Goal: Task Accomplishment & Management: Manage account settings

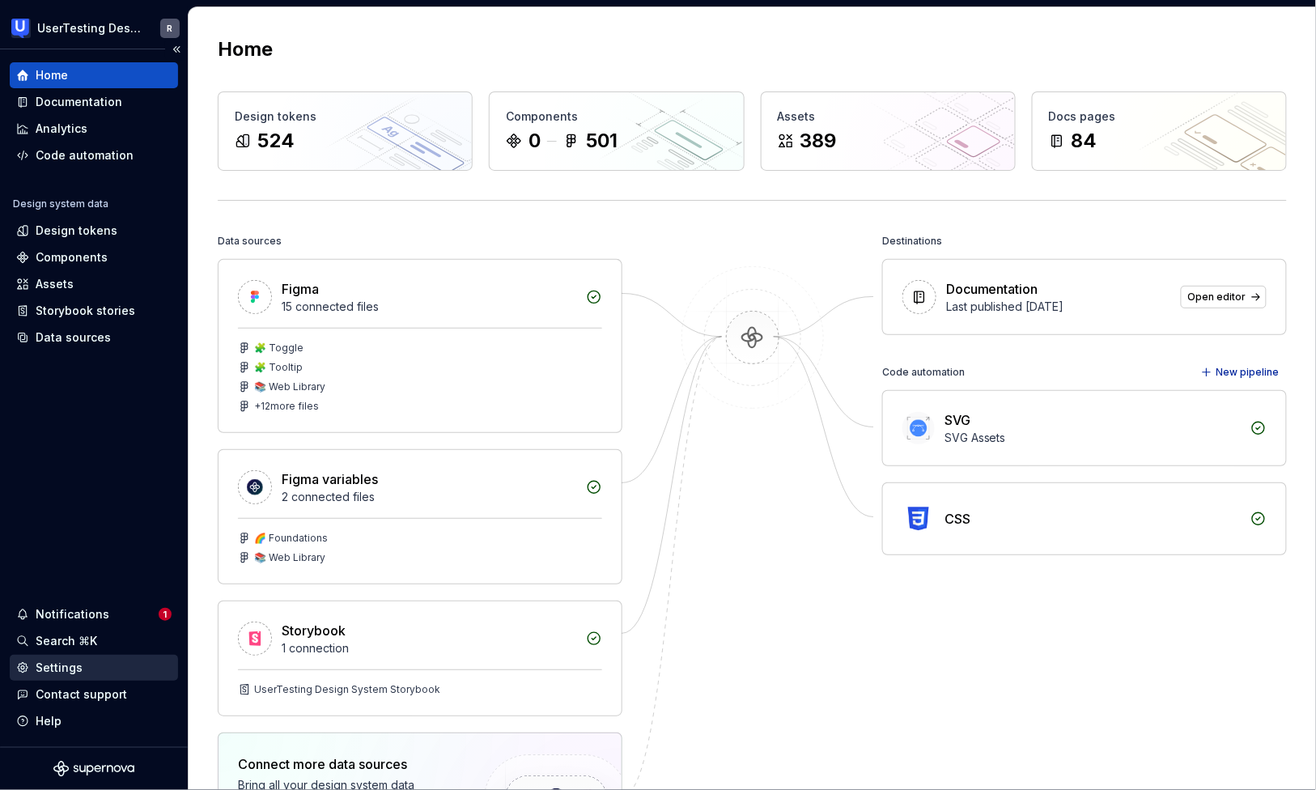
click at [66, 663] on div "Settings" at bounding box center [59, 668] width 47 height 16
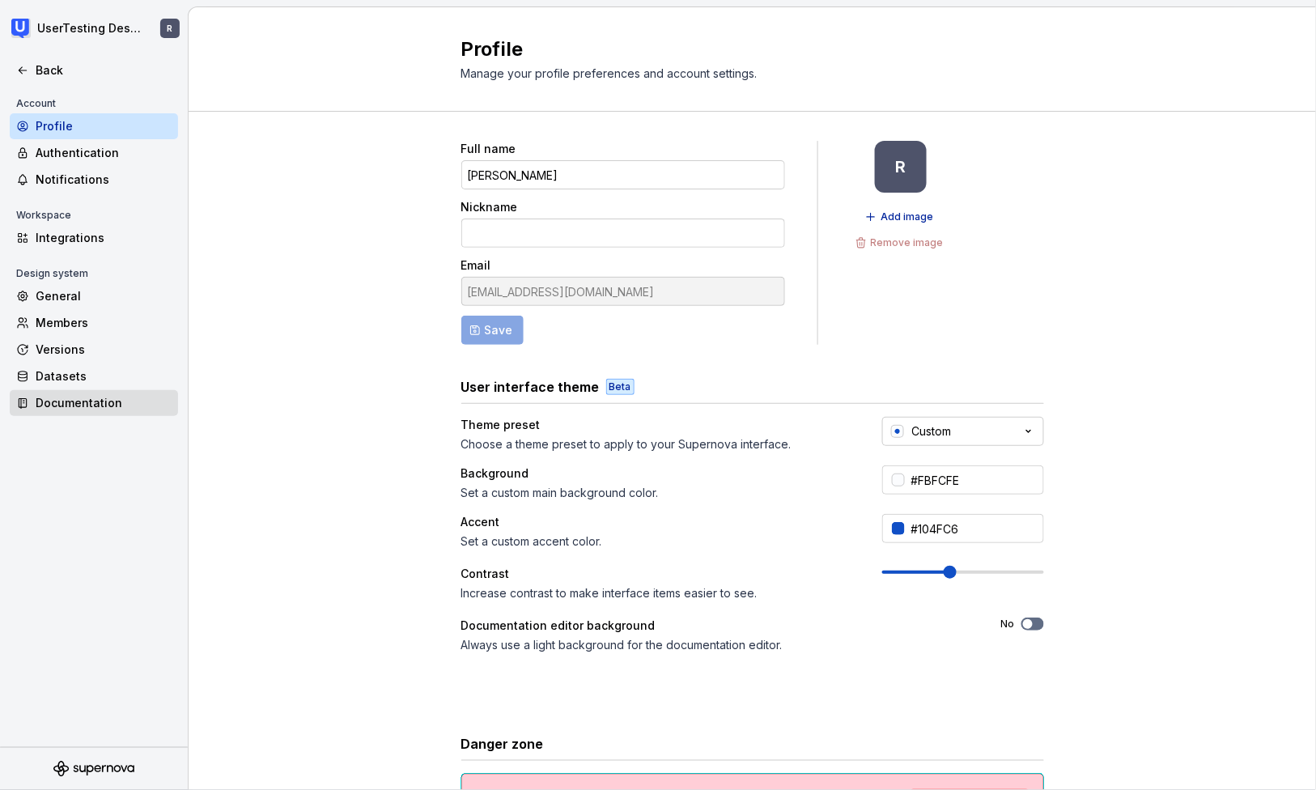
click at [68, 401] on div "Documentation" at bounding box center [104, 403] width 136 height 16
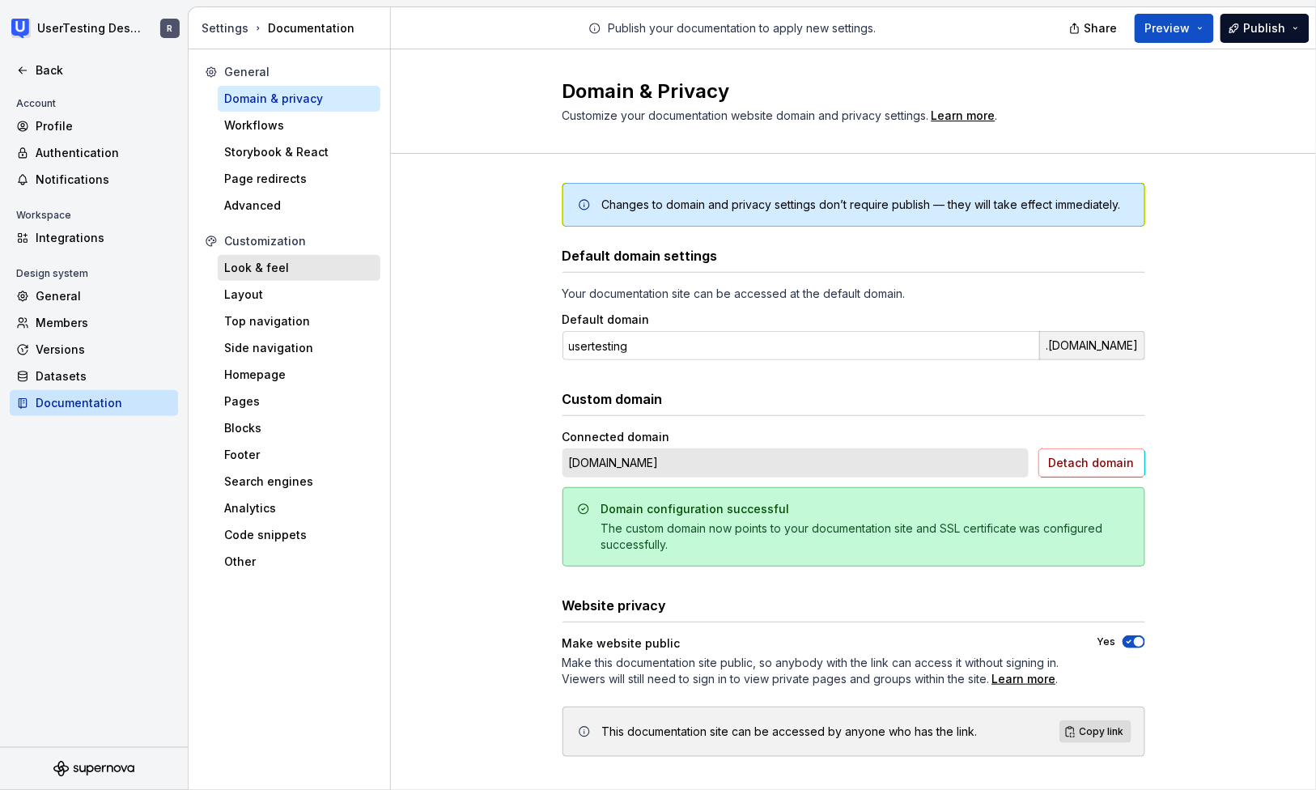
click at [279, 274] on div "Look & feel" at bounding box center [299, 268] width 150 height 16
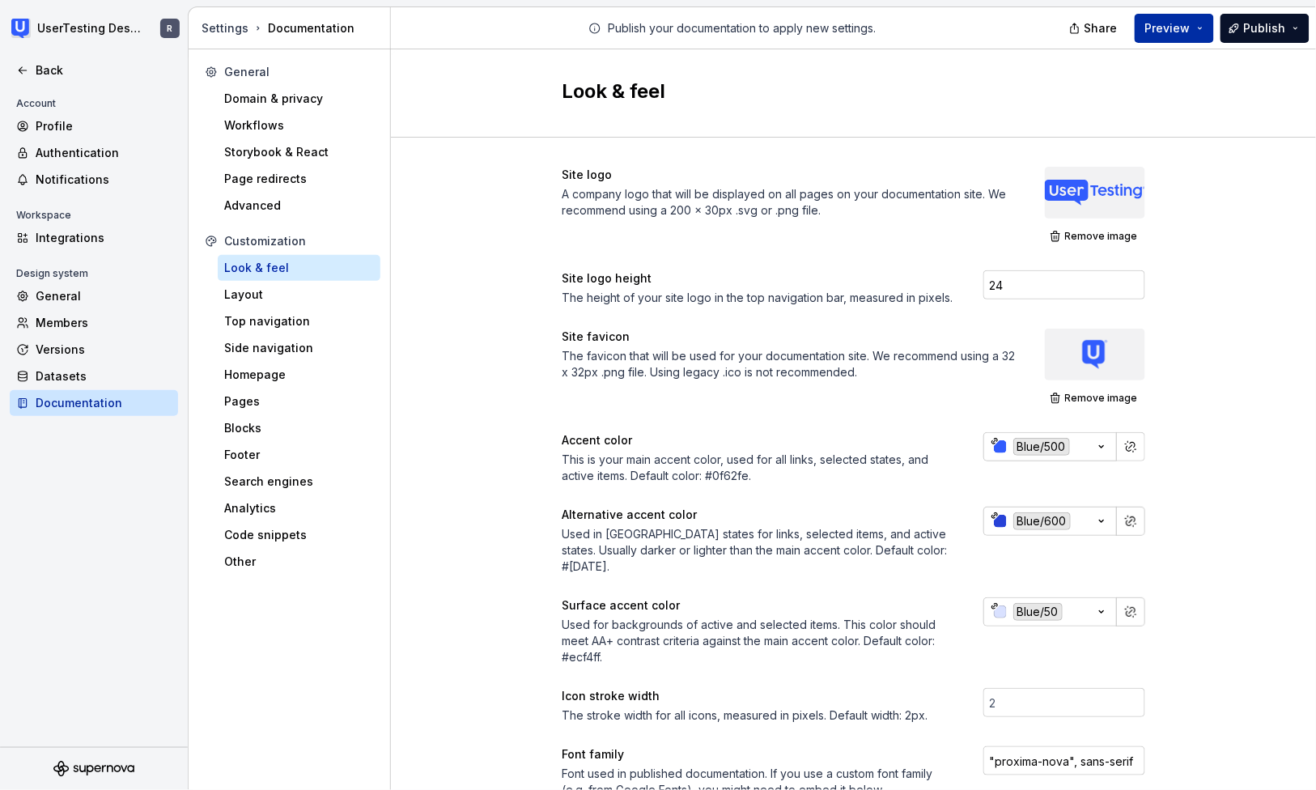
click at [1164, 30] on span "Preview" at bounding box center [1167, 28] width 45 height 16
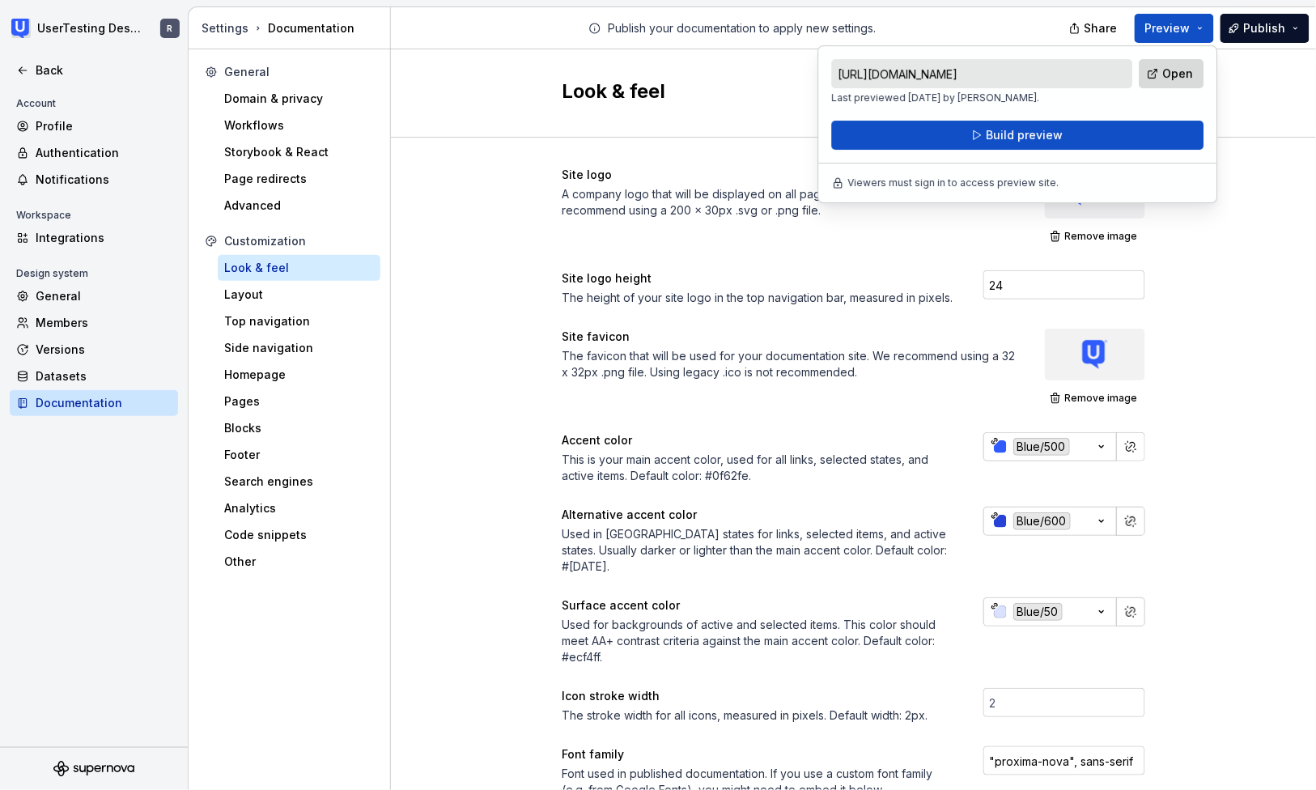
click at [1181, 77] on span "Open" at bounding box center [1178, 74] width 31 height 16
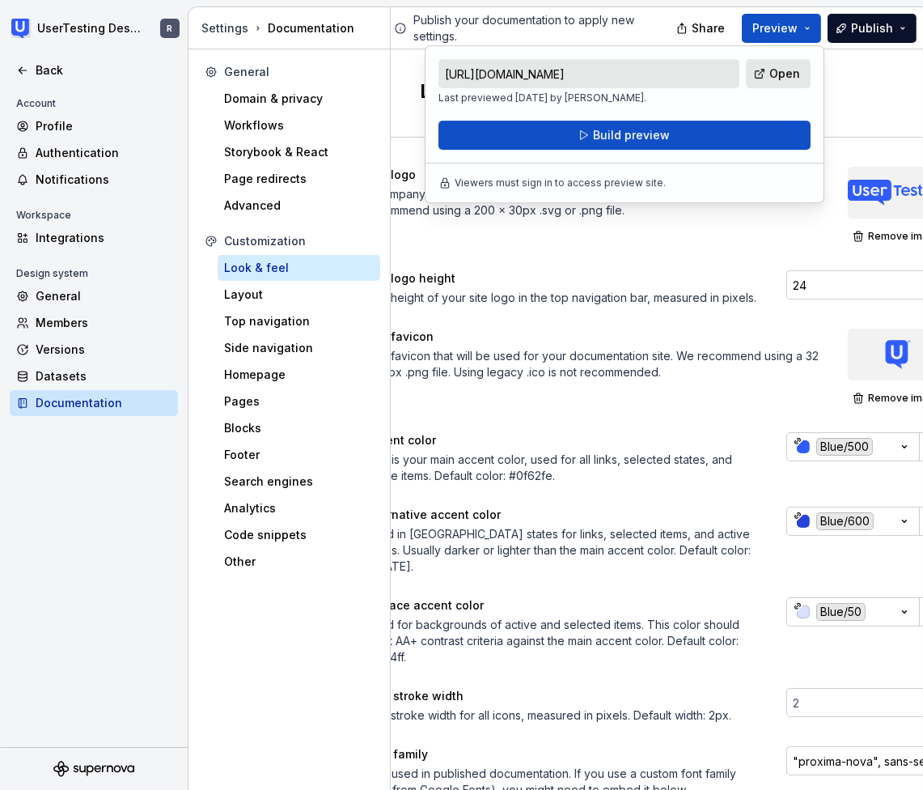
click at [873, 100] on div "Look & feel" at bounding box center [657, 92] width 474 height 29
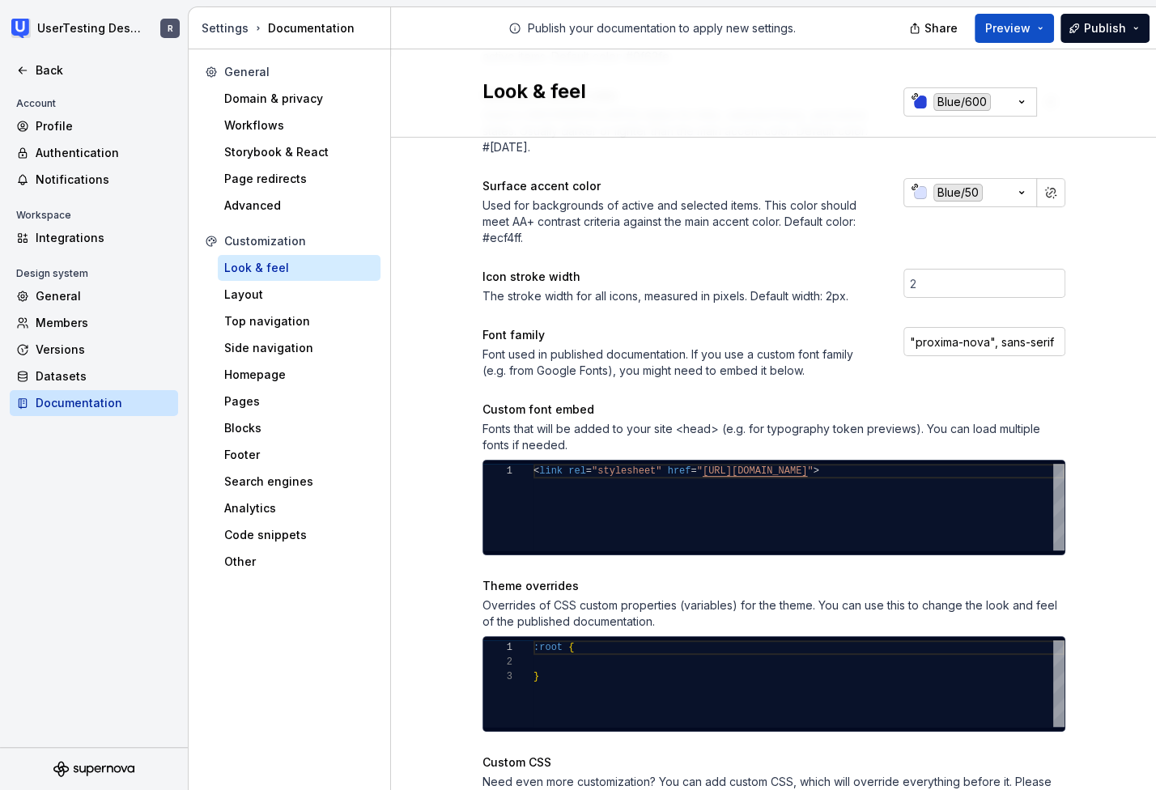
scroll to position [465, 0]
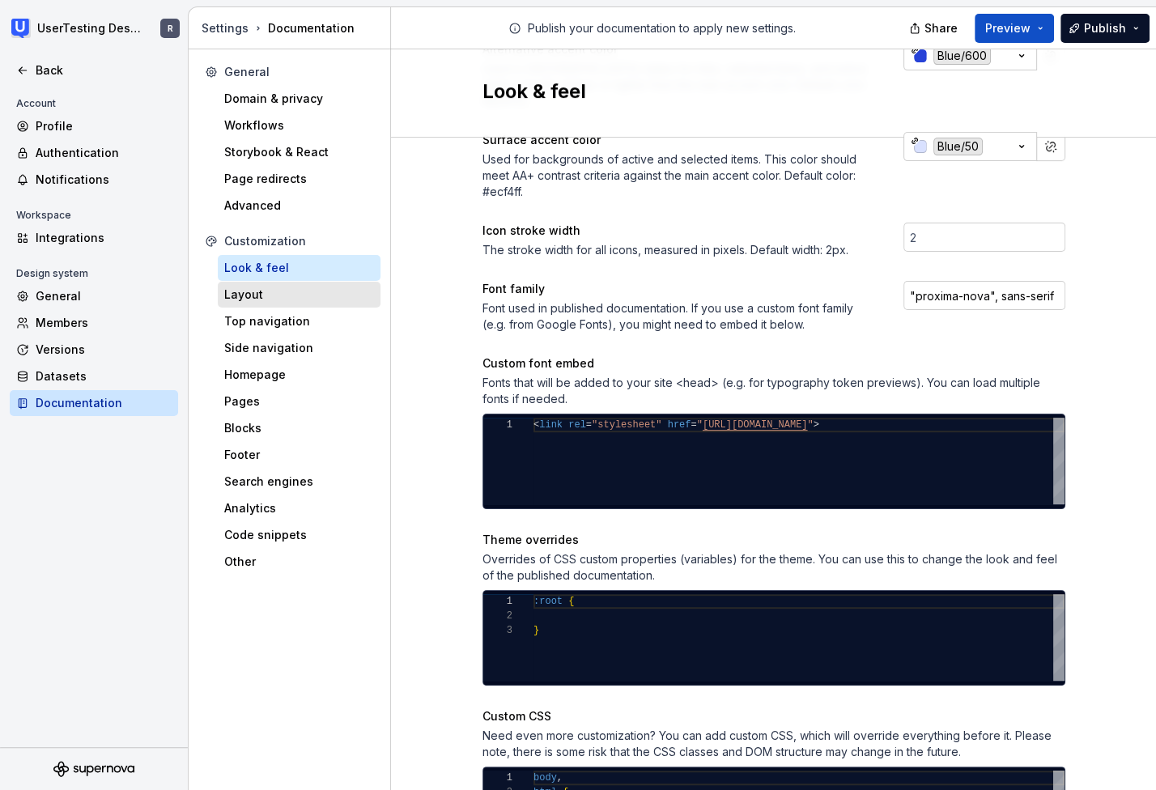
click at [240, 293] on div "Layout" at bounding box center [299, 294] width 150 height 16
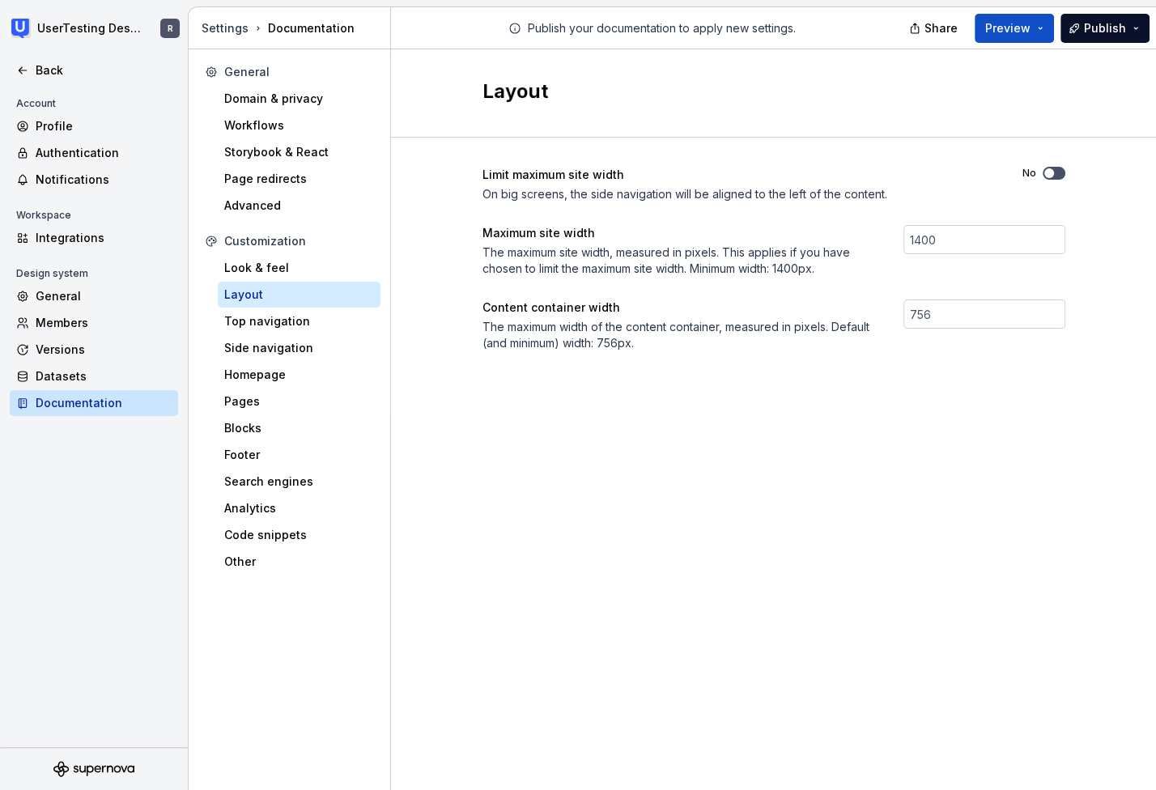
click at [1046, 171] on span "button" at bounding box center [1049, 173] width 10 height 10
click at [278, 323] on div "Top navigation" at bounding box center [299, 321] width 150 height 16
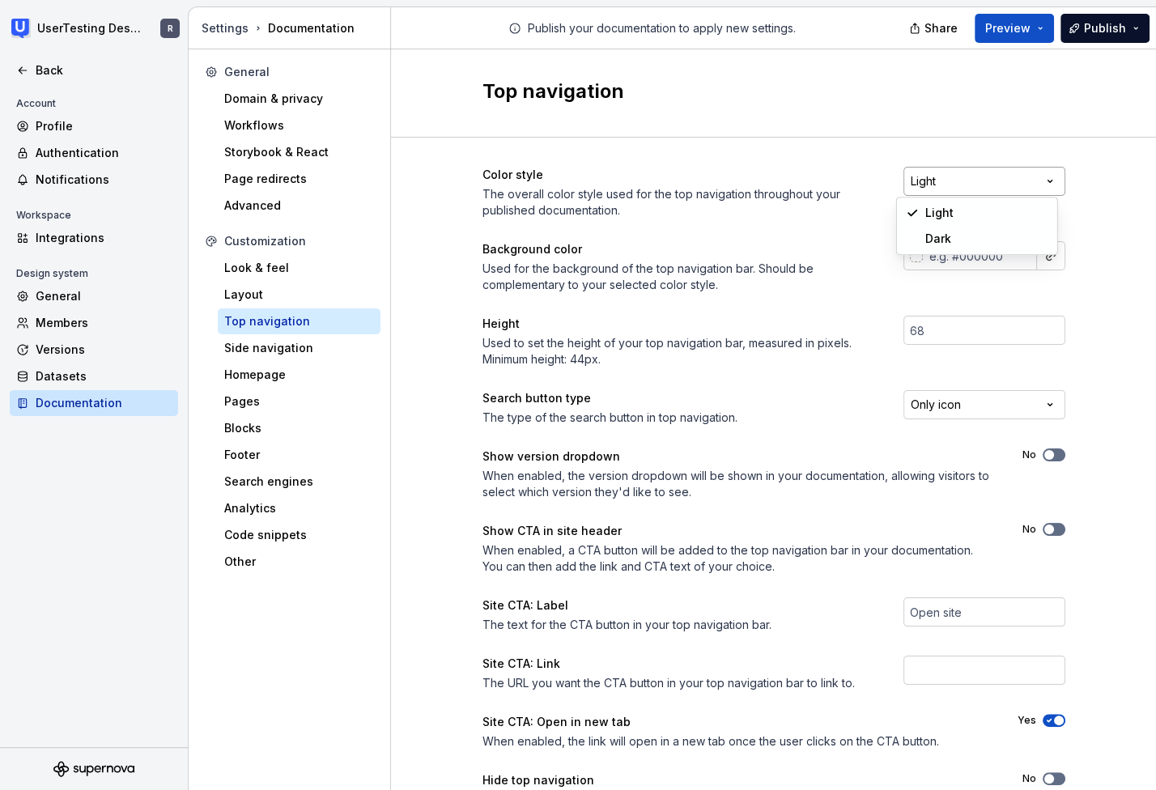
click at [1043, 182] on html "UserTesting Design System R Back Account Profile Authentication Notifications W…" at bounding box center [578, 395] width 1156 height 790
click at [1094, 174] on html "UserTesting Design System R Back Account Profile Authentication Notifications W…" at bounding box center [578, 395] width 1156 height 790
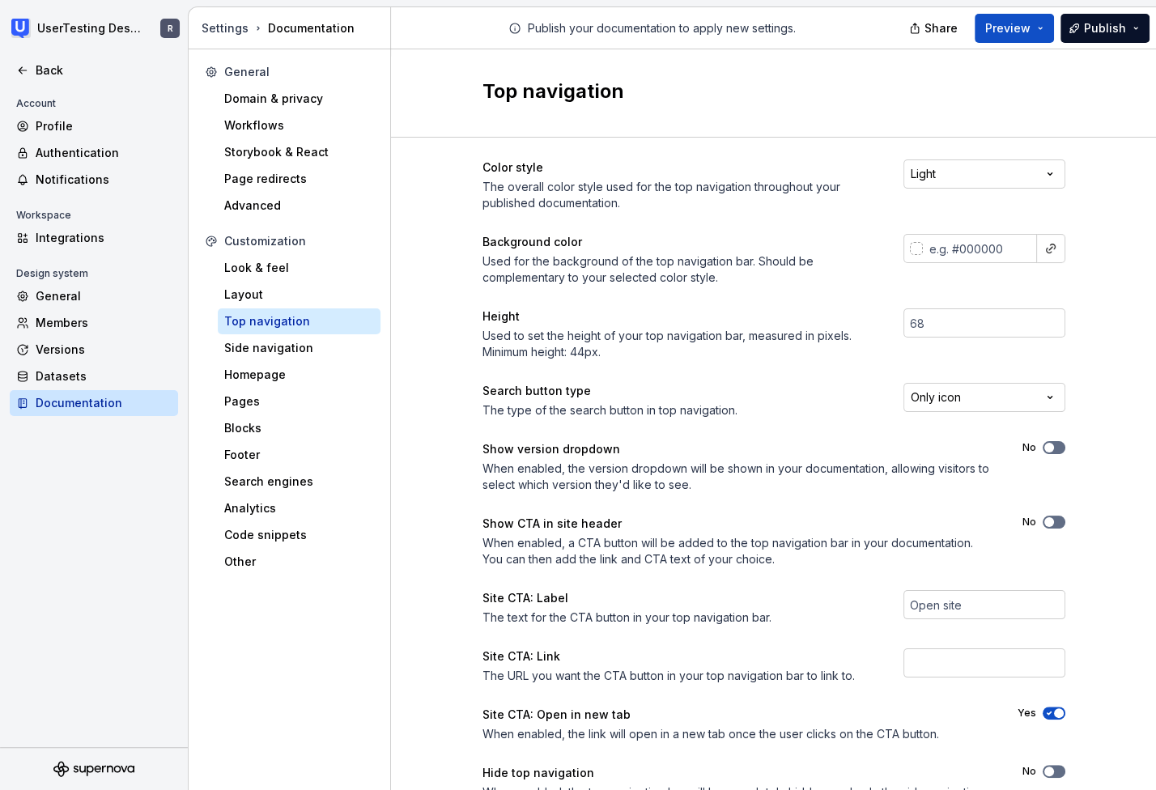
scroll to position [53, 0]
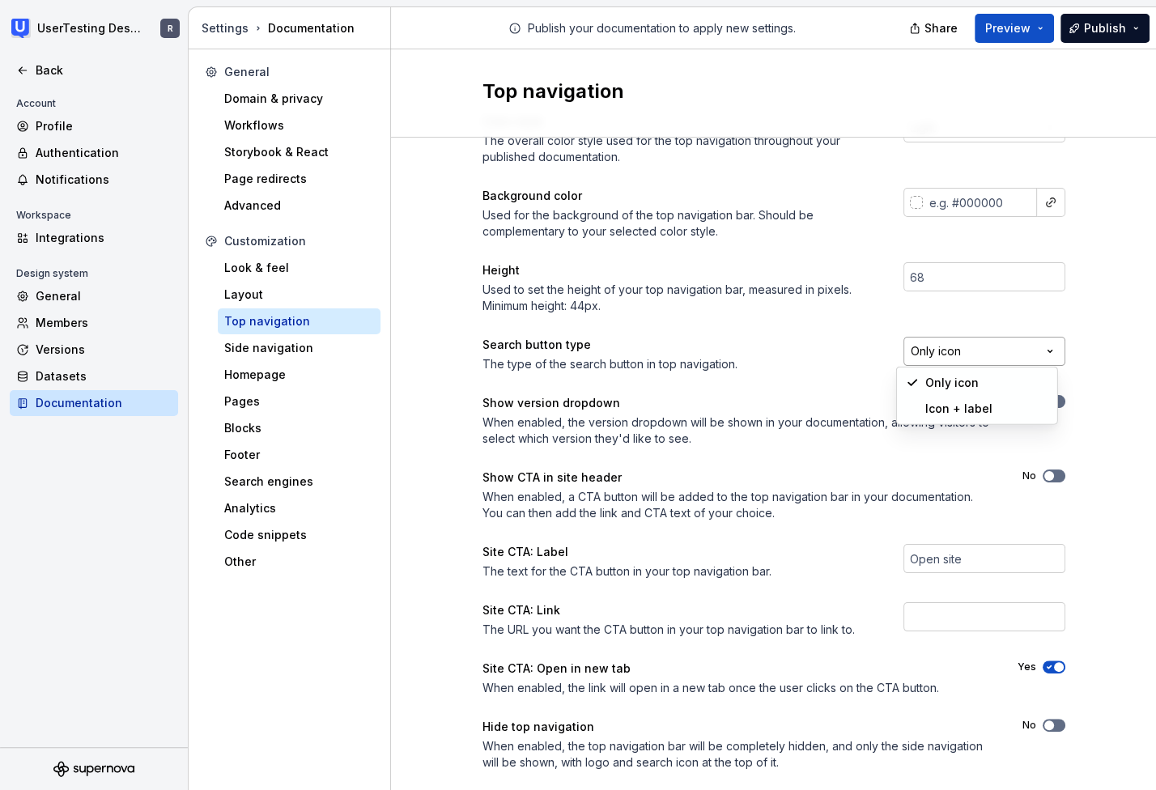
click at [1042, 345] on html "UserTesting Design System R Back Account Profile Authentication Notifications W…" at bounding box center [578, 395] width 1156 height 790
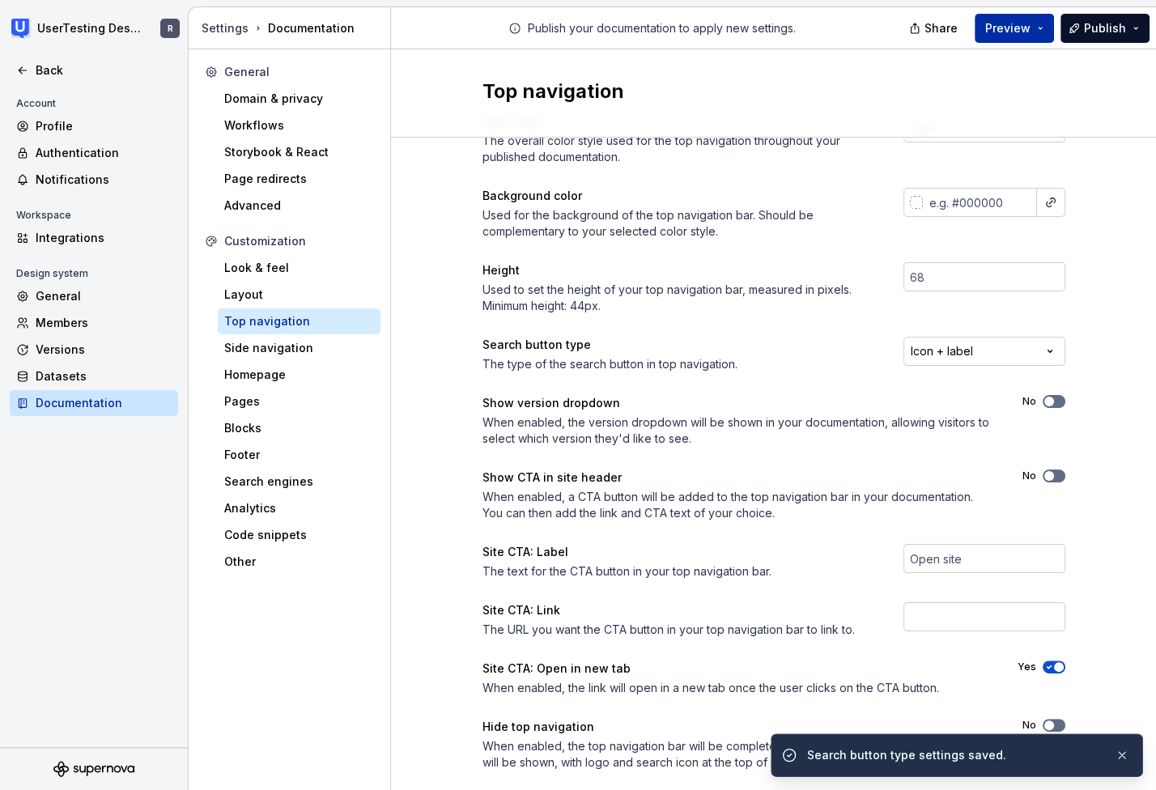
click at [1020, 37] on button "Preview" at bounding box center [1013, 28] width 79 height 29
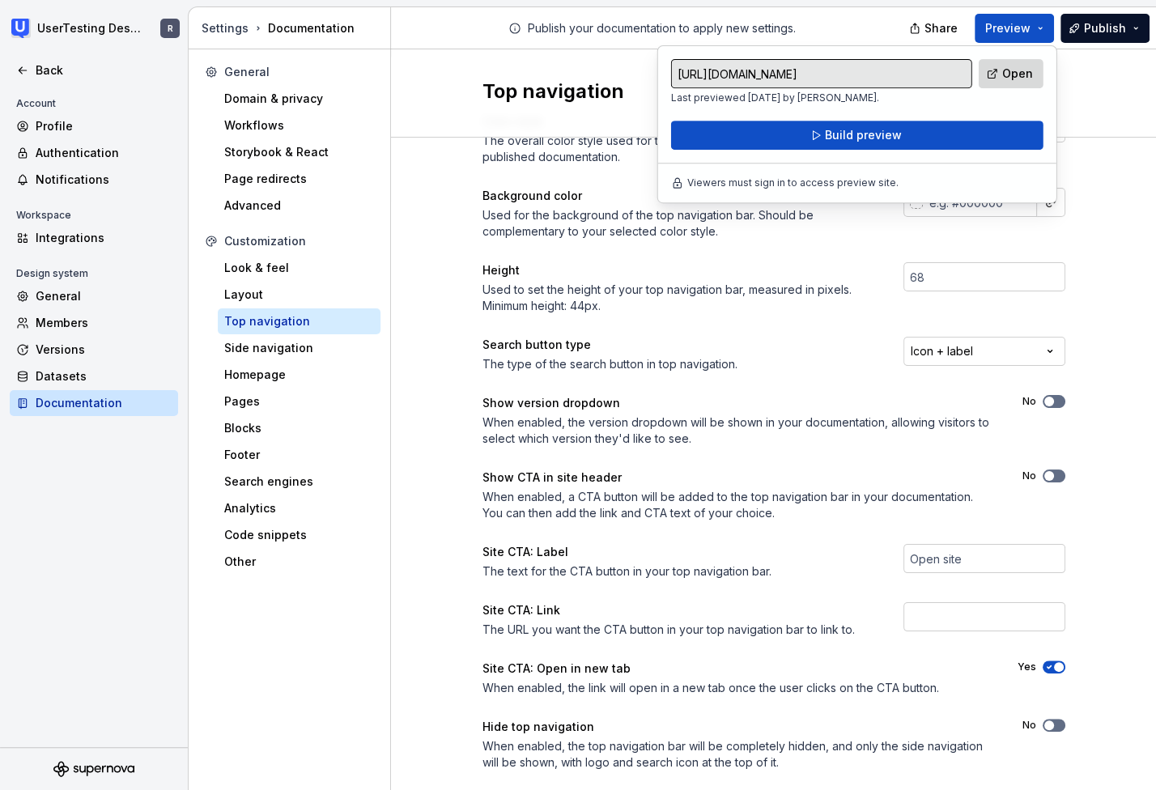
click at [986, 74] on link "Open" at bounding box center [1010, 73] width 65 height 29
click at [761, 337] on div "Search button type" at bounding box center [678, 345] width 392 height 16
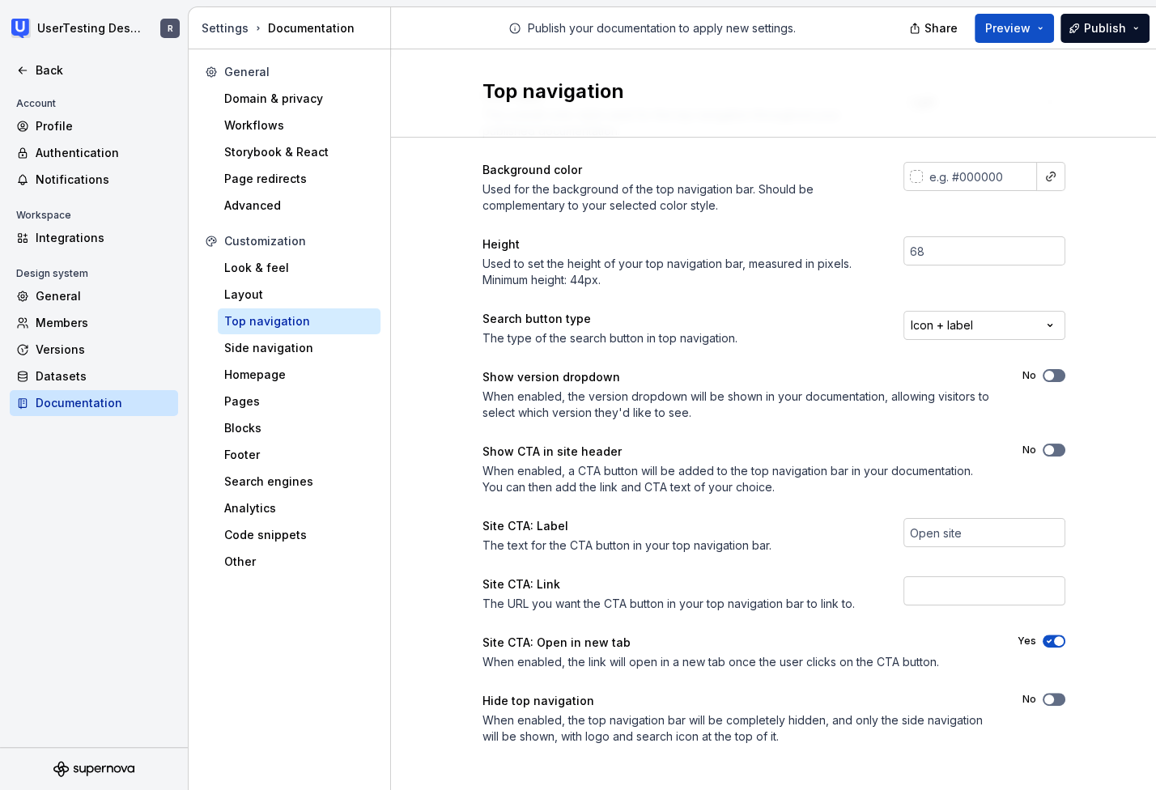
scroll to position [87, 0]
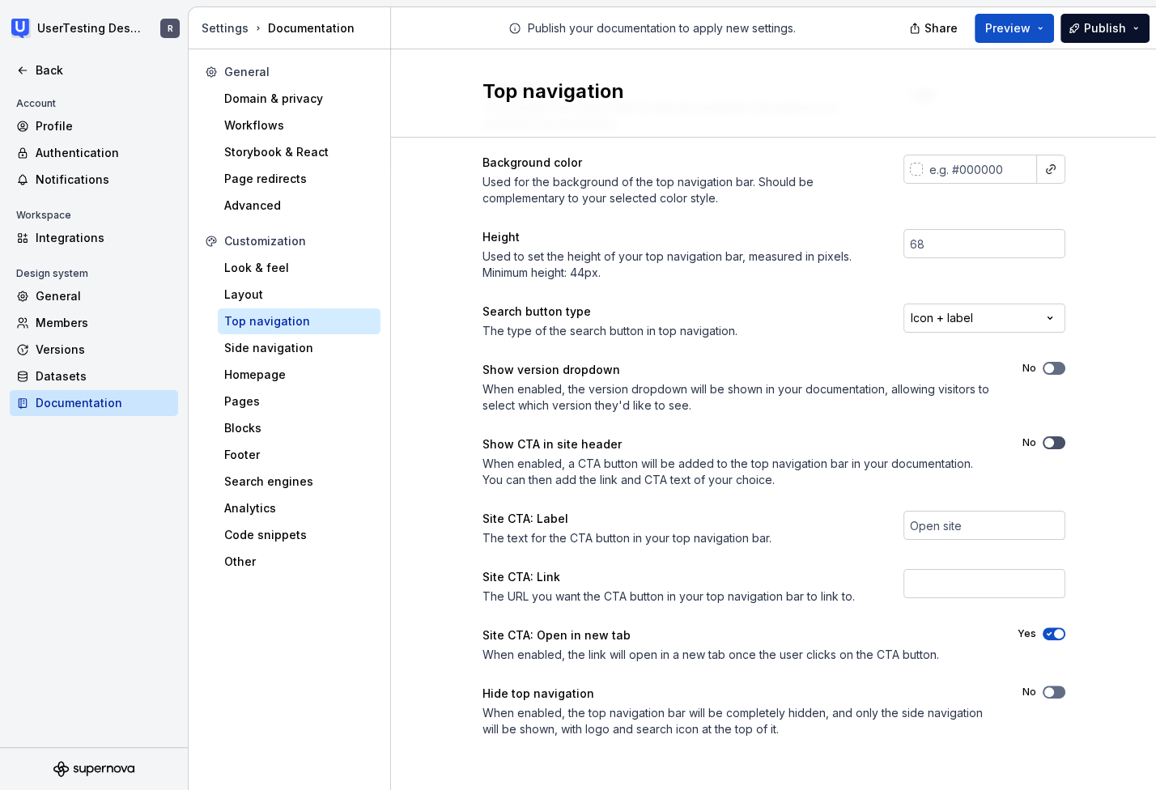
click at [1044, 442] on span "button" at bounding box center [1049, 443] width 10 height 10
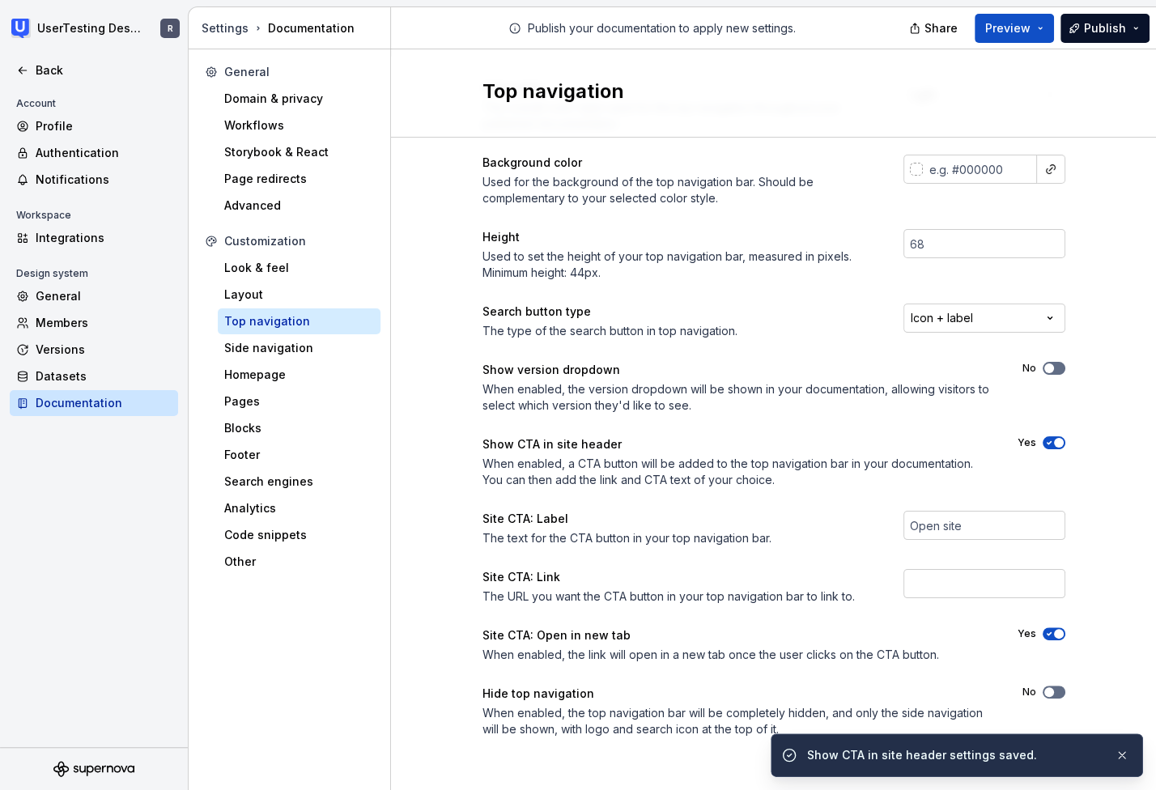
click at [1054, 442] on span "button" at bounding box center [1059, 443] width 10 height 10
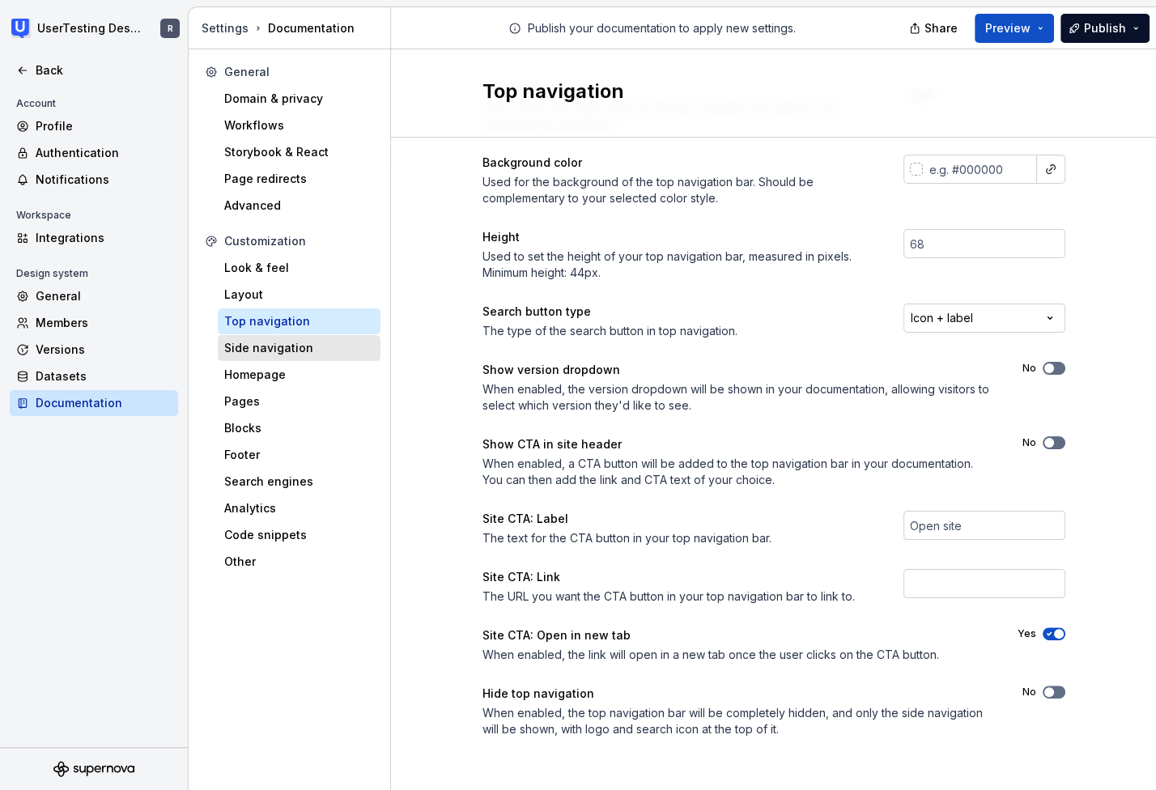
click at [303, 341] on div "Side navigation" at bounding box center [299, 348] width 150 height 16
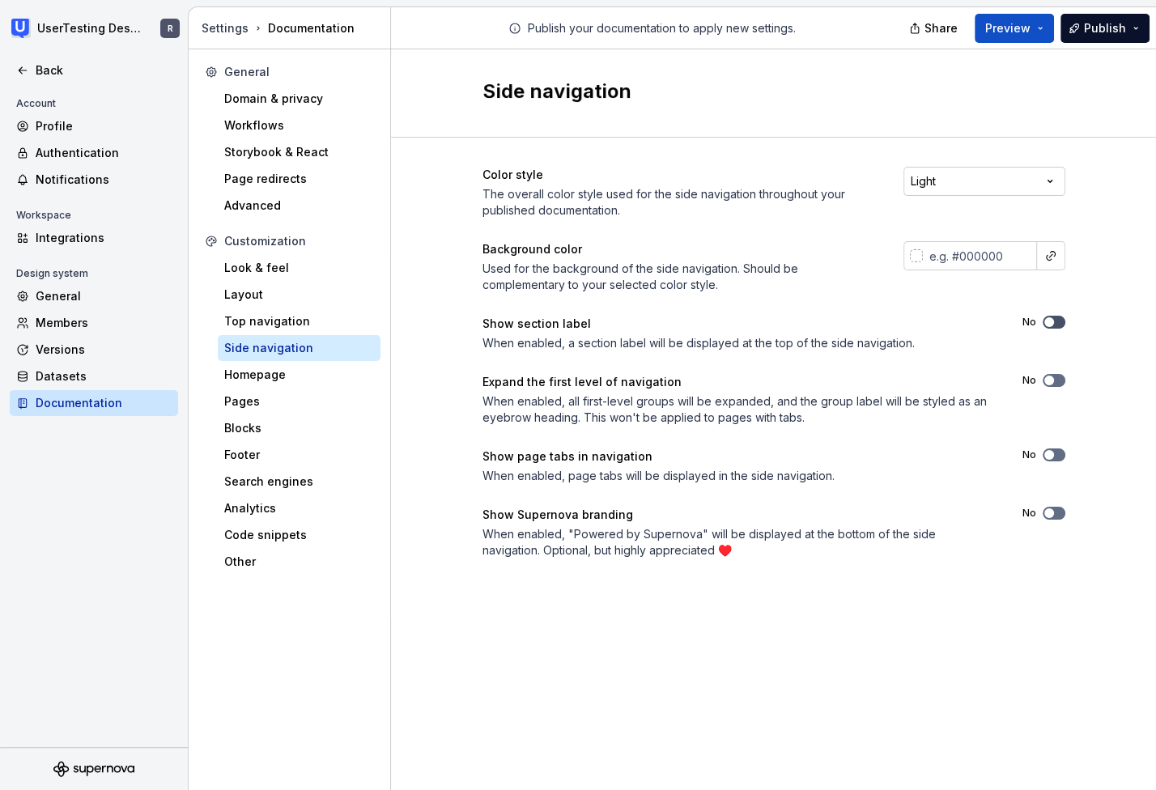
click at [1050, 320] on span "button" at bounding box center [1049, 322] width 10 height 10
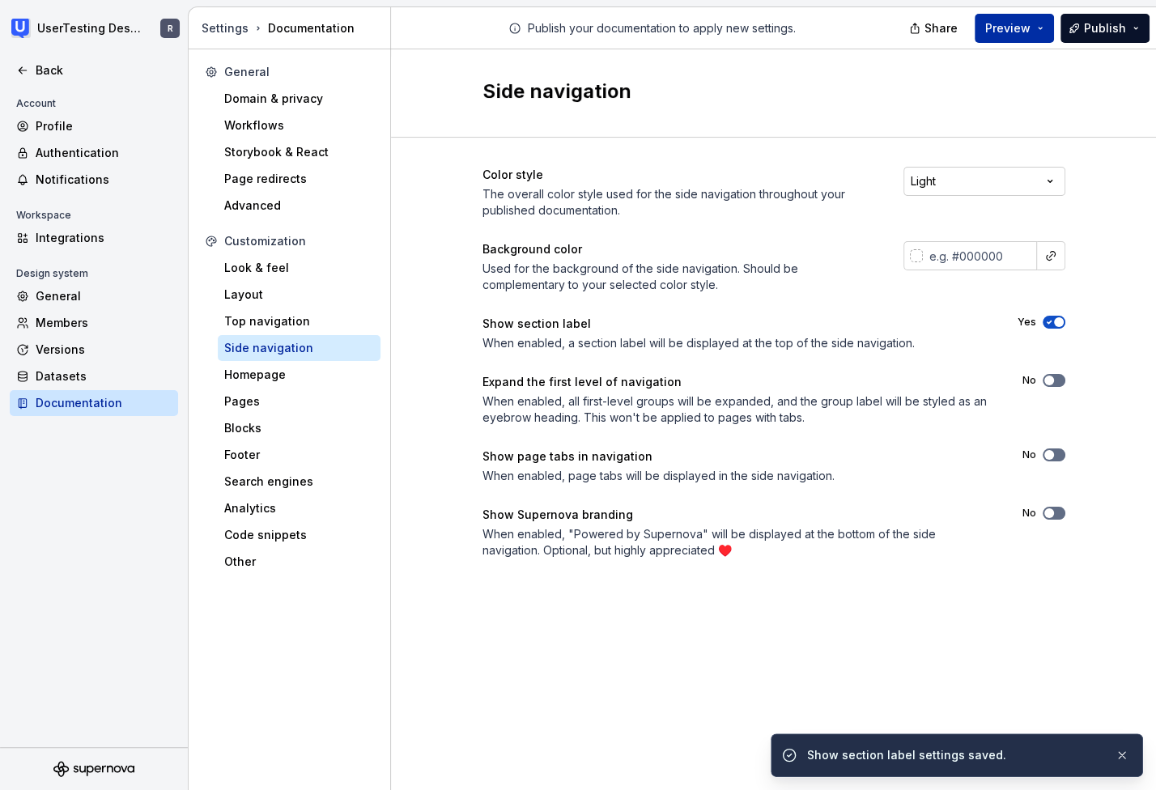
click at [1004, 21] on span "Preview" at bounding box center [1007, 28] width 45 height 16
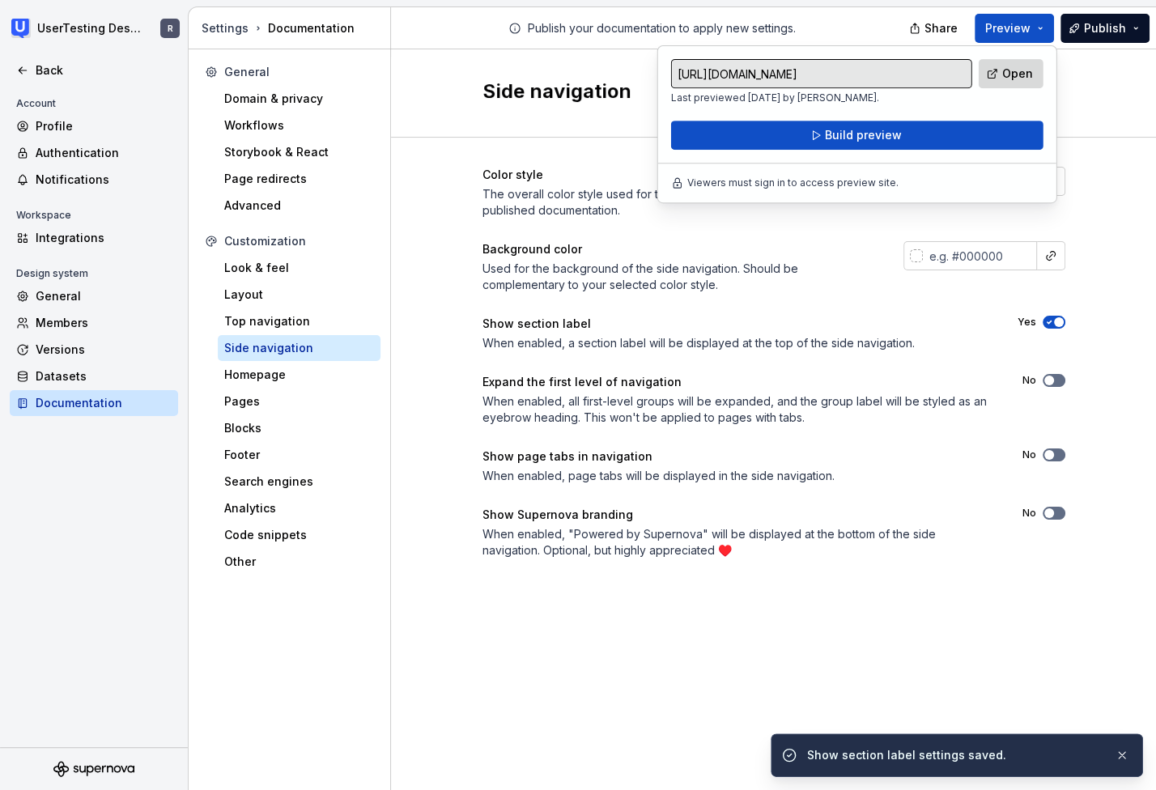
click at [1020, 69] on span "Open" at bounding box center [1017, 74] width 31 height 16
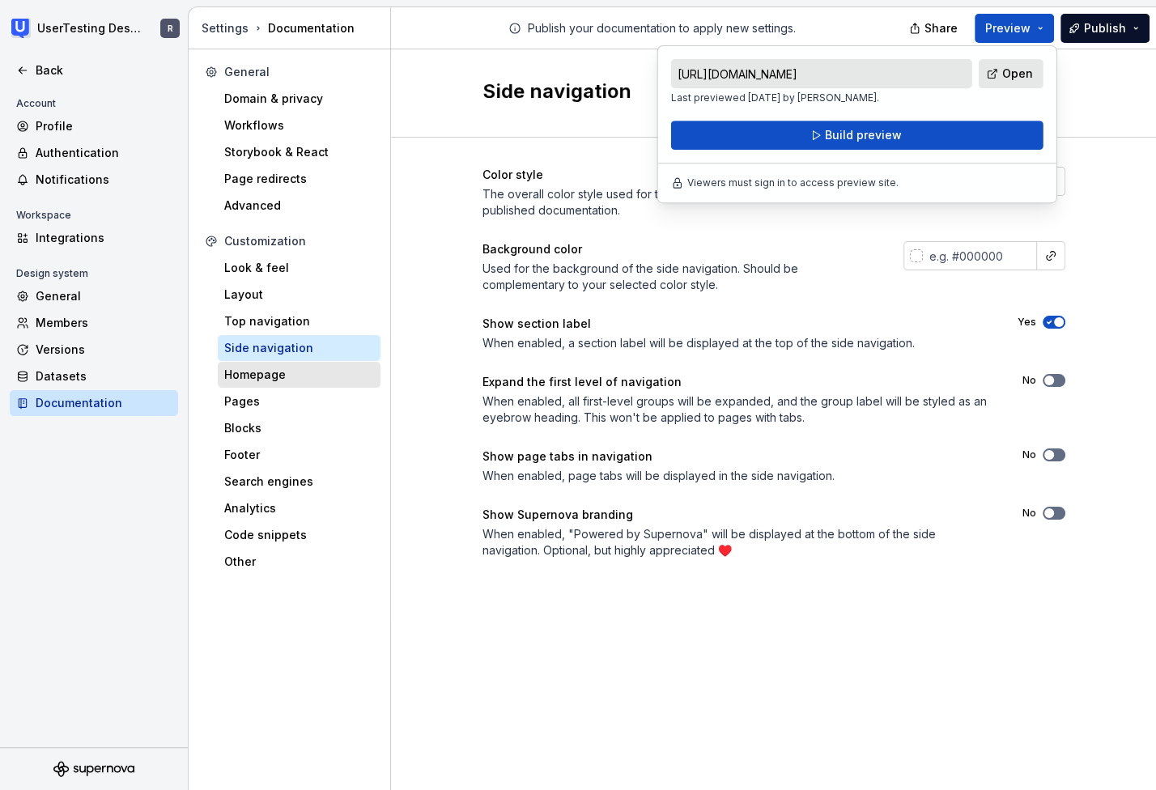
click at [233, 378] on div "Homepage" at bounding box center [299, 375] width 150 height 16
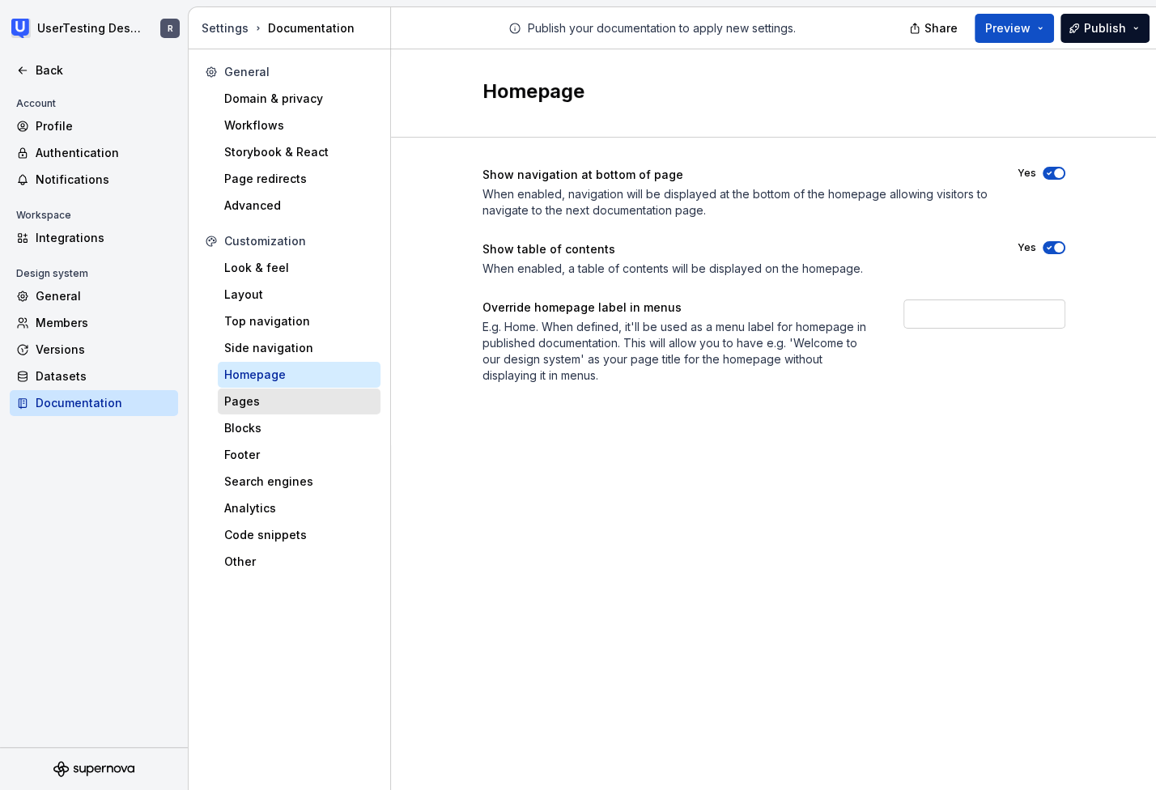
click at [264, 408] on div "Pages" at bounding box center [299, 401] width 150 height 16
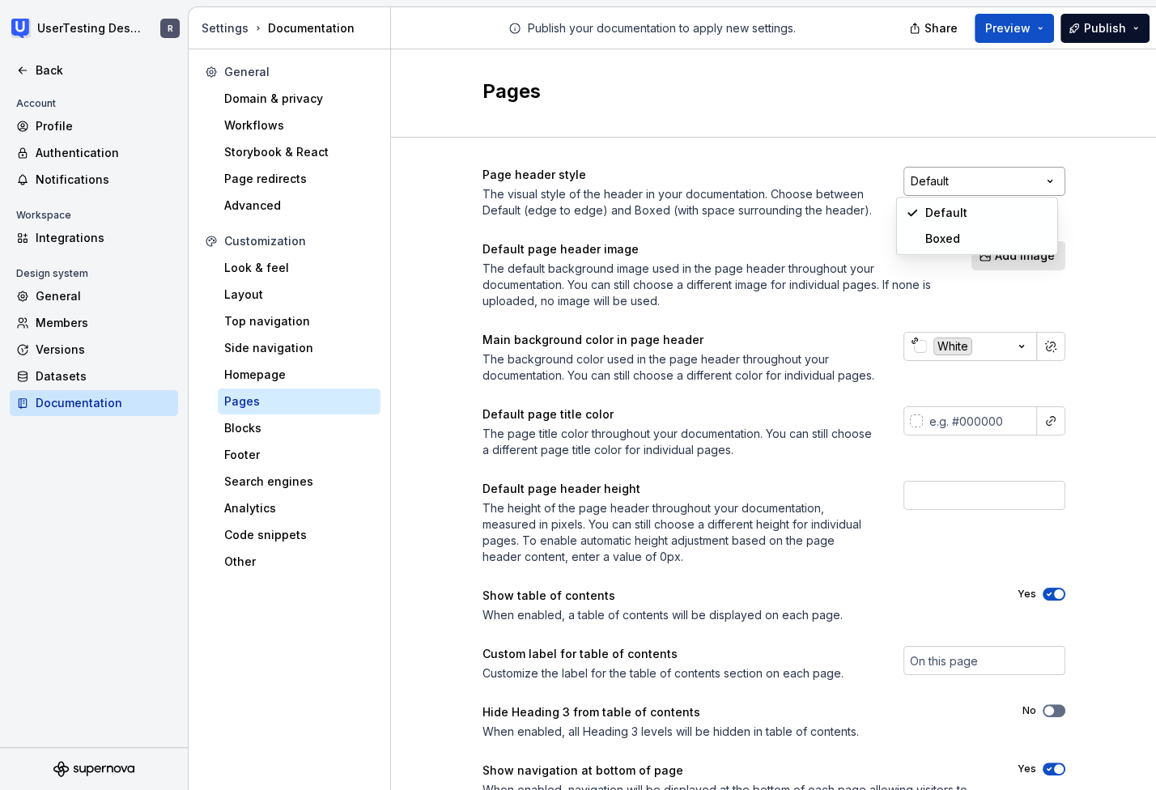
click at [1045, 180] on html "UserTesting Design System R Back Account Profile Authentication Notifications W…" at bounding box center [578, 395] width 1156 height 790
click at [935, 510] on input "number" at bounding box center [984, 495] width 162 height 29
click at [1049, 508] on input "1" at bounding box center [984, 495] width 162 height 29
type input "2"
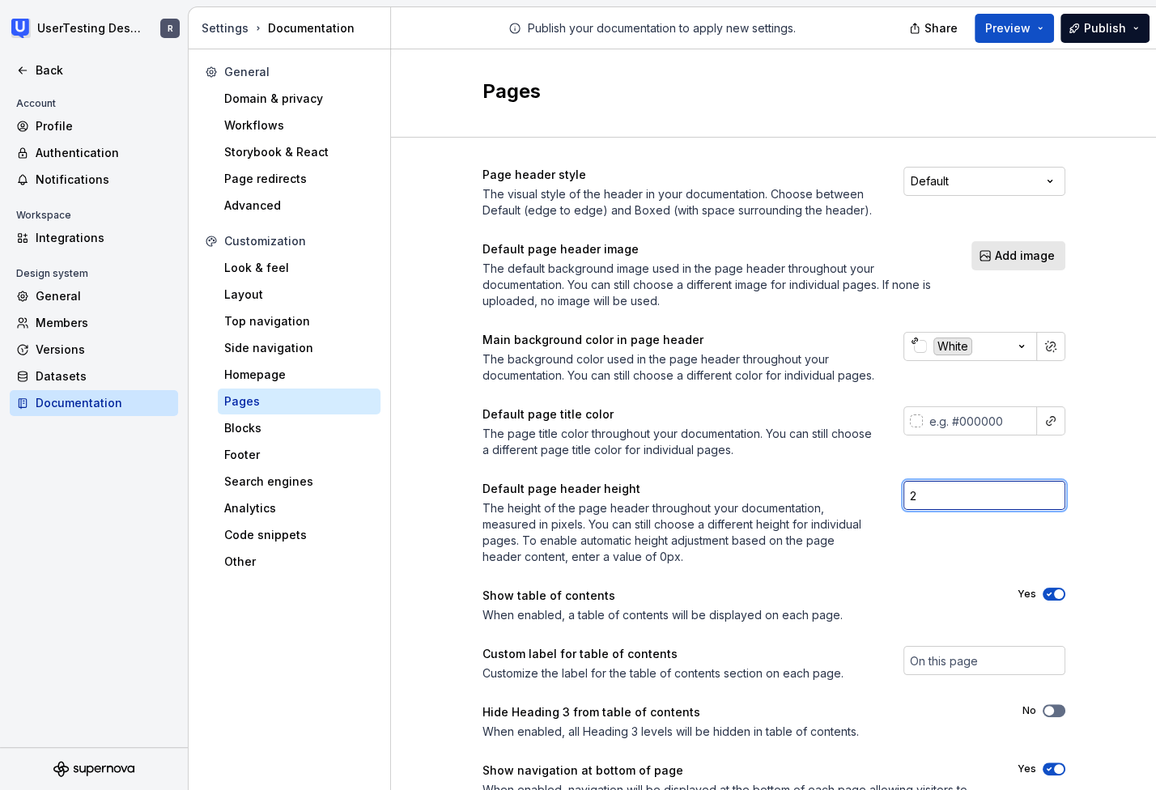
click at [1049, 508] on input "2" at bounding box center [984, 495] width 162 height 29
click at [969, 510] on input "2" at bounding box center [984, 495] width 162 height 29
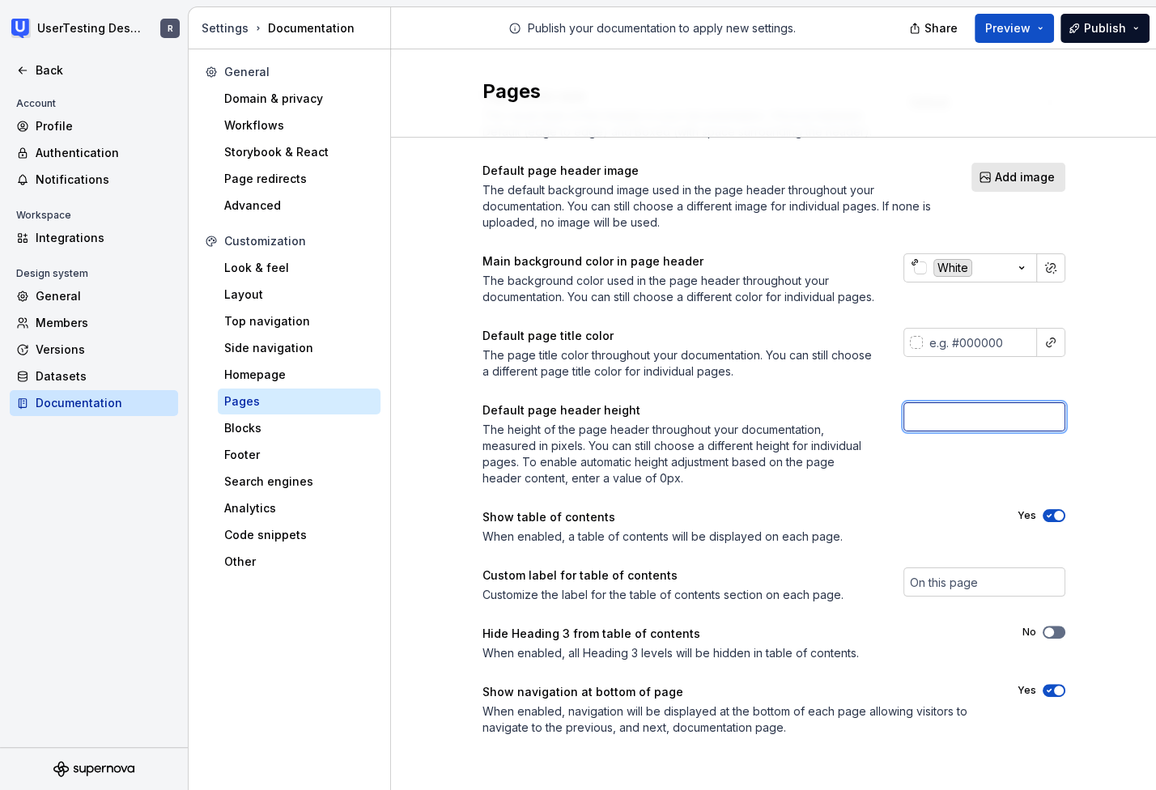
scroll to position [94, 0]
click at [1020, 169] on span "Add image" at bounding box center [1025, 177] width 60 height 16
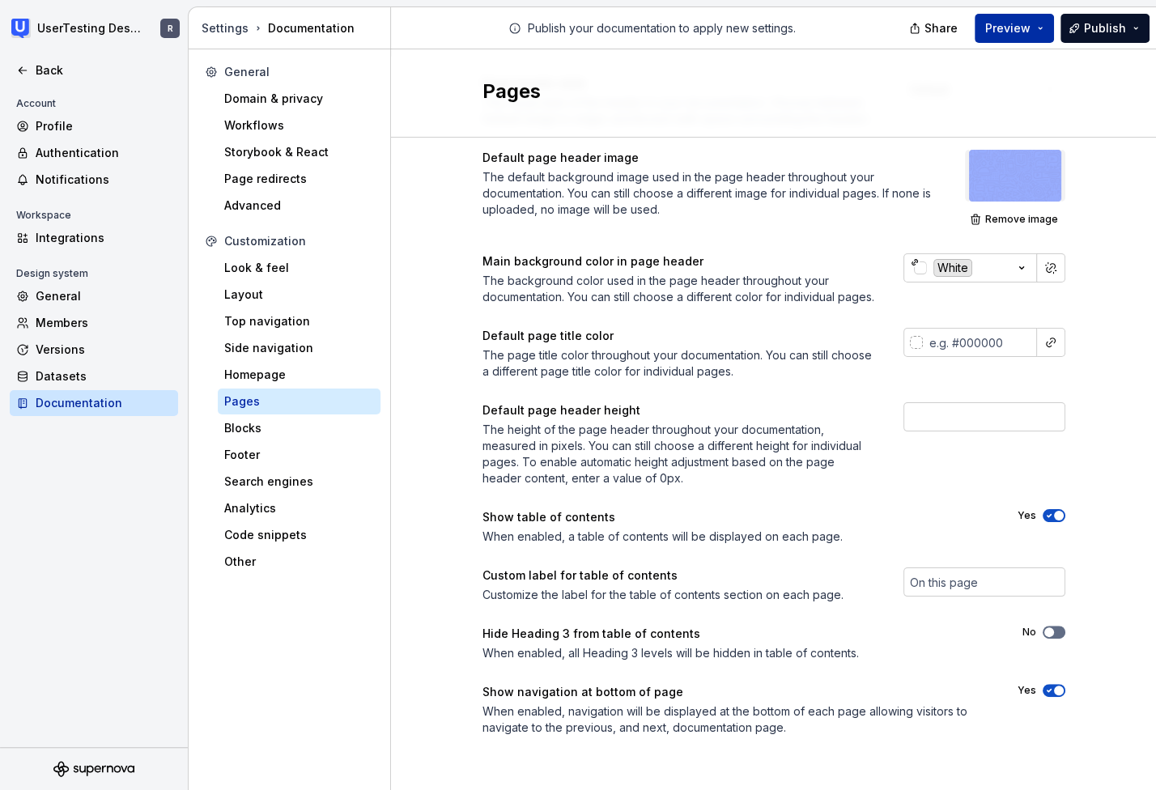
scroll to position [103, 0]
click at [1030, 28] on span "Preview" at bounding box center [1007, 28] width 45 height 16
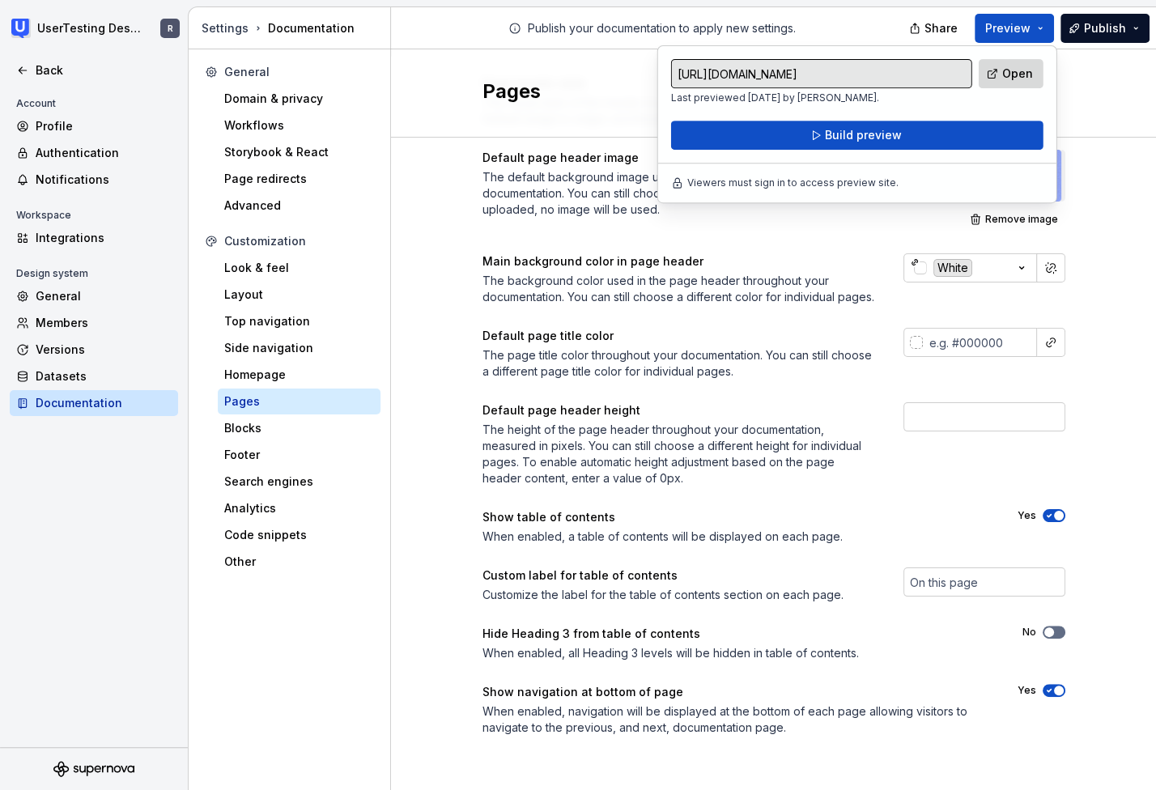
click at [999, 75] on link "Open" at bounding box center [1010, 73] width 65 height 29
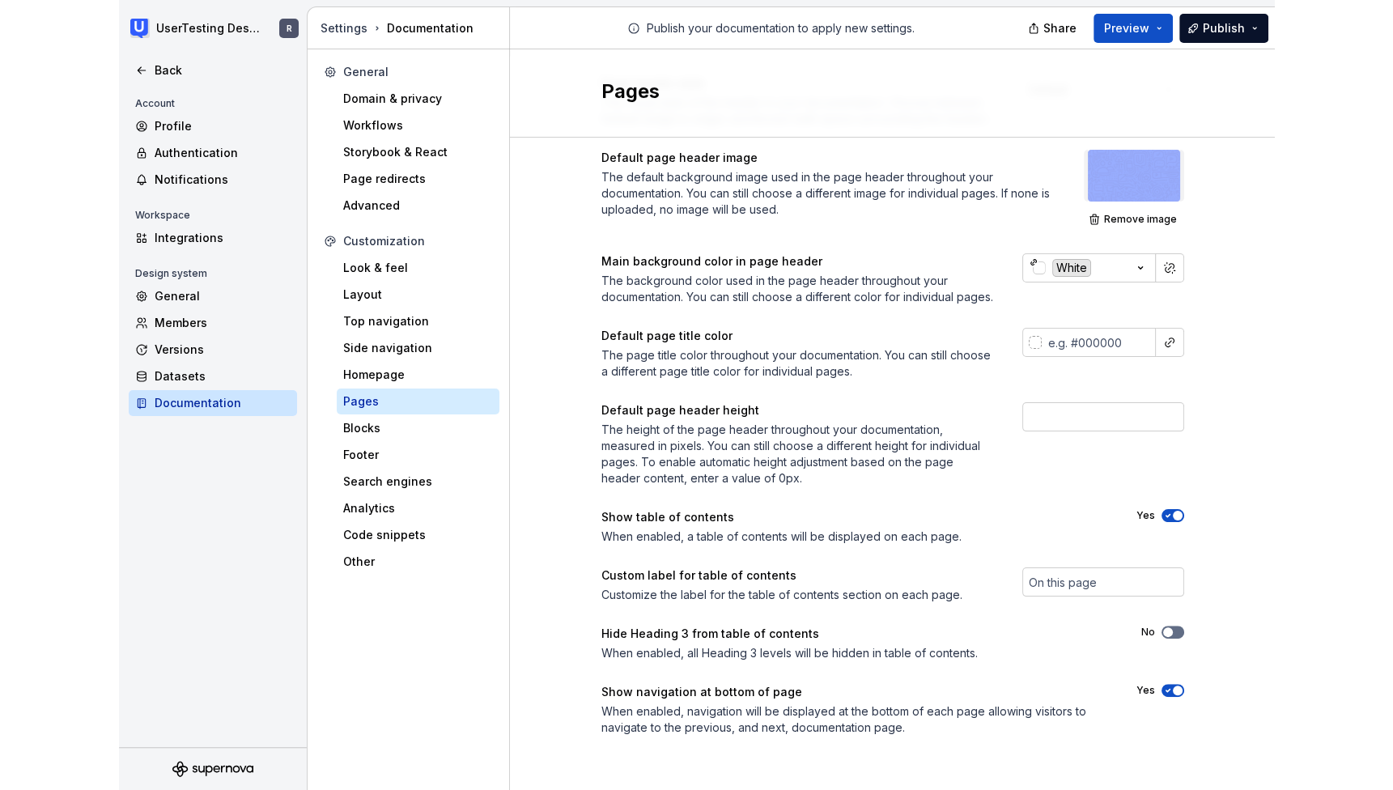
scroll to position [107, 0]
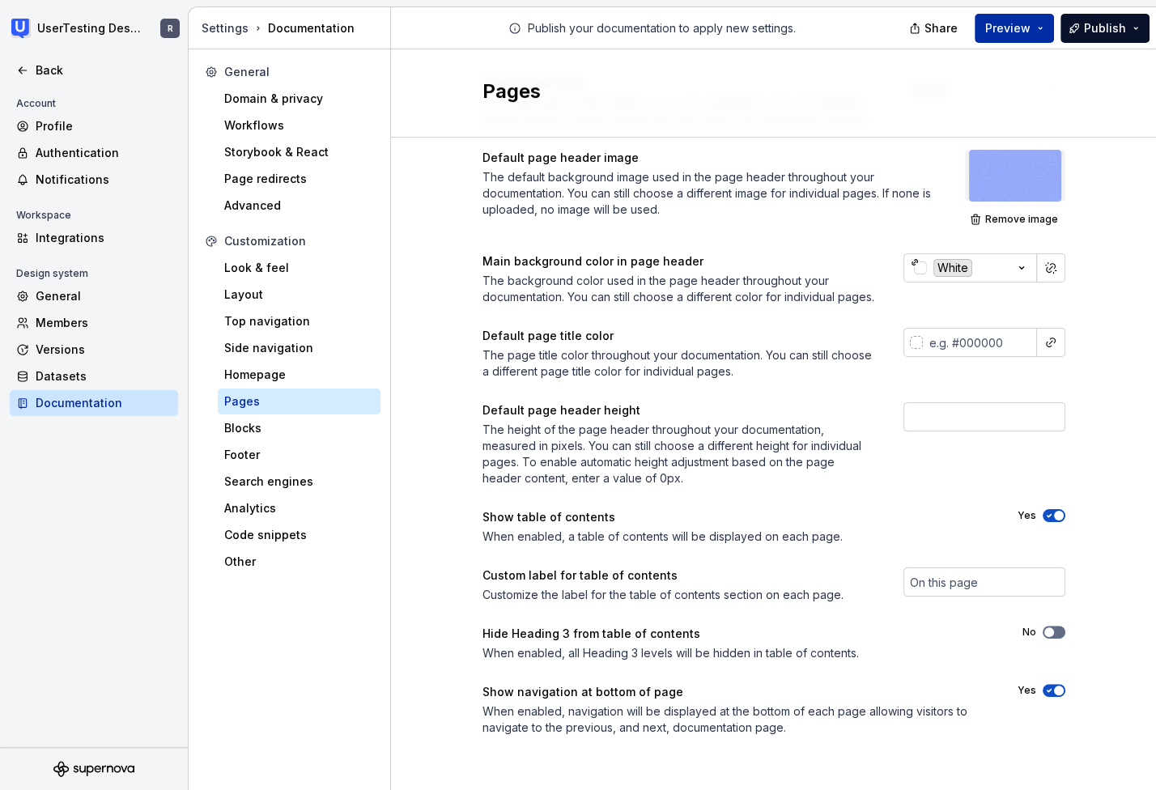
click at [1012, 31] on span "Preview" at bounding box center [1007, 28] width 45 height 16
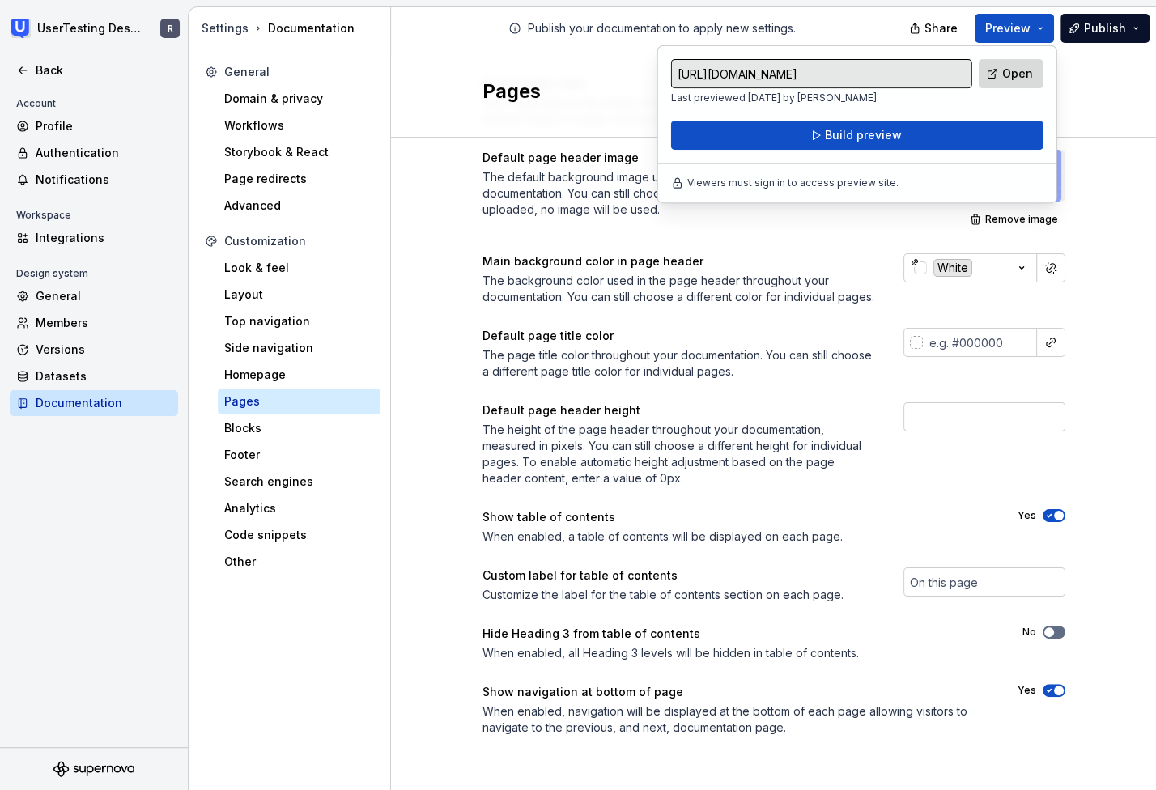
click at [1007, 70] on span "Open" at bounding box center [1017, 74] width 31 height 16
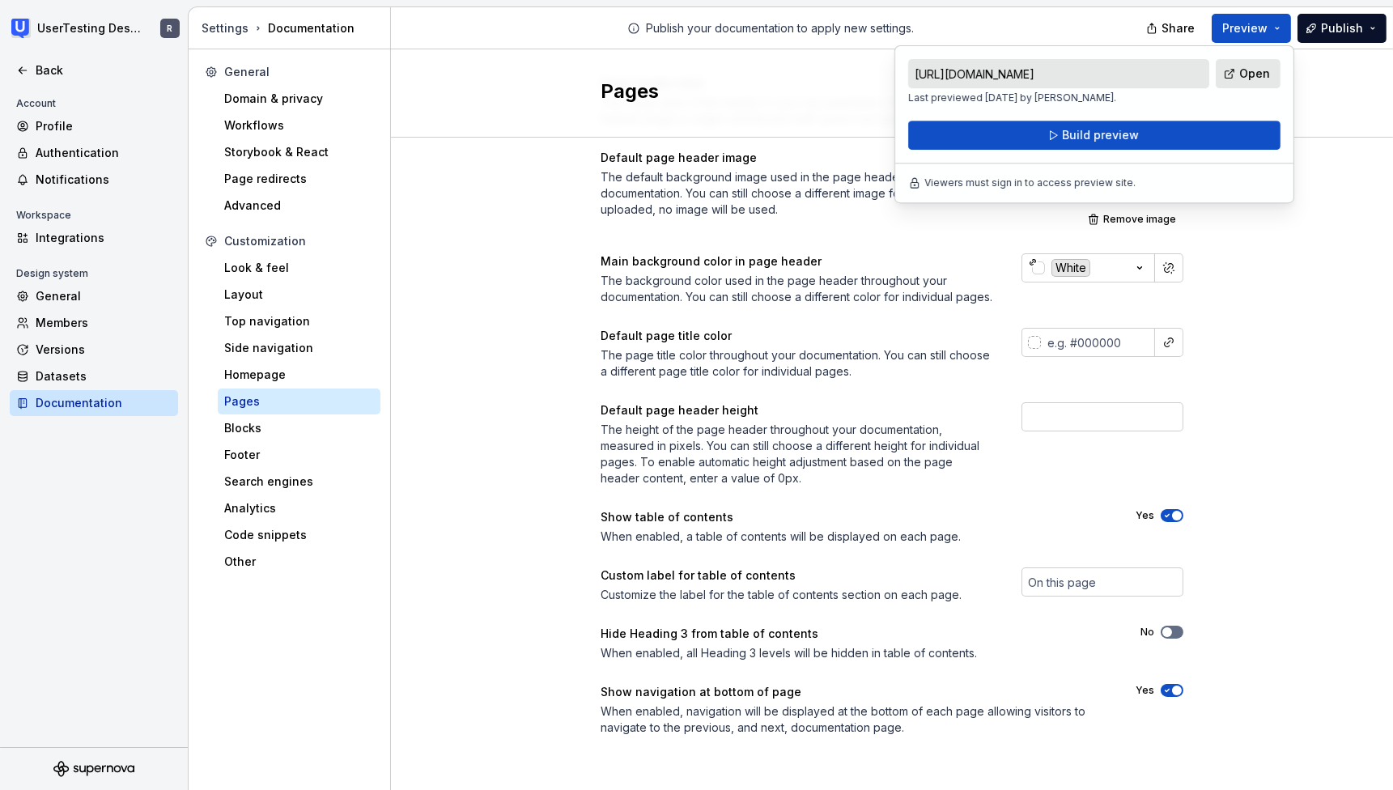
click at [1315, 286] on div "Page header style The visual style of the header in your documentation. Choose …" at bounding box center [892, 421] width 1002 height 751
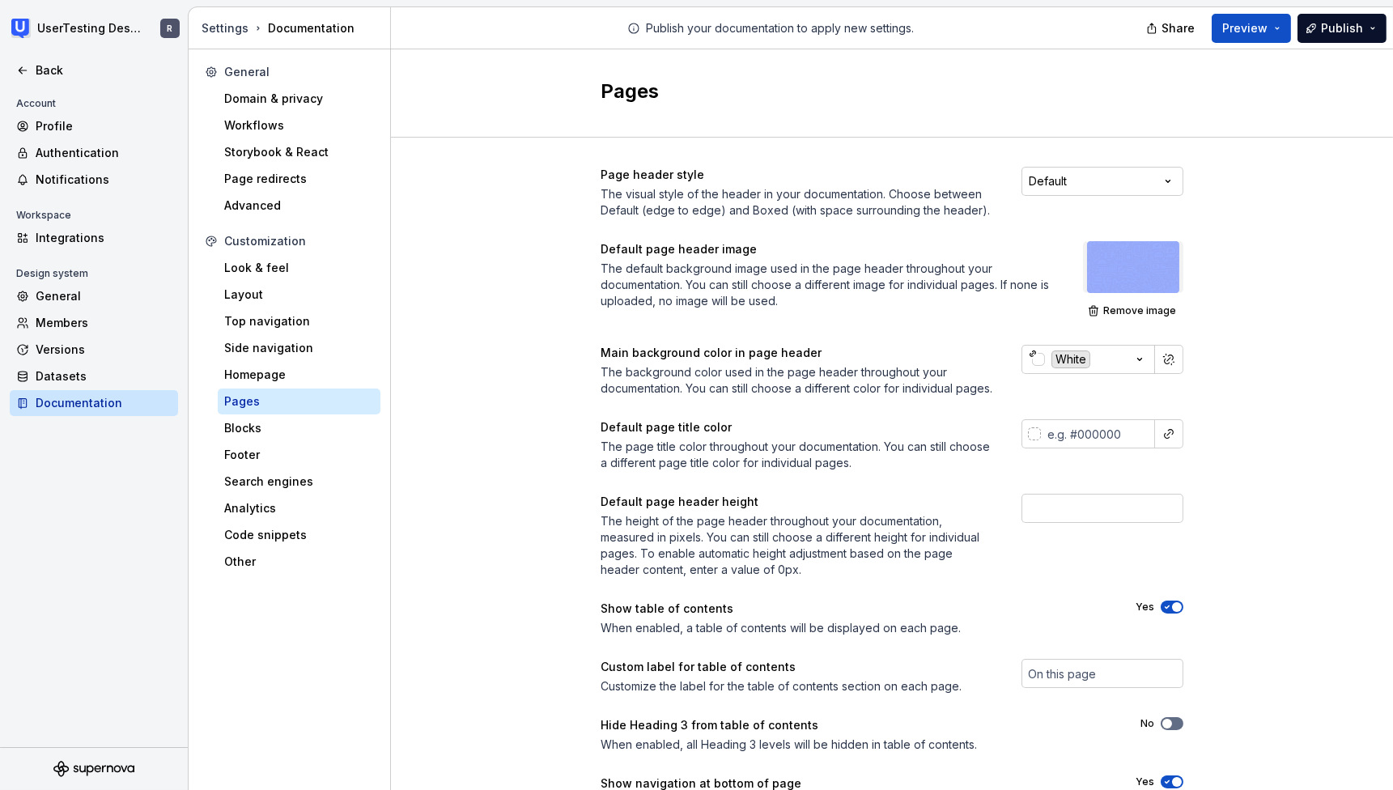
scroll to position [0, 0]
click at [240, 429] on div "Blocks" at bounding box center [299, 428] width 150 height 16
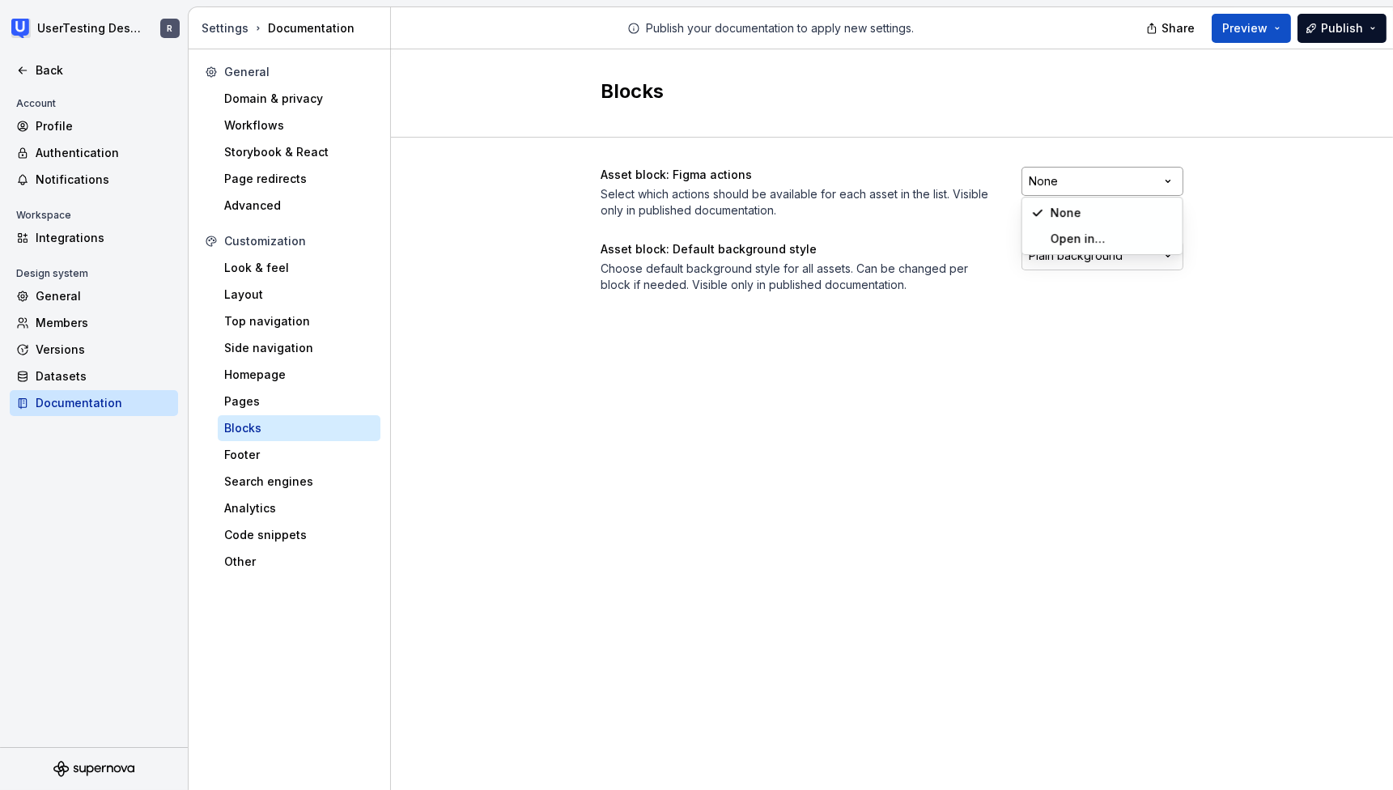
click at [1084, 176] on html "UserTesting Design System R Back Account Profile Authentication Notifications W…" at bounding box center [696, 395] width 1393 height 790
click at [884, 398] on html "UserTesting Design System R Back Account Profile Authentication Notifications W…" at bounding box center [696, 395] width 1393 height 790
click at [1090, 262] on html "UserTesting Design System R Back Account Profile Authentication Notifications W…" at bounding box center [696, 395] width 1393 height 790
click at [905, 379] on html "UserTesting Design System R Back Account Profile Authentication Notifications W…" at bounding box center [696, 395] width 1393 height 790
click at [259, 464] on div "Footer" at bounding box center [299, 455] width 163 height 26
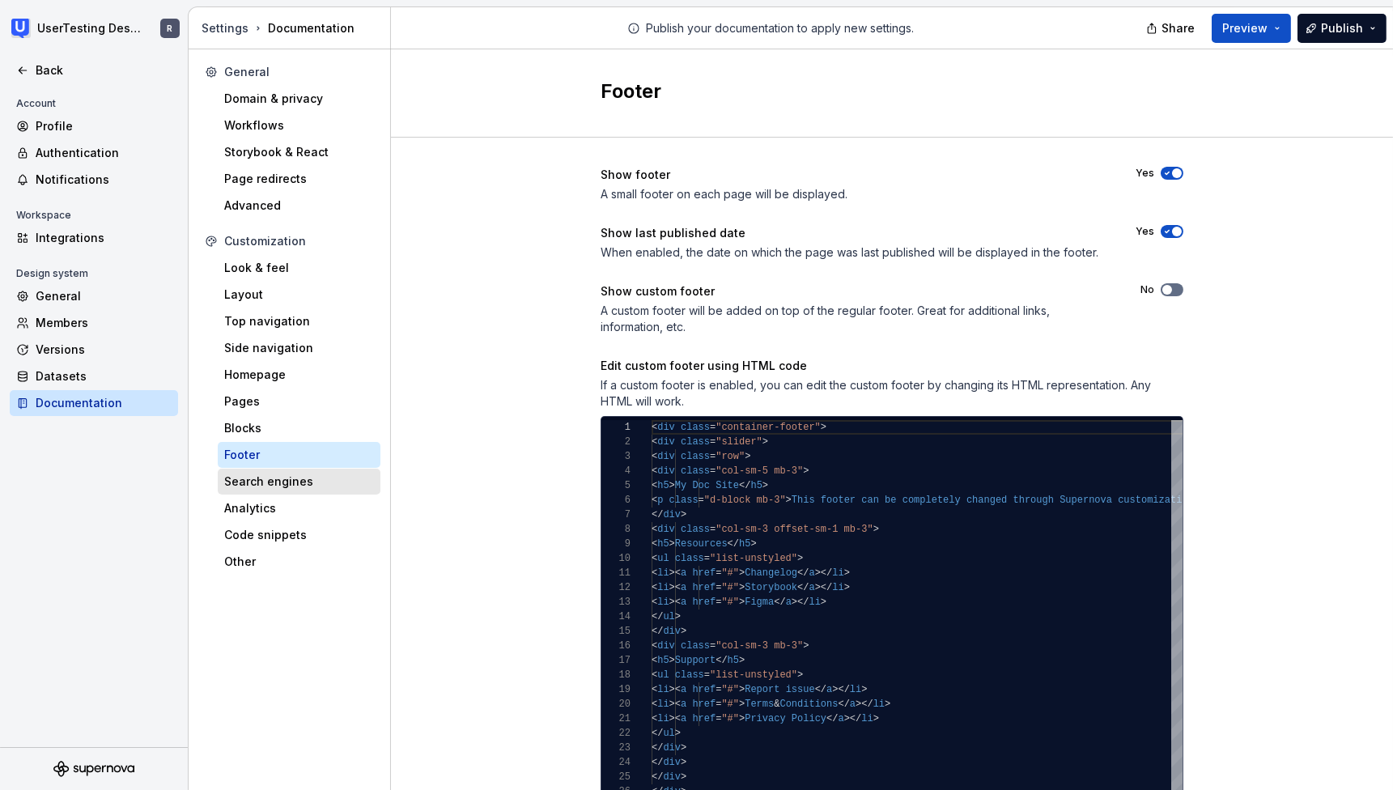
click at [287, 489] on div "Search engines" at bounding box center [299, 482] width 163 height 26
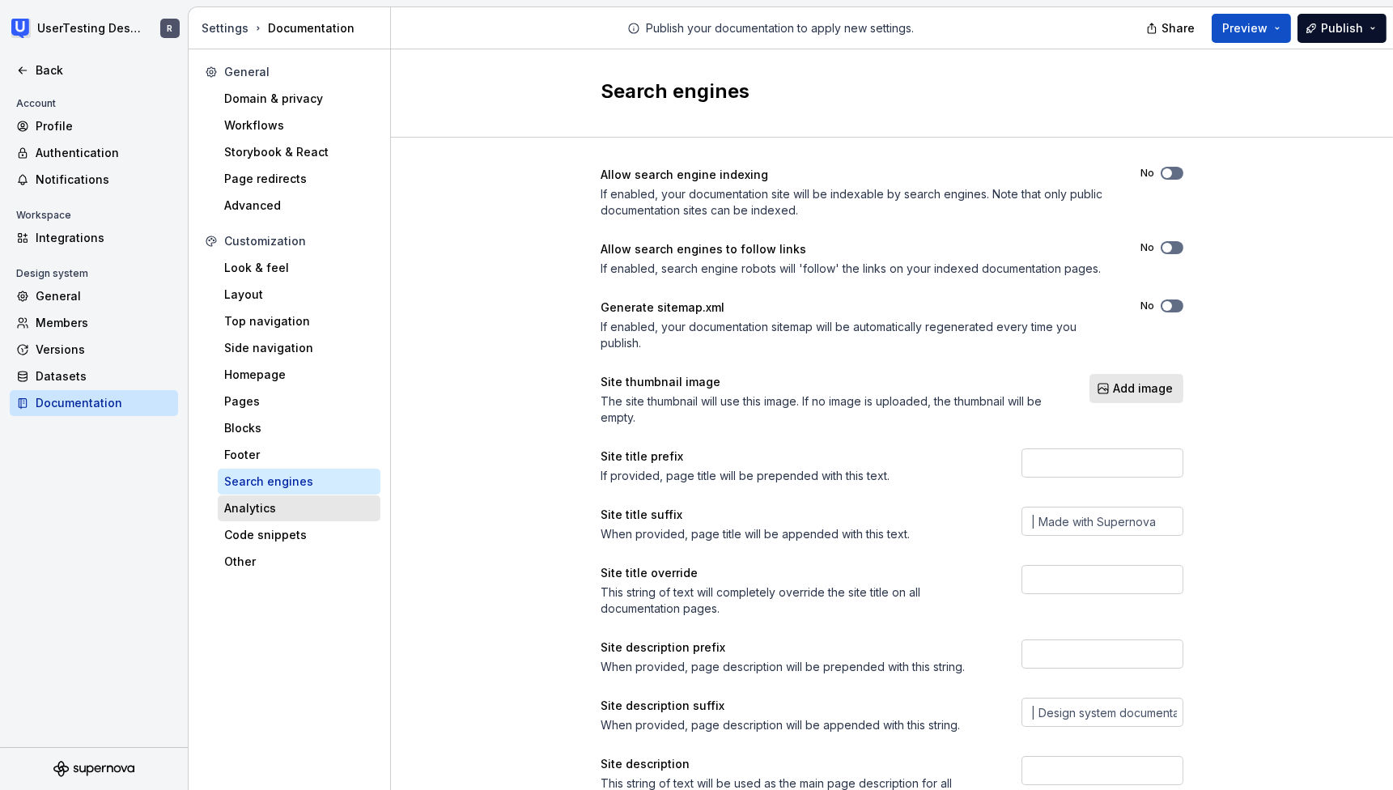
click at [311, 513] on div "Analytics" at bounding box center [299, 508] width 150 height 16
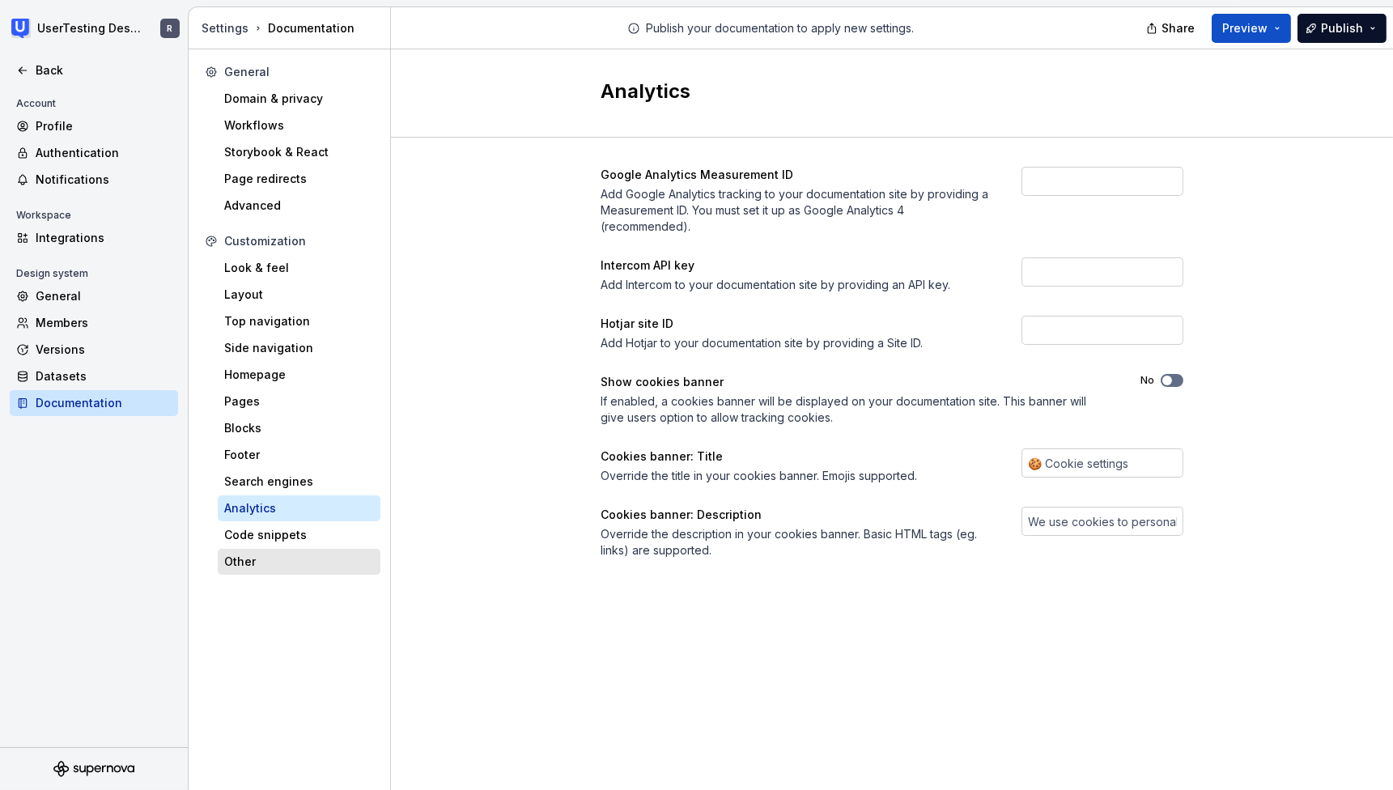
click at [261, 558] on div "Other" at bounding box center [299, 562] width 150 height 16
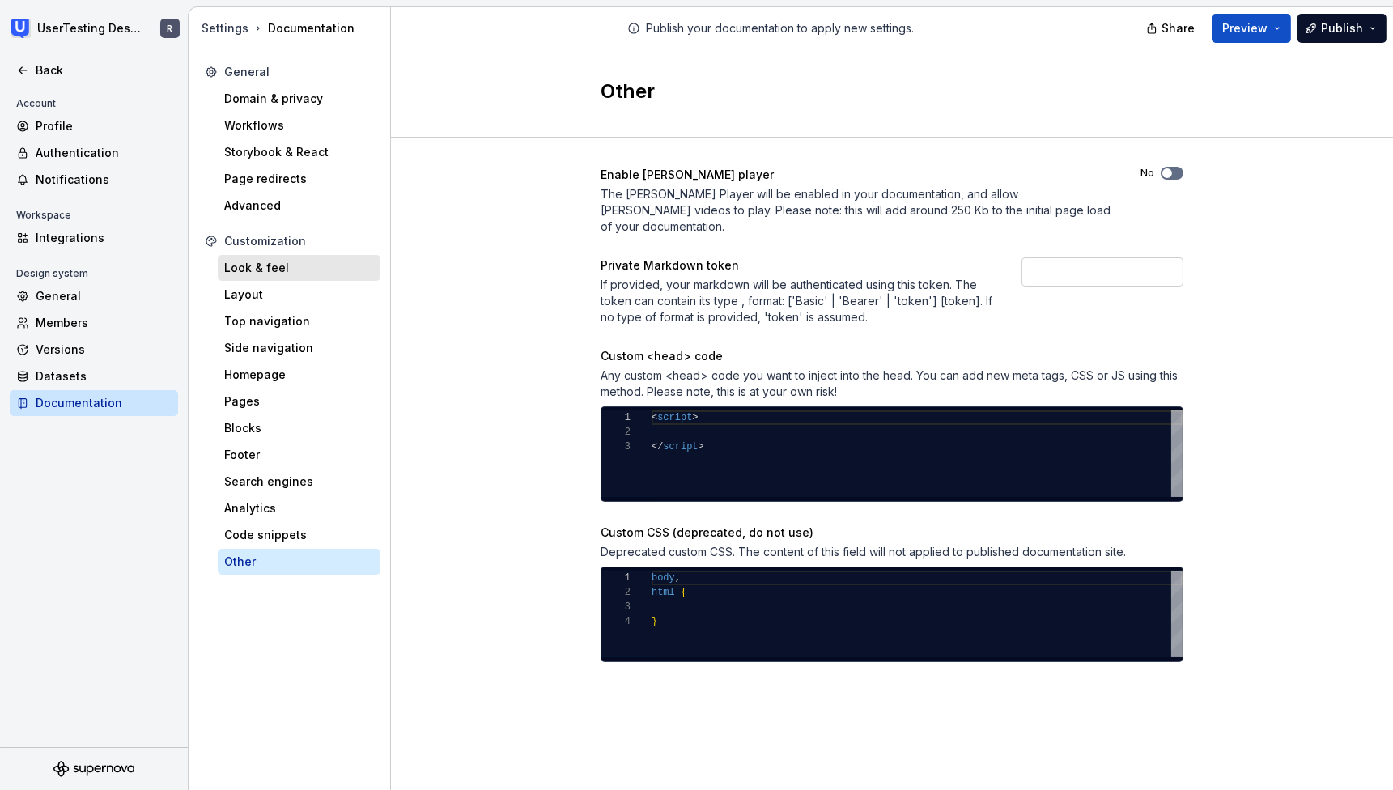
click at [257, 266] on div "Look & feel" at bounding box center [299, 268] width 150 height 16
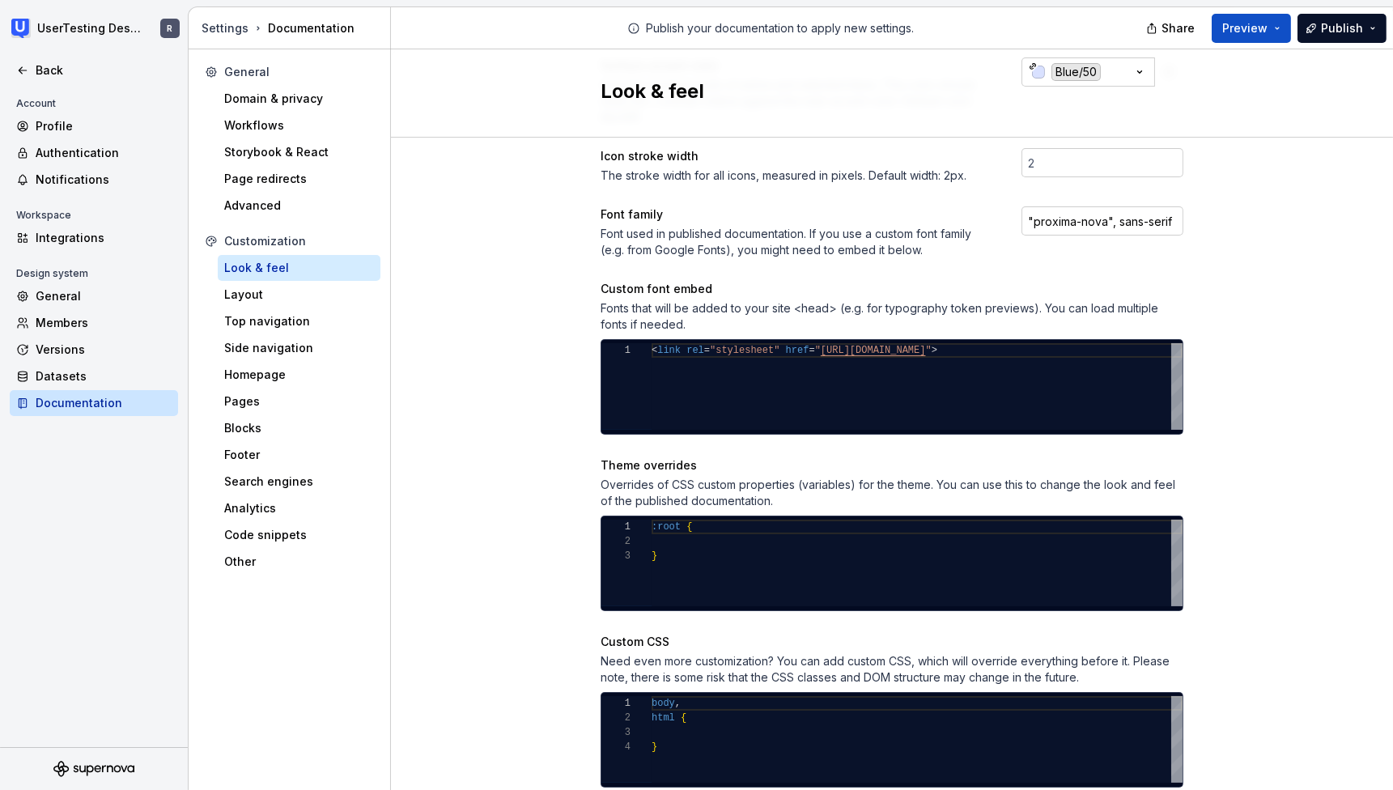
scroll to position [572, 0]
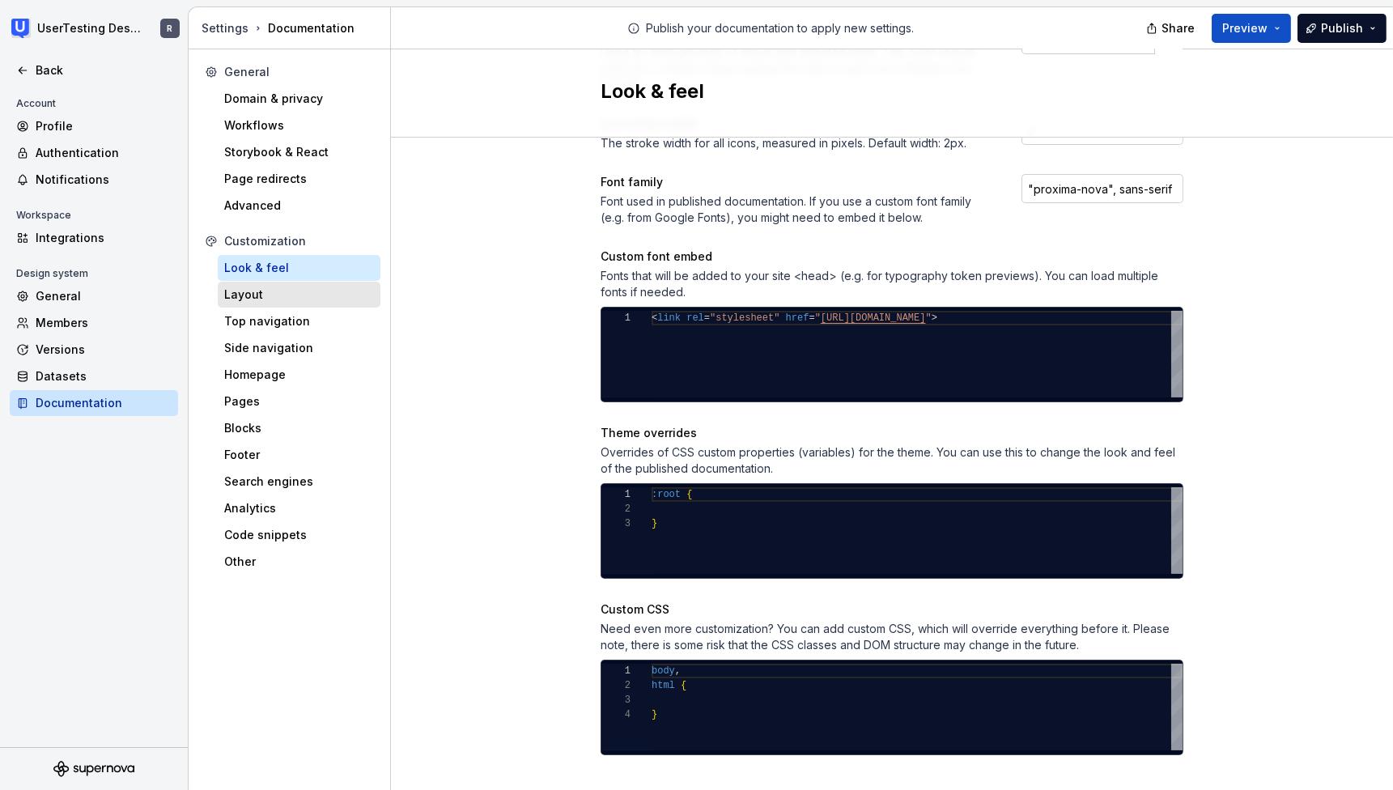
click at [235, 294] on div "Layout" at bounding box center [299, 294] width 150 height 16
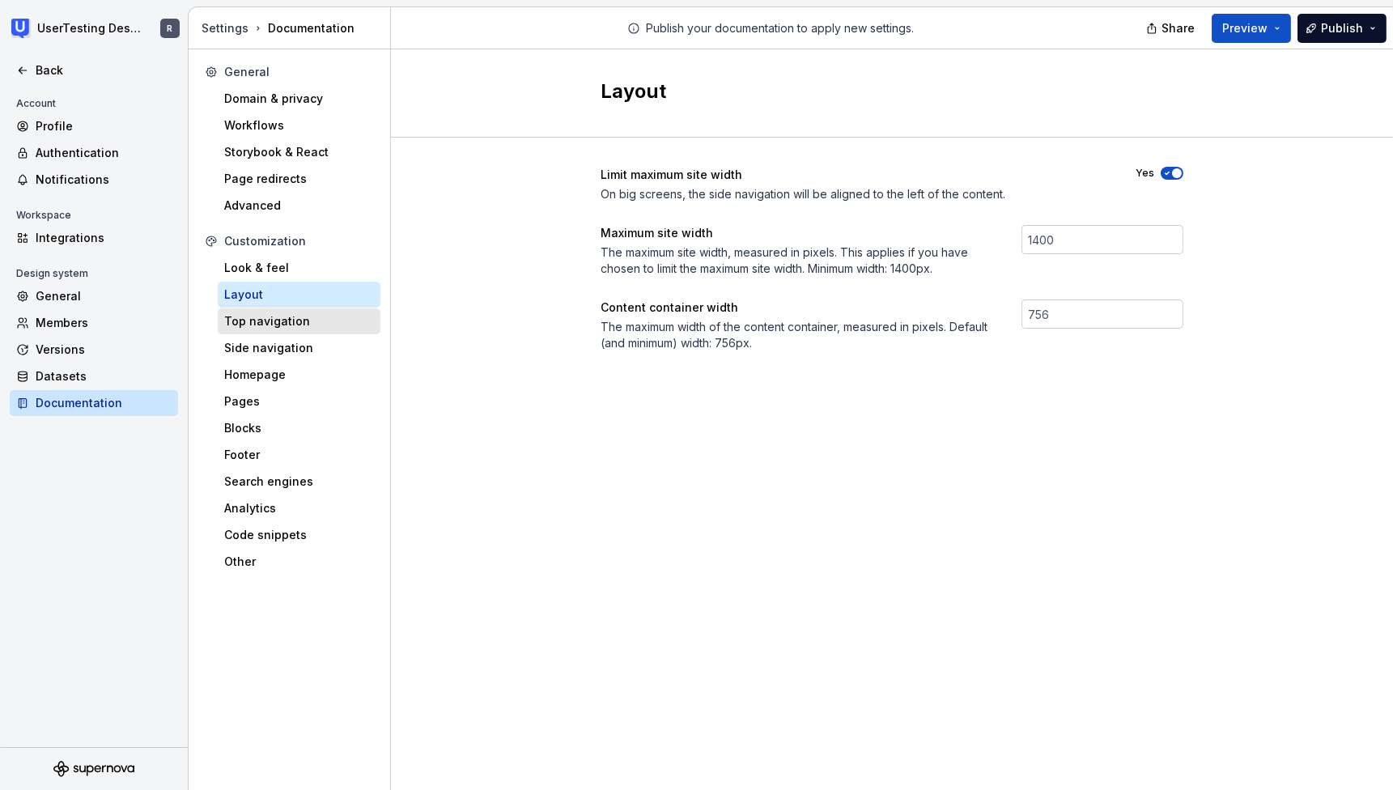
click at [256, 325] on div "Top navigation" at bounding box center [299, 321] width 150 height 16
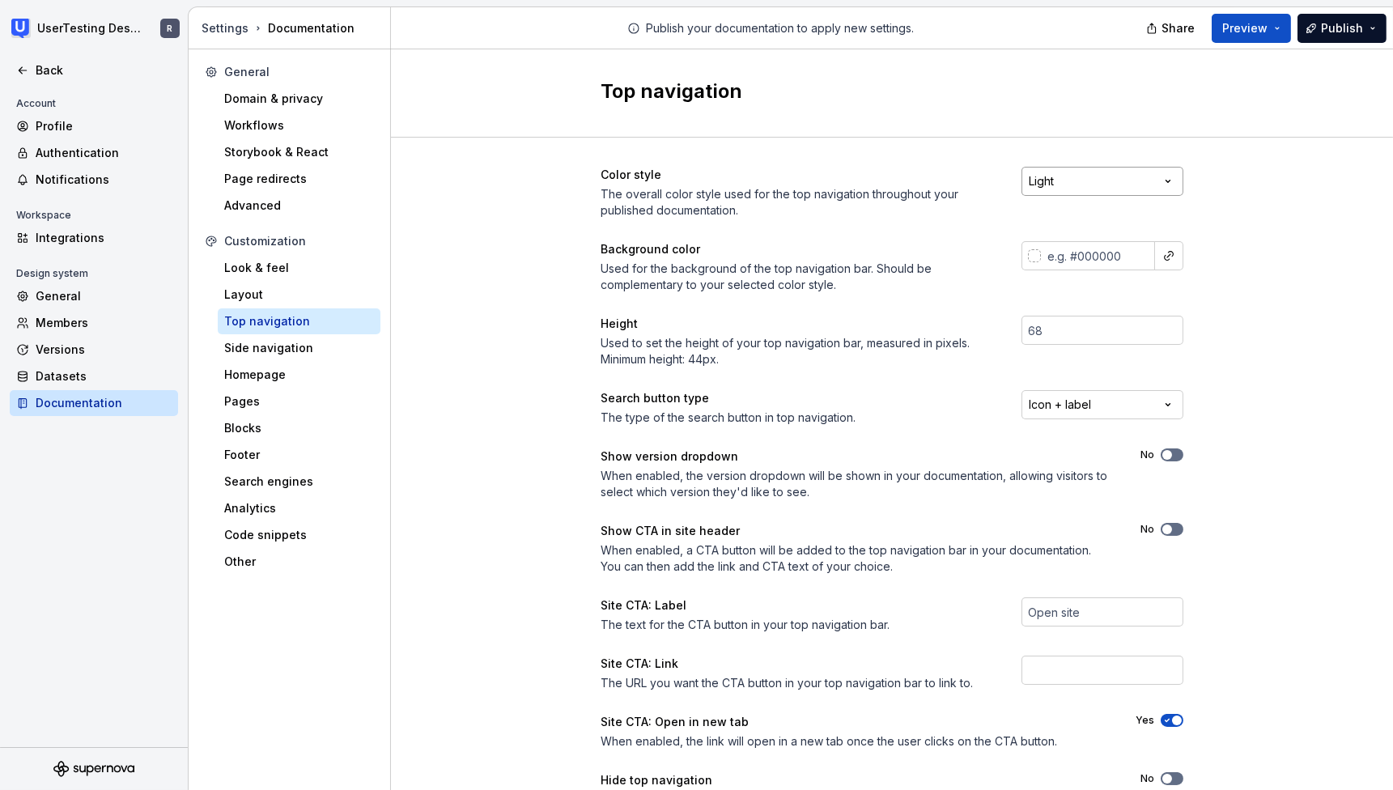
click at [1166, 182] on html "UserTesting Design System R Back Account Profile Authentication Notifications W…" at bounding box center [696, 395] width 1393 height 790
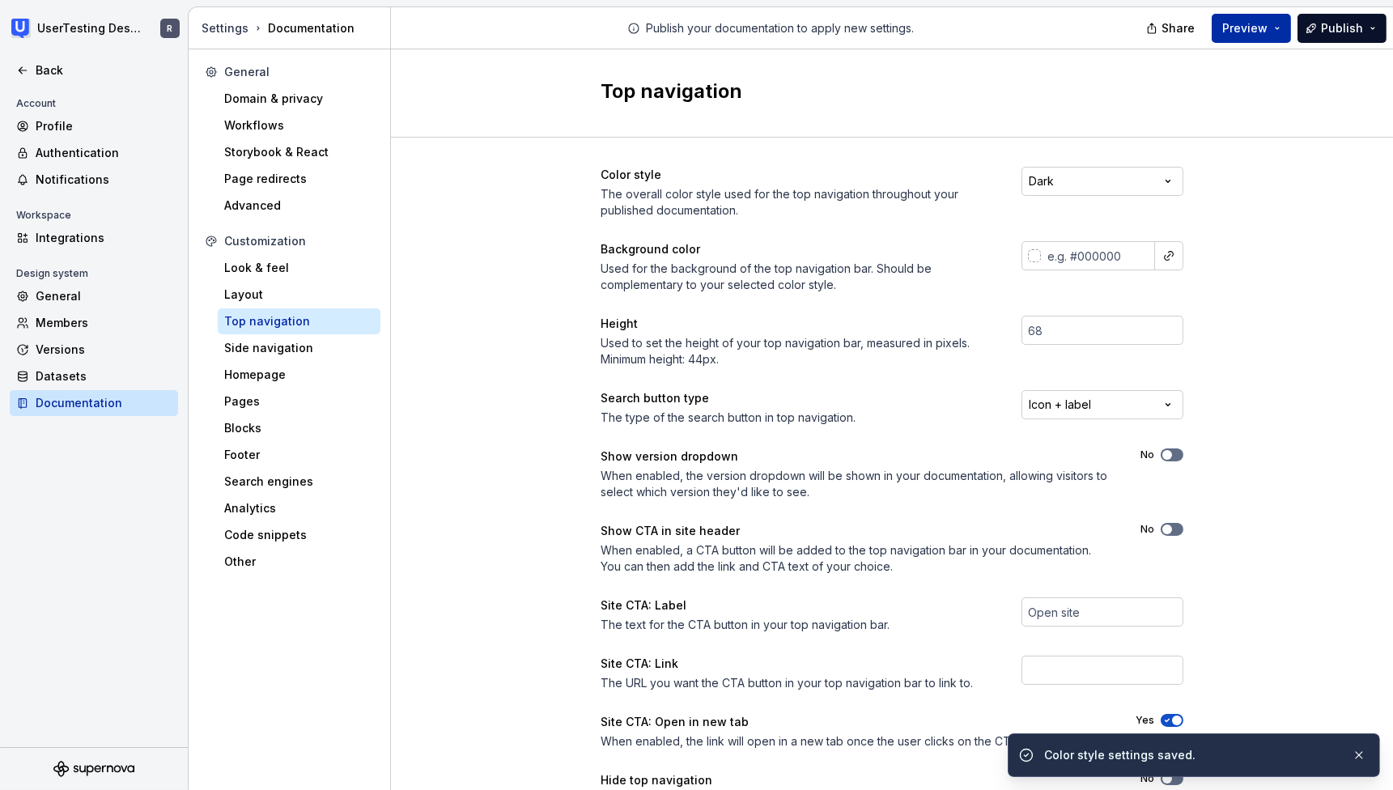
click at [1259, 24] on span "Preview" at bounding box center [1244, 28] width 45 height 16
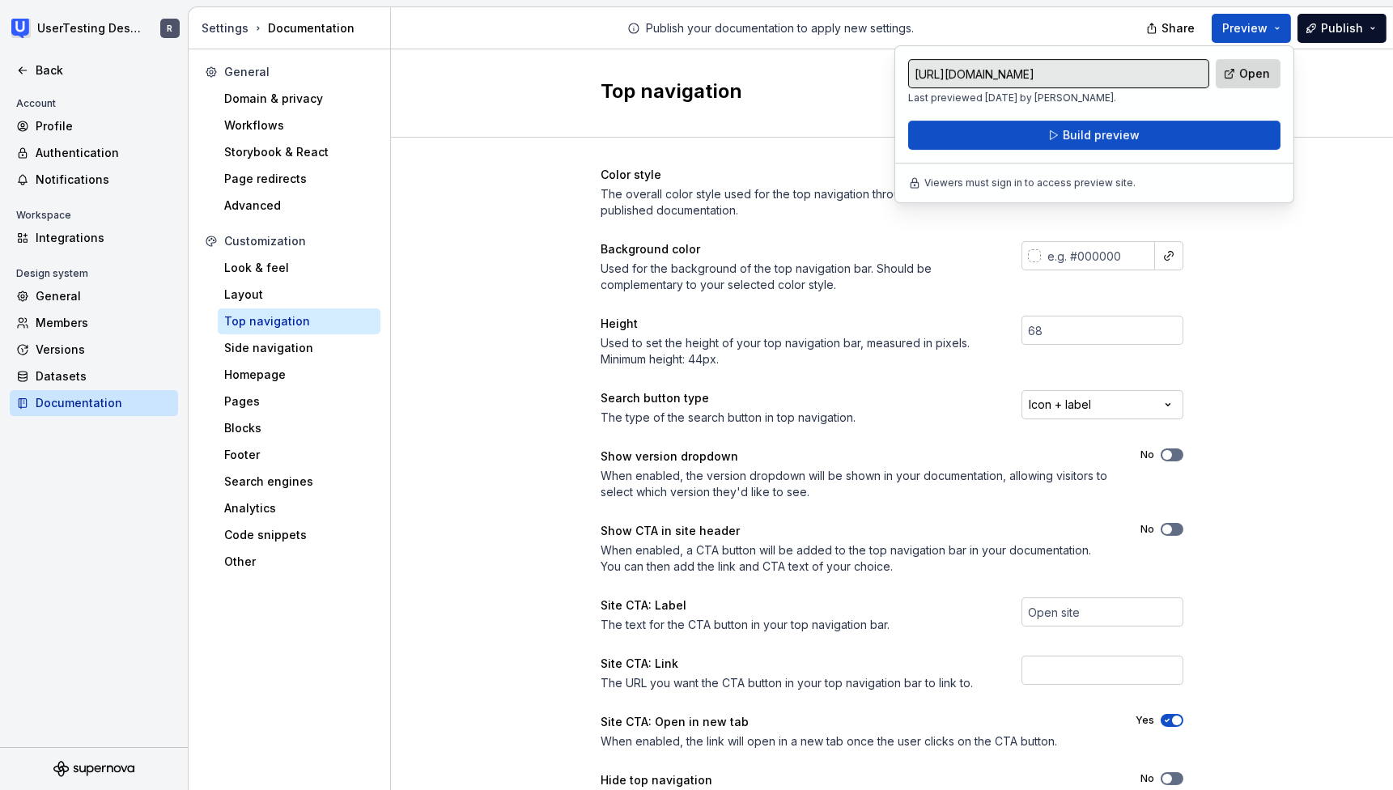
click at [1251, 68] on span "Open" at bounding box center [1254, 74] width 31 height 16
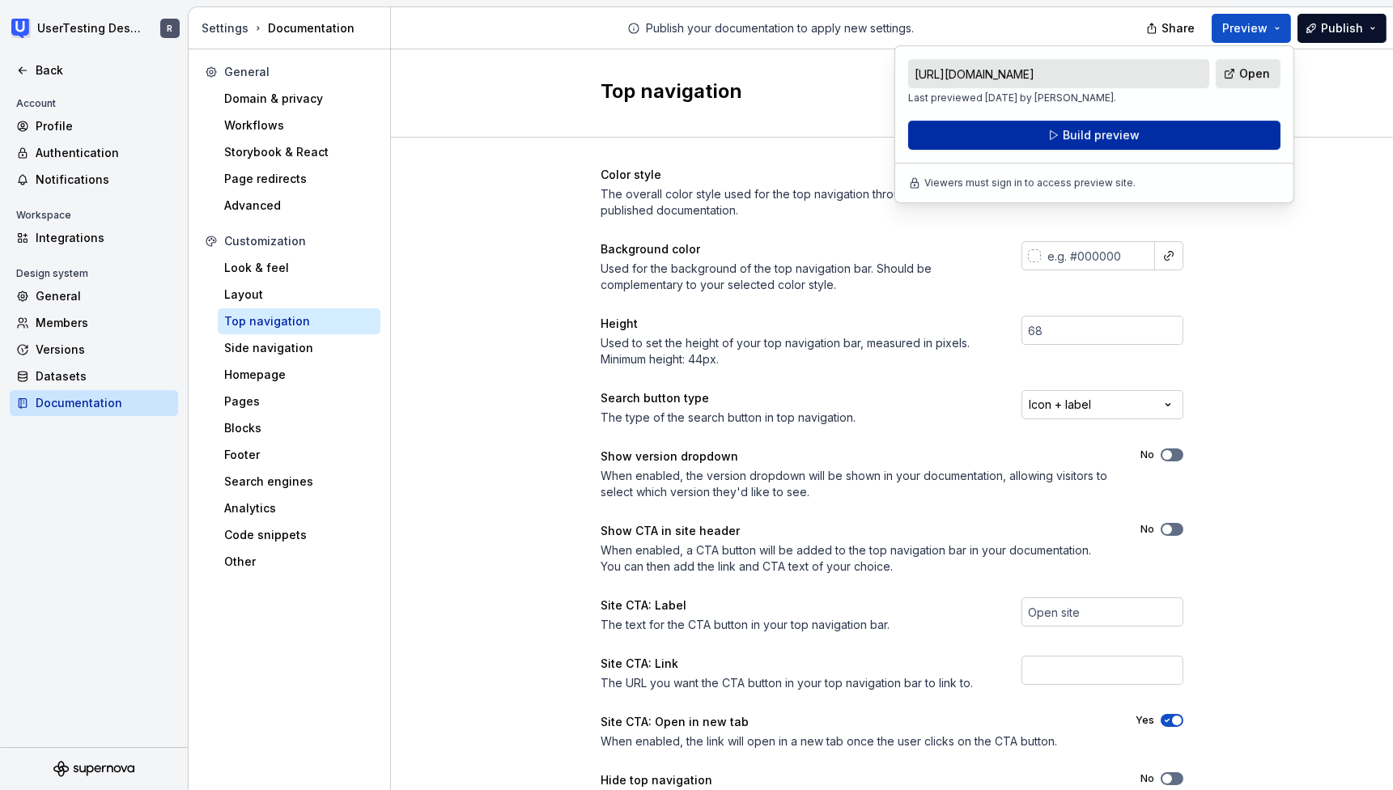
click at [1096, 134] on span "Build preview" at bounding box center [1100, 135] width 77 height 16
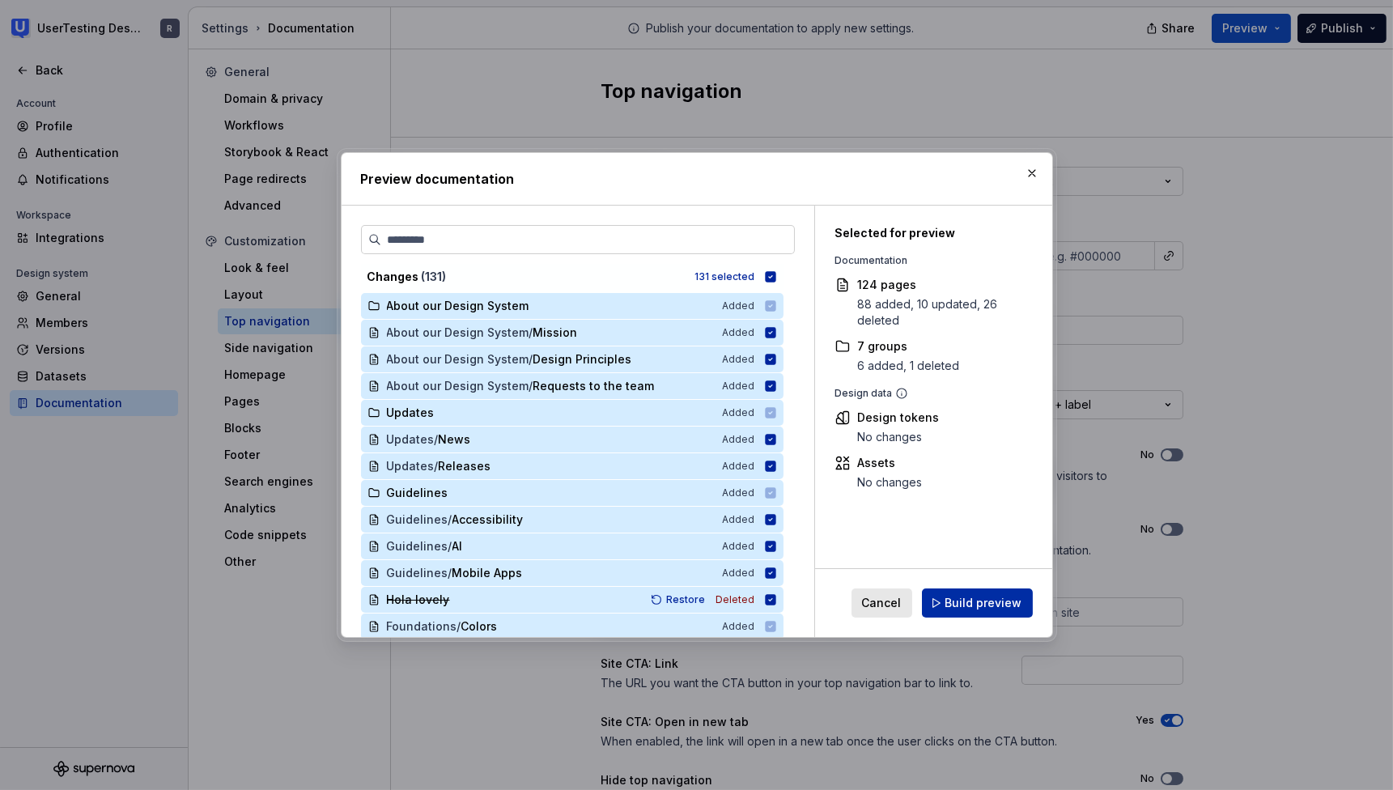
click at [967, 604] on span "Build preview" at bounding box center [983, 603] width 77 height 16
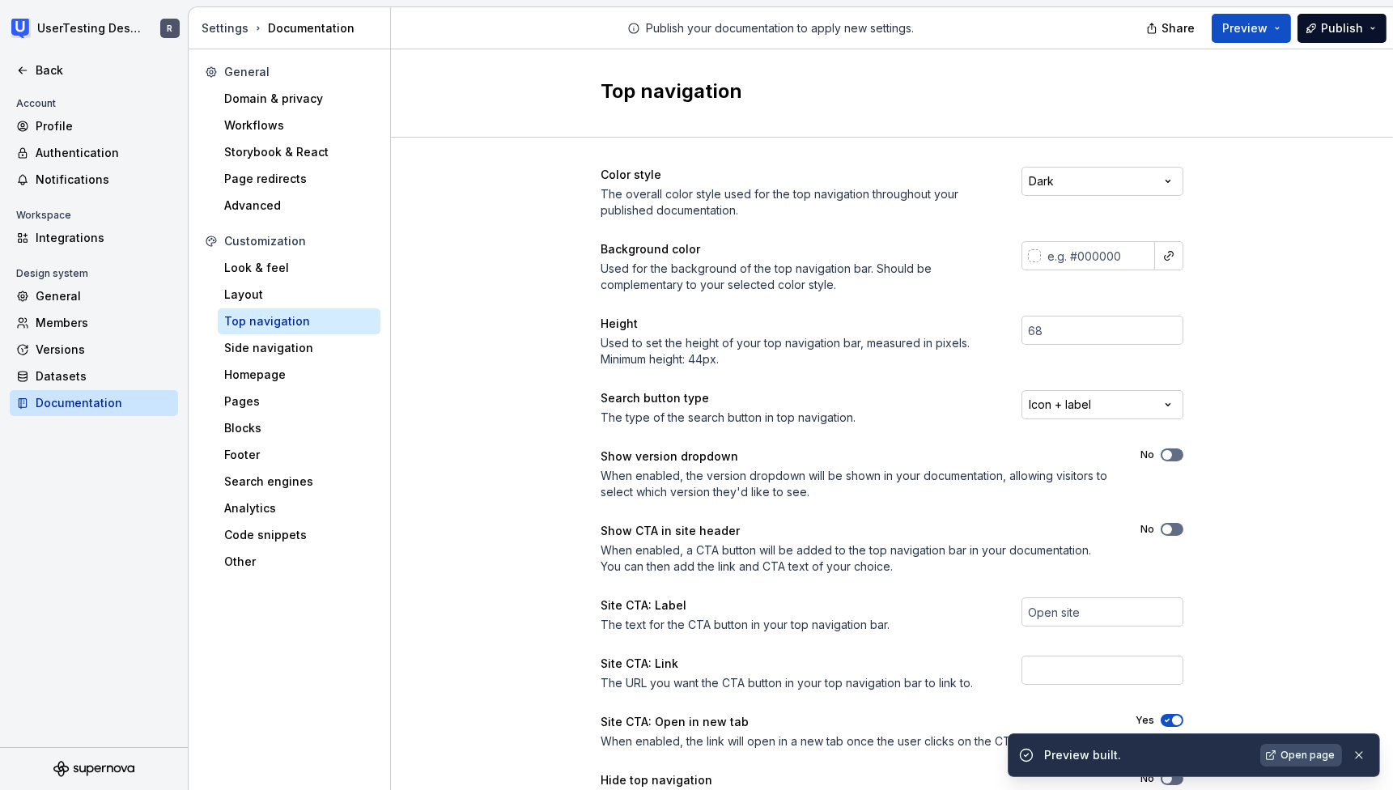
click at [1300, 757] on span "Open page" at bounding box center [1307, 755] width 54 height 13
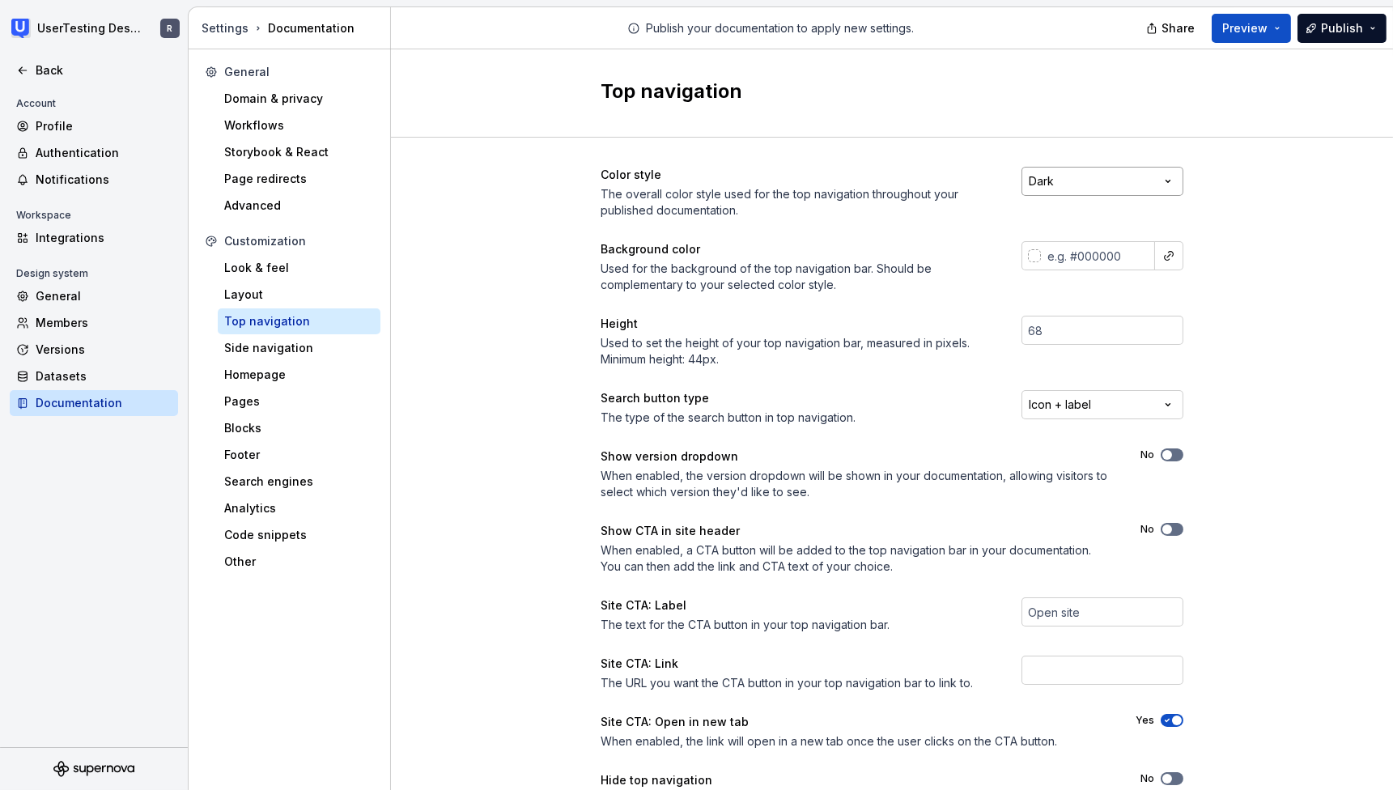
click at [1155, 175] on html "UserTesting Design System R Back Account Profile Authentication Notifications W…" at bounding box center [696, 395] width 1393 height 790
click at [256, 262] on div "Look & feel" at bounding box center [299, 268] width 150 height 16
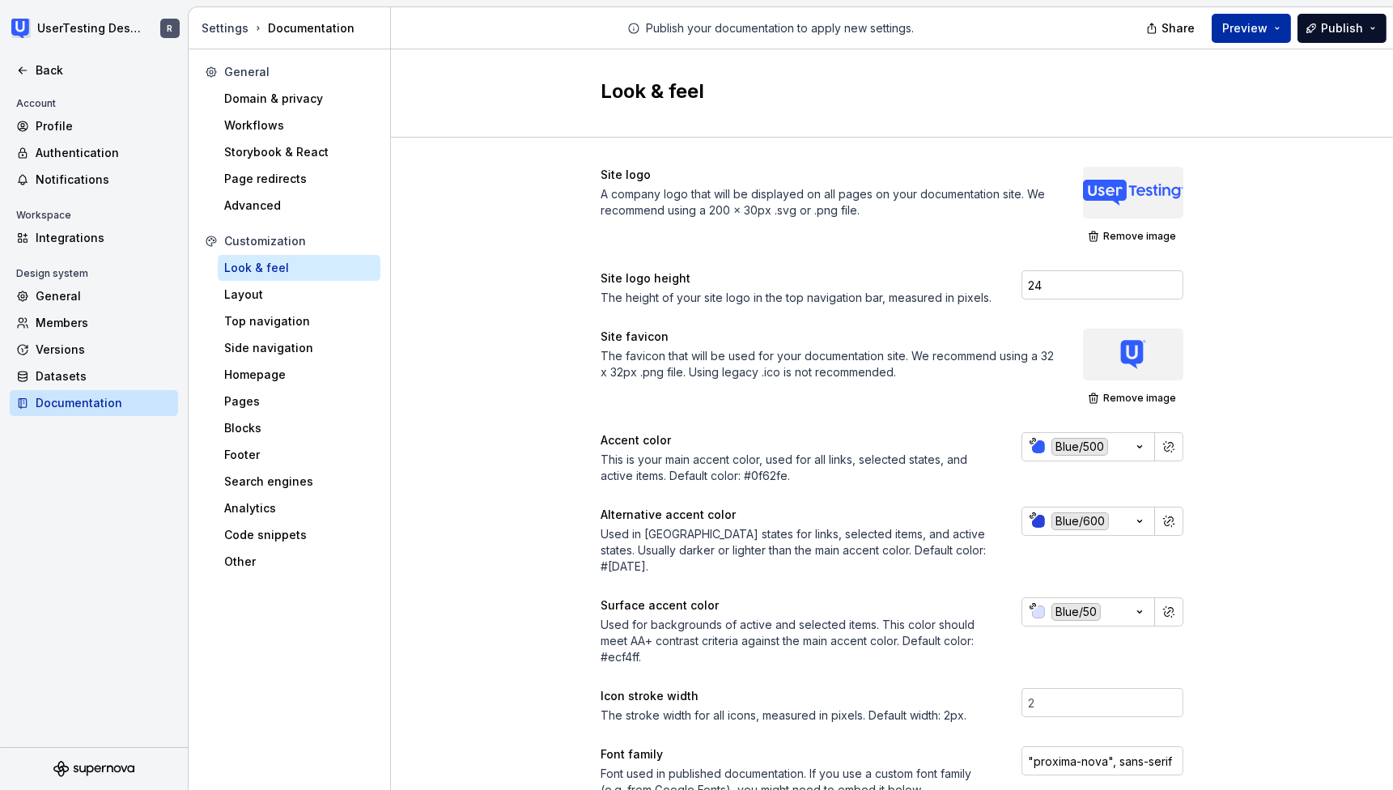
click at [1260, 36] on button "Preview" at bounding box center [1250, 28] width 79 height 29
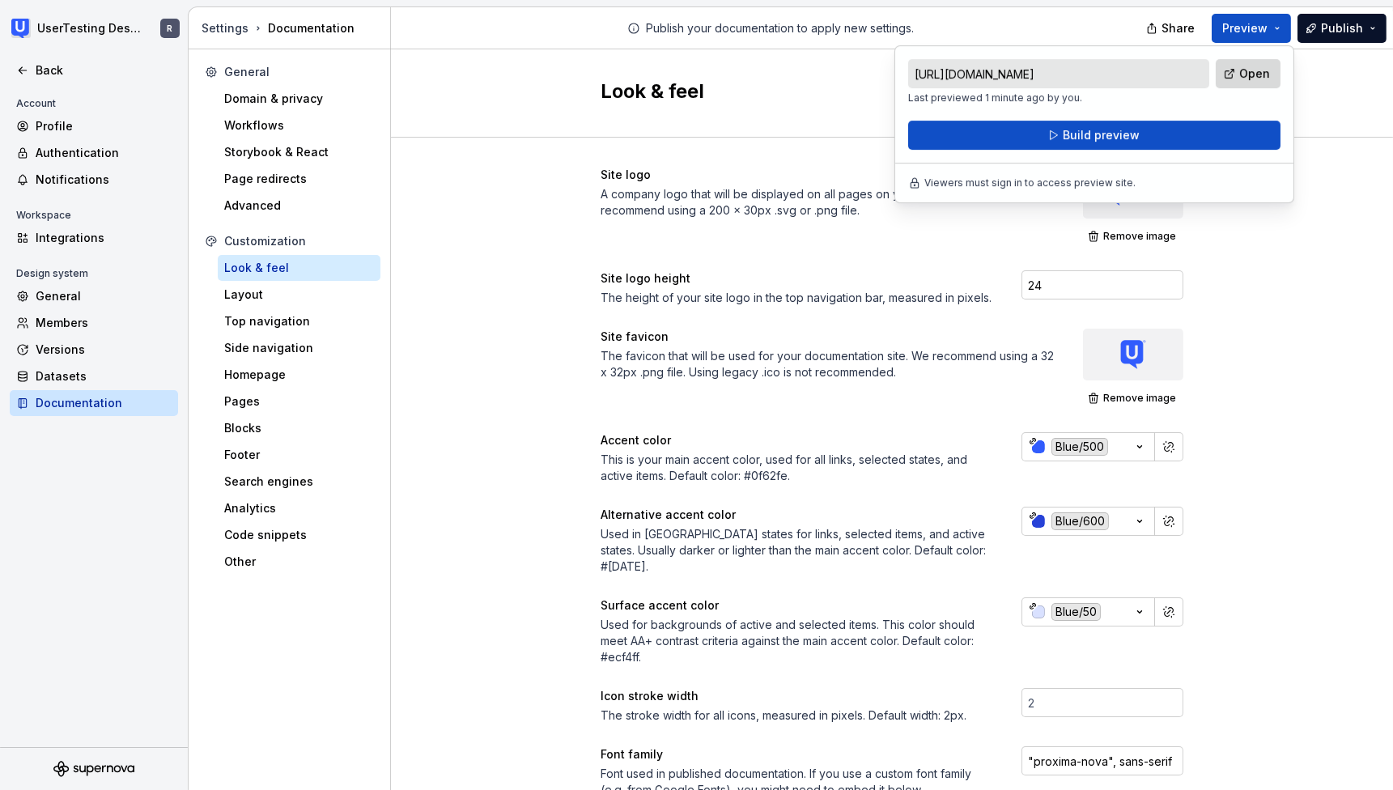
click at [1244, 74] on span "Open" at bounding box center [1254, 74] width 31 height 16
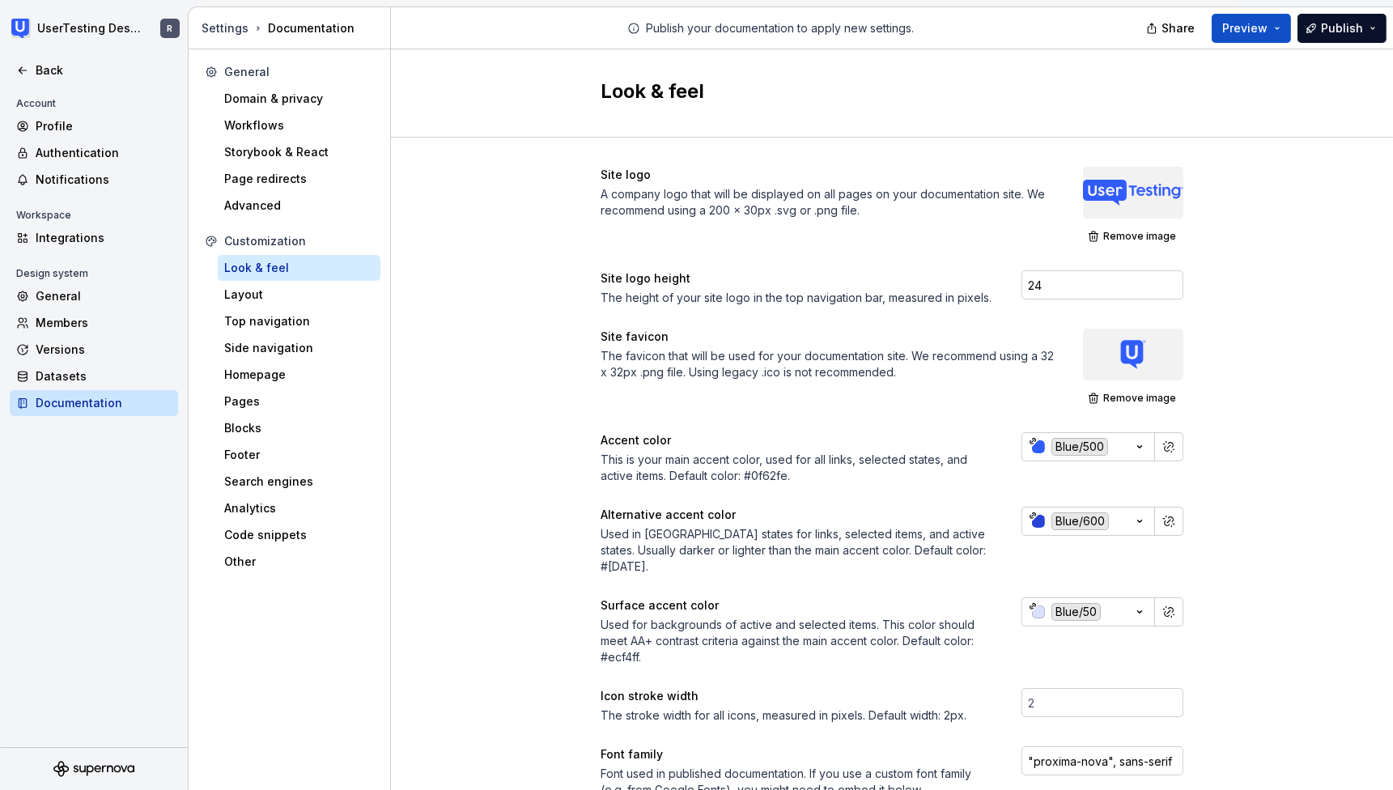
click at [1123, 363] on div at bounding box center [1133, 355] width 100 height 52
click at [1123, 396] on span "Remove image" at bounding box center [1139, 398] width 73 height 13
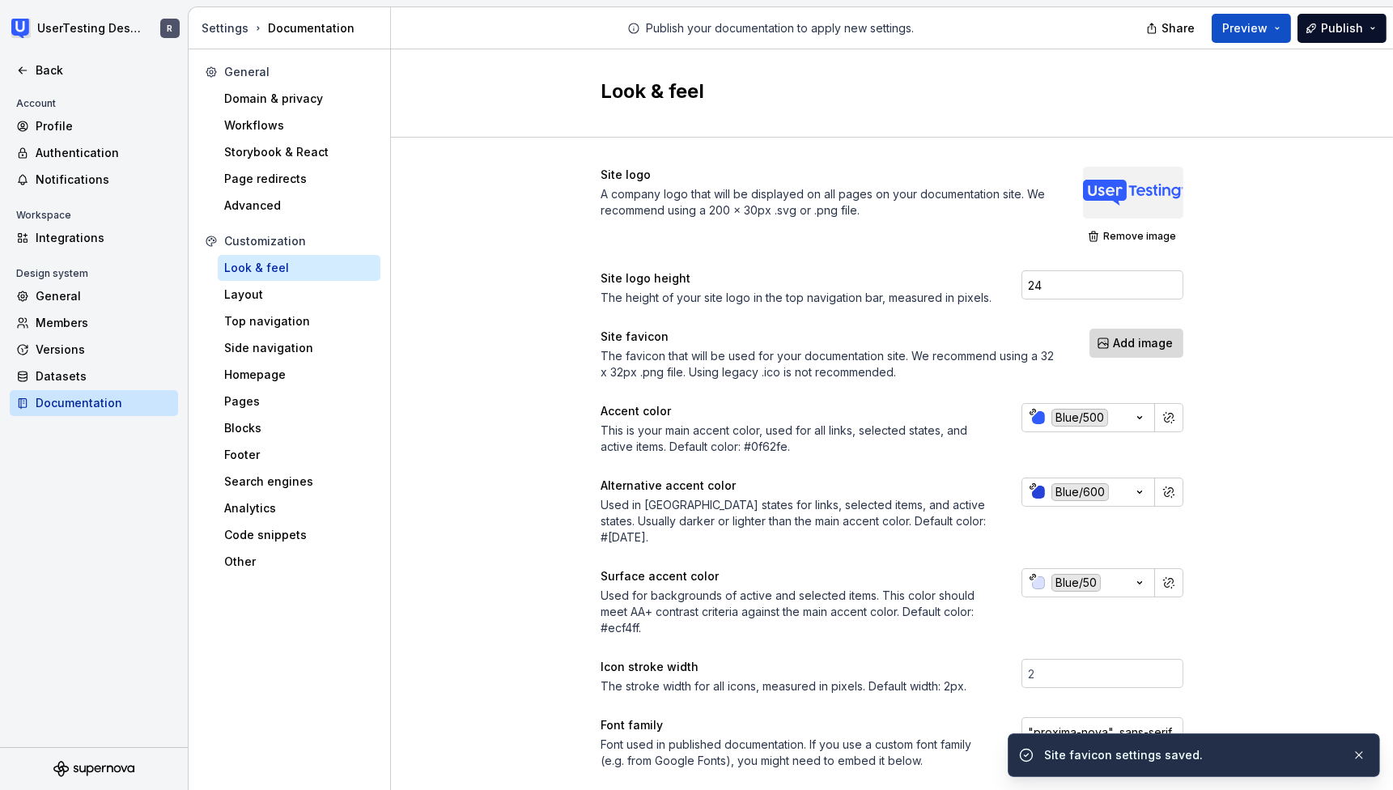
click at [1128, 354] on button "Add image" at bounding box center [1136, 343] width 94 height 29
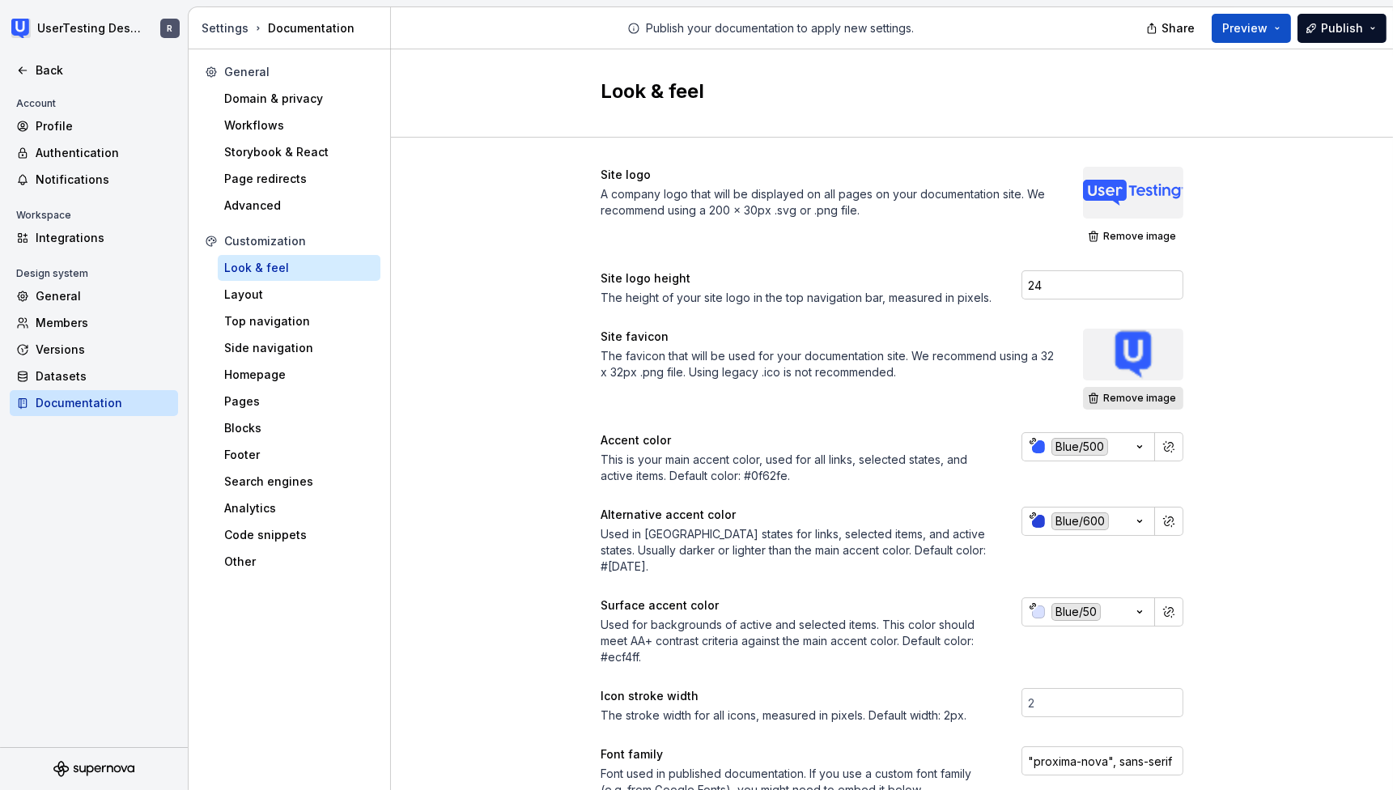
click at [1115, 394] on span "Remove image" at bounding box center [1139, 398] width 73 height 13
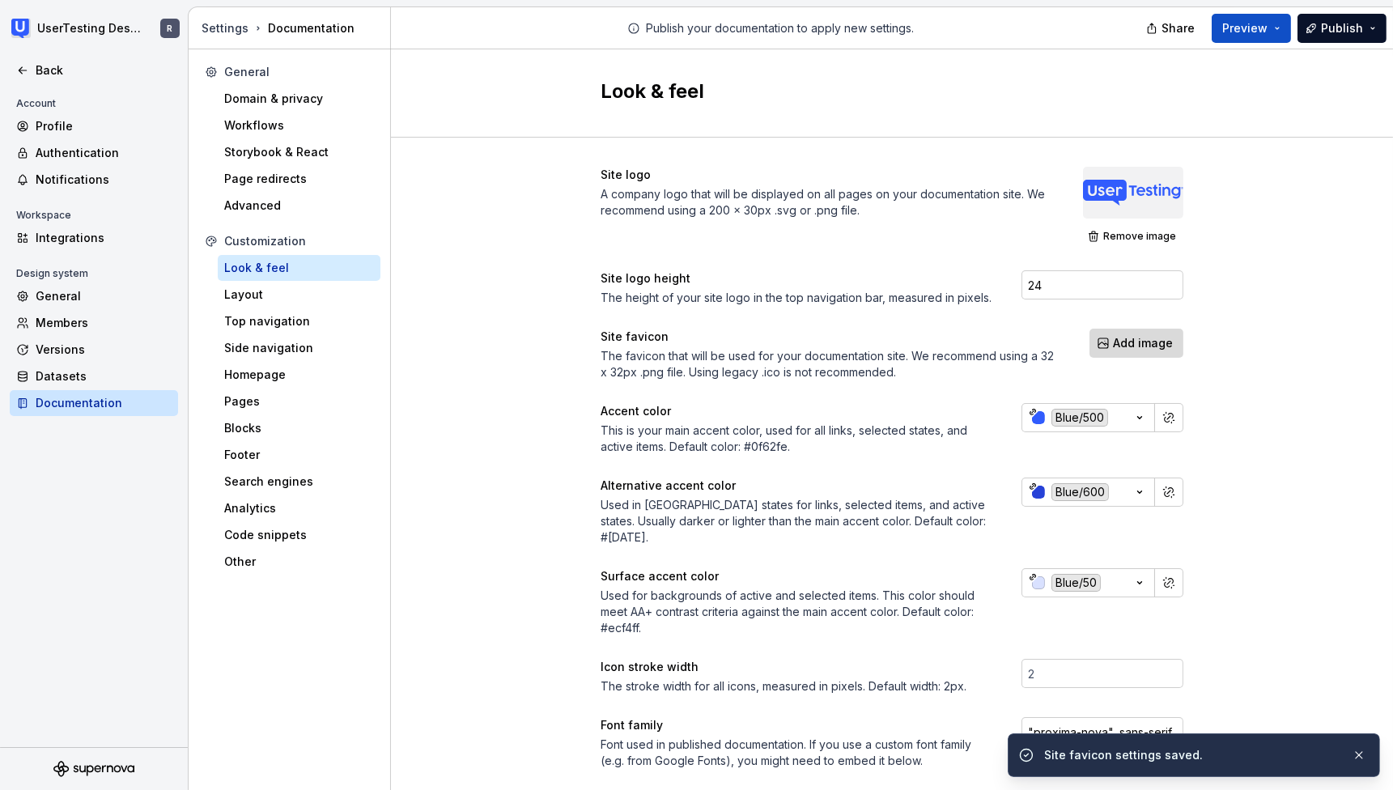
click at [1119, 347] on span "Add image" at bounding box center [1143, 343] width 60 height 16
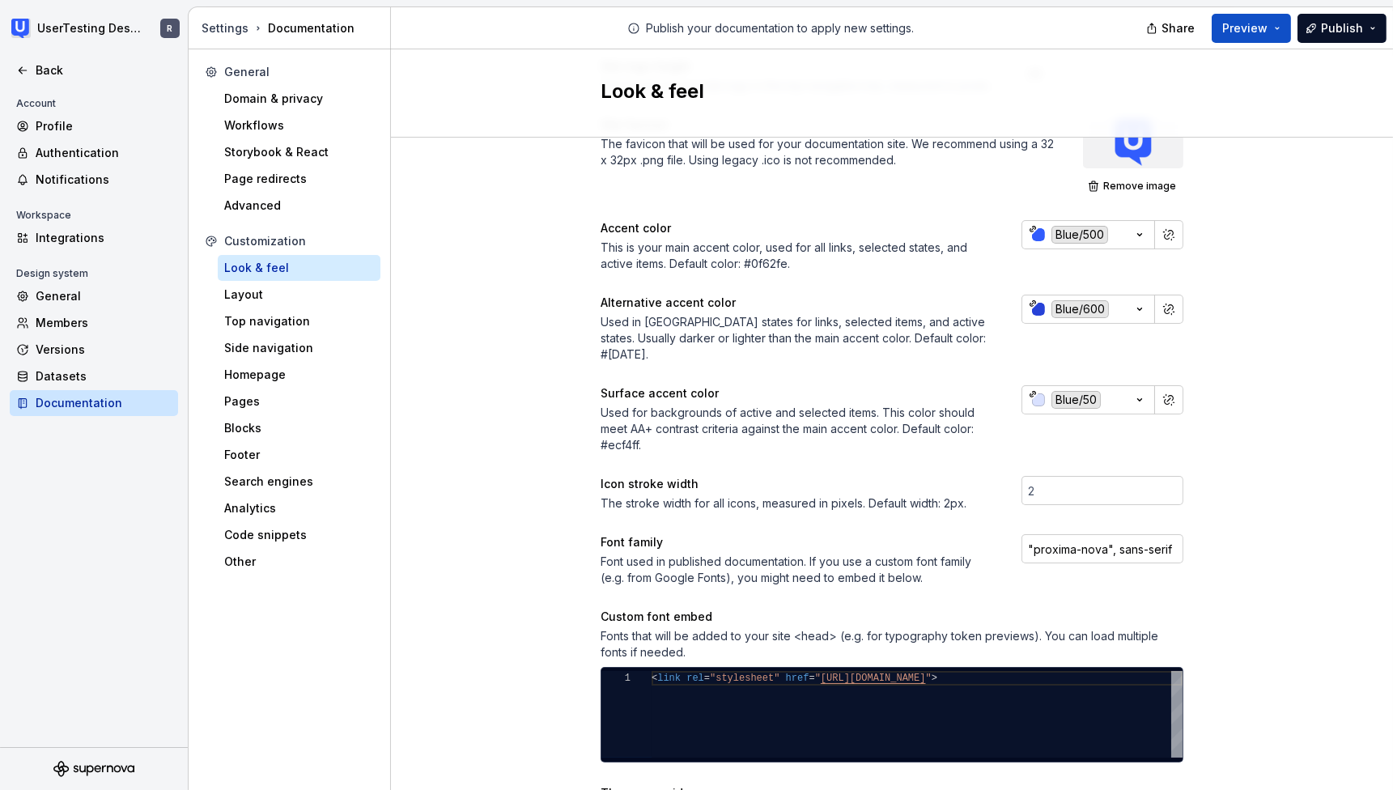
scroll to position [572, 0]
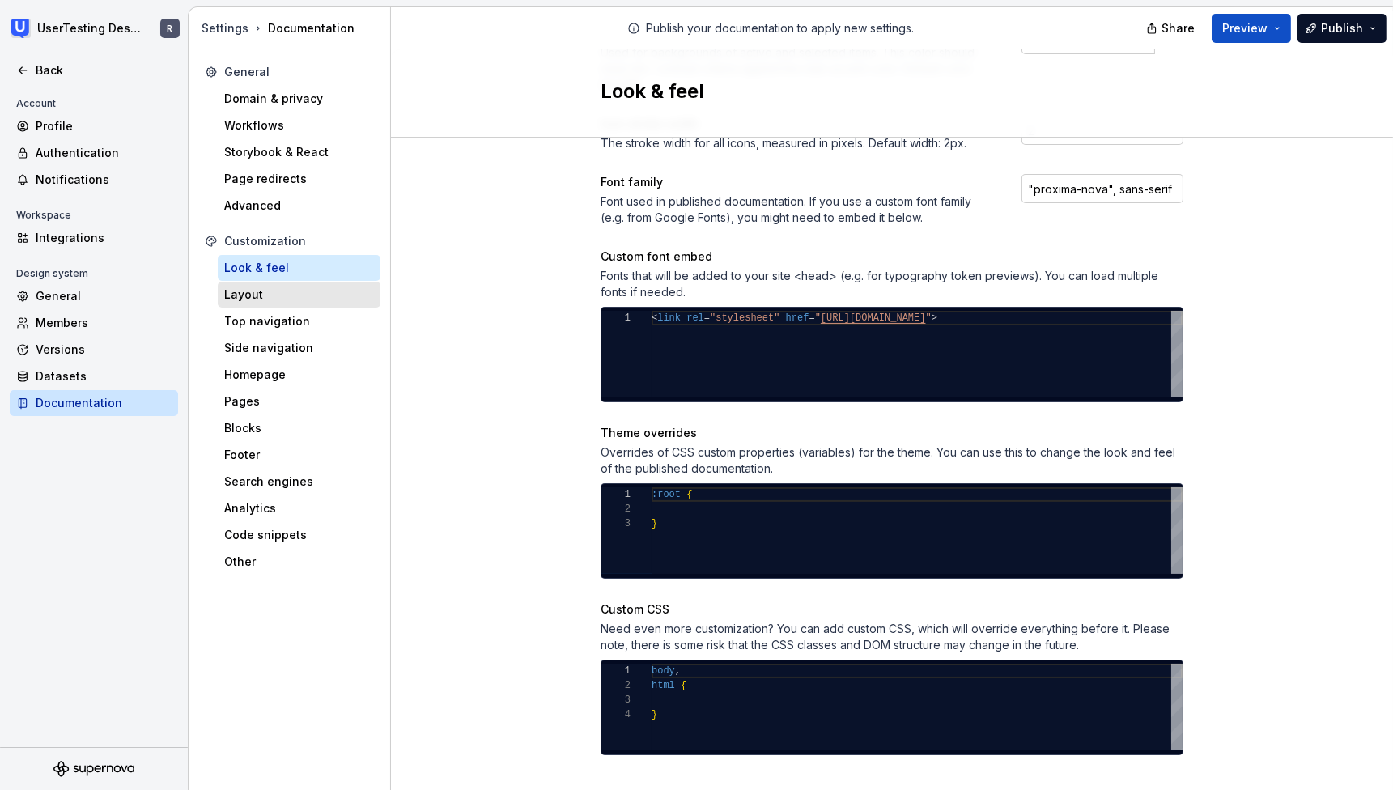
click at [303, 292] on div "Layout" at bounding box center [299, 294] width 150 height 16
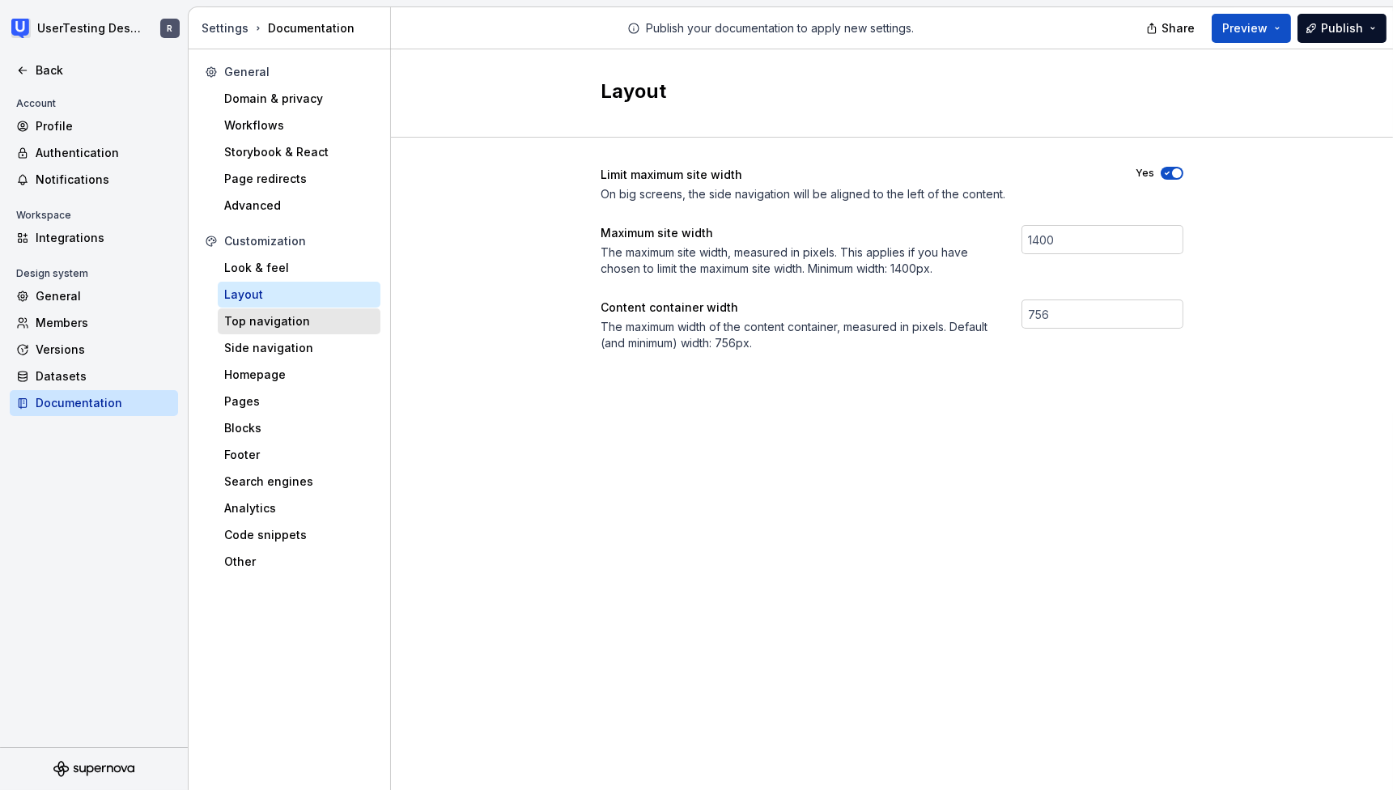
click at [271, 322] on div "Top navigation" at bounding box center [299, 321] width 150 height 16
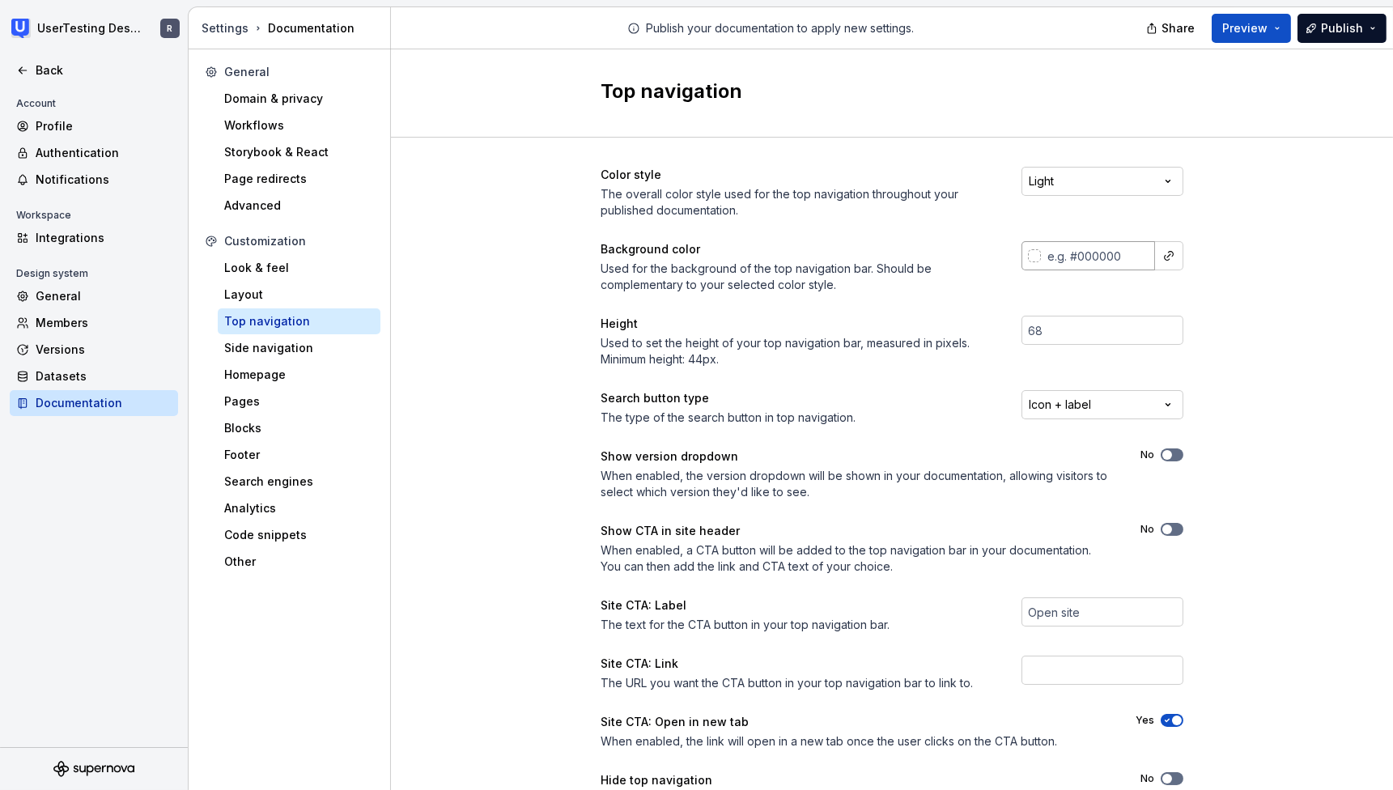
click at [1028, 258] on div at bounding box center [1034, 255] width 13 height 13
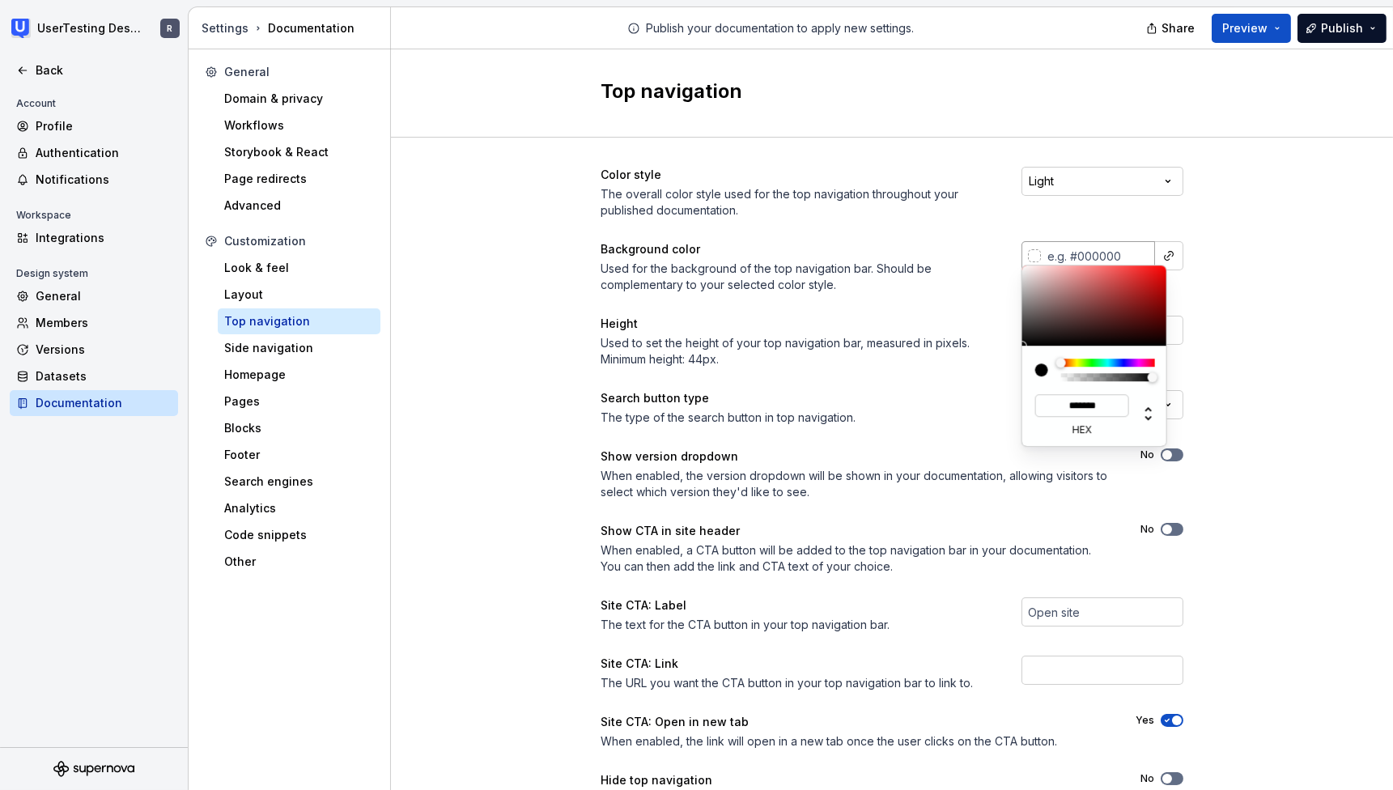
click at [1131, 247] on html "UserTesting Design System R Back Account Profile Authentication Notifications W…" at bounding box center [696, 395] width 1393 height 790
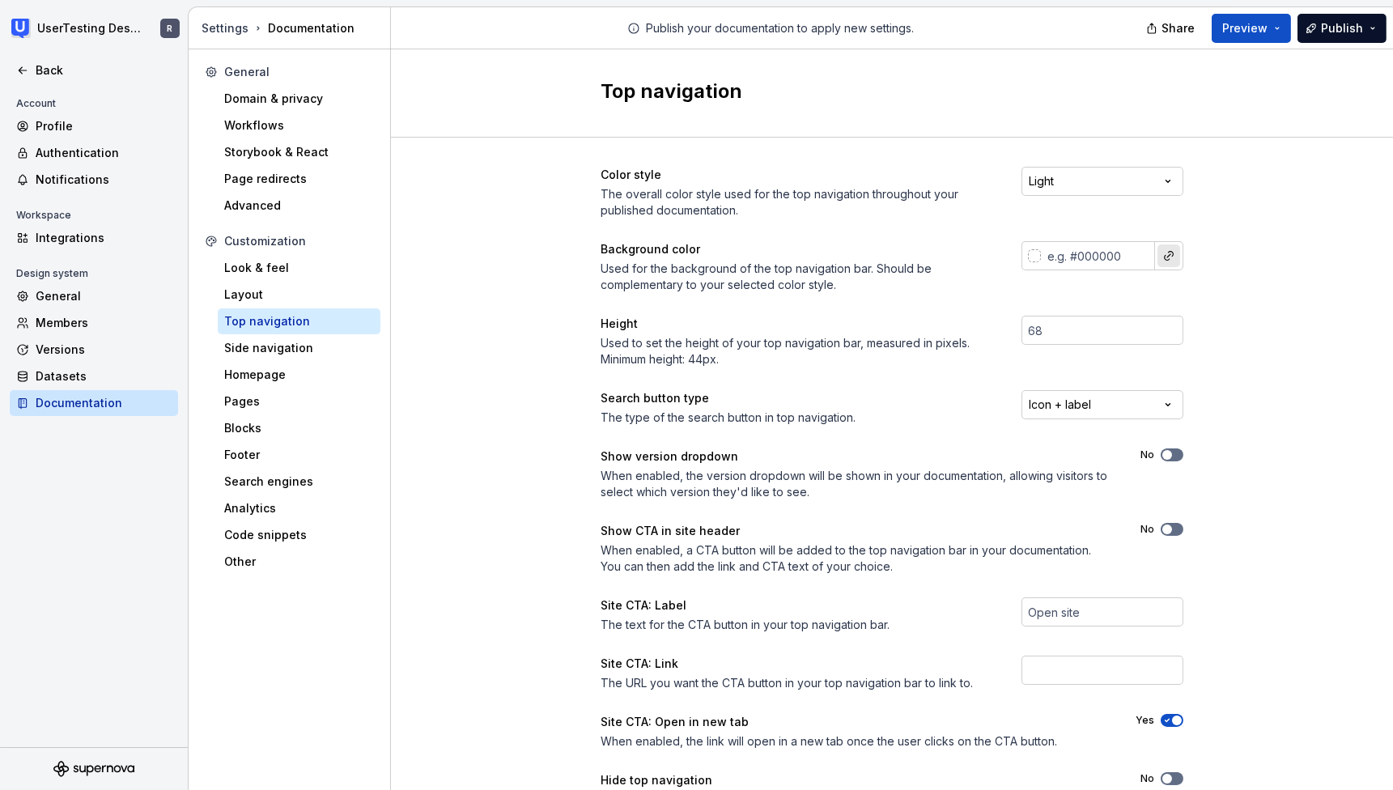
click at [1157, 252] on button "button" at bounding box center [1168, 255] width 23 height 23
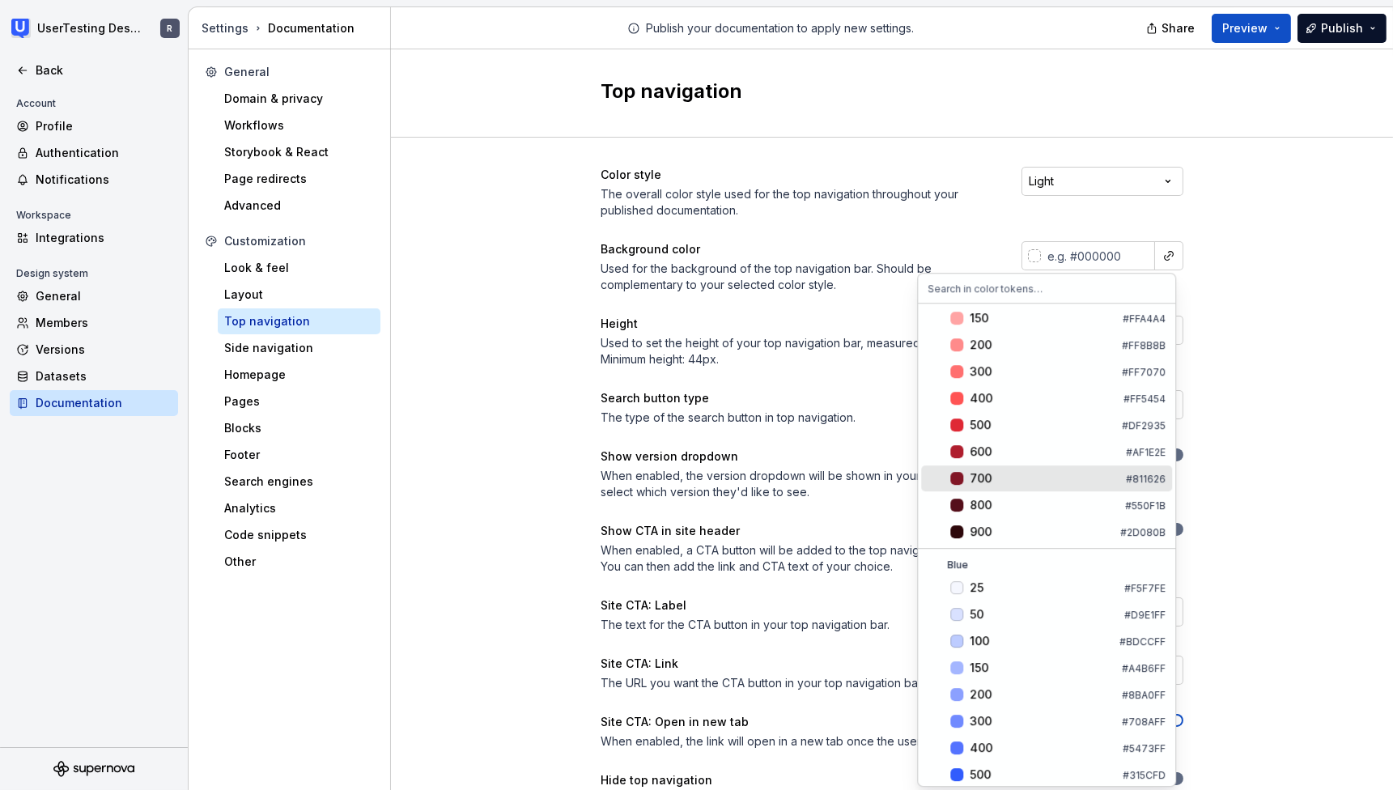
scroll to position [148, 0]
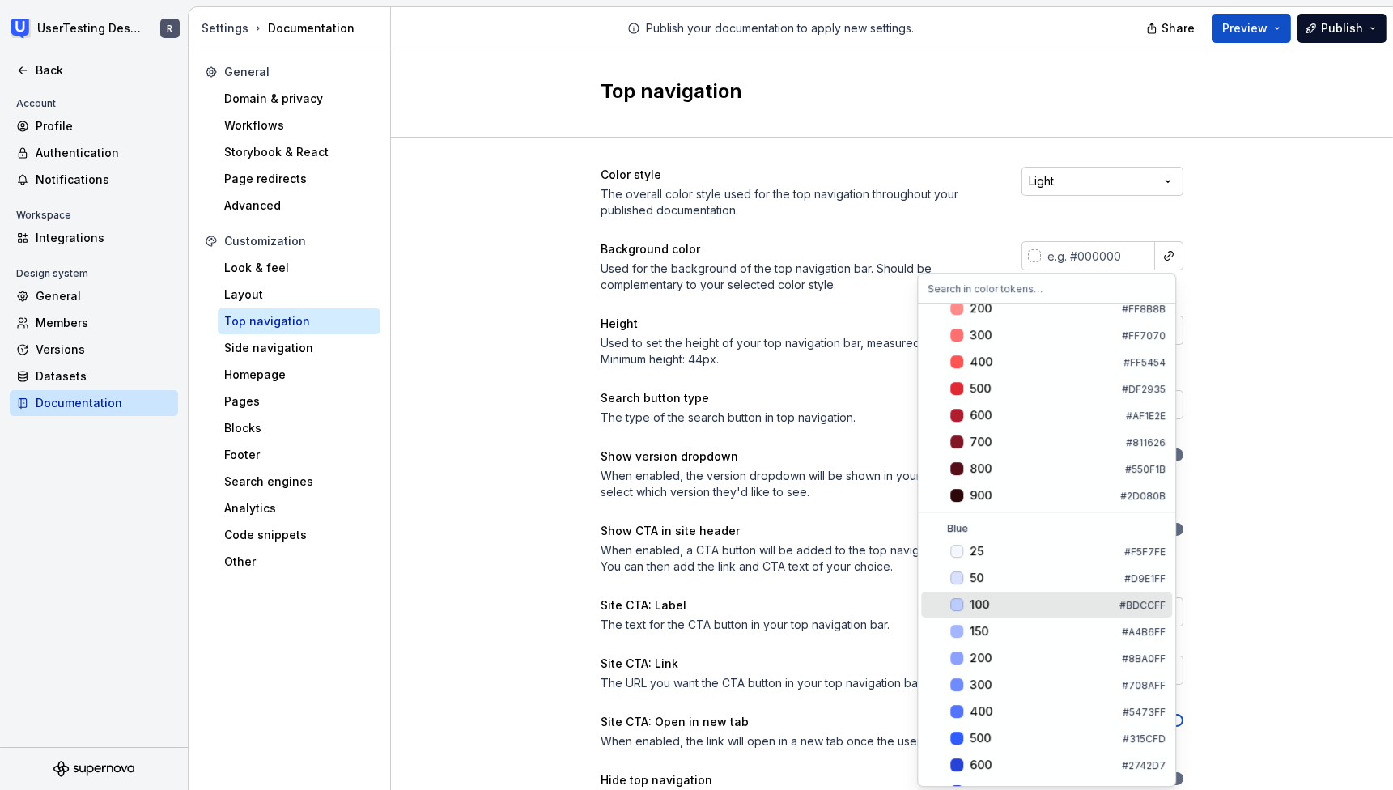
click at [998, 606] on div "100" at bounding box center [1040, 604] width 143 height 16
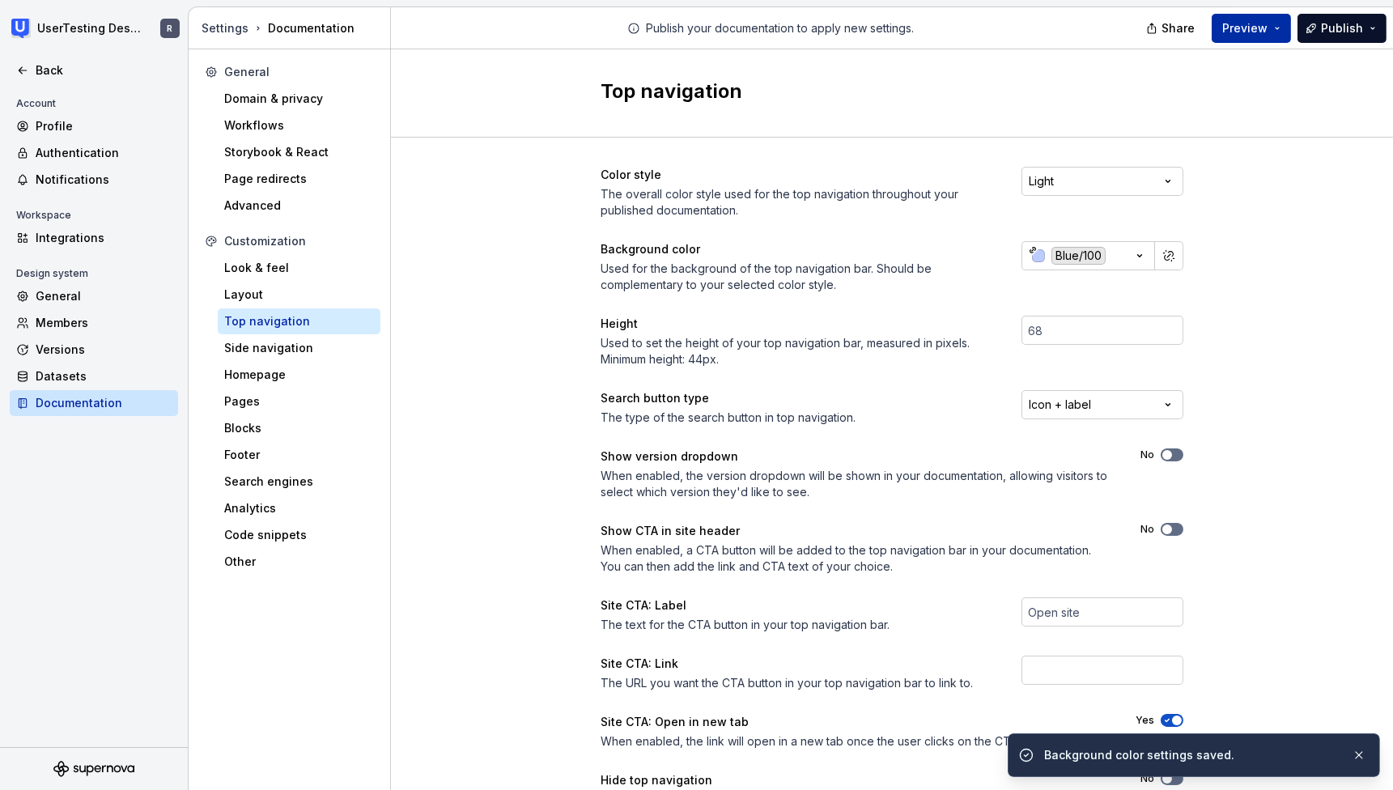
click at [1248, 24] on span "Preview" at bounding box center [1244, 28] width 45 height 16
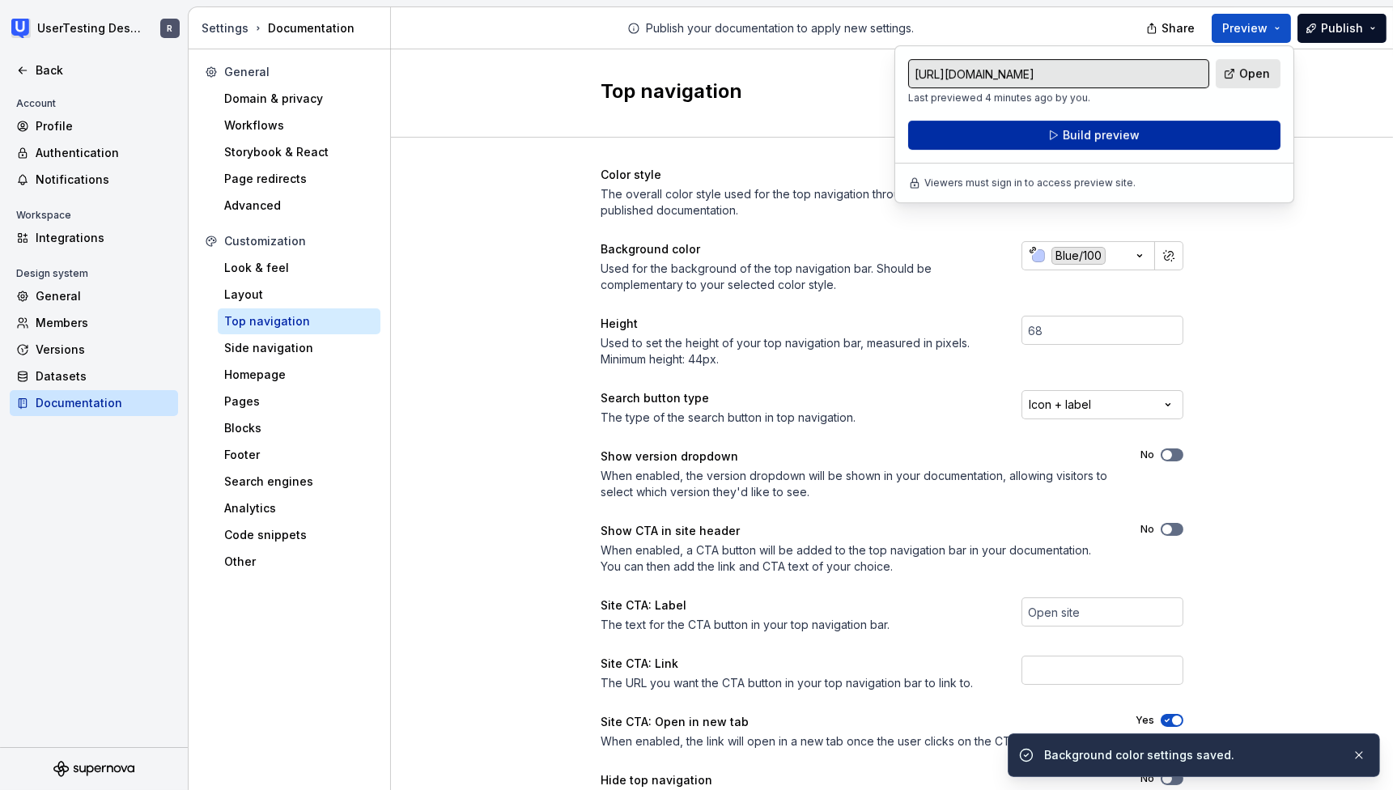
click at [1124, 143] on button "Build preview" at bounding box center [1094, 135] width 372 height 29
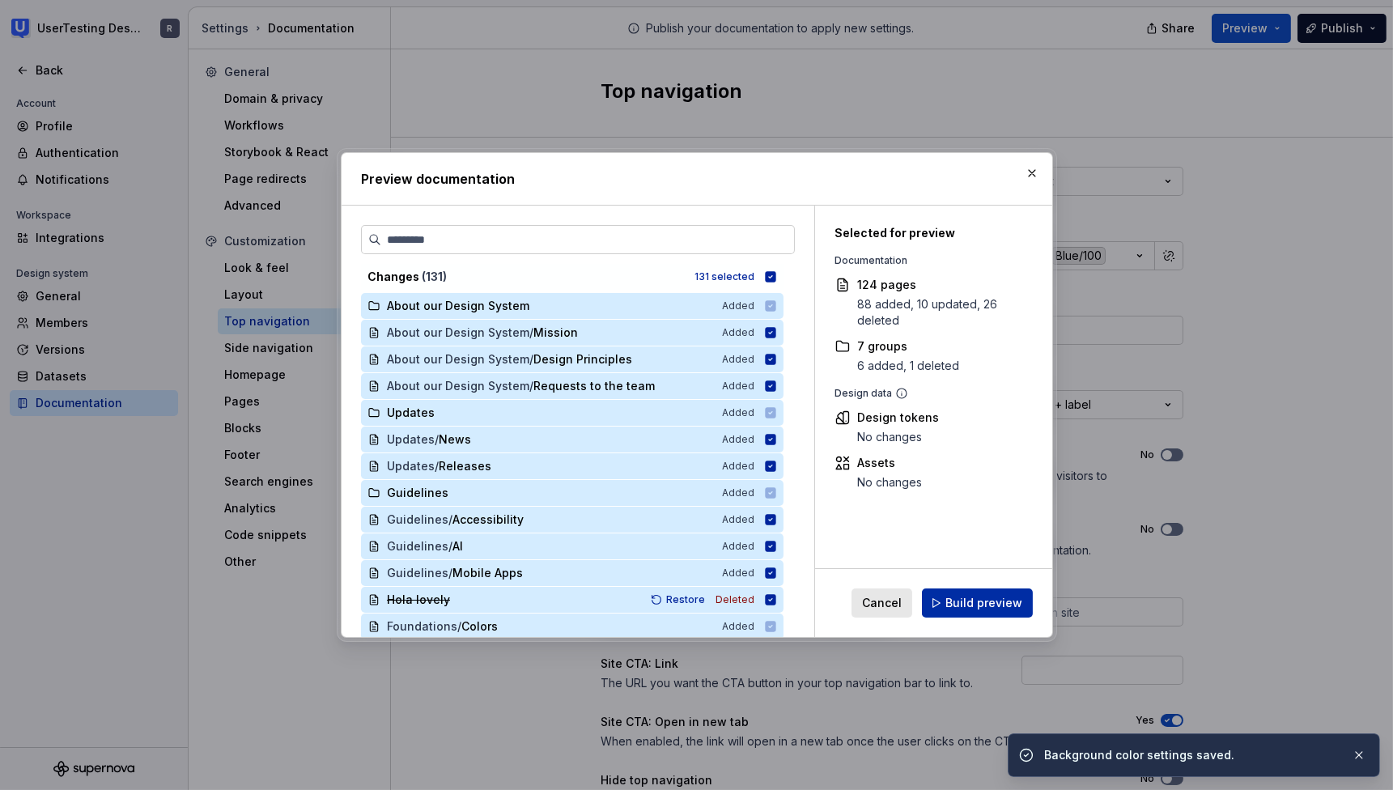
click at [999, 611] on span "Build preview" at bounding box center [983, 603] width 77 height 16
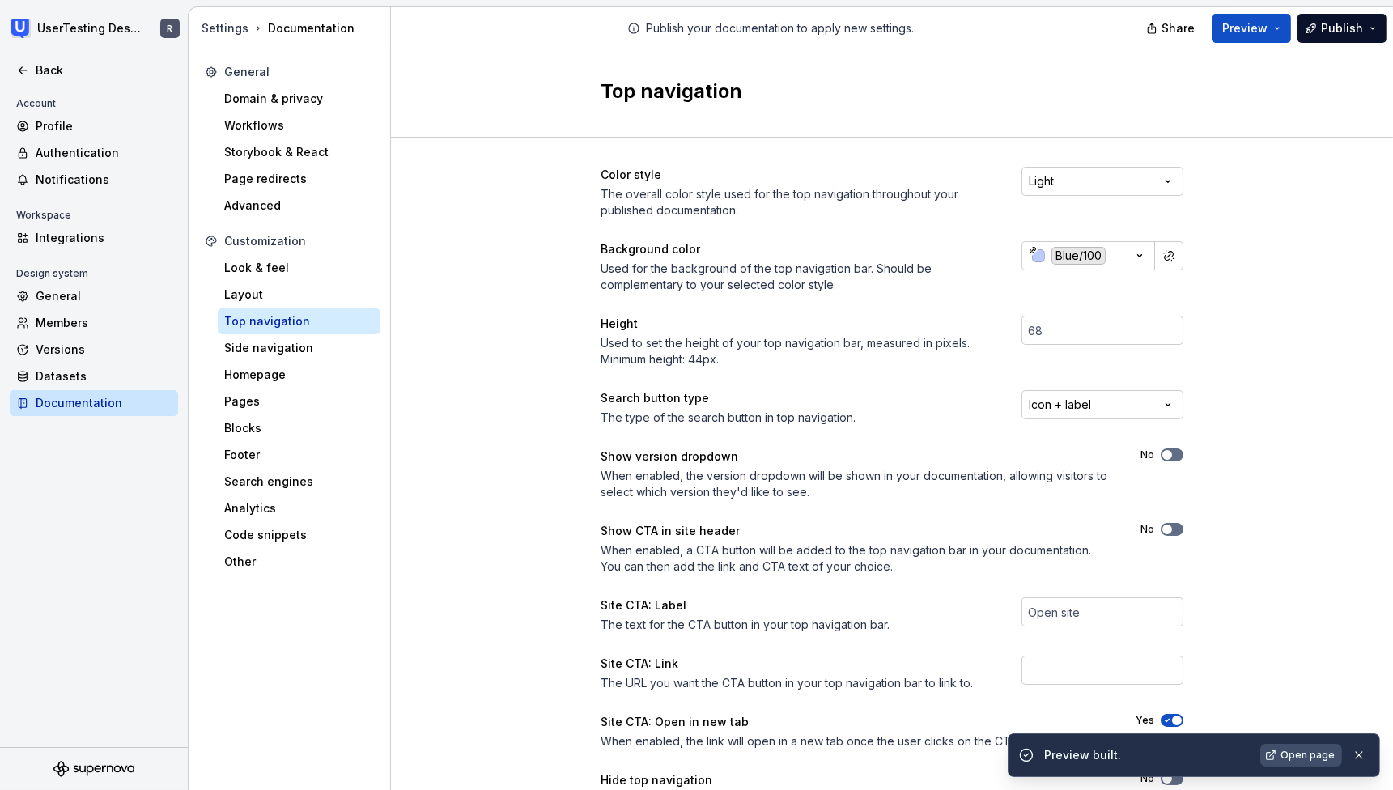
click at [1311, 757] on span "Open page" at bounding box center [1307, 755] width 54 height 13
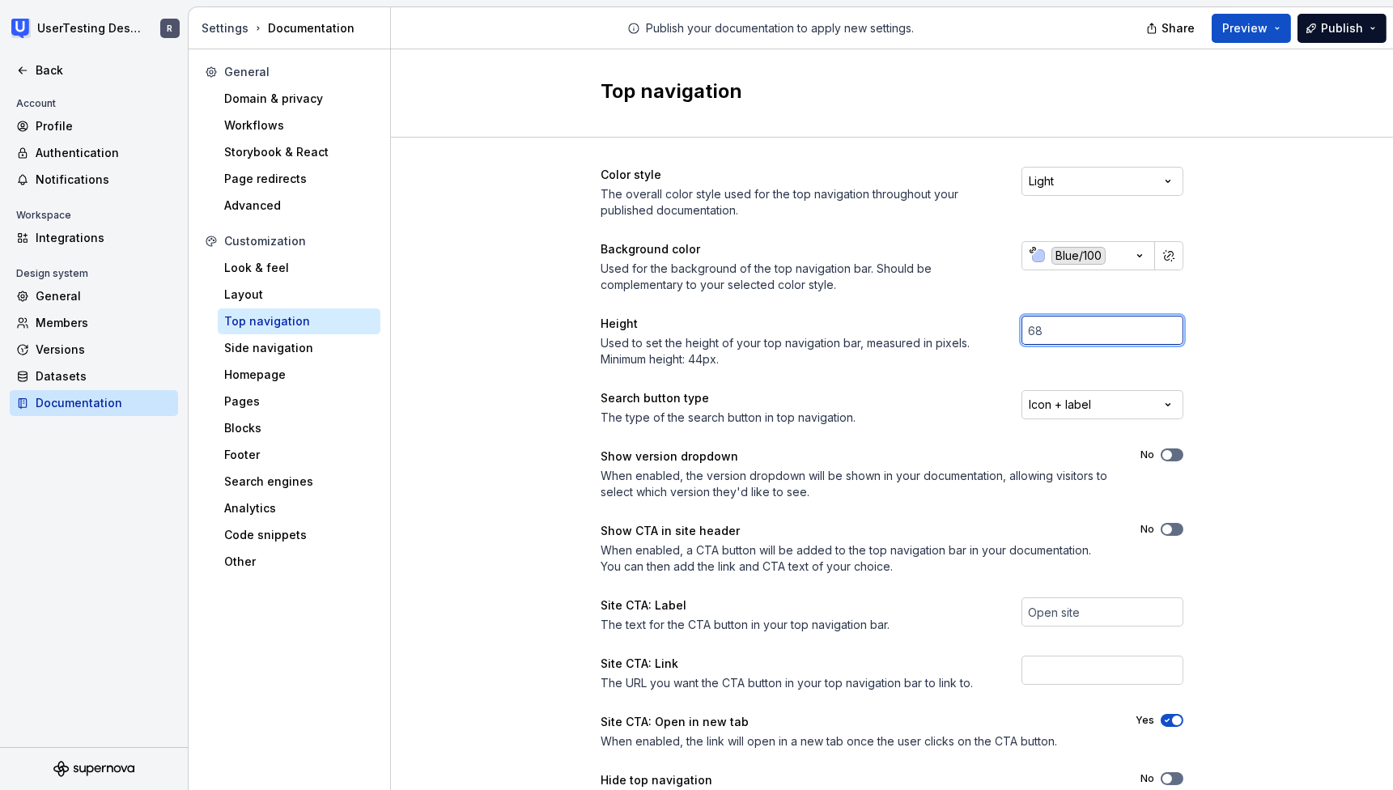
click at [1034, 341] on input "number" at bounding box center [1102, 330] width 162 height 29
click at [1040, 333] on input "number" at bounding box center [1102, 330] width 162 height 29
drag, startPoint x: 1040, startPoint y: 333, endPoint x: 1017, endPoint y: 333, distance: 22.7
click at [1021, 333] on input "number" at bounding box center [1102, 330] width 162 height 29
click at [1027, 330] on input "number" at bounding box center [1102, 330] width 162 height 29
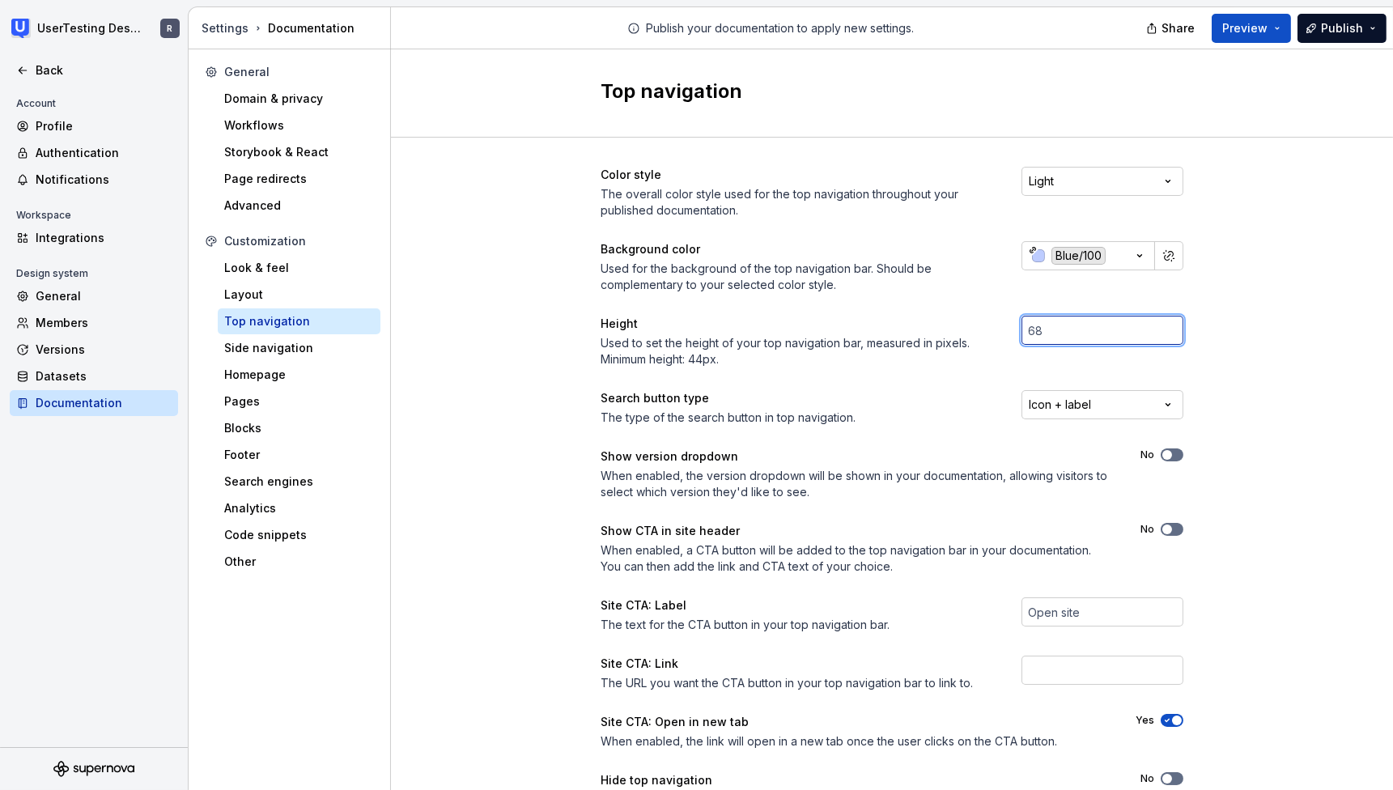
click at [1027, 330] on input "number" at bounding box center [1102, 330] width 162 height 29
click at [1164, 333] on input "-1" at bounding box center [1102, 330] width 162 height 29
click at [1164, 333] on input "-2" at bounding box center [1102, 330] width 162 height 29
click at [1164, 333] on input "-3" at bounding box center [1102, 330] width 162 height 29
click at [1164, 333] on input "-4" at bounding box center [1102, 330] width 162 height 29
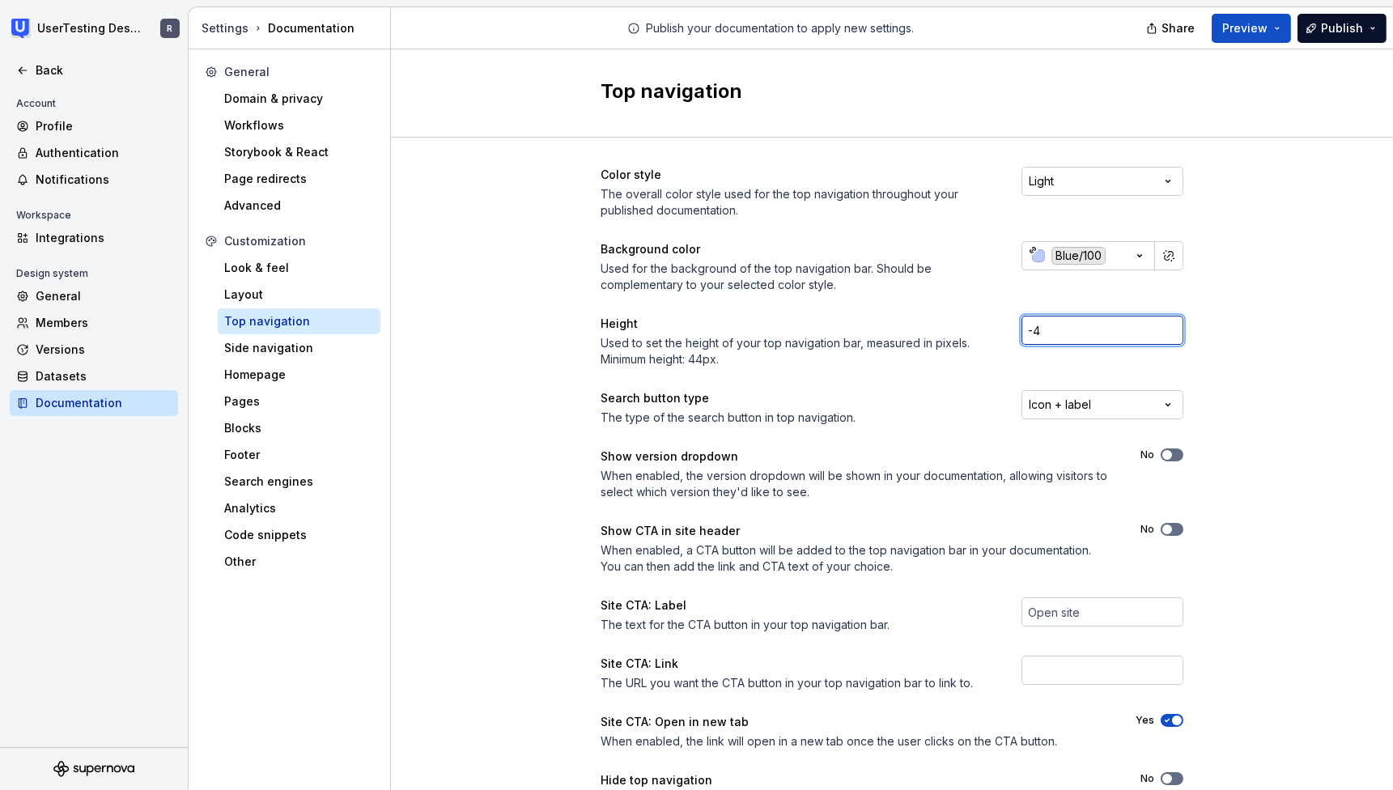
click at [1094, 341] on input "-4" at bounding box center [1102, 330] width 162 height 29
click at [1027, 333] on input "-4" at bounding box center [1102, 330] width 162 height 29
type input "56"
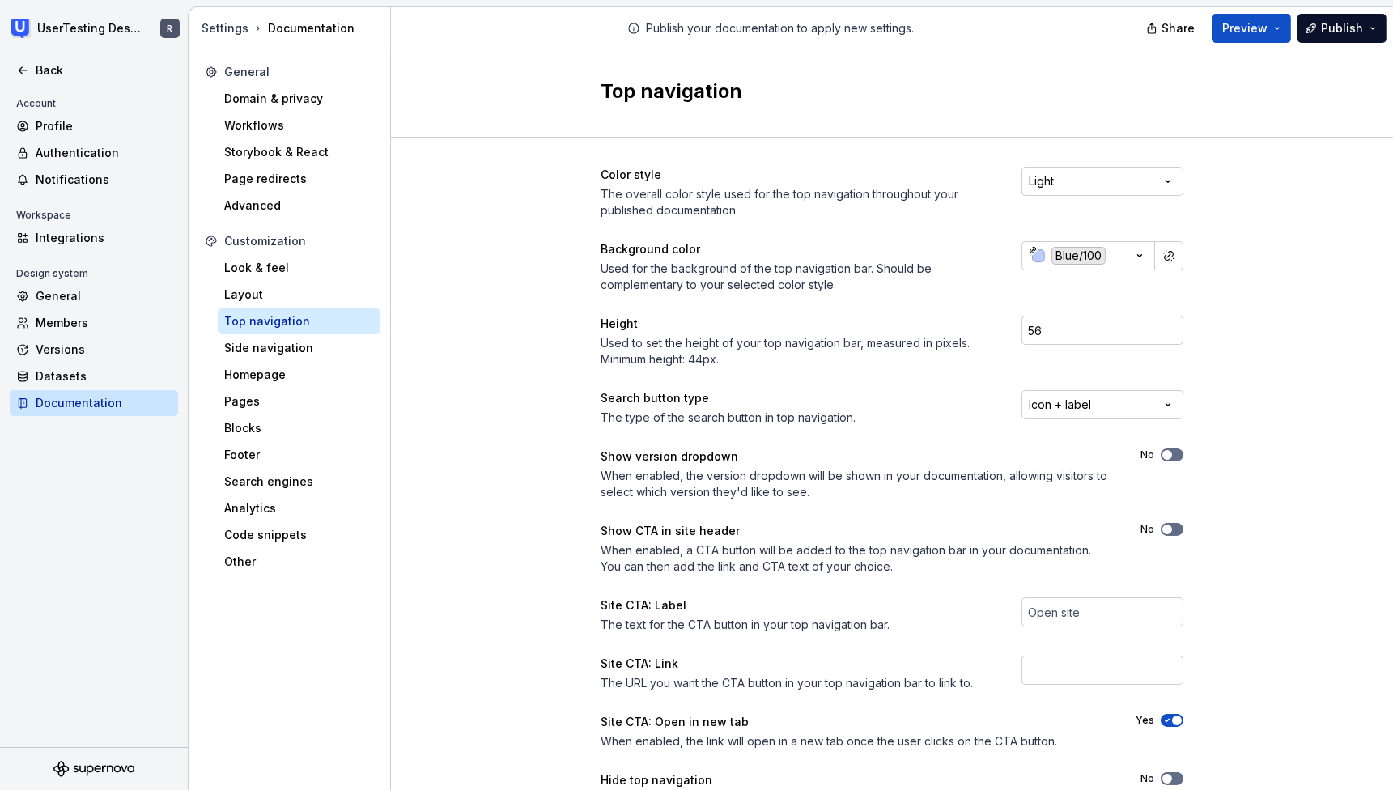
click at [1232, 192] on div "Color style The overall color style used for the top navigation throughout your…" at bounding box center [892, 512] width 1002 height 748
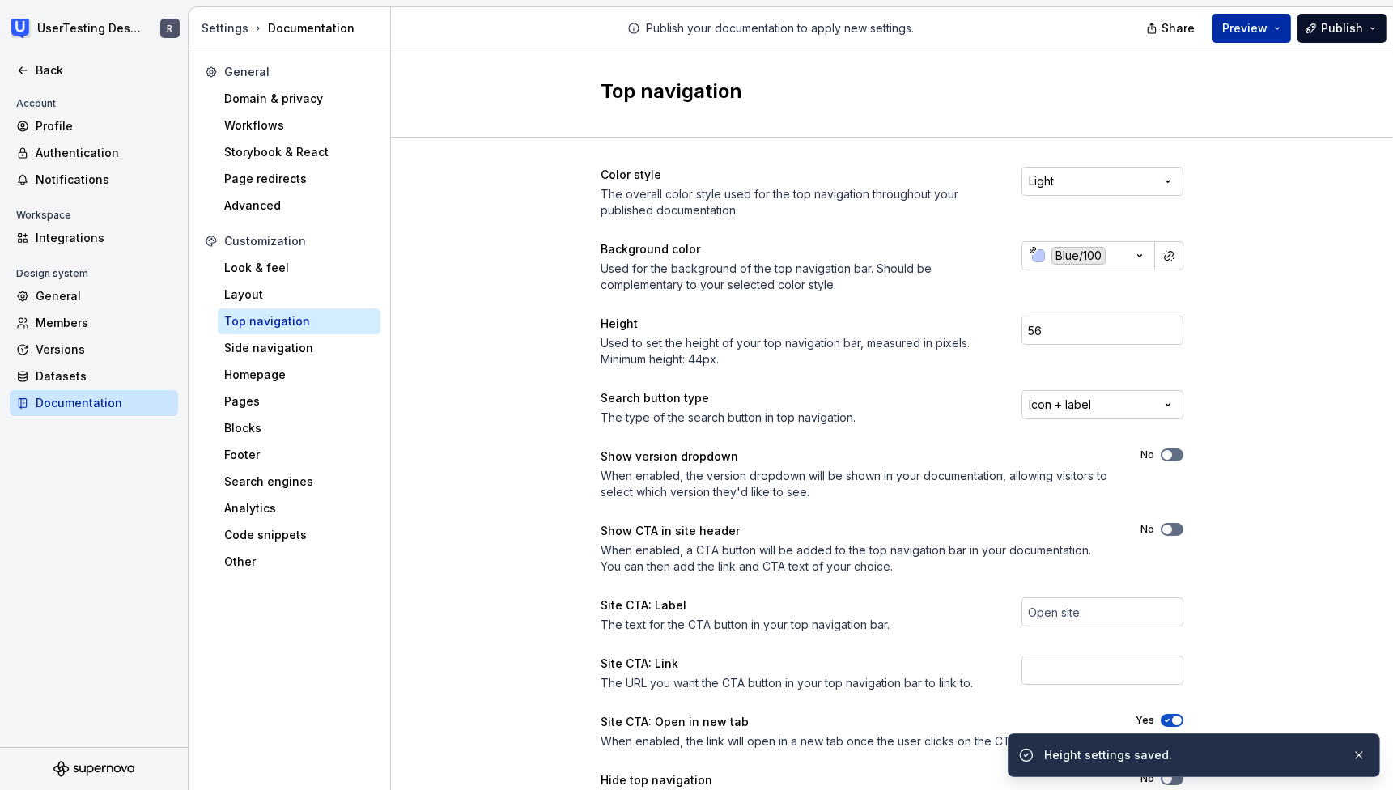
click at [1251, 34] on span "Preview" at bounding box center [1244, 28] width 45 height 16
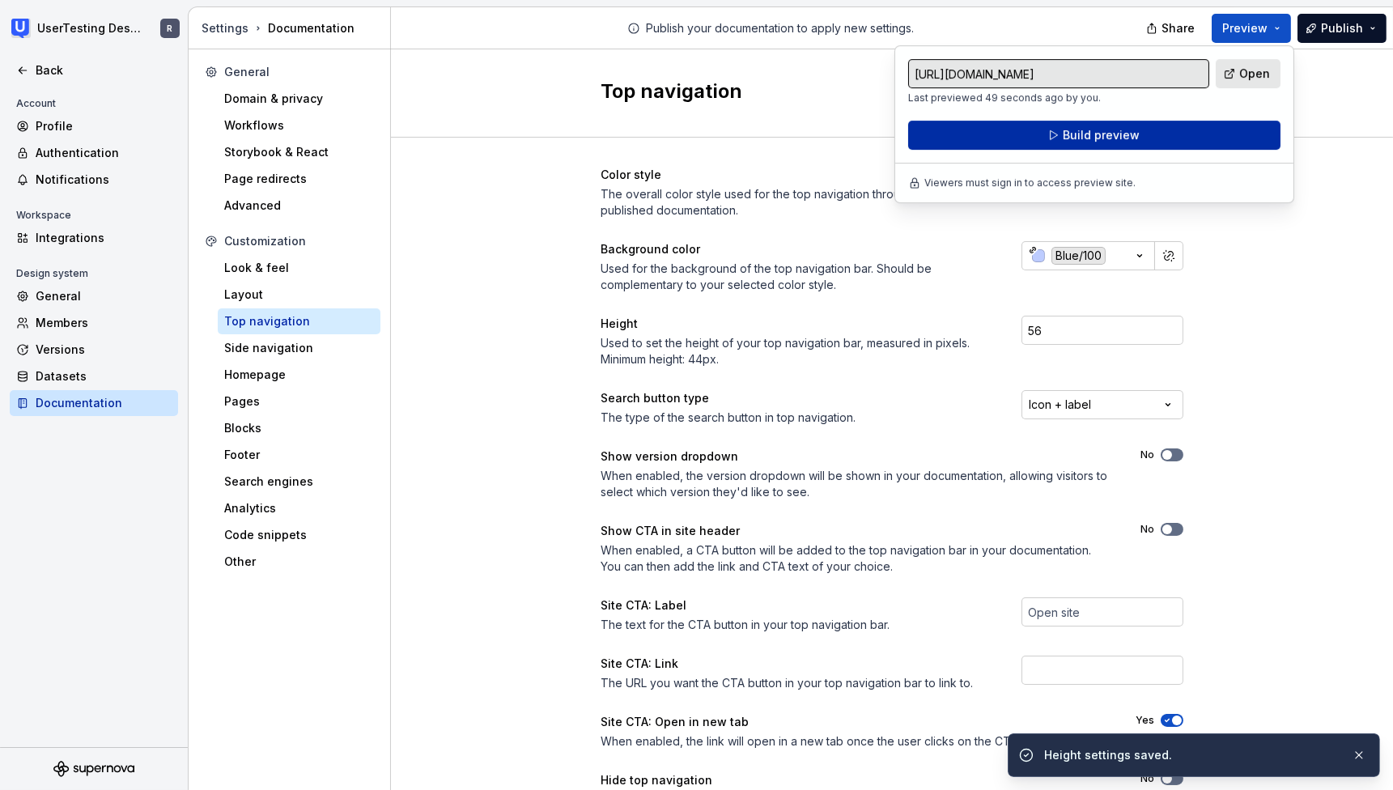
click at [1202, 132] on button "Build preview" at bounding box center [1094, 135] width 372 height 29
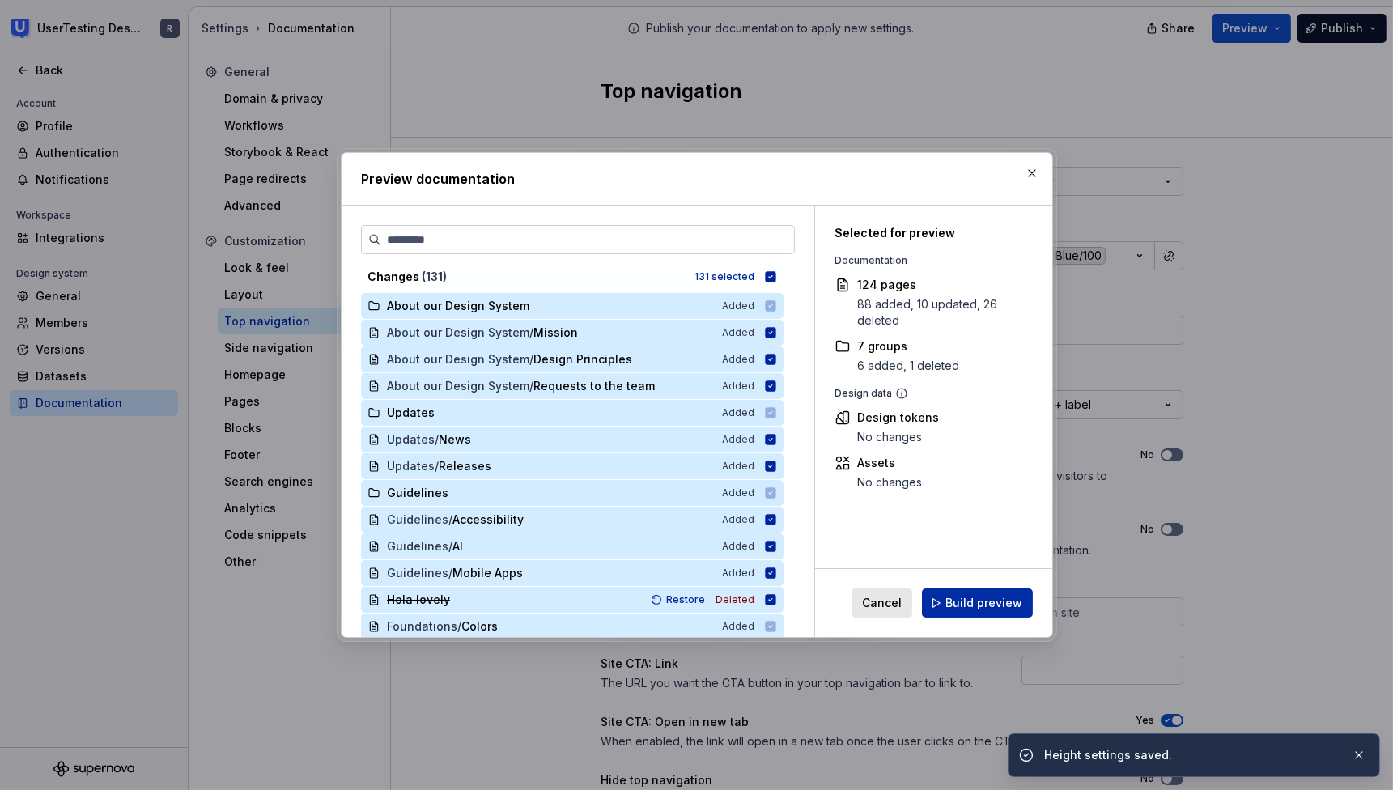
click at [951, 614] on button "Build preview" at bounding box center [977, 602] width 111 height 29
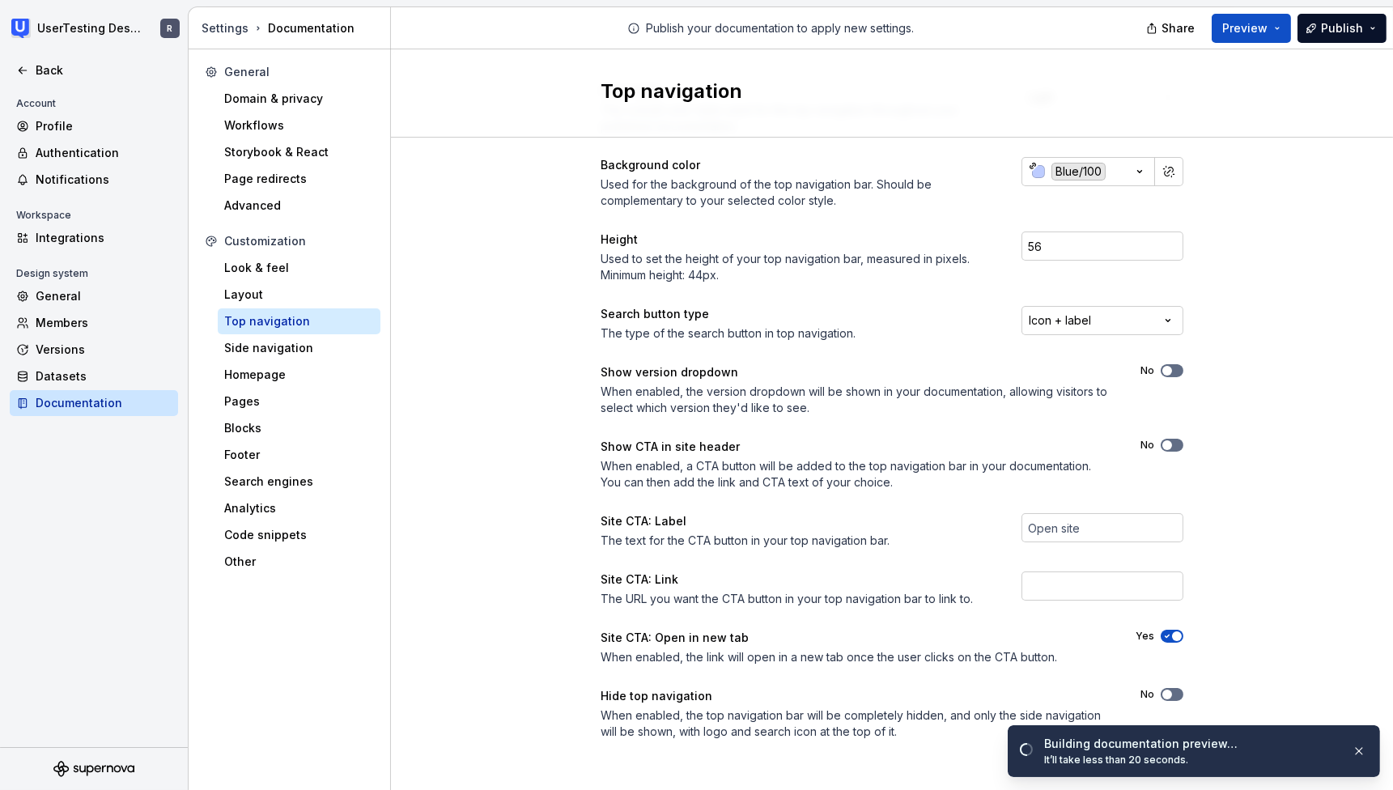
scroll to position [87, 0]
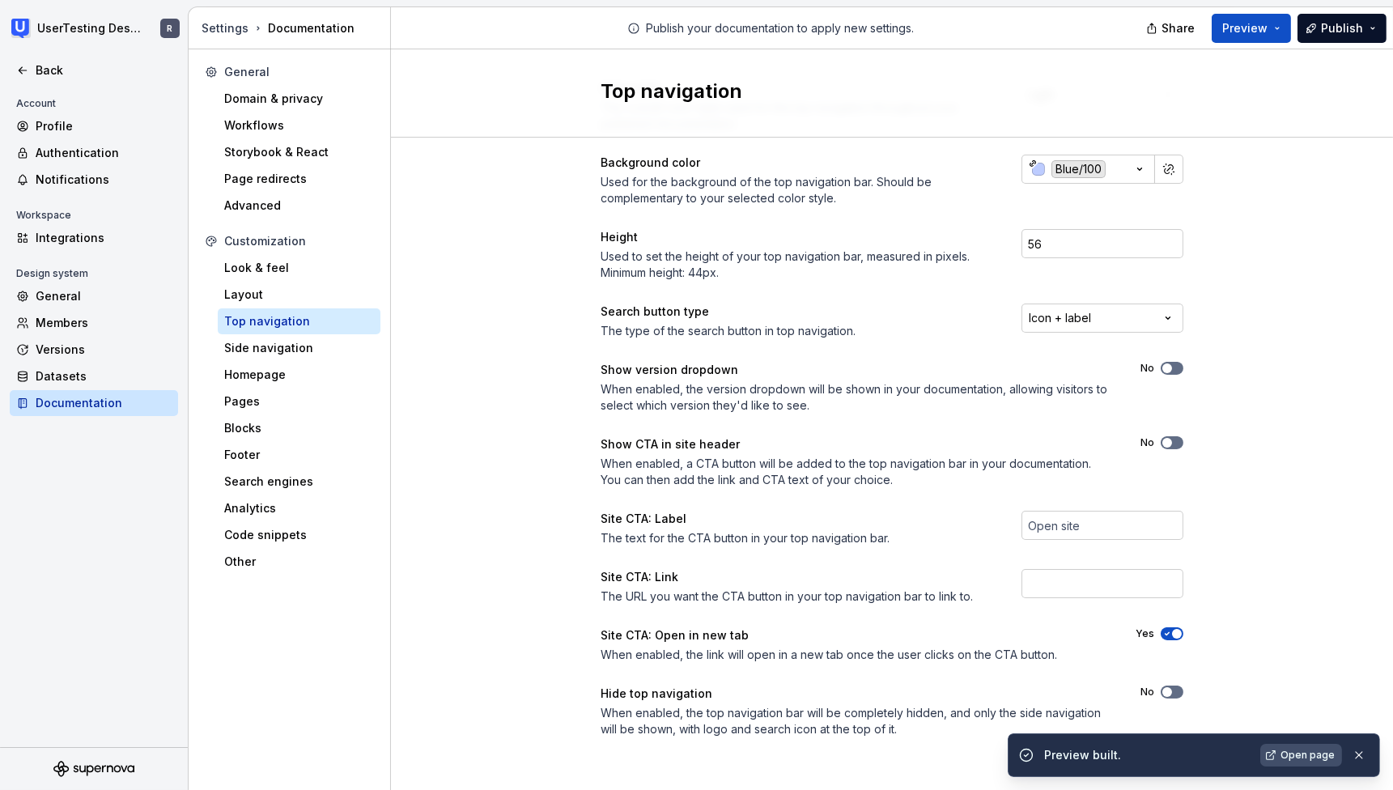
click at [1315, 755] on span "Open page" at bounding box center [1307, 755] width 54 height 13
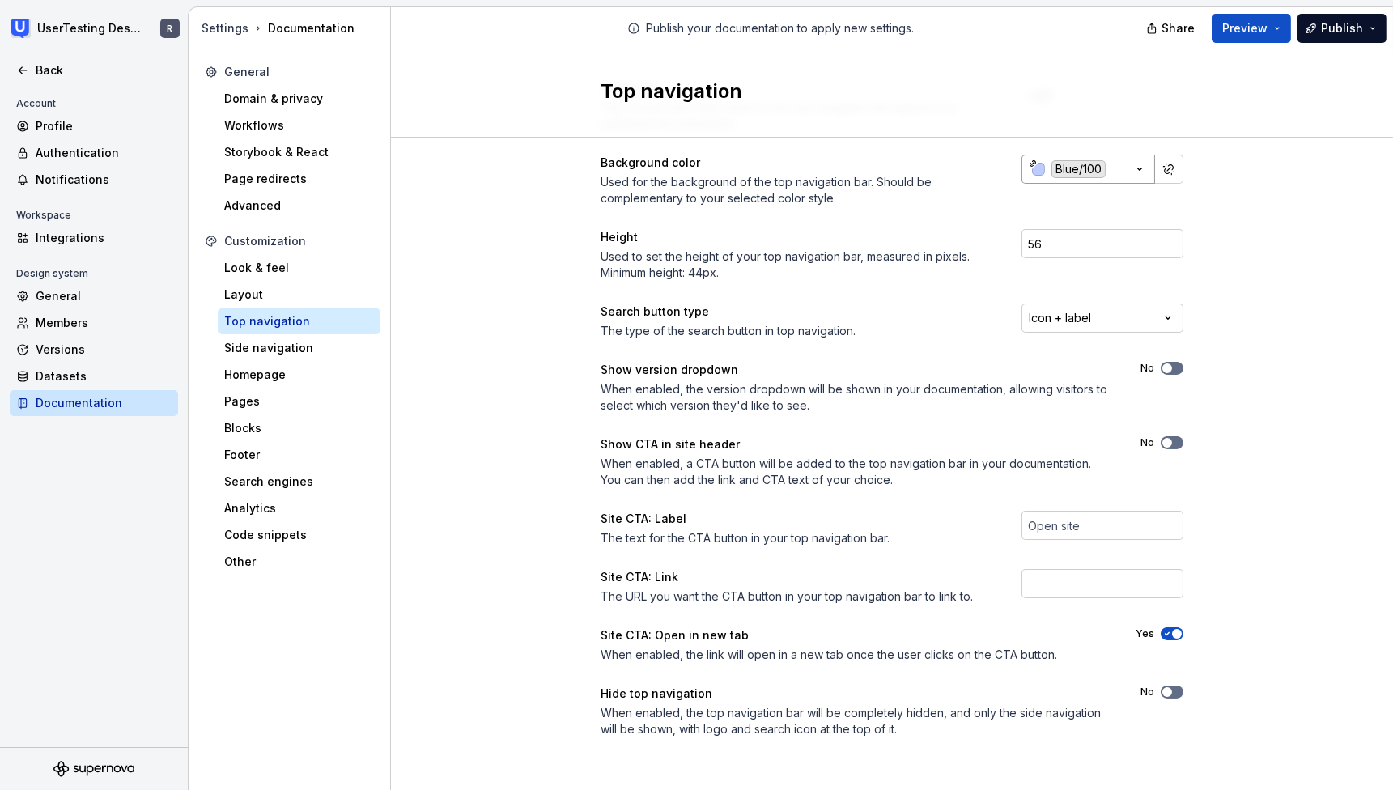
click at [1051, 160] on span "Blue/100" at bounding box center [1078, 169] width 54 height 18
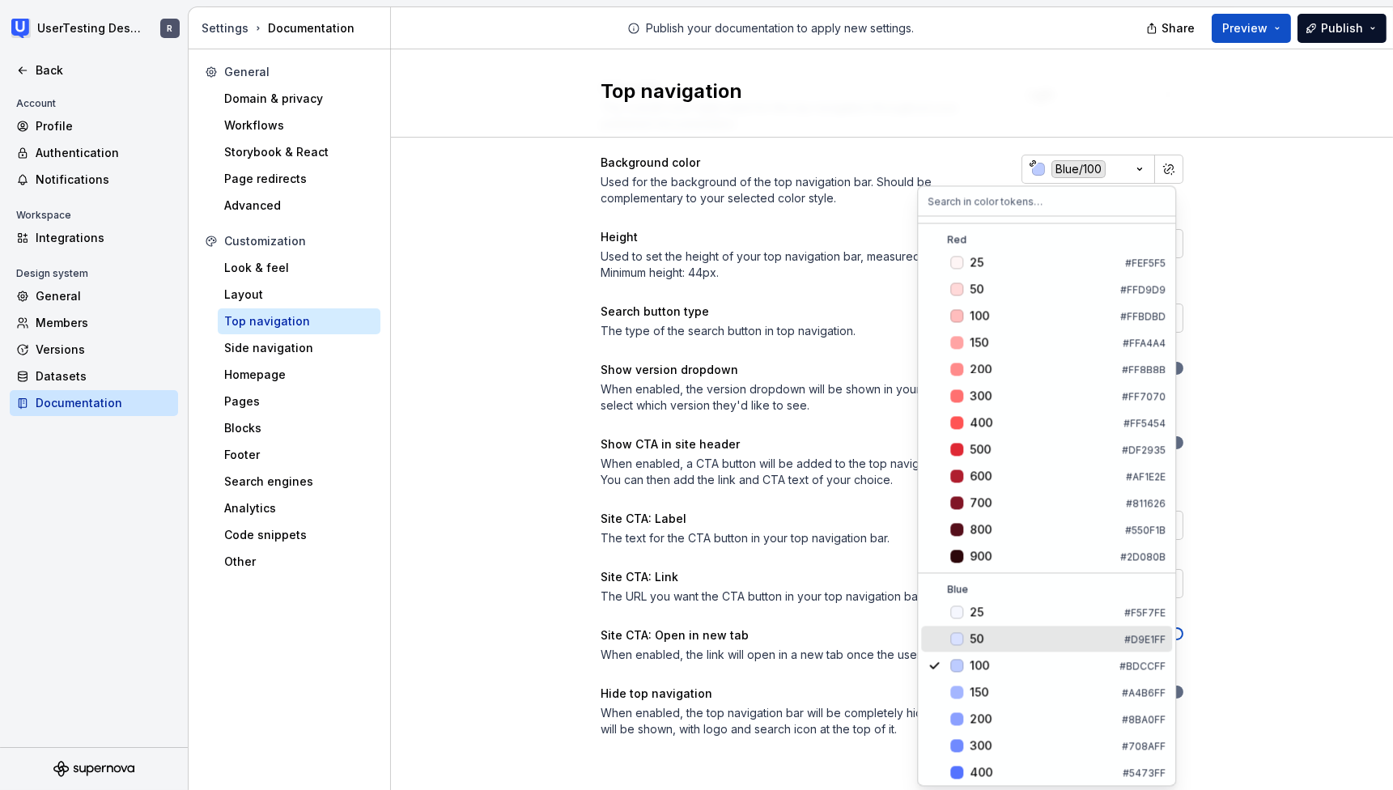
click at [1009, 641] on div "50" at bounding box center [1043, 638] width 148 height 16
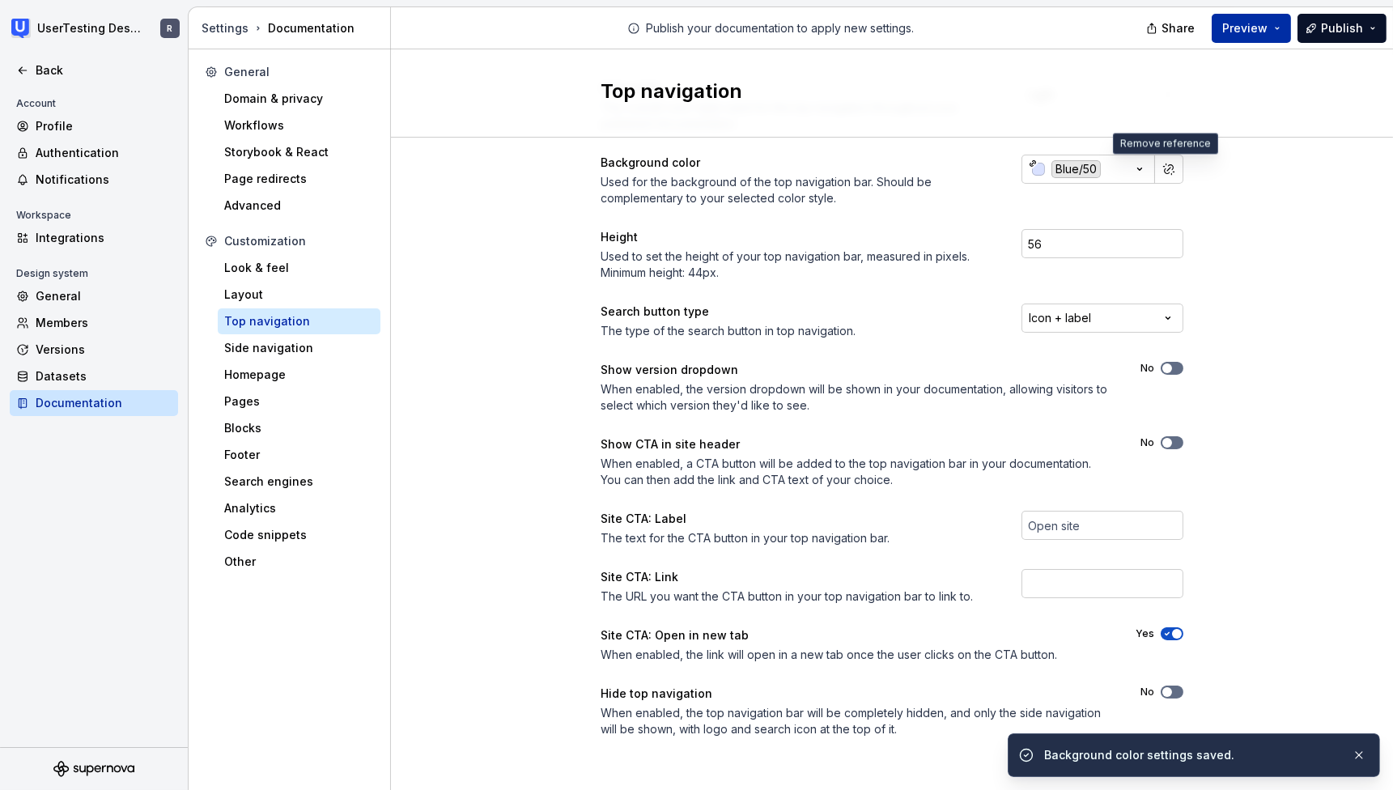
click at [1241, 34] on span "Preview" at bounding box center [1244, 28] width 45 height 16
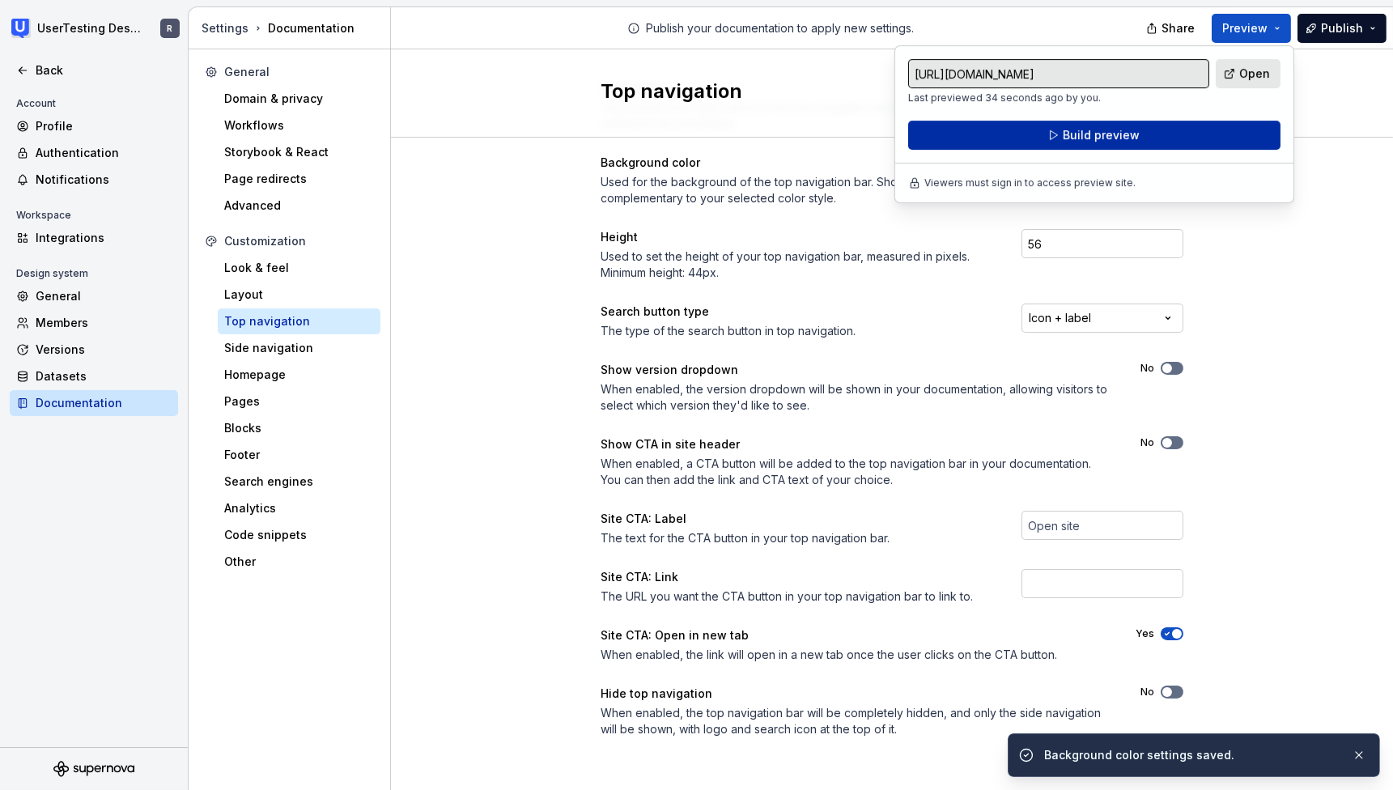
click at [1146, 125] on button "Build preview" at bounding box center [1094, 135] width 372 height 29
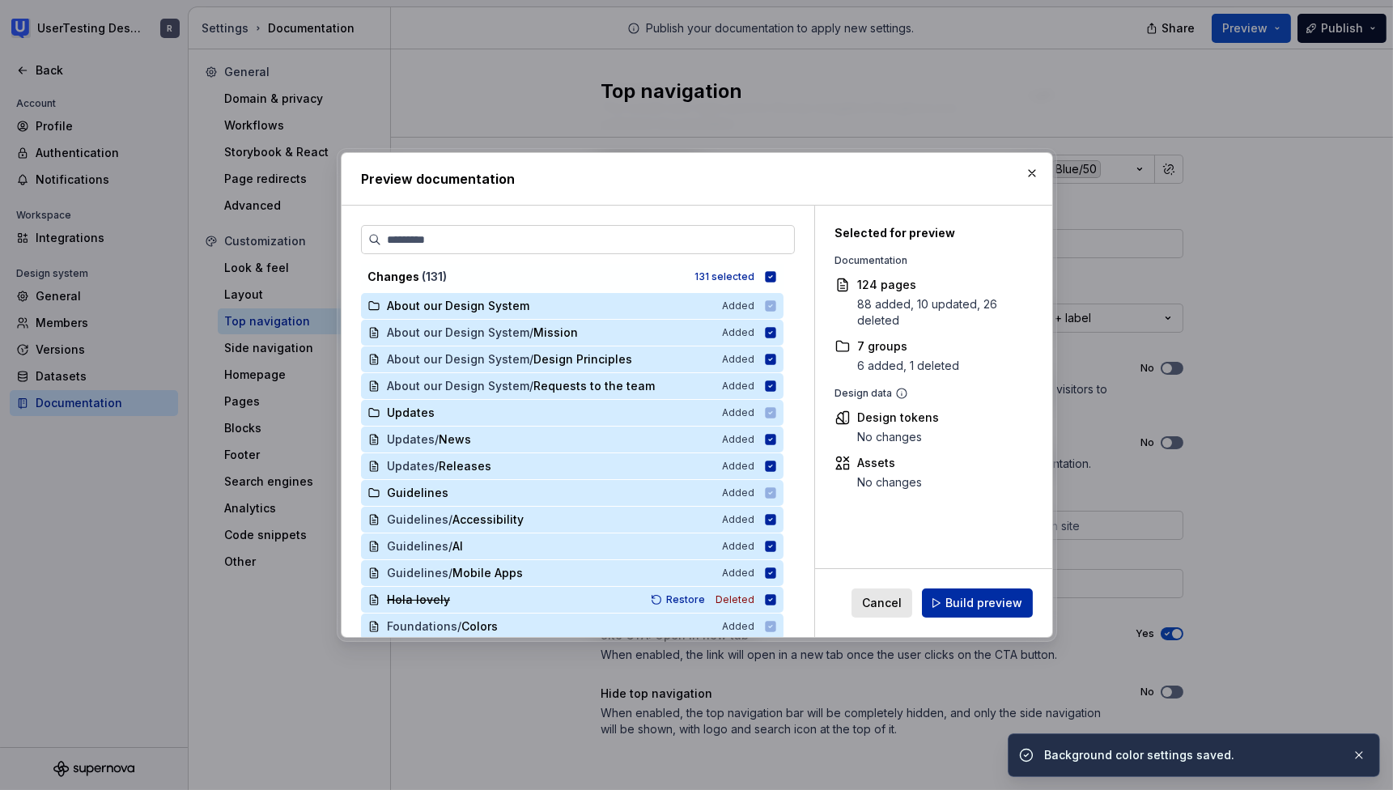
click at [984, 608] on span "Build preview" at bounding box center [983, 603] width 77 height 16
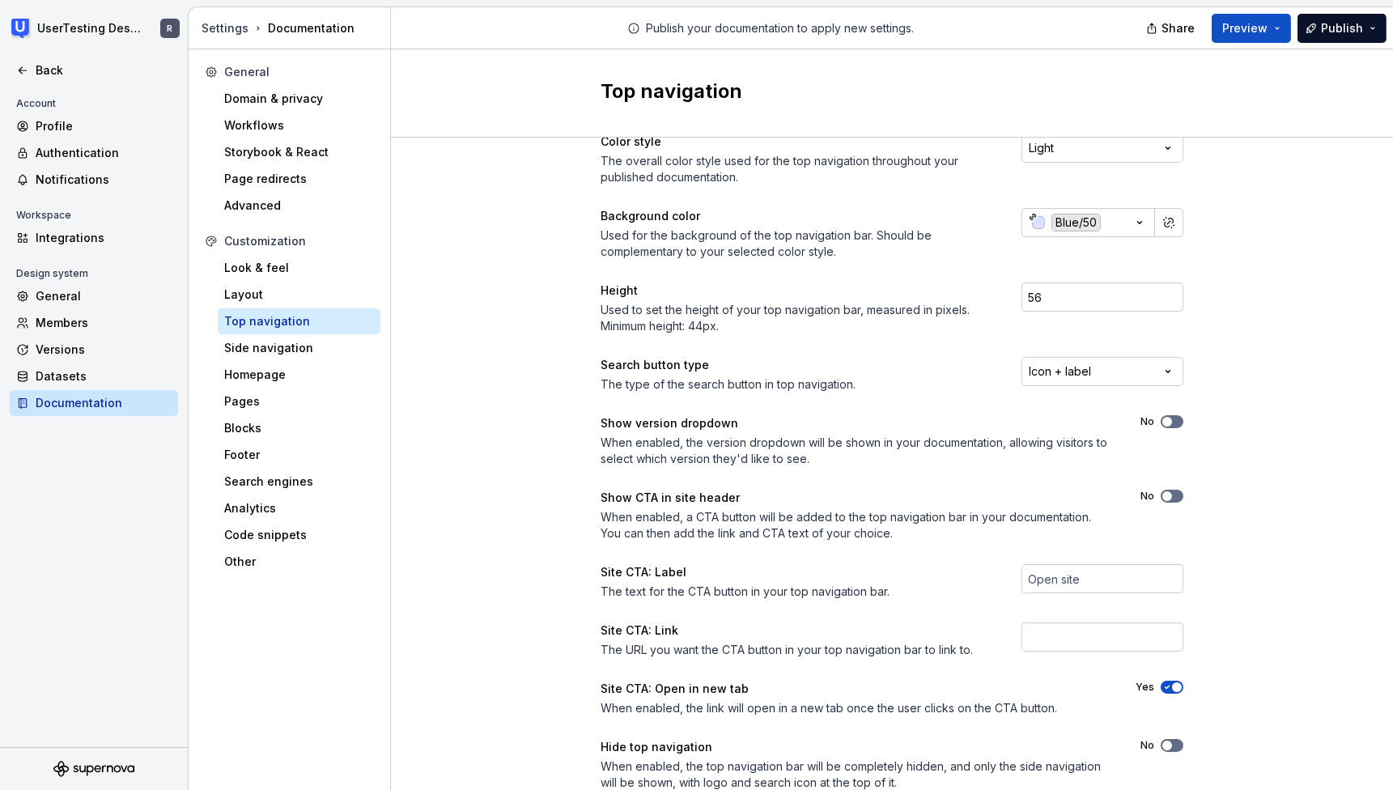
scroll to position [0, 0]
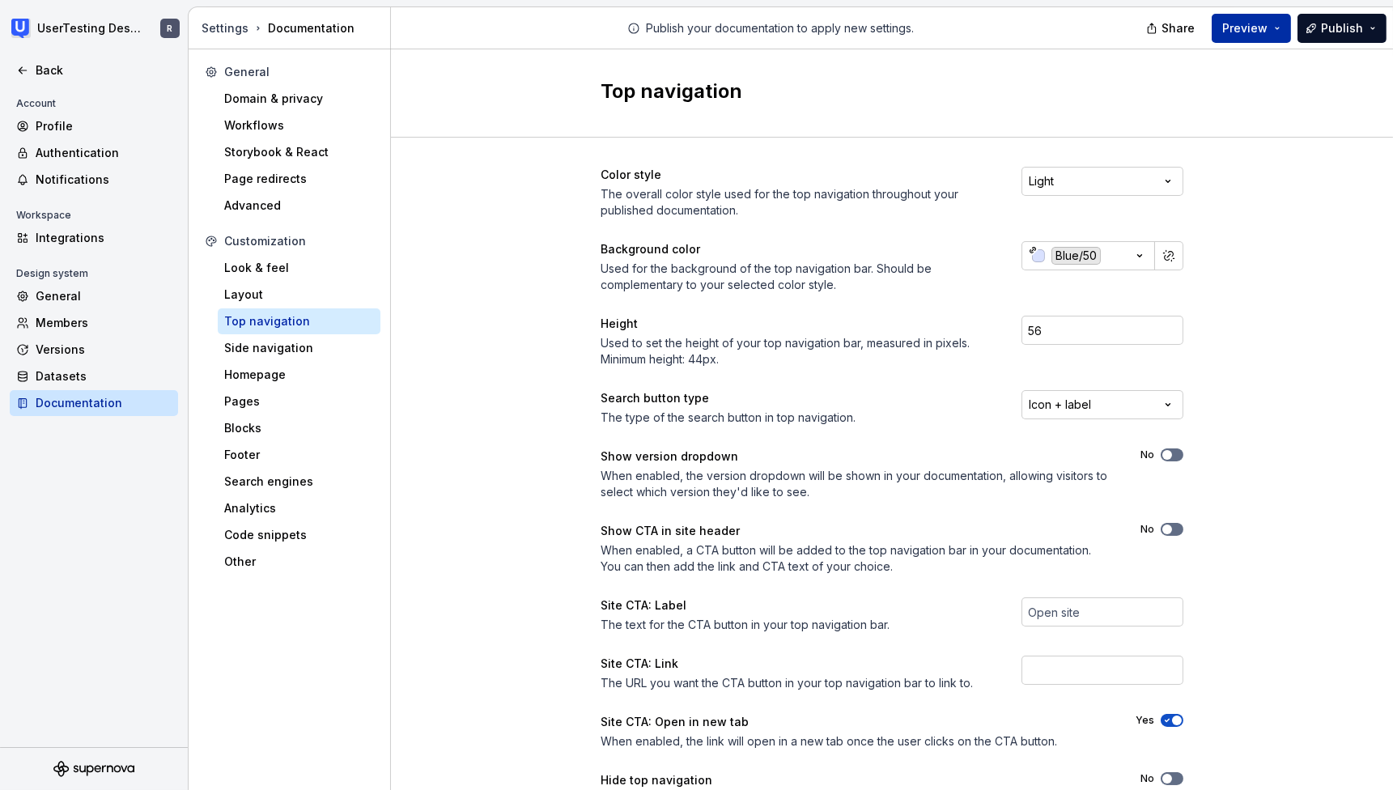
click at [1255, 23] on span "Preview" at bounding box center [1244, 28] width 45 height 16
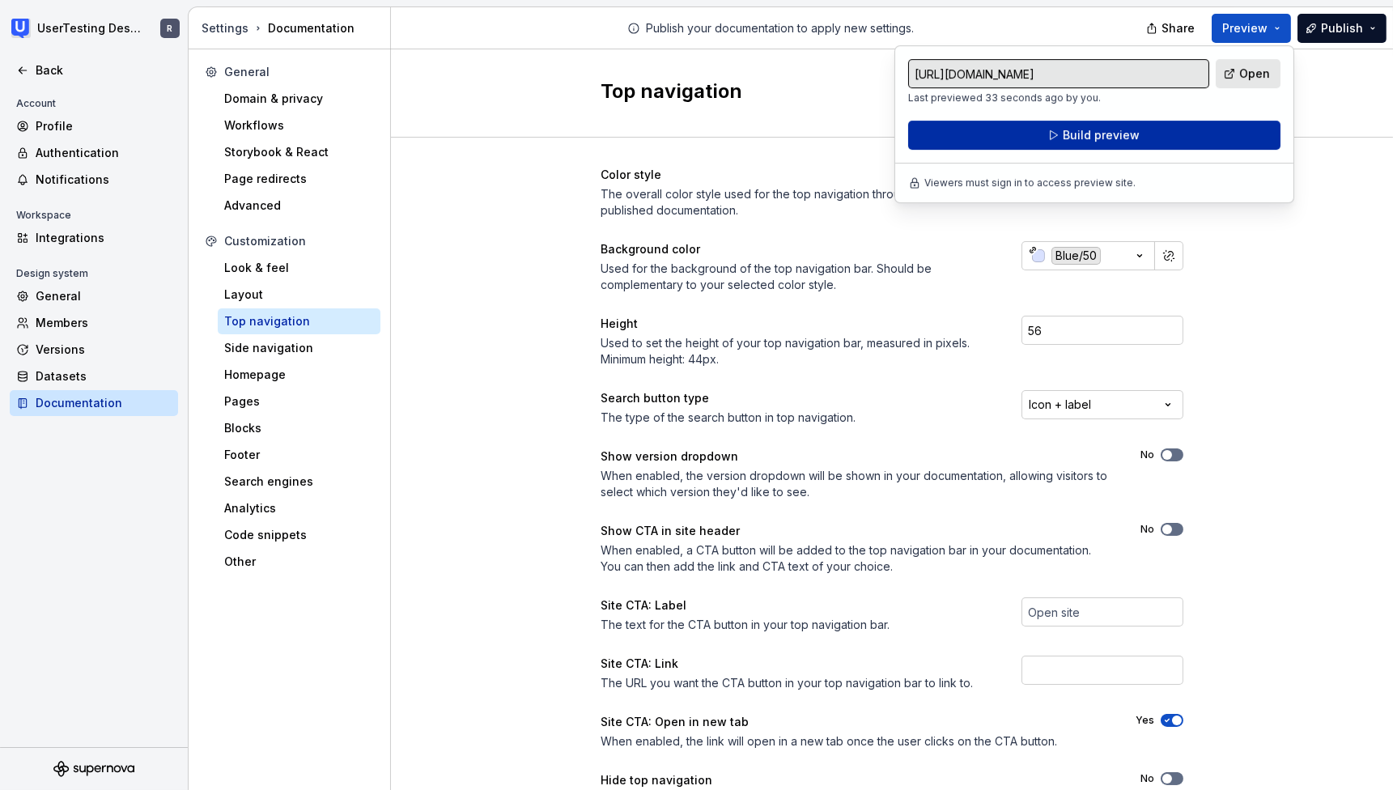
click at [1064, 142] on button "Build preview" at bounding box center [1094, 135] width 372 height 29
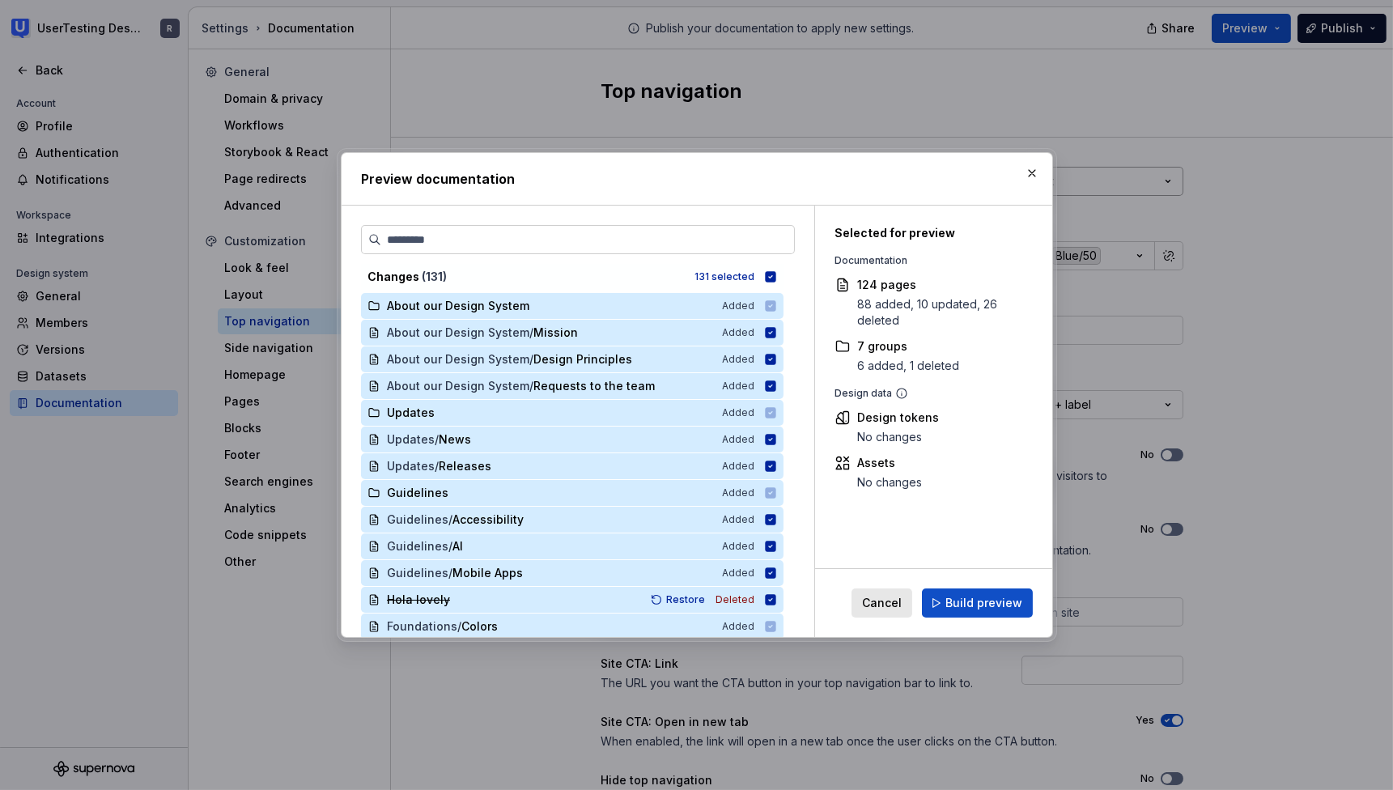
click at [1029, 177] on button "button" at bounding box center [1031, 173] width 23 height 23
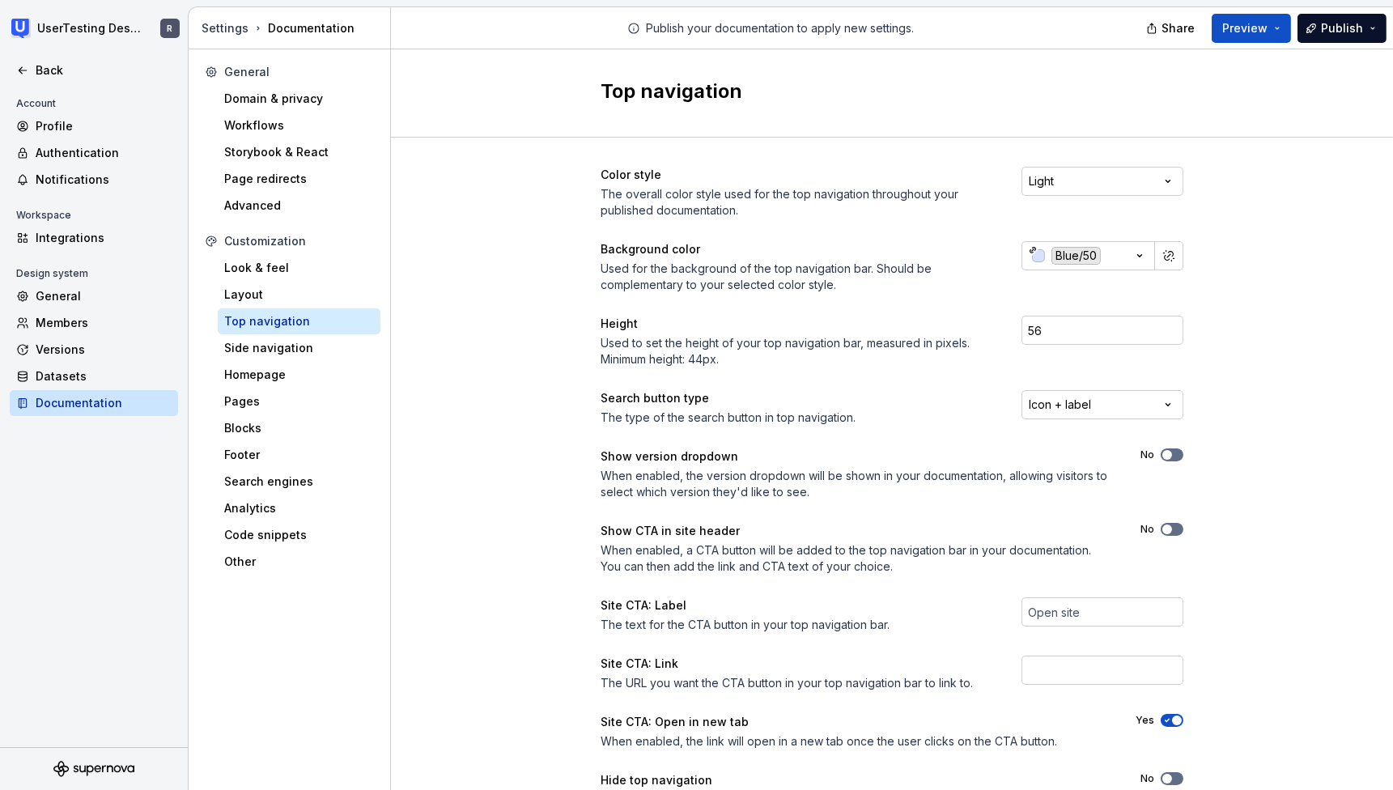
click at [1212, 32] on div "Share Preview Publish" at bounding box center [1271, 27] width 243 height 41
click at [1237, 30] on span "Preview" at bounding box center [1244, 28] width 45 height 16
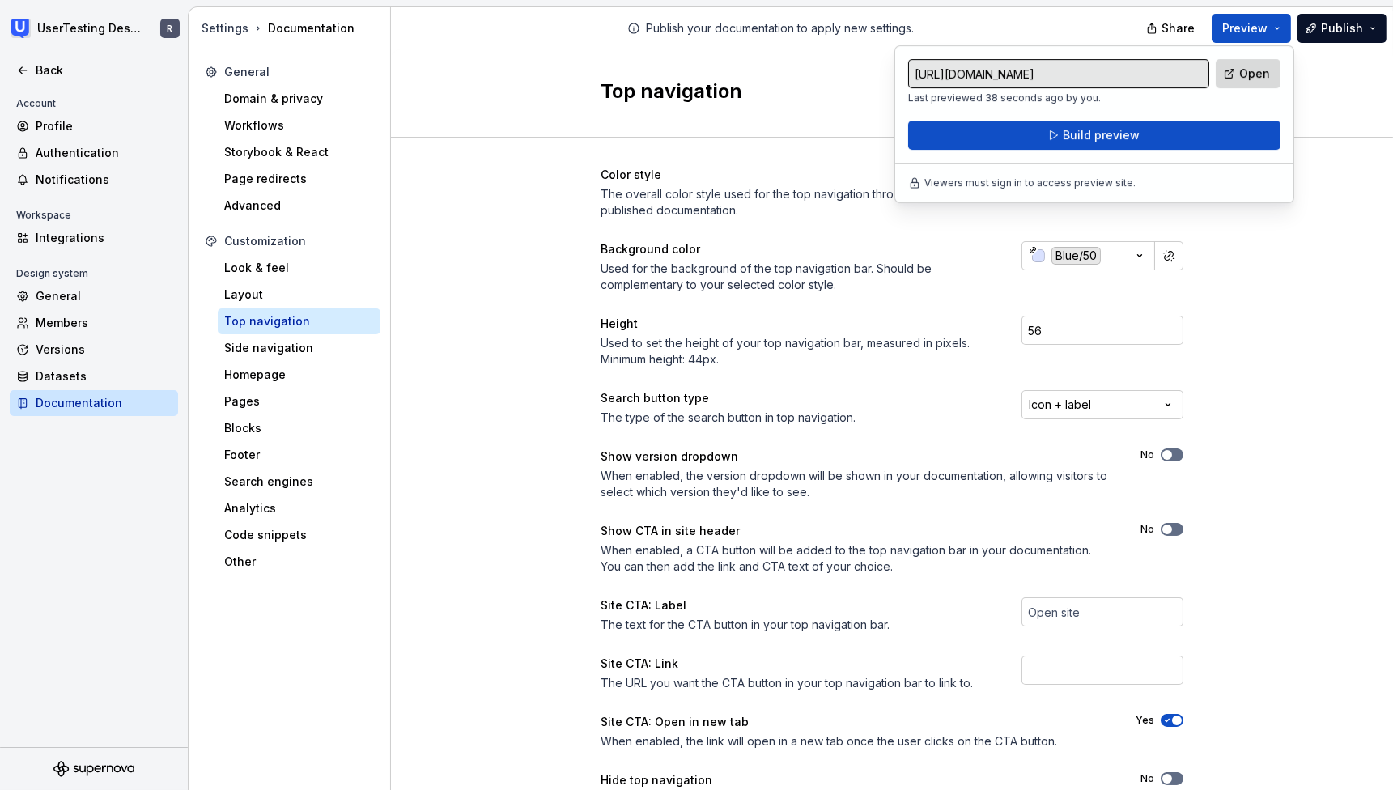
click at [1243, 83] on link "Open" at bounding box center [1247, 73] width 65 height 29
click at [1288, 280] on div "Color style The overall color style used for the top navigation throughout your…" at bounding box center [892, 512] width 1002 height 748
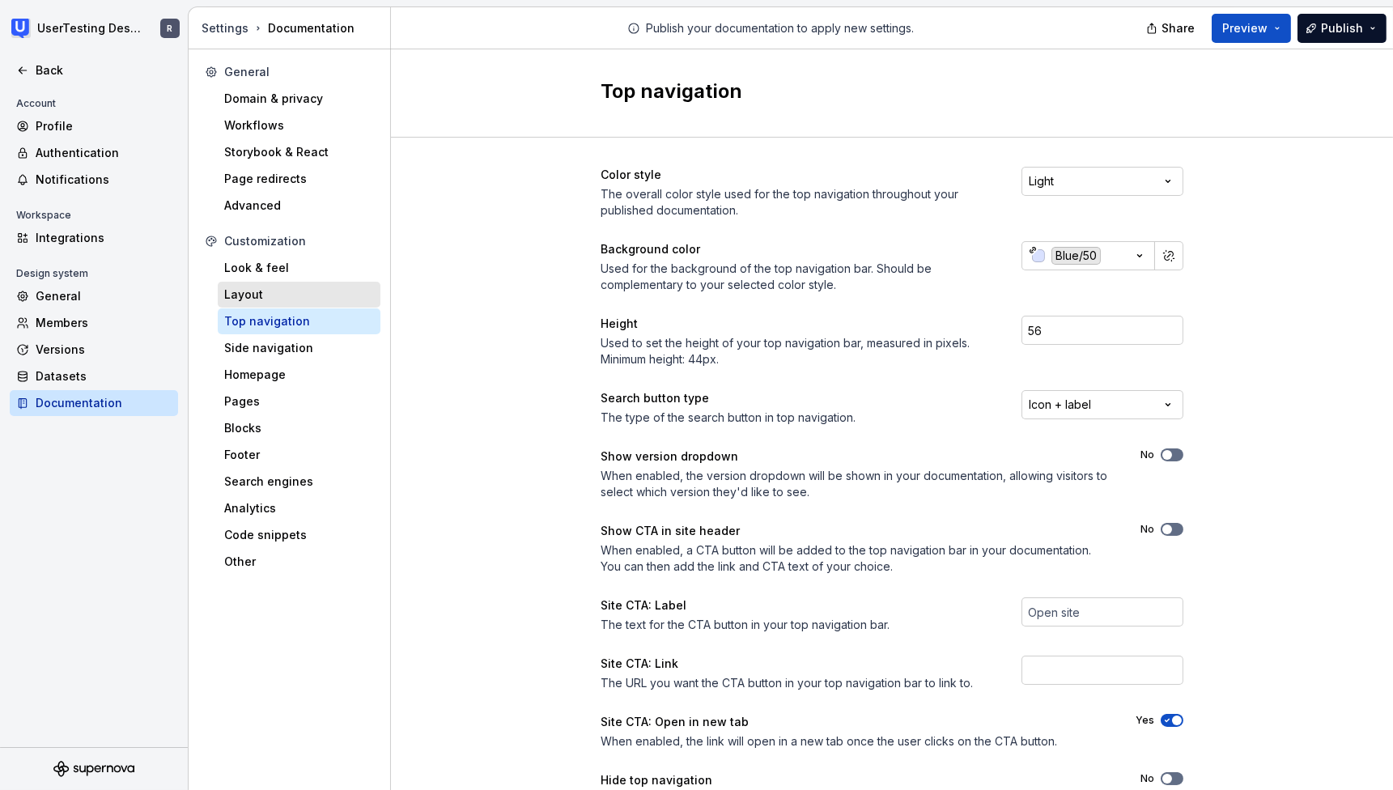
click at [252, 296] on div "Layout" at bounding box center [299, 294] width 150 height 16
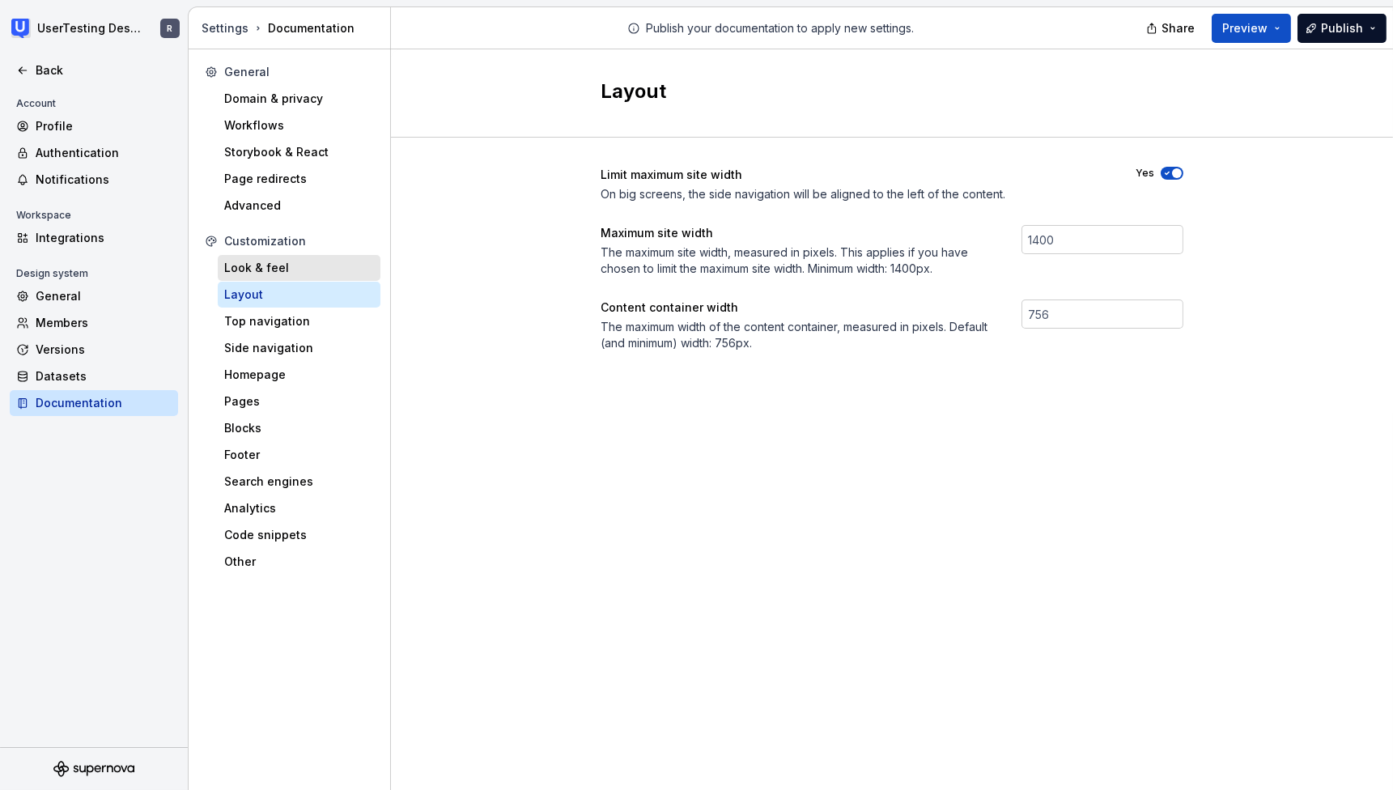
click at [285, 264] on div "Look & feel" at bounding box center [299, 268] width 150 height 16
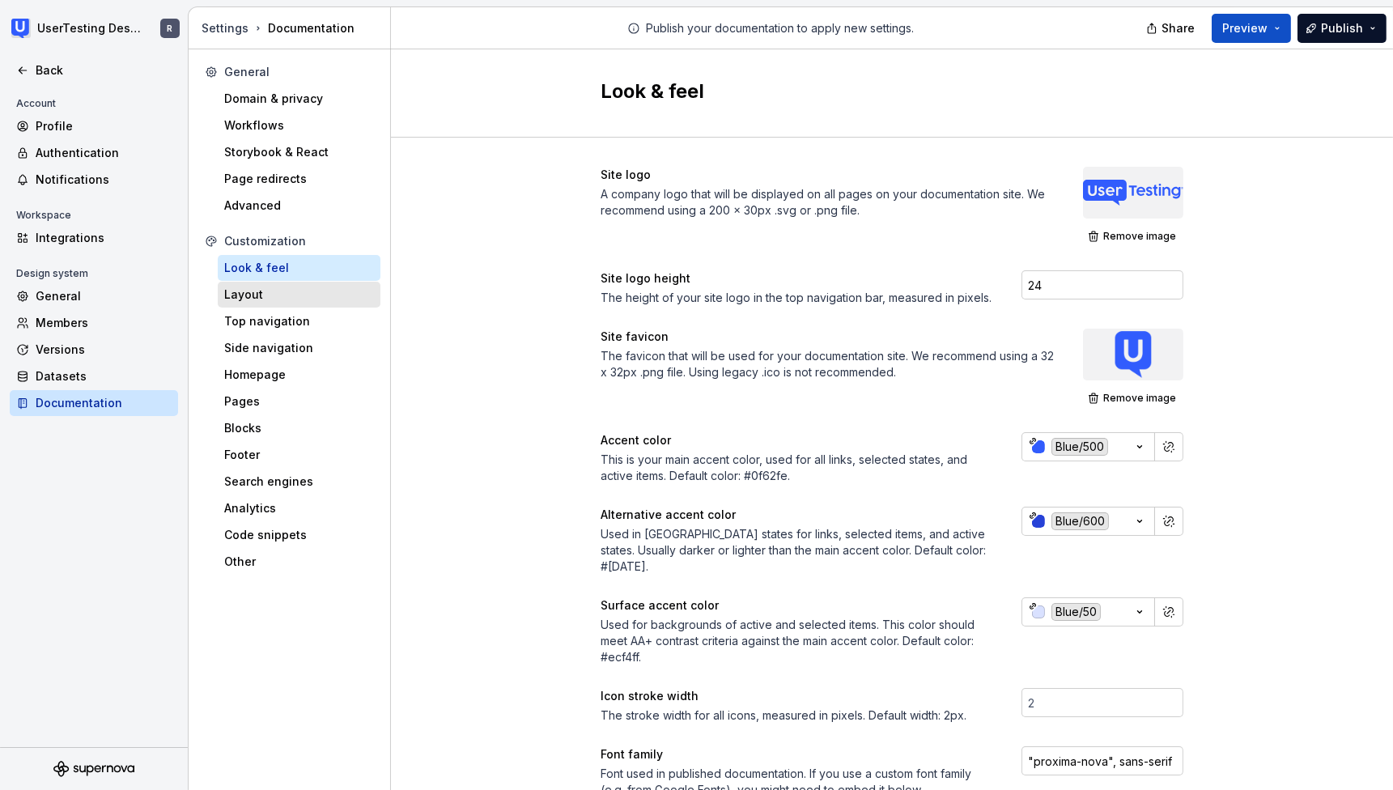
click at [271, 302] on div "Layout" at bounding box center [299, 295] width 163 height 26
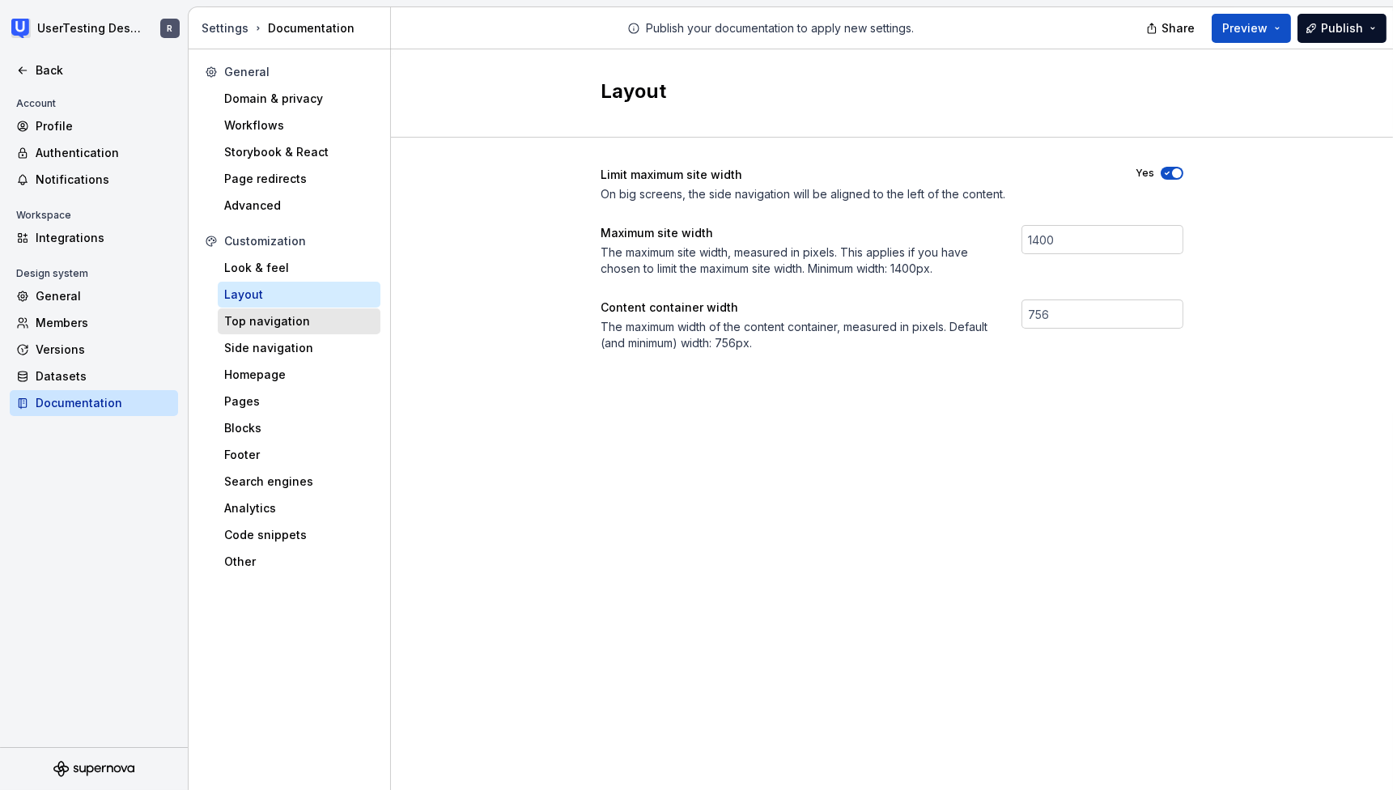
click at [268, 329] on div "Top navigation" at bounding box center [299, 321] width 163 height 26
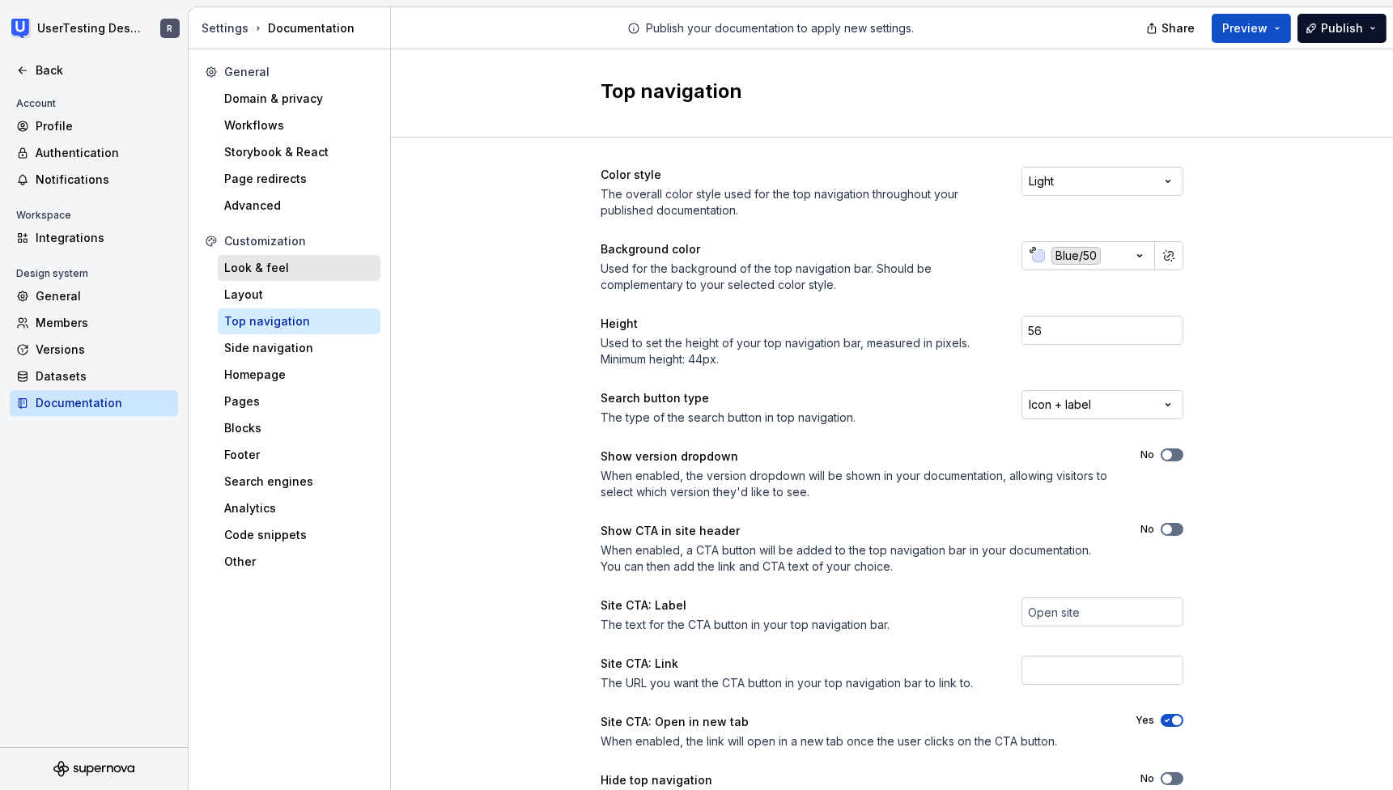
click at [278, 276] on div "Look & feel" at bounding box center [299, 268] width 163 height 26
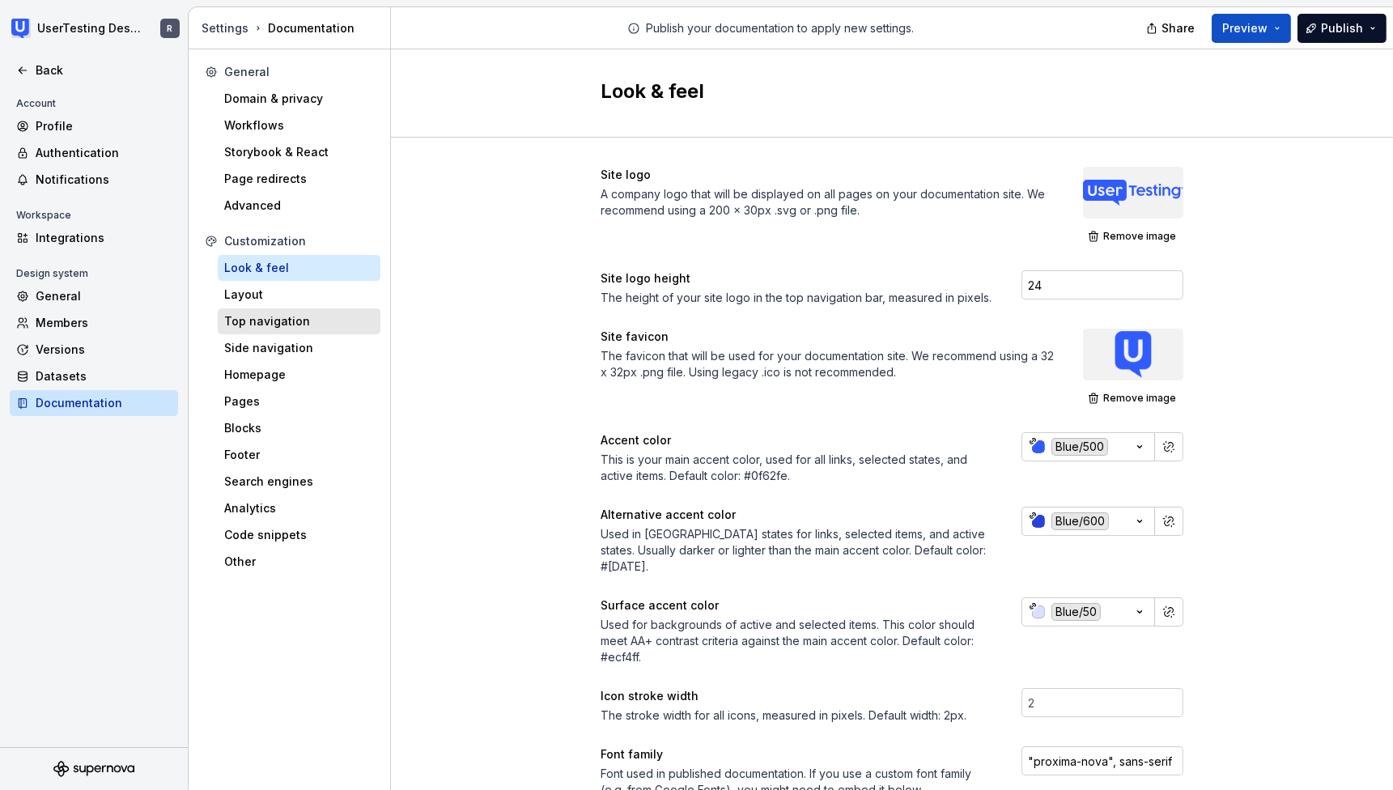
click at [301, 316] on div "Top navigation" at bounding box center [299, 321] width 150 height 16
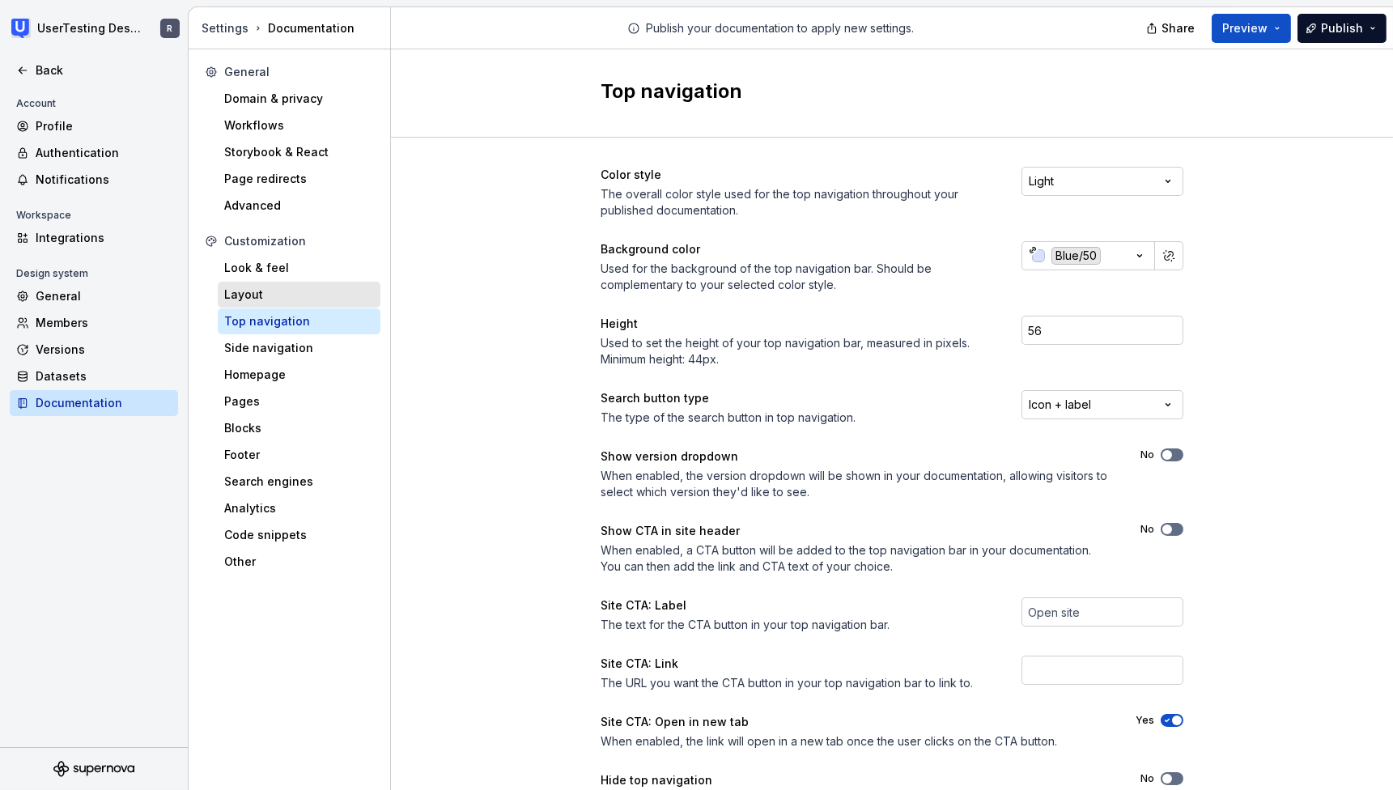
click at [293, 296] on div "Layout" at bounding box center [299, 294] width 150 height 16
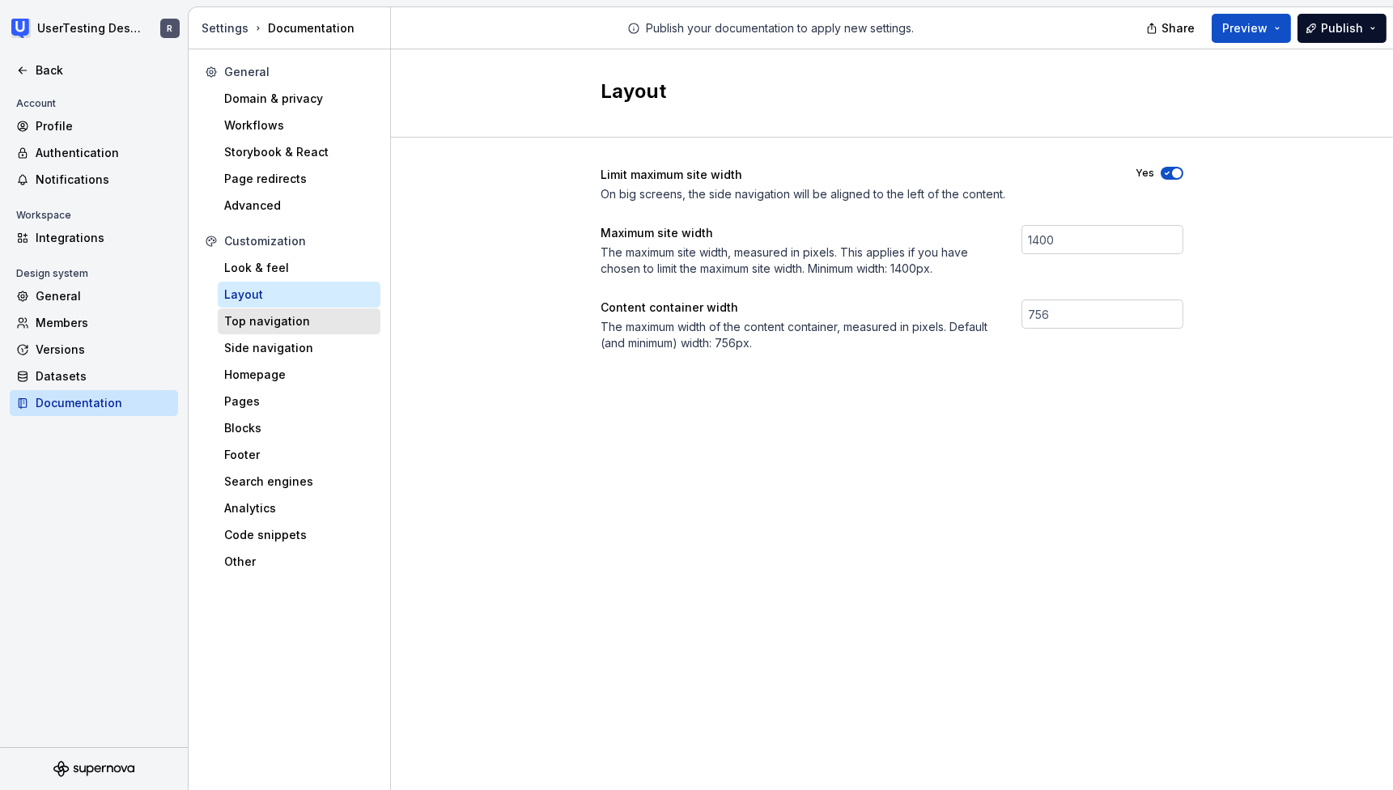
click at [297, 310] on div "Top navigation" at bounding box center [299, 321] width 163 height 26
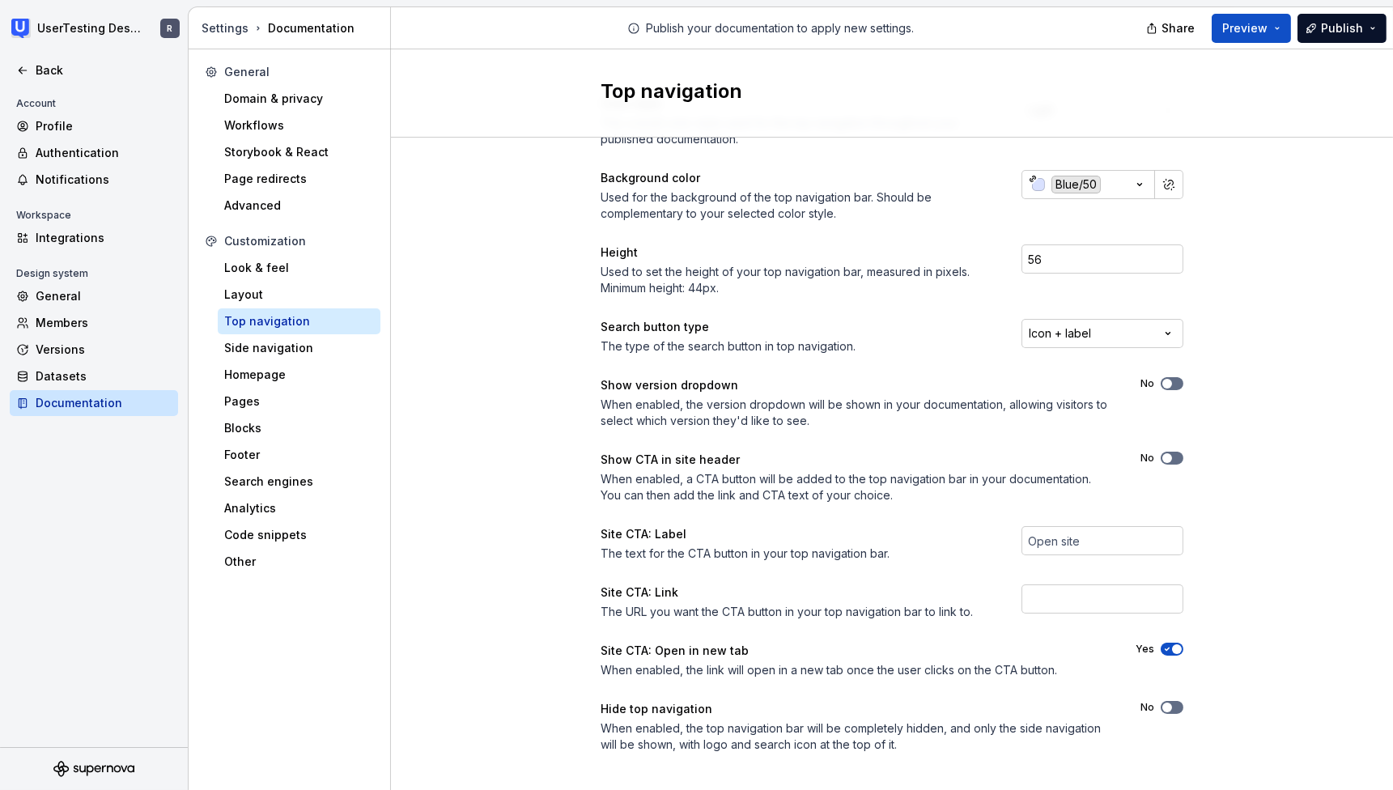
scroll to position [87, 0]
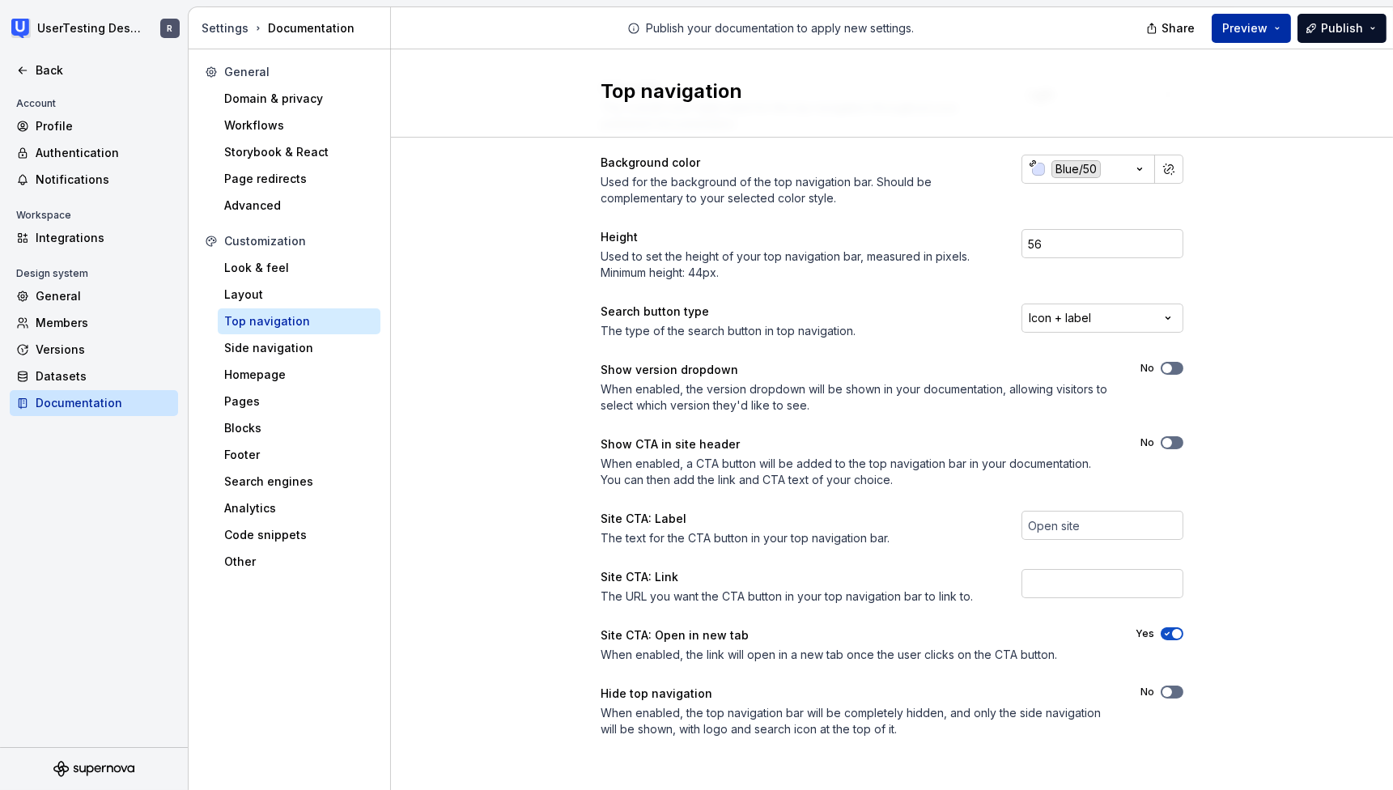
click at [1266, 24] on span "Preview" at bounding box center [1244, 28] width 45 height 16
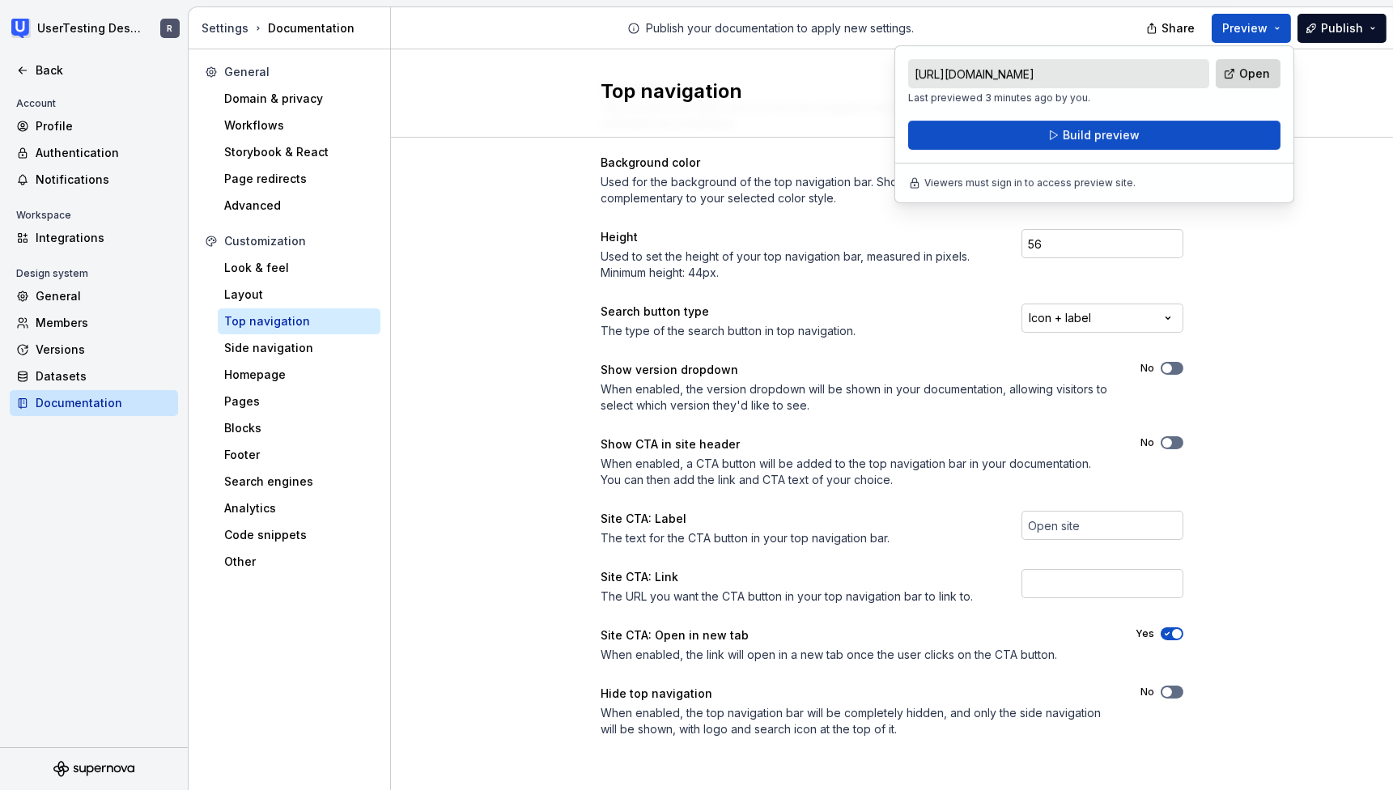
click at [1251, 73] on span "Open" at bounding box center [1254, 74] width 31 height 16
click at [1232, 636] on div "Color style The overall color style used for the top navigation throughout your…" at bounding box center [892, 425] width 1002 height 748
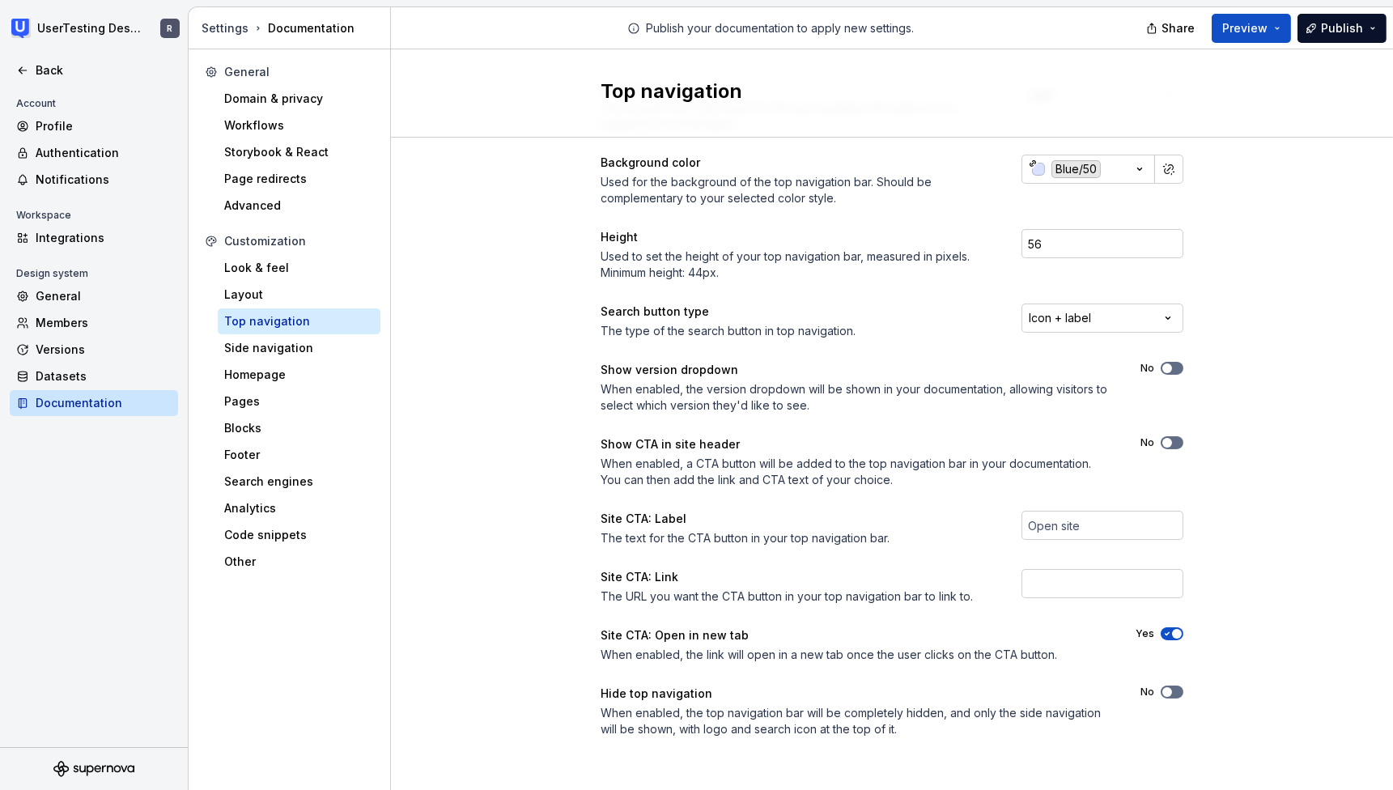
click at [1172, 633] on span "button" at bounding box center [1177, 634] width 10 height 10
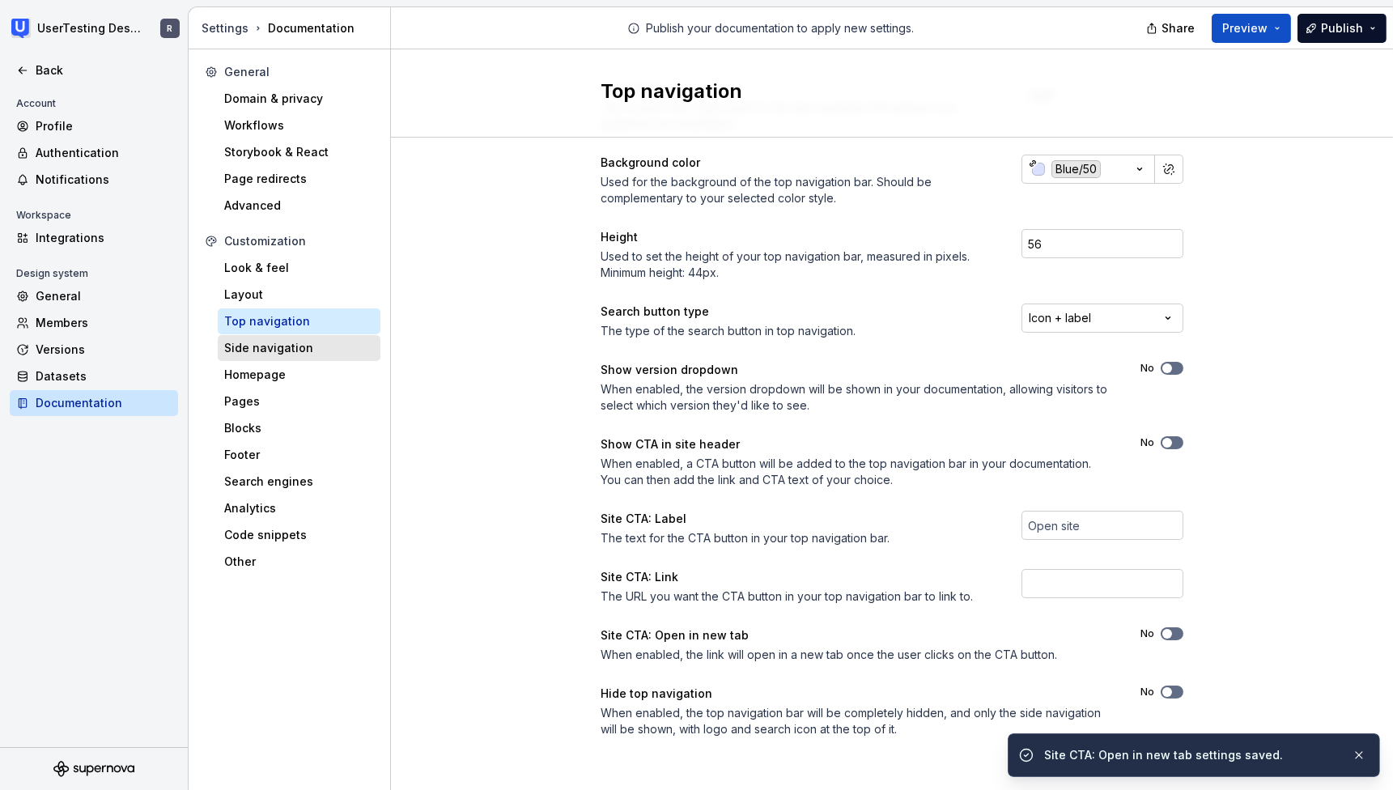
click at [252, 341] on div "Side navigation" at bounding box center [299, 348] width 150 height 16
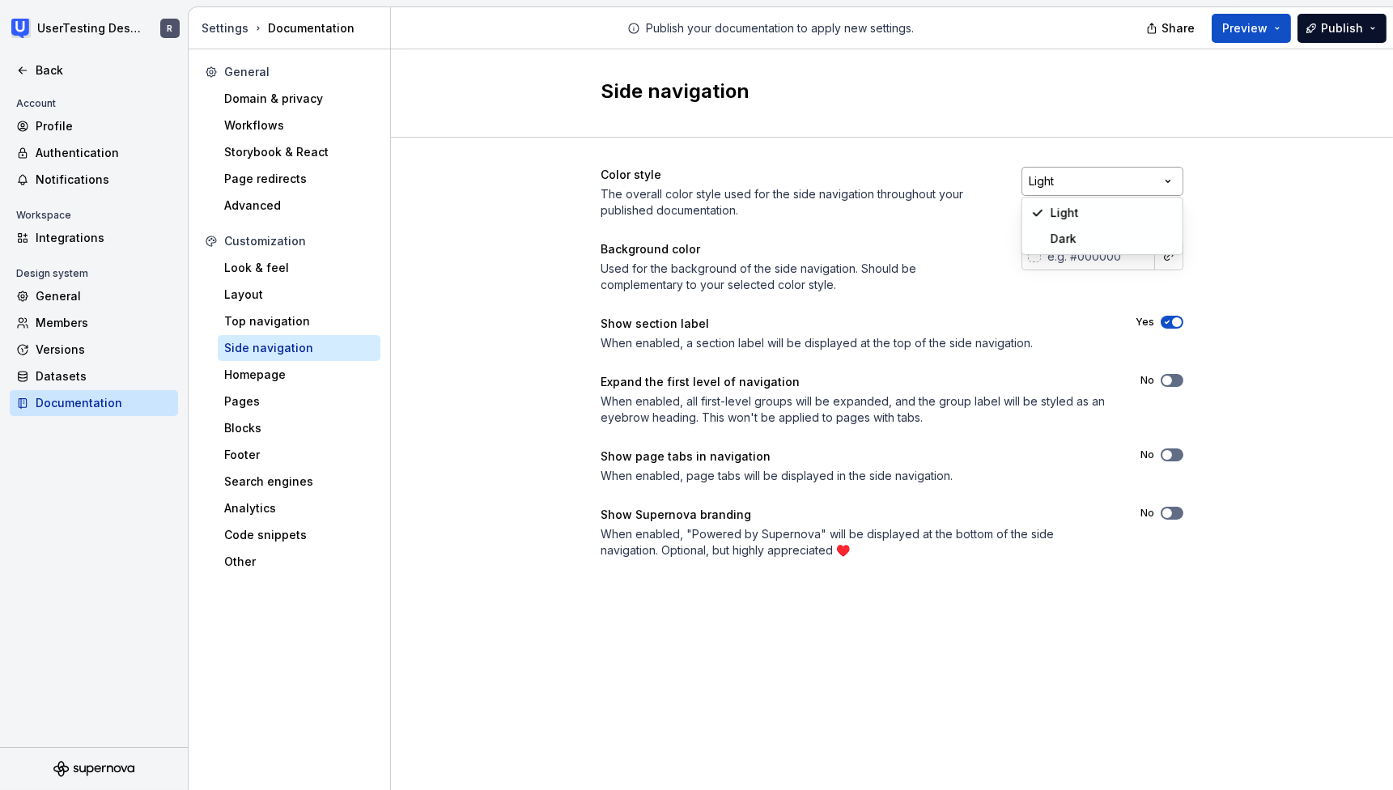
click at [1169, 180] on html "UserTesting Design System R Back Account Profile Authentication Notifications W…" at bounding box center [696, 395] width 1393 height 790
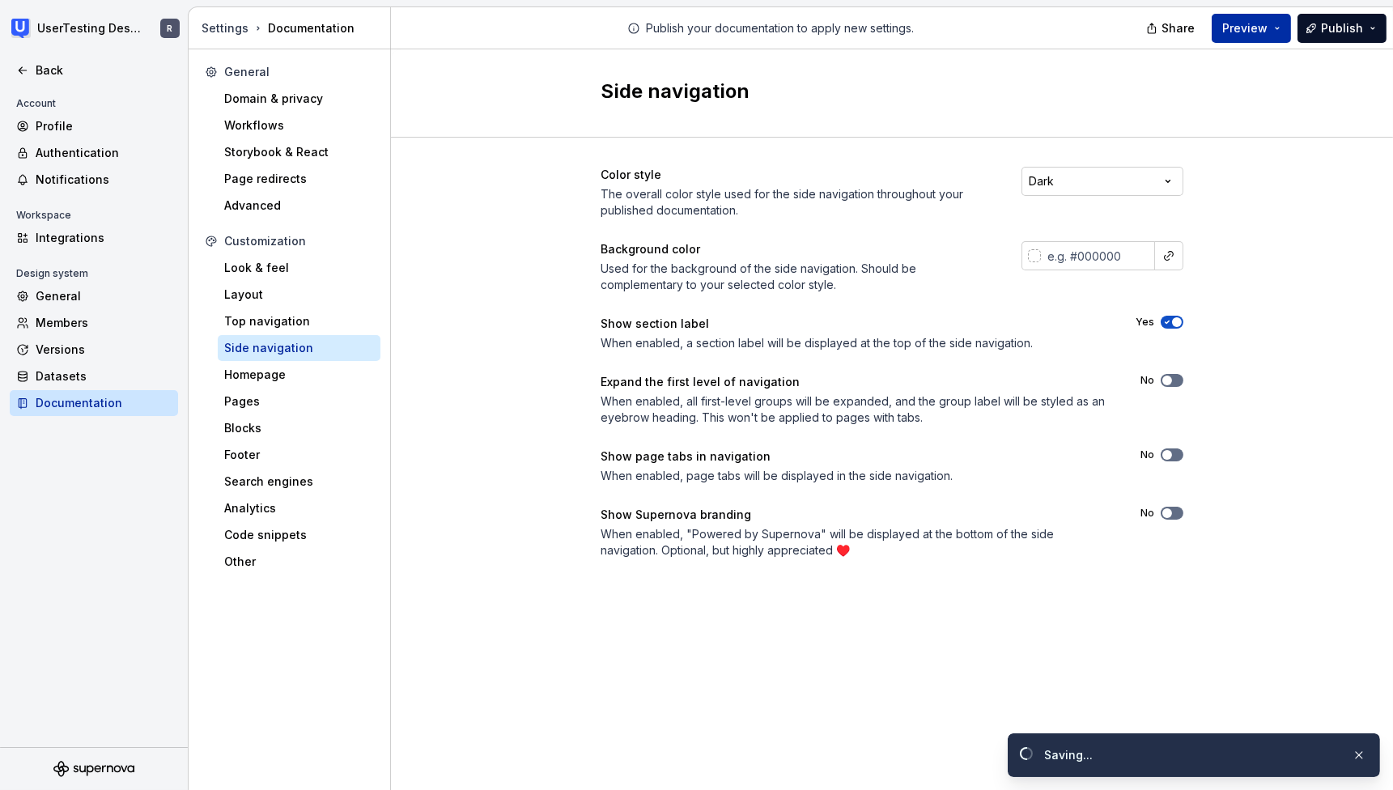
click at [1253, 28] on span "Preview" at bounding box center [1244, 28] width 45 height 16
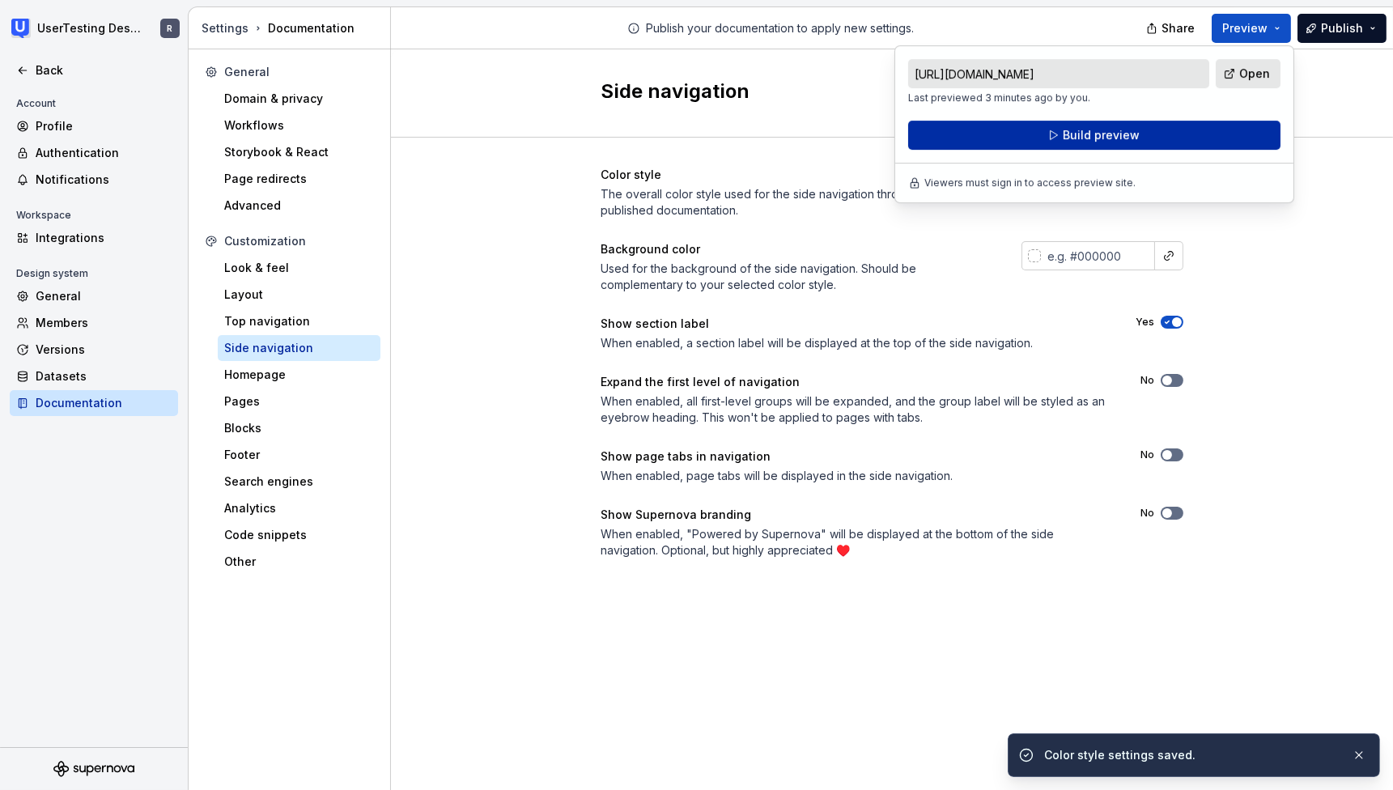
click at [1139, 134] on button "Build preview" at bounding box center [1094, 135] width 372 height 29
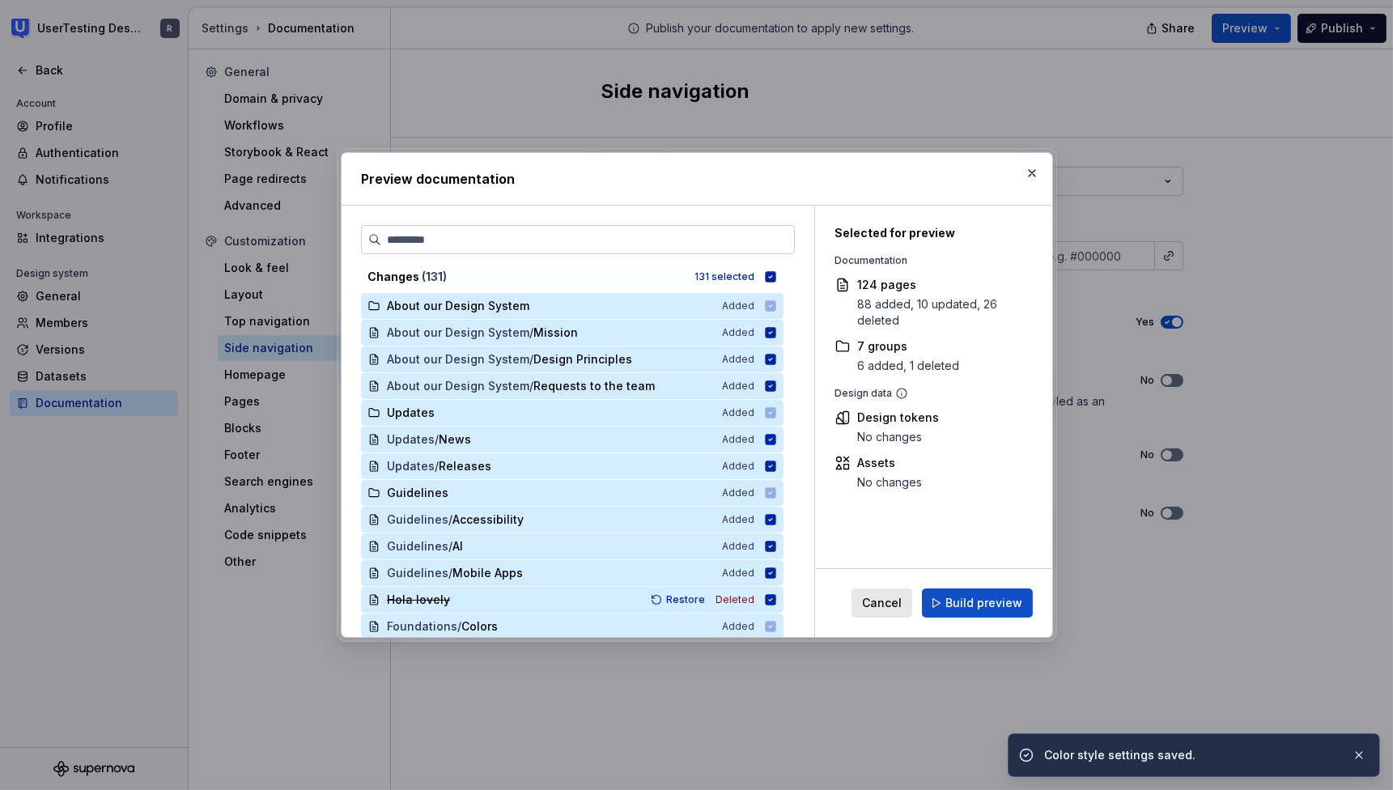
click at [971, 606] on span "Build preview" at bounding box center [983, 603] width 77 height 16
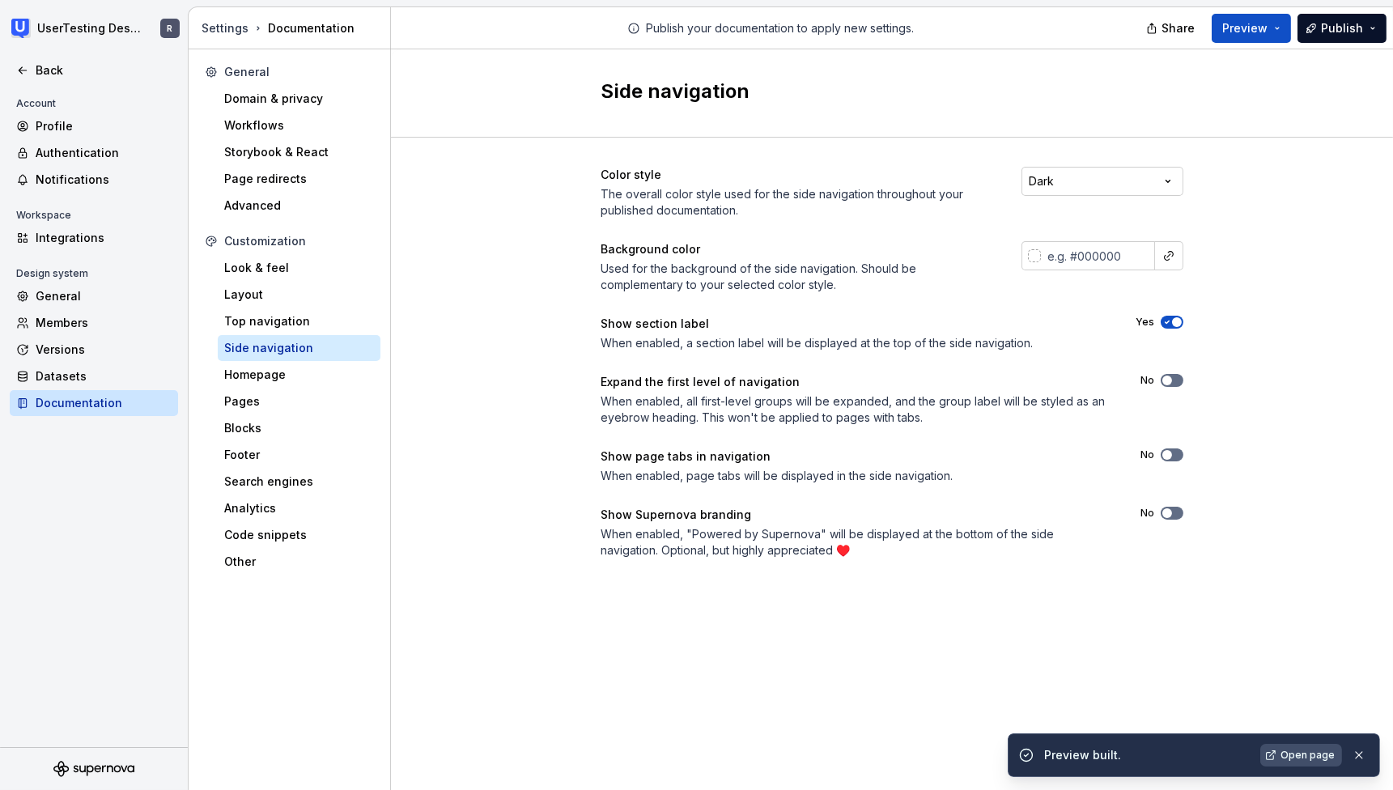
click at [1304, 753] on span "Open page" at bounding box center [1307, 755] width 54 height 13
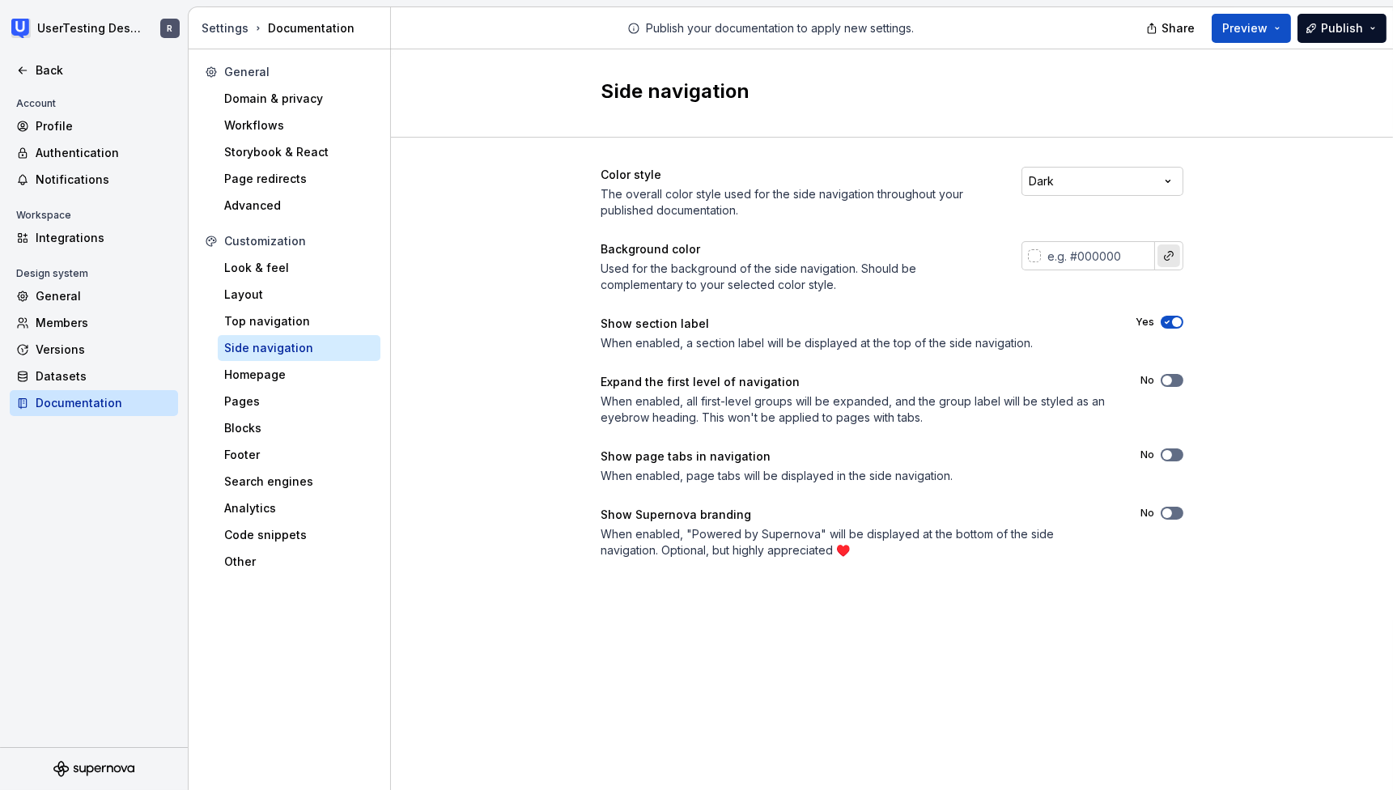
click at [1173, 254] on button "button" at bounding box center [1168, 255] width 23 height 23
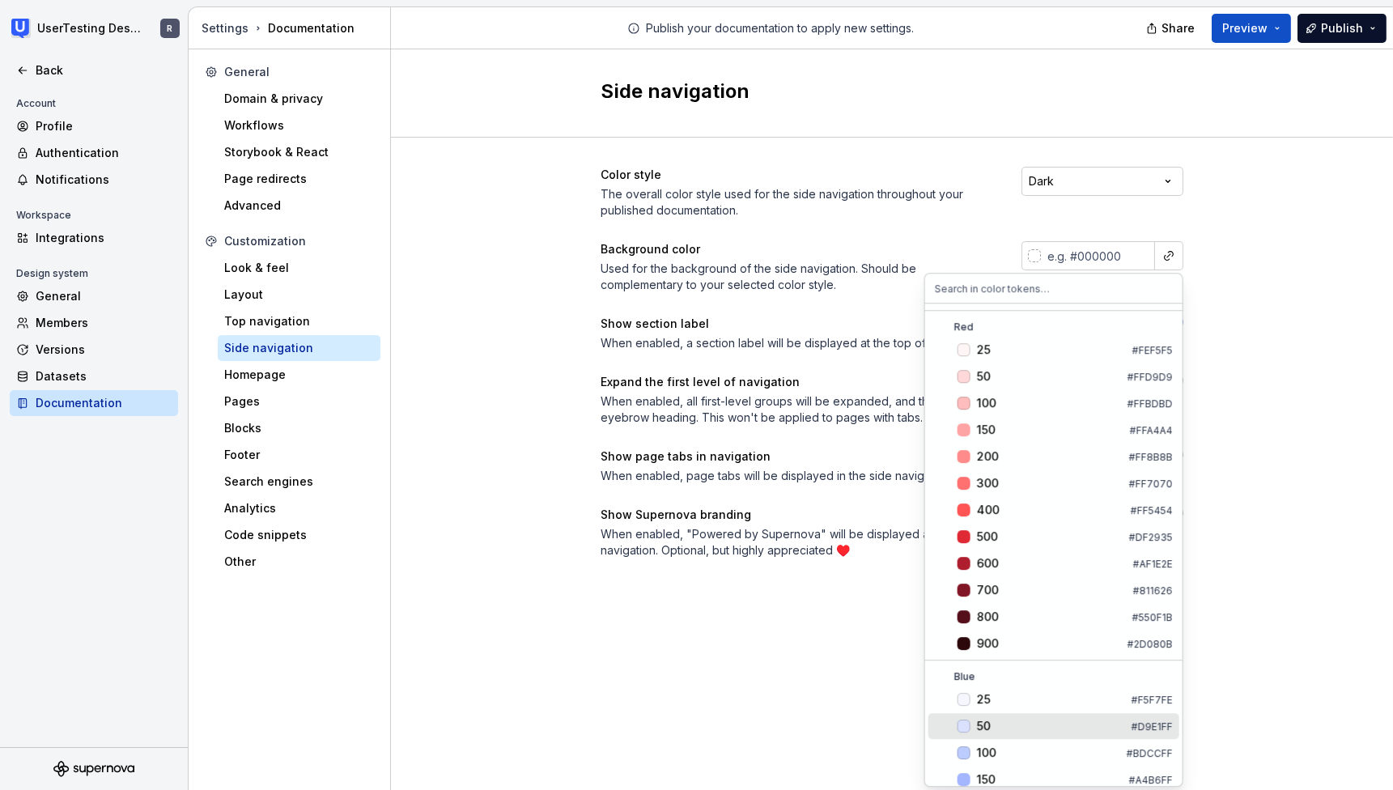
click at [988, 726] on div "50" at bounding box center [984, 726] width 14 height 16
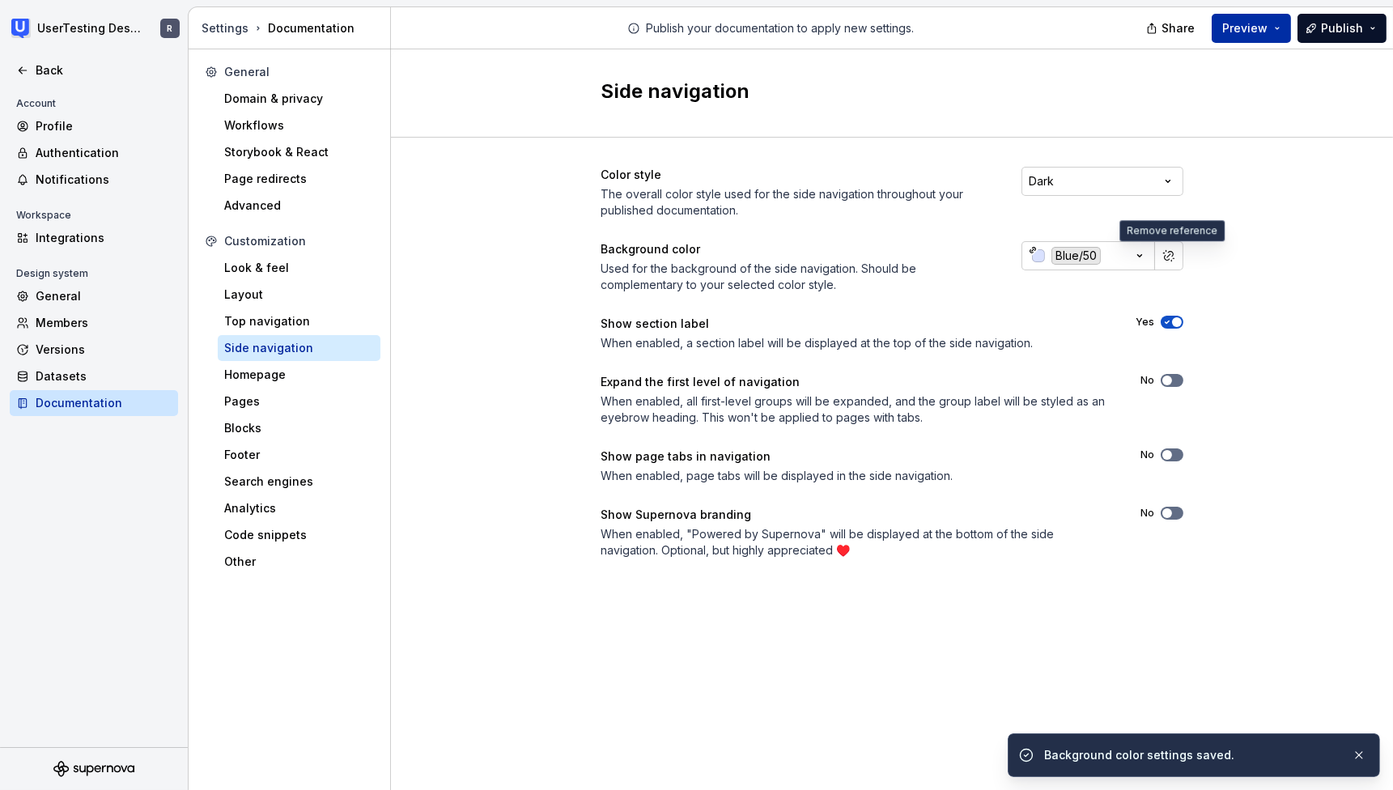
click at [1274, 21] on button "Preview" at bounding box center [1250, 28] width 79 height 29
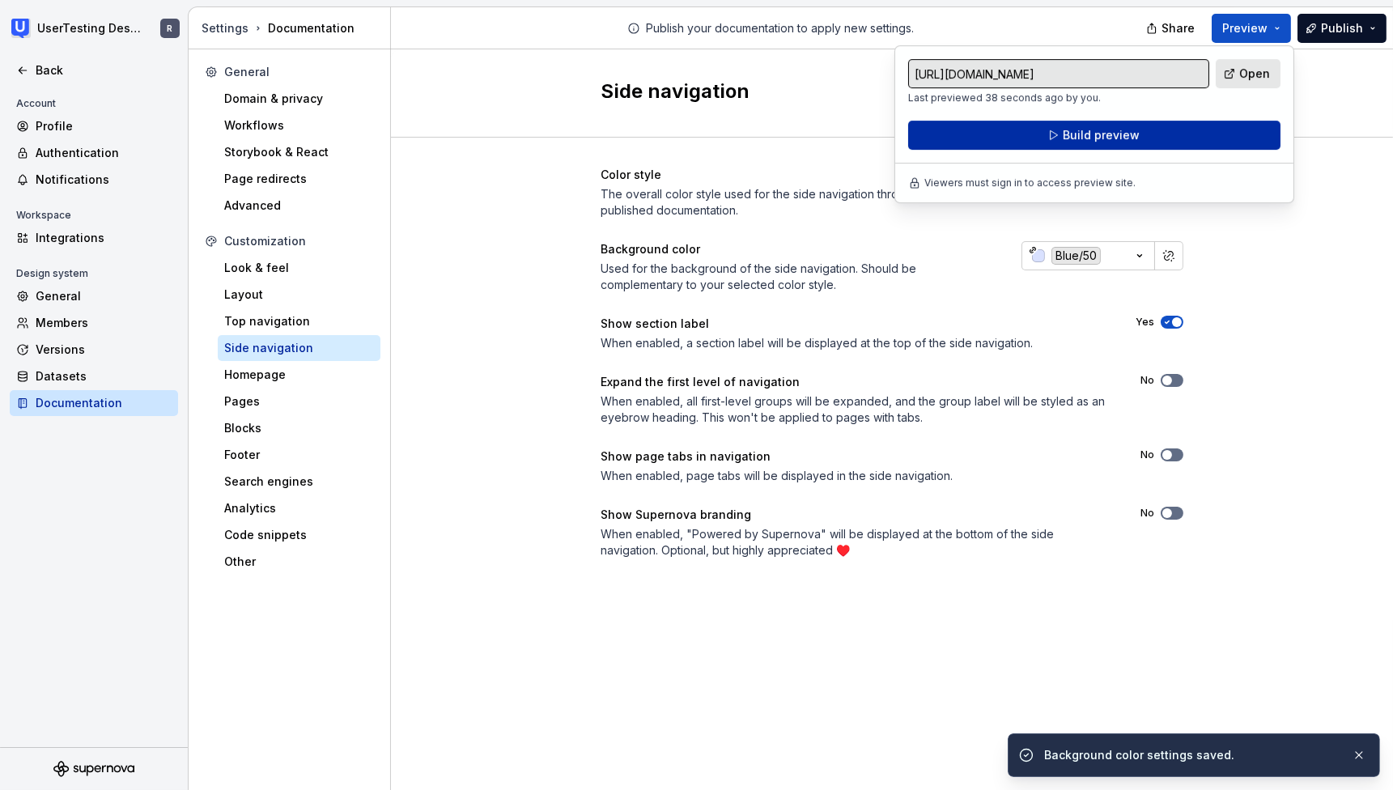
click at [1139, 141] on button "Build preview" at bounding box center [1094, 135] width 372 height 29
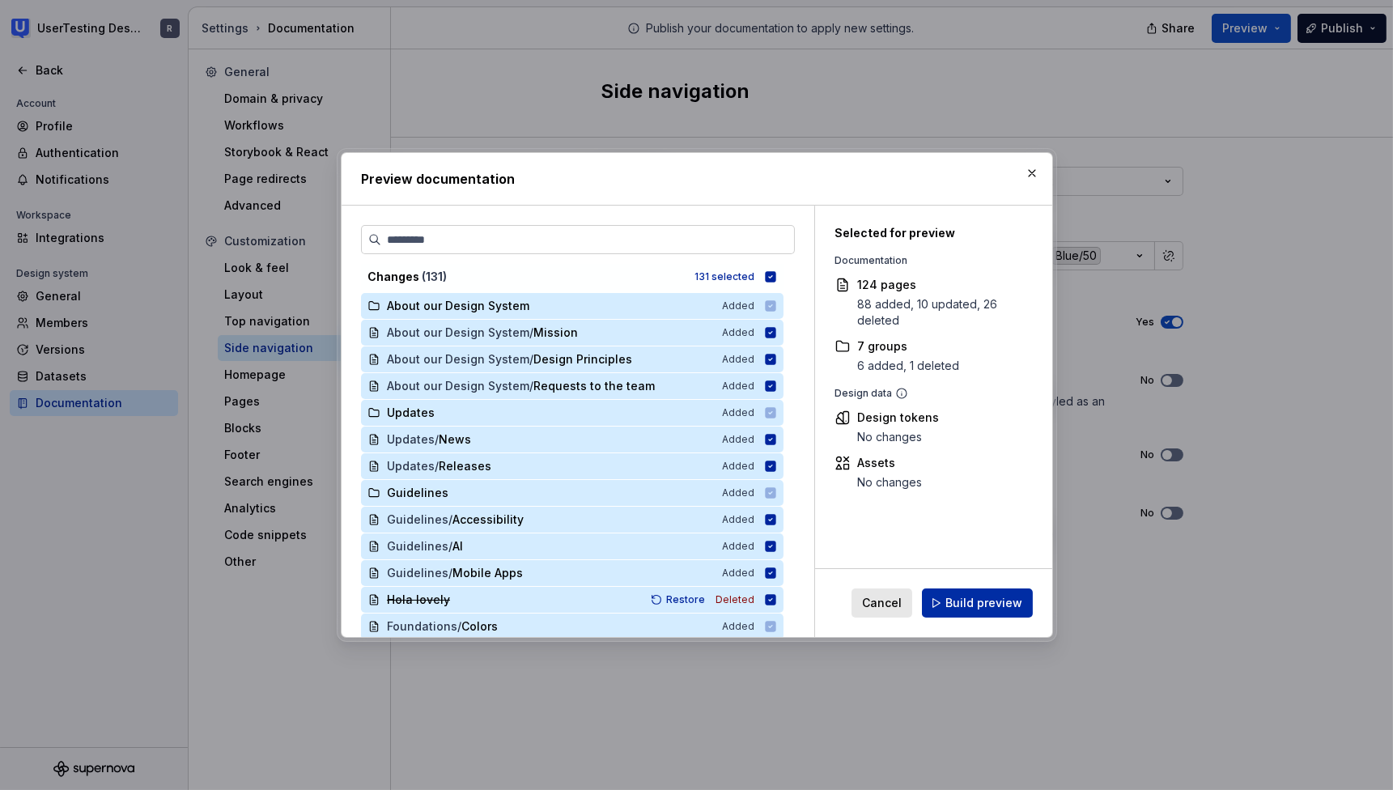
click at [996, 611] on span "Build preview" at bounding box center [983, 603] width 77 height 16
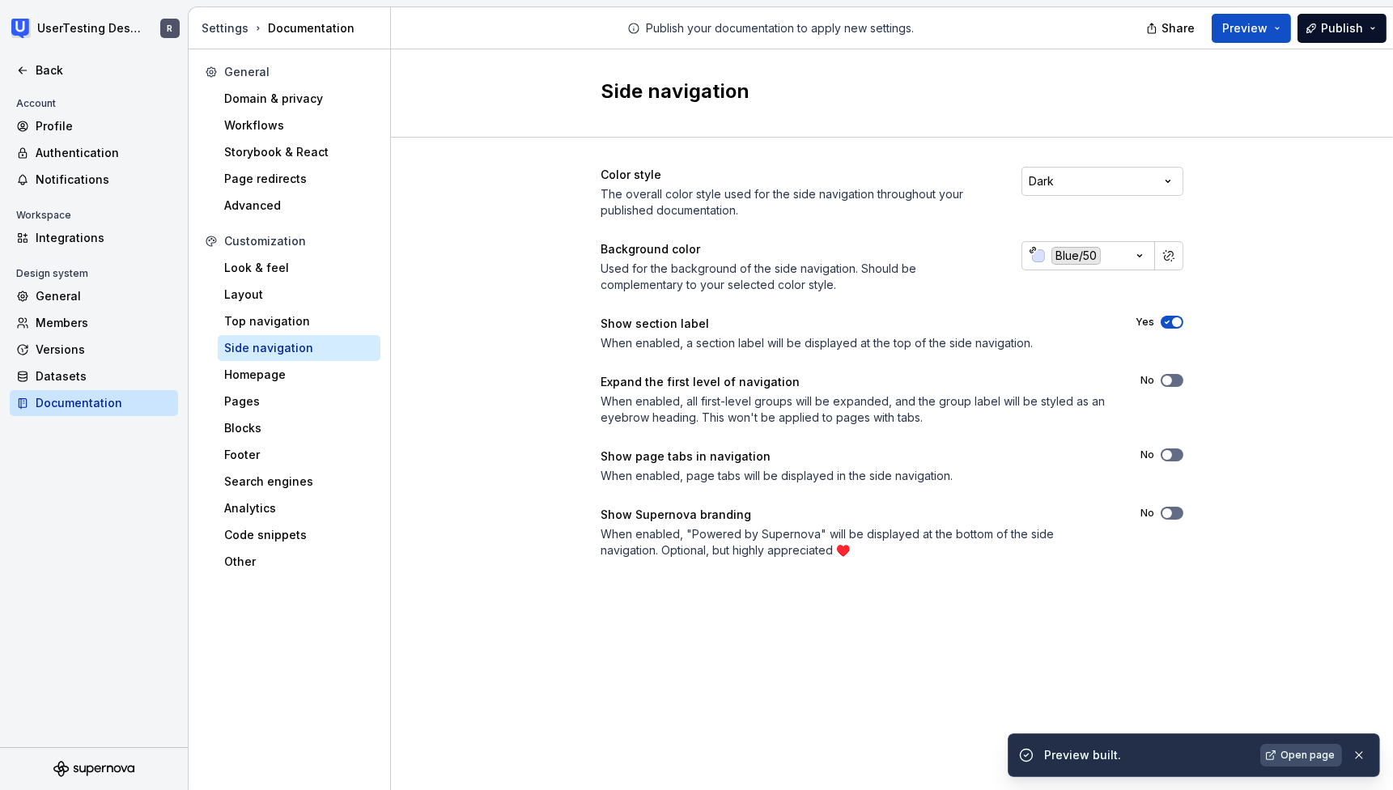
click at [1307, 755] on span "Open page" at bounding box center [1307, 755] width 54 height 13
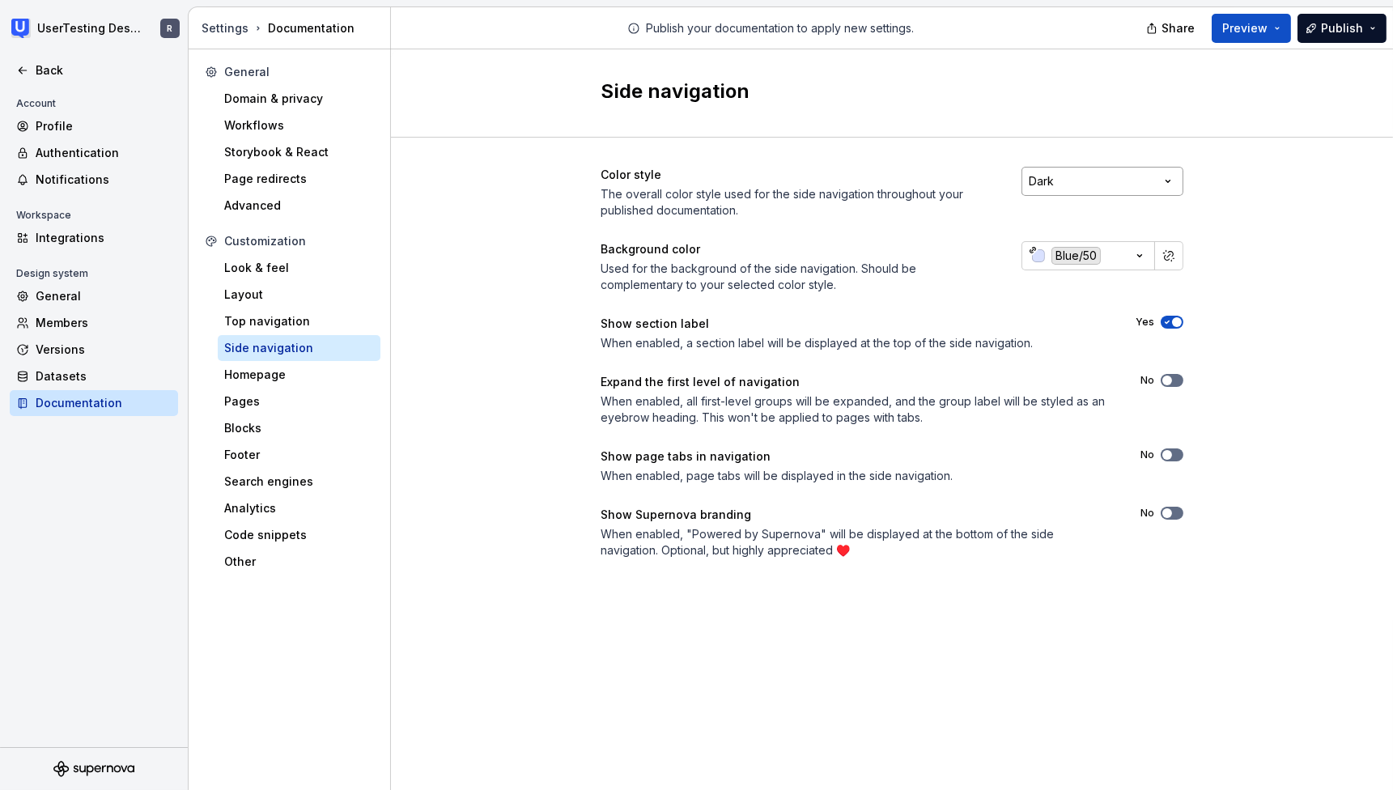
click at [1169, 182] on html "UserTesting Design System R Back Account Profile Authentication Notifications W…" at bounding box center [696, 395] width 1393 height 790
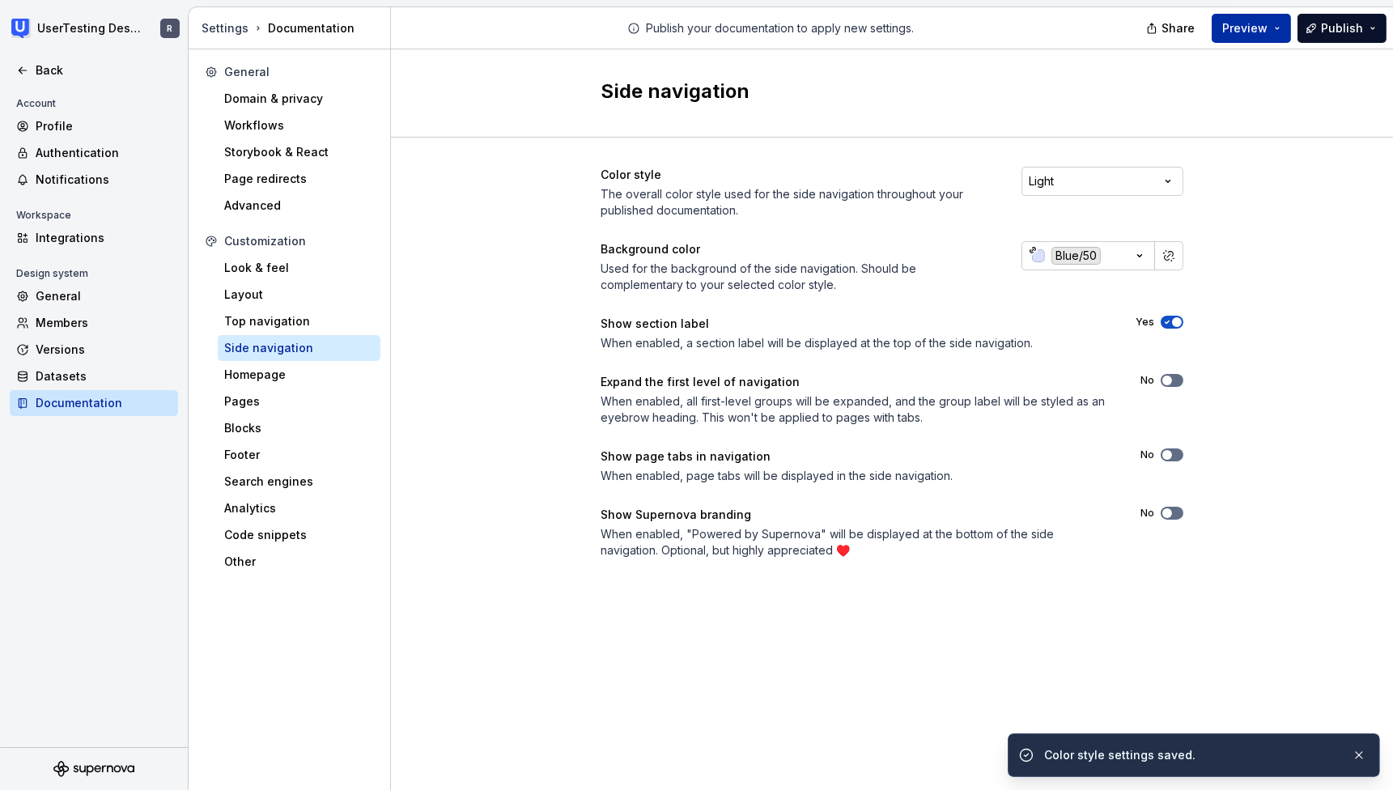
click at [1258, 28] on span "Preview" at bounding box center [1244, 28] width 45 height 16
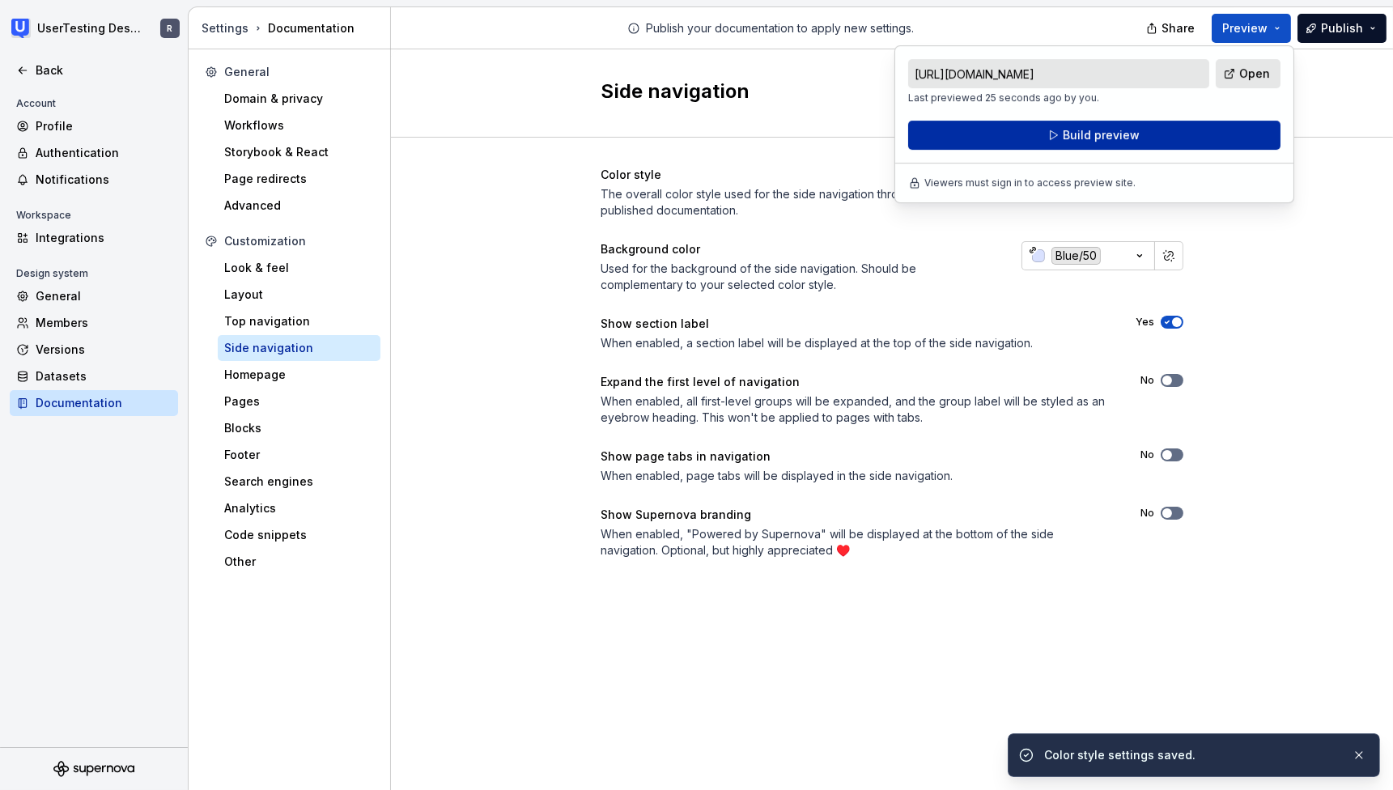
click at [1107, 131] on span "Build preview" at bounding box center [1100, 135] width 77 height 16
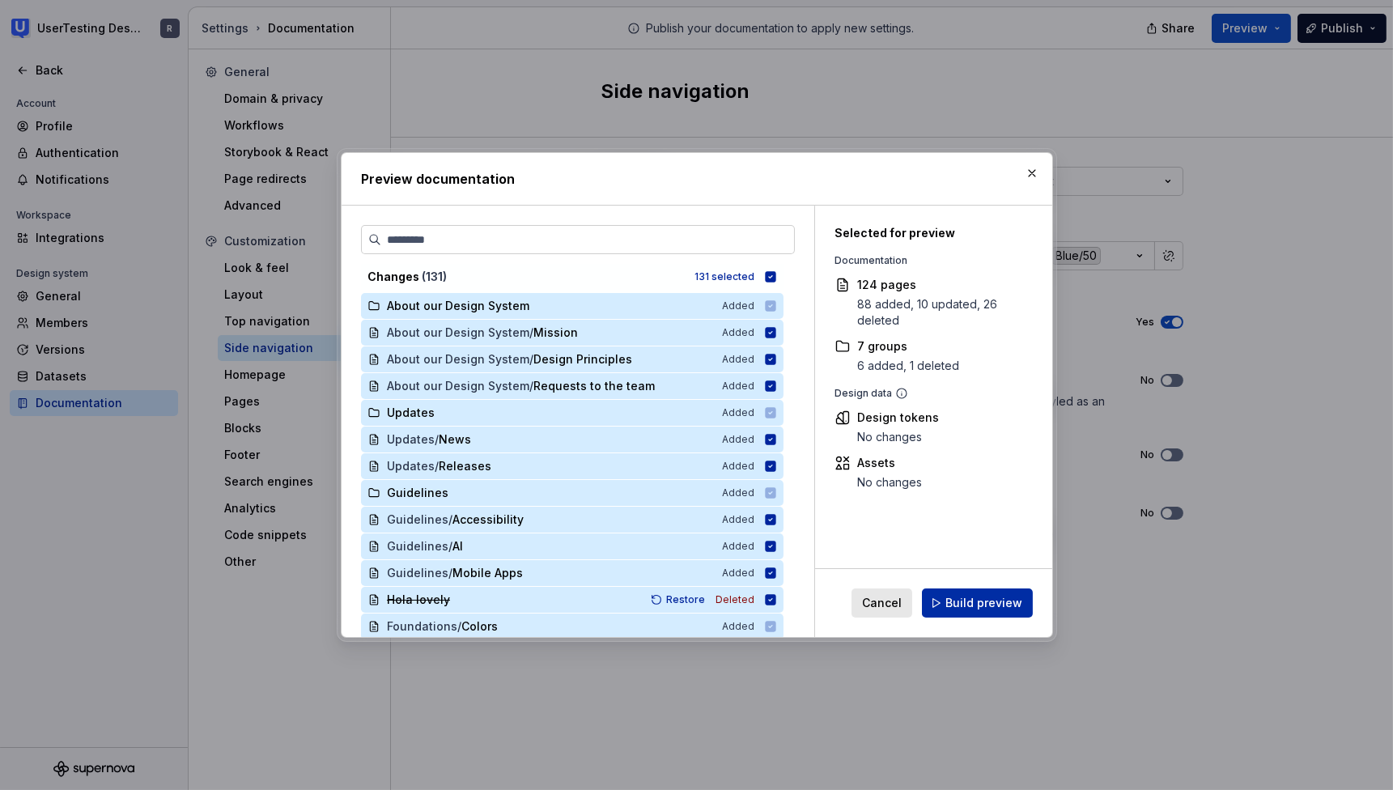
click at [982, 609] on span "Build preview" at bounding box center [983, 603] width 77 height 16
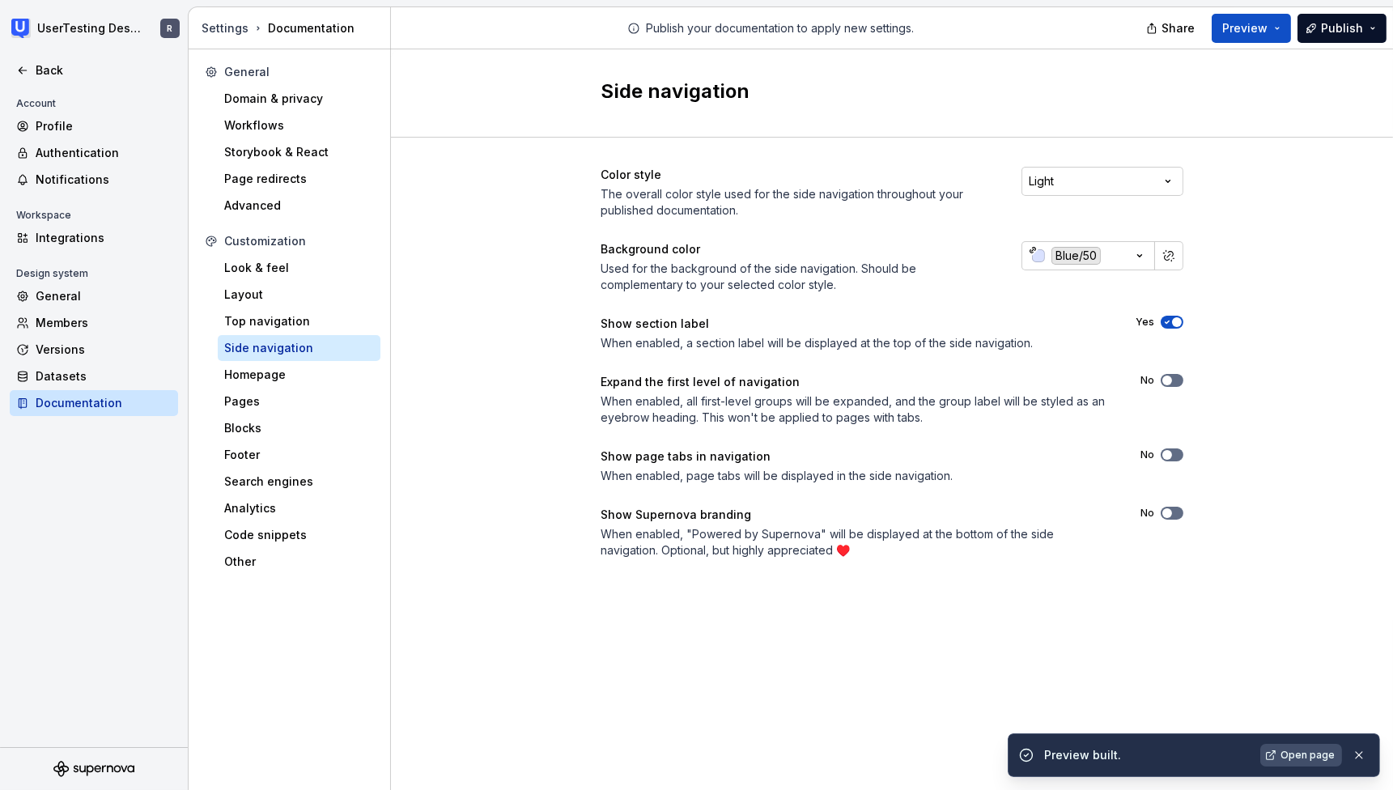
click at [1304, 754] on span "Open page" at bounding box center [1307, 755] width 54 height 13
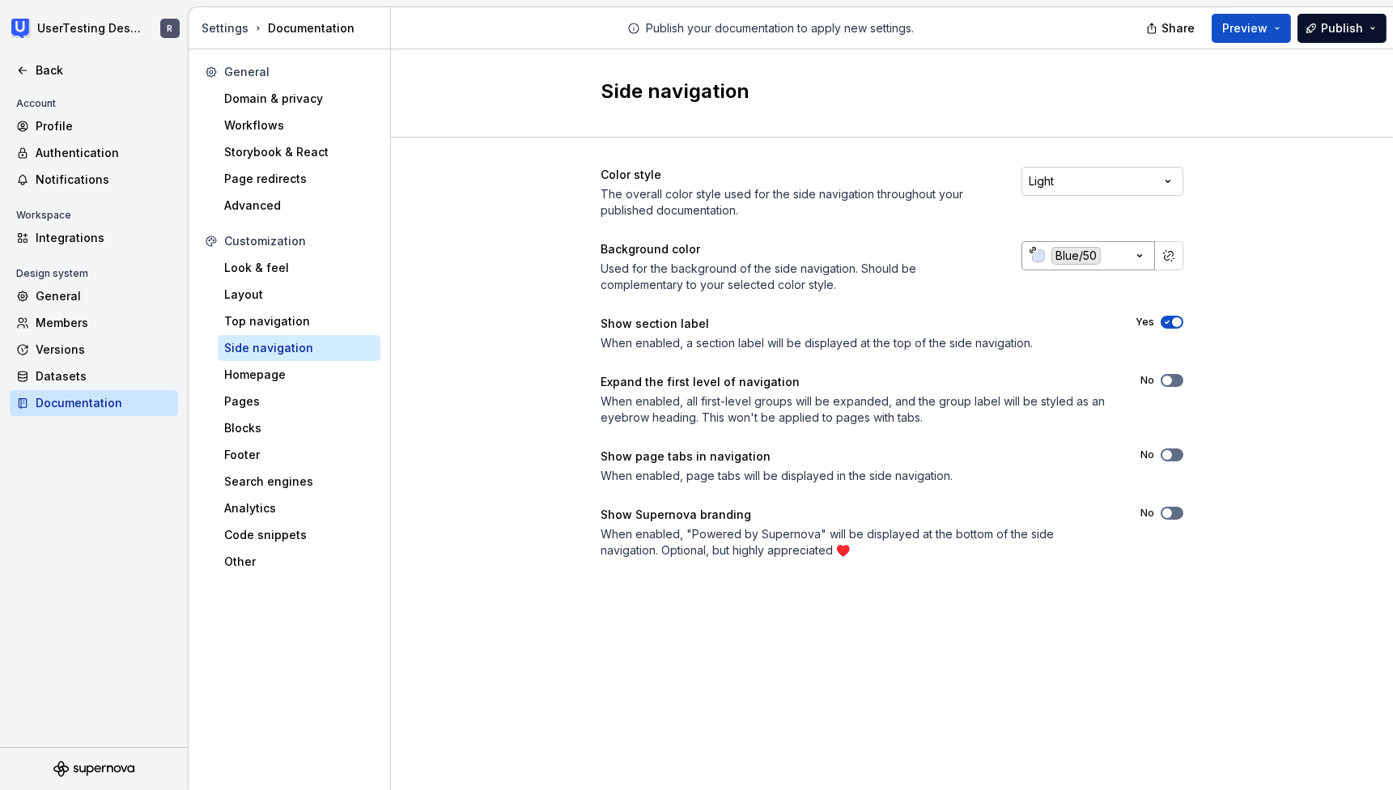
click at [1038, 253] on div "button" at bounding box center [1038, 255] width 13 height 13
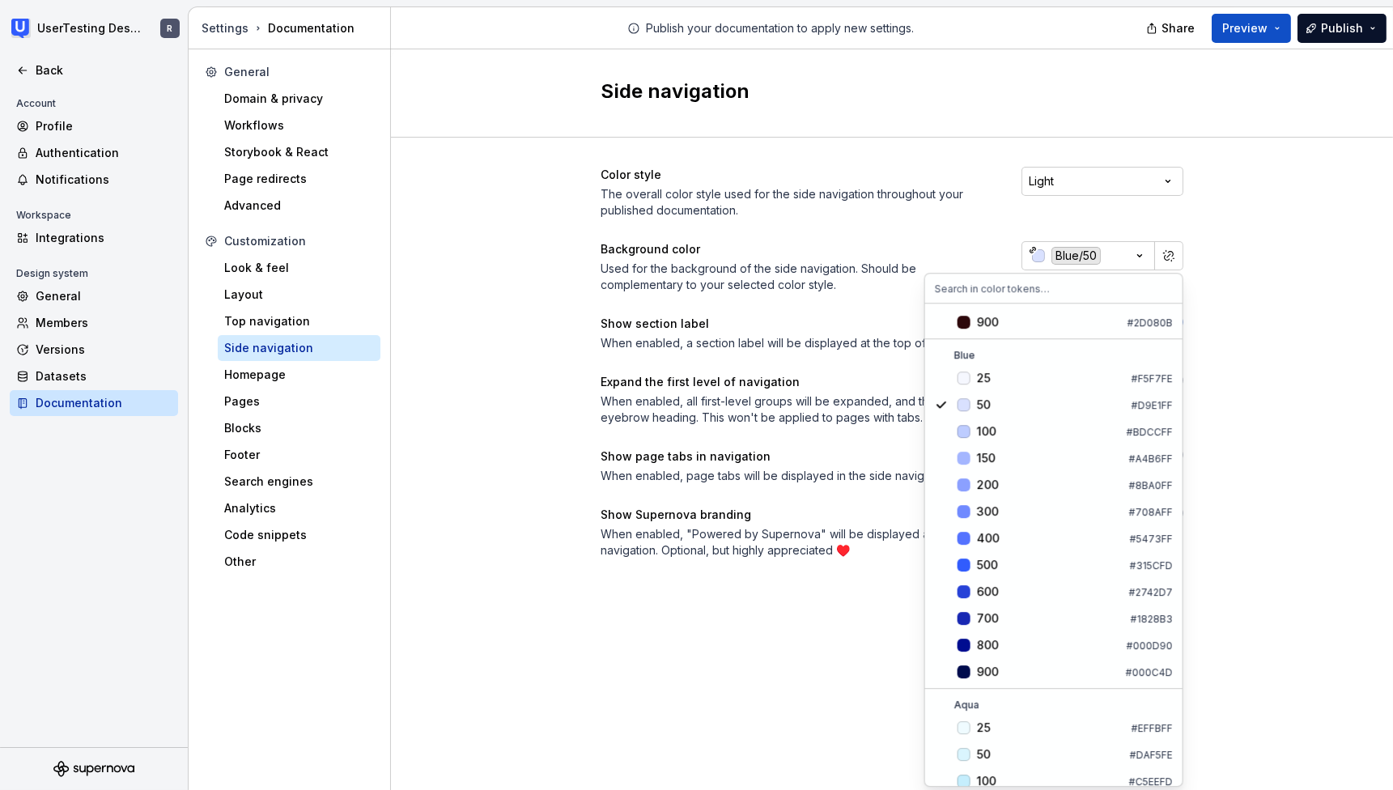
scroll to position [256, 0]
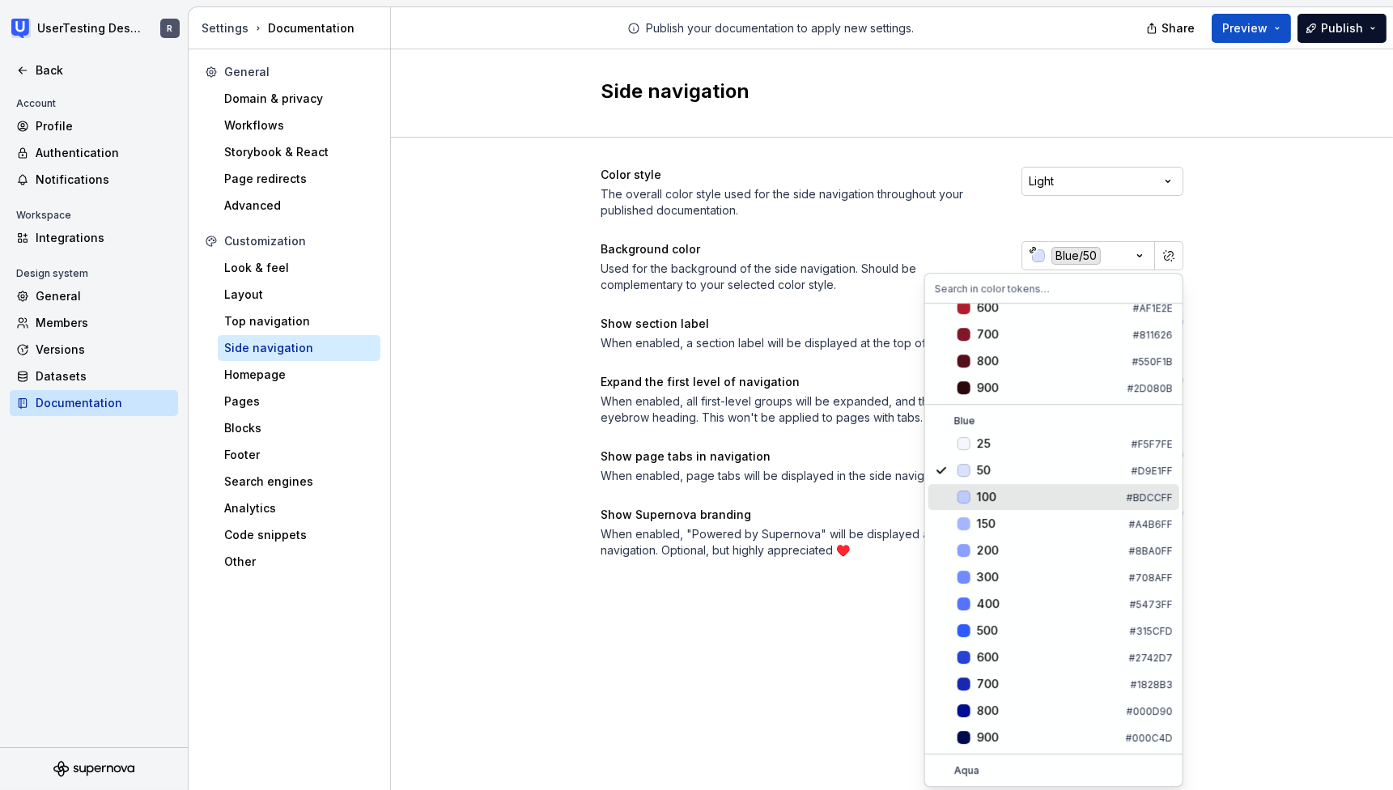
click at [982, 503] on div "100" at bounding box center [986, 497] width 19 height 16
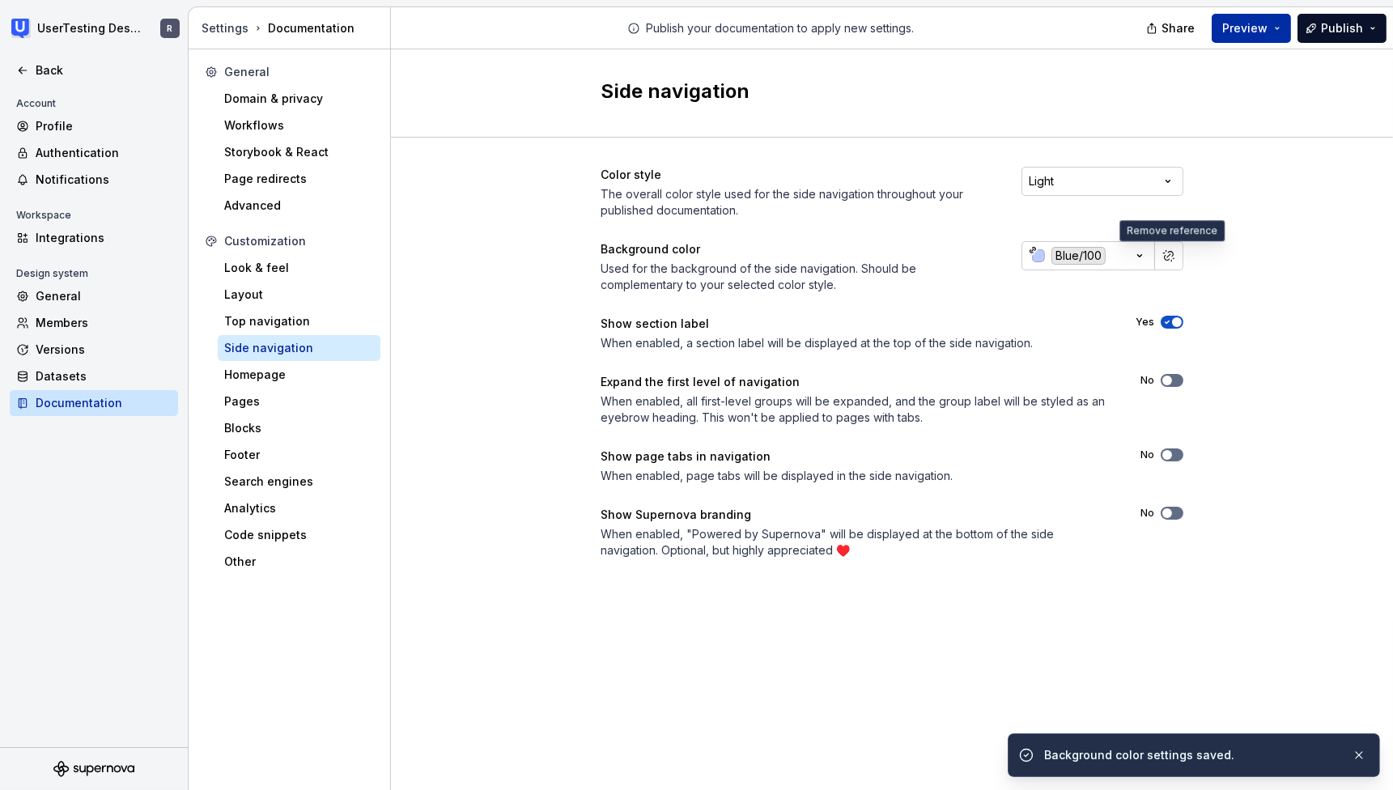
click at [1256, 20] on span "Preview" at bounding box center [1244, 28] width 45 height 16
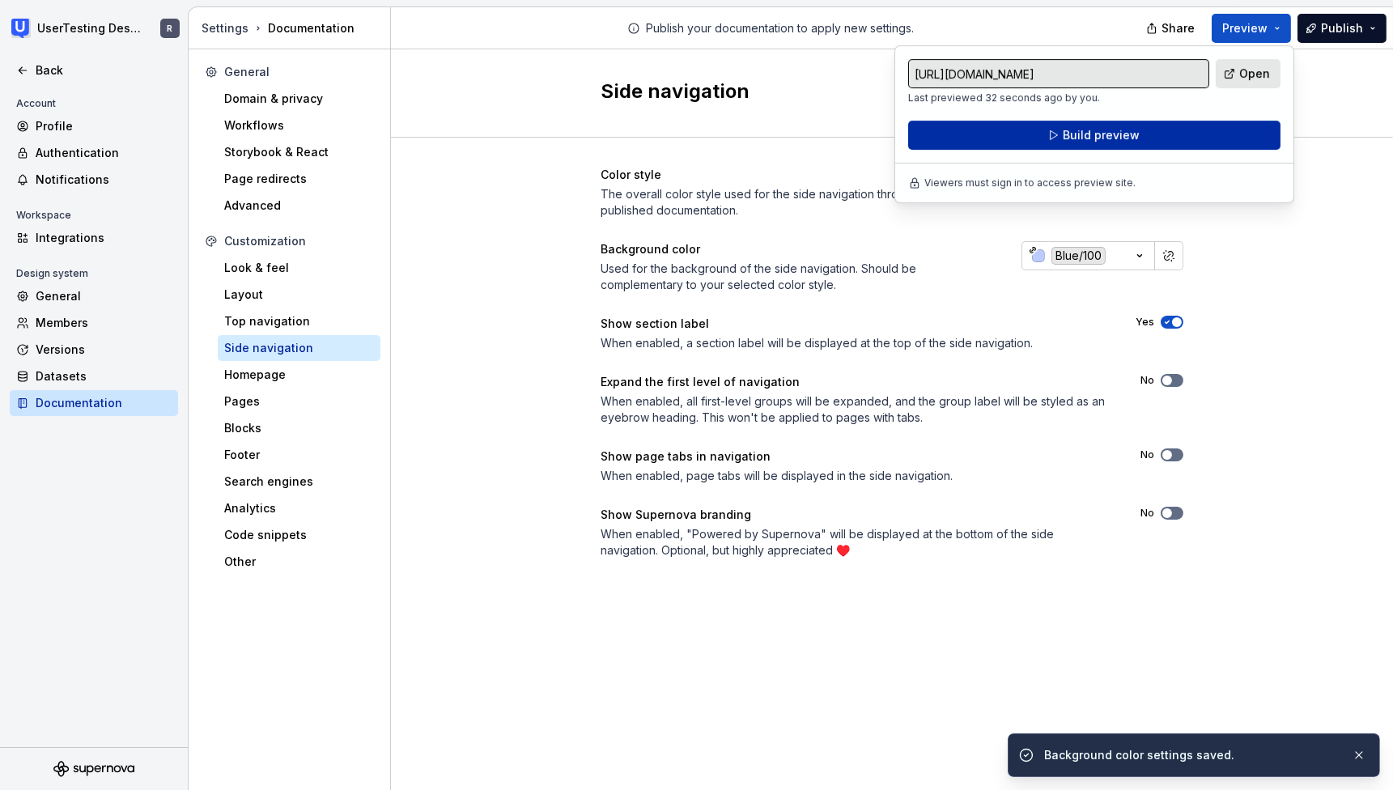
click at [1153, 130] on button "Build preview" at bounding box center [1094, 135] width 372 height 29
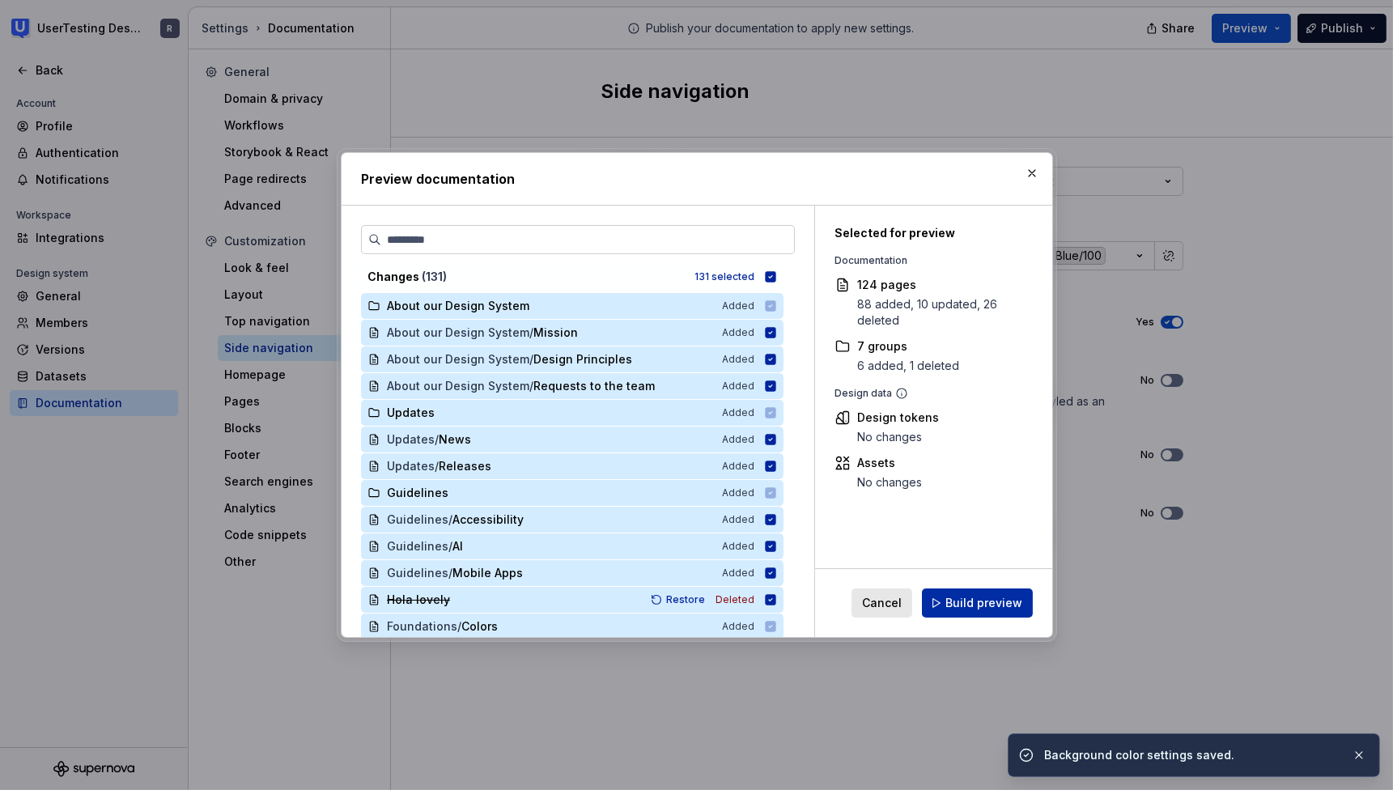
click at [991, 613] on button "Build preview" at bounding box center [977, 602] width 111 height 29
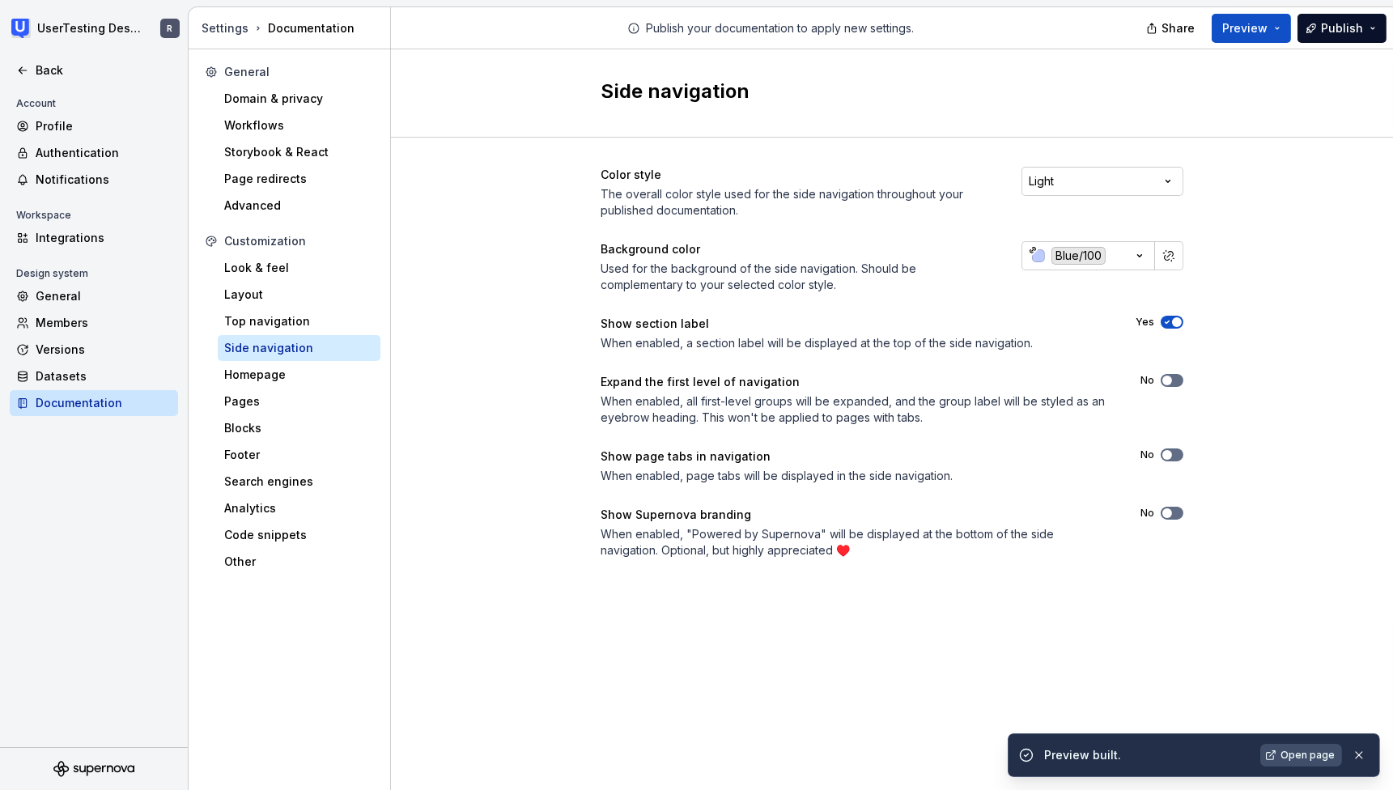
click at [1305, 749] on span "Open page" at bounding box center [1307, 755] width 54 height 13
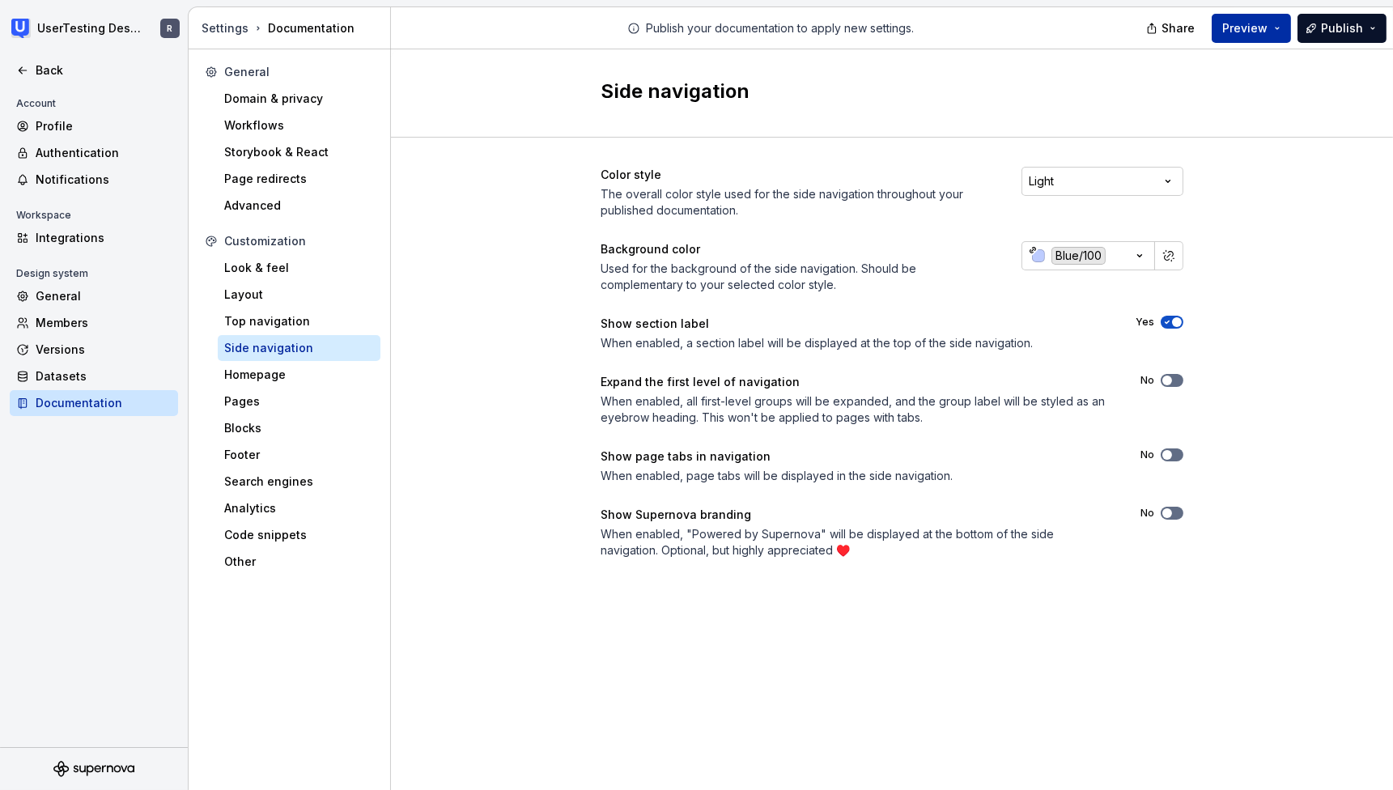
click at [1248, 15] on button "Preview" at bounding box center [1250, 28] width 79 height 29
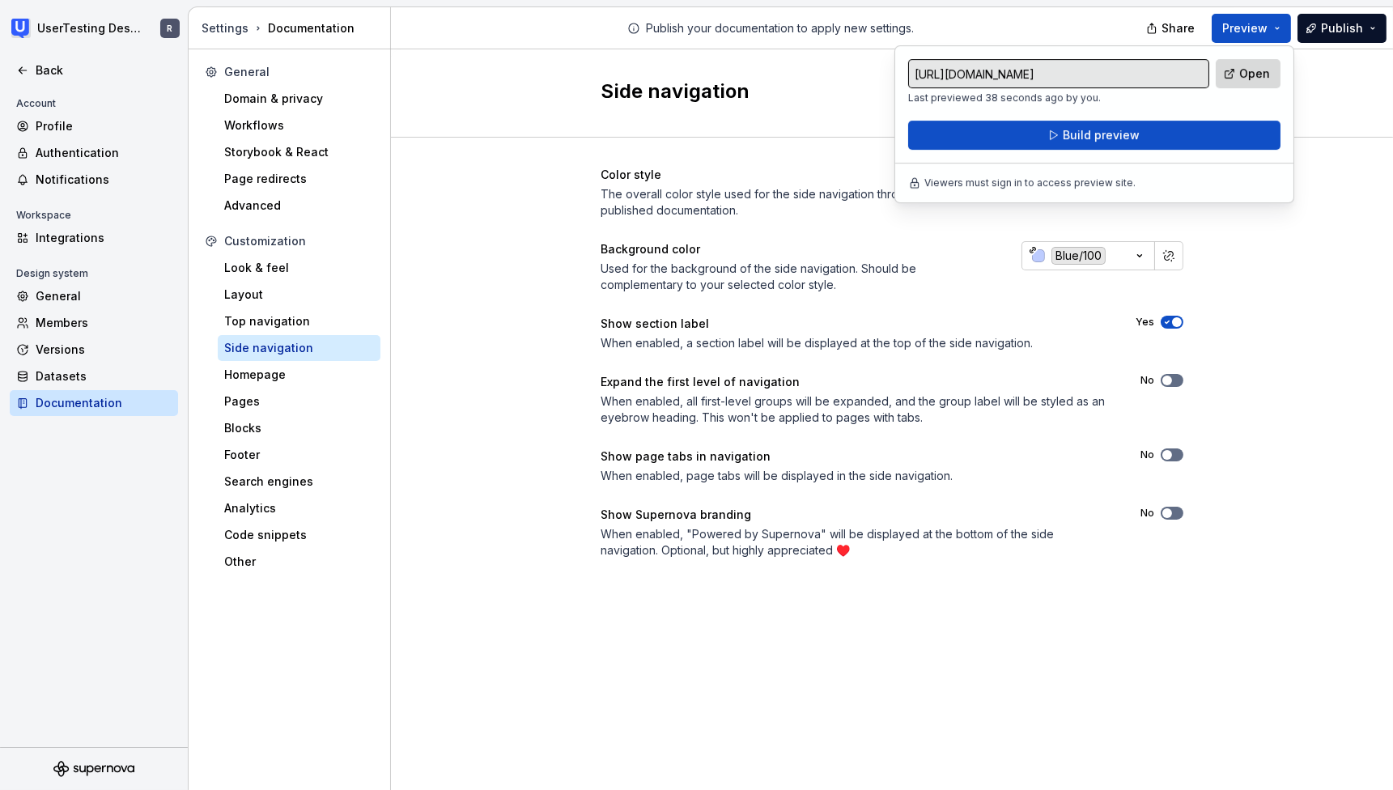
click at [1244, 64] on link "Open" at bounding box center [1247, 73] width 65 height 29
click at [1182, 325] on div "Yes" at bounding box center [1159, 322] width 48 height 13
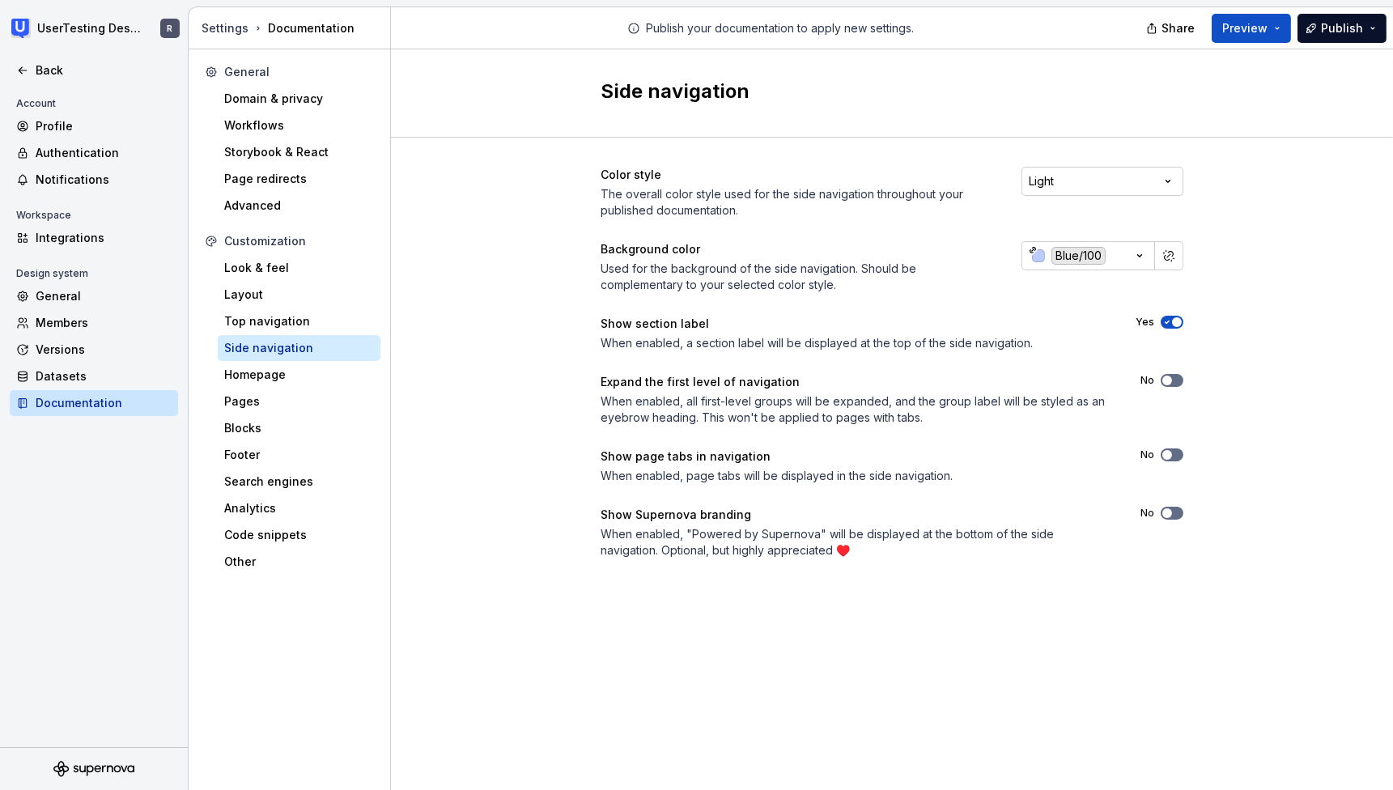
click at [1177, 323] on span "button" at bounding box center [1177, 322] width 10 height 10
click at [1252, 28] on span "Preview" at bounding box center [1244, 28] width 45 height 16
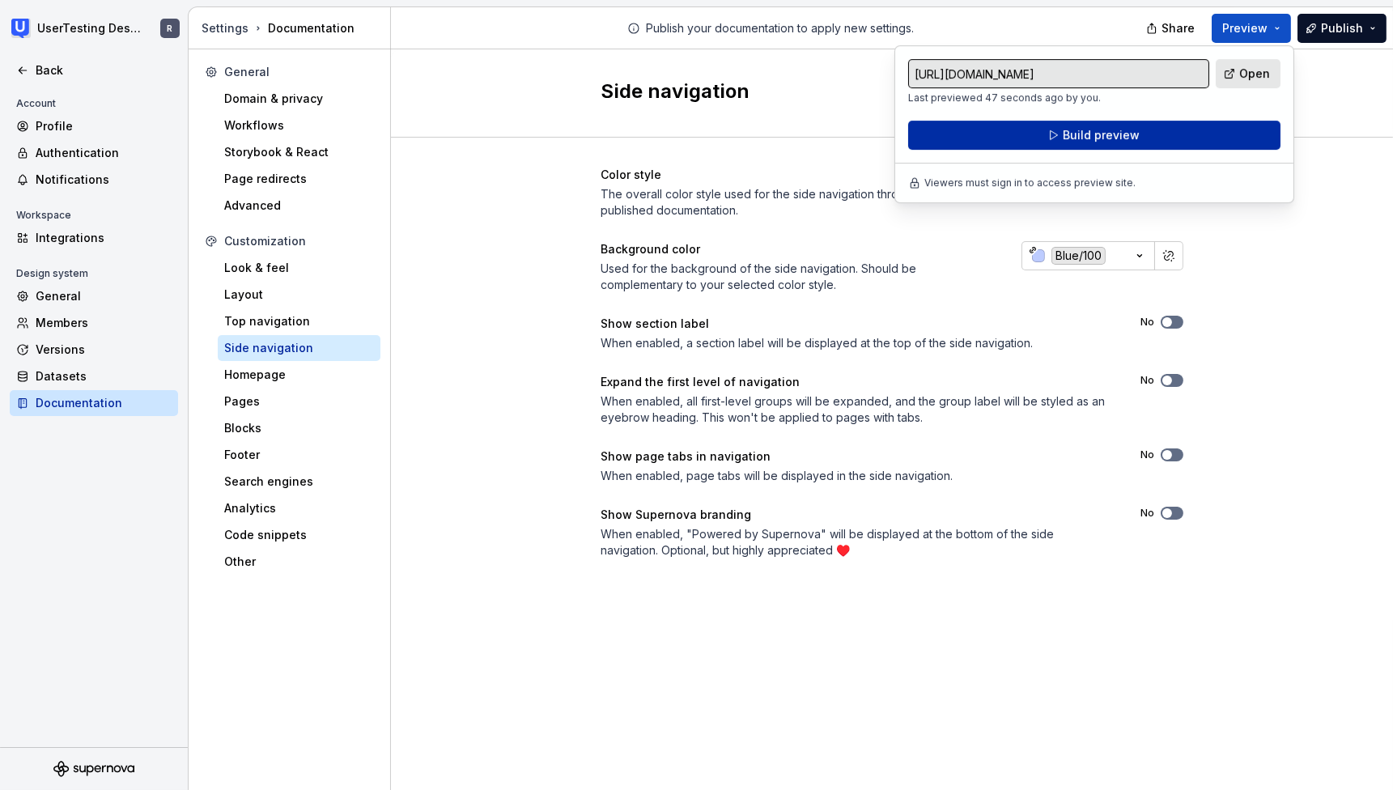
click at [1168, 138] on button "Build preview" at bounding box center [1094, 135] width 372 height 29
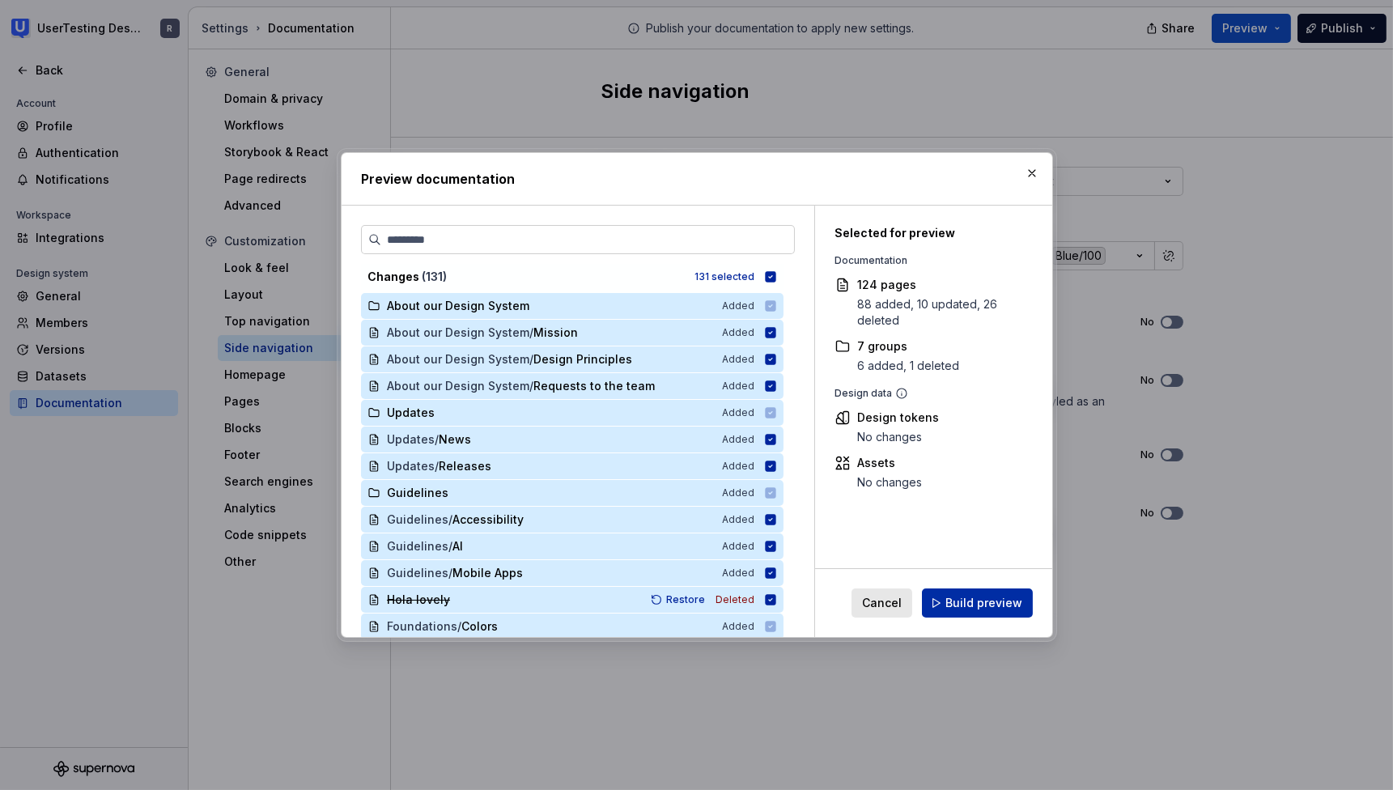
click at [995, 607] on span "Build preview" at bounding box center [983, 603] width 77 height 16
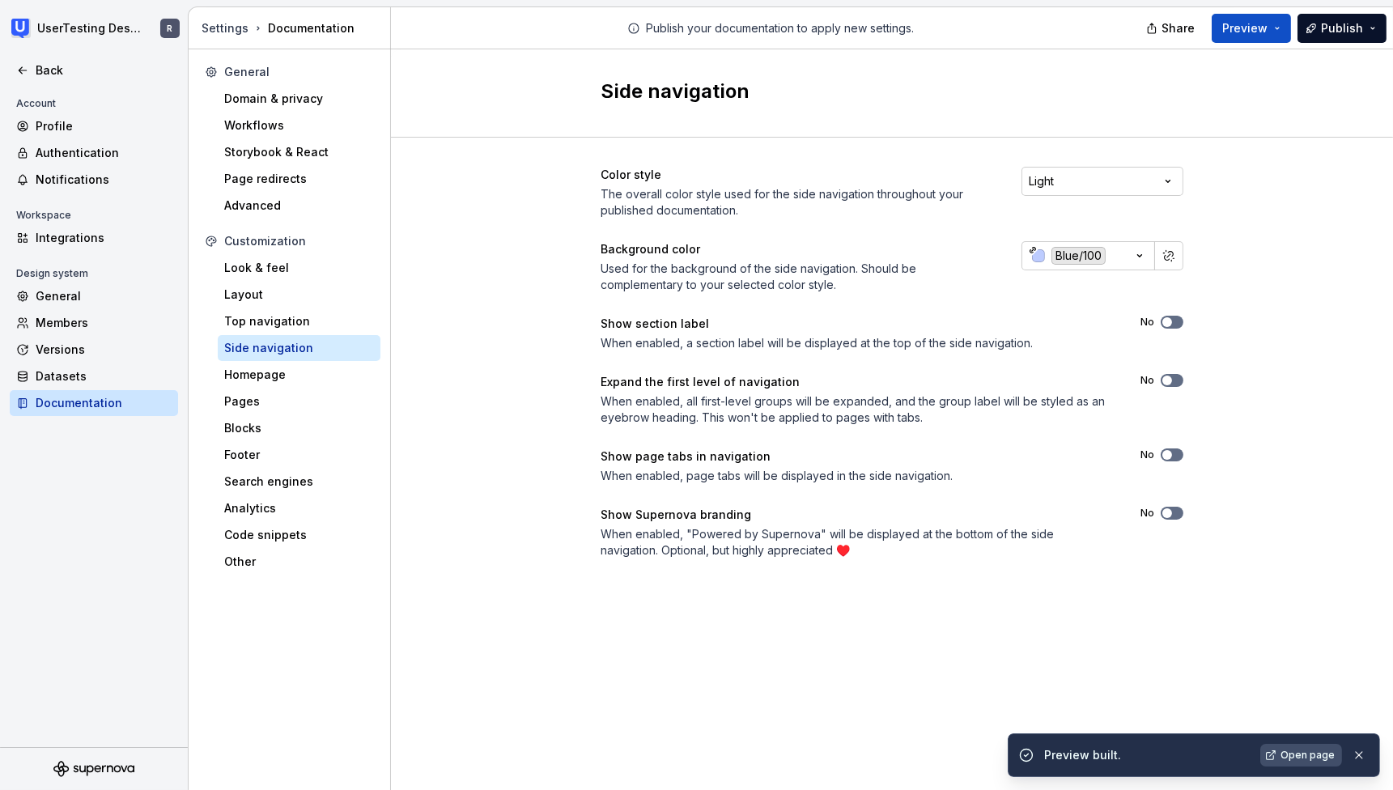
click at [1300, 760] on span "Open page" at bounding box center [1307, 755] width 54 height 13
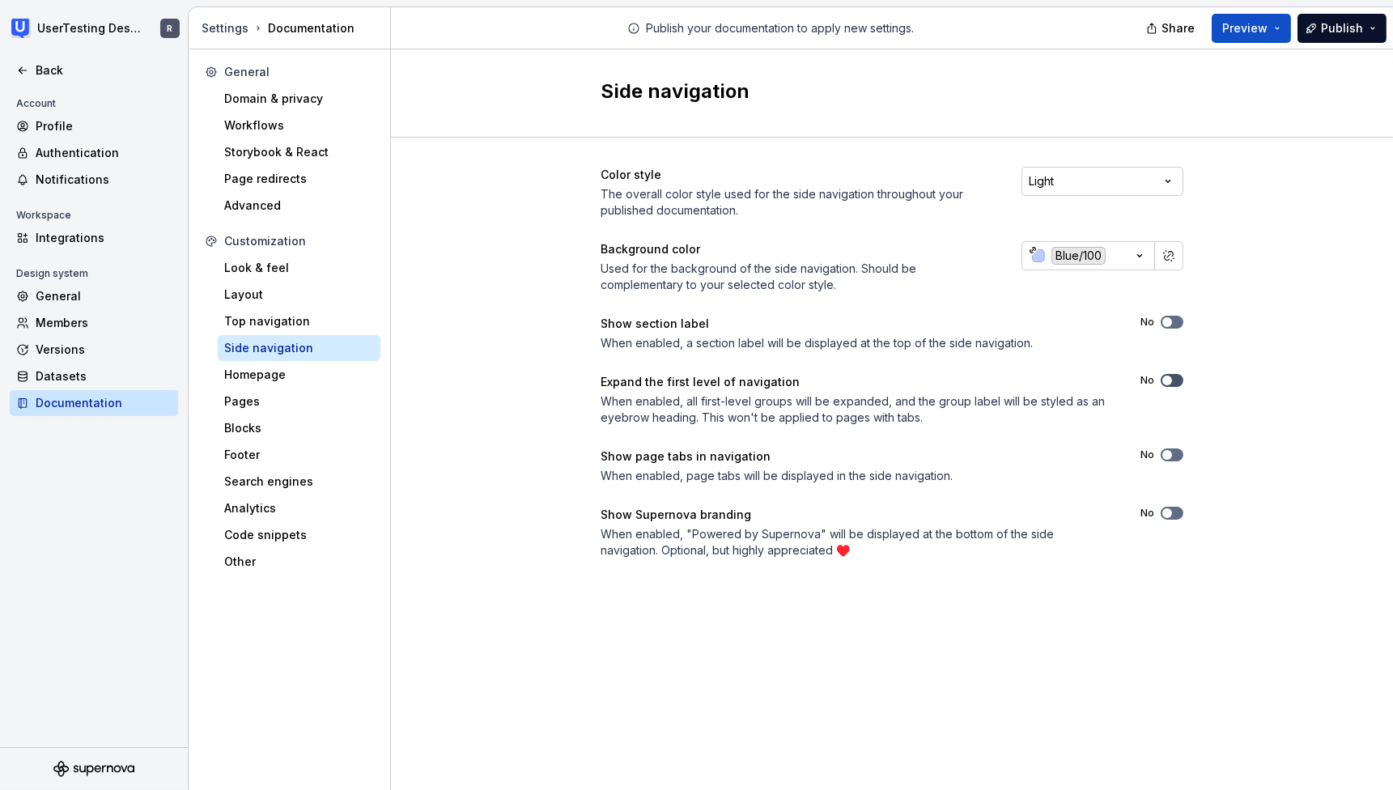
click at [1172, 380] on icon "button" at bounding box center [1166, 380] width 13 height 10
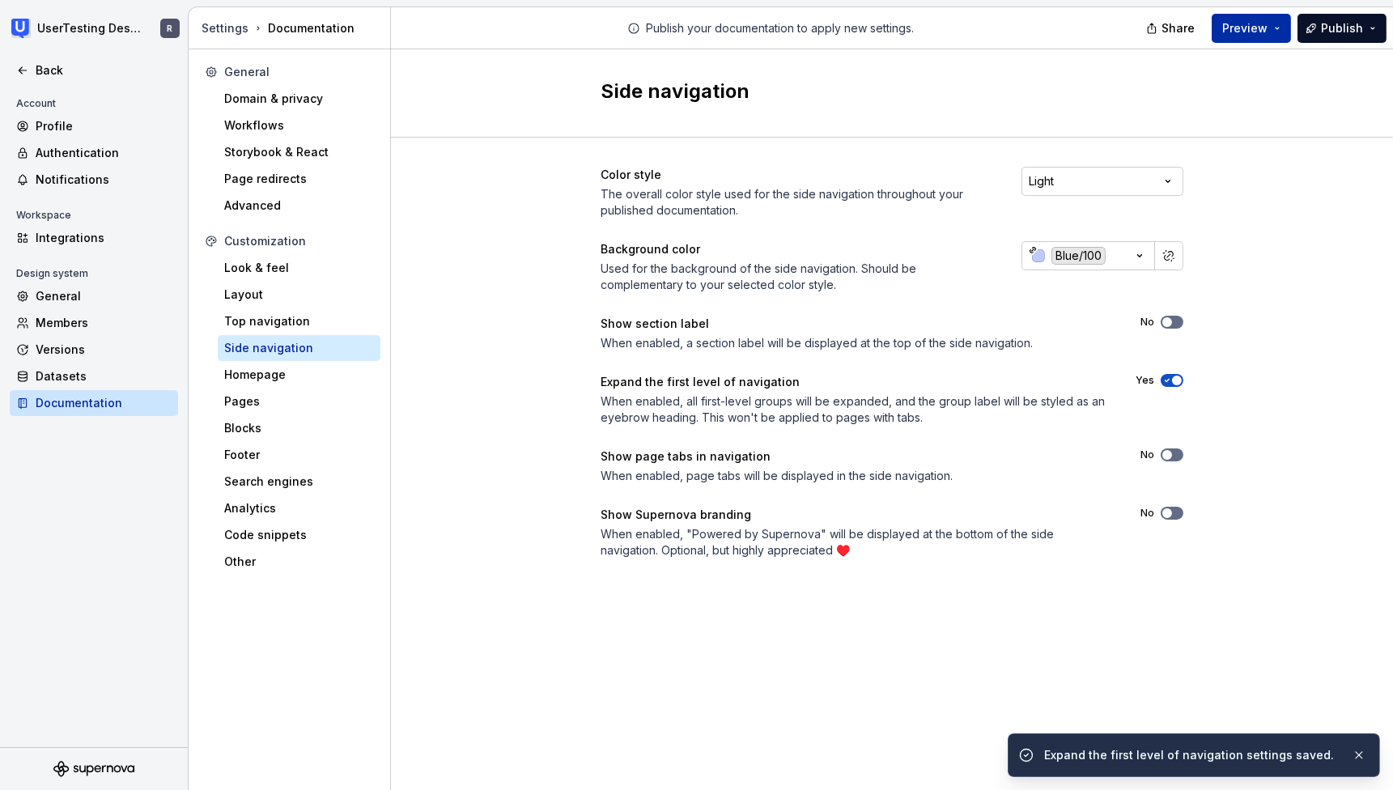
click at [1247, 26] on span "Preview" at bounding box center [1244, 28] width 45 height 16
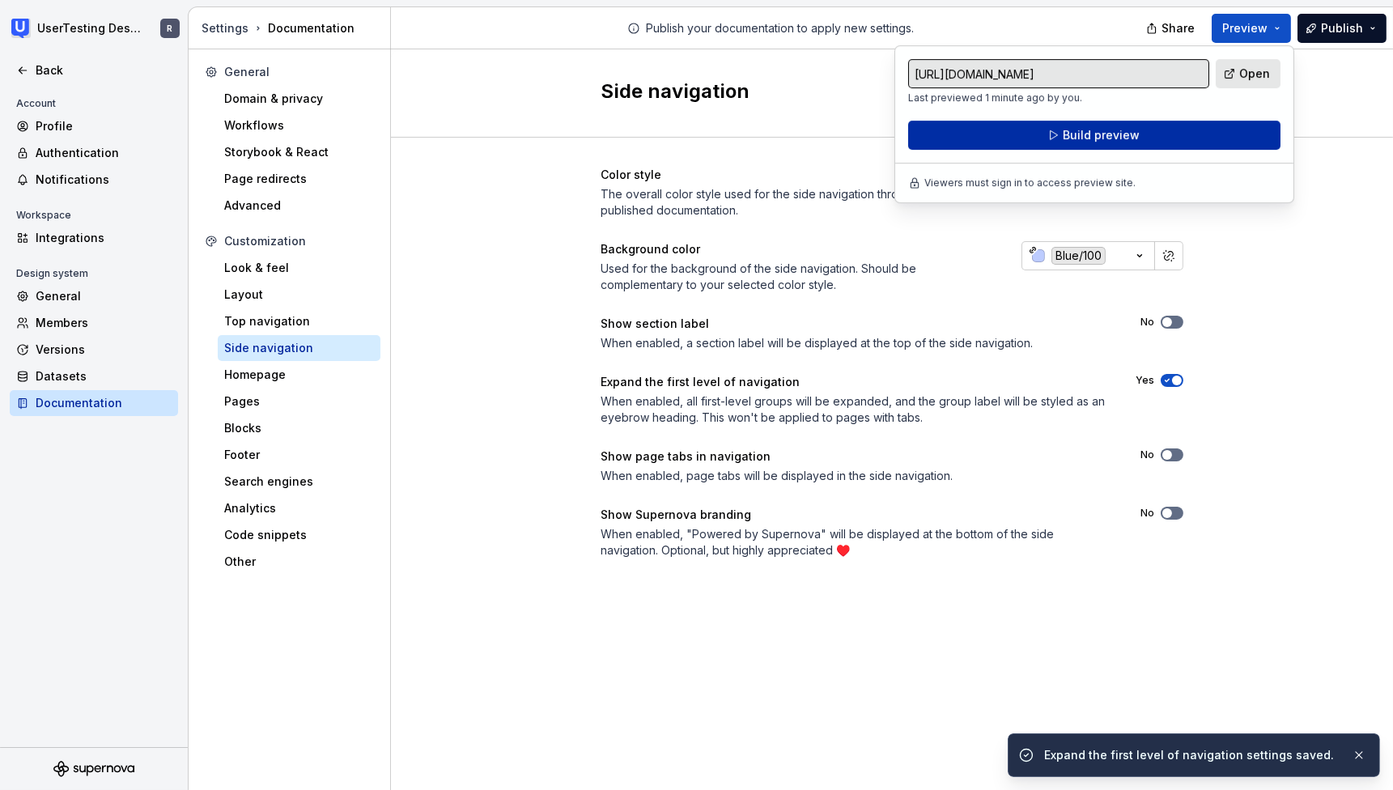
click at [1173, 142] on button "Build preview" at bounding box center [1094, 135] width 372 height 29
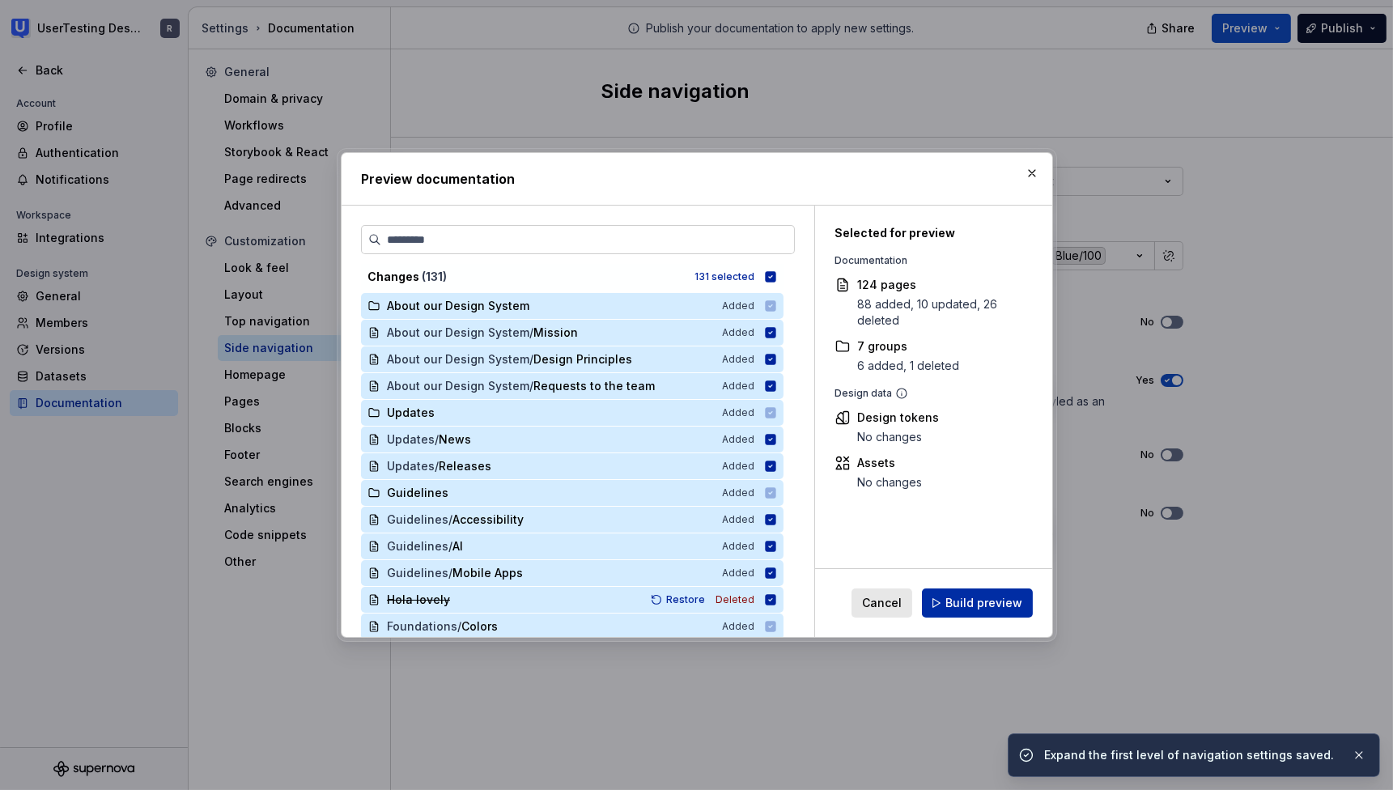
click at [994, 603] on span "Build preview" at bounding box center [983, 603] width 77 height 16
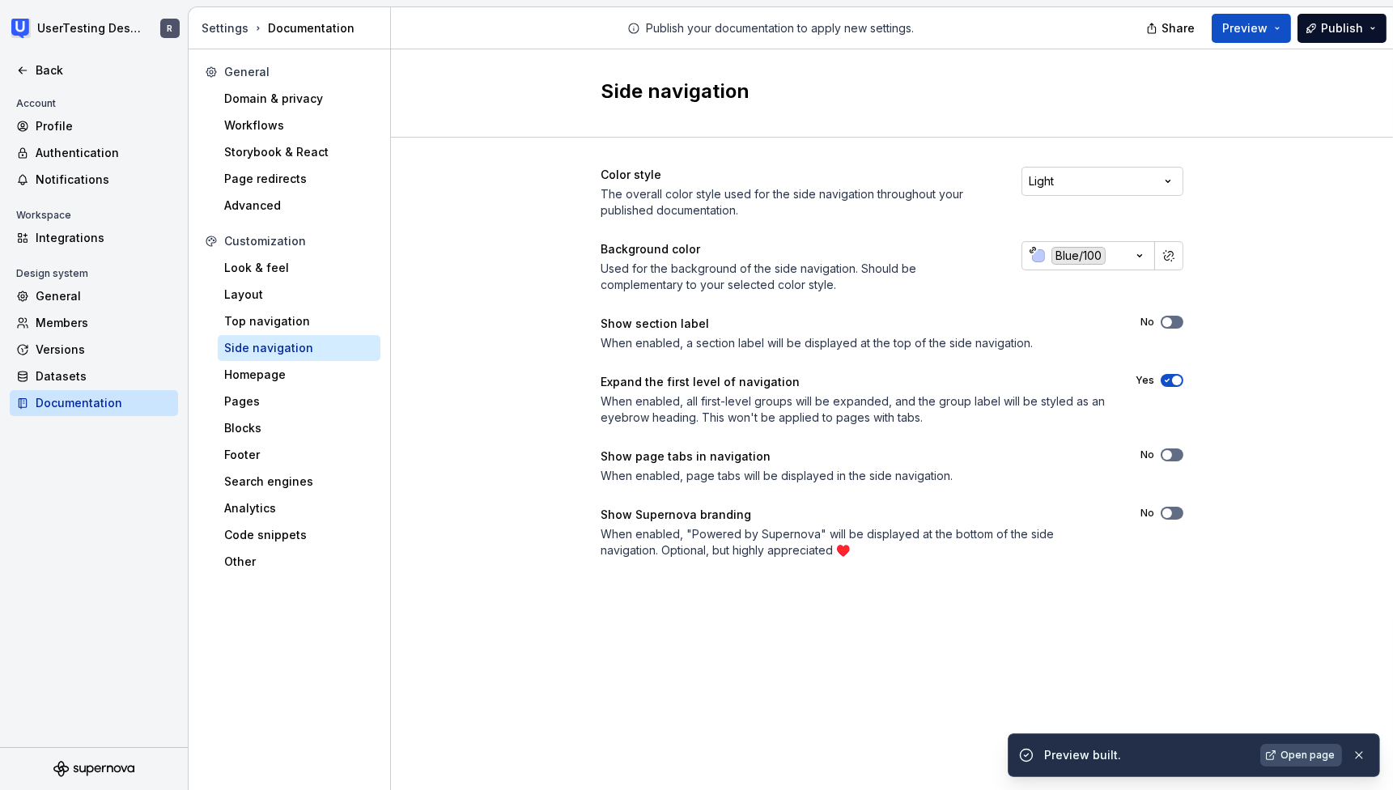
click at [1287, 752] on span "Open page" at bounding box center [1307, 755] width 54 height 13
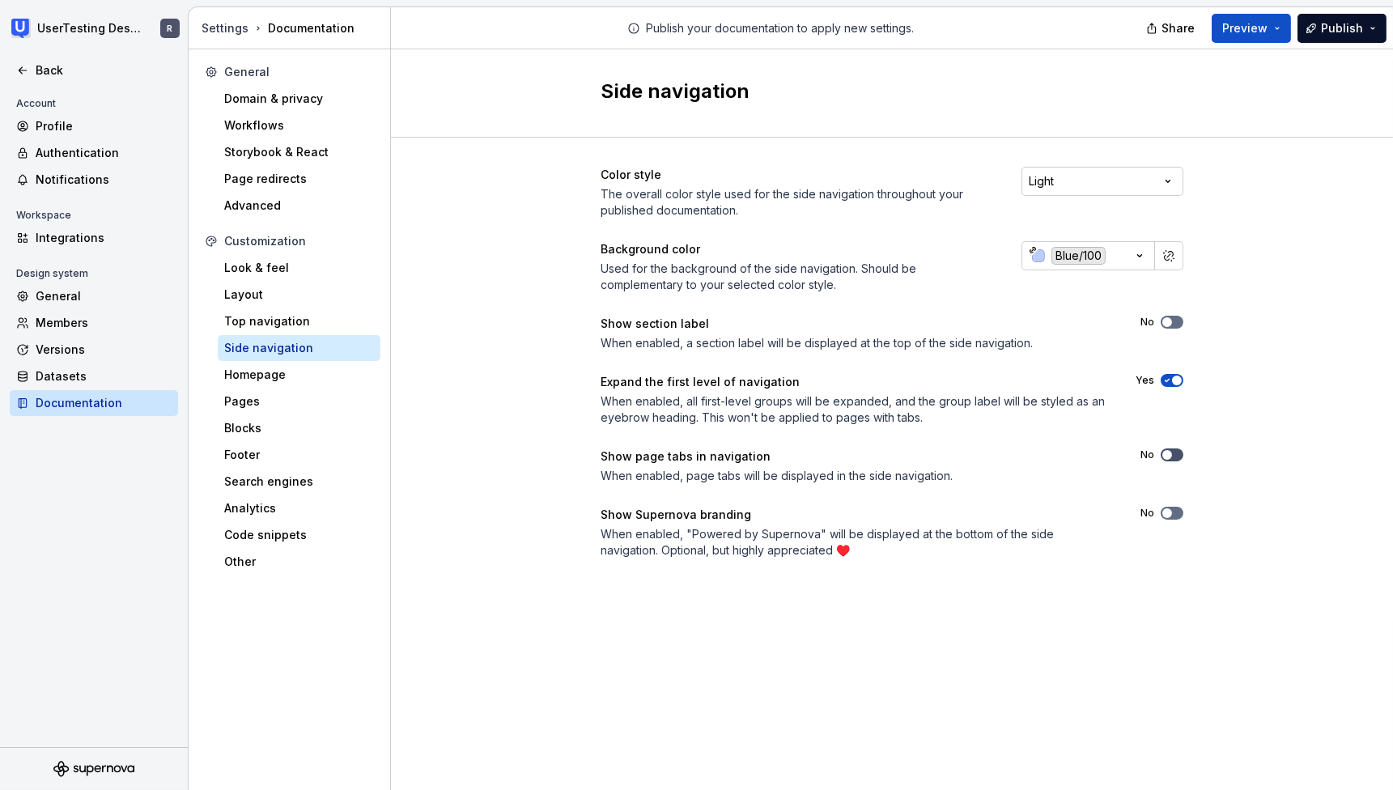
click at [1167, 452] on span "button" at bounding box center [1167, 455] width 10 height 10
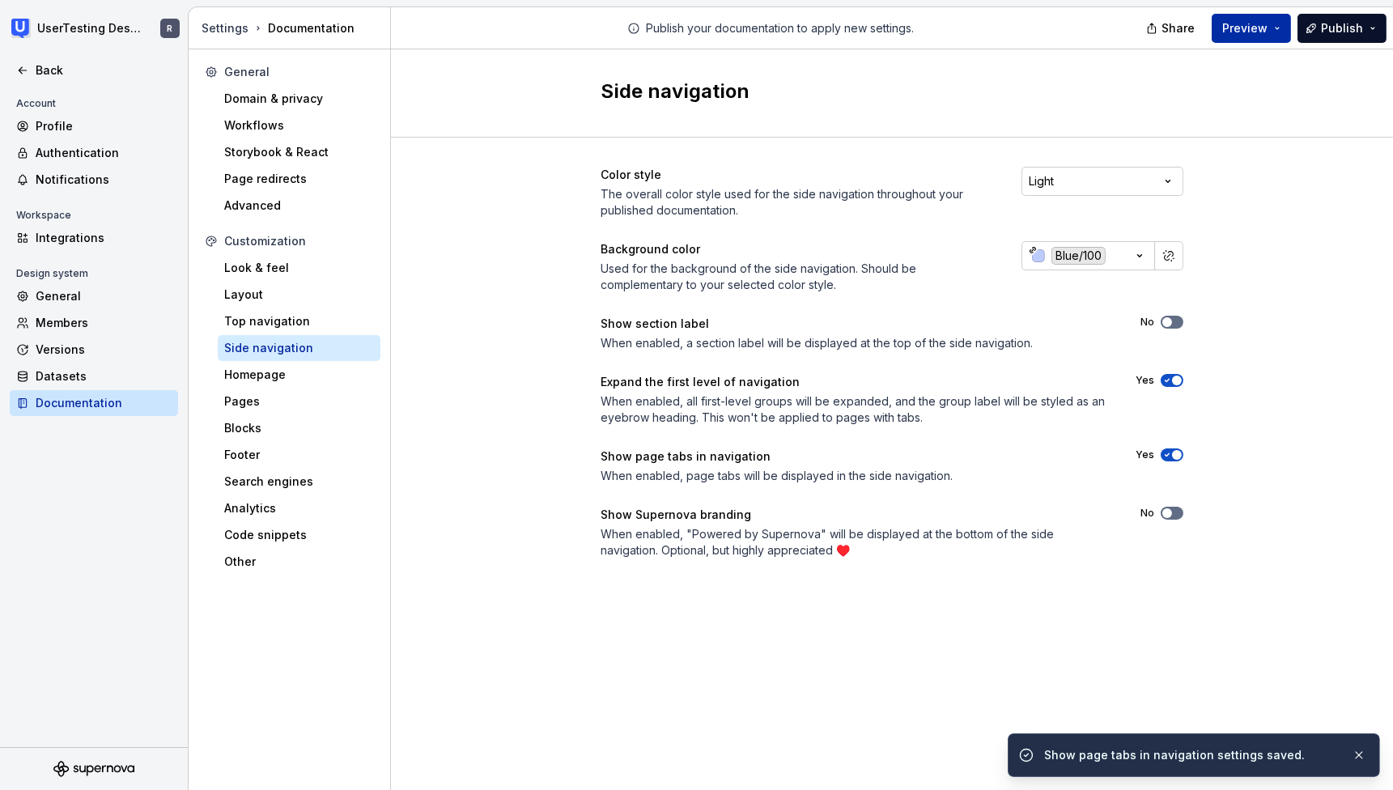
click at [1247, 28] on span "Preview" at bounding box center [1244, 28] width 45 height 16
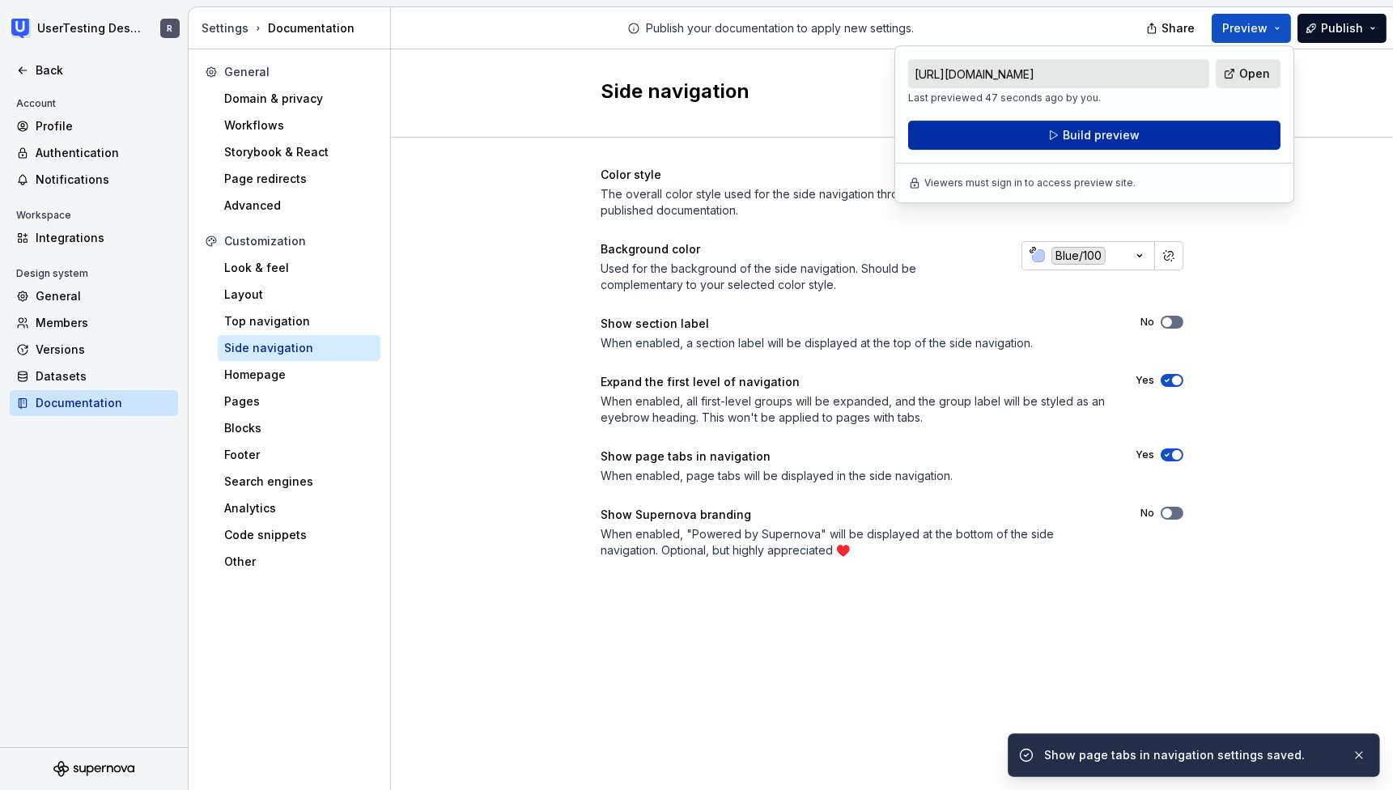
click at [1170, 133] on button "Build preview" at bounding box center [1094, 135] width 372 height 29
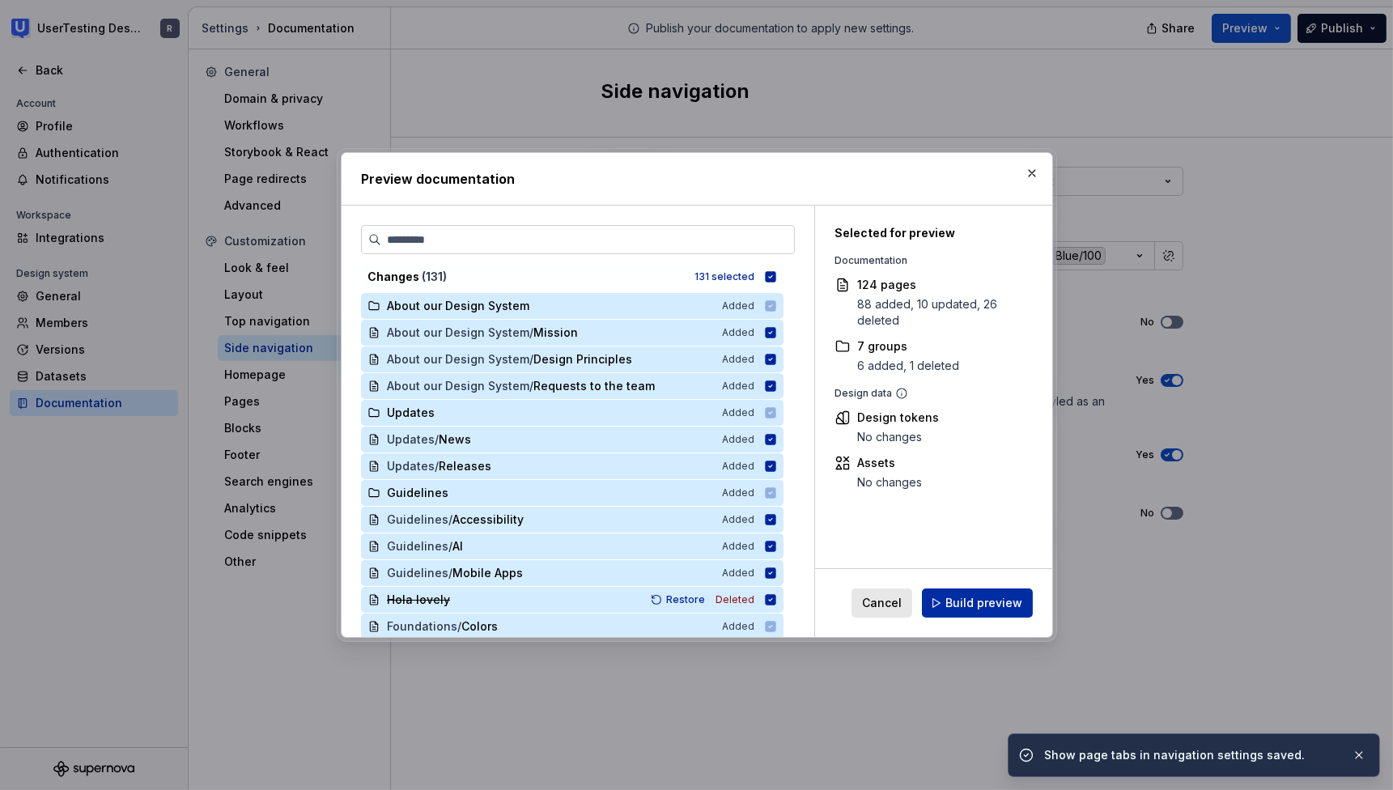
click at [991, 600] on span "Build preview" at bounding box center [983, 603] width 77 height 16
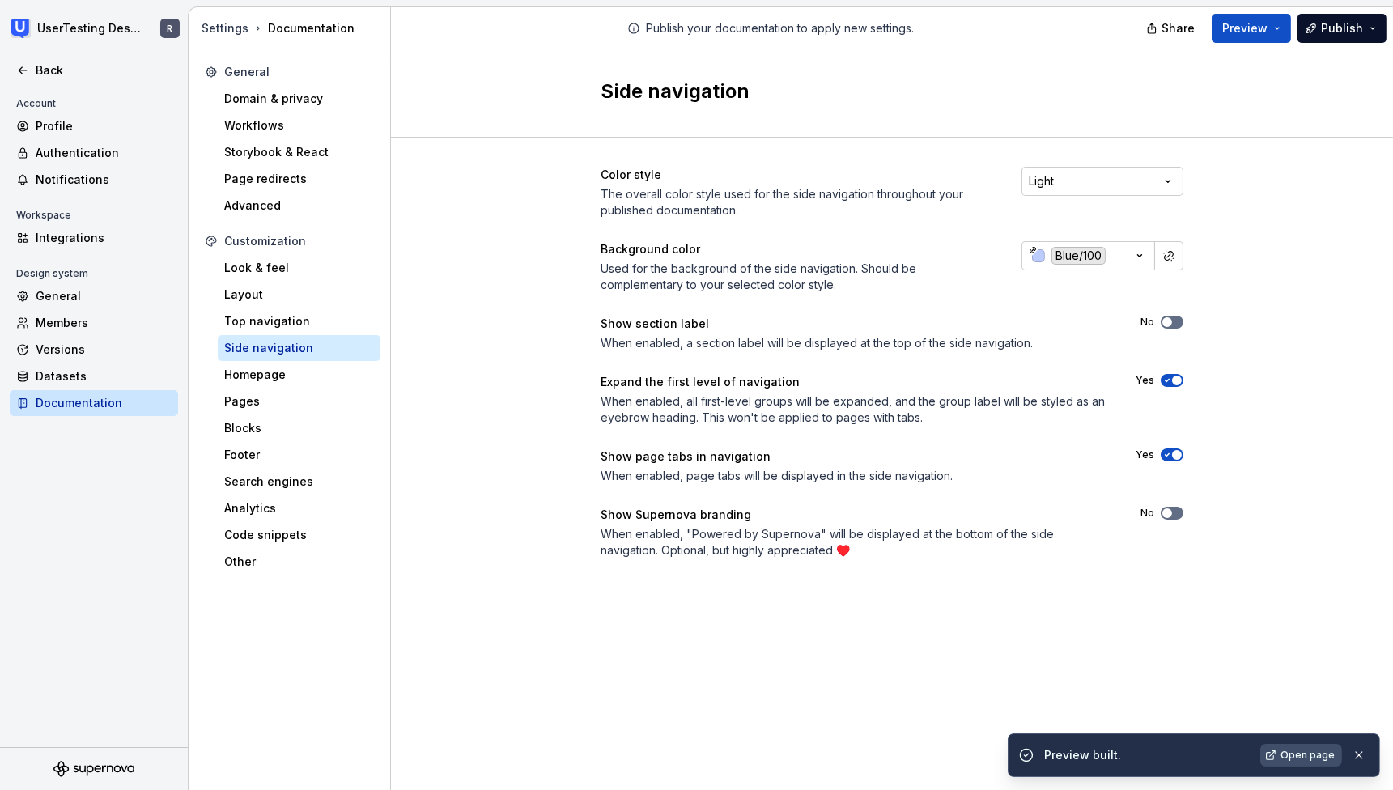
click at [1297, 749] on span "Open page" at bounding box center [1307, 755] width 54 height 13
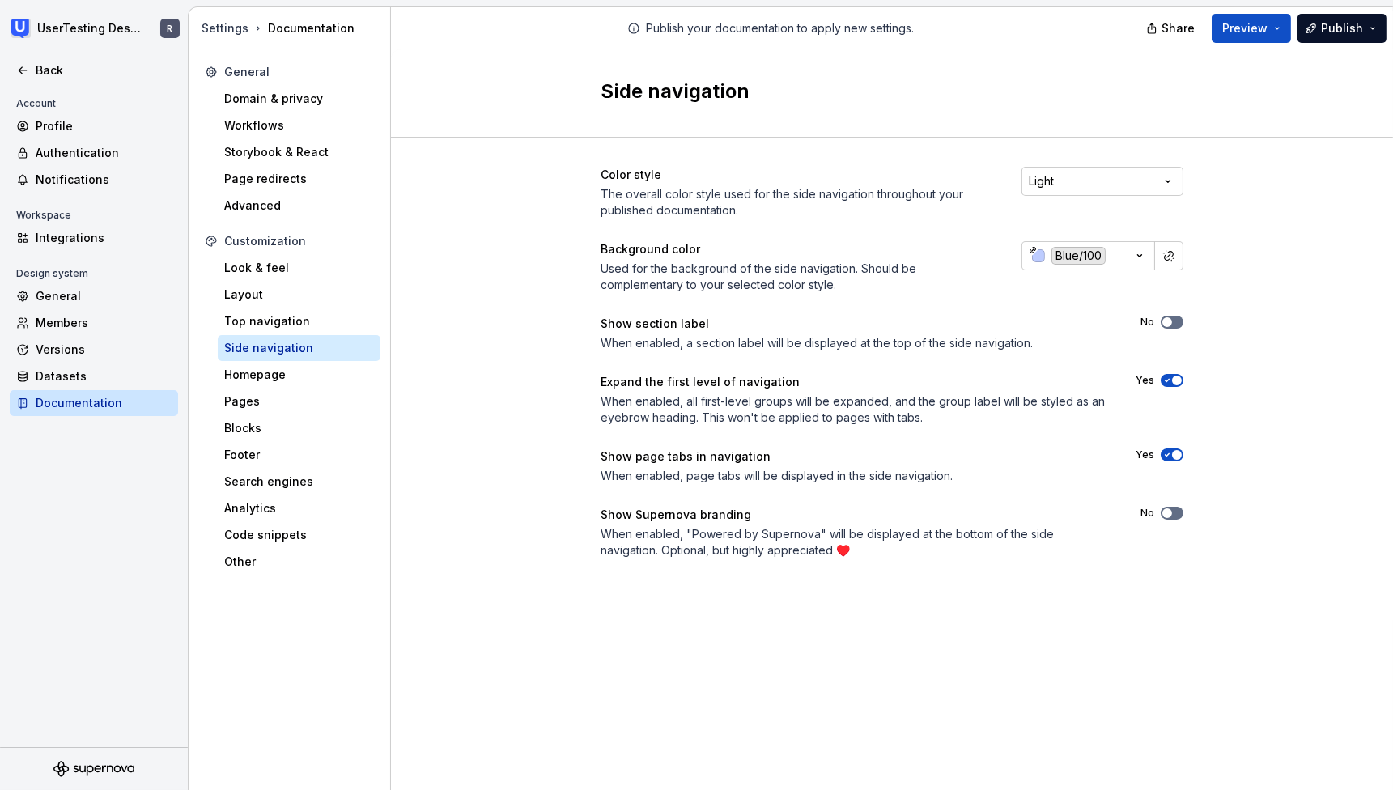
click at [1178, 453] on span "button" at bounding box center [1177, 455] width 10 height 10
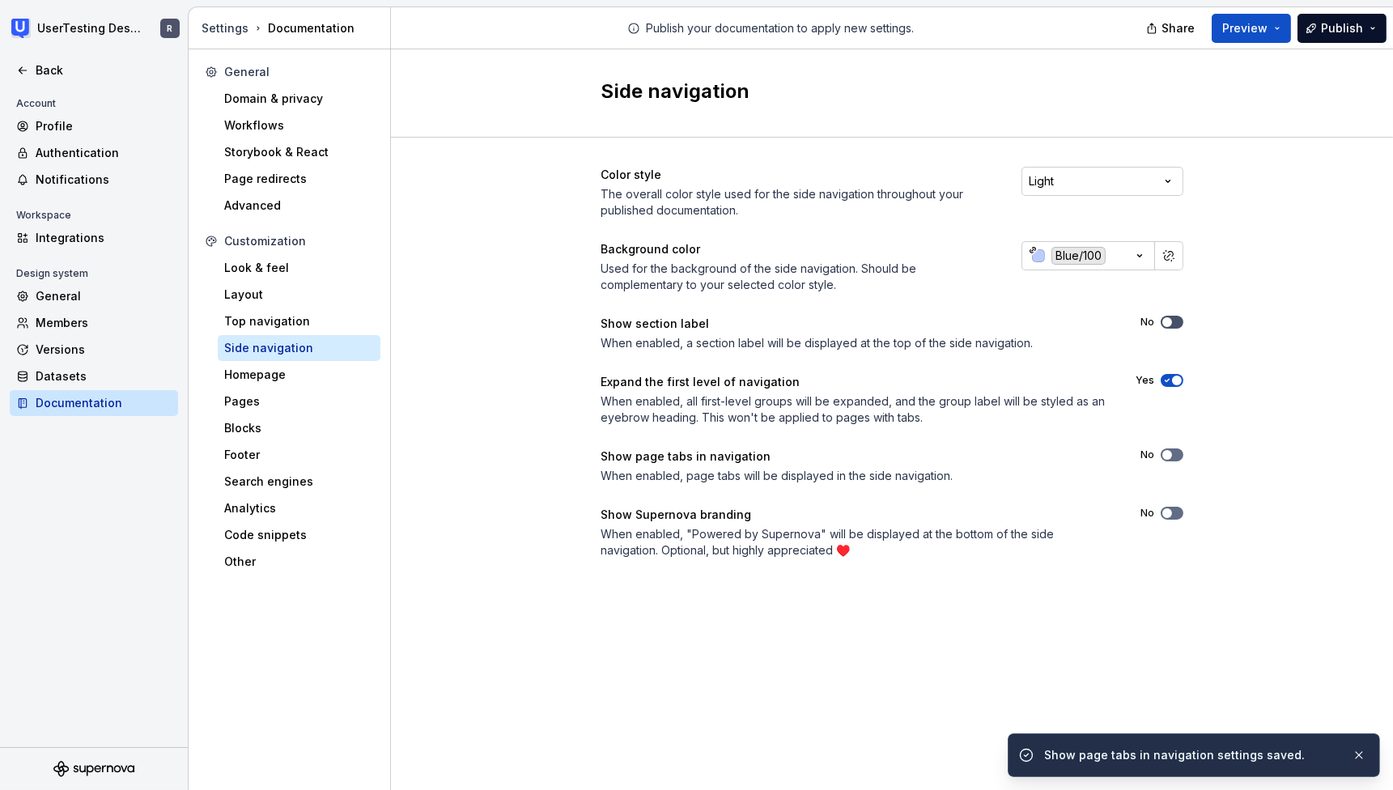
click at [1164, 324] on span "button" at bounding box center [1167, 322] width 10 height 10
click at [1257, 32] on span "Preview" at bounding box center [1244, 28] width 45 height 16
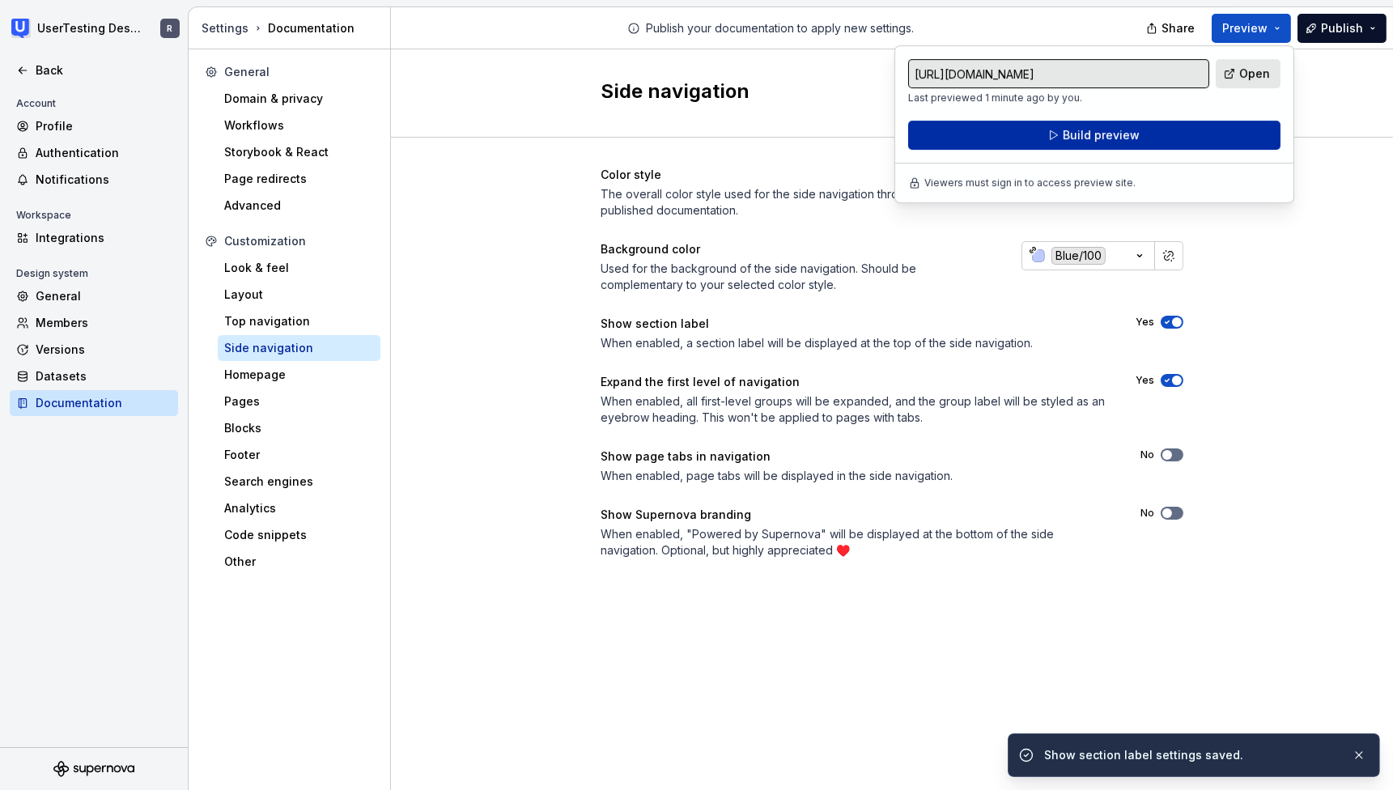
click at [1186, 141] on button "Build preview" at bounding box center [1094, 135] width 372 height 29
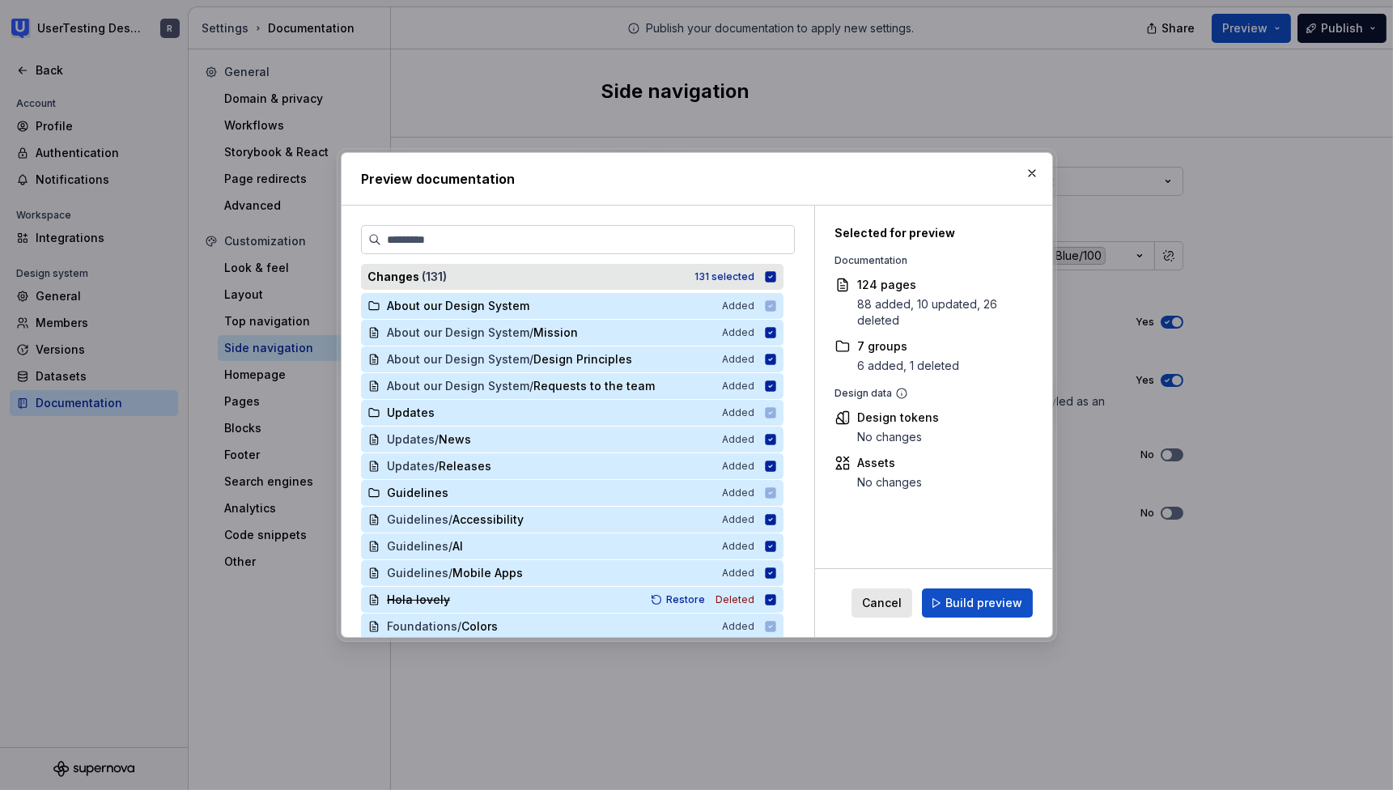
click at [766, 278] on icon at bounding box center [770, 276] width 11 height 11
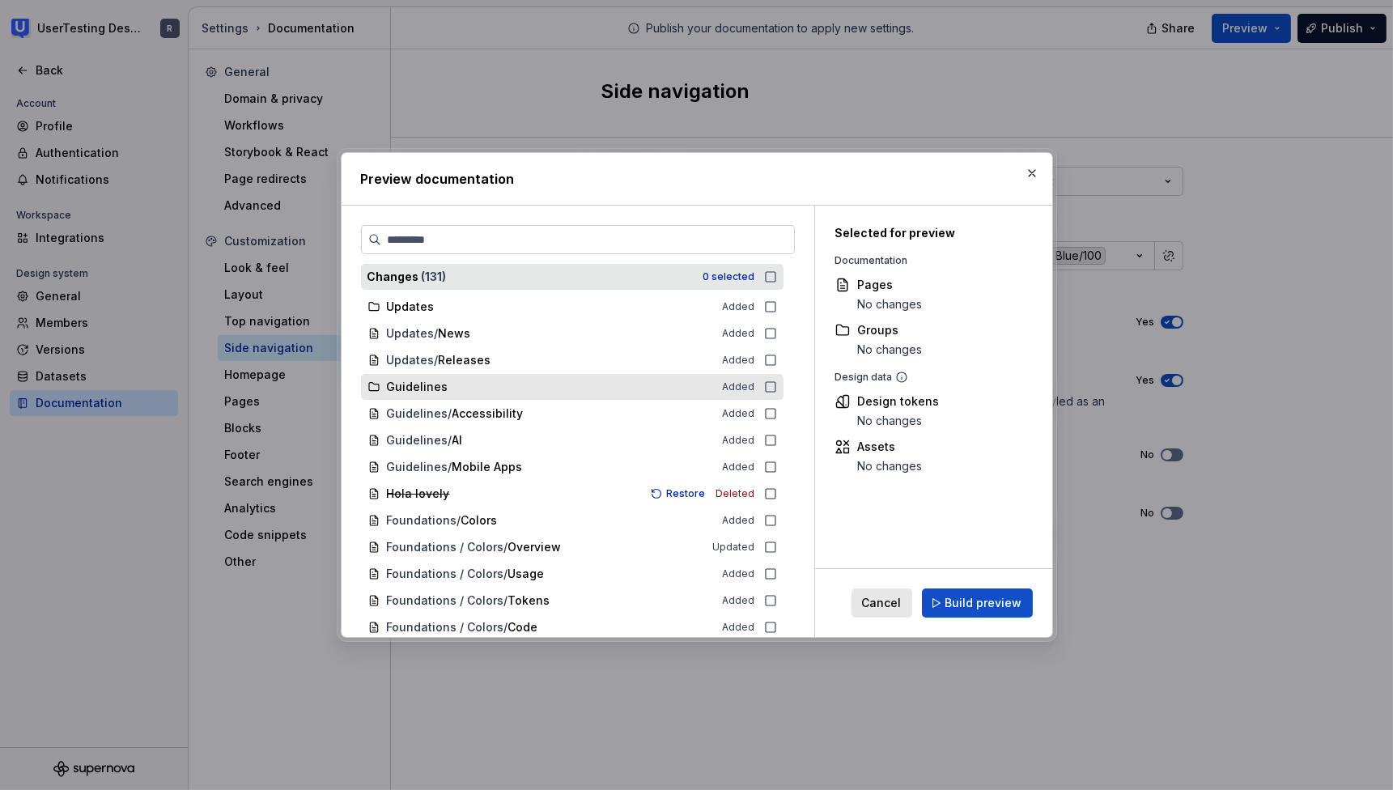
scroll to position [0, 0]
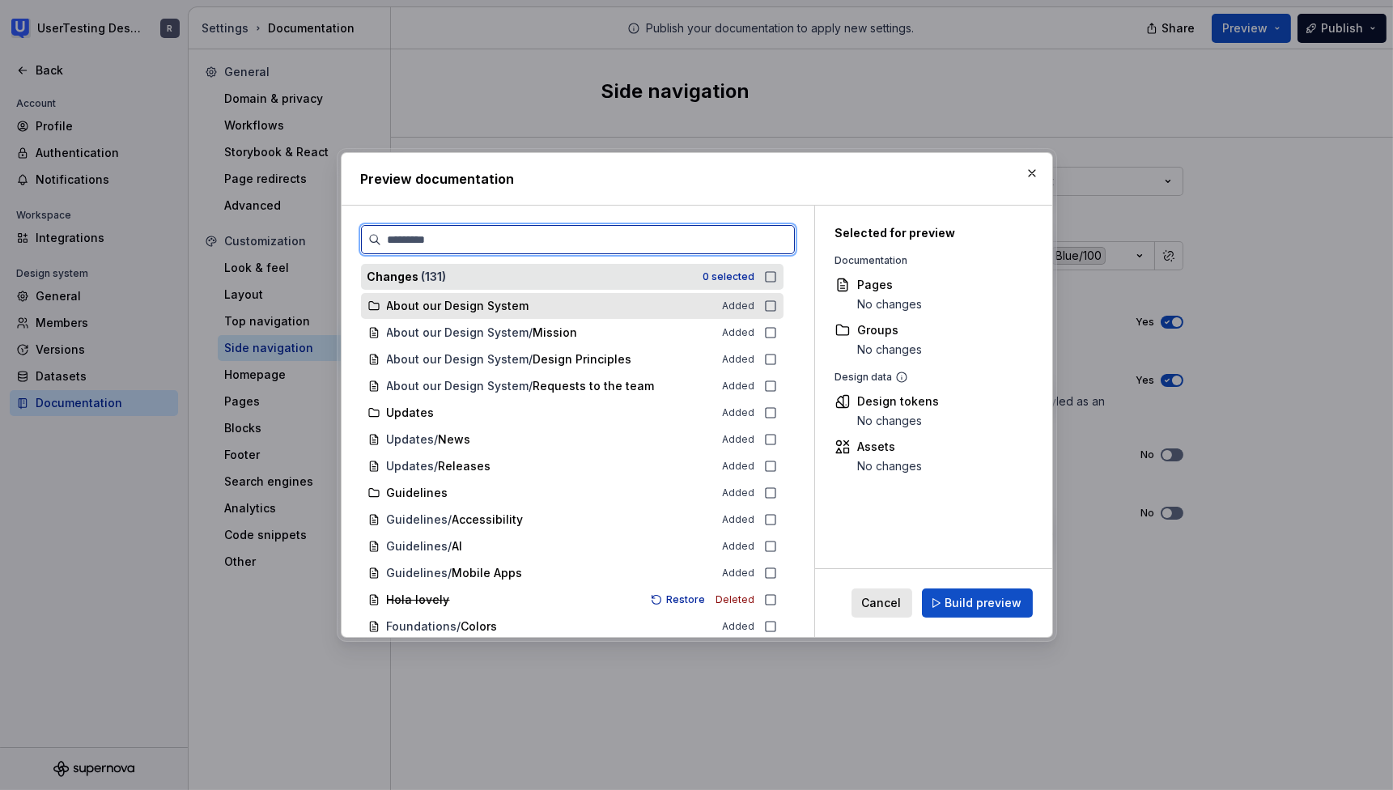
click at [772, 303] on icon at bounding box center [770, 305] width 13 height 13
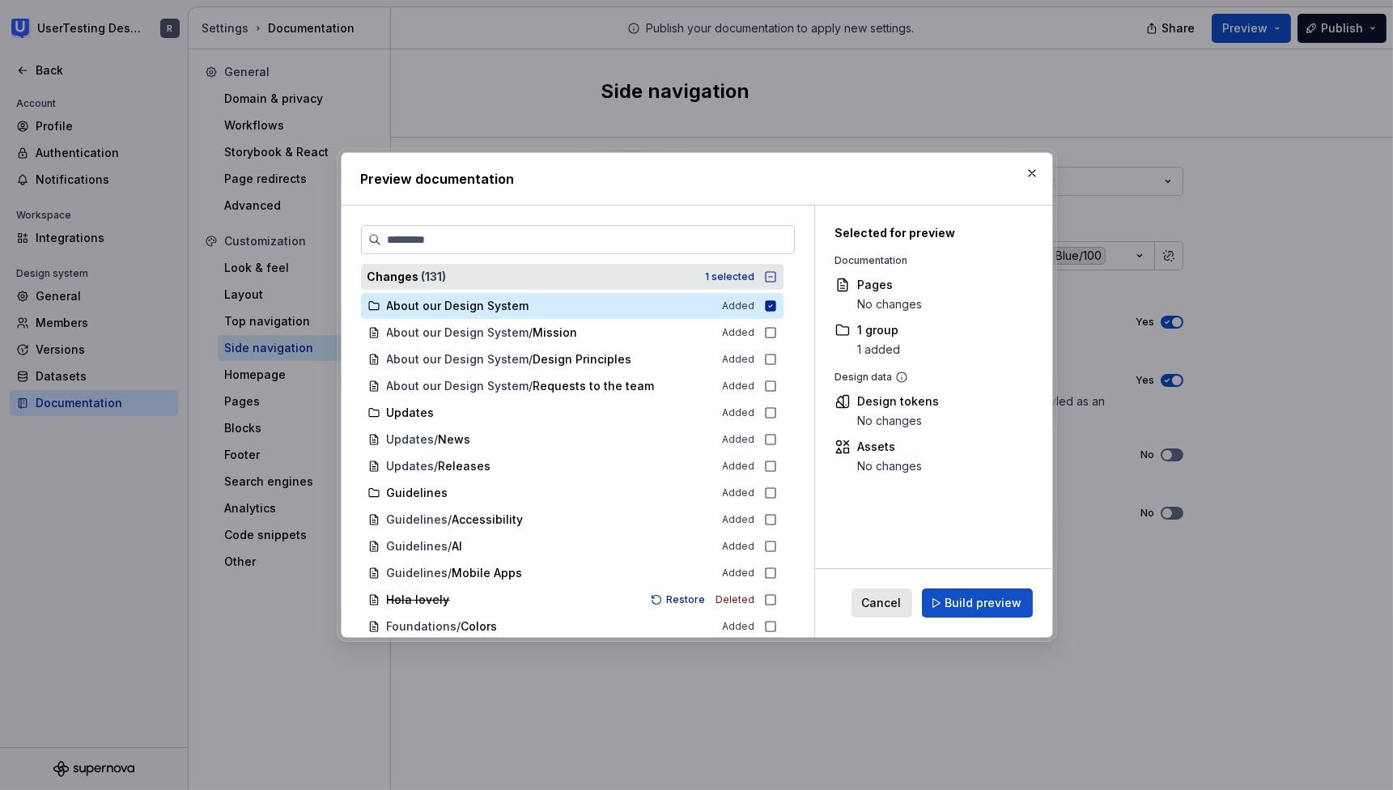
click at [769, 281] on icon at bounding box center [771, 277] width 10 height 10
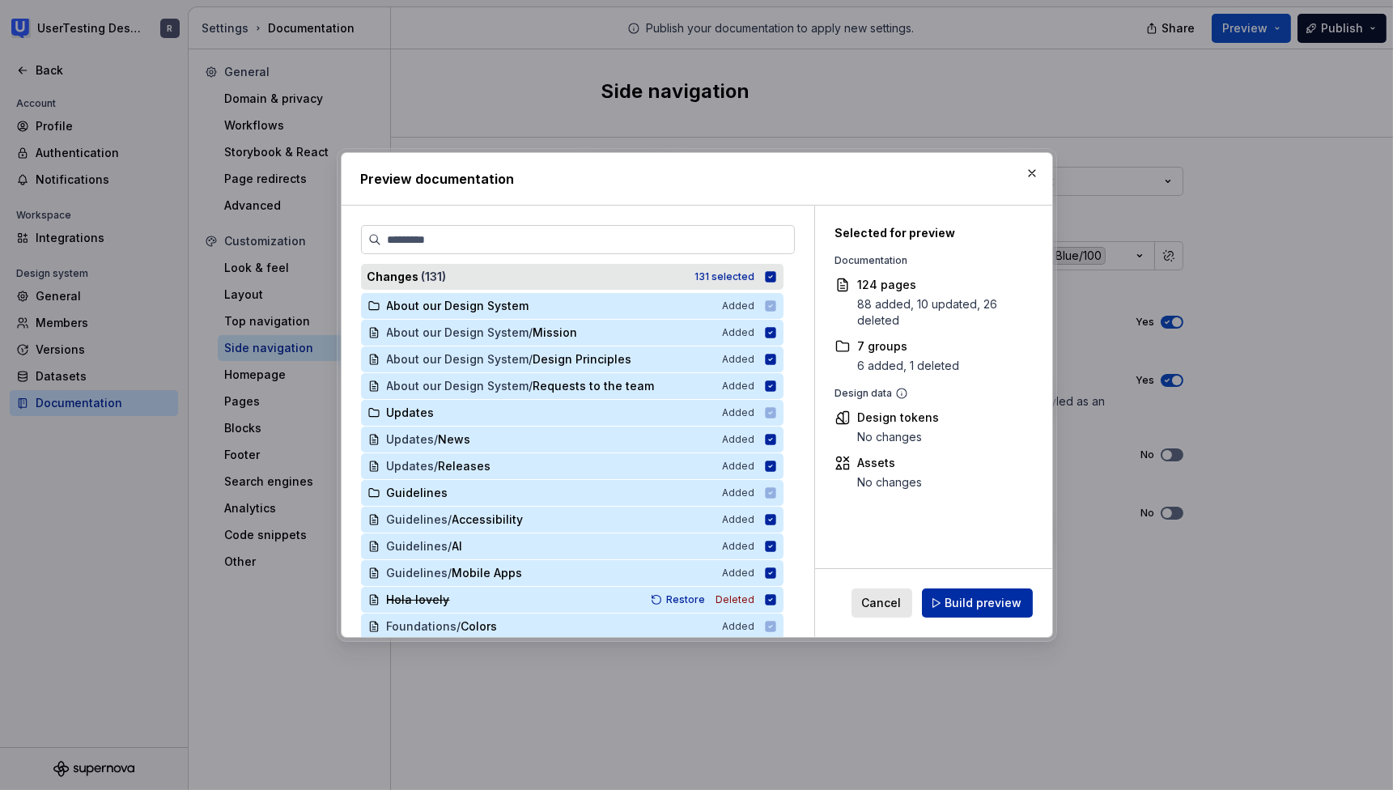
click at [960, 602] on span "Build preview" at bounding box center [983, 603] width 77 height 16
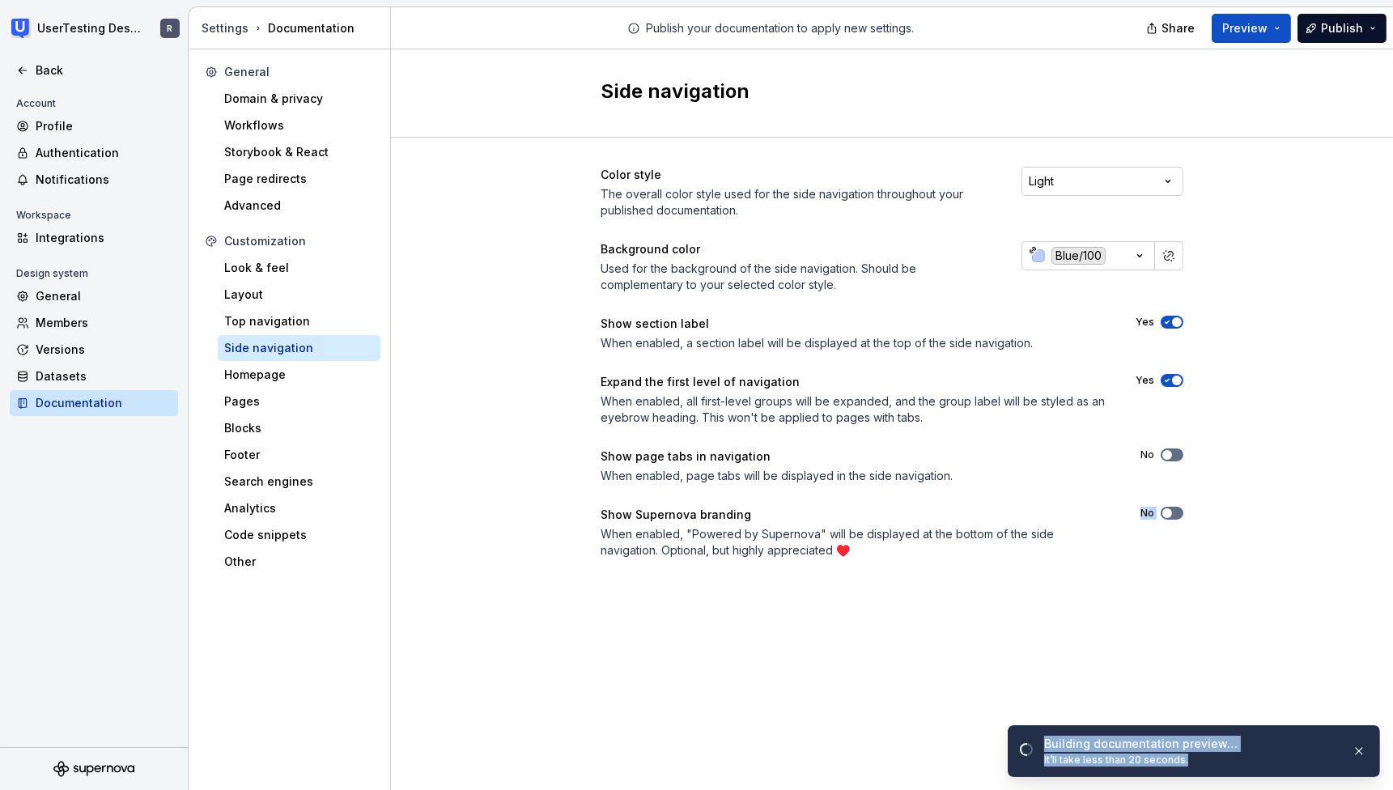
drag, startPoint x: 1196, startPoint y: 787, endPoint x: 1264, endPoint y: 765, distance: 71.7
click at [1212, 789] on html "UserTesting Design System R Back Account Profile Authentication Notifications W…" at bounding box center [696, 395] width 1393 height 790
click at [1235, 634] on div "Side navigation Color style The overall color style used for the side navigatio…" at bounding box center [892, 419] width 1002 height 740
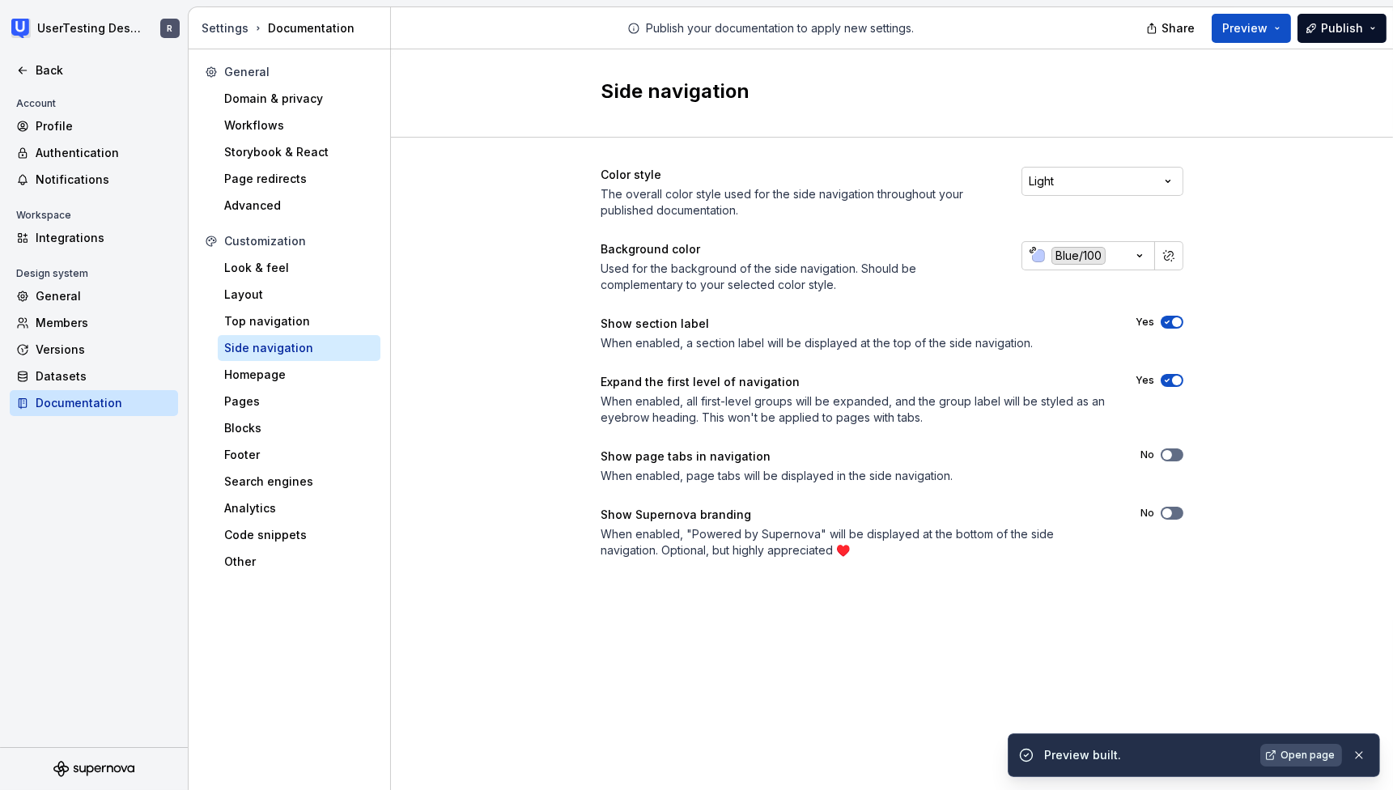
click at [1300, 751] on span "Open page" at bounding box center [1307, 755] width 54 height 13
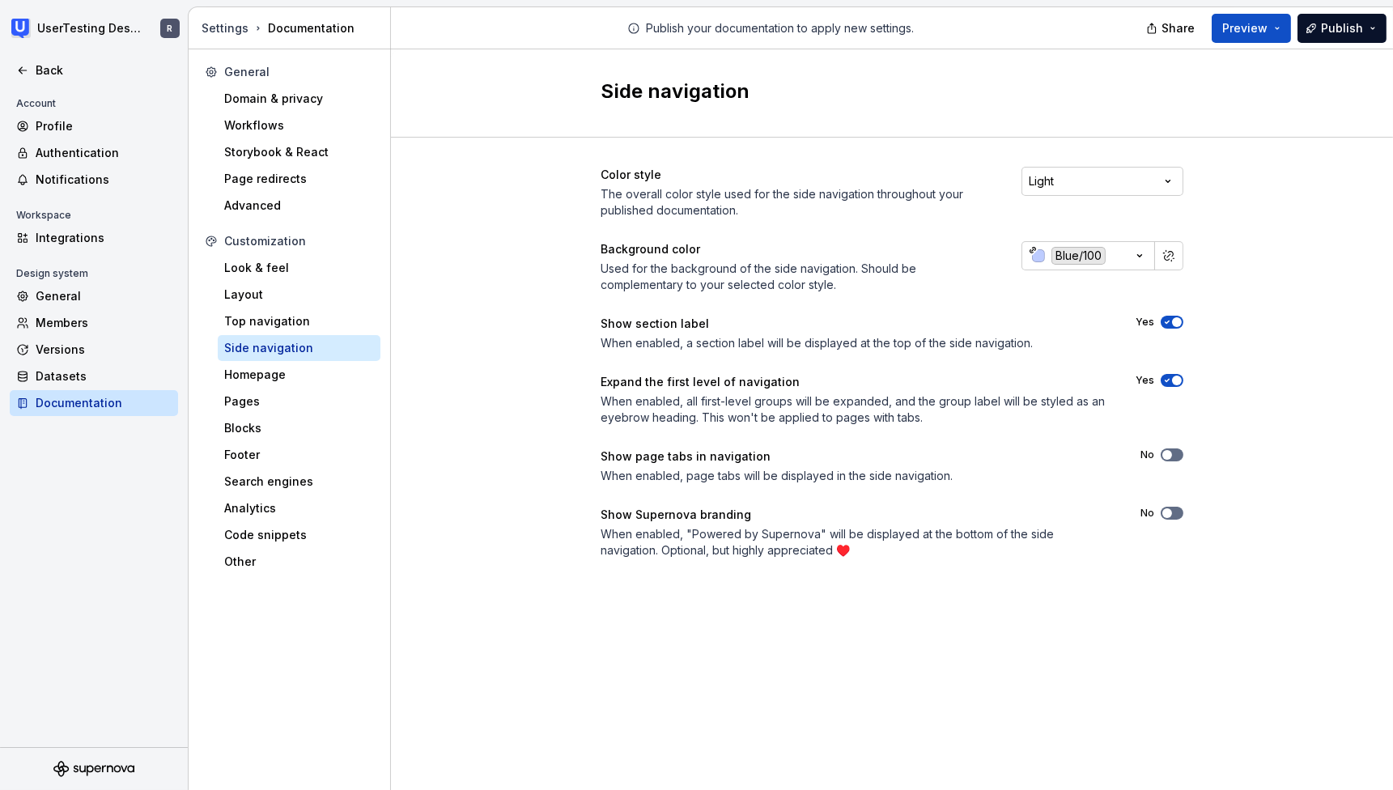
click at [1174, 321] on span "button" at bounding box center [1177, 322] width 10 height 10
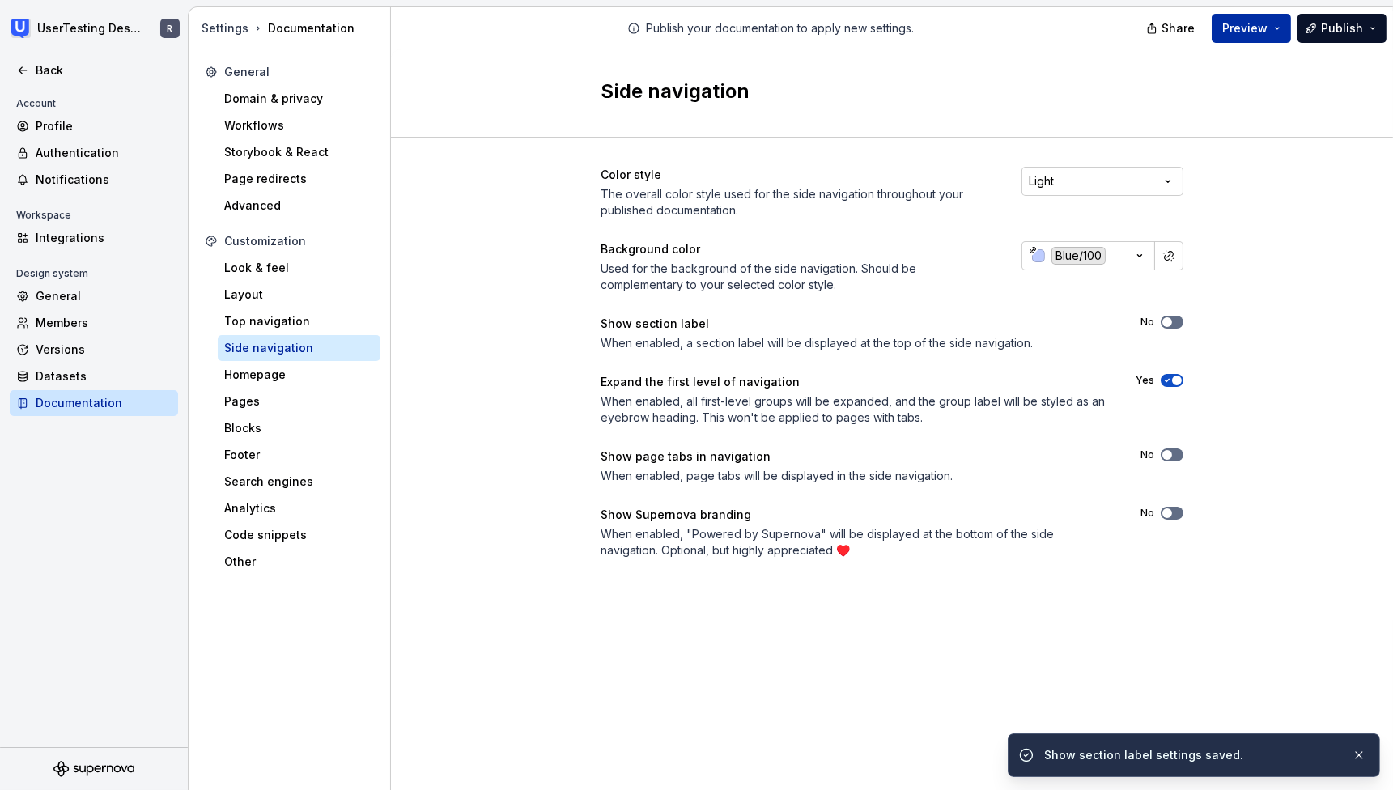
click at [1257, 37] on button "Preview" at bounding box center [1250, 28] width 79 height 29
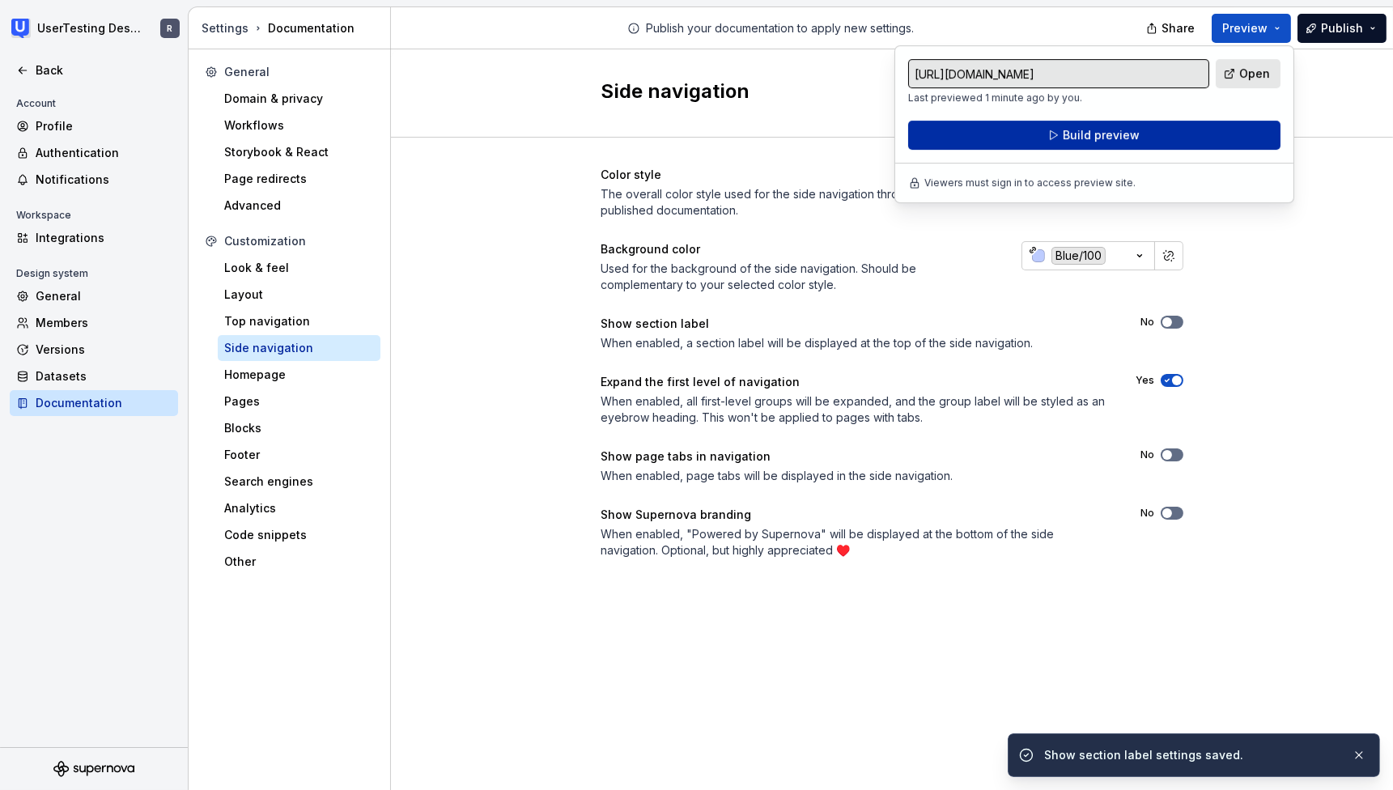
click at [1174, 142] on button "Build preview" at bounding box center [1094, 135] width 372 height 29
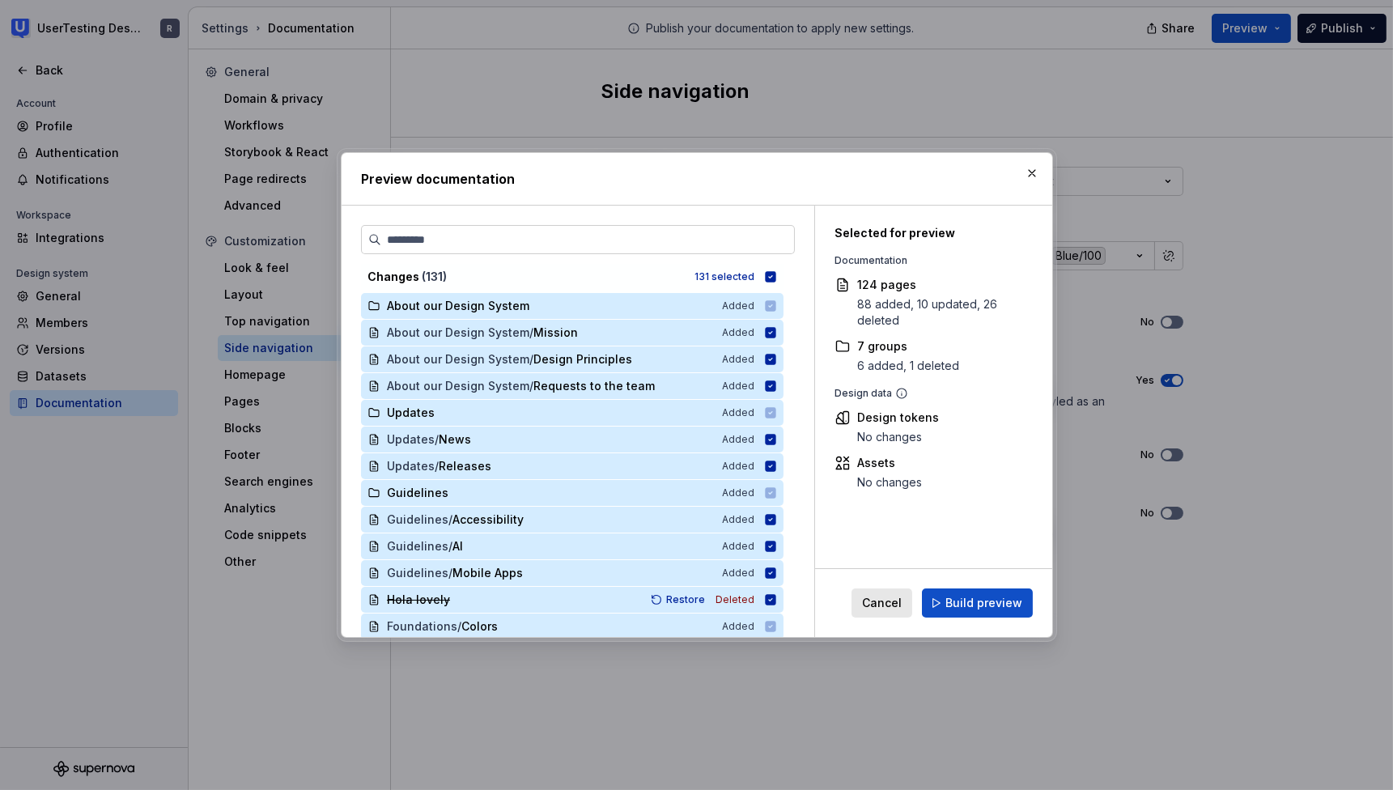
click at [965, 594] on button "Build preview" at bounding box center [977, 602] width 111 height 29
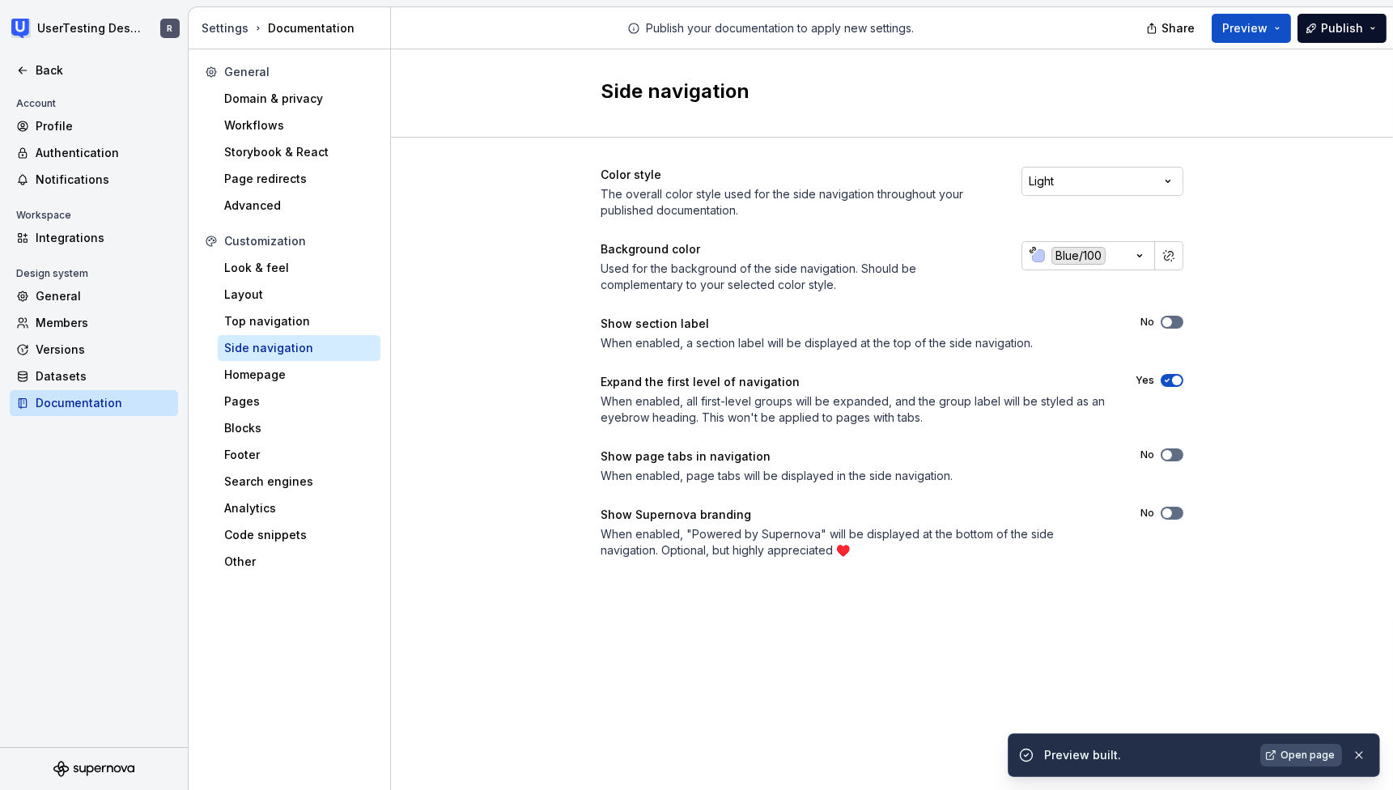
click at [1290, 754] on span "Open page" at bounding box center [1307, 755] width 54 height 13
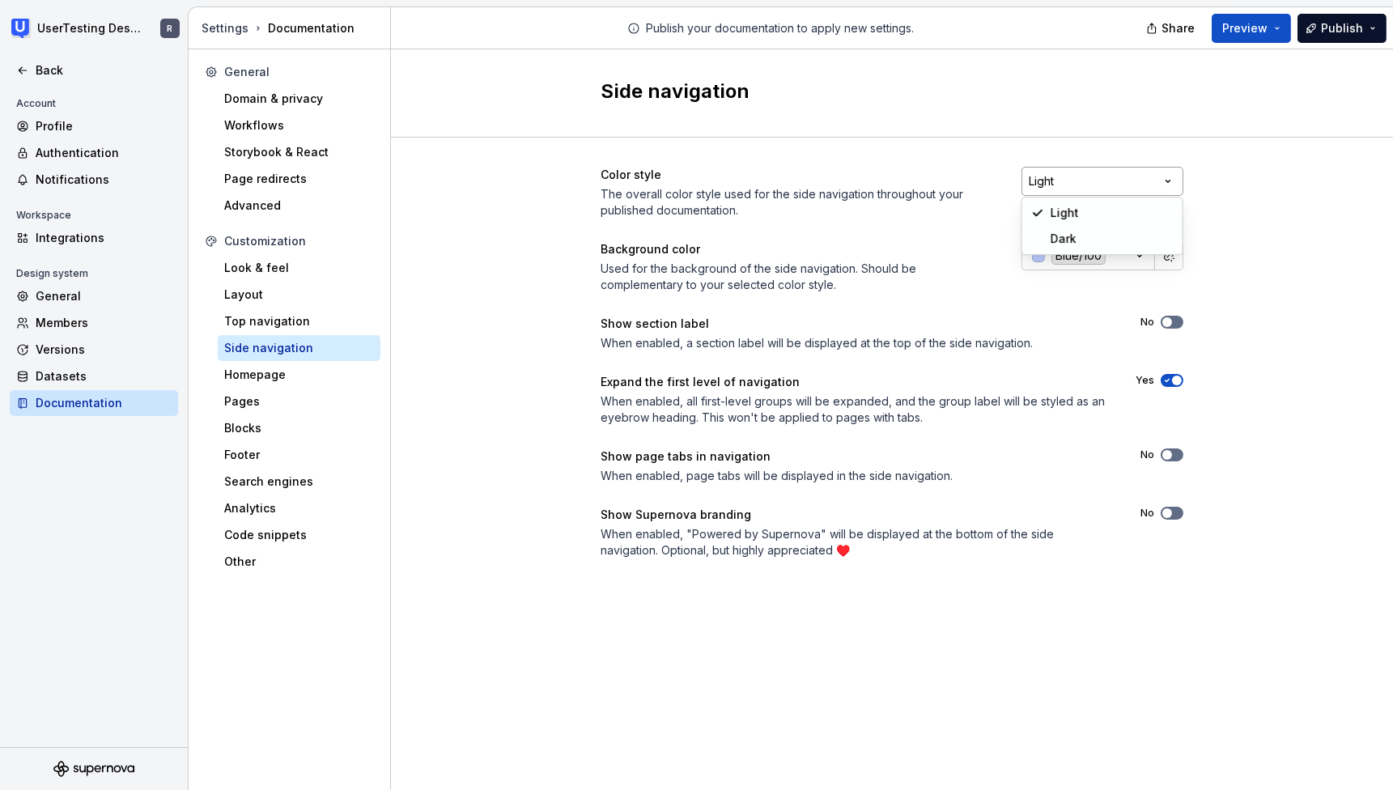
click at [1169, 179] on html "UserTesting Design System R Back Account Profile Authentication Notifications W…" at bounding box center [696, 395] width 1393 height 790
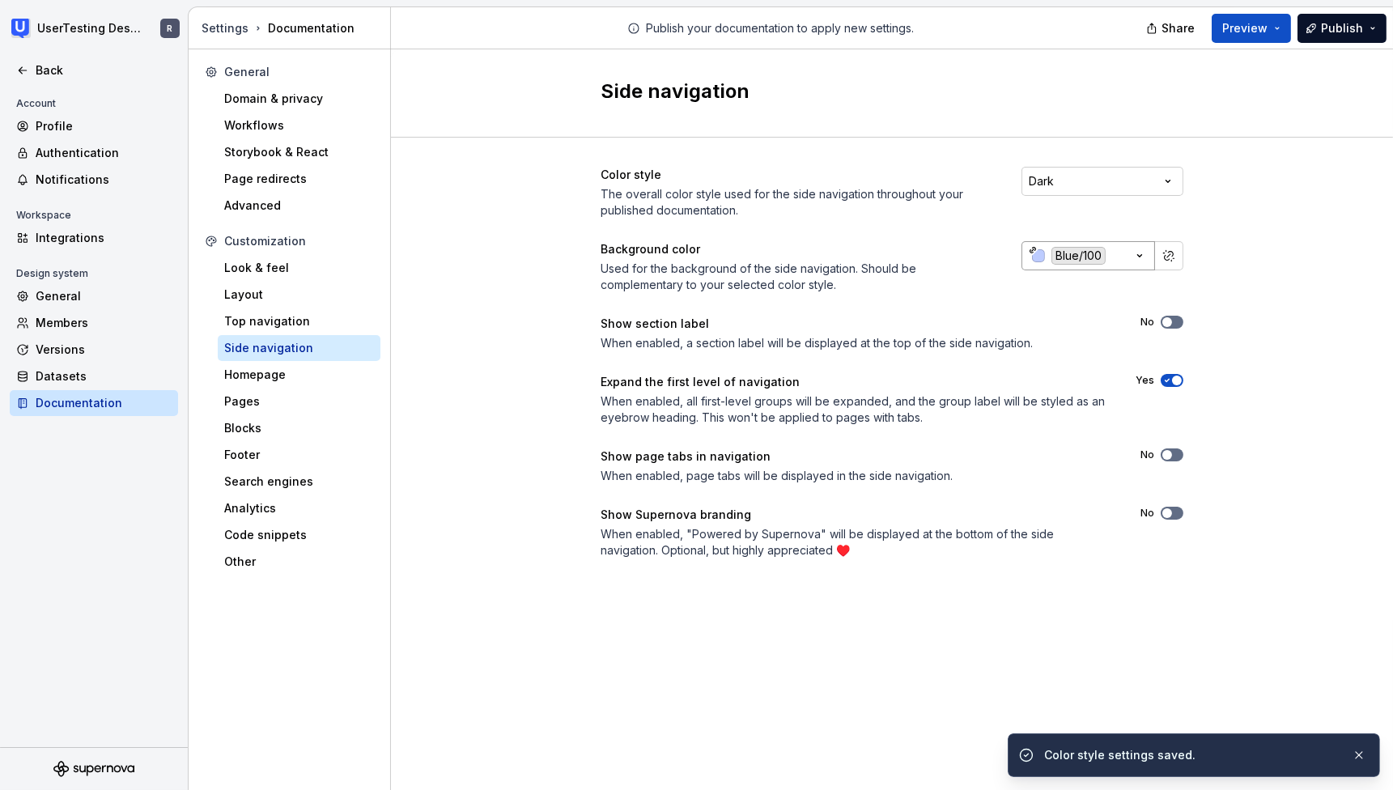
click at [1134, 255] on icon "button" at bounding box center [1139, 256] width 16 height 16
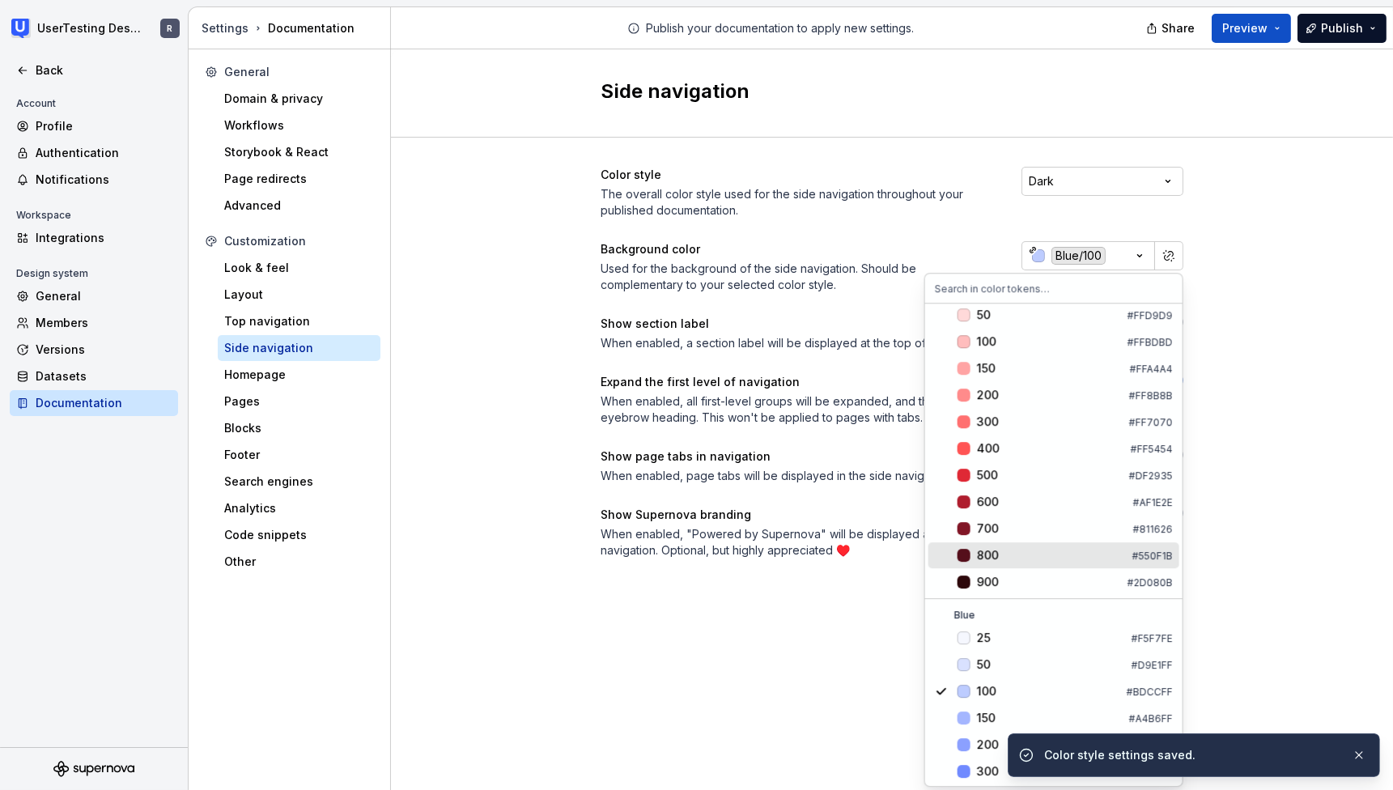
scroll to position [277, 0]
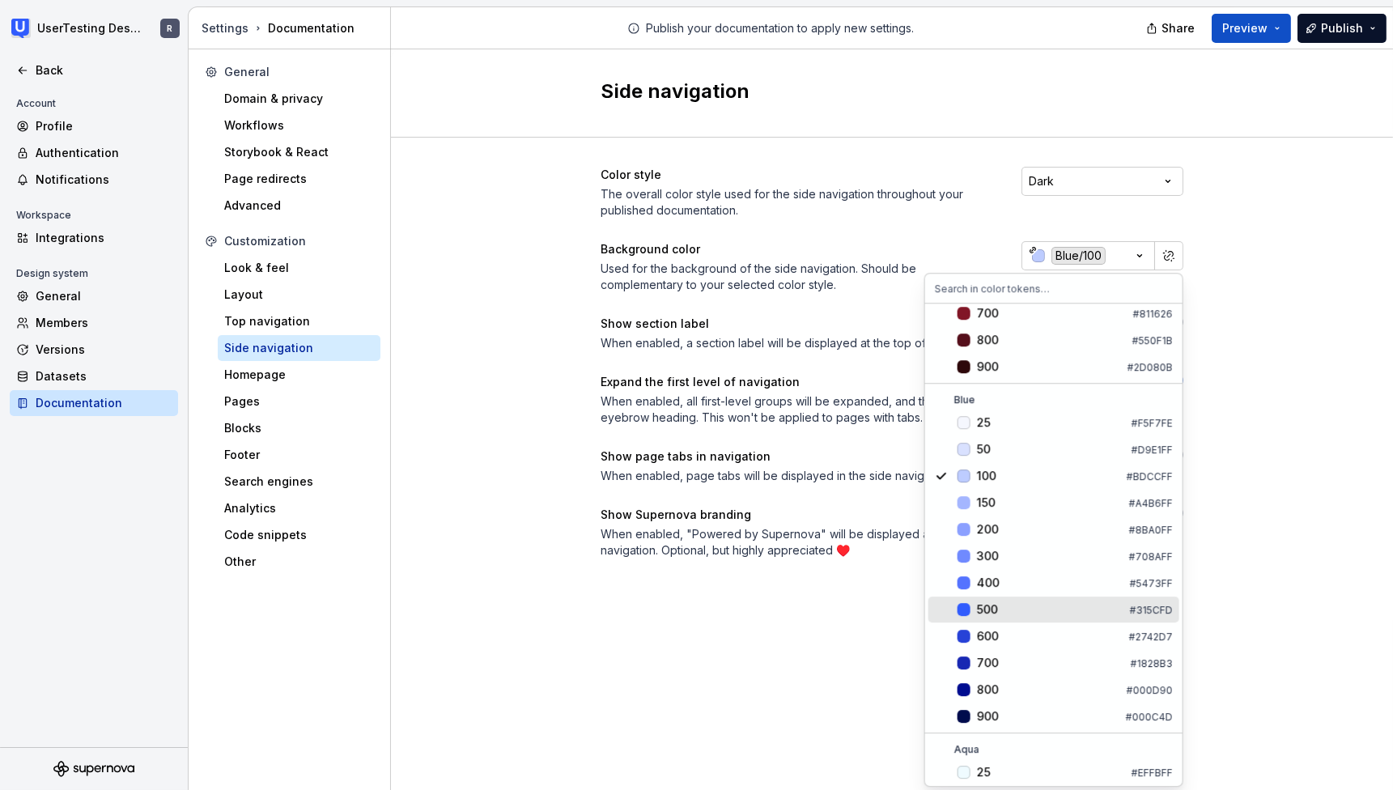
click at [1016, 603] on div "500" at bounding box center [1050, 609] width 146 height 16
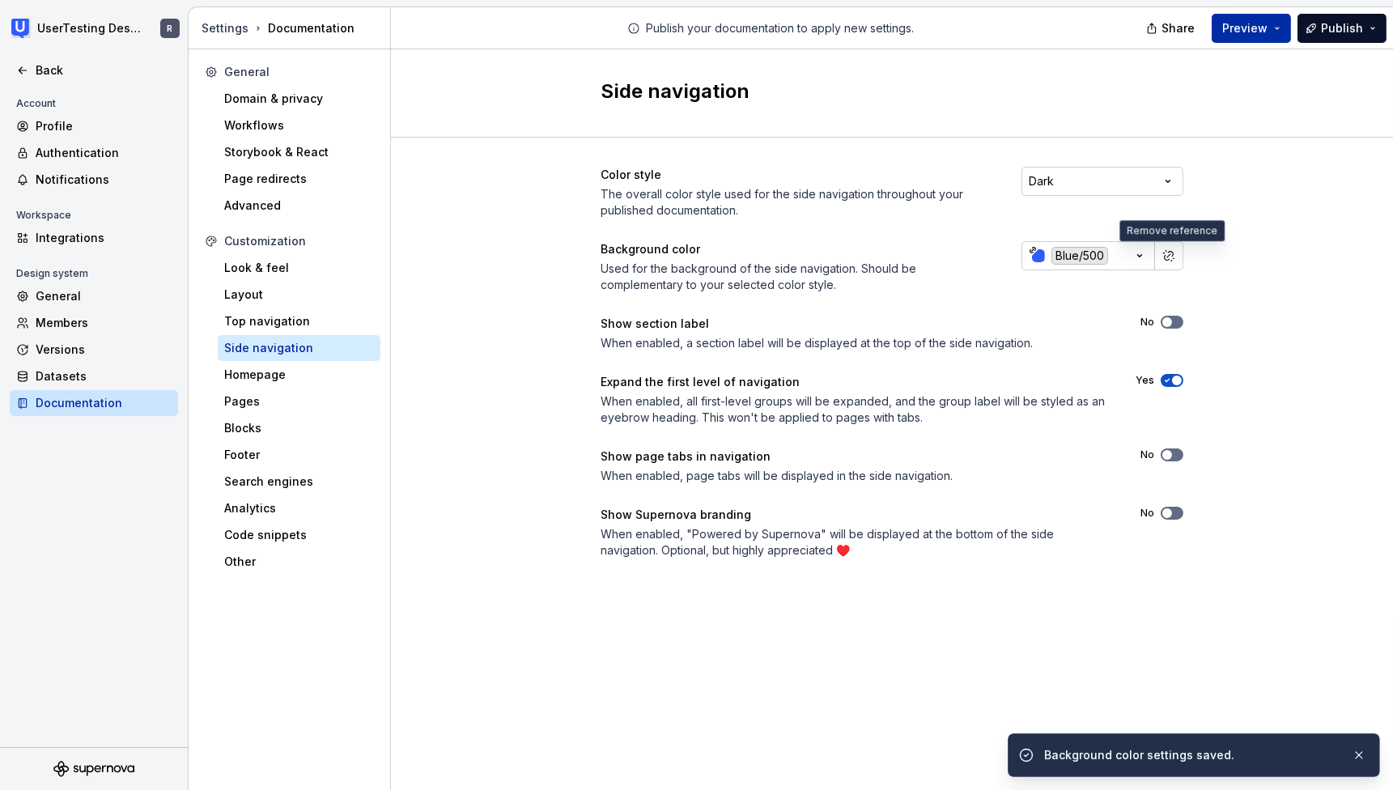
click at [1258, 32] on span "Preview" at bounding box center [1244, 28] width 45 height 16
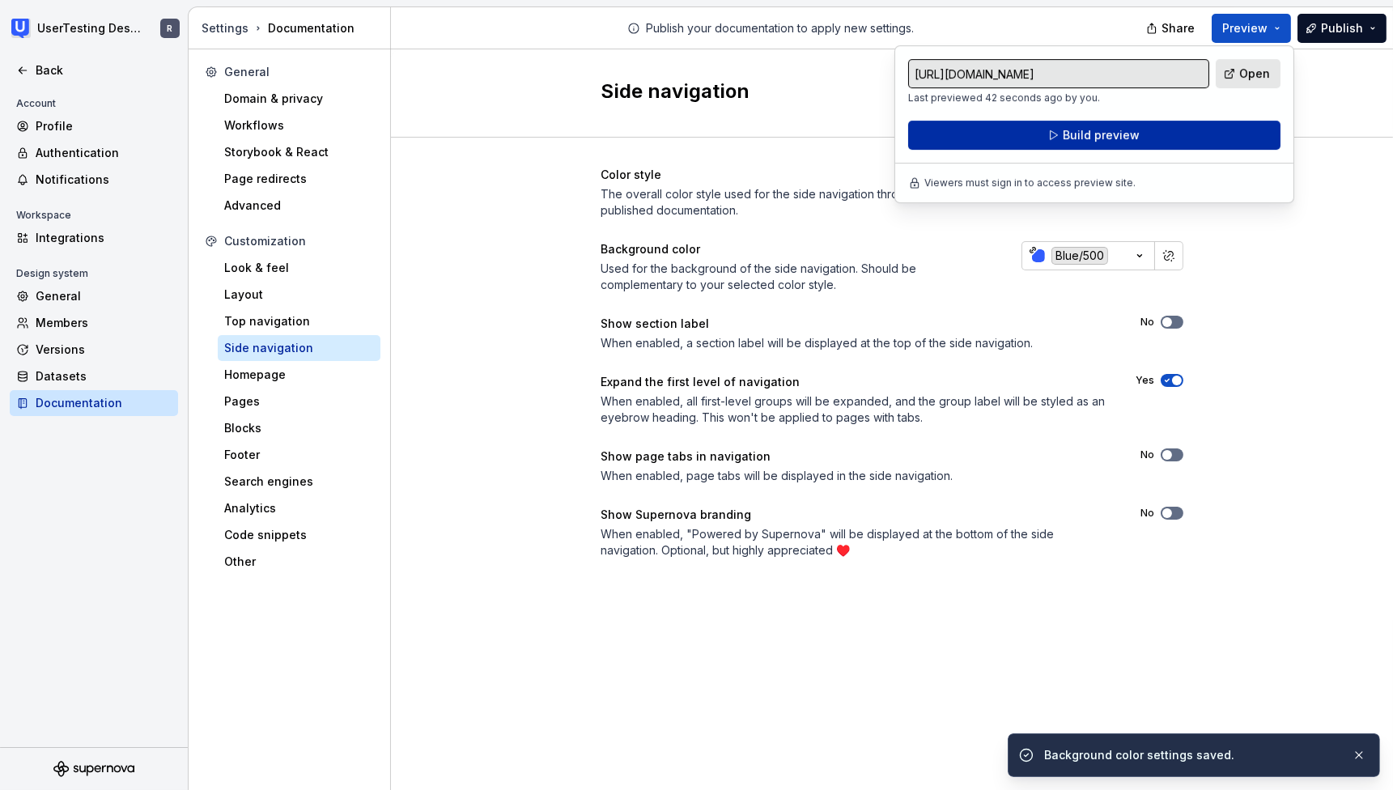
click at [1092, 138] on span "Build preview" at bounding box center [1100, 135] width 77 height 16
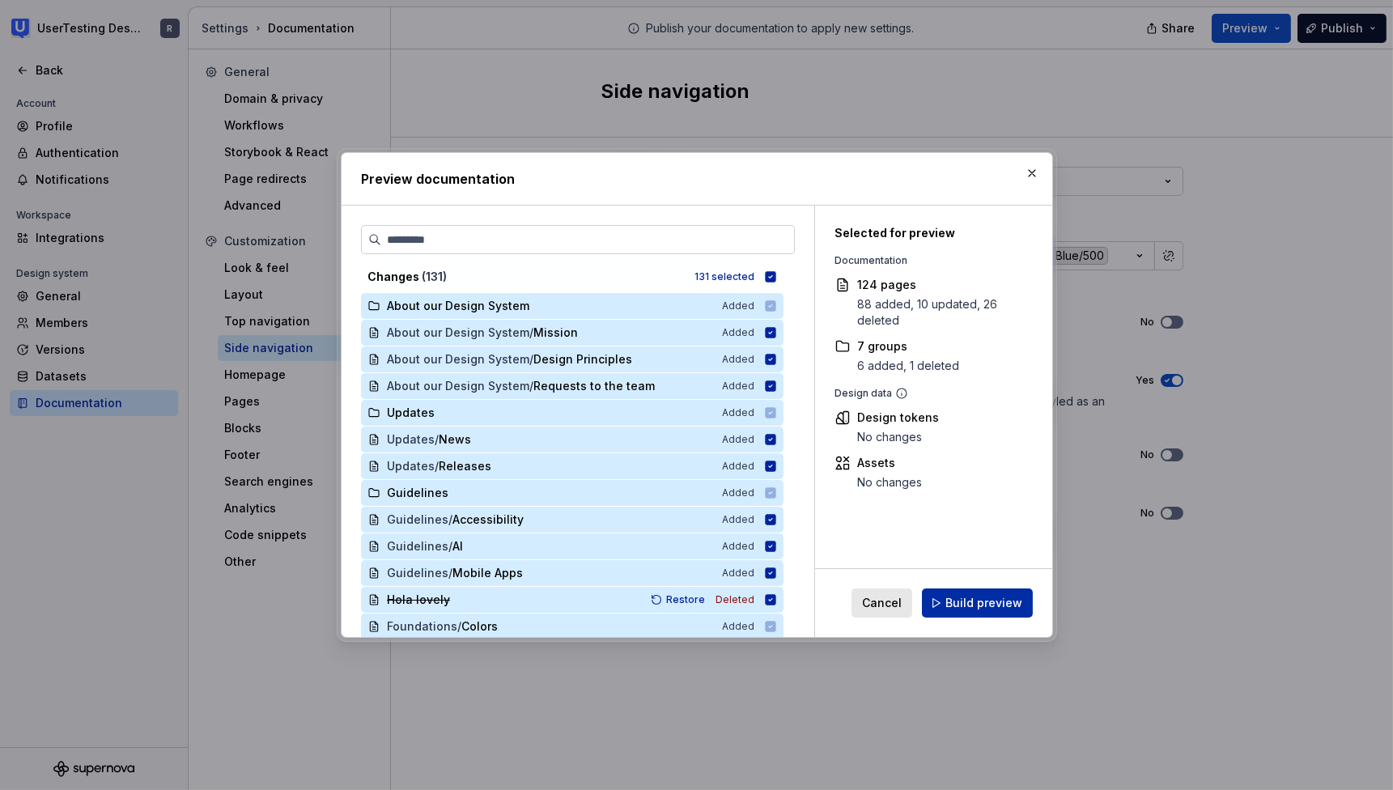
click at [962, 614] on button "Build preview" at bounding box center [977, 602] width 111 height 29
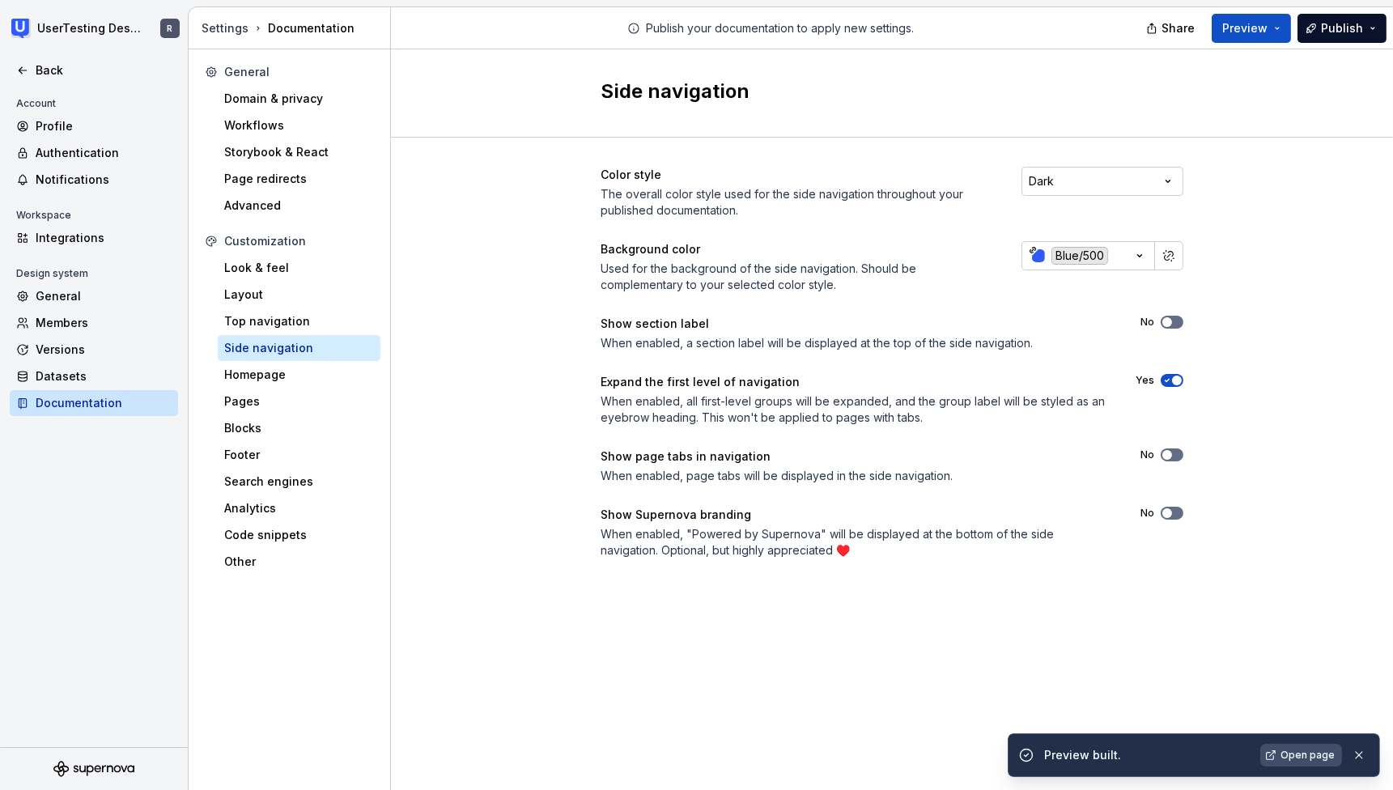
click at [1315, 755] on span "Open page" at bounding box center [1307, 755] width 54 height 13
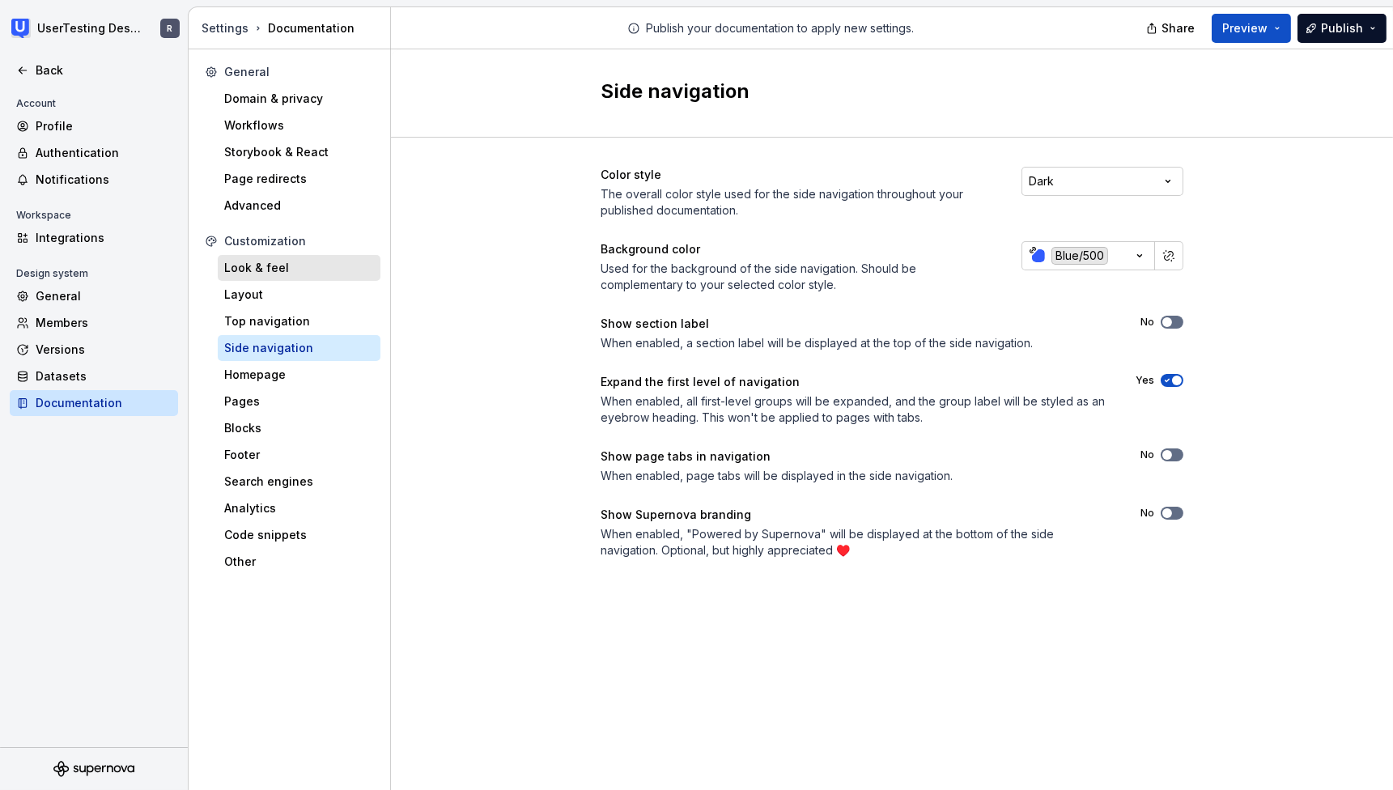
click at [255, 258] on div "Look & feel" at bounding box center [299, 268] width 163 height 26
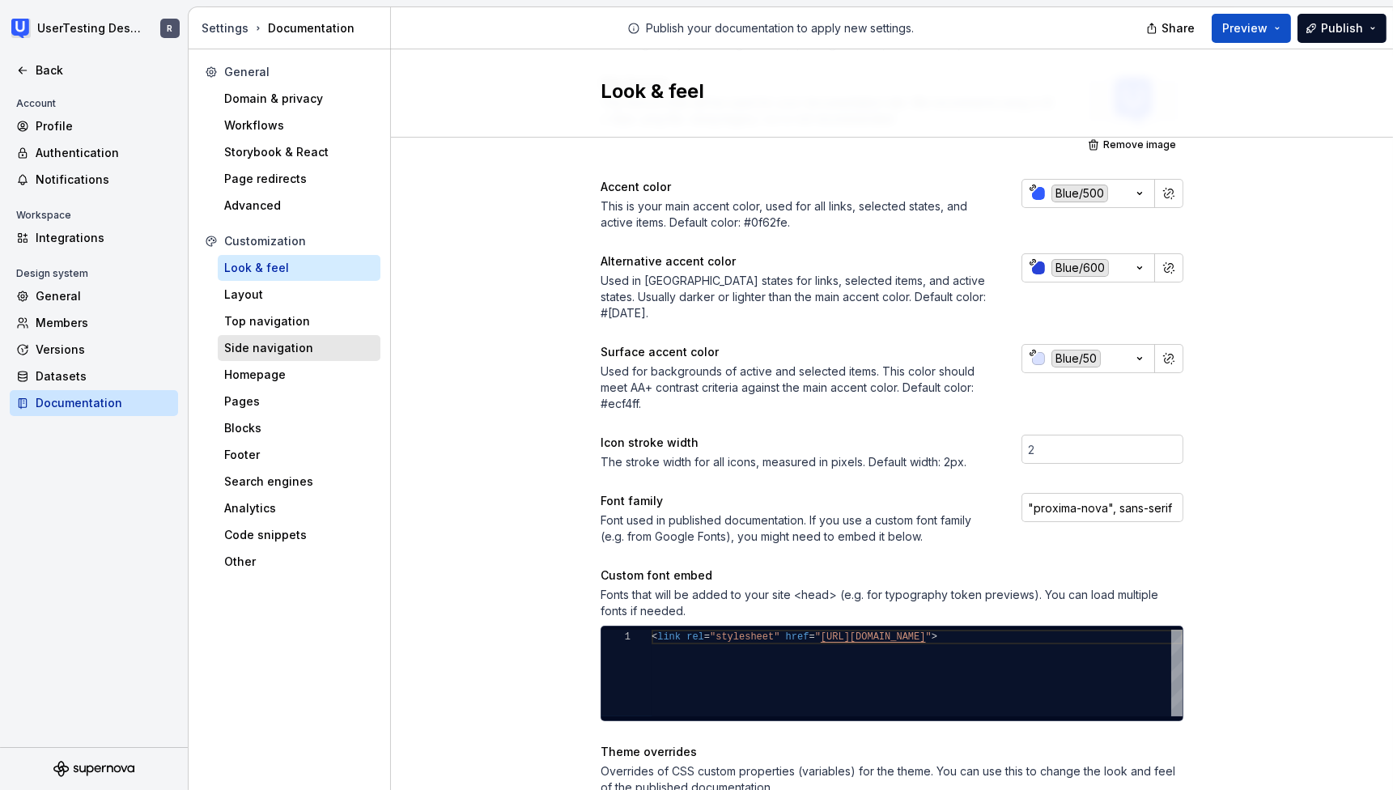
scroll to position [256, 0]
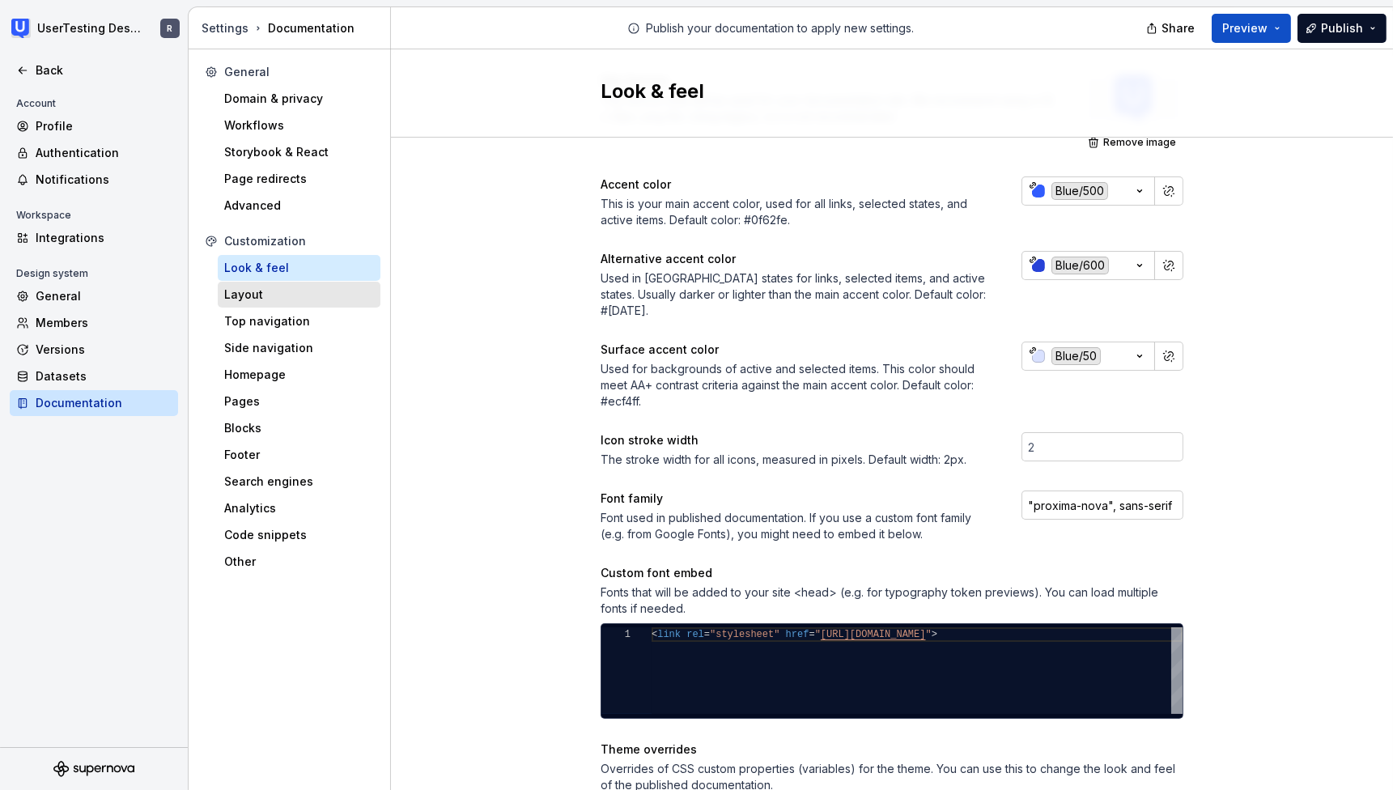
click at [257, 291] on div "Layout" at bounding box center [299, 294] width 150 height 16
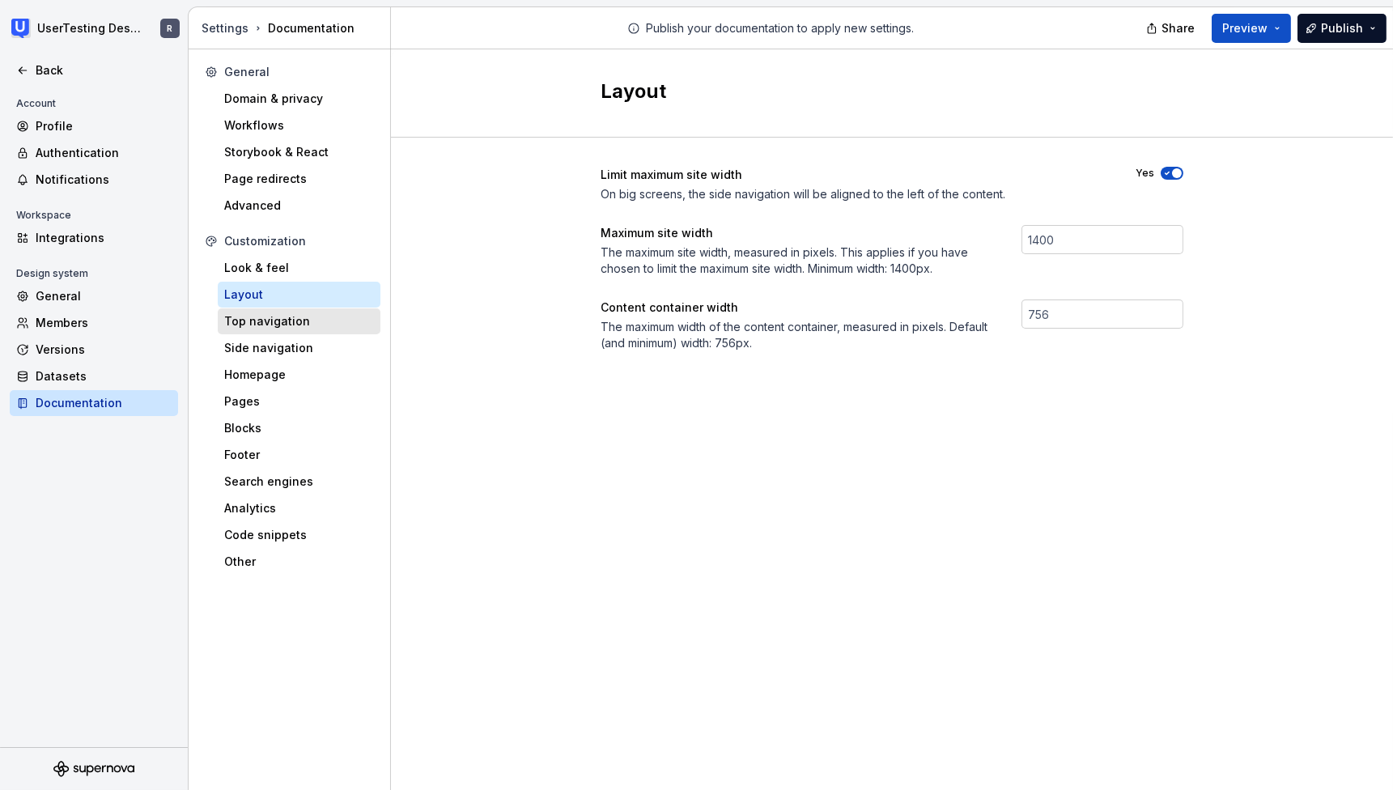
click at [268, 328] on div "Top navigation" at bounding box center [299, 321] width 150 height 16
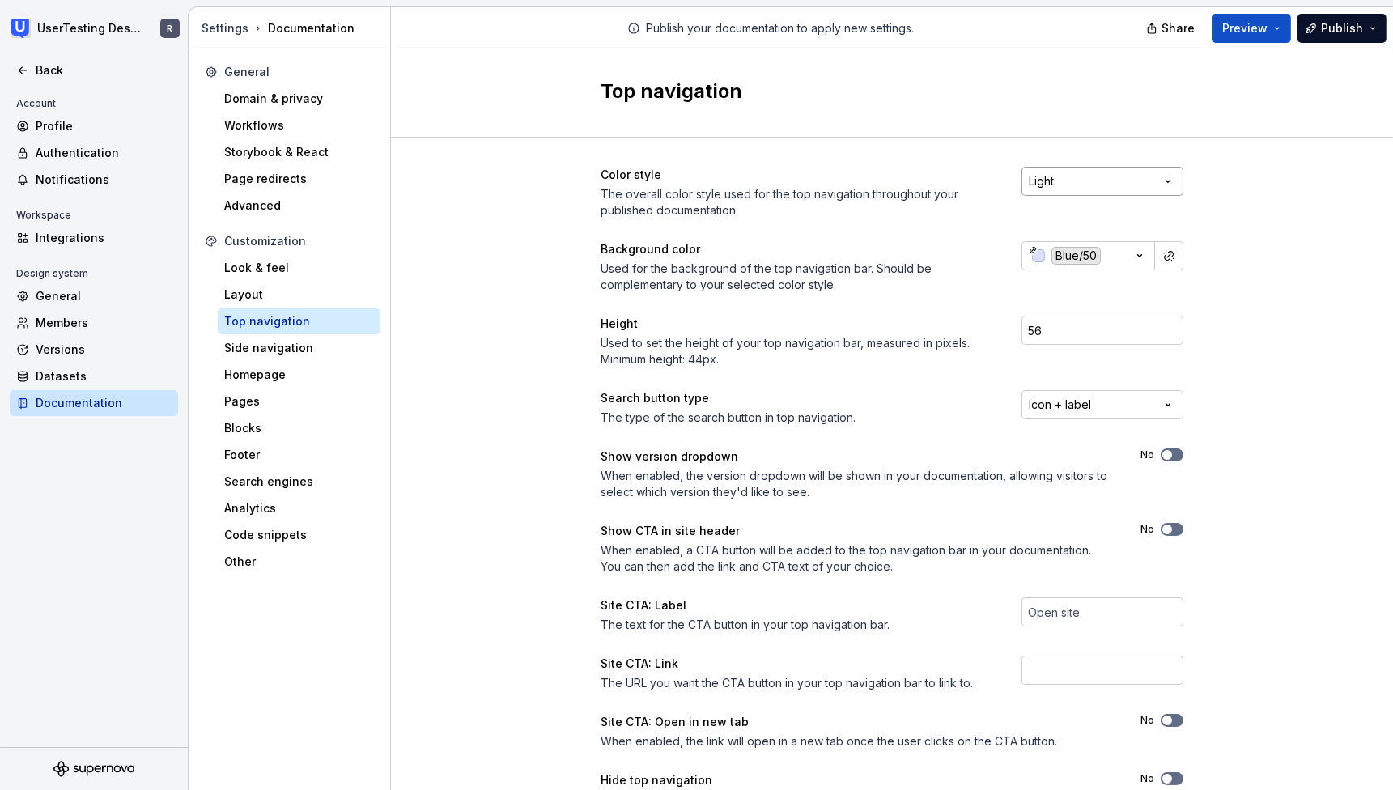
click at [1166, 180] on html "UserTesting Design System R Back Account Profile Authentication Notifications W…" at bounding box center [696, 395] width 1393 height 790
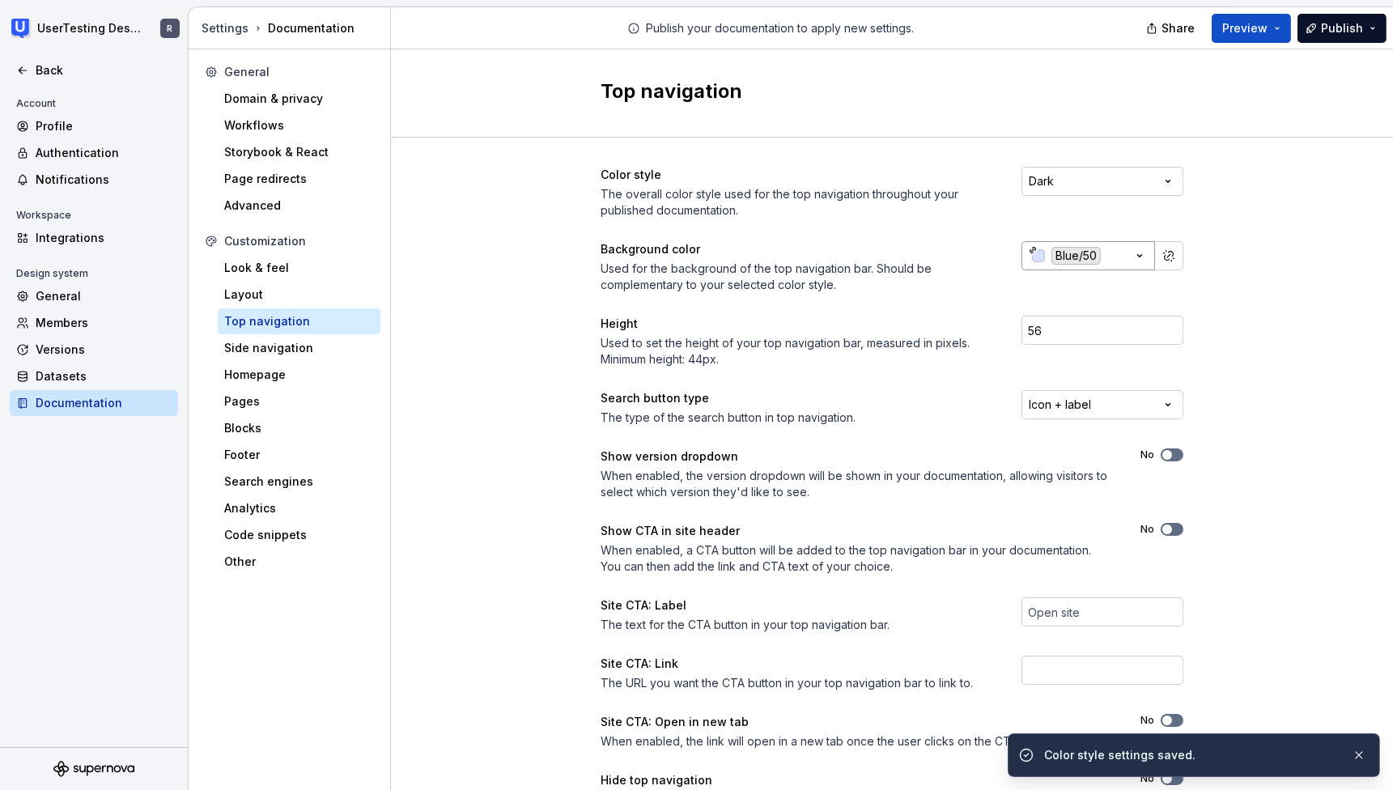
click at [1032, 254] on div "button" at bounding box center [1038, 255] width 13 height 13
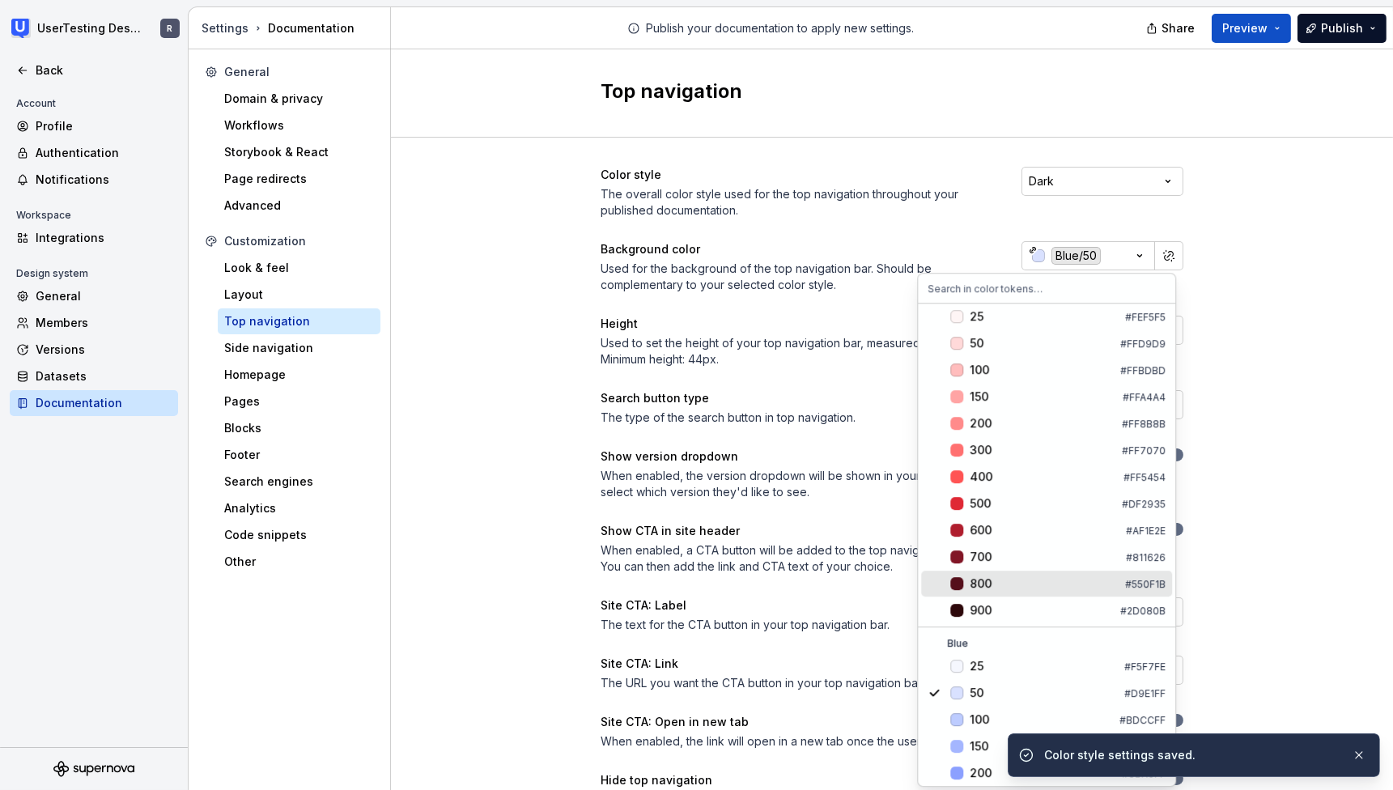
scroll to position [243, 0]
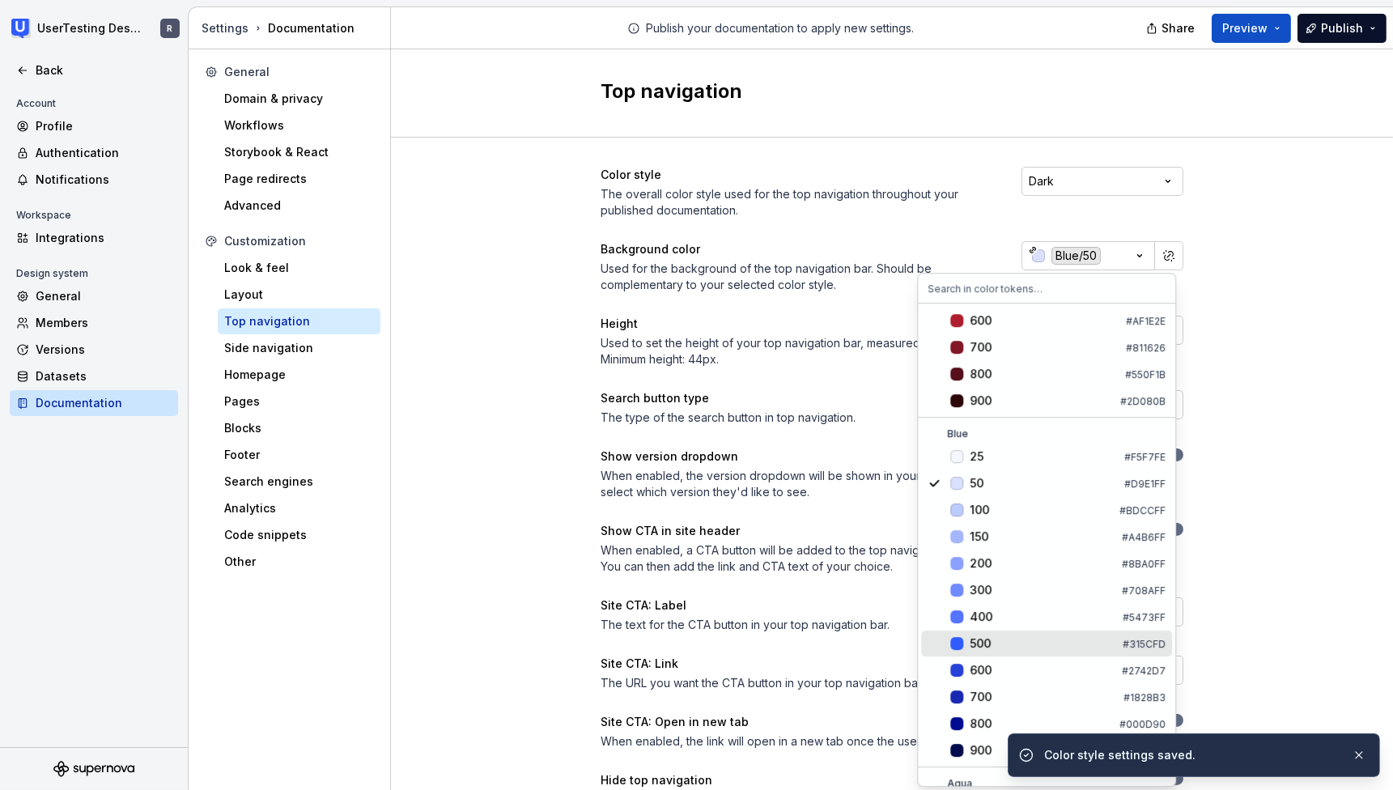
click at [1016, 636] on div "500" at bounding box center [1042, 643] width 146 height 16
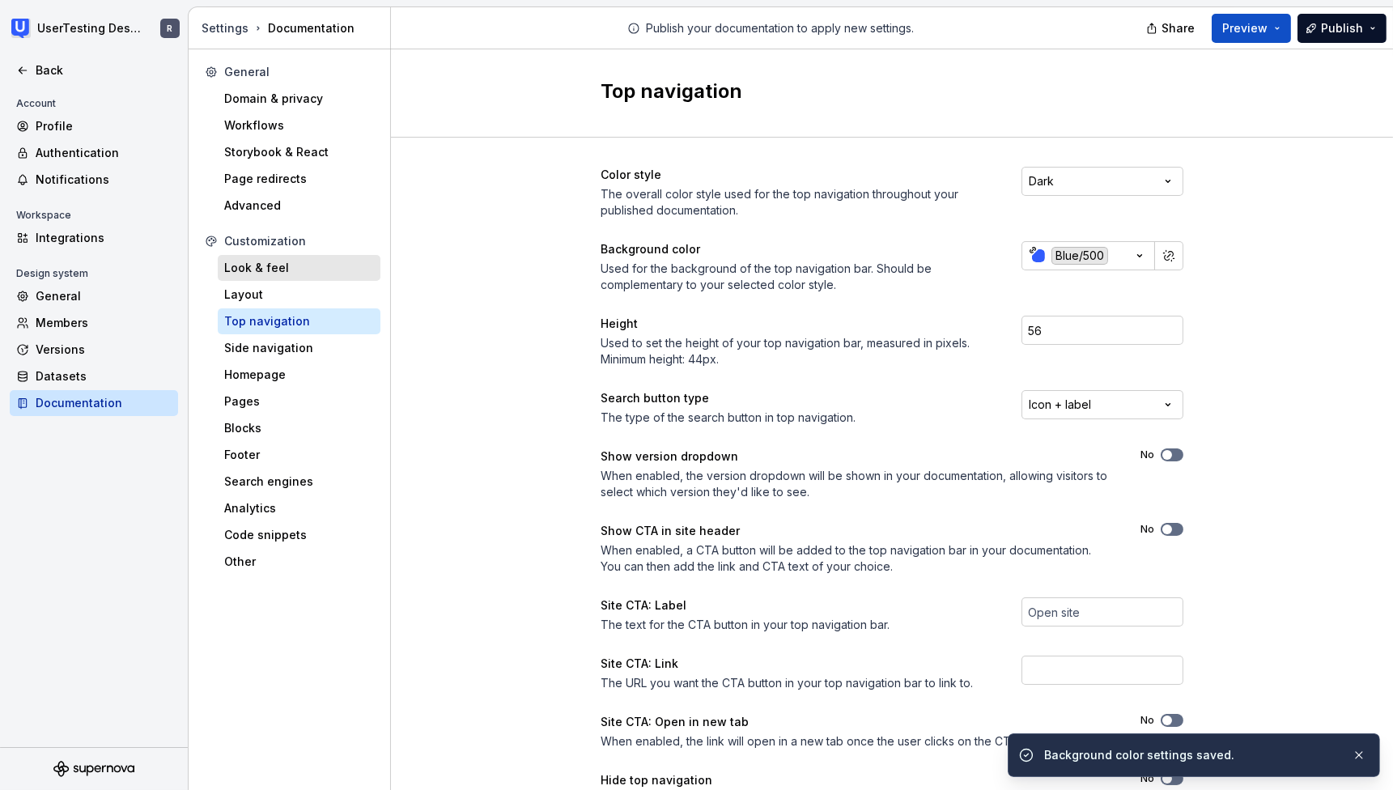
click at [279, 278] on div "Look & feel" at bounding box center [299, 268] width 163 height 26
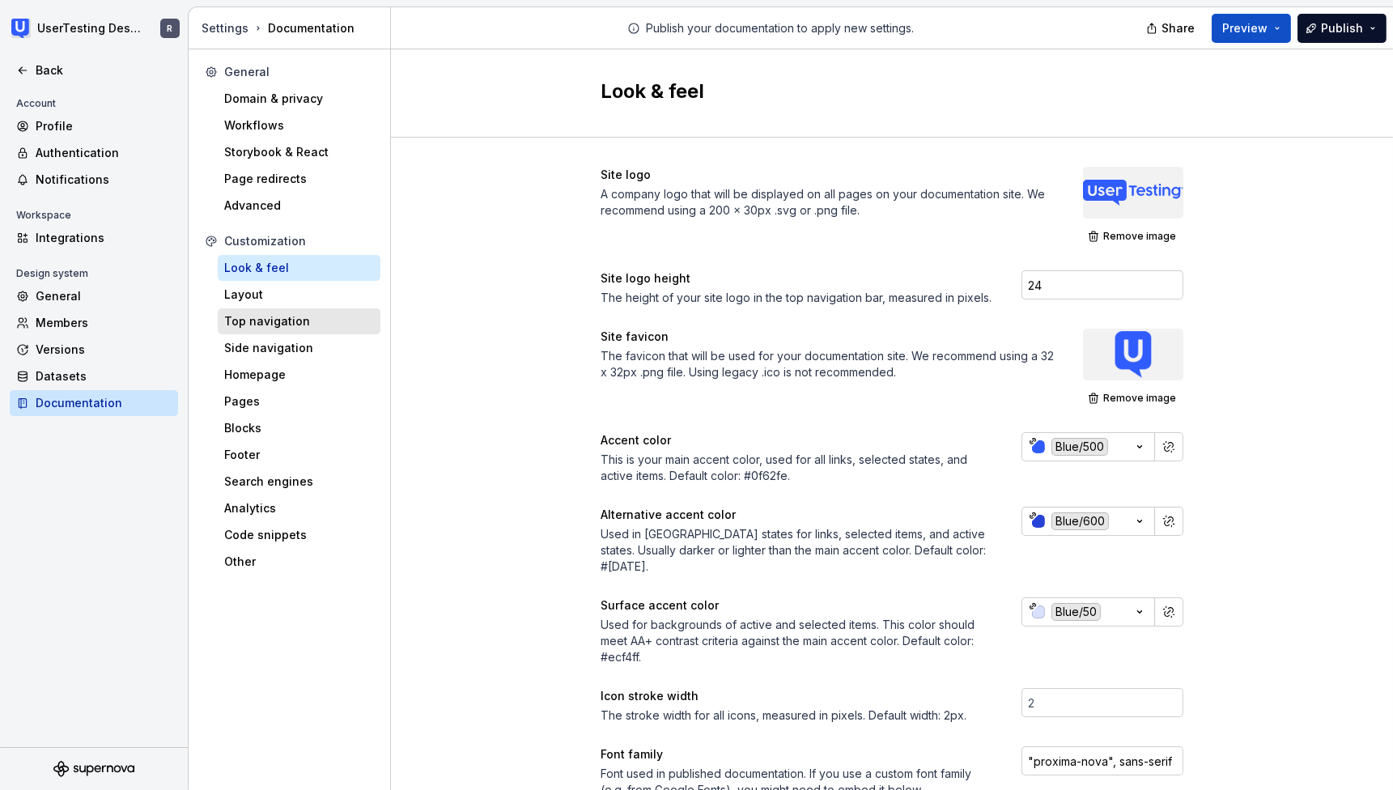
click at [281, 315] on div "Top navigation" at bounding box center [299, 321] width 150 height 16
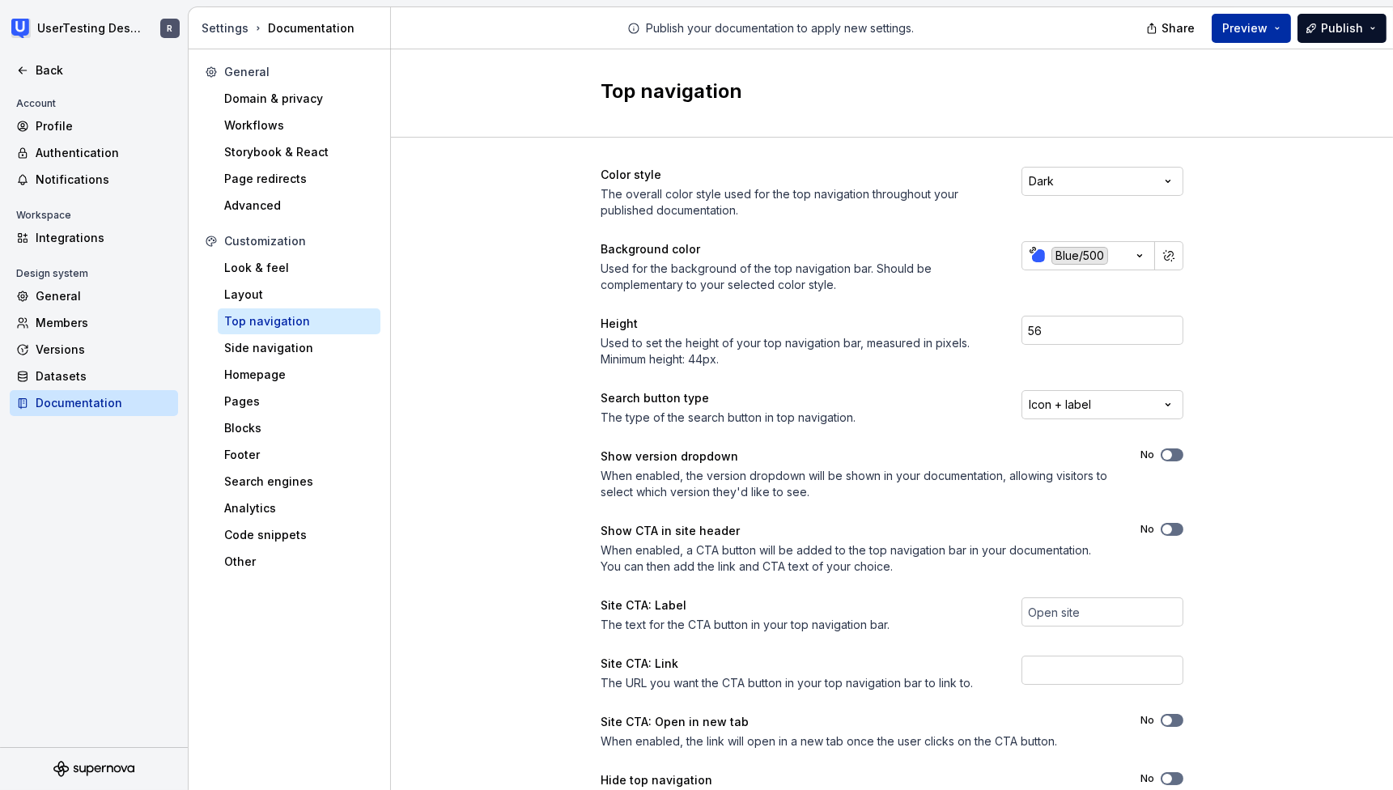
click at [1263, 27] on span "Preview" at bounding box center [1244, 28] width 45 height 16
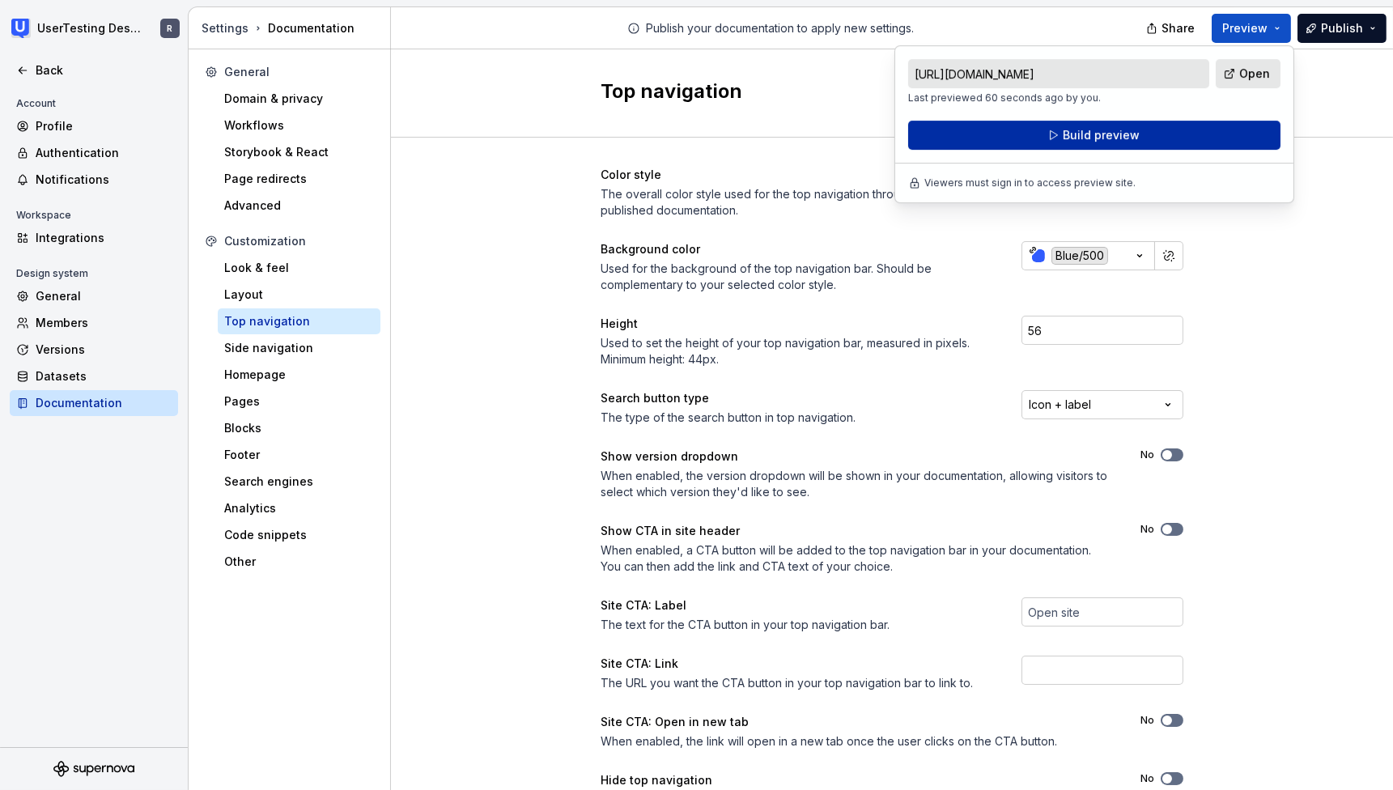
click at [1067, 146] on button "Build preview" at bounding box center [1094, 135] width 372 height 29
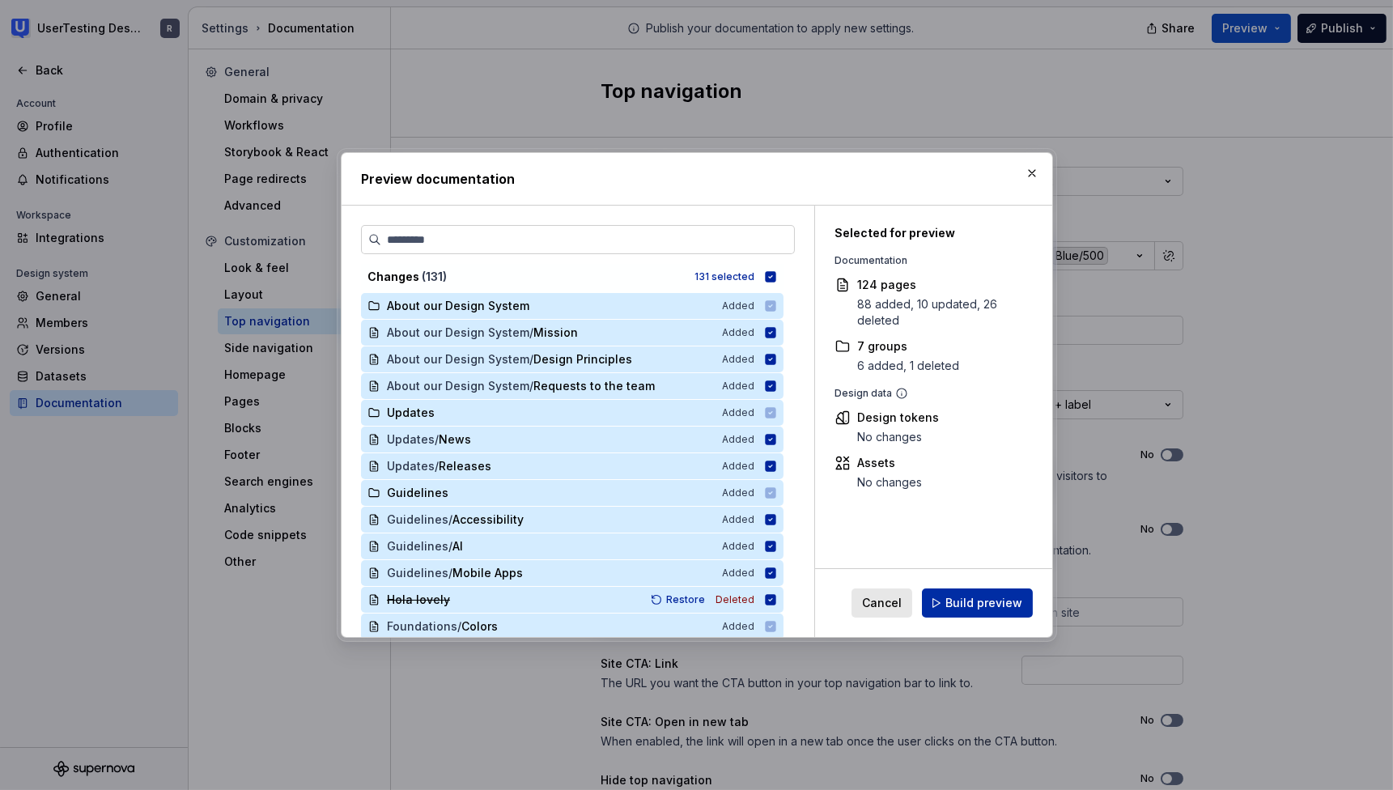
click at [990, 600] on span "Build preview" at bounding box center [983, 603] width 77 height 16
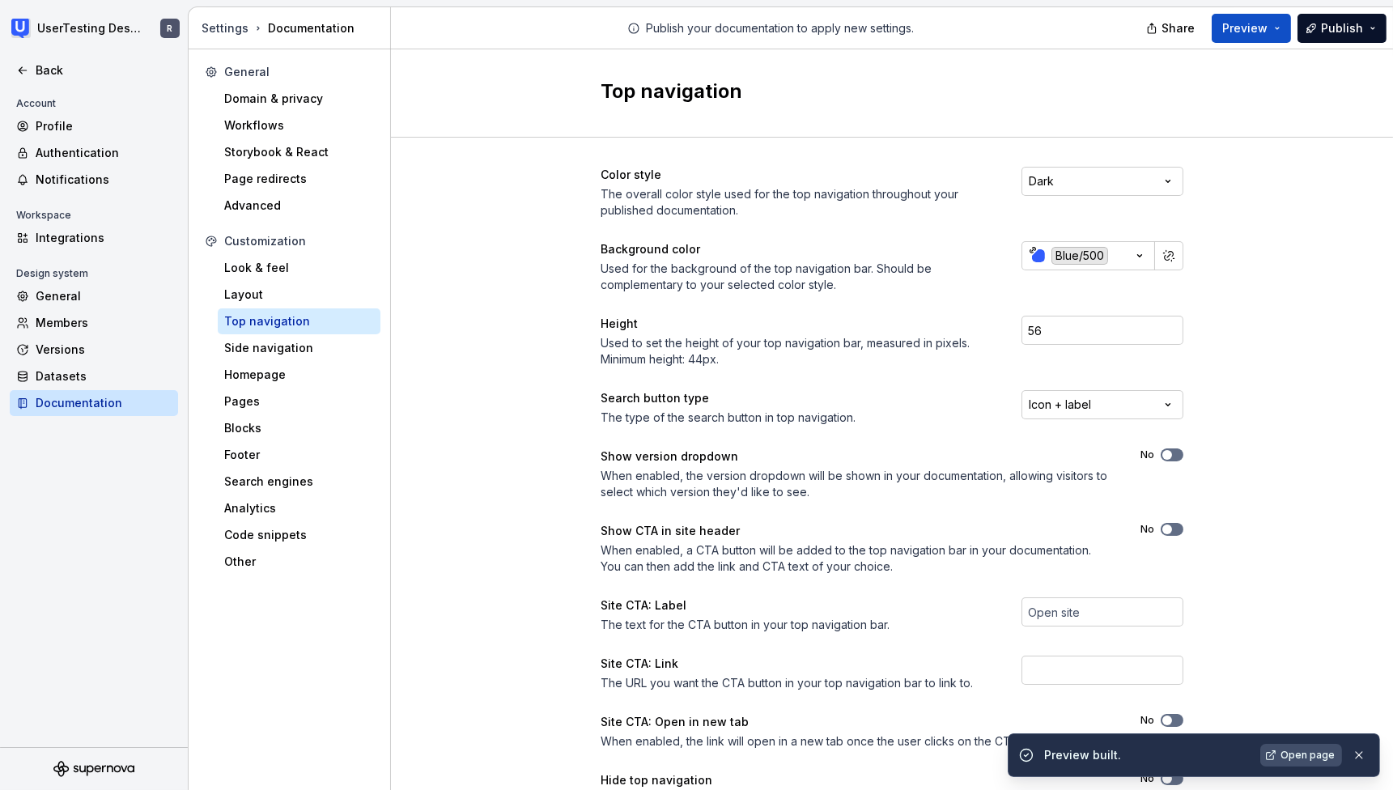
click at [1283, 755] on link "Open page" at bounding box center [1301, 755] width 82 height 23
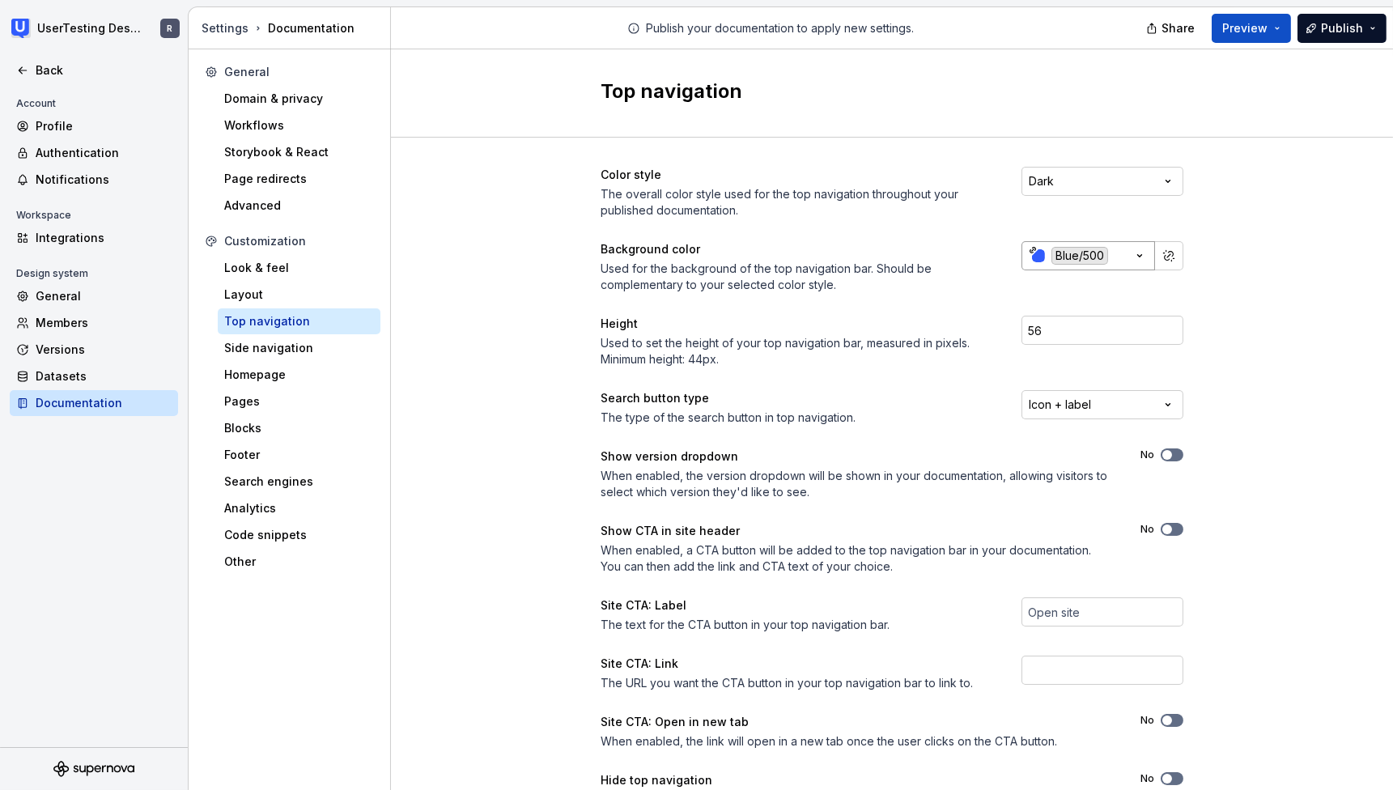
click at [1107, 252] on button "Blue/500" at bounding box center [1088, 255] width 134 height 29
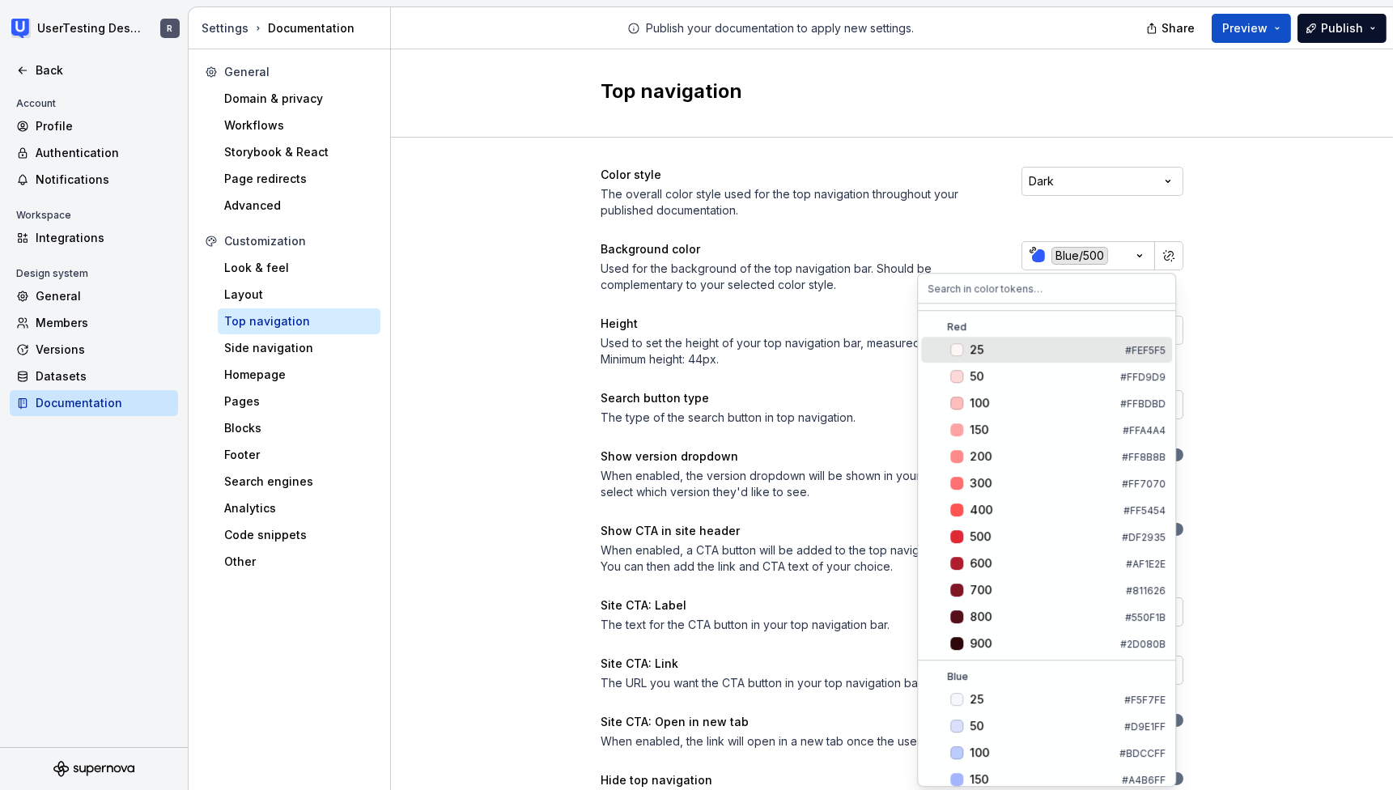
click at [1124, 252] on html "UserTesting Design System R Back Account Profile Authentication Notifications W…" at bounding box center [696, 395] width 1393 height 790
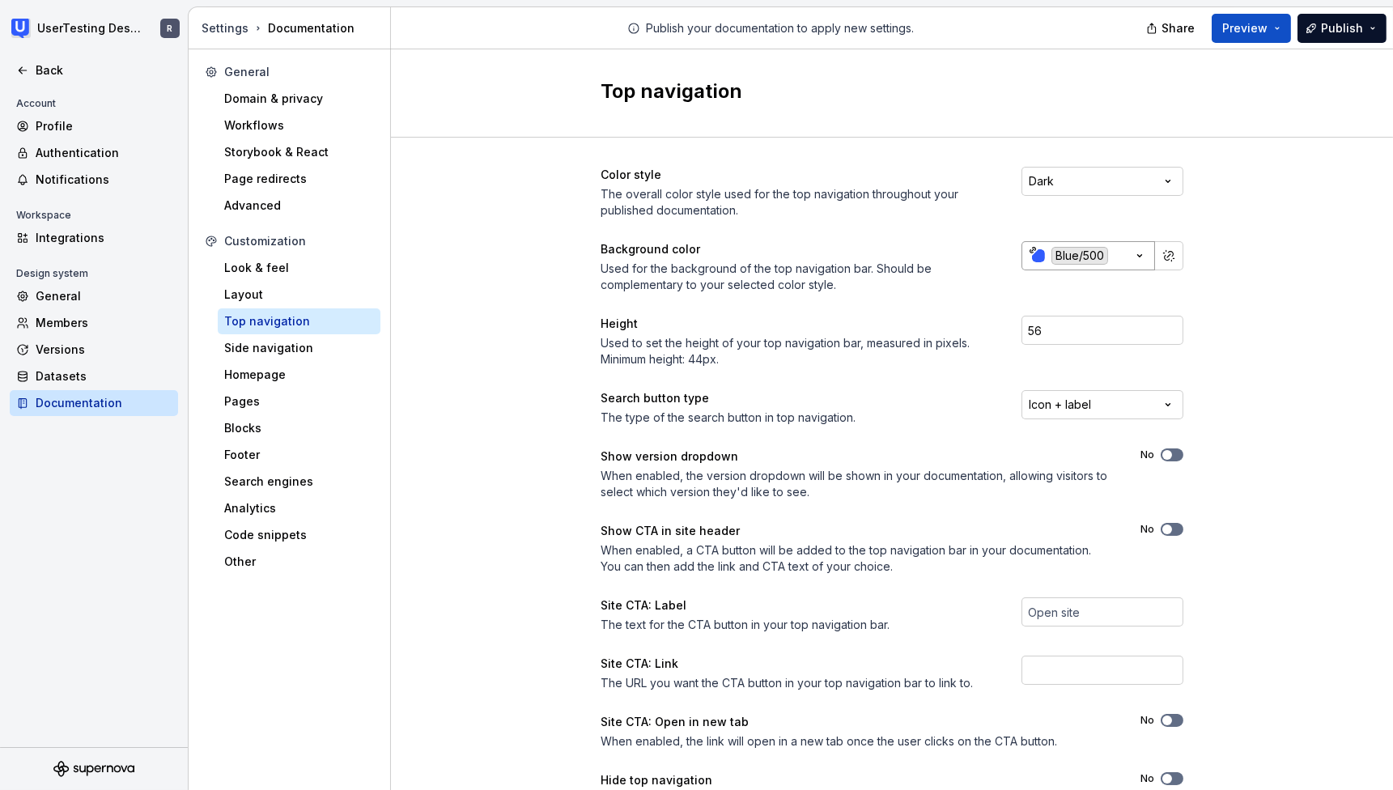
click at [1131, 252] on icon "button" at bounding box center [1139, 256] width 16 height 16
click at [1124, 252] on html "UserTesting Design System R Back Account Profile Authentication Notifications W…" at bounding box center [696, 395] width 1393 height 790
click at [1131, 252] on icon "button" at bounding box center [1139, 256] width 16 height 16
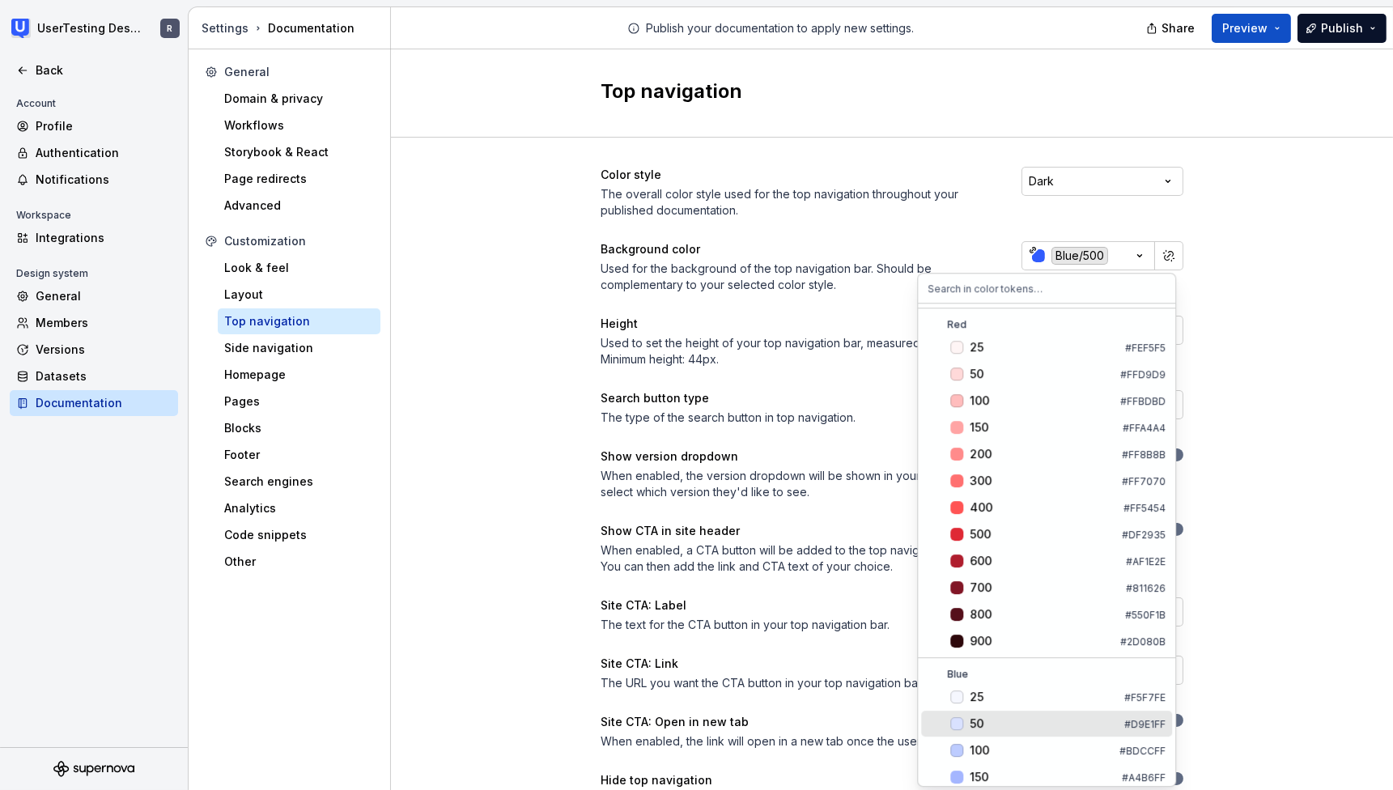
scroll to position [3, 0]
click at [986, 715] on div "50" at bounding box center [1043, 723] width 148 height 16
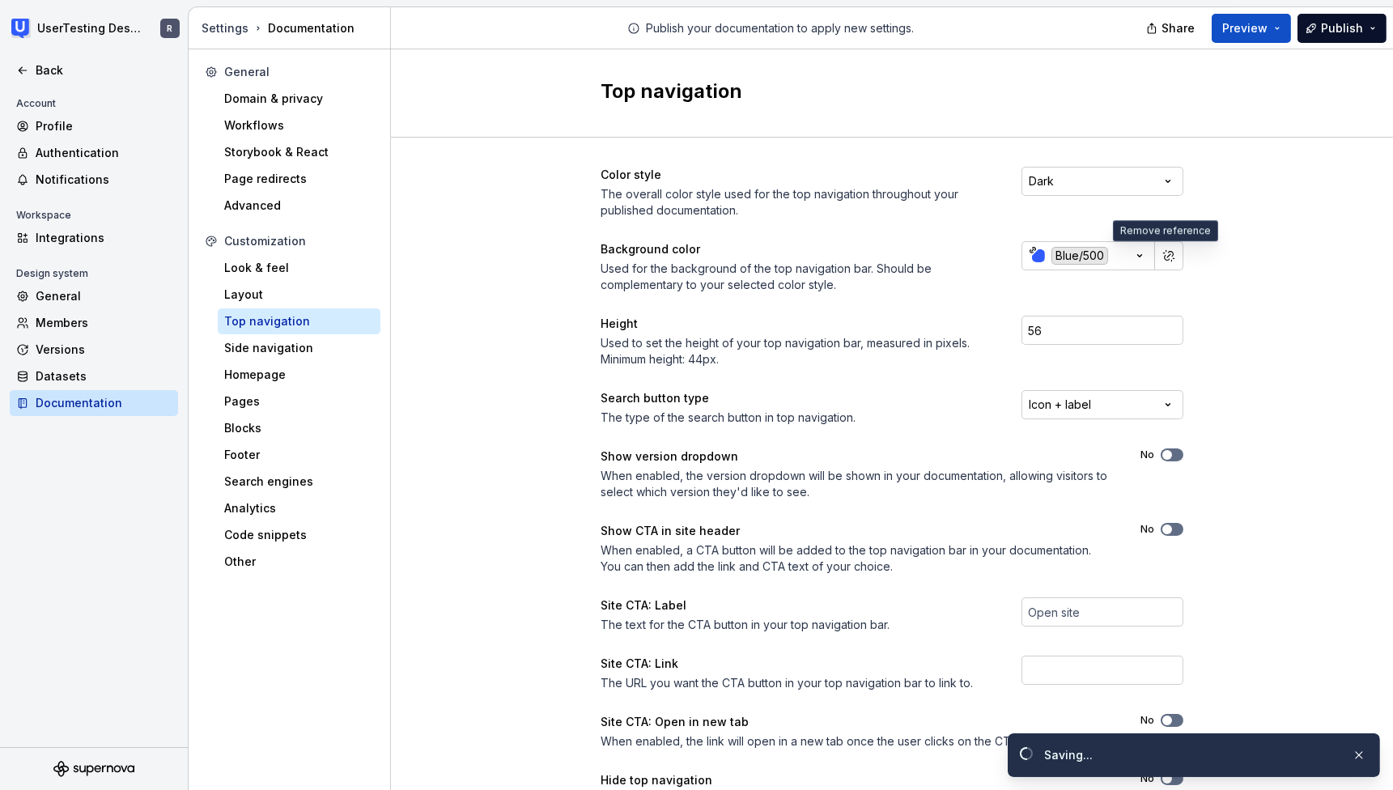
click at [1267, 295] on div "Color style The overall color style used for the top navigation throughout your…" at bounding box center [892, 512] width 1002 height 748
click at [1151, 172] on html "UserTesting Design System R Back Account Profile Authentication Notifications W…" at bounding box center [696, 395] width 1393 height 790
click at [1253, 260] on div "Color style The overall color style used for the top navigation throughout your…" at bounding box center [892, 512] width 1002 height 748
drag, startPoint x: 1242, startPoint y: 28, endPoint x: 1243, endPoint y: 37, distance: 8.9
click at [1242, 28] on span "Preview" at bounding box center [1244, 28] width 45 height 16
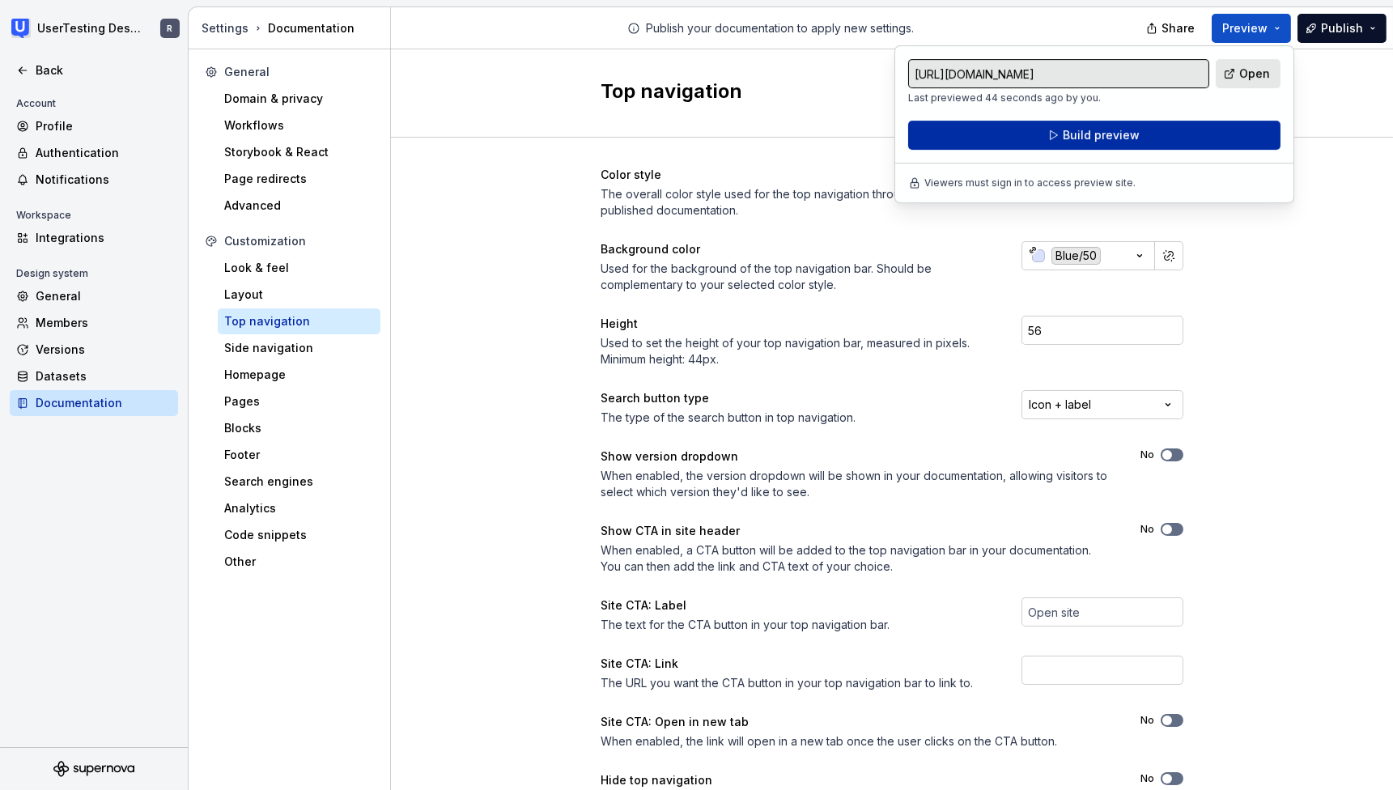
click at [1169, 141] on button "Build preview" at bounding box center [1094, 135] width 372 height 29
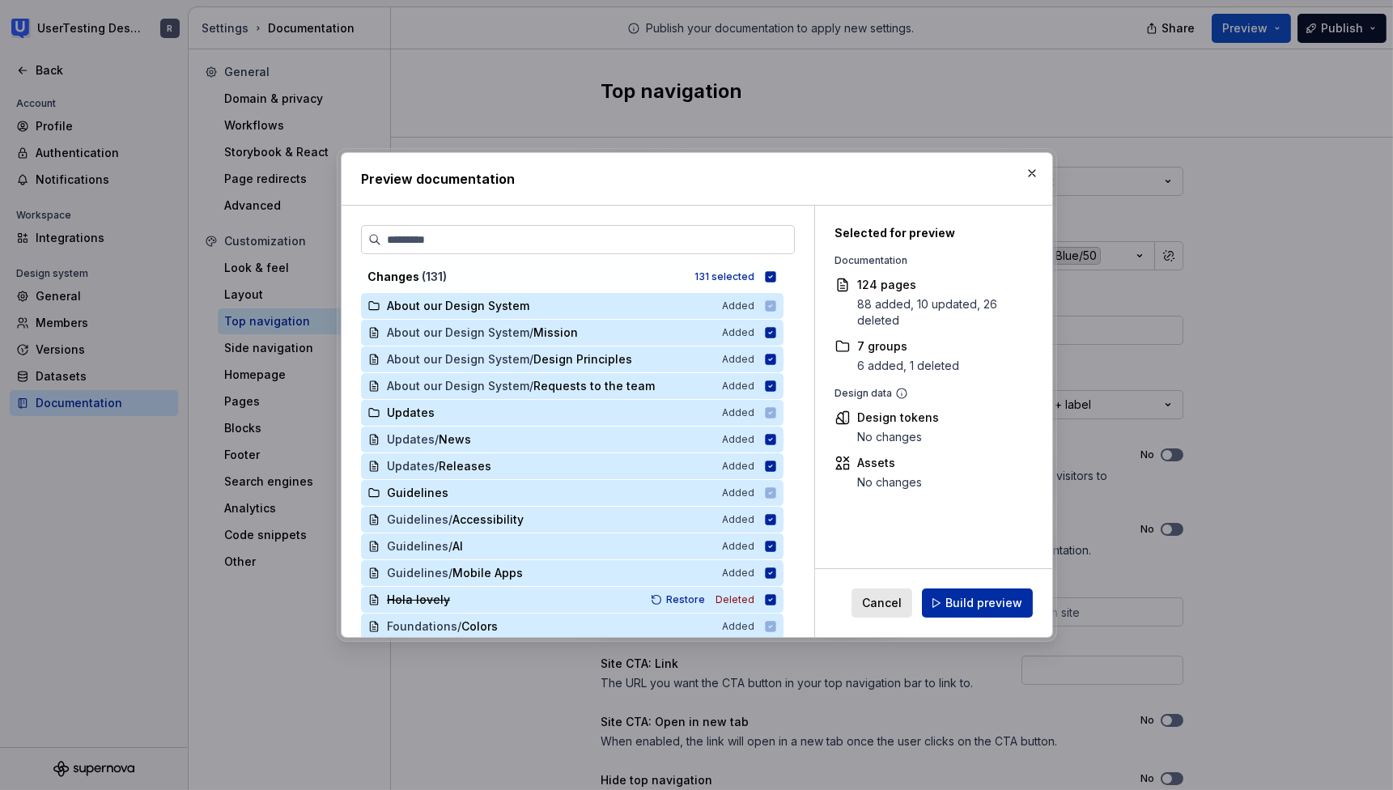
click at [993, 605] on span "Build preview" at bounding box center [983, 603] width 77 height 16
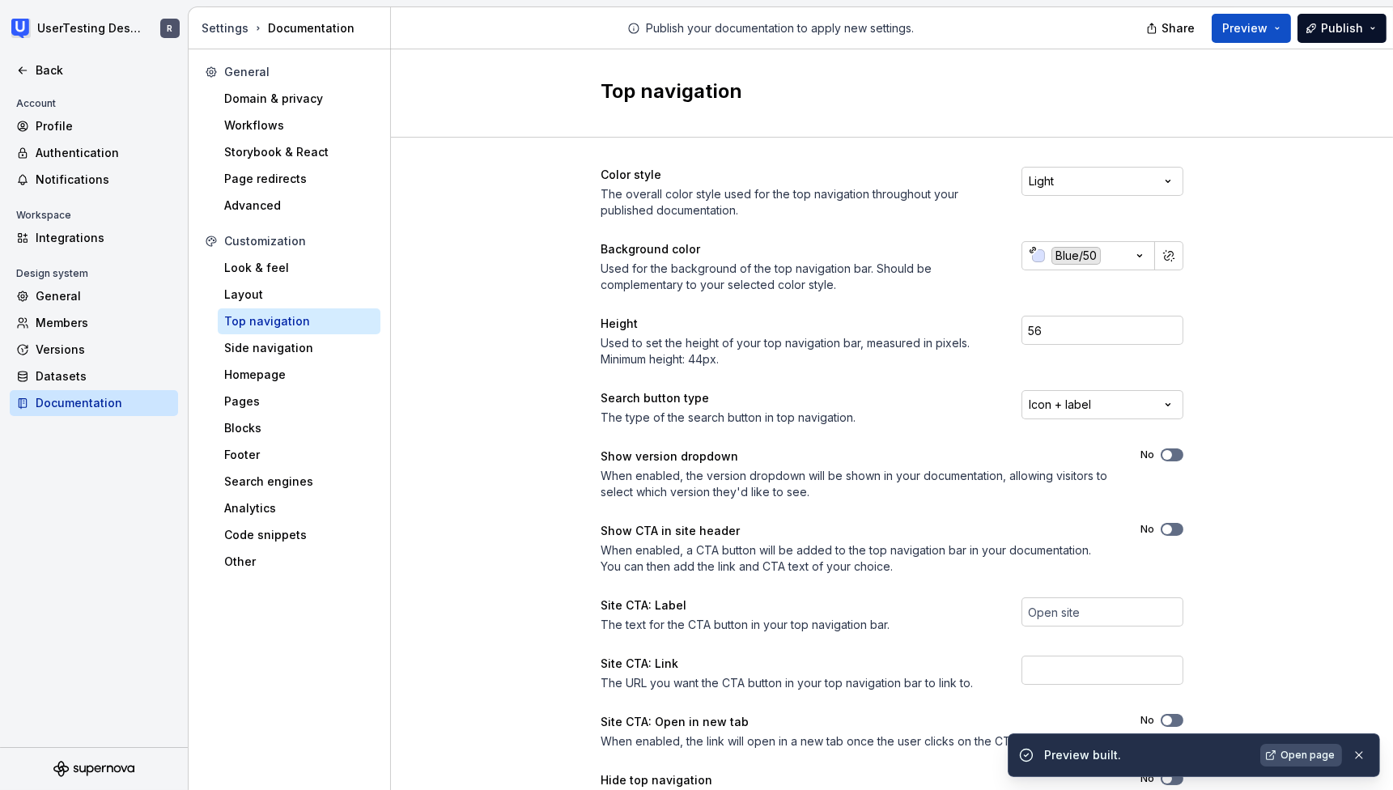
click at [1279, 749] on link "Open page" at bounding box center [1301, 755] width 82 height 23
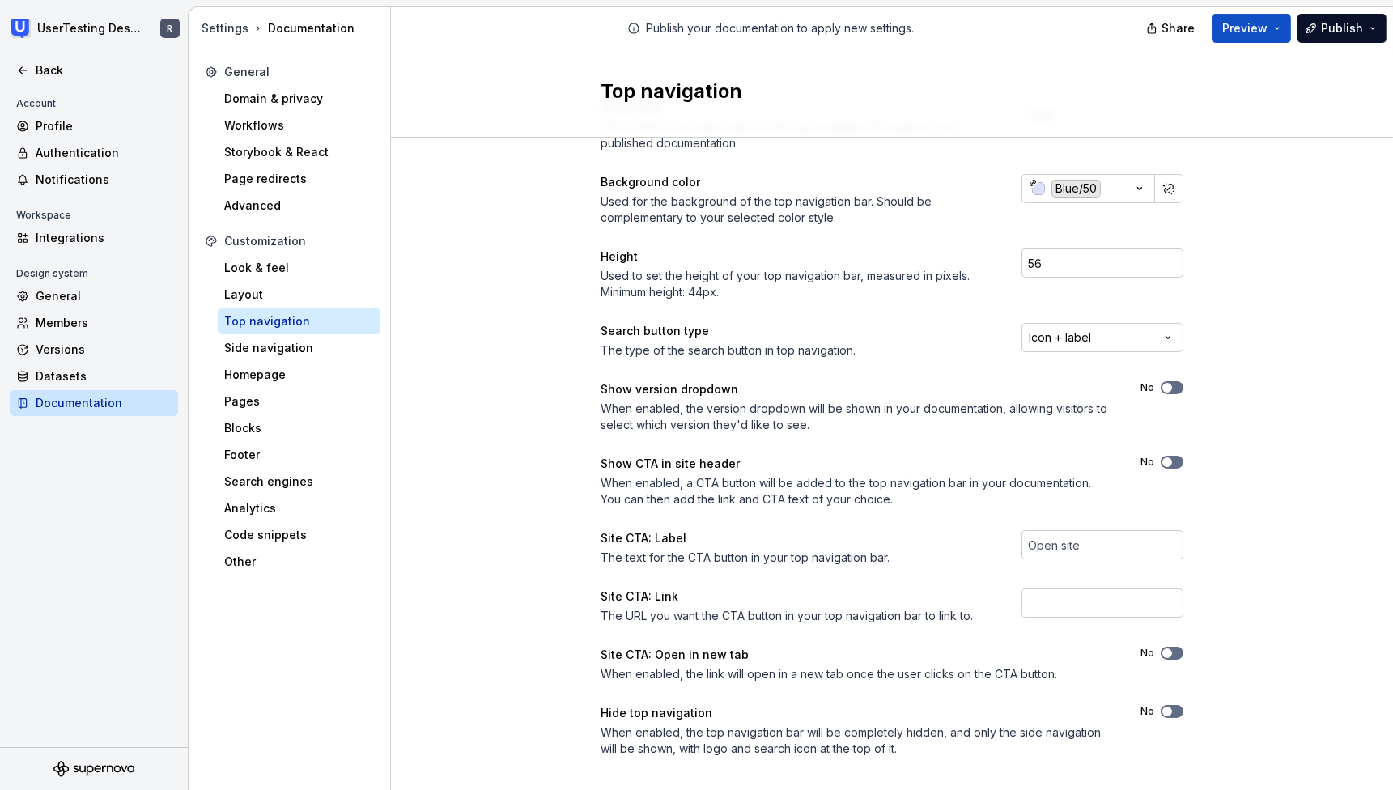
scroll to position [87, 0]
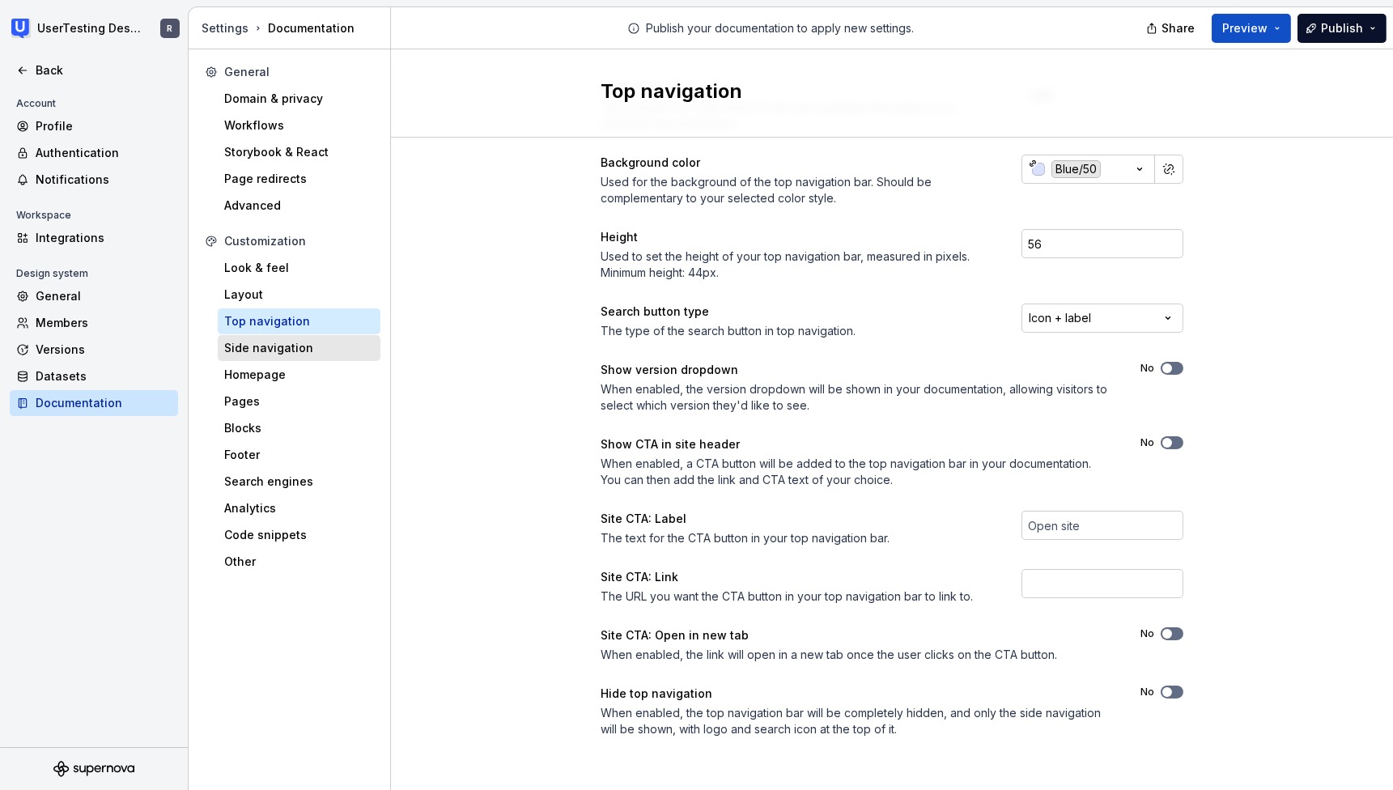
click at [295, 350] on div "Side navigation" at bounding box center [299, 348] width 150 height 16
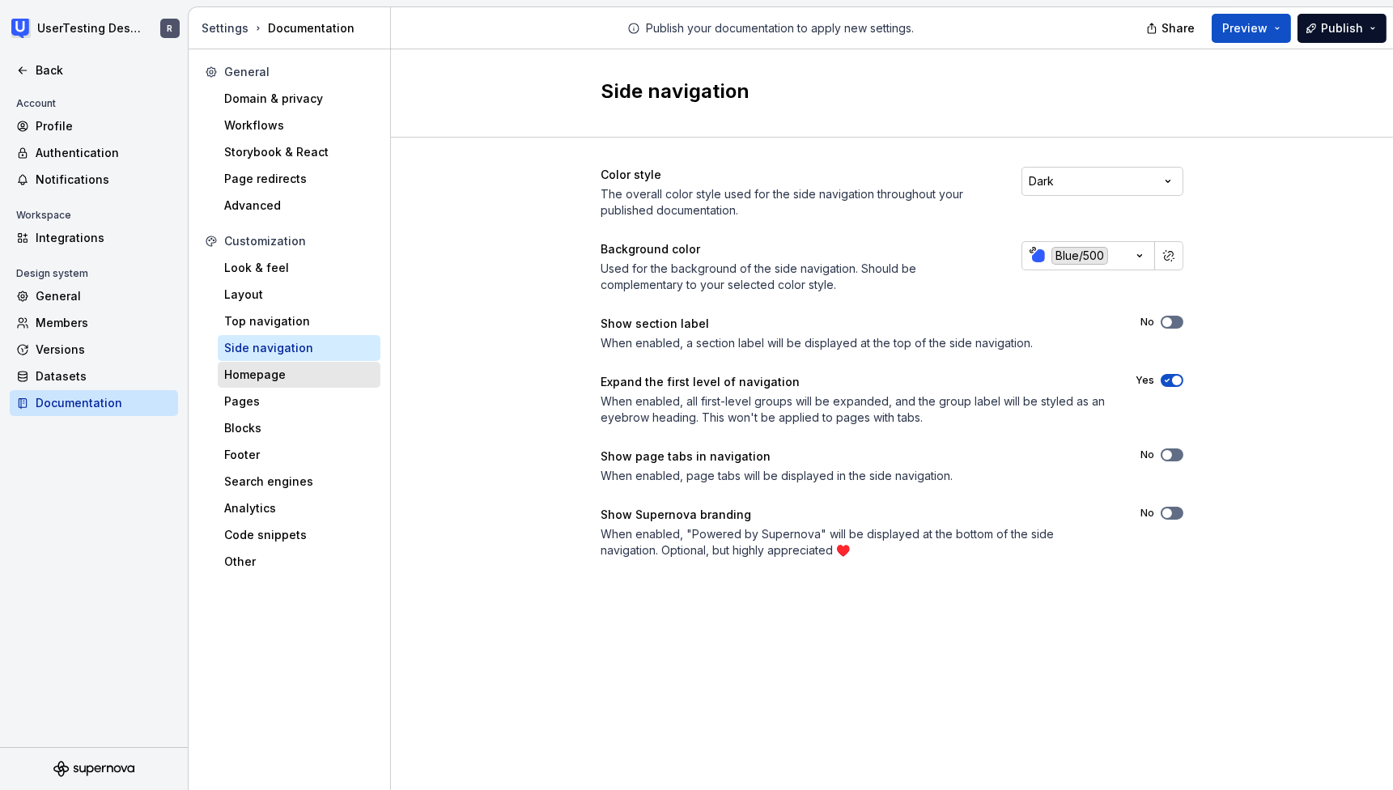
click at [275, 382] on div "Homepage" at bounding box center [299, 375] width 150 height 16
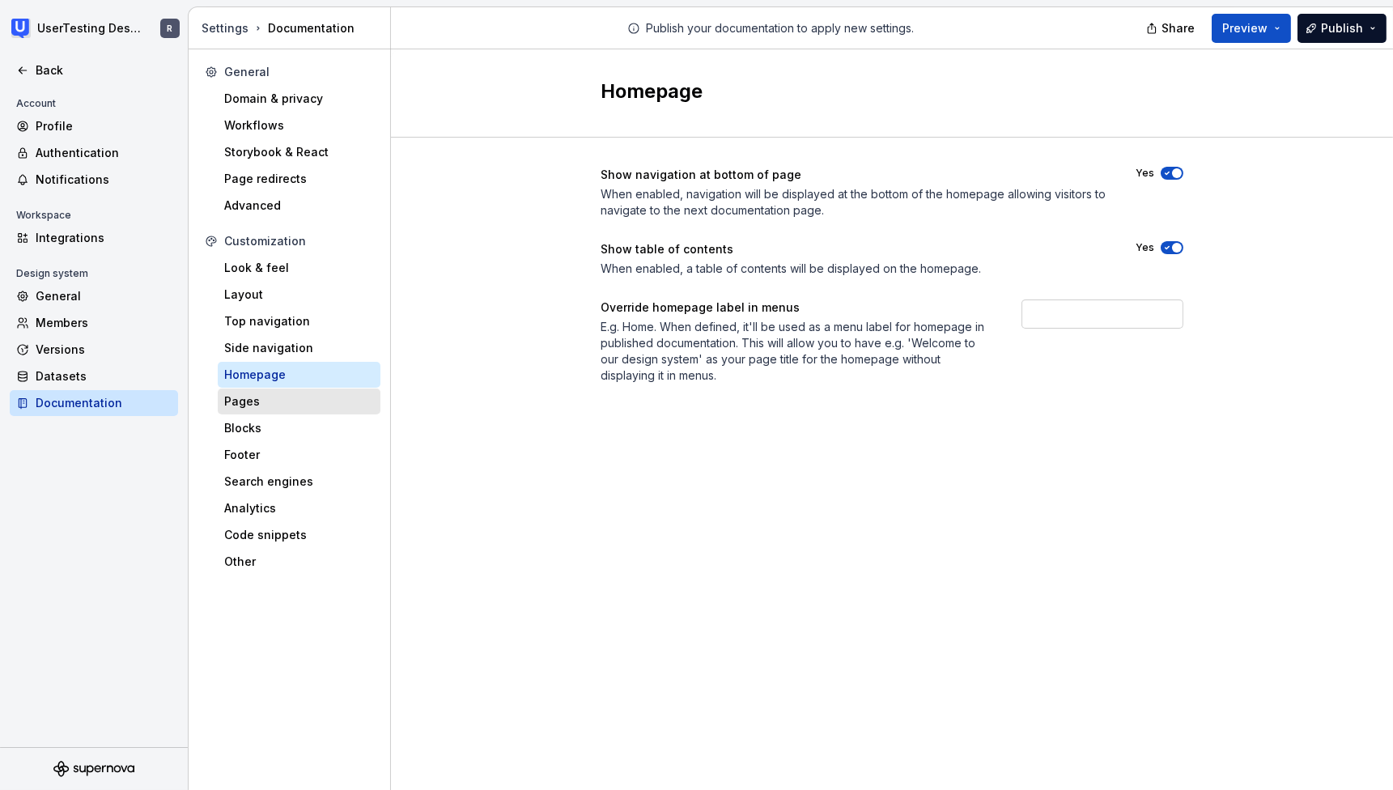
click at [248, 397] on div "Pages" at bounding box center [299, 401] width 150 height 16
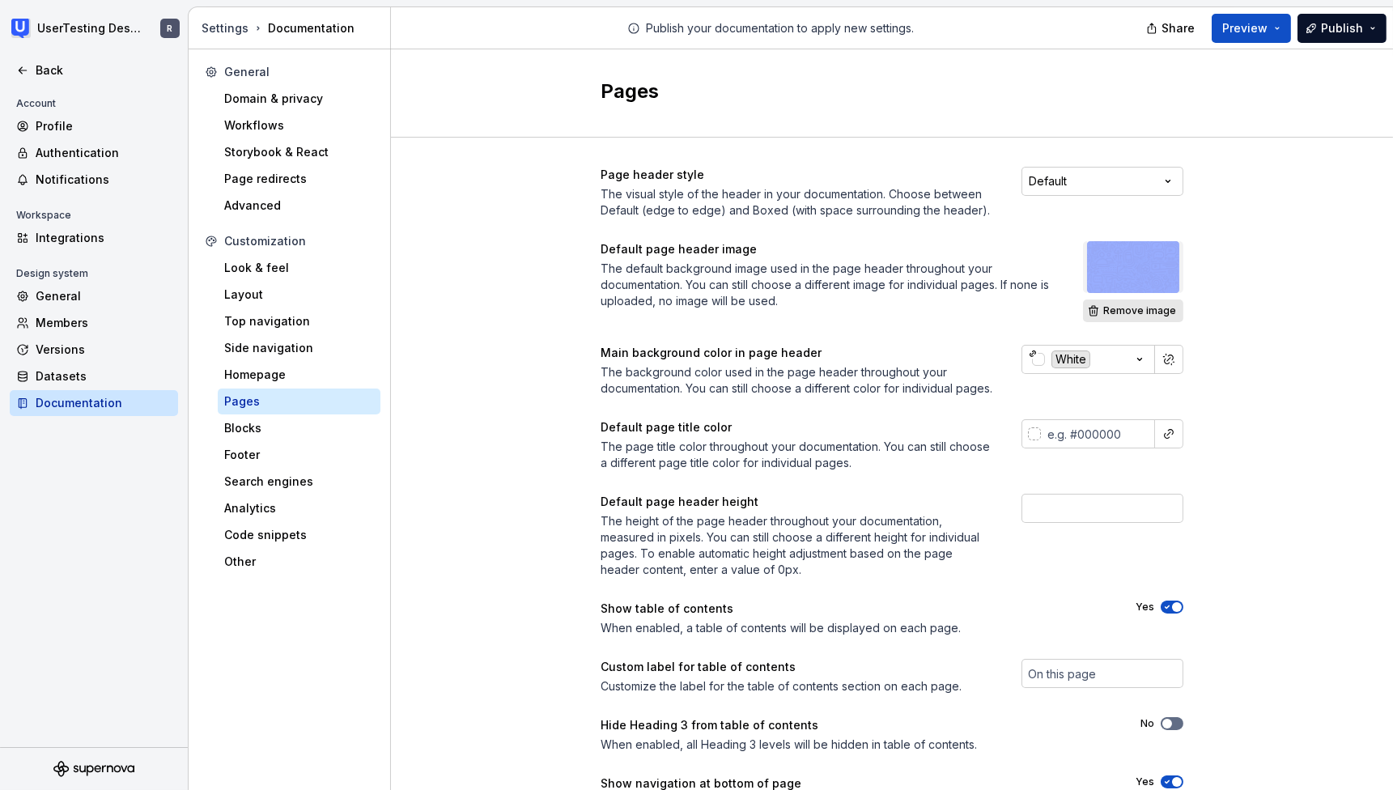
click at [1164, 307] on span "Remove image" at bounding box center [1139, 310] width 73 height 13
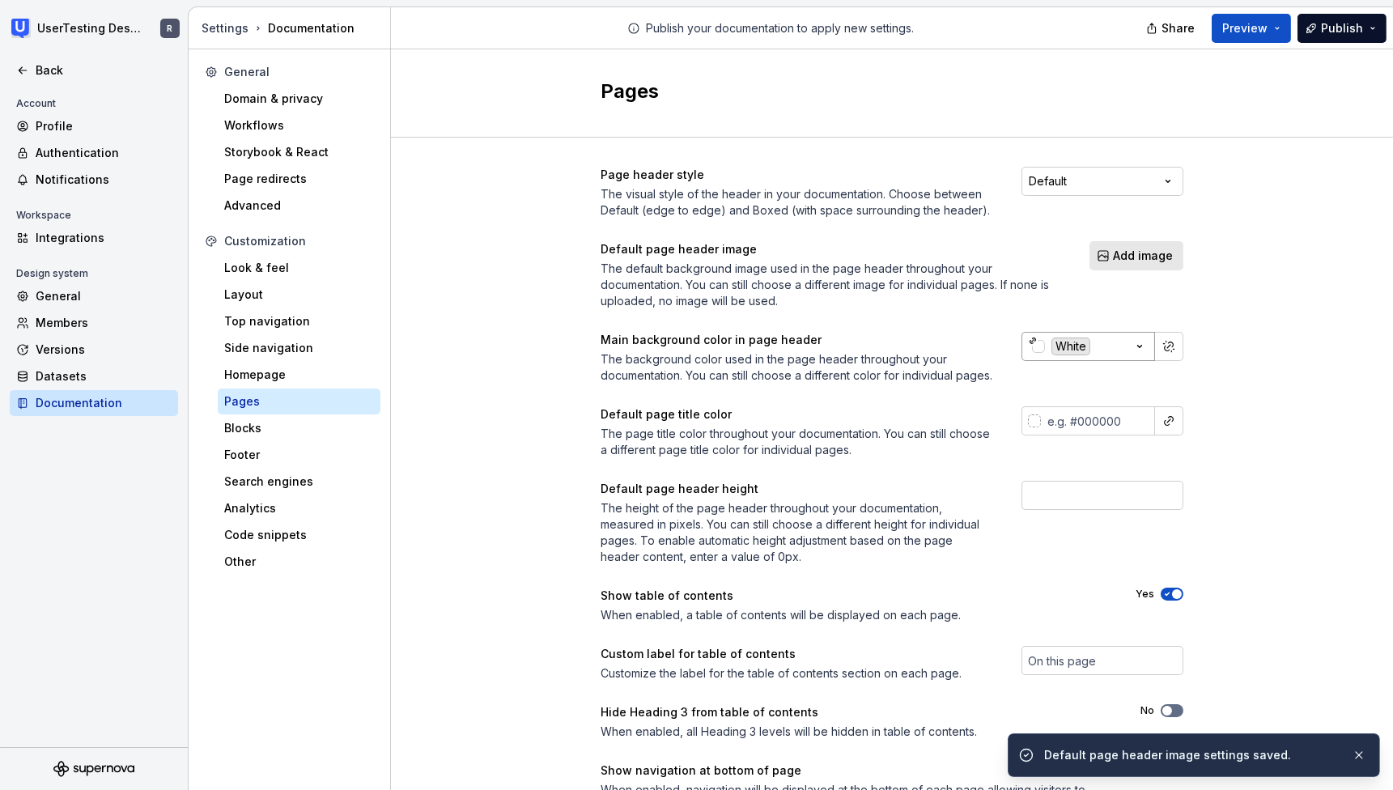
click at [1132, 349] on icon "button" at bounding box center [1139, 346] width 16 height 16
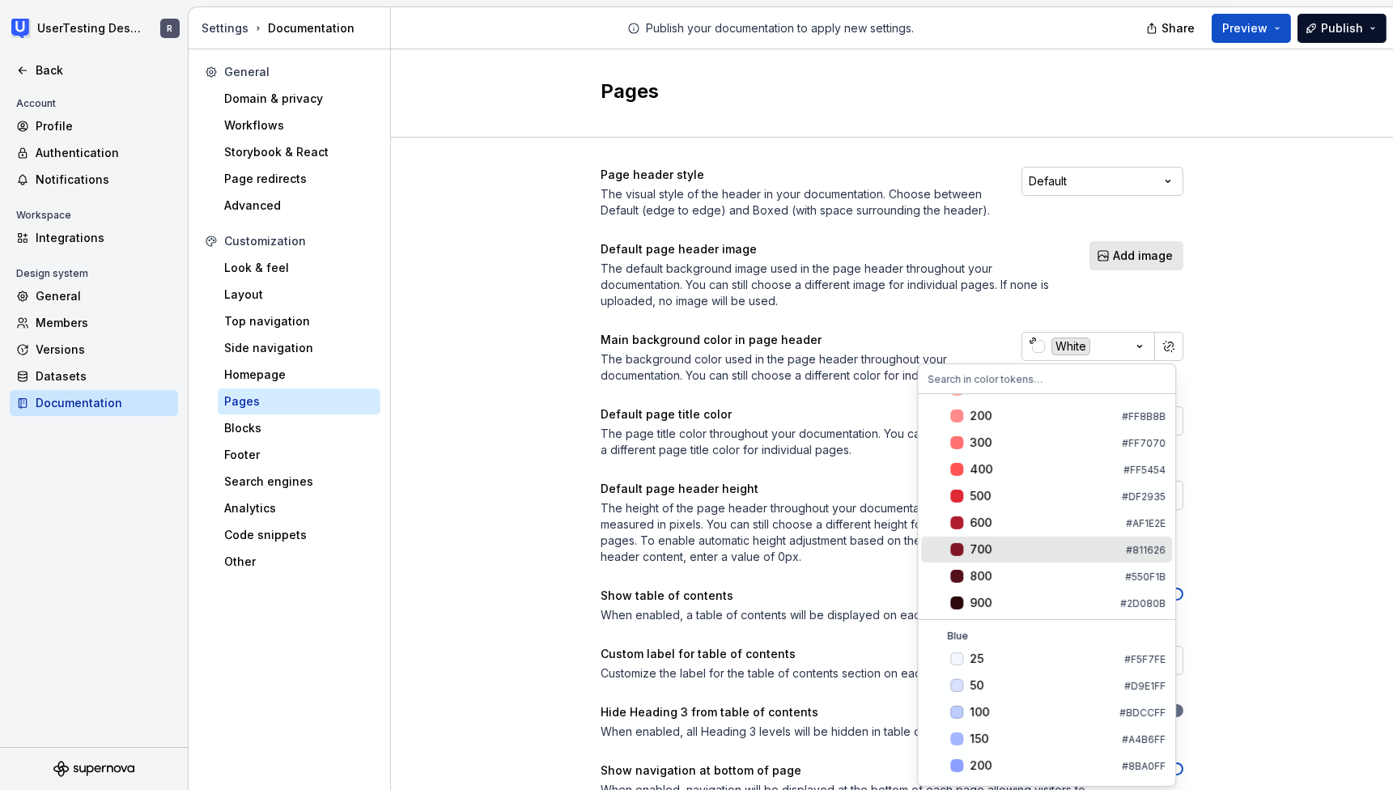
scroll to position [188, 0]
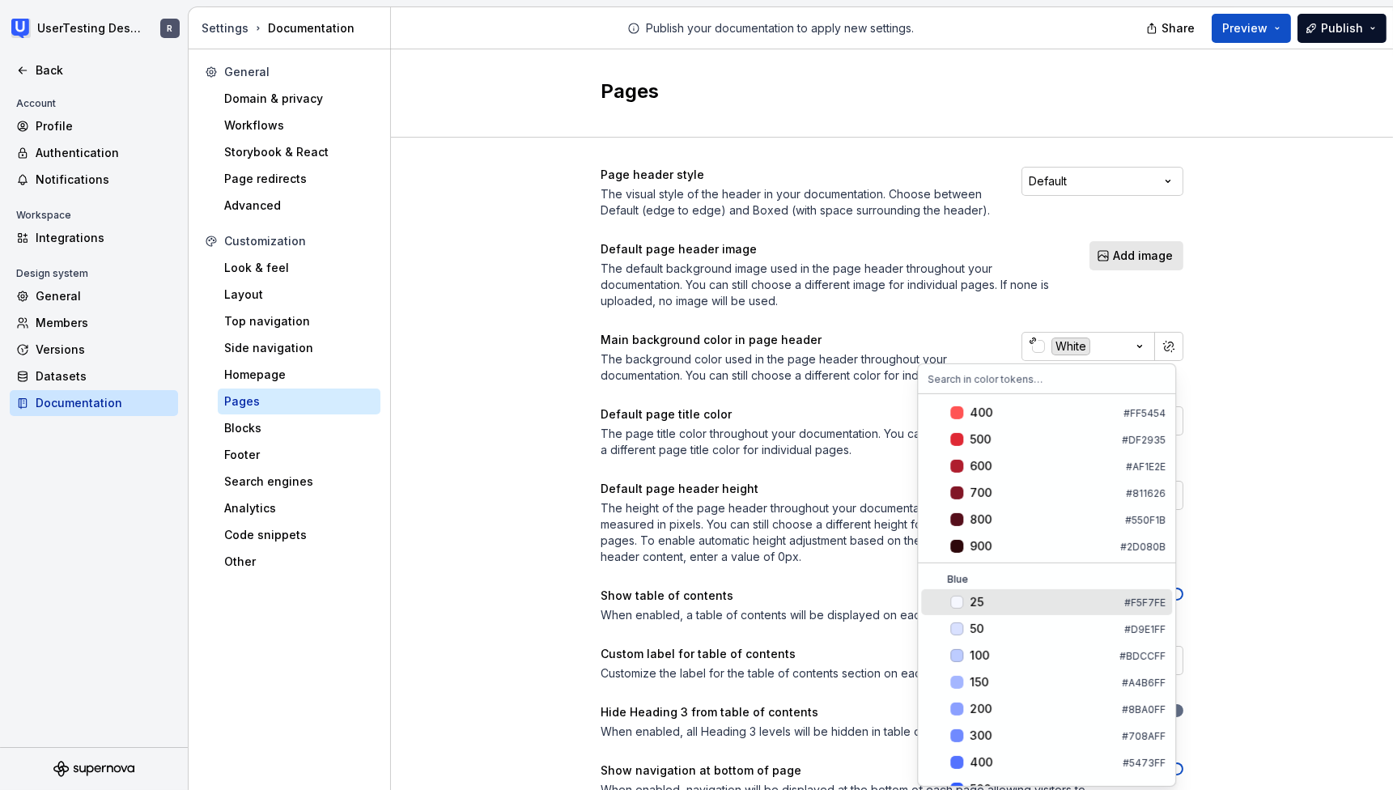
click at [593, 380] on html "UserTesting Design System R Back Account Profile Authentication Notifications W…" at bounding box center [696, 395] width 1393 height 790
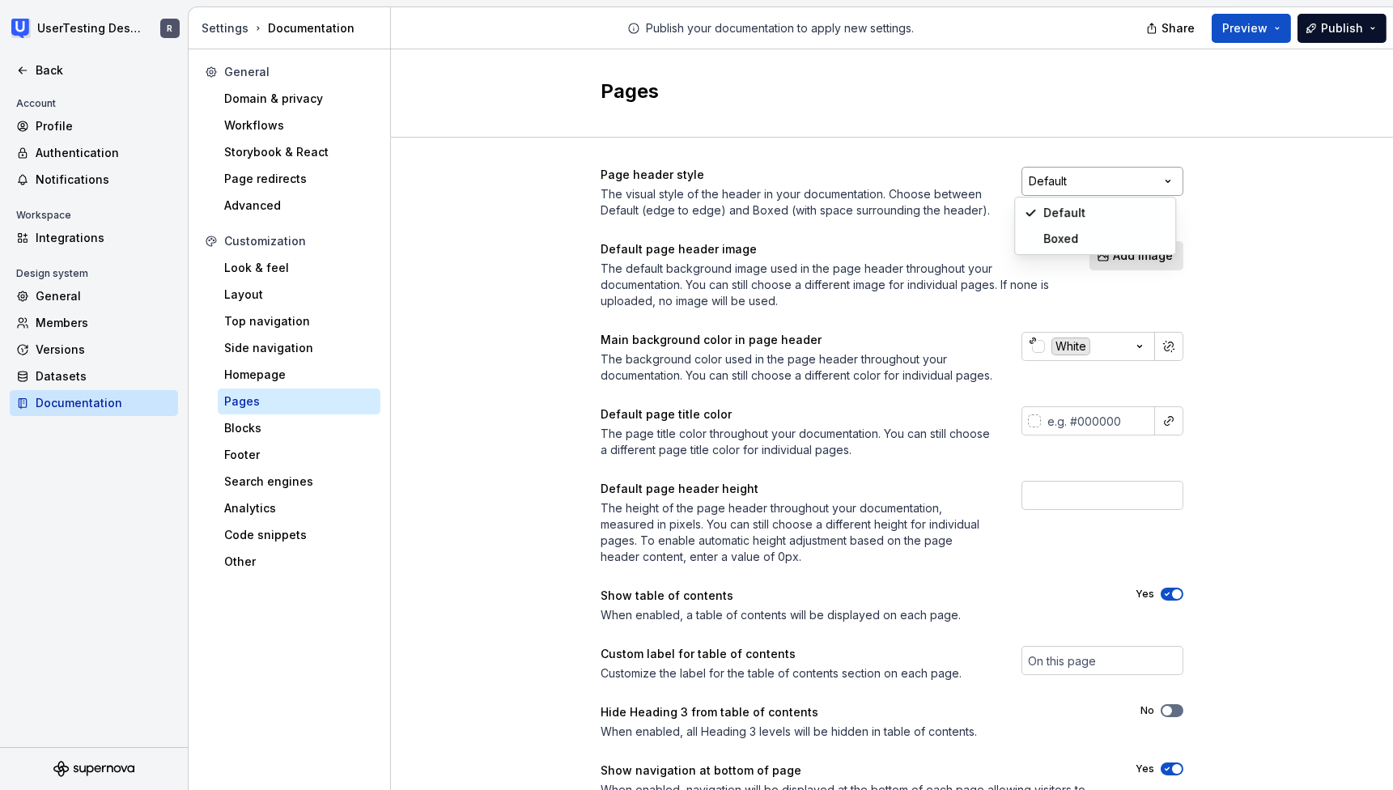
click at [1131, 184] on html "UserTesting Design System R Back Account Profile Authentication Notifications W…" at bounding box center [696, 395] width 1393 height 790
click at [1139, 182] on html "UserTesting Design System R Back Account Profile Authentication Notifications W…" at bounding box center [696, 395] width 1393 height 790
click at [1260, 249] on div "Page header style The visual style of the header in your documentation. Choose …" at bounding box center [892, 507] width 1002 height 738
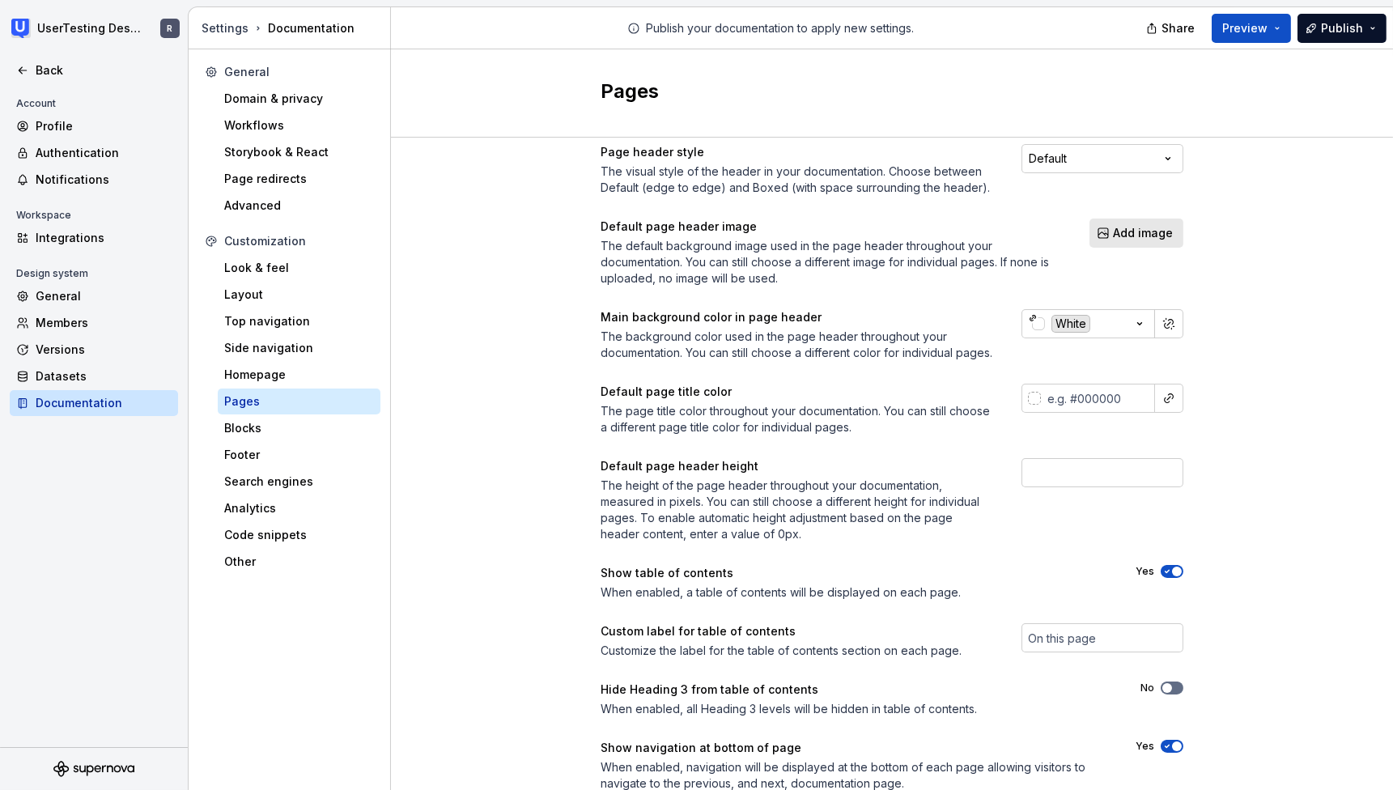
scroll to position [0, 0]
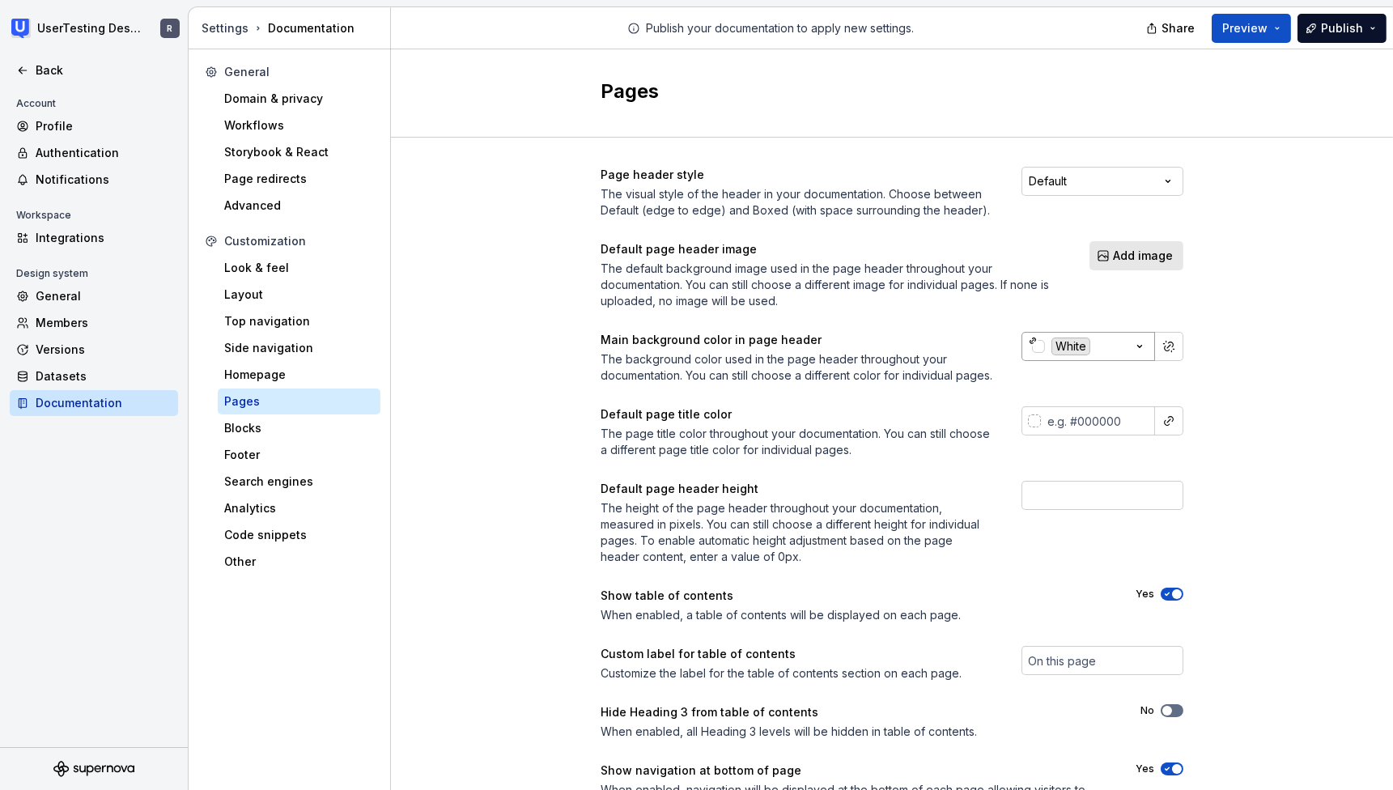
click at [1131, 341] on icon "button" at bounding box center [1139, 346] width 16 height 16
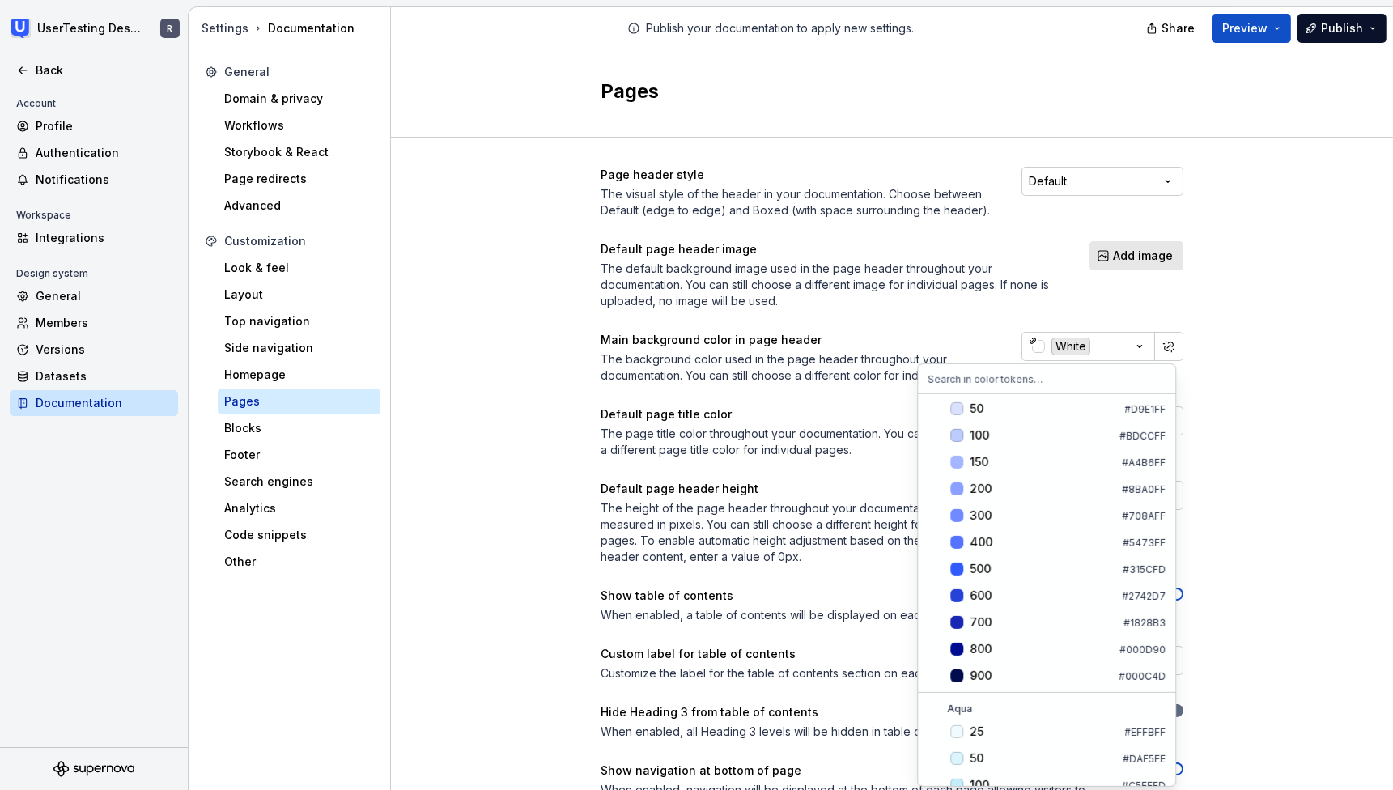
scroll to position [495, 0]
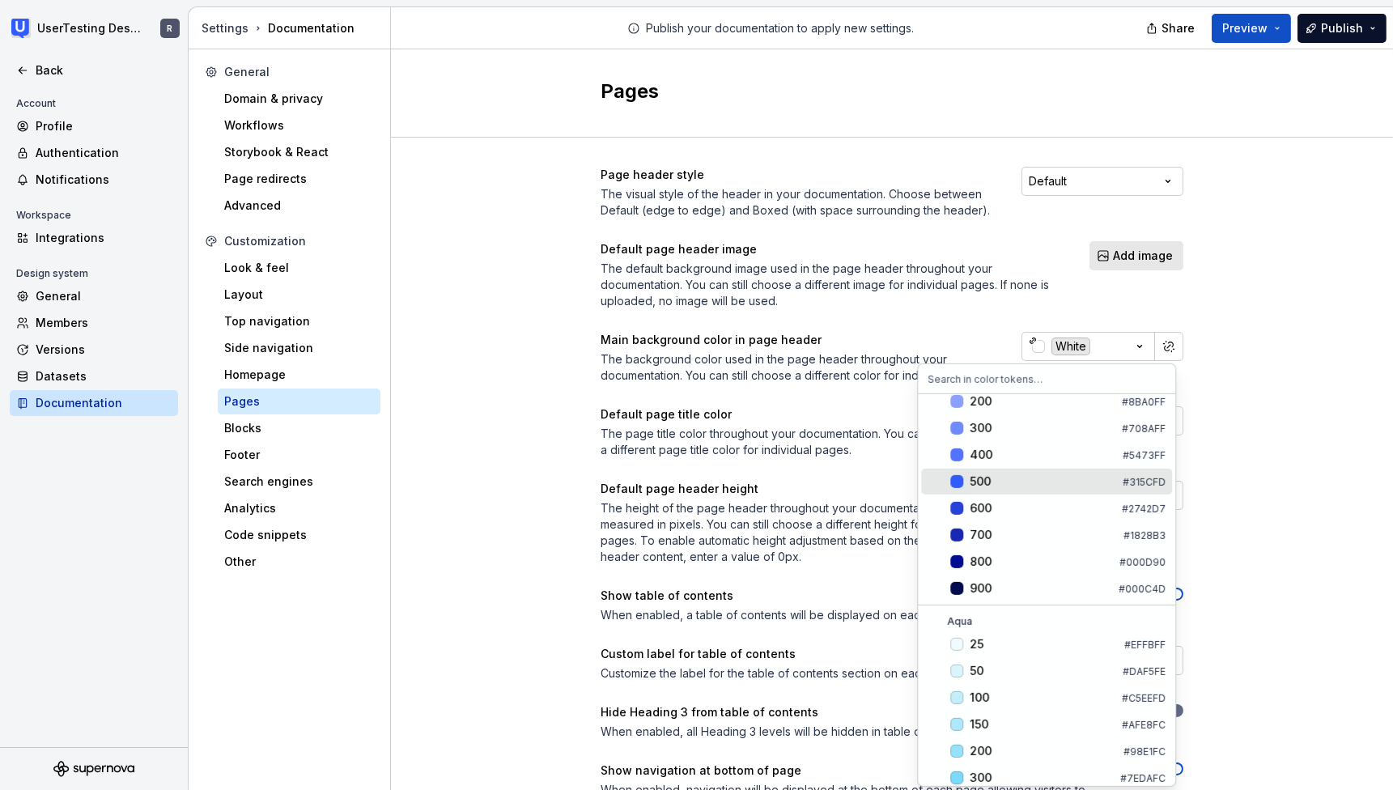
click at [1014, 482] on div "500" at bounding box center [1042, 481] width 146 height 16
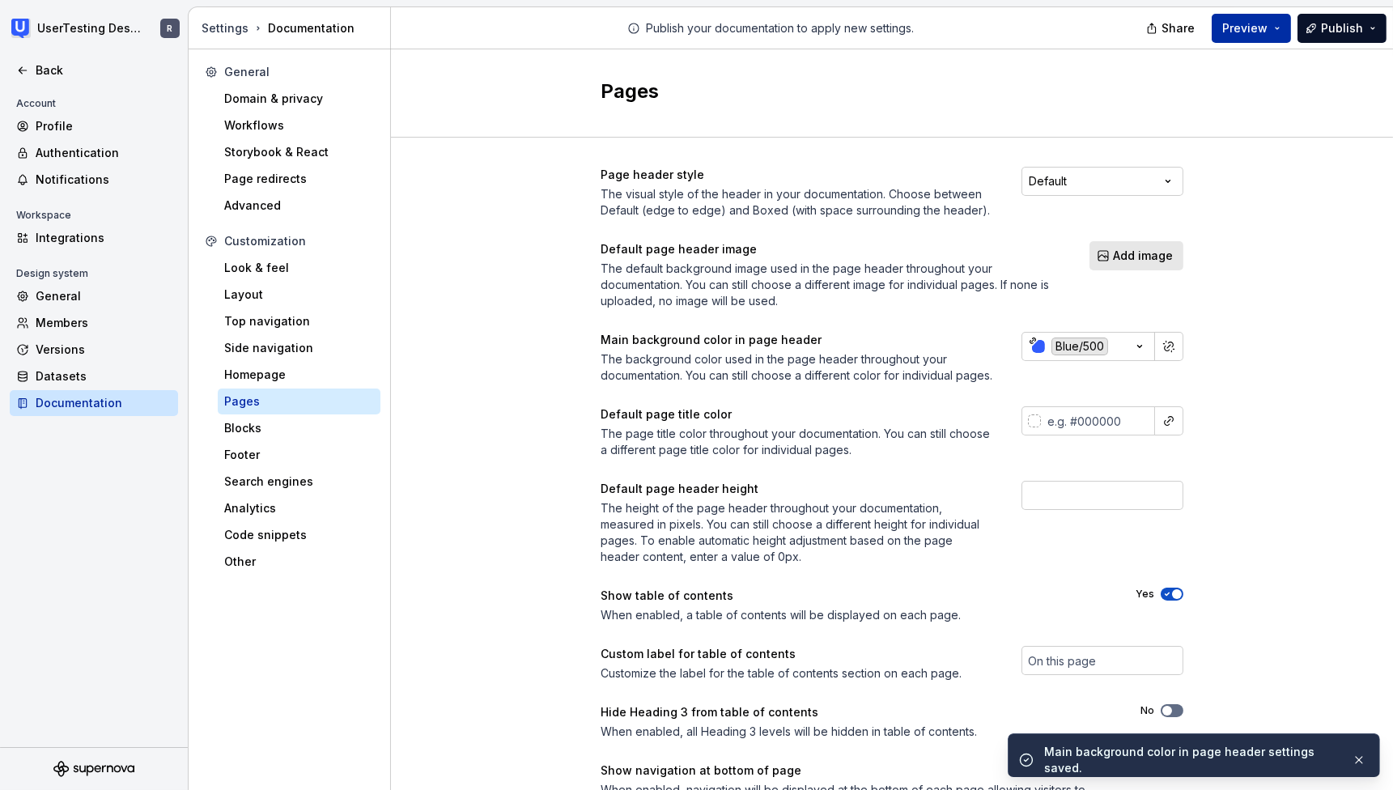
click at [1235, 28] on span "Preview" at bounding box center [1244, 28] width 45 height 16
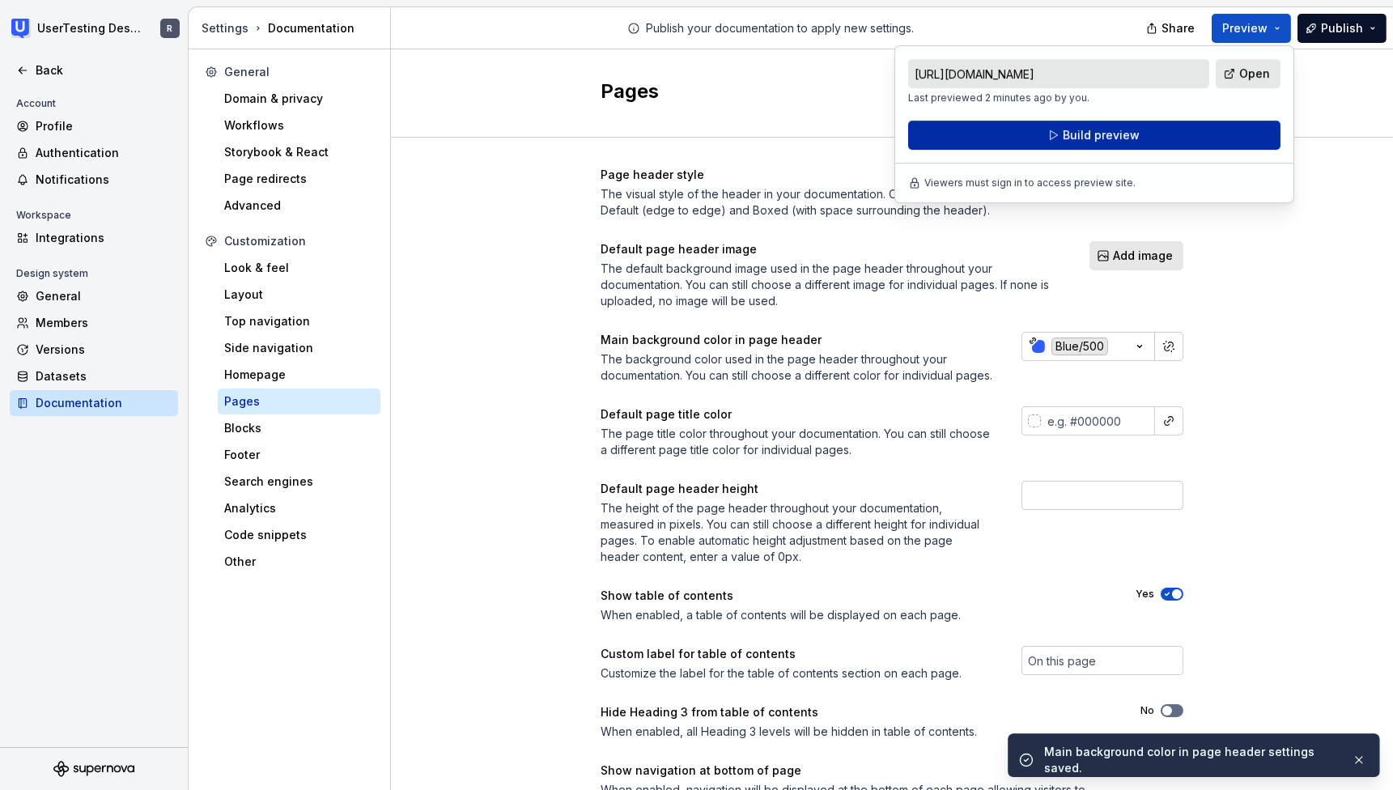
click at [1123, 132] on span "Build preview" at bounding box center [1100, 135] width 77 height 16
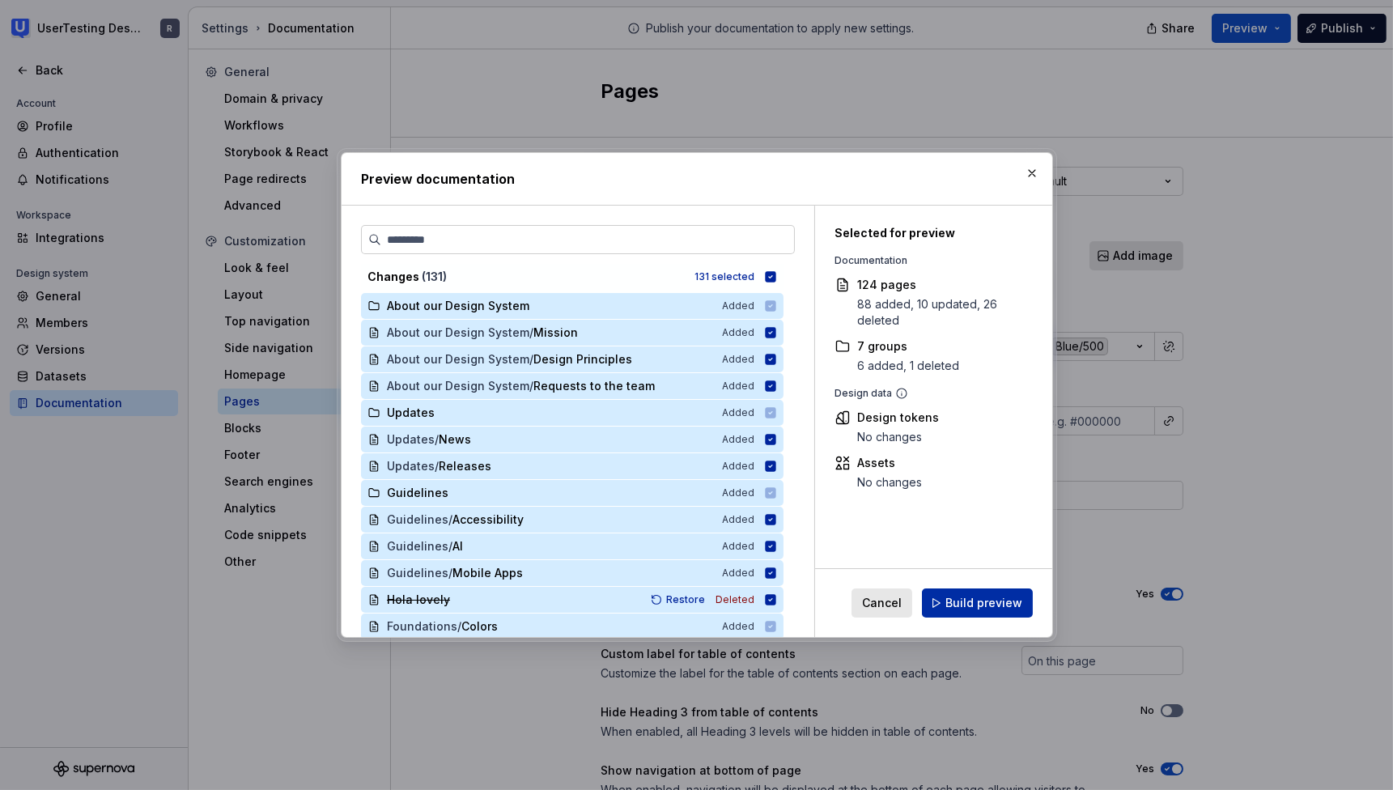
click at [972, 604] on span "Build preview" at bounding box center [983, 603] width 77 height 16
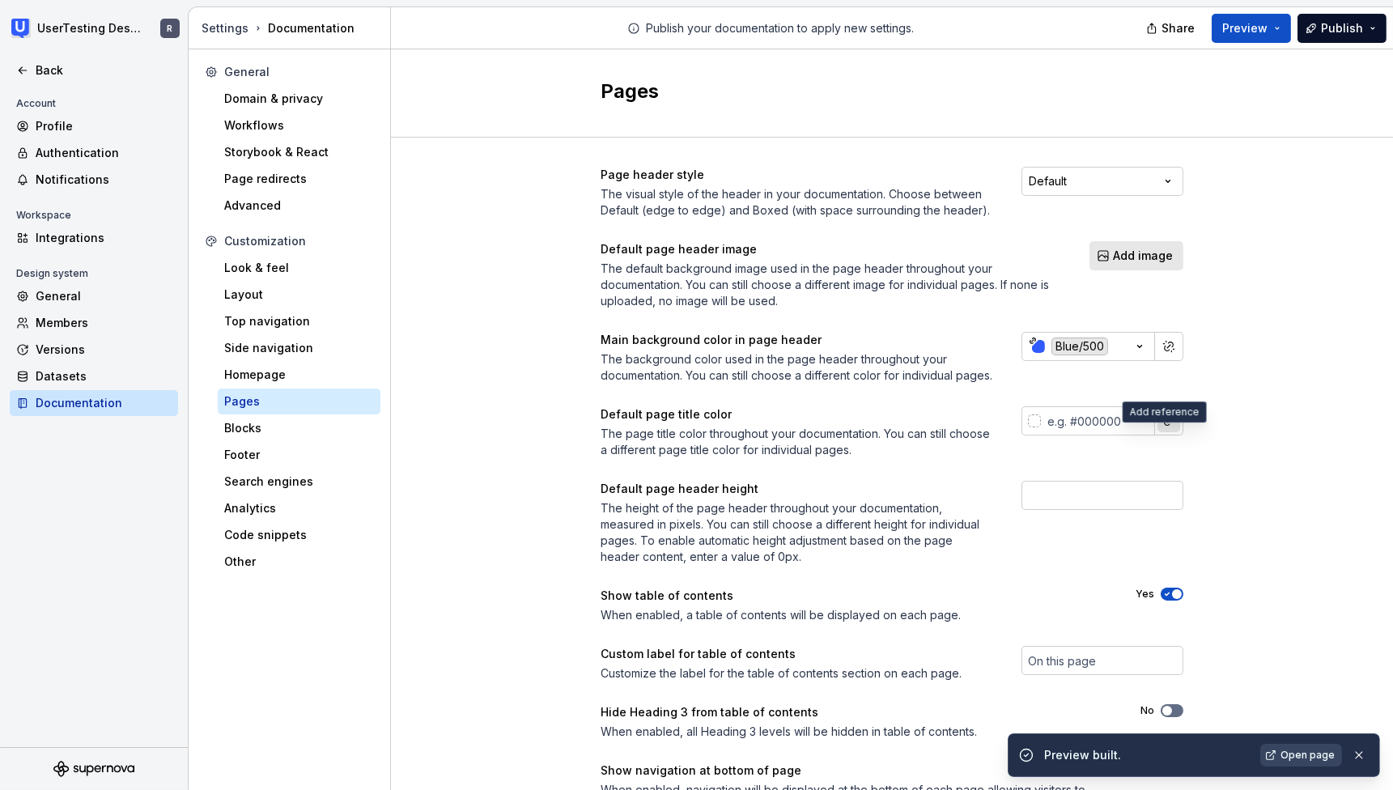
click at [1172, 432] on button "button" at bounding box center [1168, 420] width 23 height 23
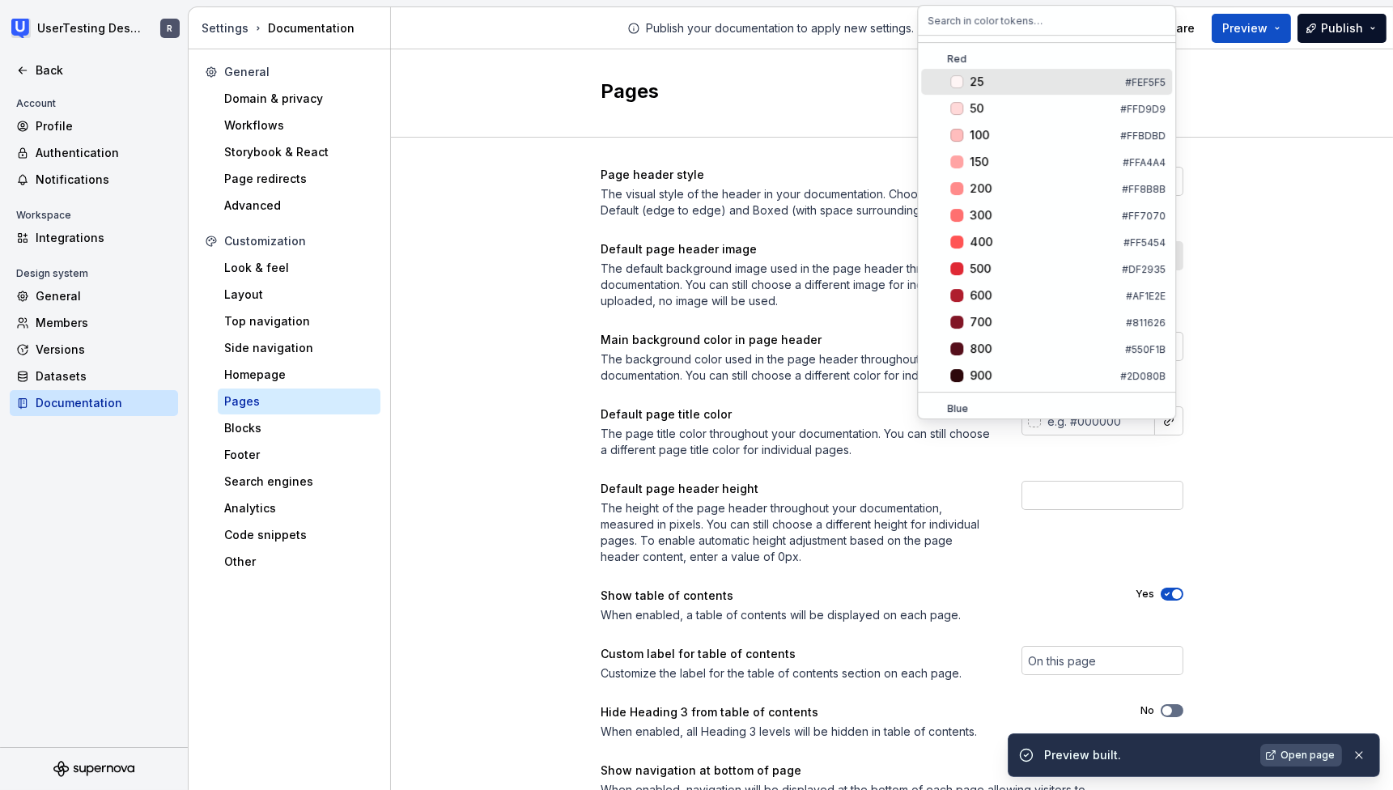
click at [1292, 754] on span "Open page" at bounding box center [1307, 755] width 54 height 13
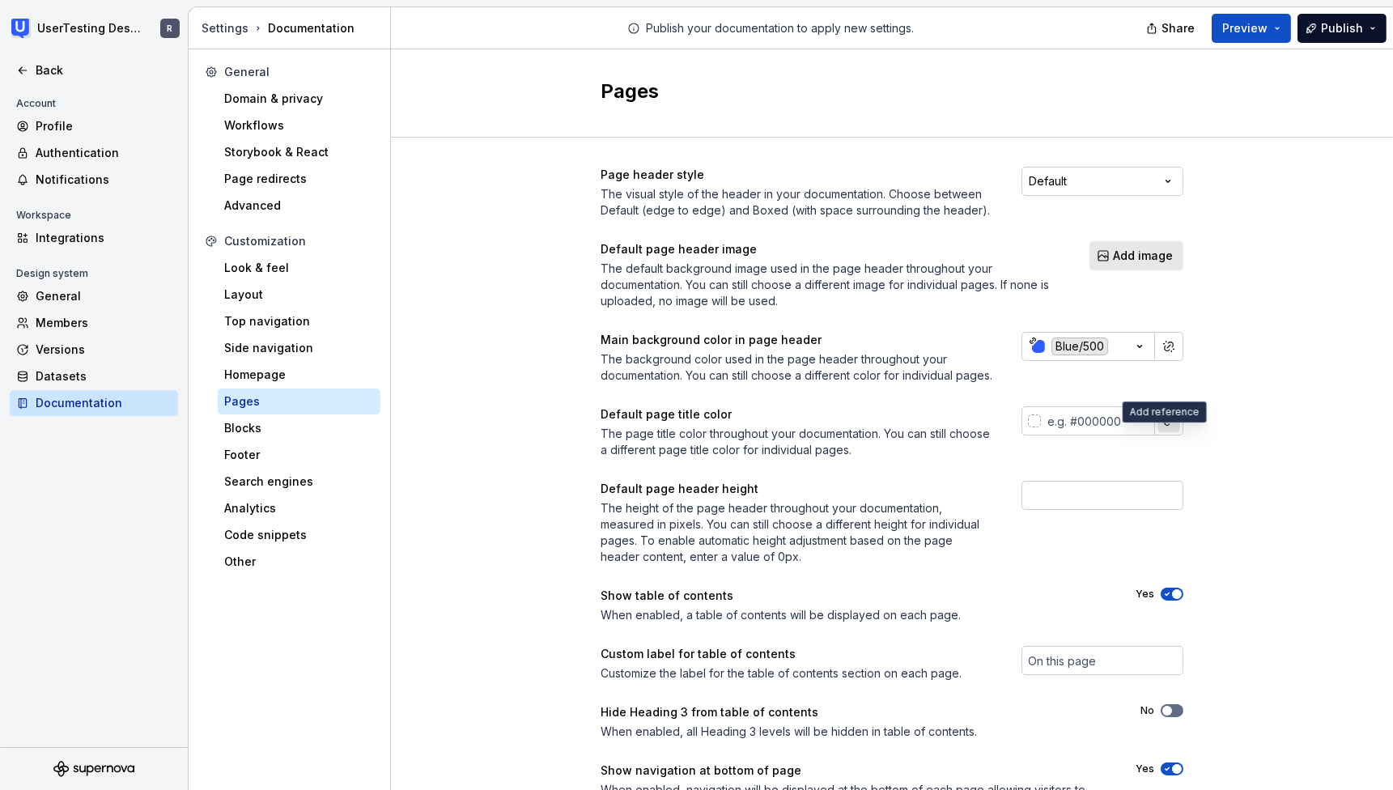
click at [1162, 432] on button "button" at bounding box center [1168, 420] width 23 height 23
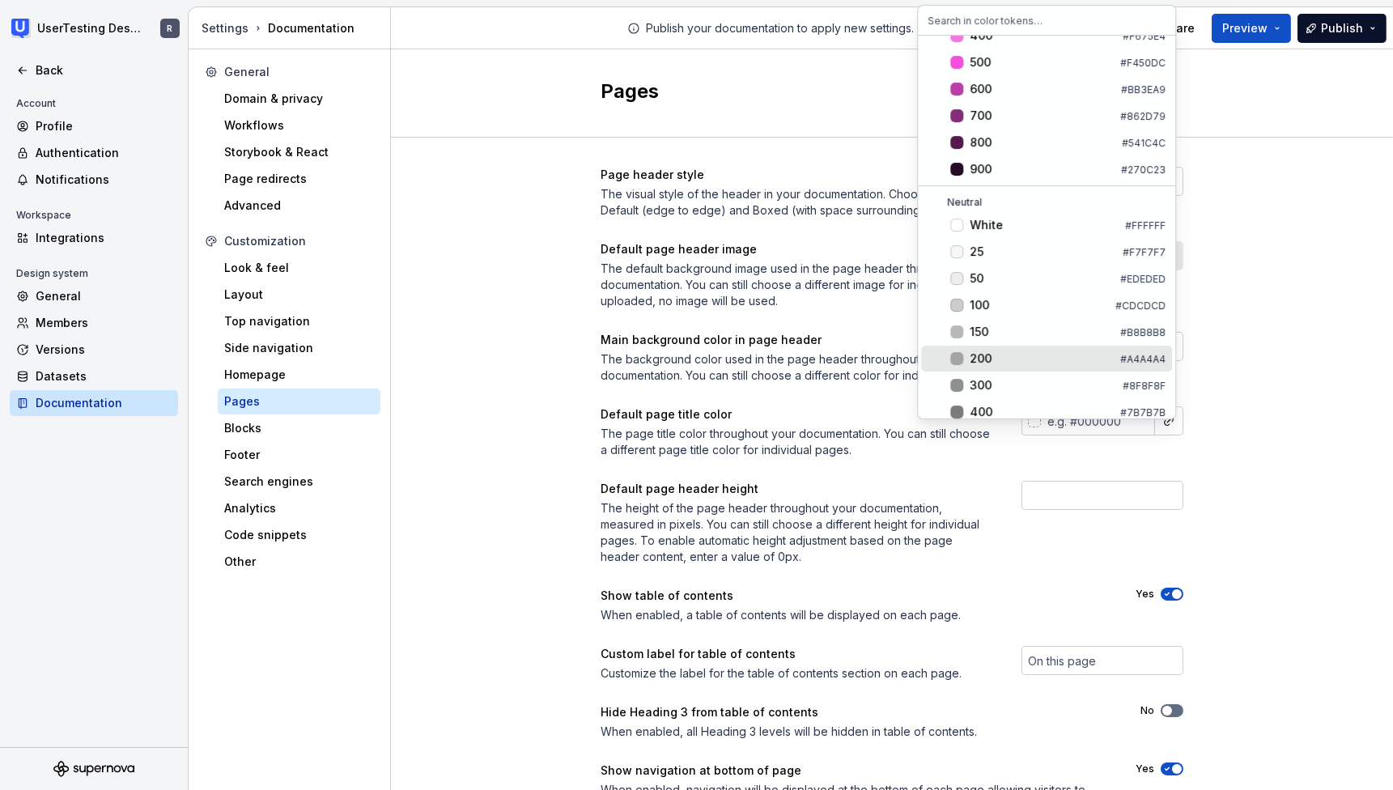
scroll to position [1875, 0]
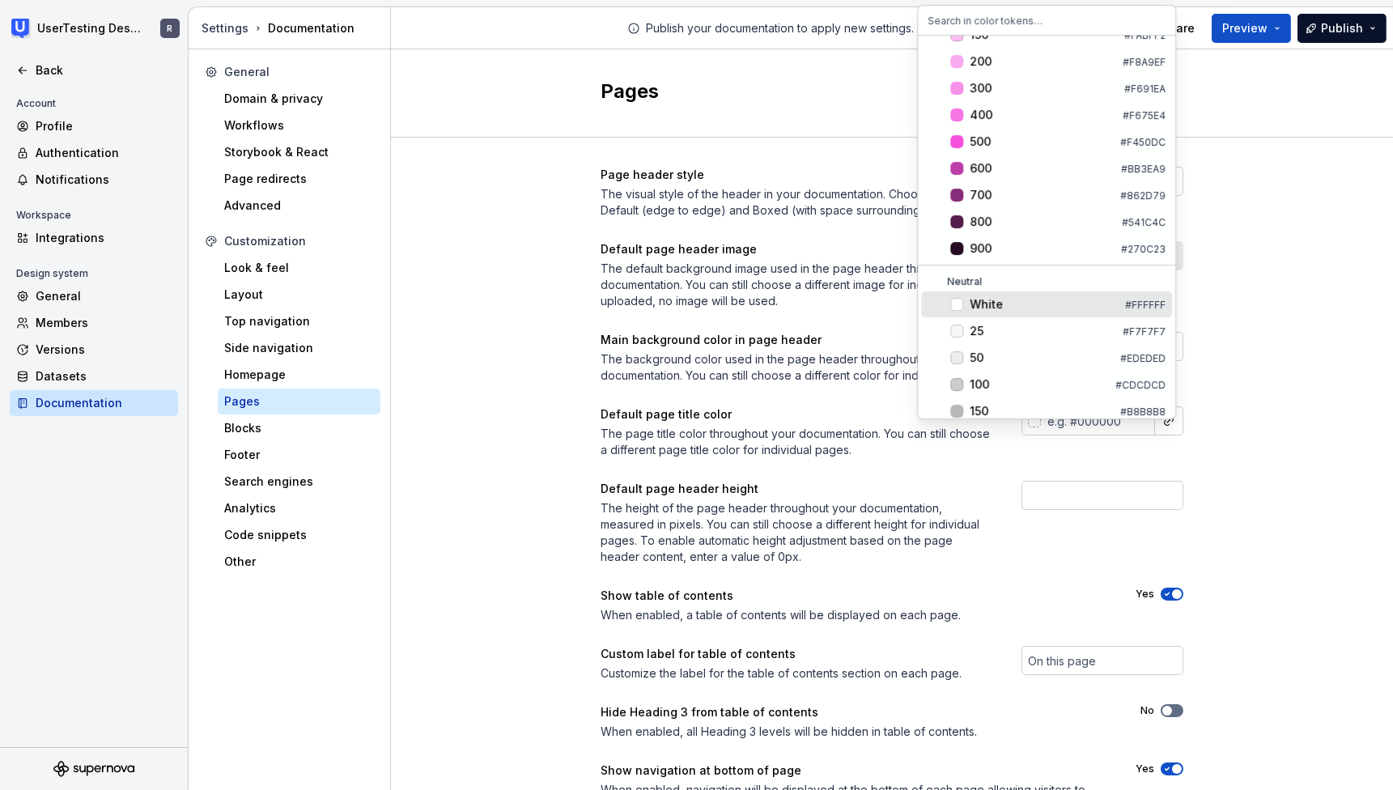
click at [985, 300] on div "White" at bounding box center [985, 304] width 33 height 16
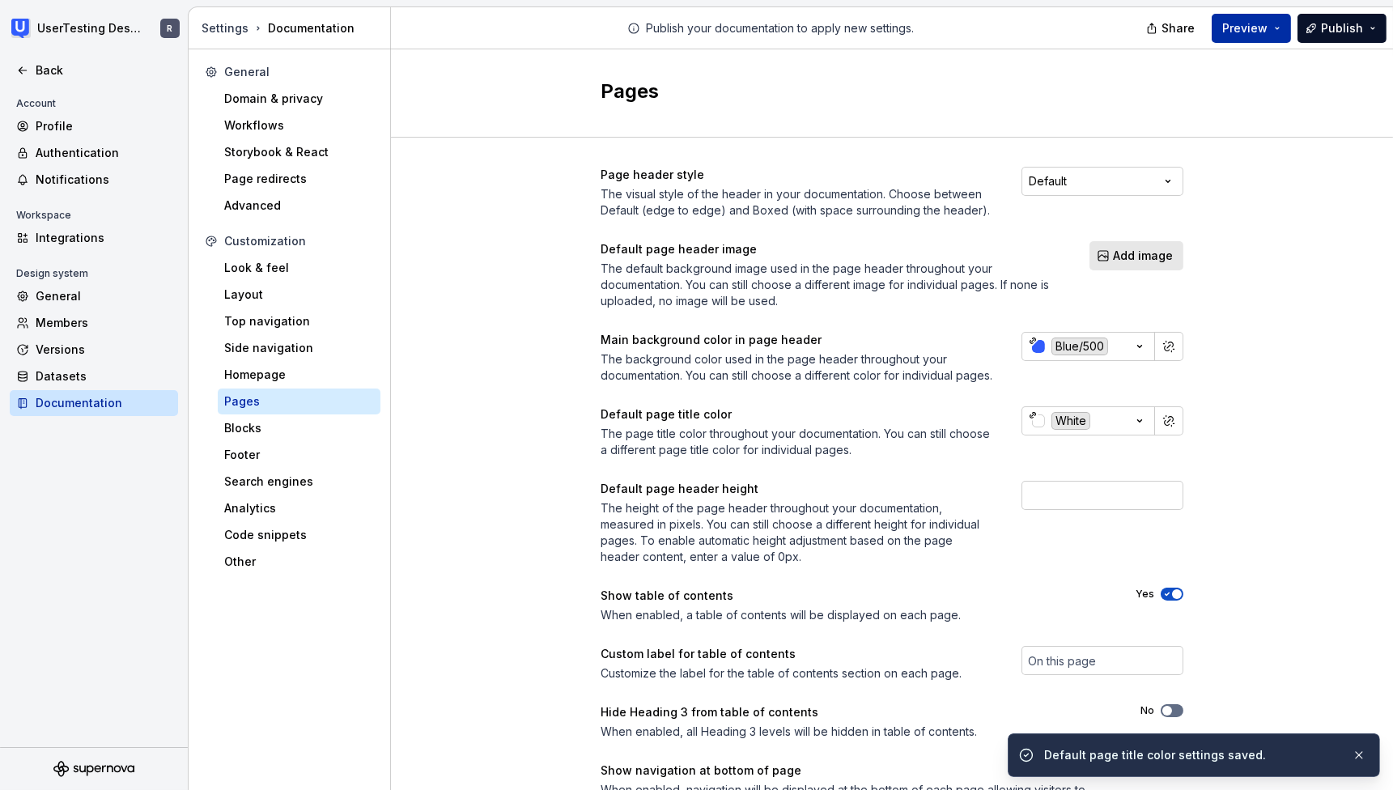
click at [1245, 32] on span "Preview" at bounding box center [1244, 28] width 45 height 16
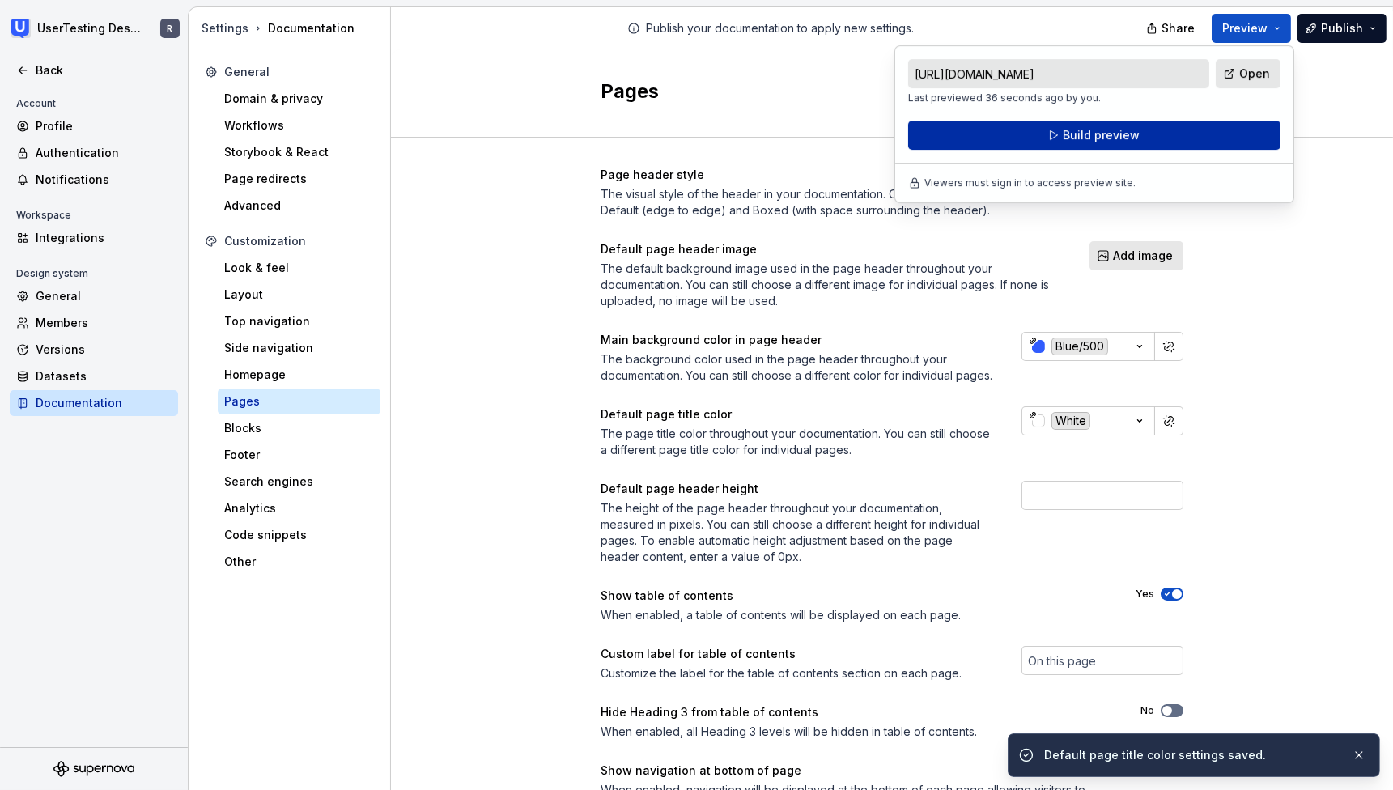
click at [1109, 138] on span "Build preview" at bounding box center [1100, 135] width 77 height 16
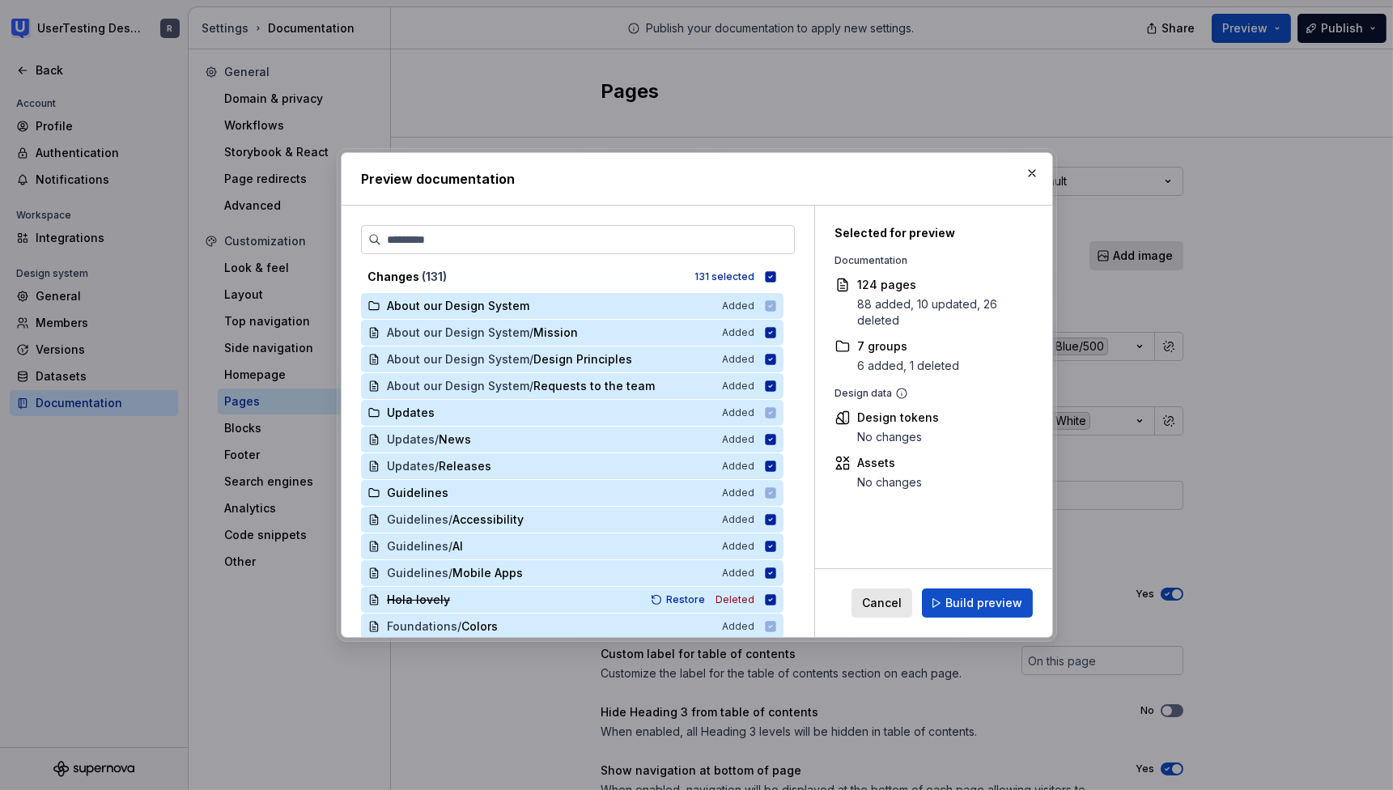
click at [979, 617] on div "Cancel Build preview" at bounding box center [933, 603] width 237 height 68
click at [984, 609] on span "Build preview" at bounding box center [983, 603] width 77 height 16
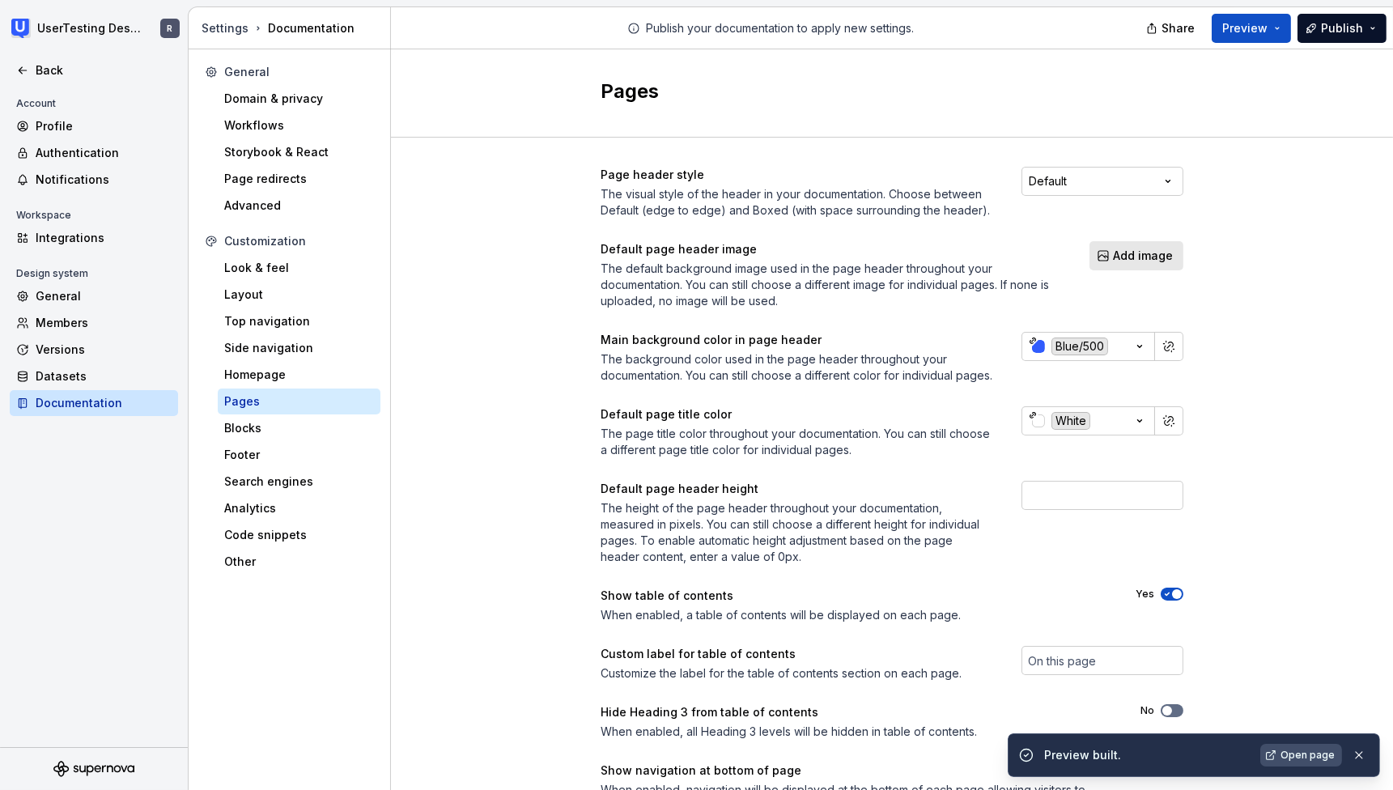
click at [1315, 757] on span "Open page" at bounding box center [1307, 755] width 54 height 13
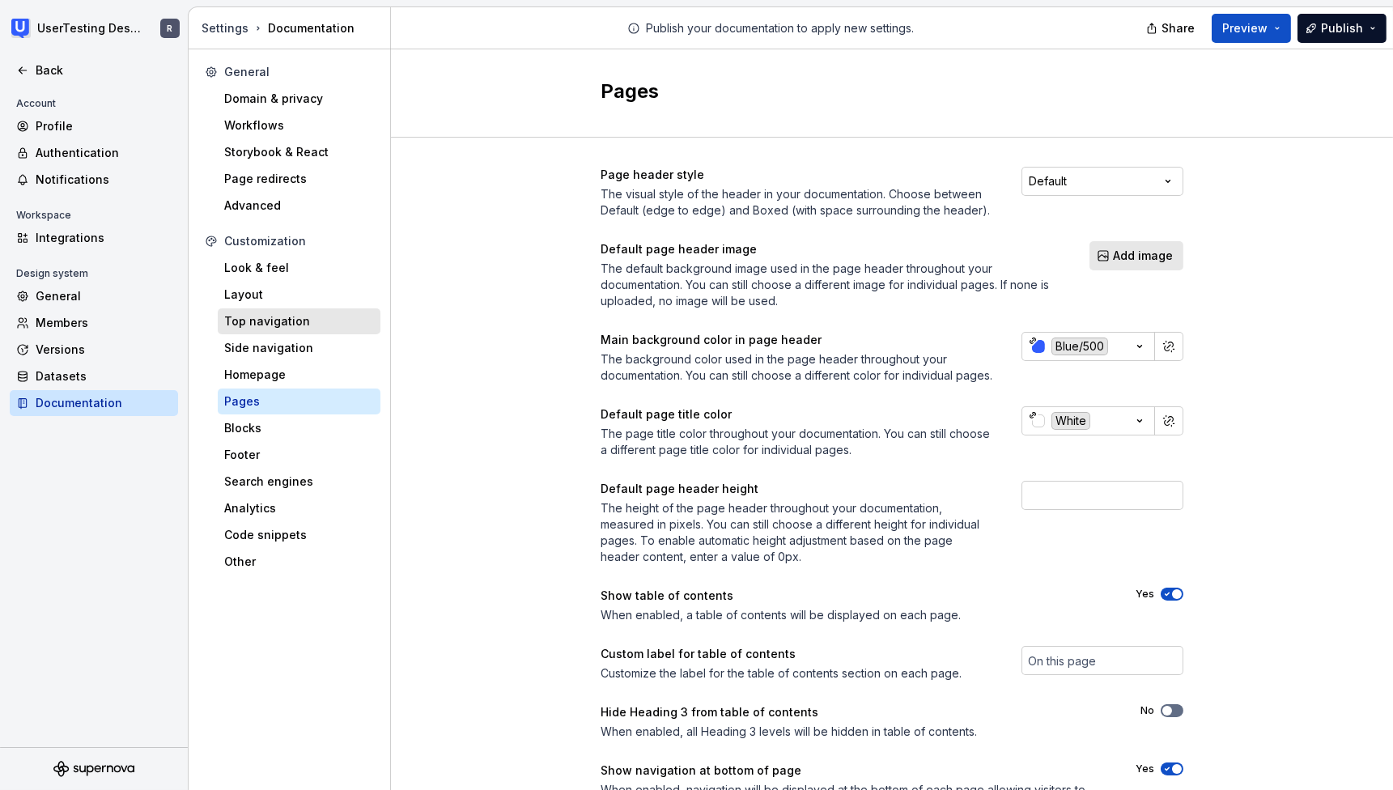
click at [285, 329] on div "Top navigation" at bounding box center [299, 321] width 163 height 26
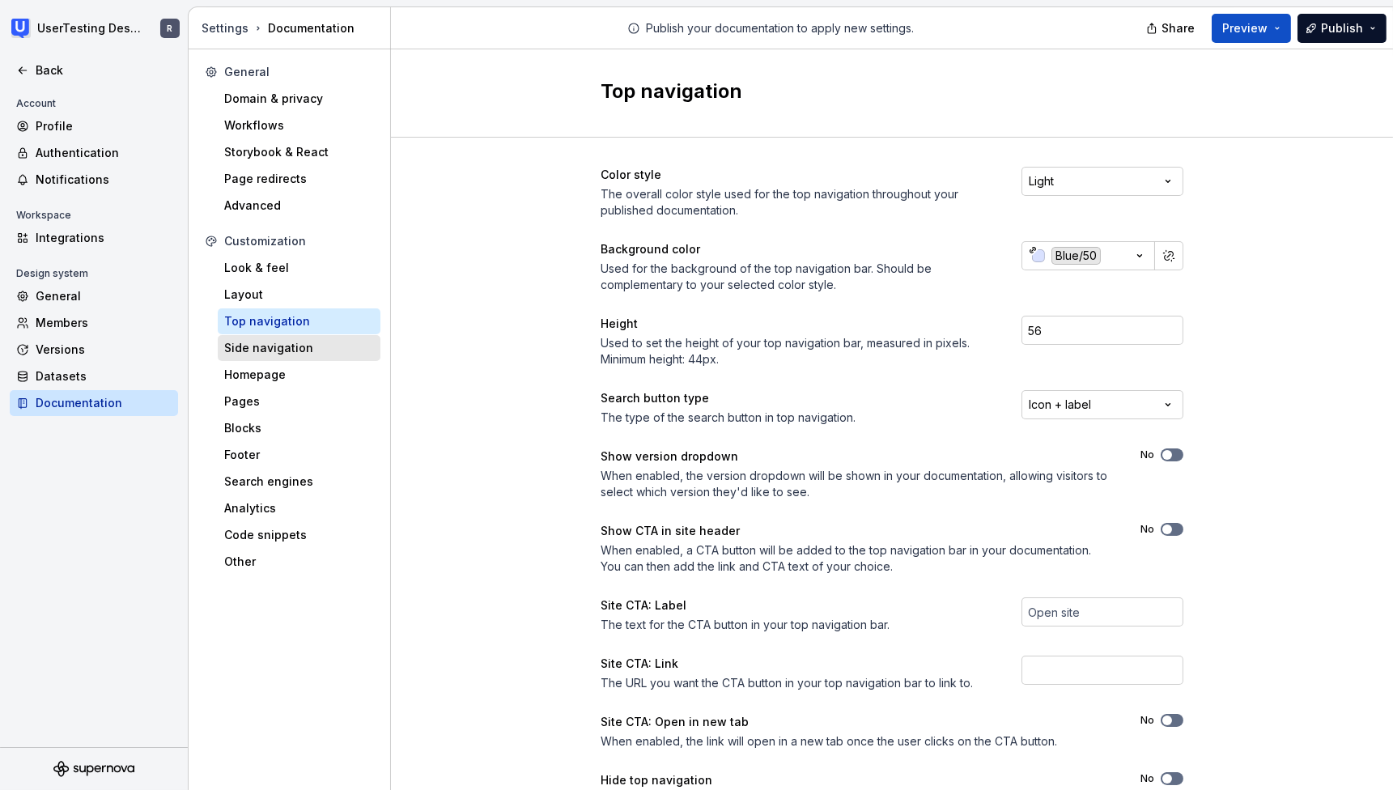
click at [282, 346] on div "Side navigation" at bounding box center [299, 348] width 150 height 16
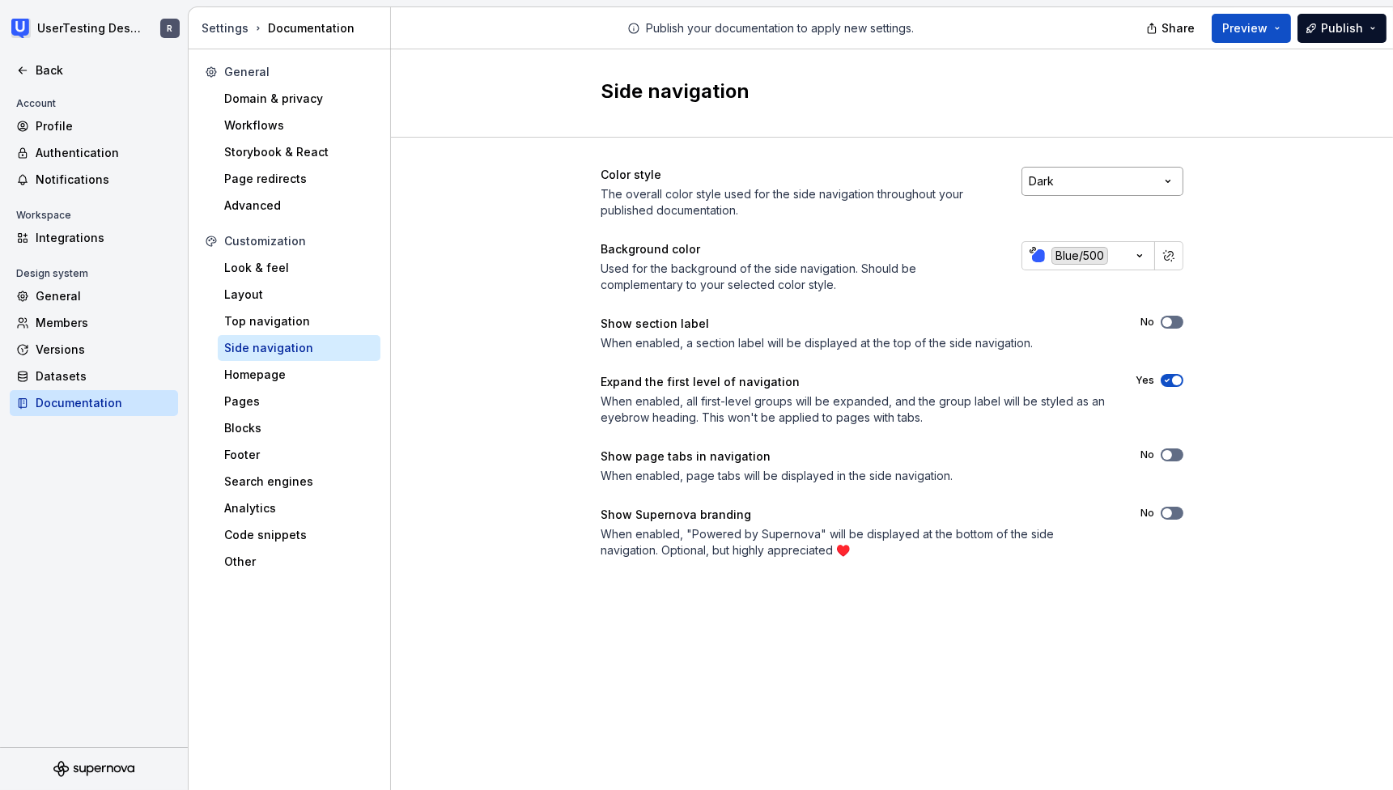
click at [1175, 176] on html "UserTesting Design System R Back Account Profile Authentication Notifications W…" at bounding box center [696, 395] width 1393 height 790
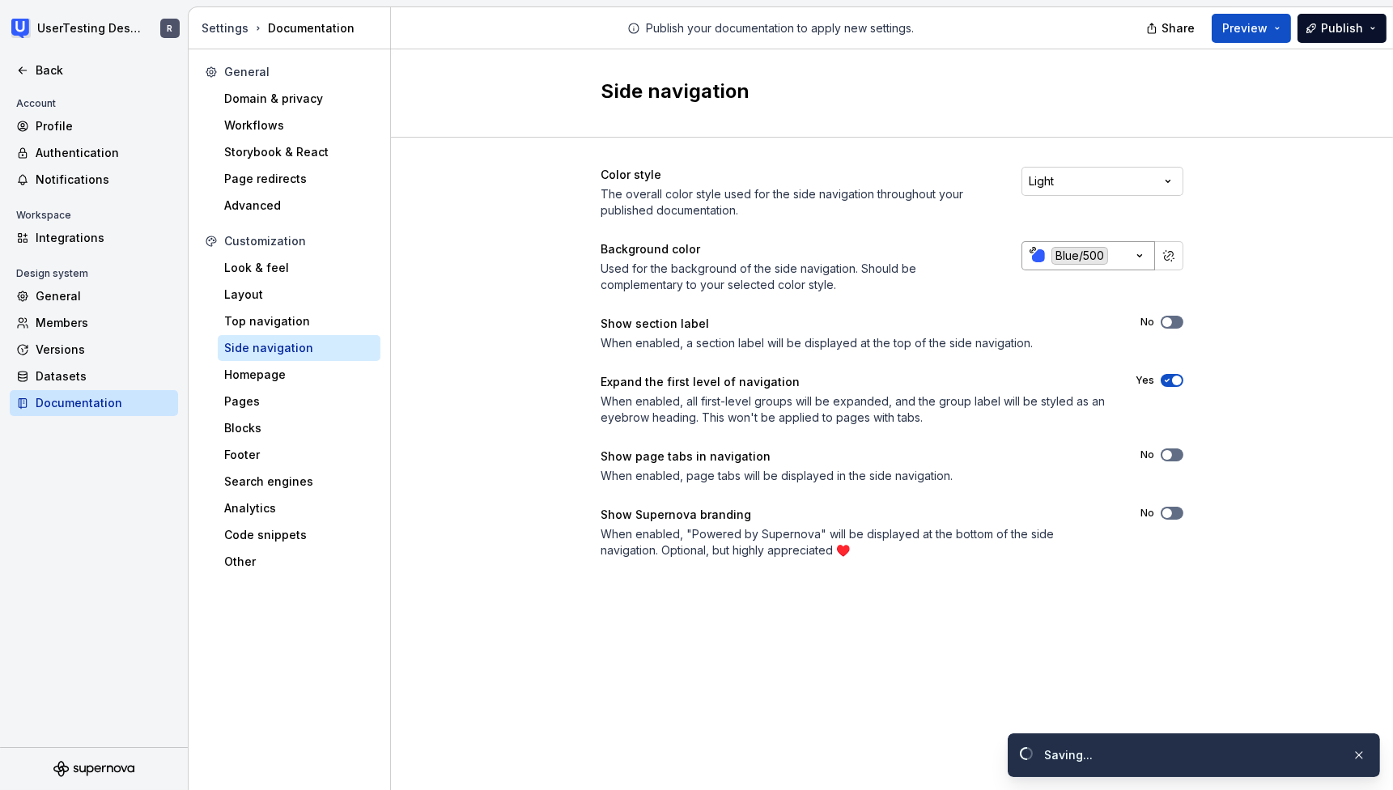
click at [1136, 259] on icon "button" at bounding box center [1139, 256] width 16 height 16
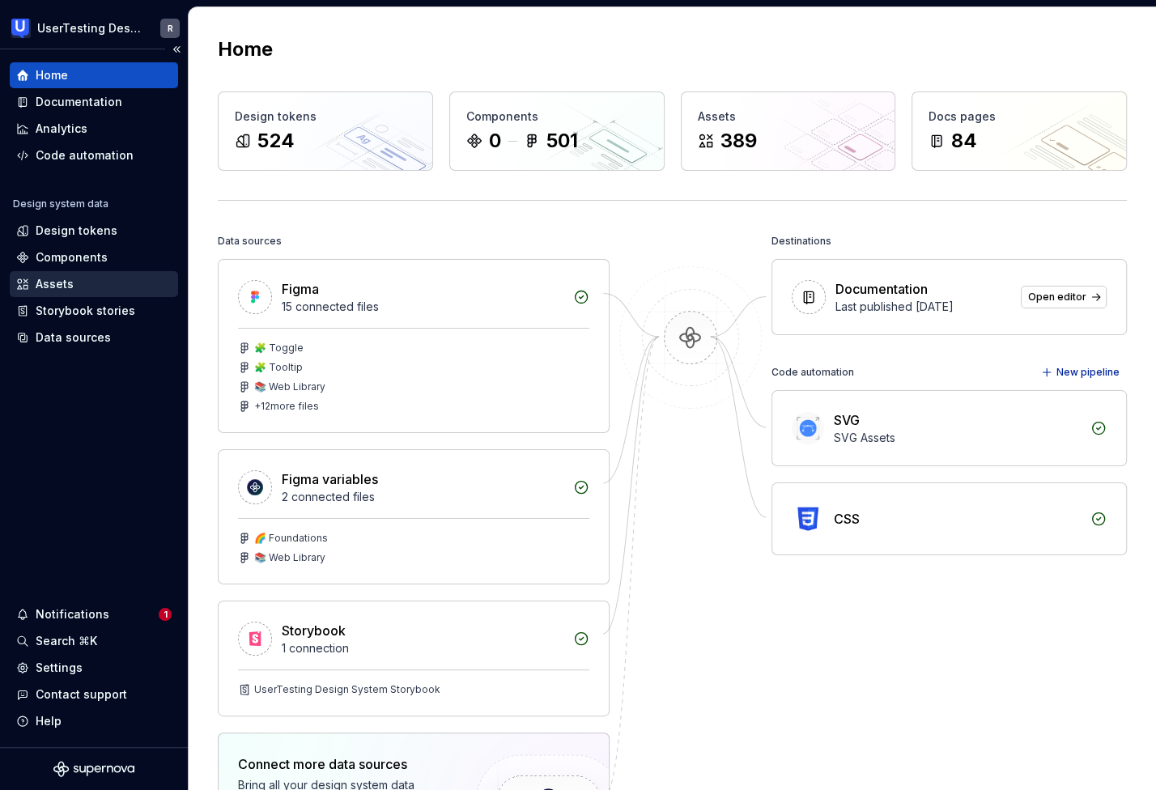
click at [49, 289] on div "Assets" at bounding box center [55, 284] width 38 height 16
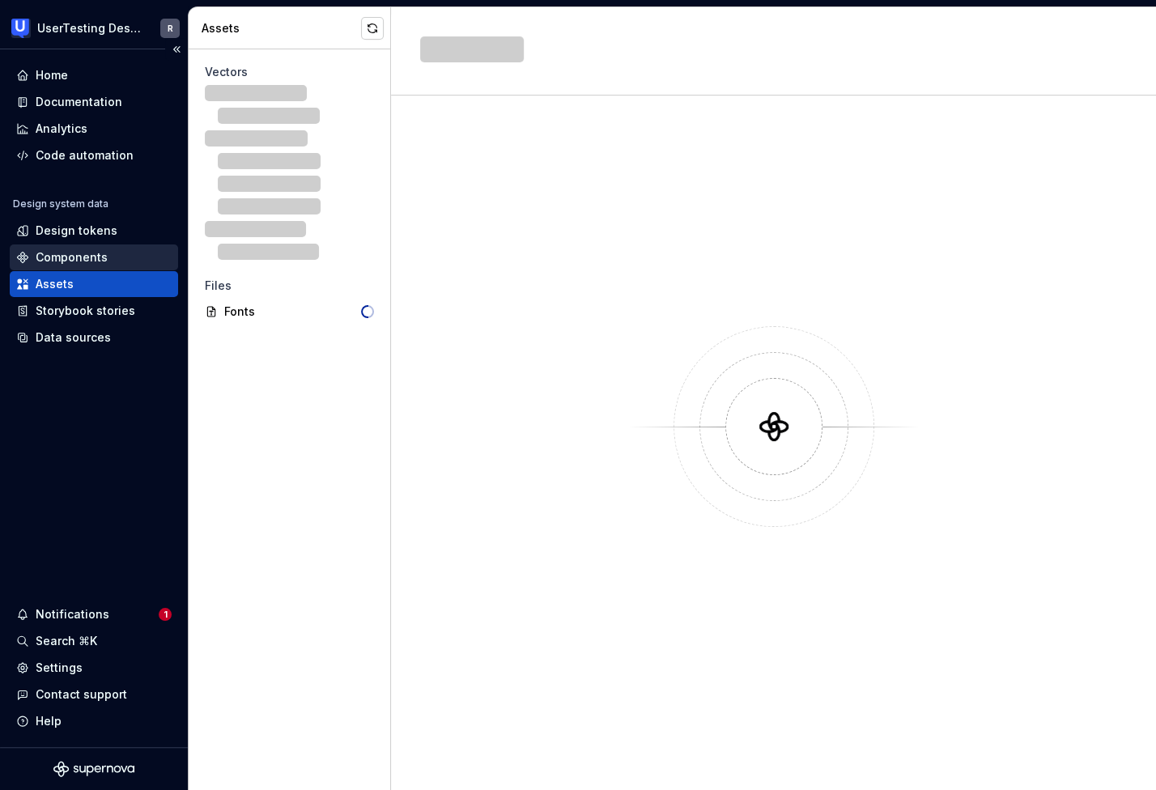
click at [63, 257] on div "Components" at bounding box center [72, 257] width 72 height 16
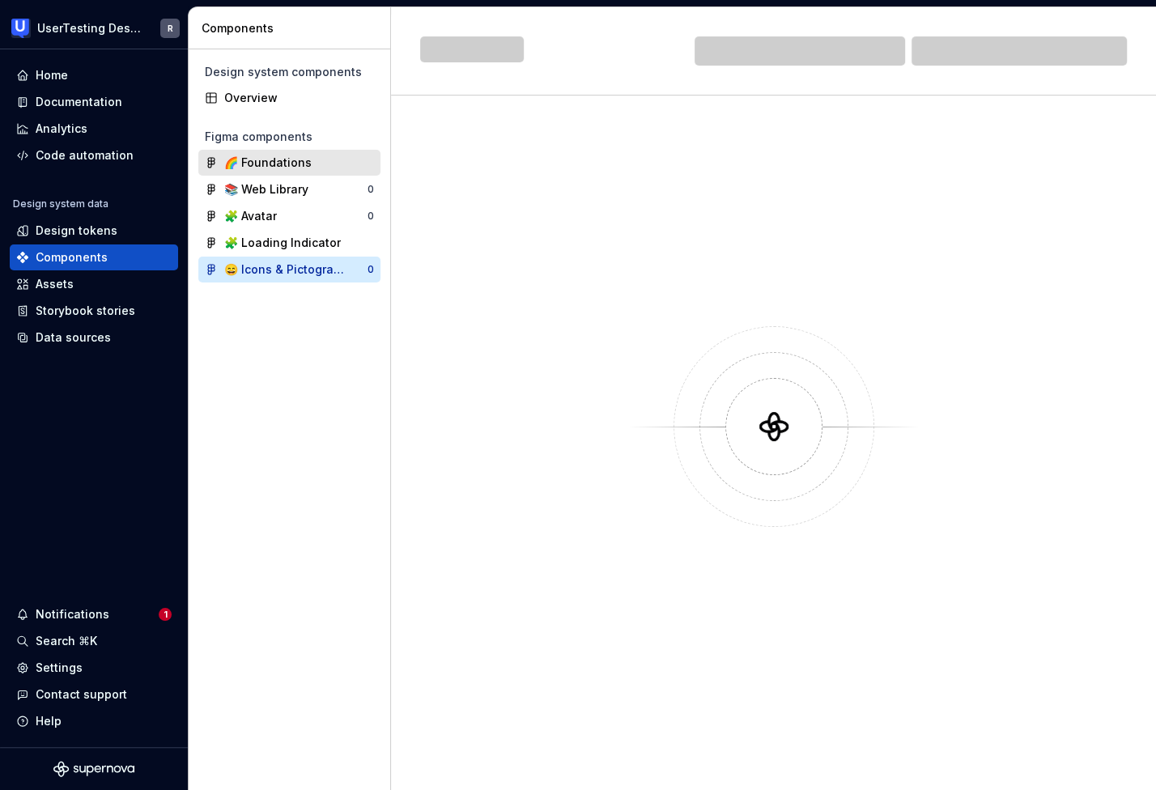
click at [236, 155] on div "🌈 Foundations" at bounding box center [267, 163] width 87 height 16
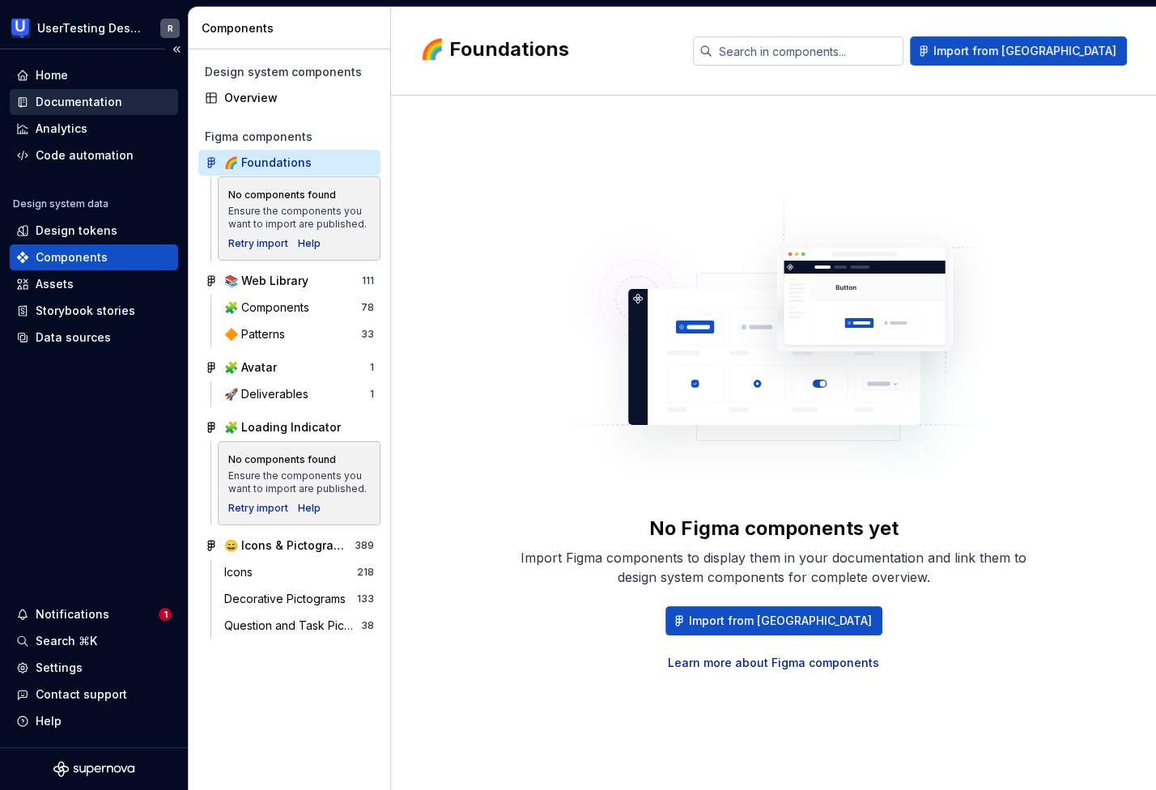
click at [70, 108] on div "Documentation" at bounding box center [79, 102] width 87 height 16
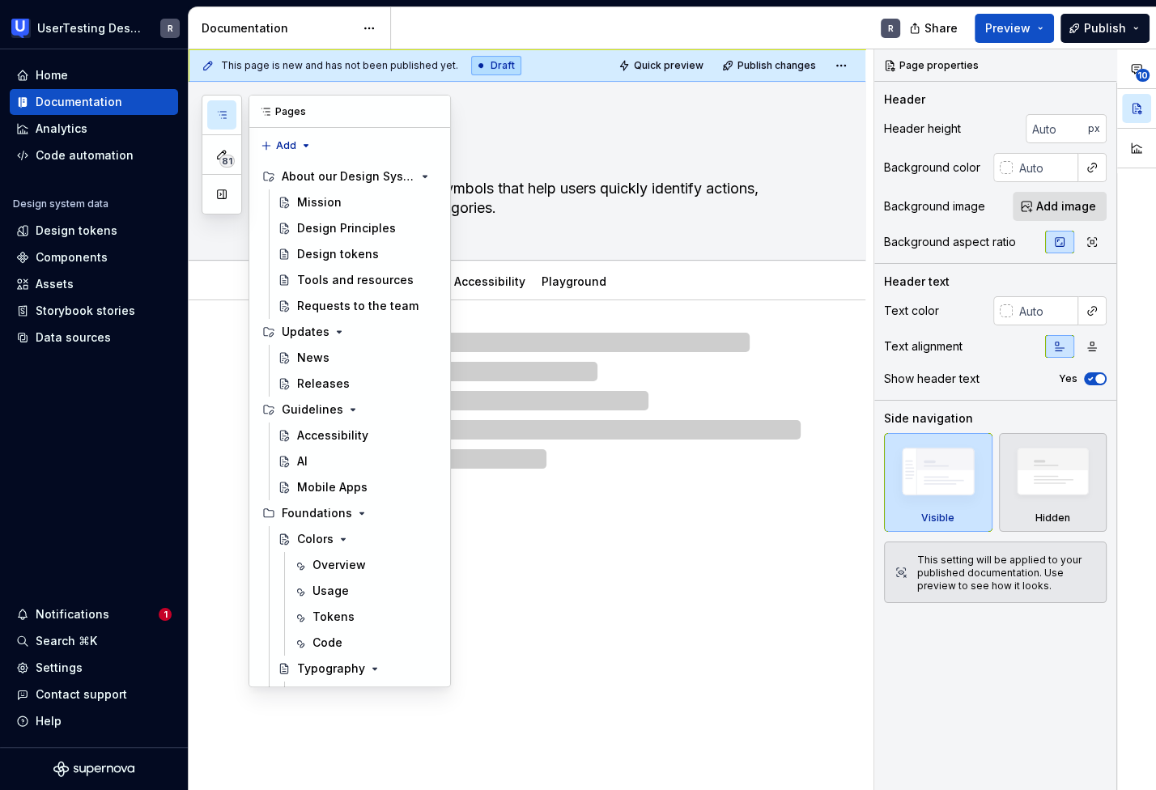
click at [230, 100] on button "button" at bounding box center [221, 114] width 29 height 29
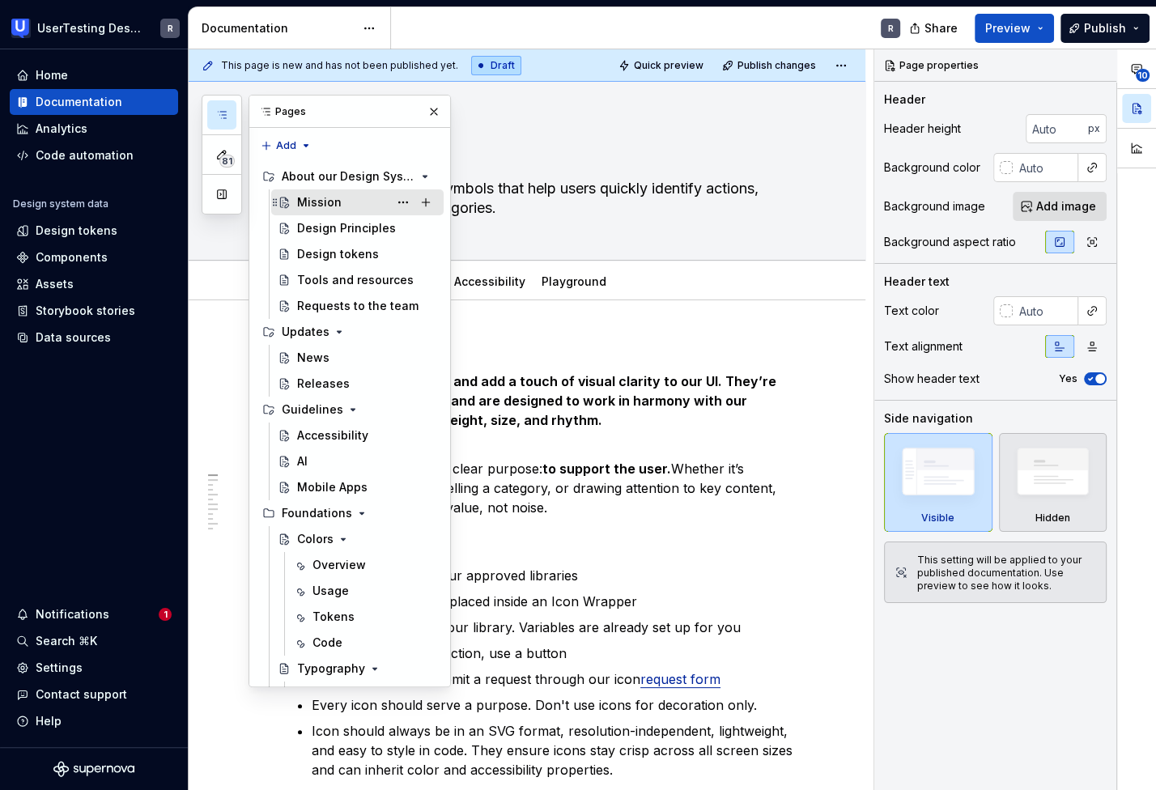
click at [301, 200] on div "Mission" at bounding box center [319, 202] width 45 height 16
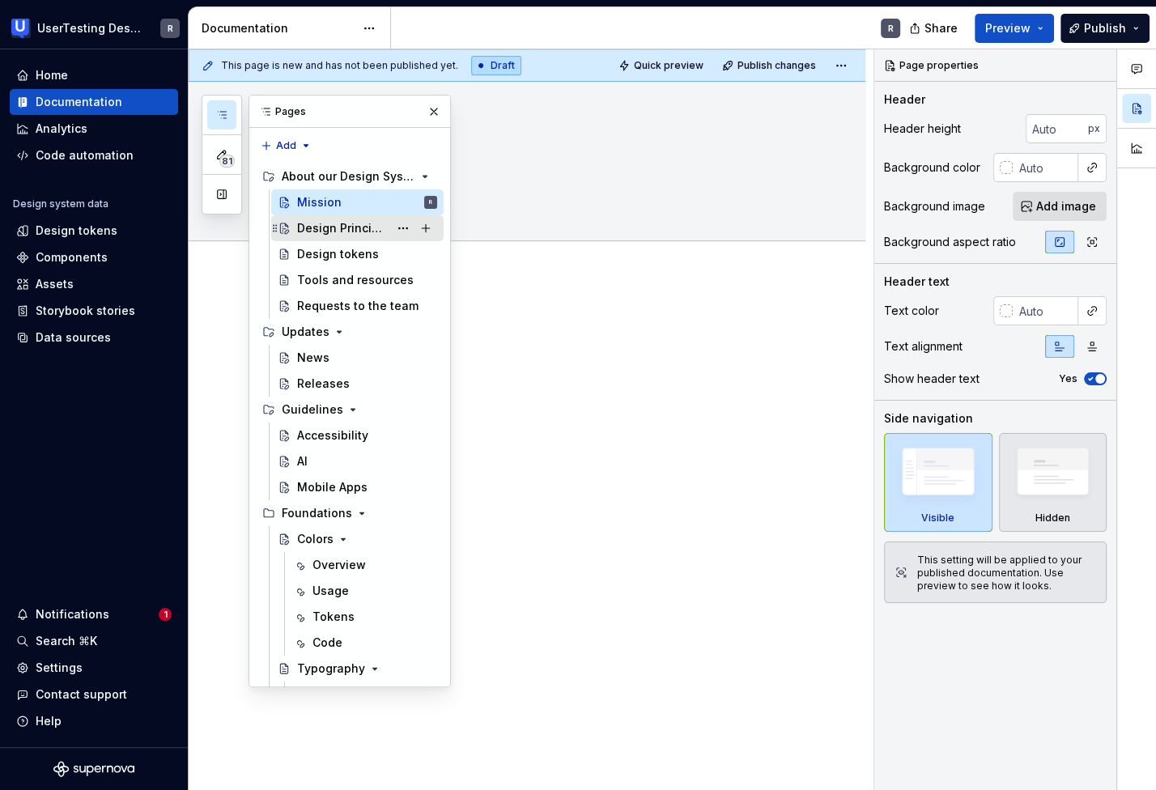
click at [306, 228] on div "Design Principles" at bounding box center [342, 228] width 91 height 16
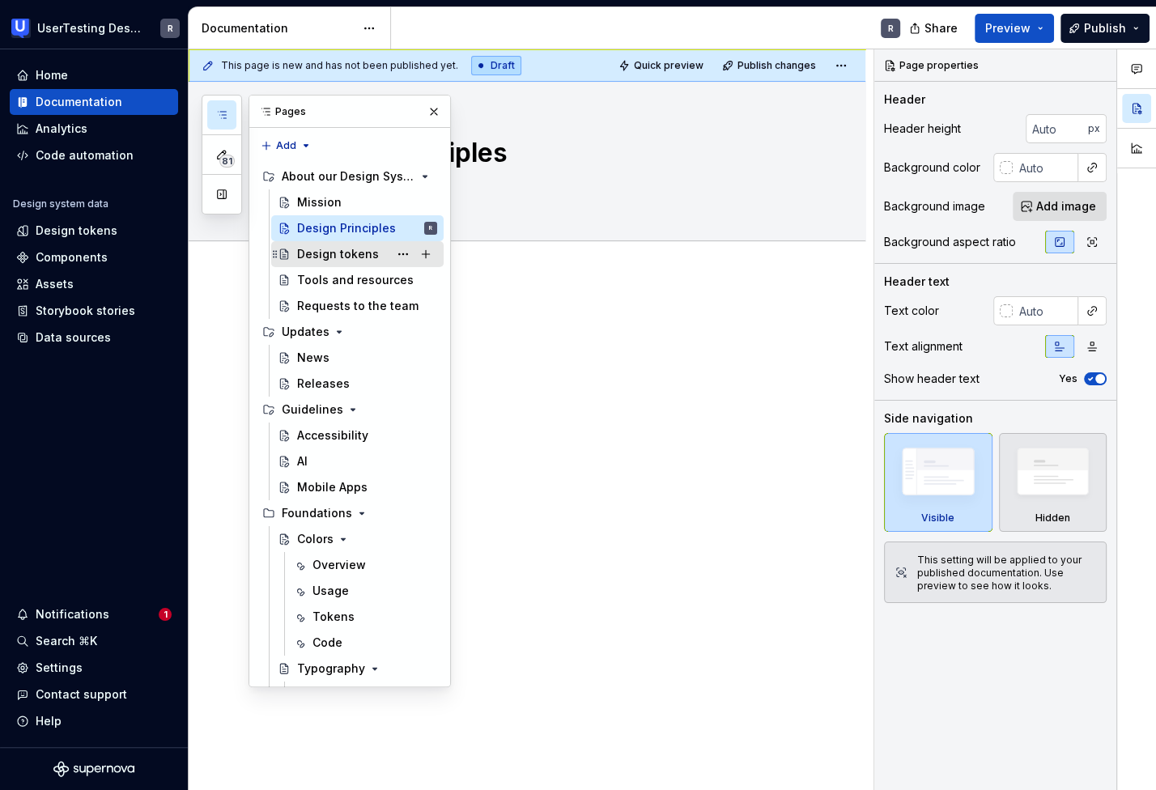
click at [319, 261] on div "Design tokens" at bounding box center [367, 254] width 140 height 23
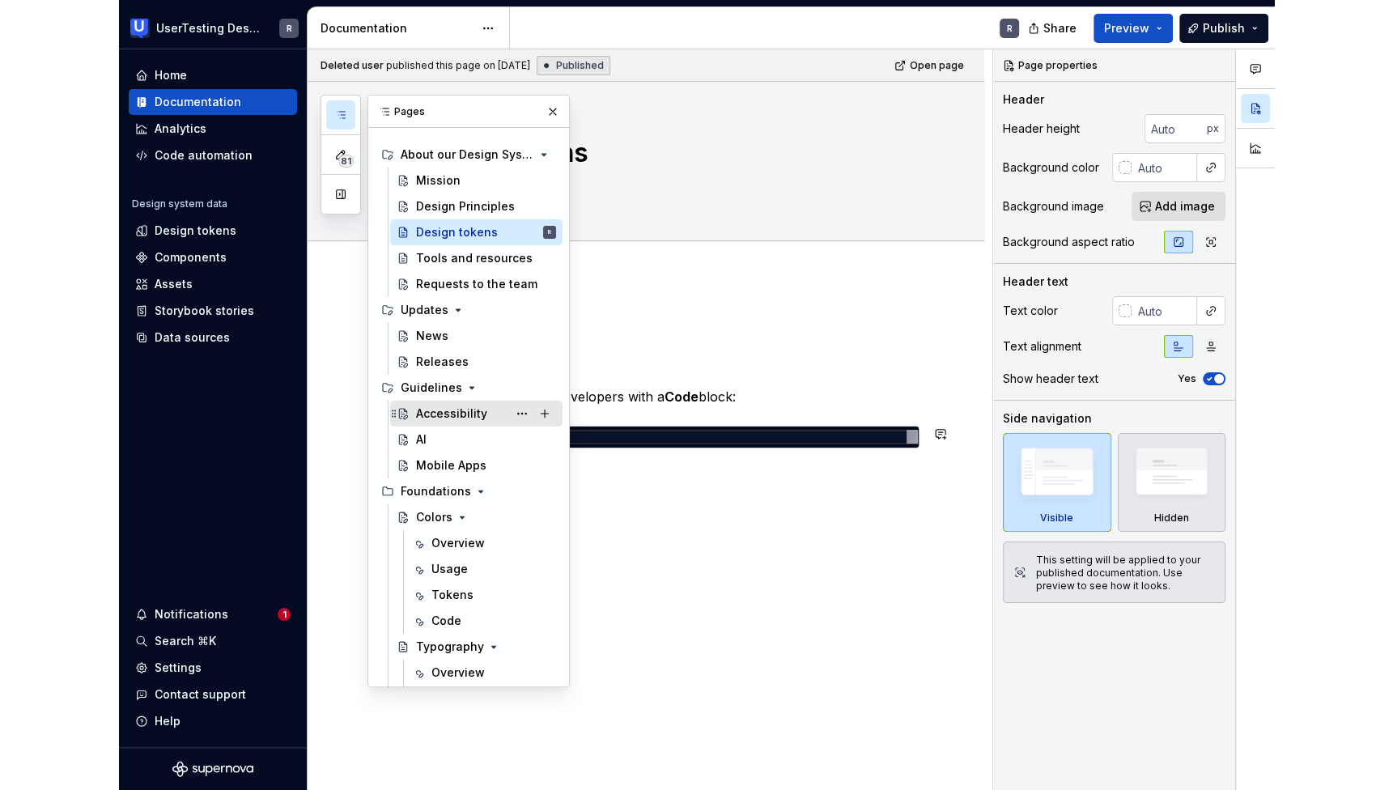
scroll to position [100, 0]
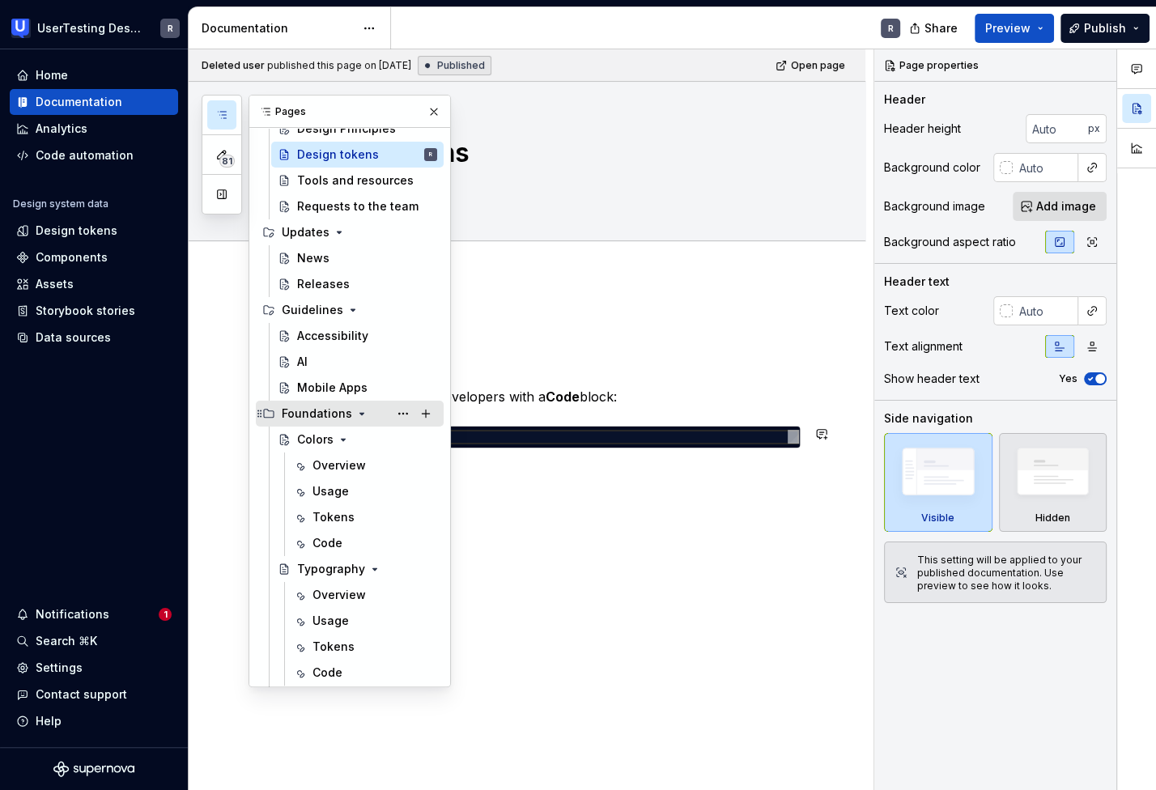
click at [298, 417] on div "Foundations" at bounding box center [317, 413] width 70 height 16
click at [333, 414] on div "Foundations" at bounding box center [317, 413] width 70 height 16
click at [312, 442] on div "Colors" at bounding box center [315, 439] width 36 height 16
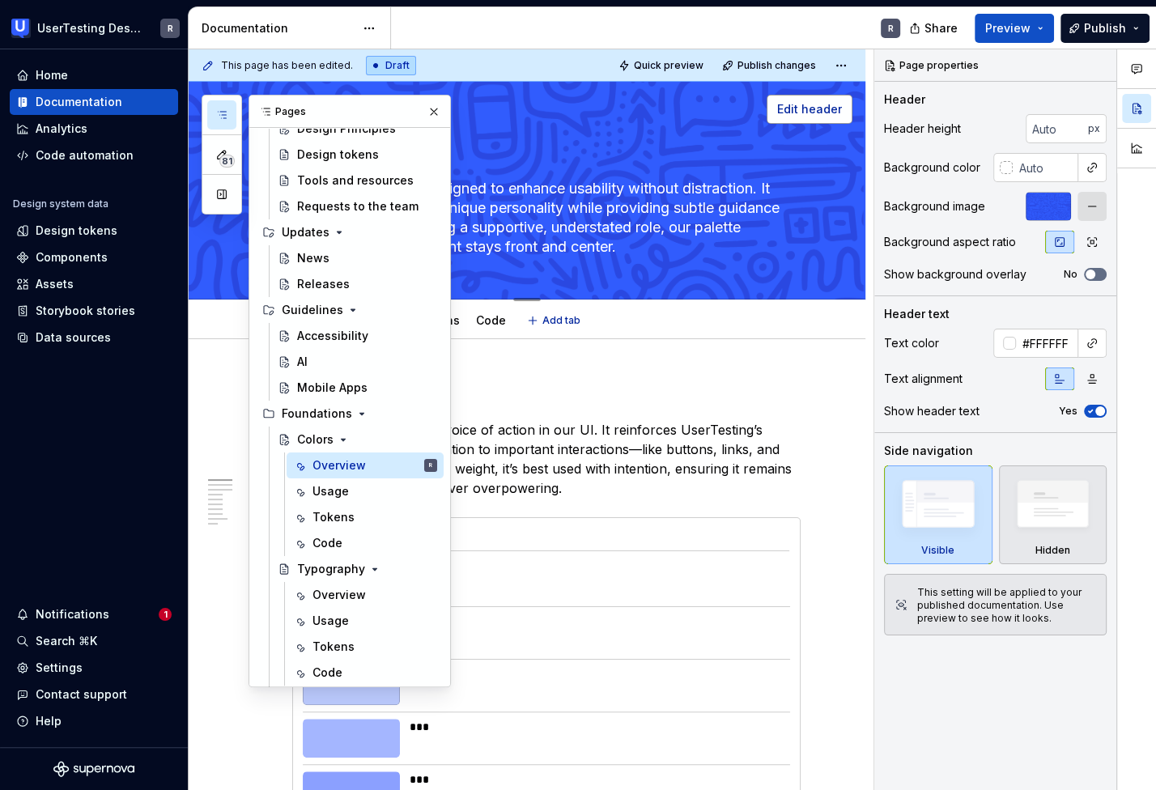
click at [804, 112] on span "Edit header" at bounding box center [809, 109] width 65 height 16
click at [793, 108] on span "Edit header" at bounding box center [809, 109] width 65 height 16
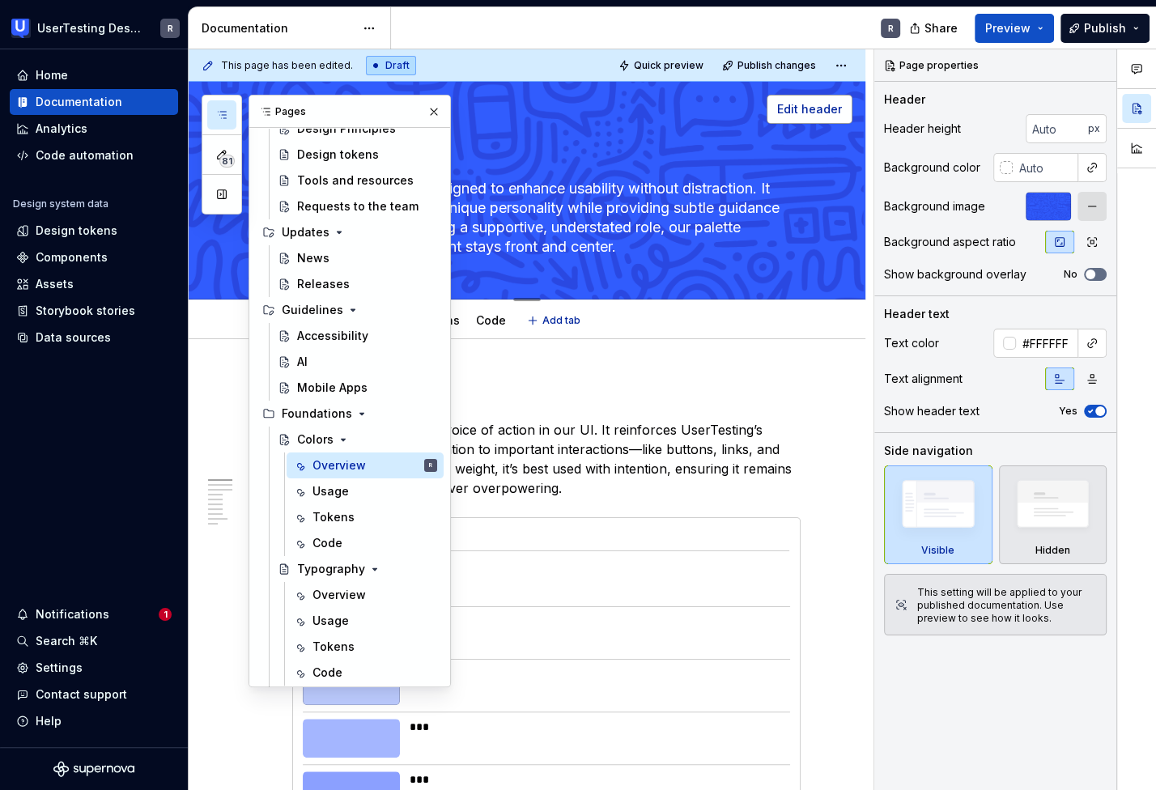
click at [793, 108] on span "Edit header" at bounding box center [809, 109] width 65 height 16
click at [1046, 511] on img at bounding box center [1053, 508] width 94 height 71
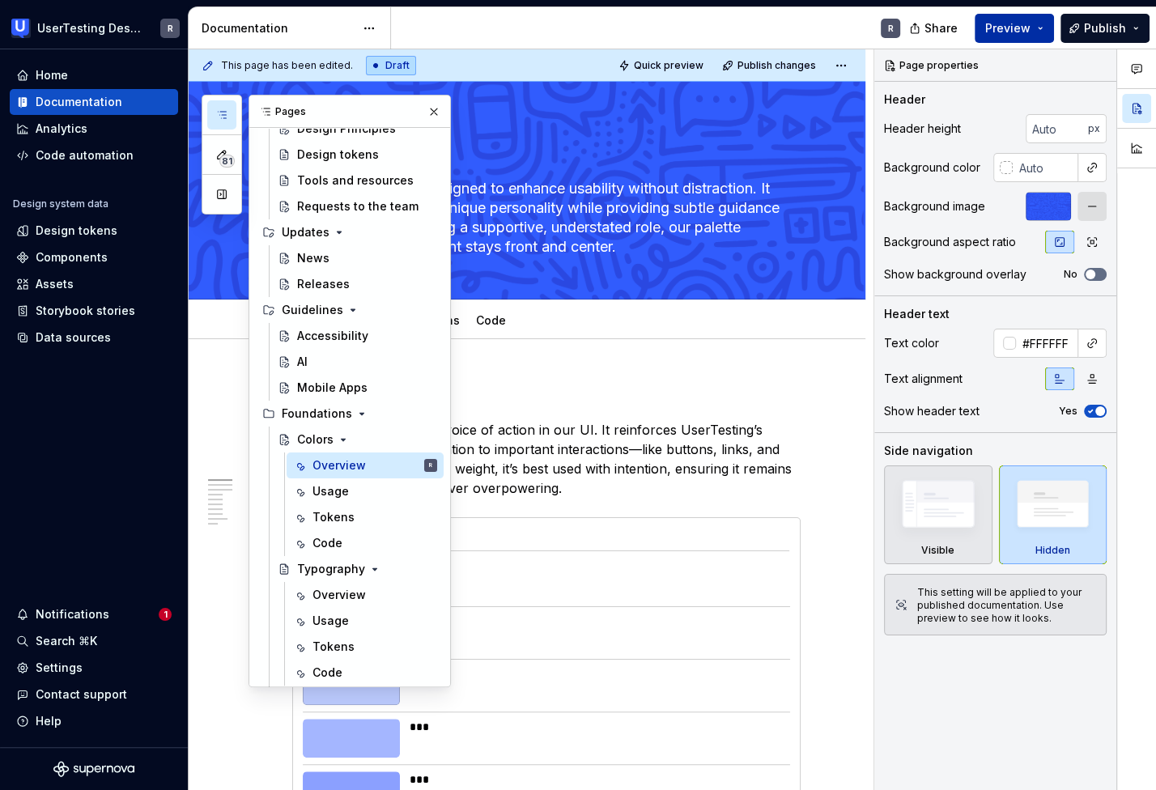
click at [1017, 26] on span "Preview" at bounding box center [1007, 28] width 45 height 16
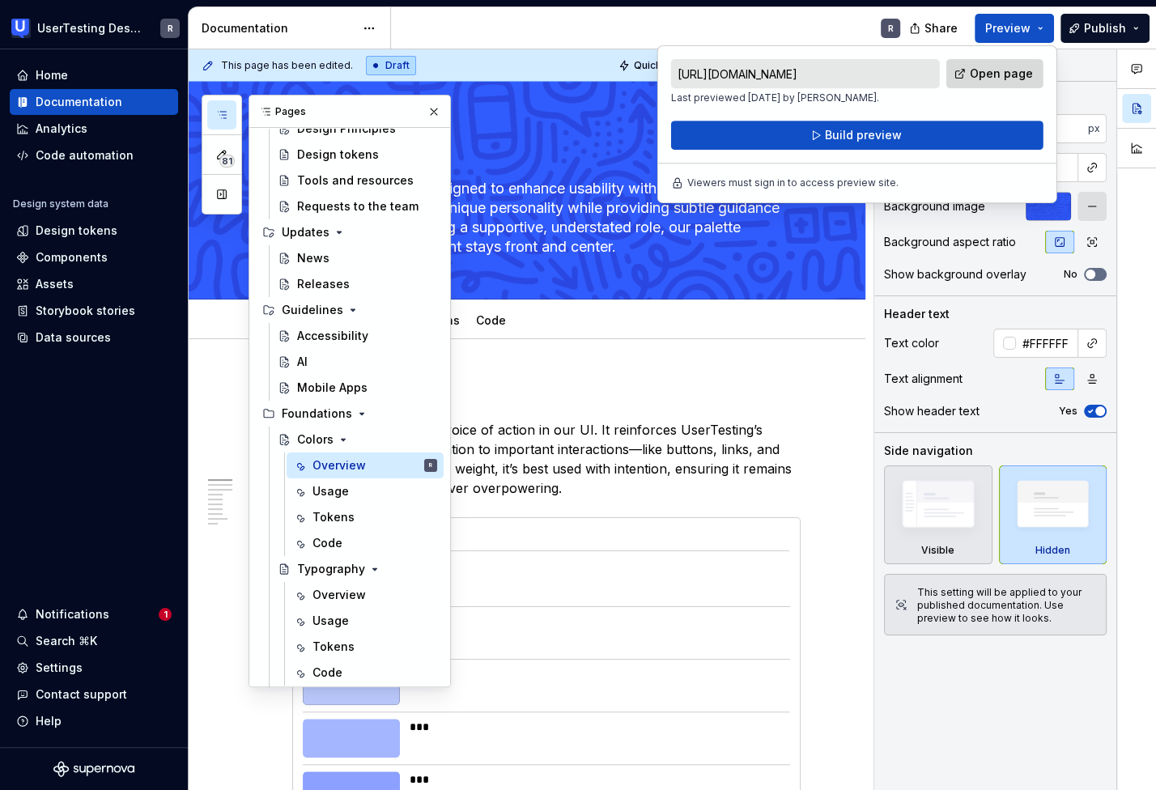
click at [982, 81] on link "Open page" at bounding box center [994, 73] width 97 height 29
click at [917, 538] on img at bounding box center [938, 508] width 94 height 70
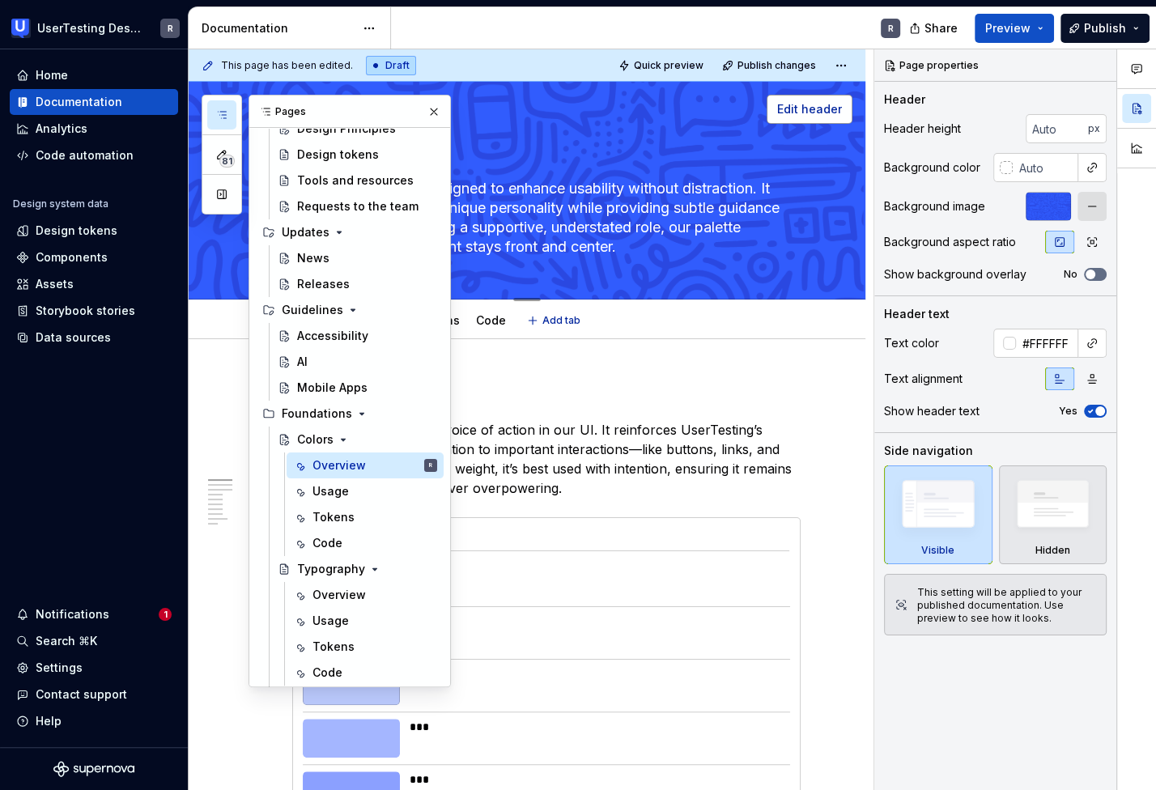
click at [821, 106] on span "Edit header" at bounding box center [809, 109] width 65 height 16
click at [1079, 236] on button "button" at bounding box center [1091, 242] width 29 height 23
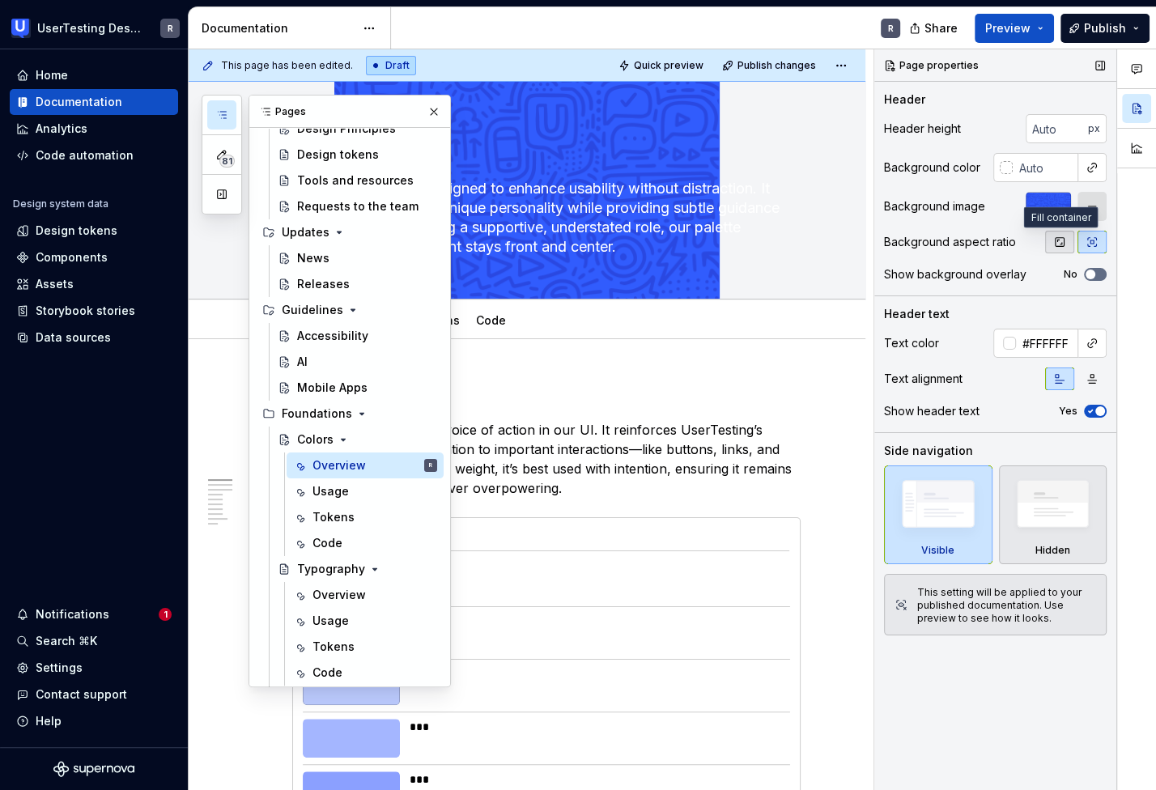
click at [1062, 237] on icon "button" at bounding box center [1059, 241] width 13 height 13
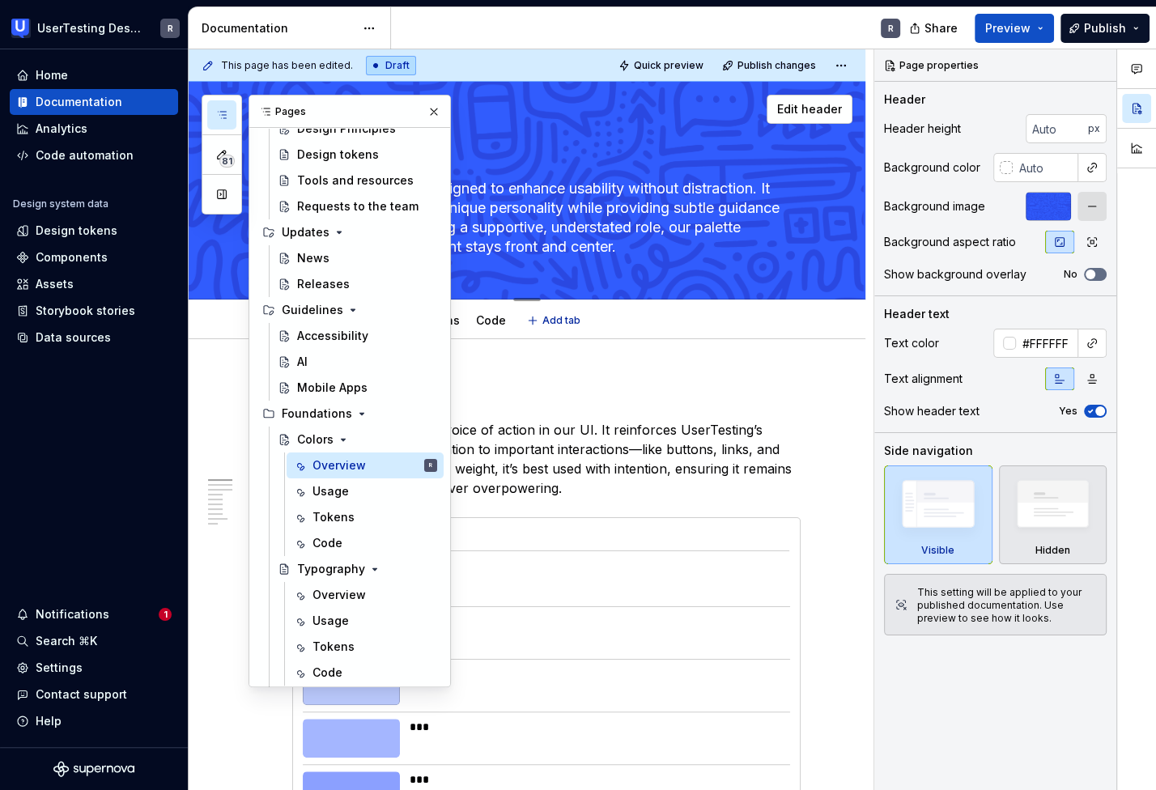
click at [651, 155] on textarea "Colors" at bounding box center [543, 153] width 508 height 39
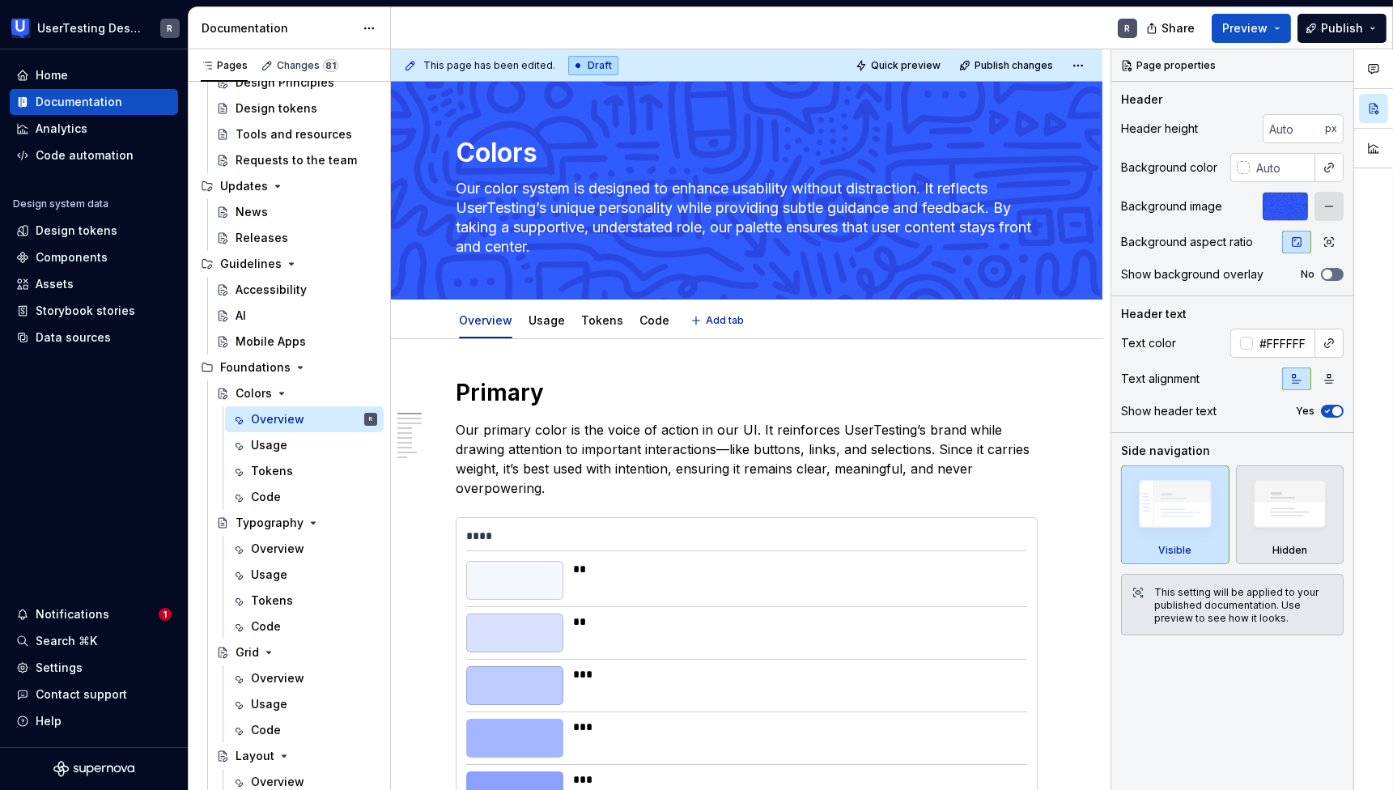
type textarea "*"
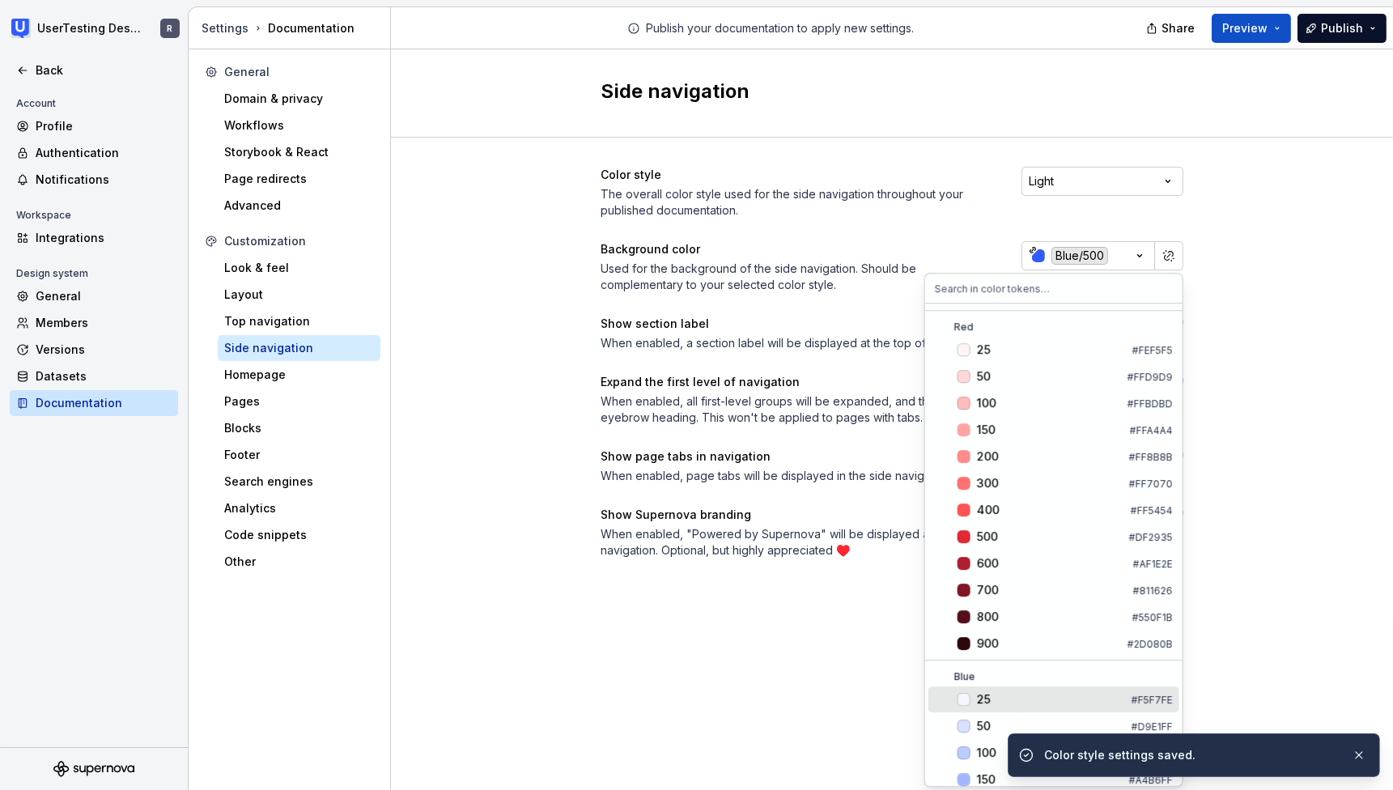
click at [986, 698] on div "25" at bounding box center [984, 699] width 14 height 16
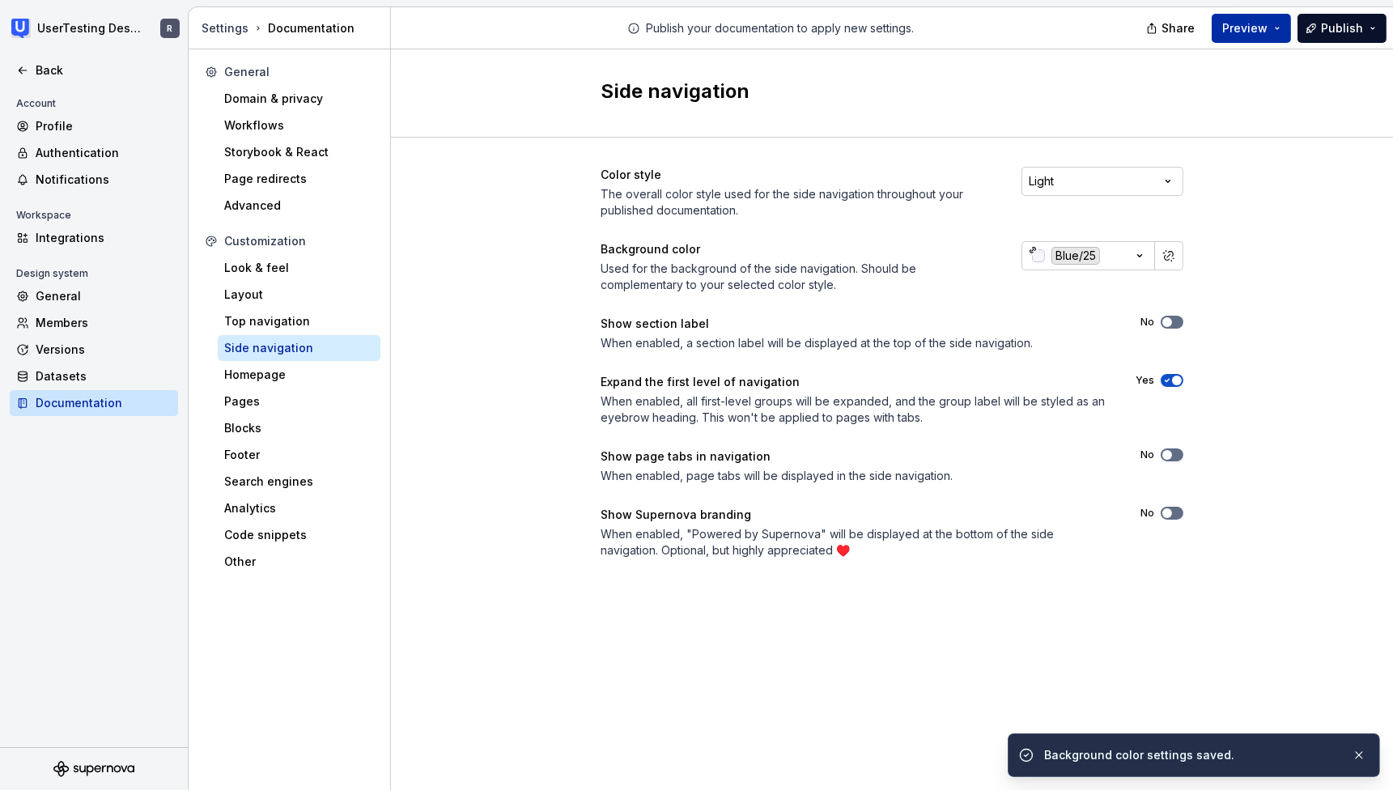
click at [1258, 30] on span "Preview" at bounding box center [1244, 28] width 45 height 16
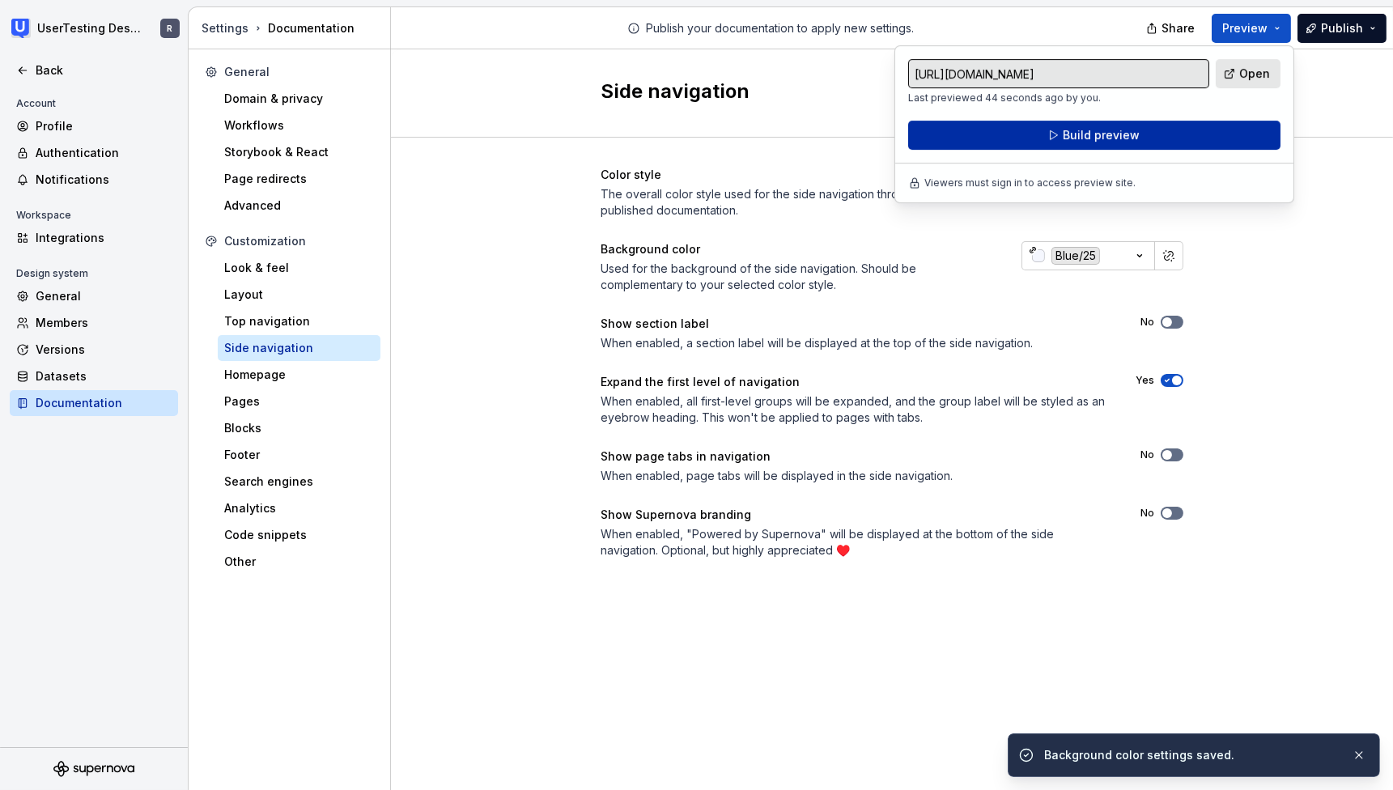
click at [1161, 142] on button "Build preview" at bounding box center [1094, 135] width 372 height 29
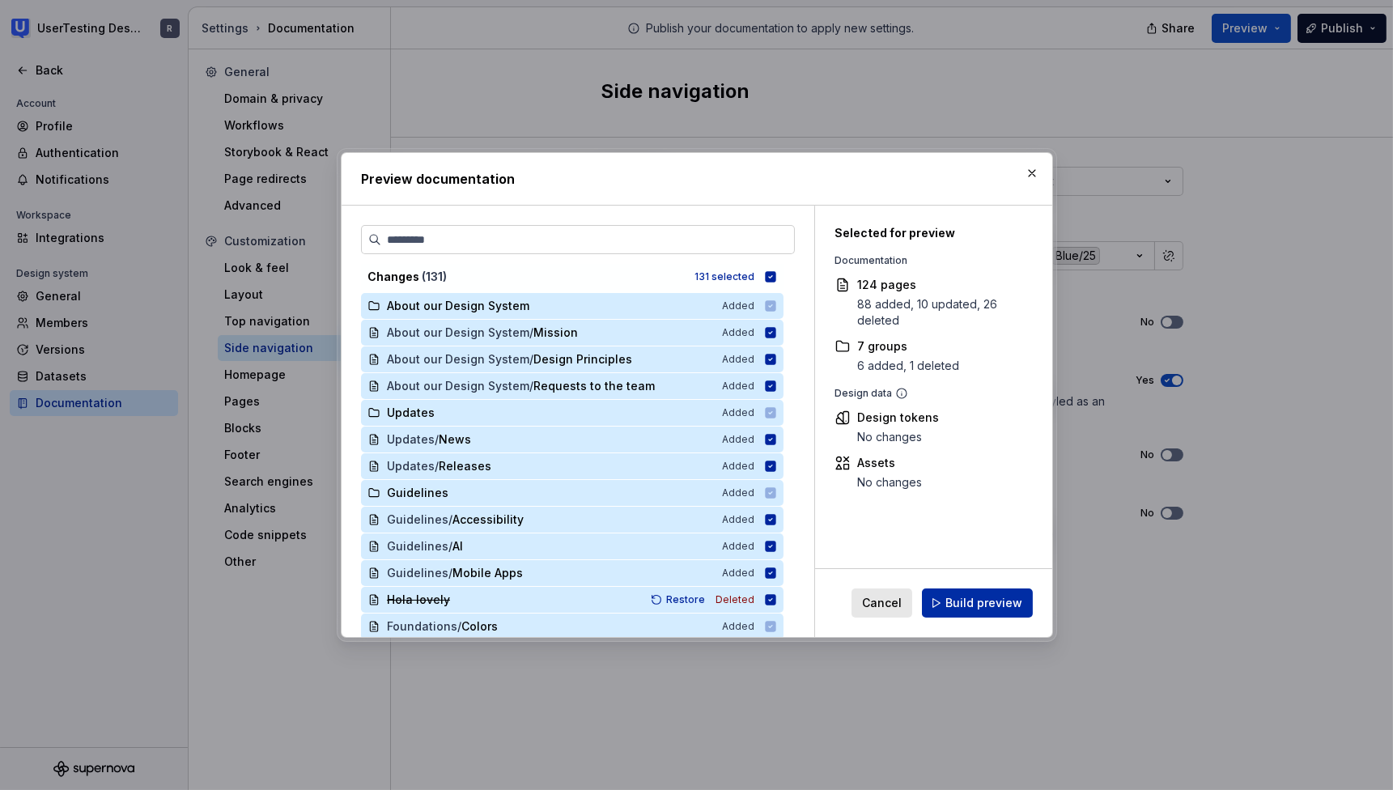
click at [964, 593] on button "Build preview" at bounding box center [977, 602] width 111 height 29
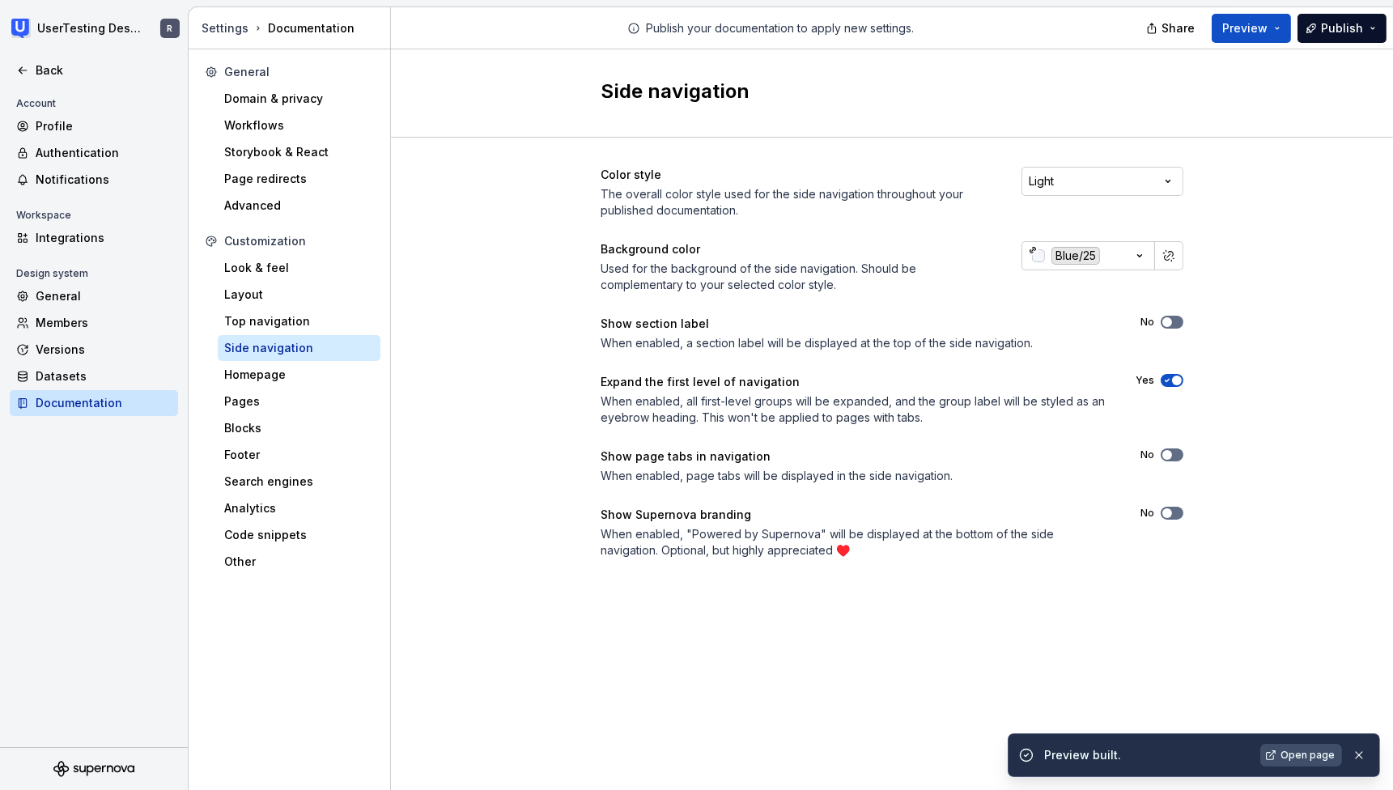
click at [1286, 751] on span "Open page" at bounding box center [1307, 755] width 54 height 13
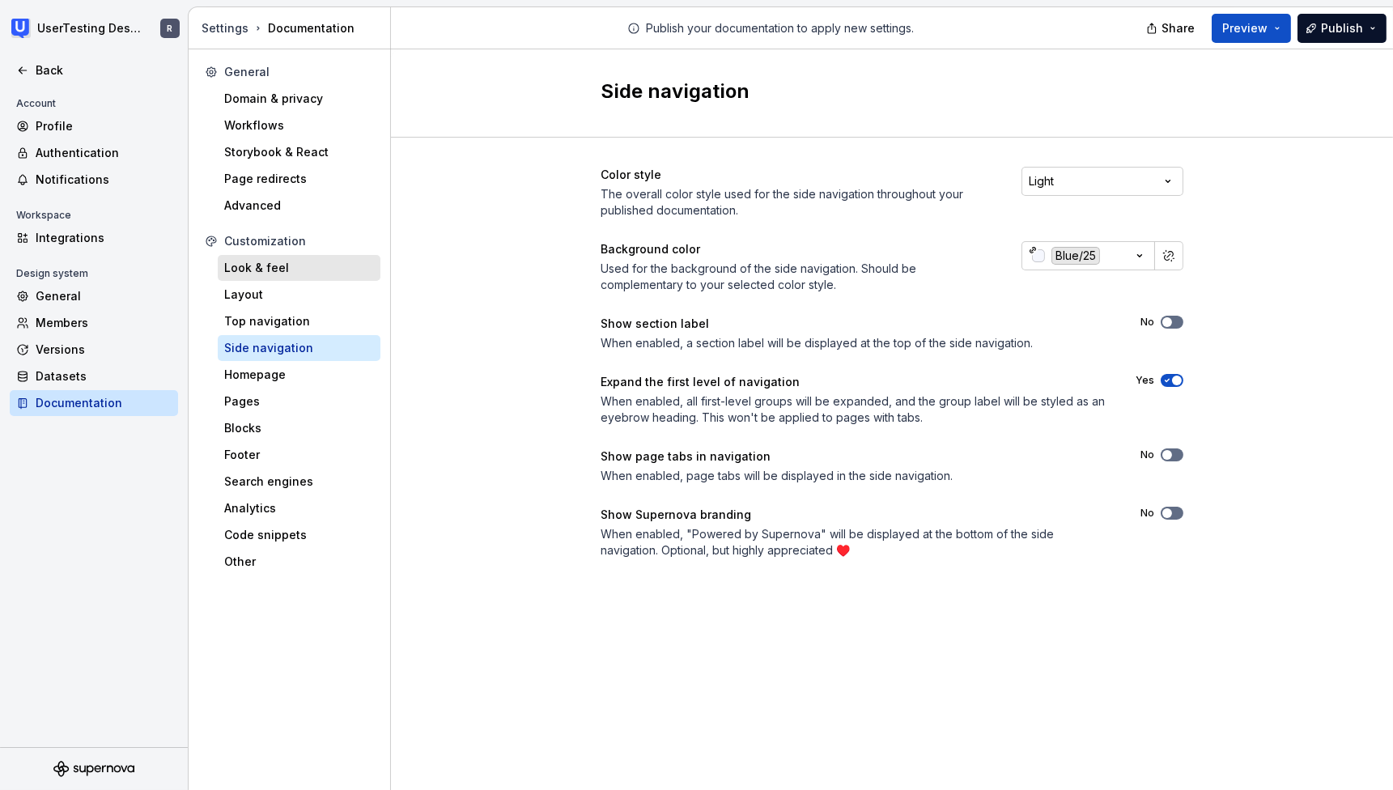
click at [259, 263] on div "Look & feel" at bounding box center [299, 268] width 150 height 16
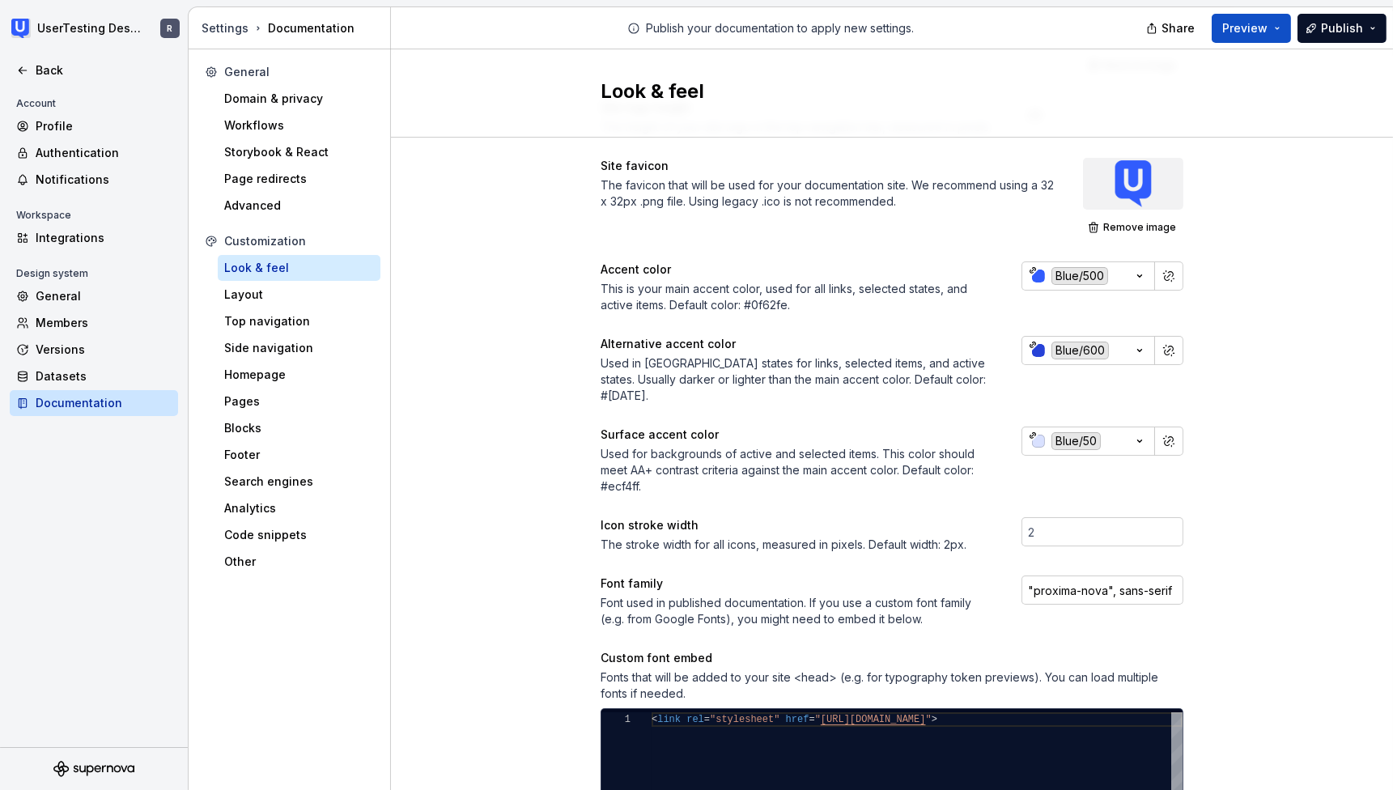
scroll to position [172, 0]
click at [300, 307] on div "Customization Look & feel Layout Top navigation Side navigation Homepage Pages …" at bounding box center [289, 401] width 182 height 346
click at [299, 300] on div "Layout" at bounding box center [299, 294] width 150 height 16
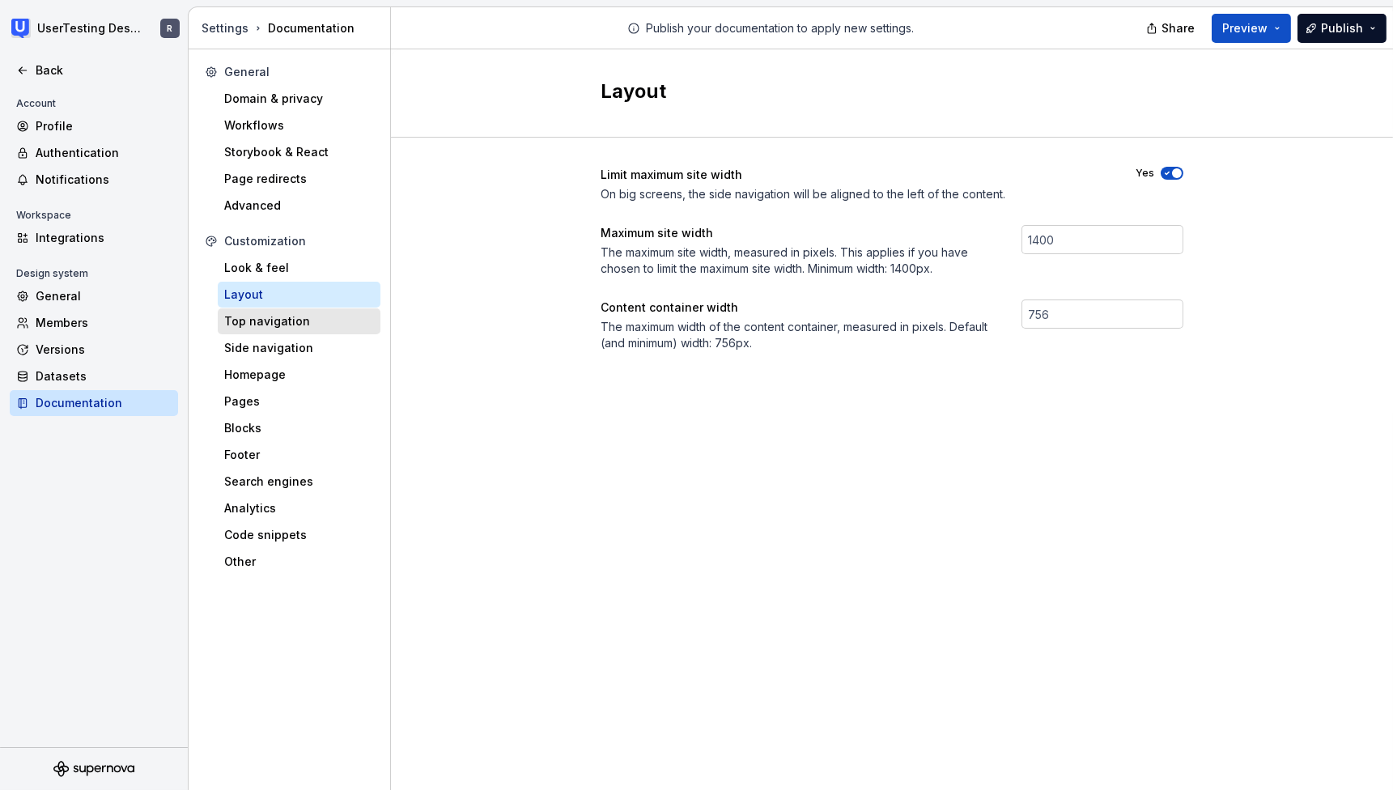
click at [270, 328] on div "Top navigation" at bounding box center [299, 321] width 150 height 16
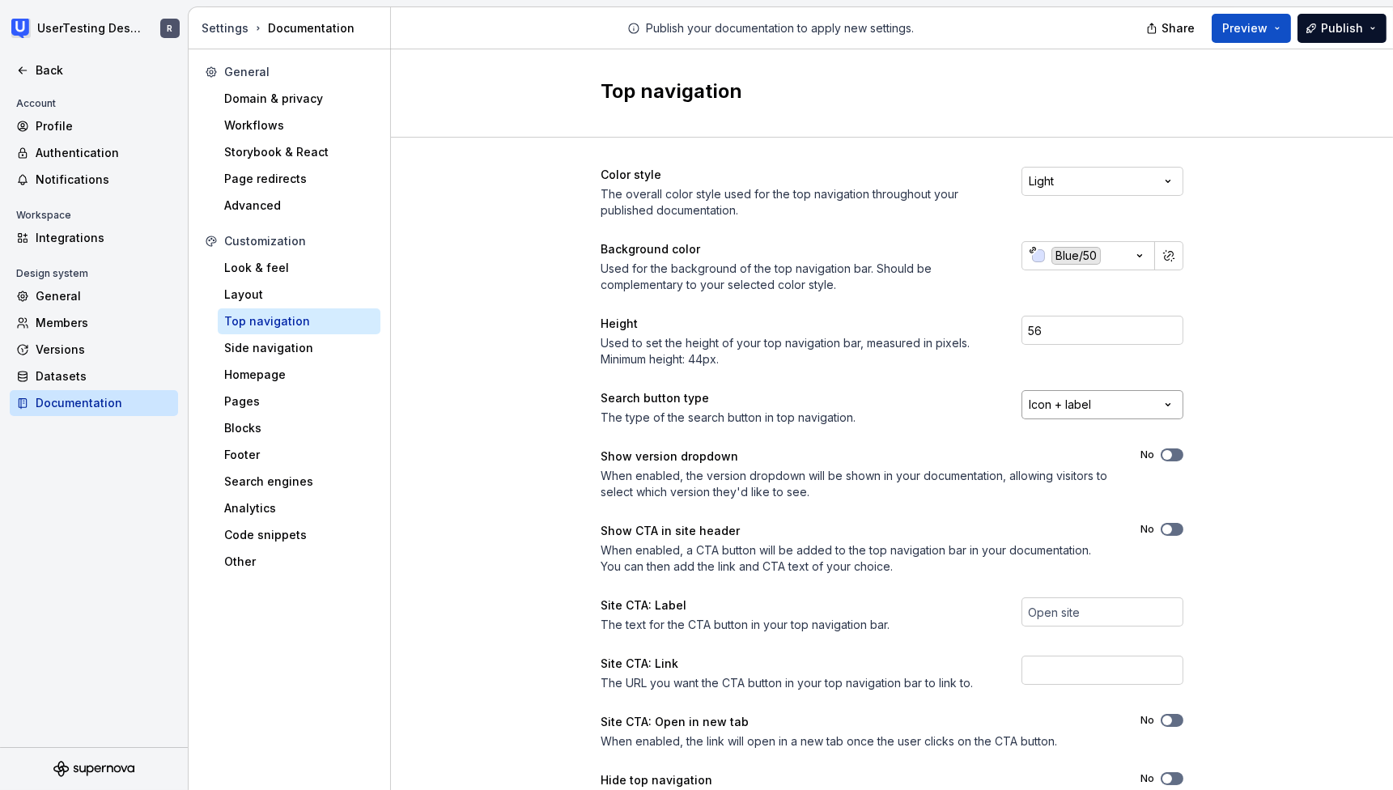
click at [1160, 403] on html "UserTesting Design System R Back Account Profile Authentication Notifications W…" at bounding box center [696, 395] width 1393 height 790
click at [1252, 36] on button "Preview" at bounding box center [1250, 28] width 79 height 29
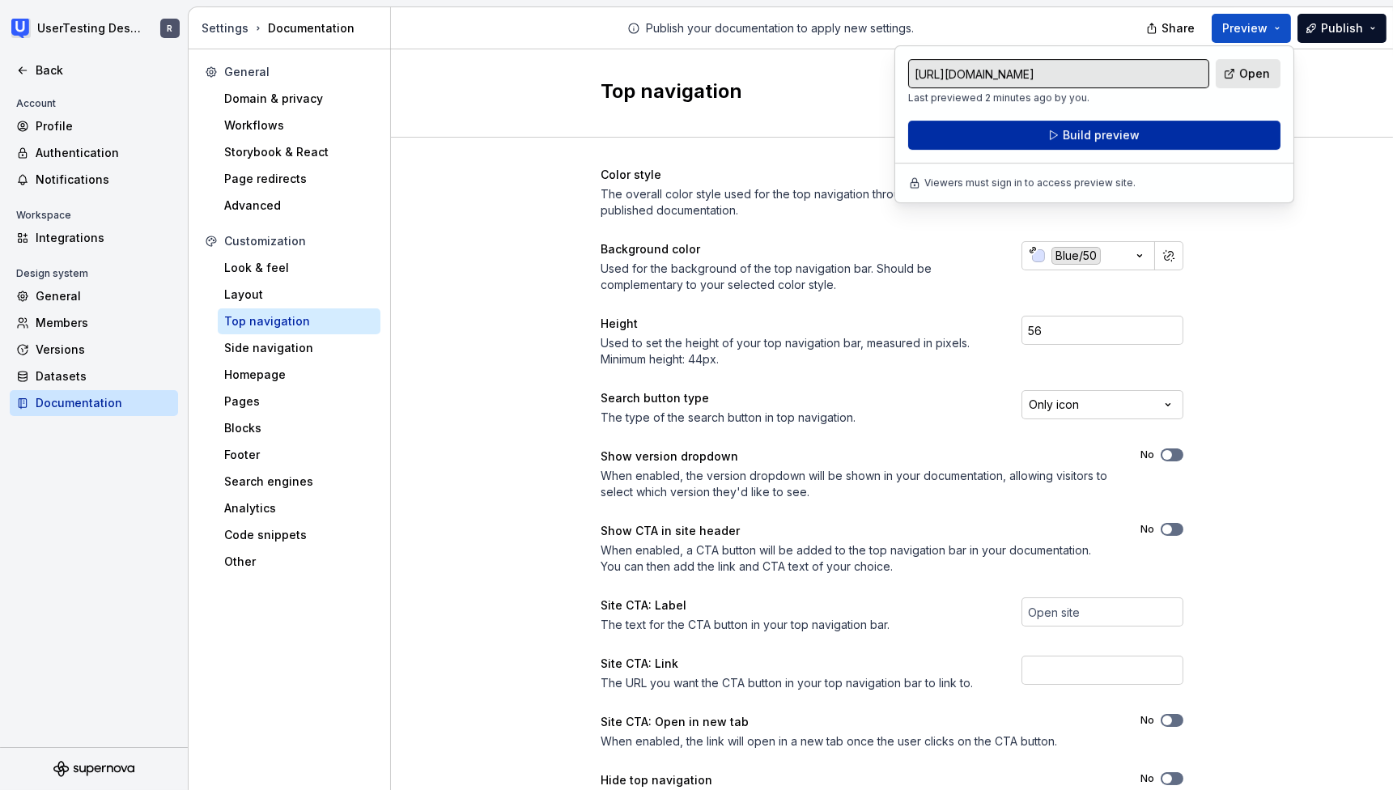
click at [1187, 142] on button "Build preview" at bounding box center [1094, 135] width 372 height 29
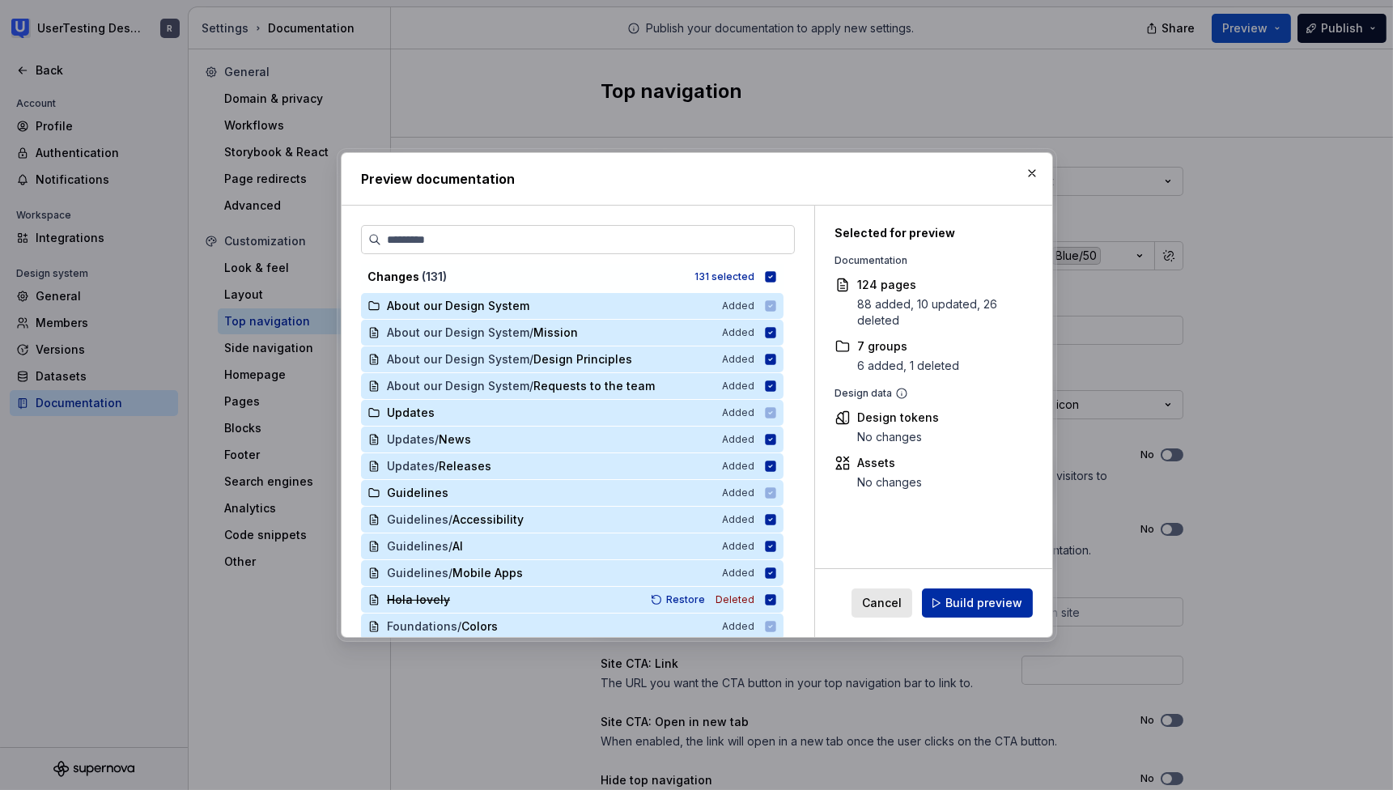
click at [973, 613] on button "Build preview" at bounding box center [977, 602] width 111 height 29
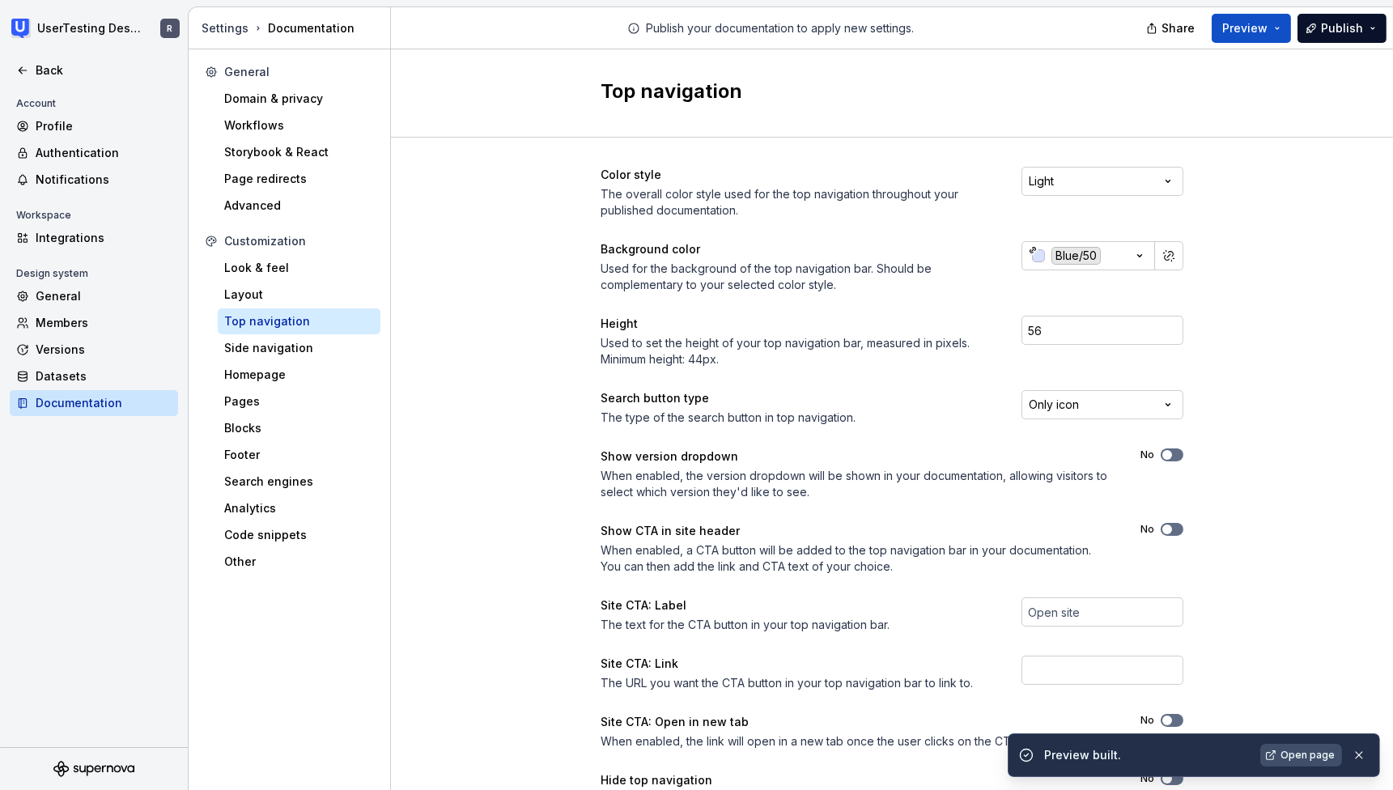
click at [1308, 757] on span "Open page" at bounding box center [1307, 755] width 54 height 13
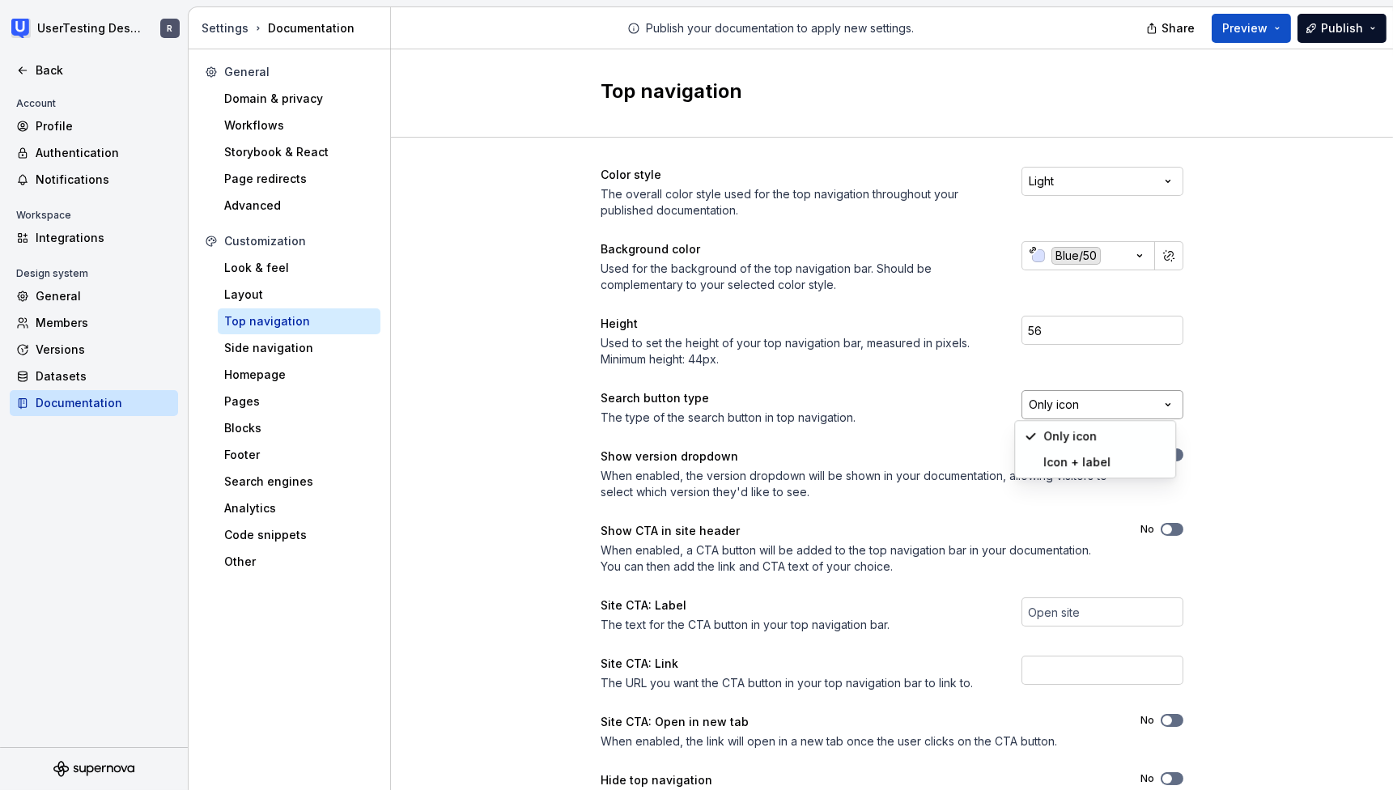
click at [1130, 409] on html "UserTesting Design System R Back Account Profile Authentication Notifications W…" at bounding box center [696, 395] width 1393 height 790
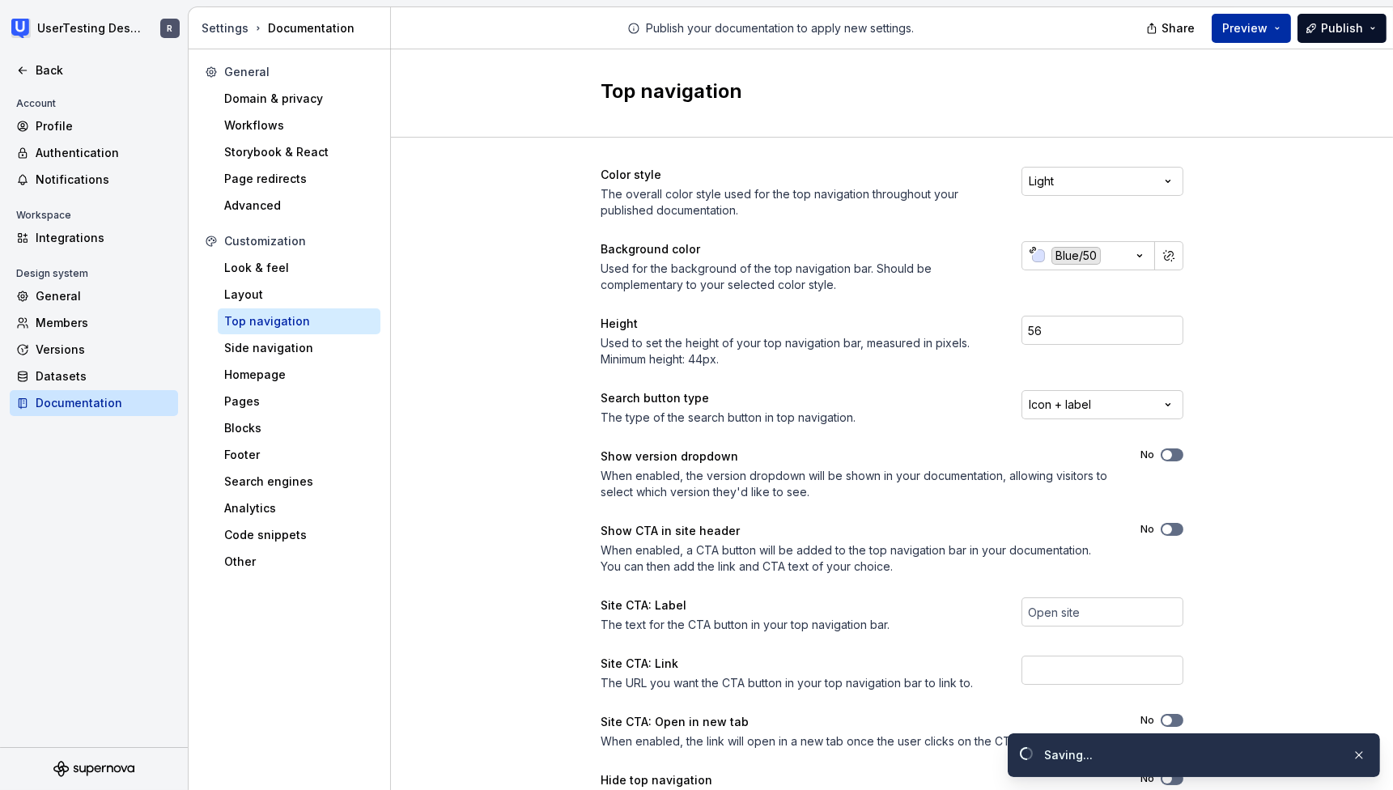
click at [1246, 23] on span "Preview" at bounding box center [1244, 28] width 45 height 16
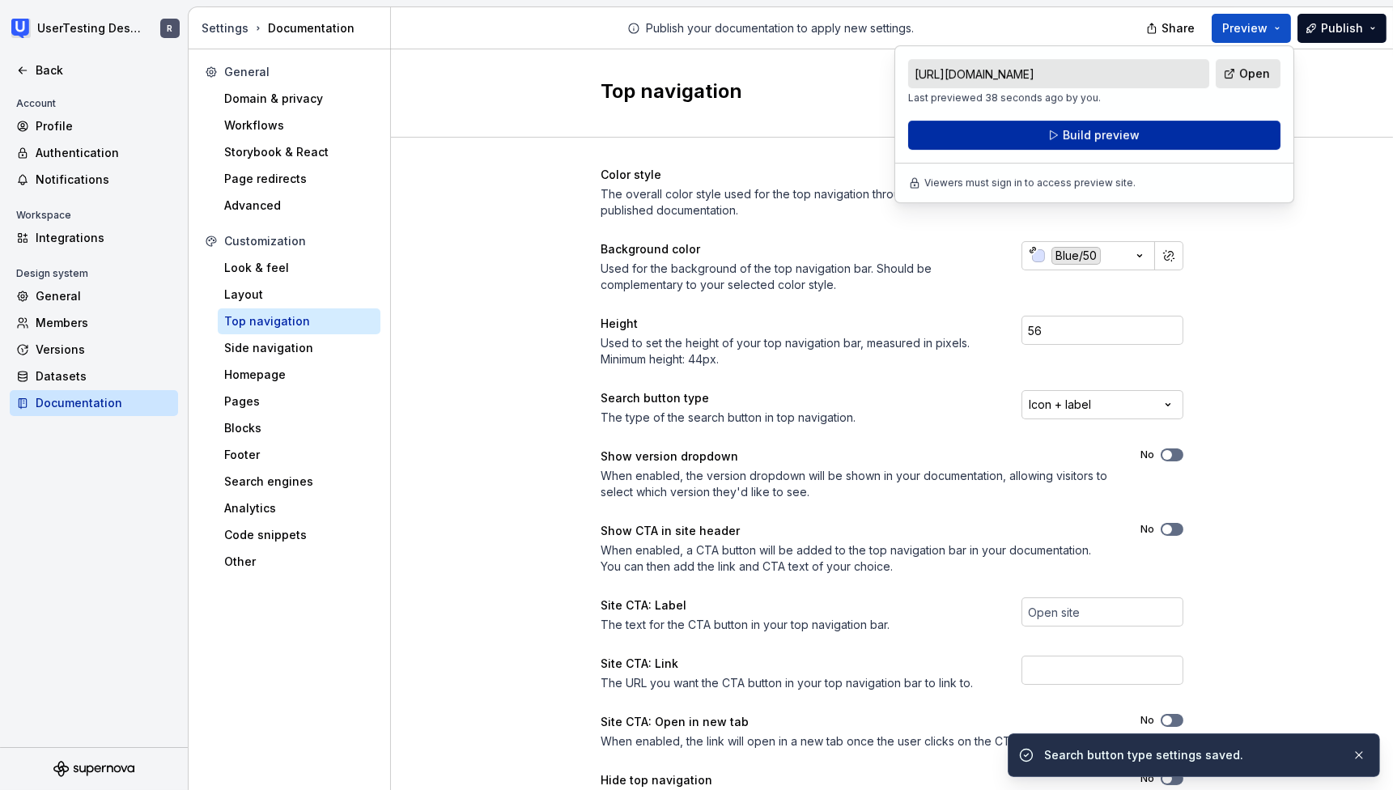
click at [1156, 139] on button "Build preview" at bounding box center [1094, 135] width 372 height 29
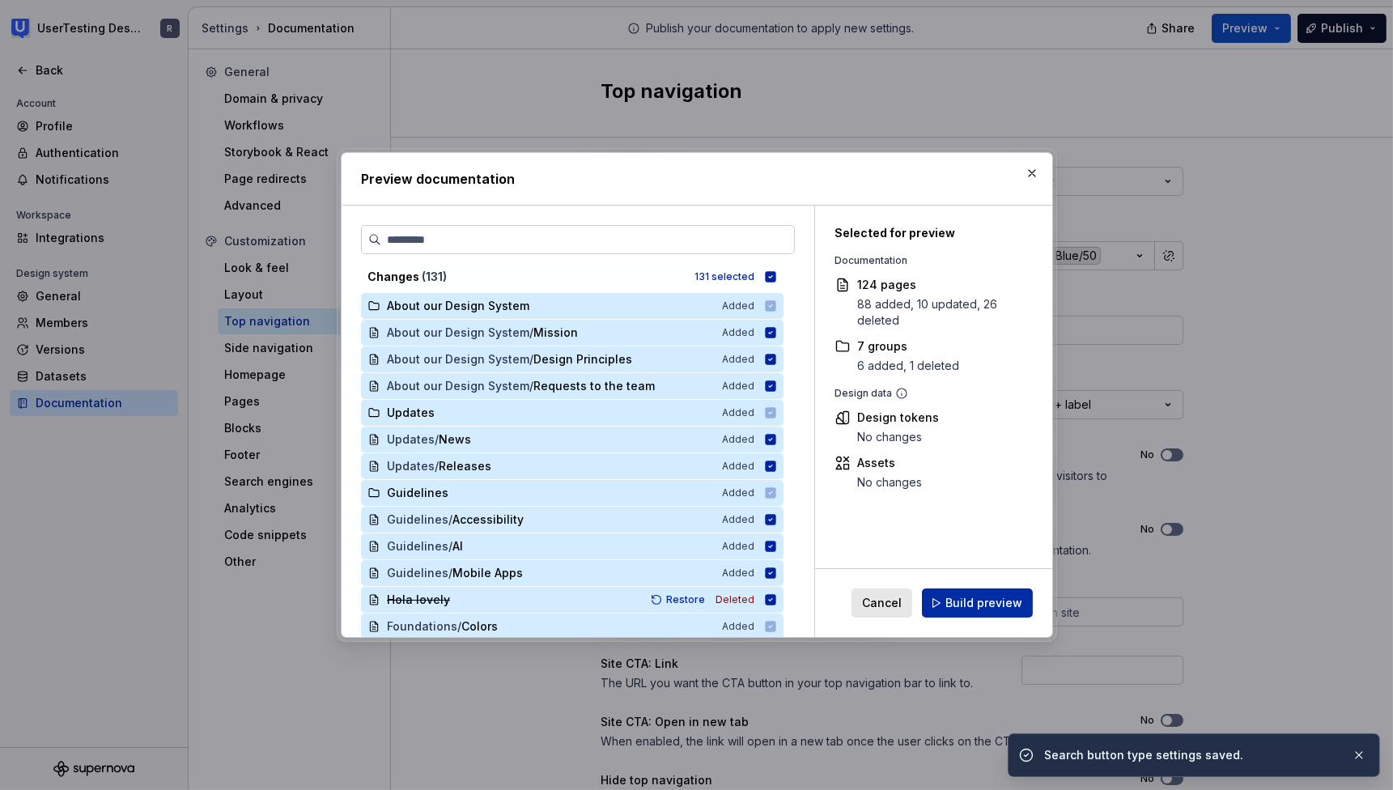
click at [986, 604] on span "Build preview" at bounding box center [983, 603] width 77 height 16
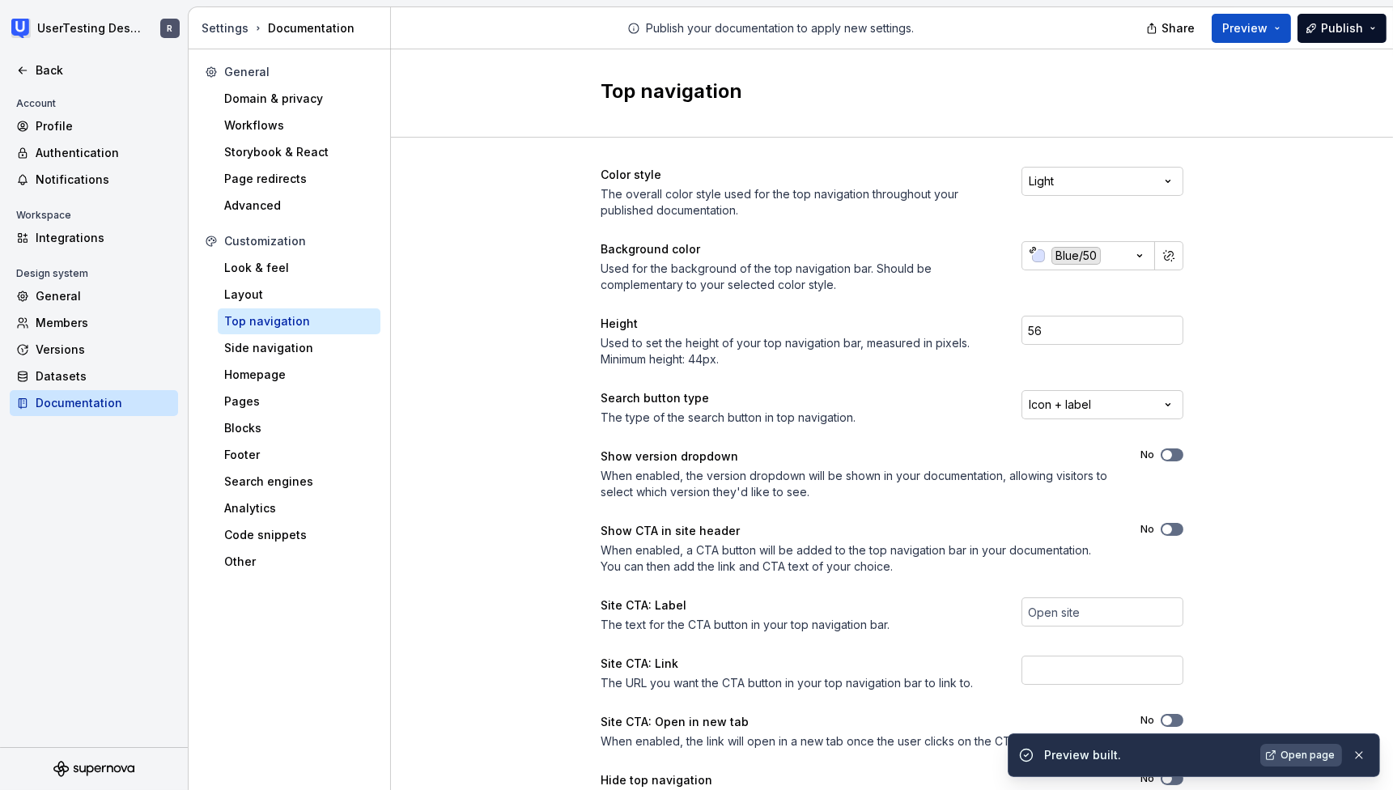
click at [1301, 761] on span "Open page" at bounding box center [1307, 755] width 54 height 13
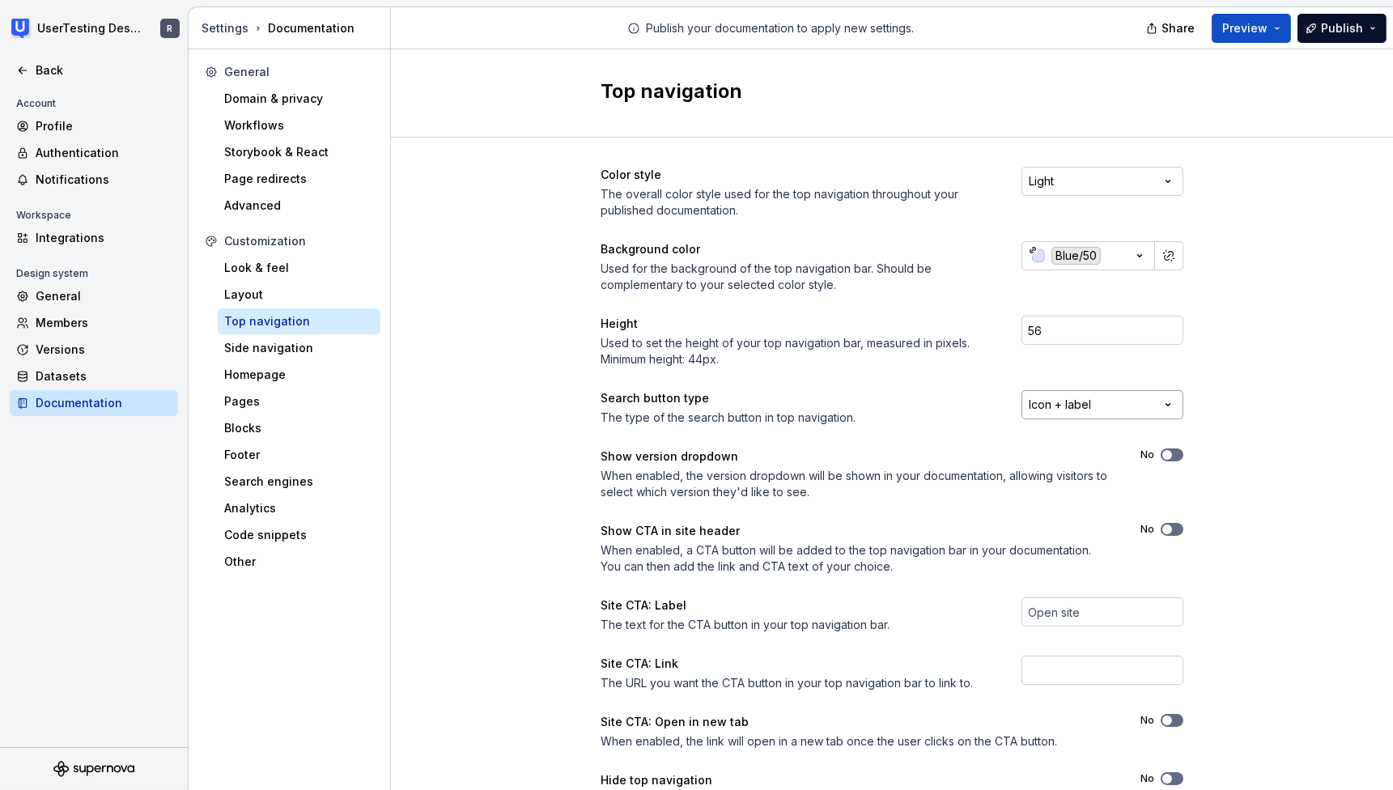
click at [1166, 403] on html "UserTesting Design System R Back Account Profile Authentication Notifications W…" at bounding box center [696, 395] width 1393 height 790
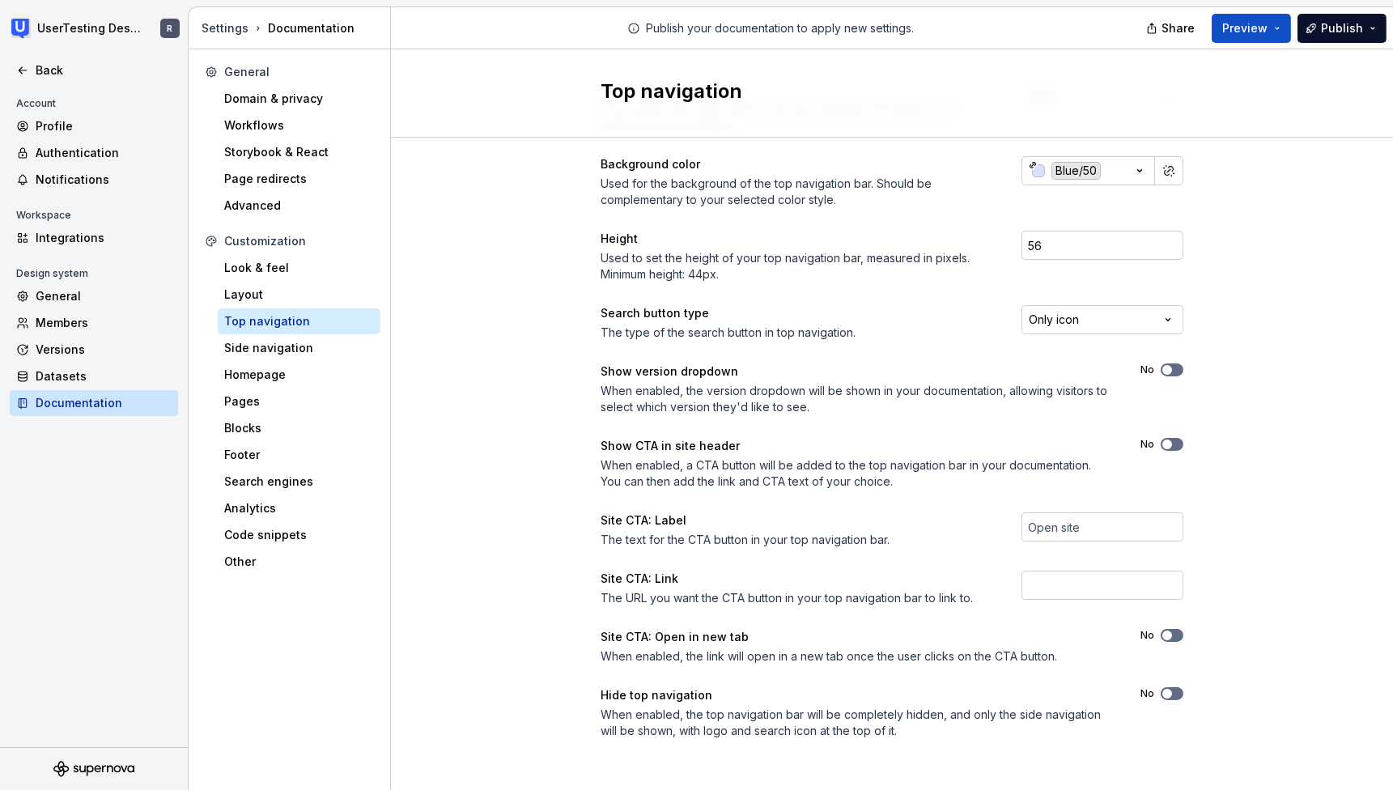
scroll to position [87, 0]
click at [261, 278] on div "Look & feel" at bounding box center [299, 268] width 163 height 26
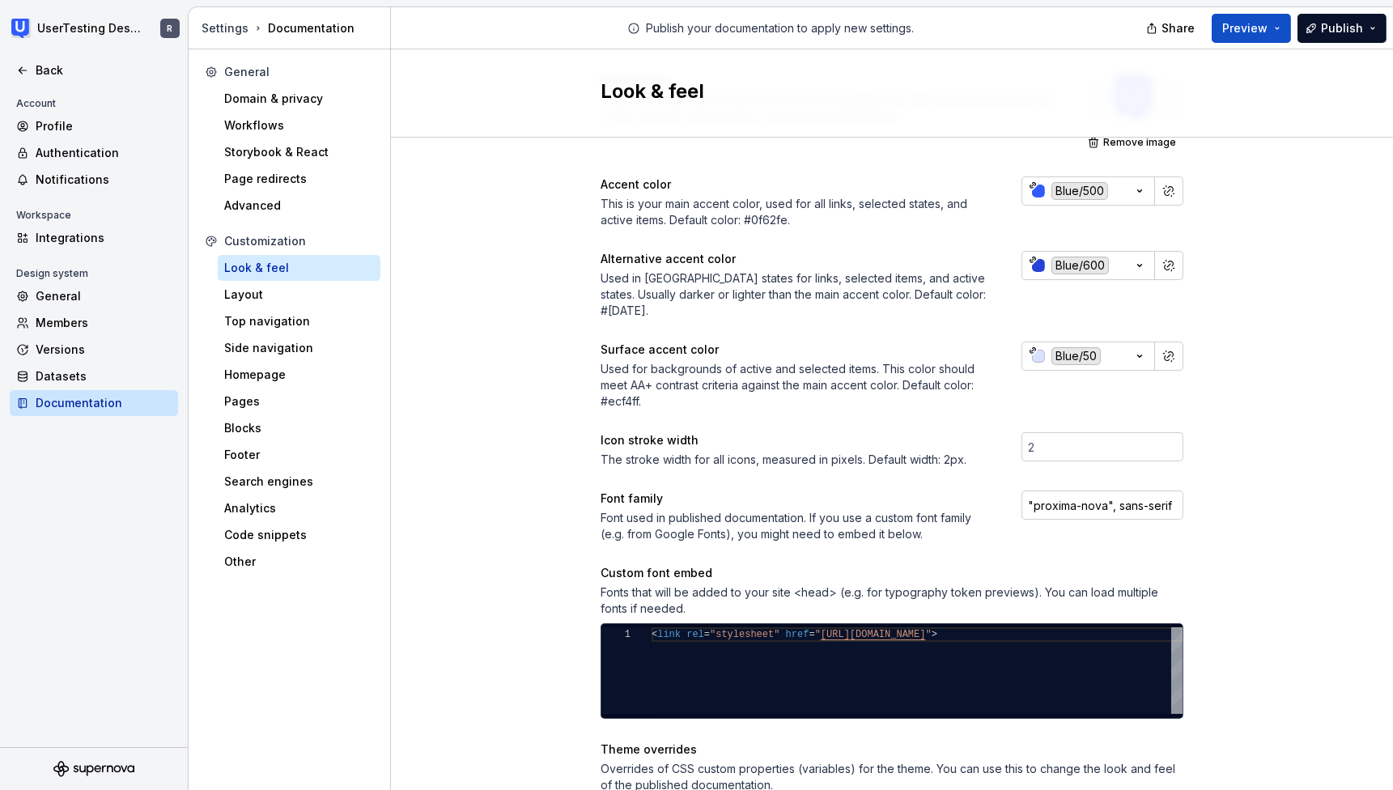
scroll to position [274, 0]
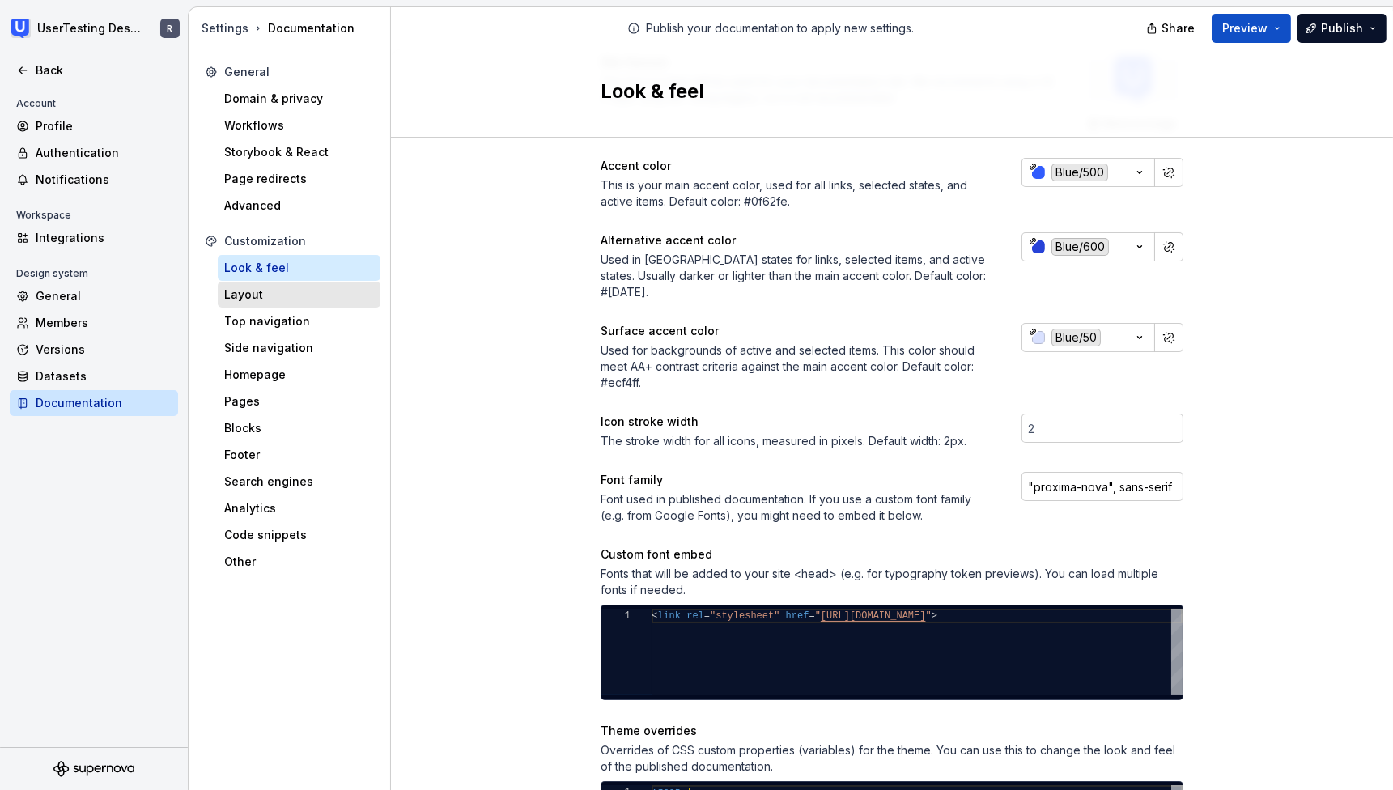
click at [275, 289] on div "Layout" at bounding box center [299, 294] width 150 height 16
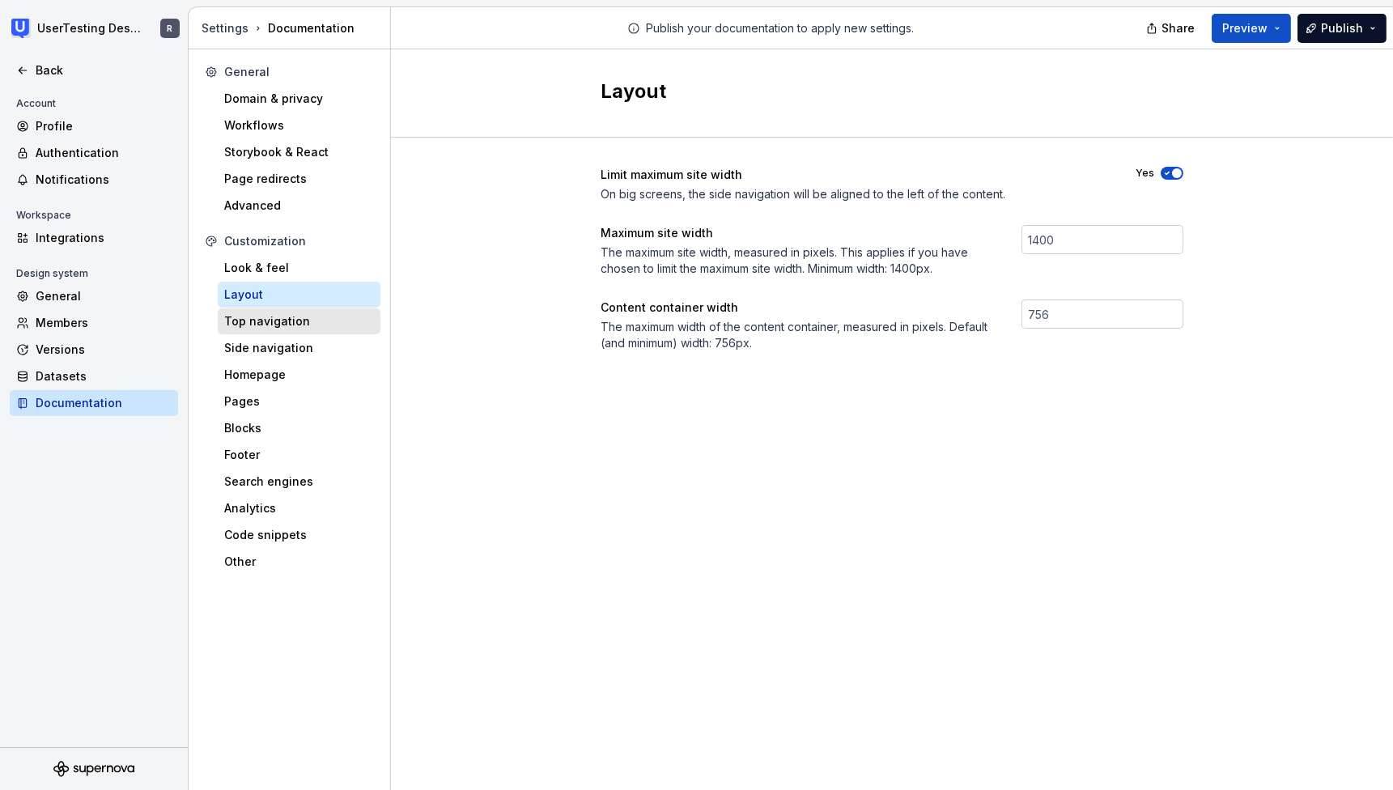
click at [252, 314] on div "Top navigation" at bounding box center [299, 321] width 150 height 16
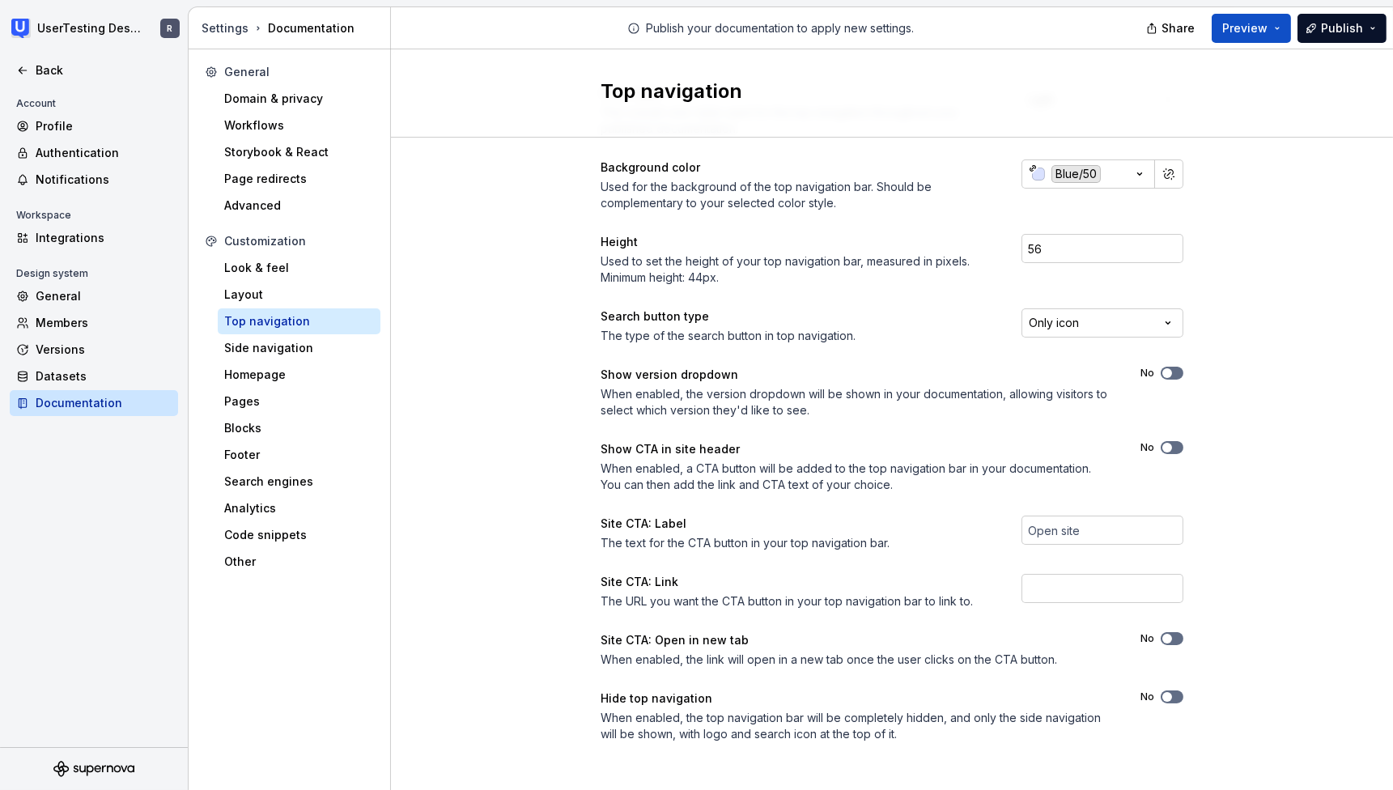
scroll to position [87, 0]
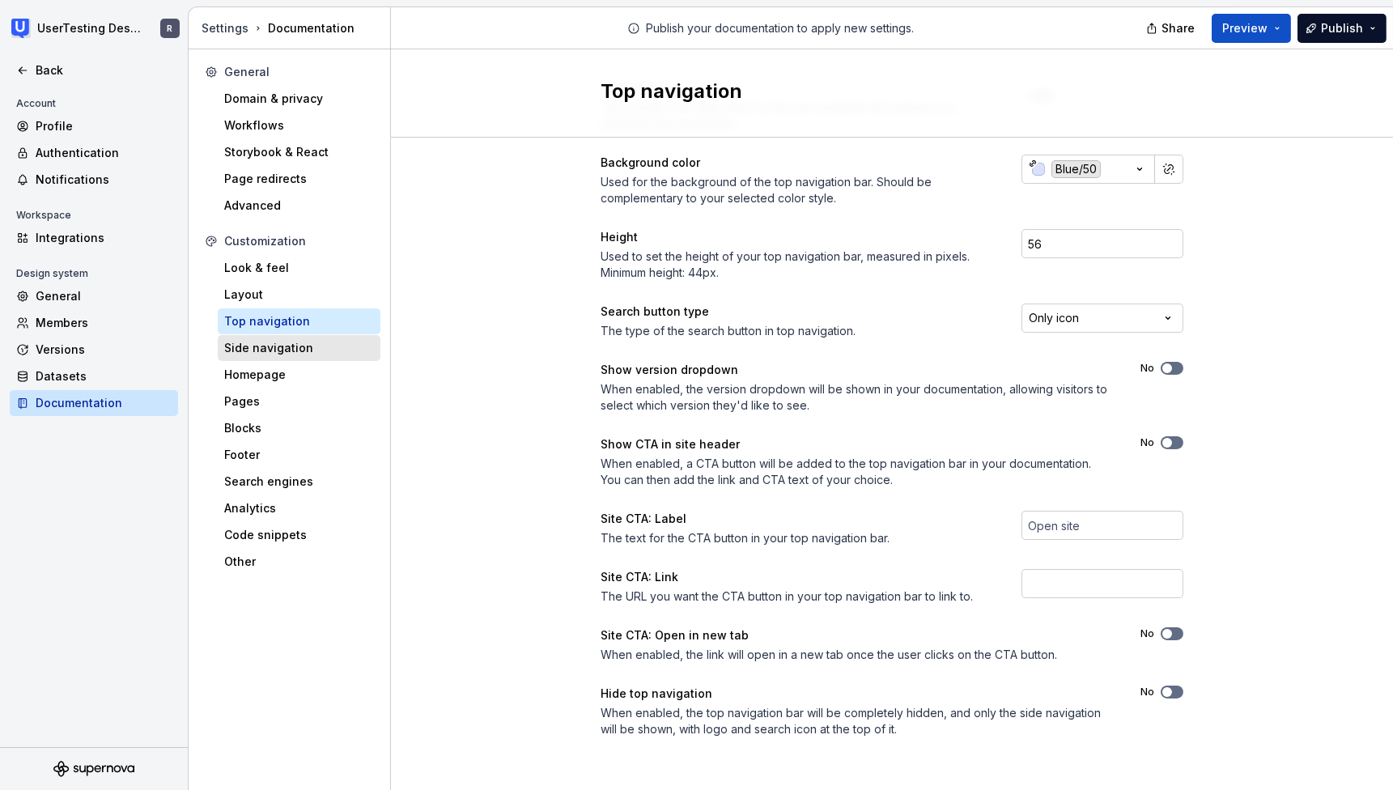
click at [317, 351] on div "Side navigation" at bounding box center [299, 348] width 150 height 16
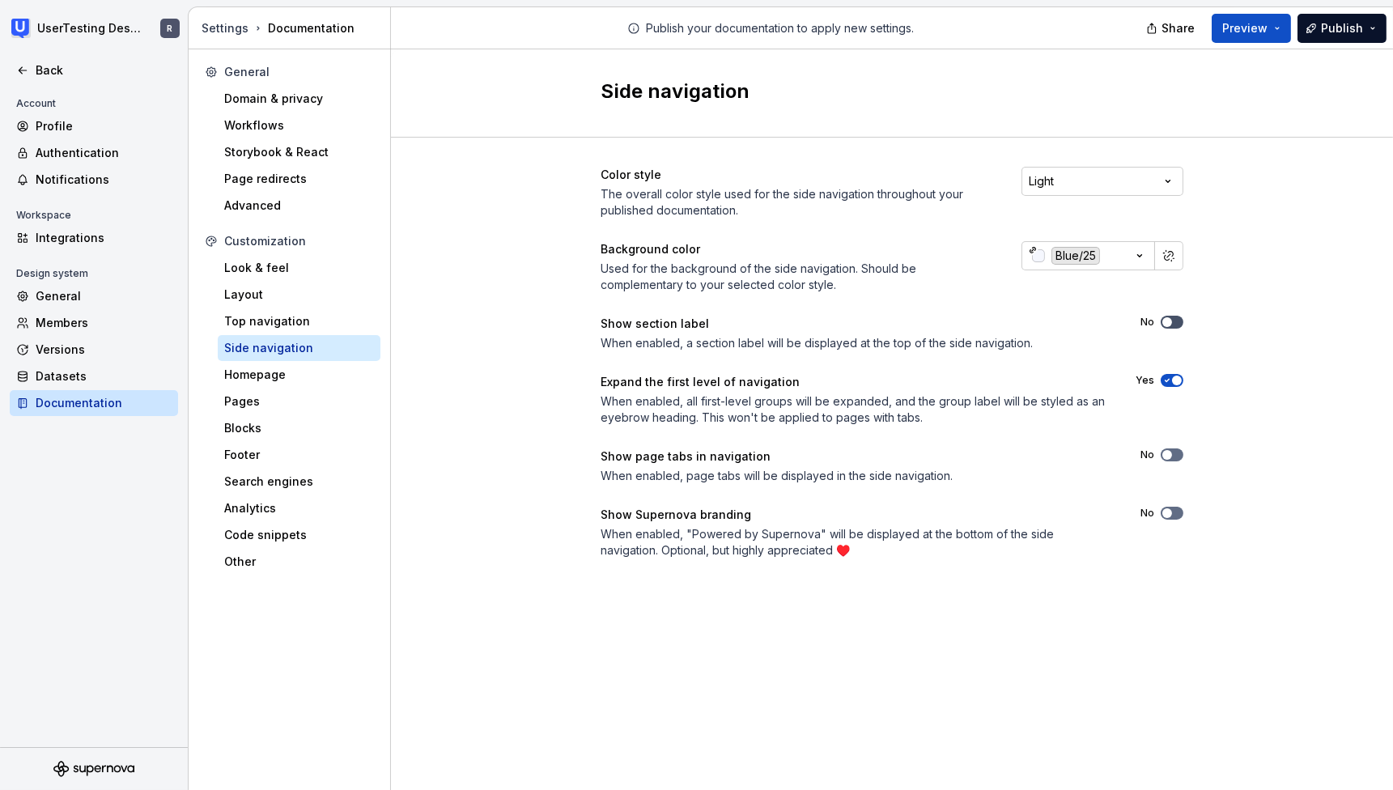
click at [1169, 321] on span "button" at bounding box center [1167, 322] width 10 height 10
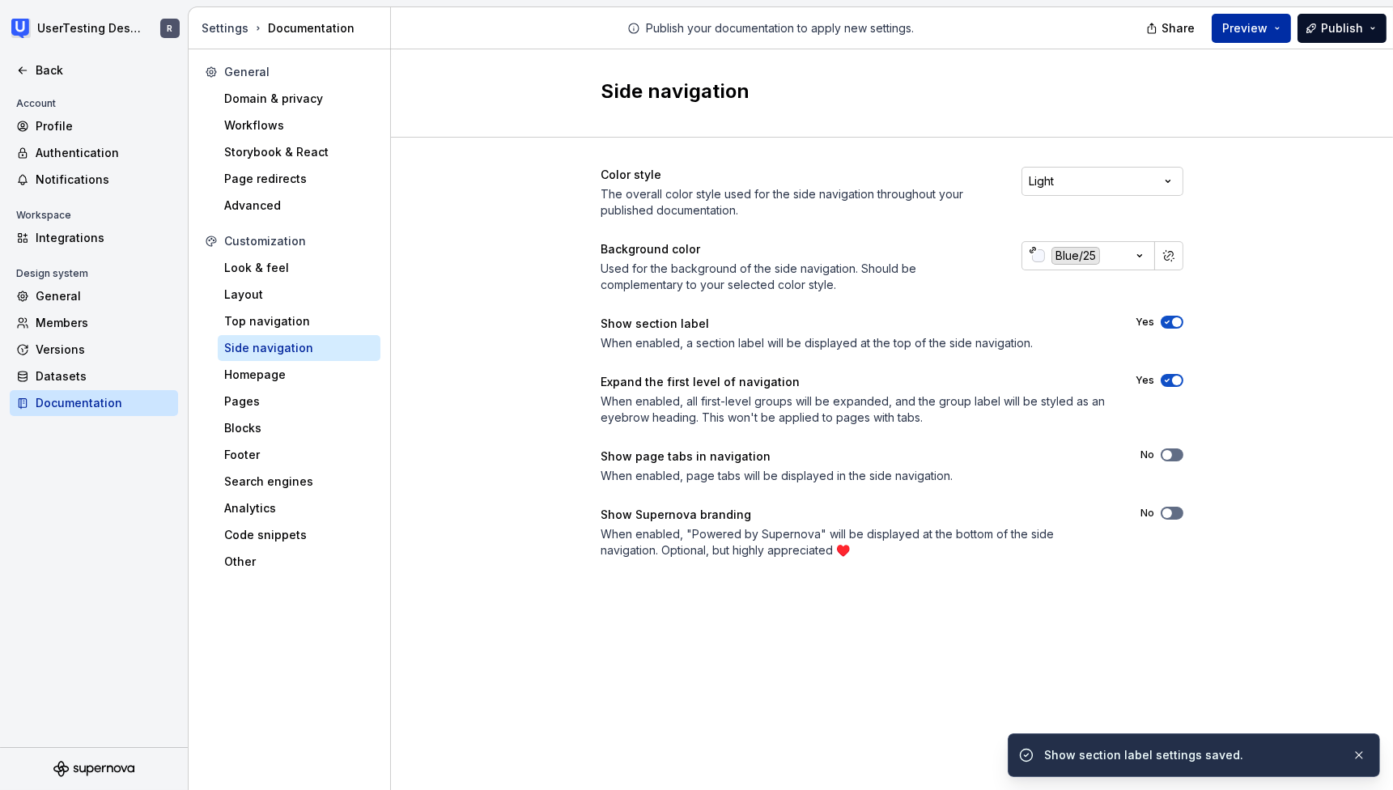
click at [1266, 28] on span "Preview" at bounding box center [1244, 28] width 45 height 16
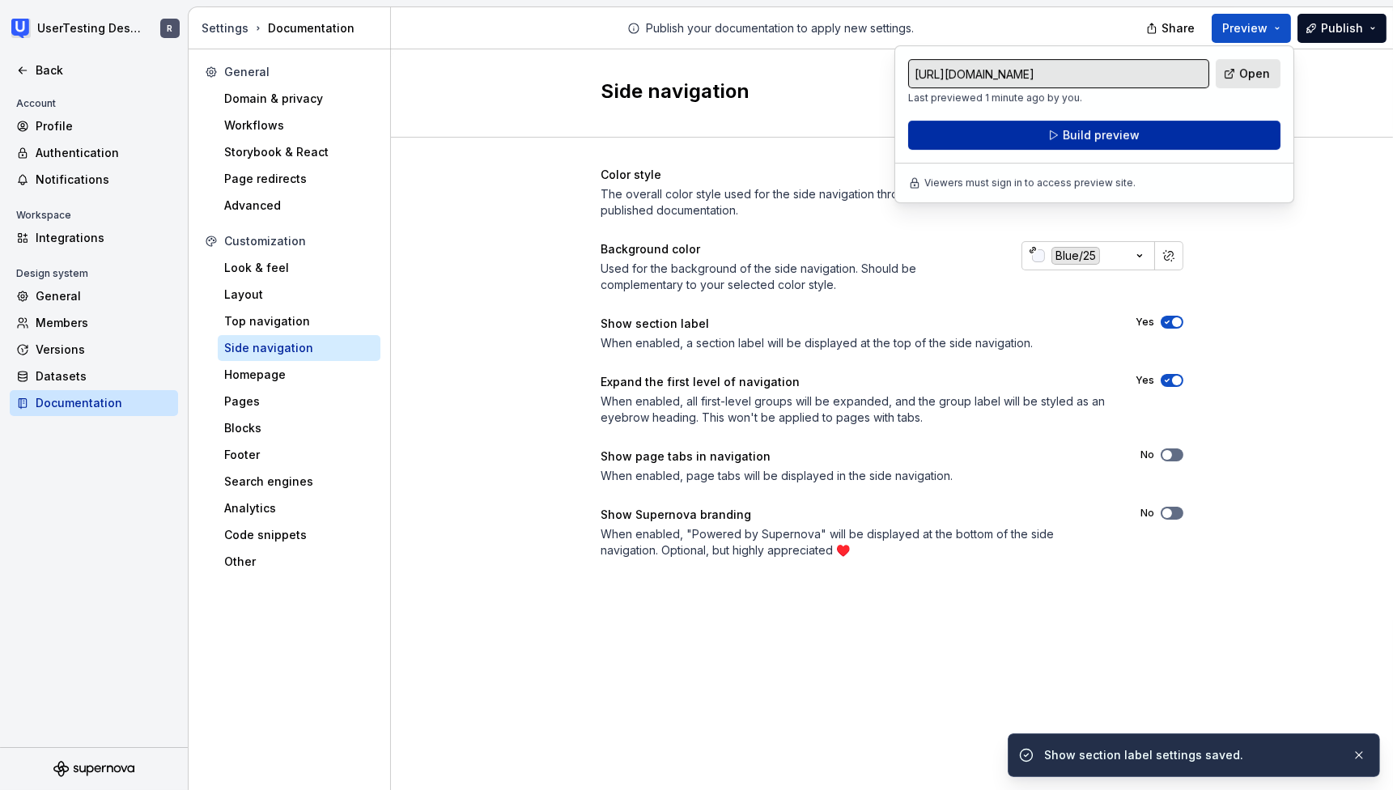
click at [1074, 141] on span "Build preview" at bounding box center [1100, 135] width 77 height 16
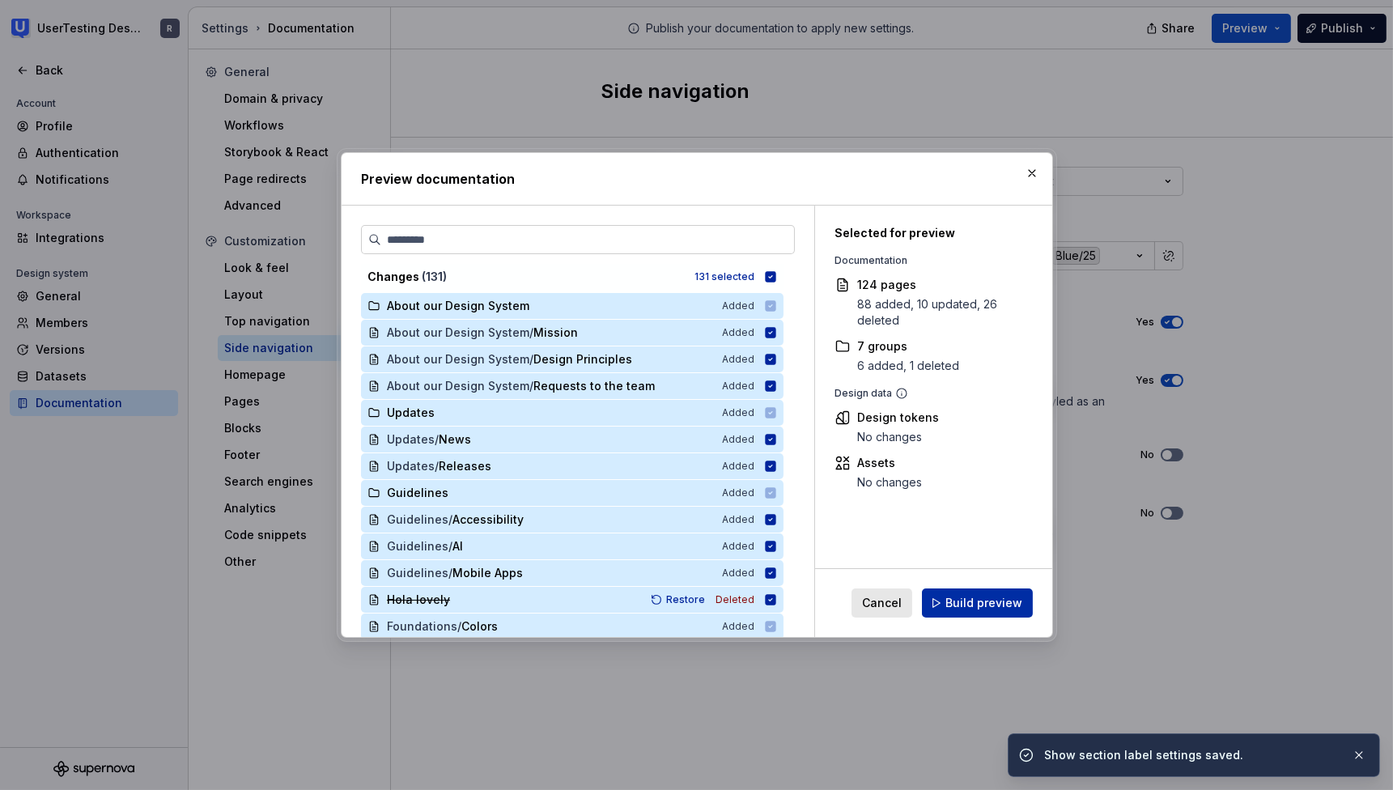
click at [944, 604] on button "Build preview" at bounding box center [977, 602] width 111 height 29
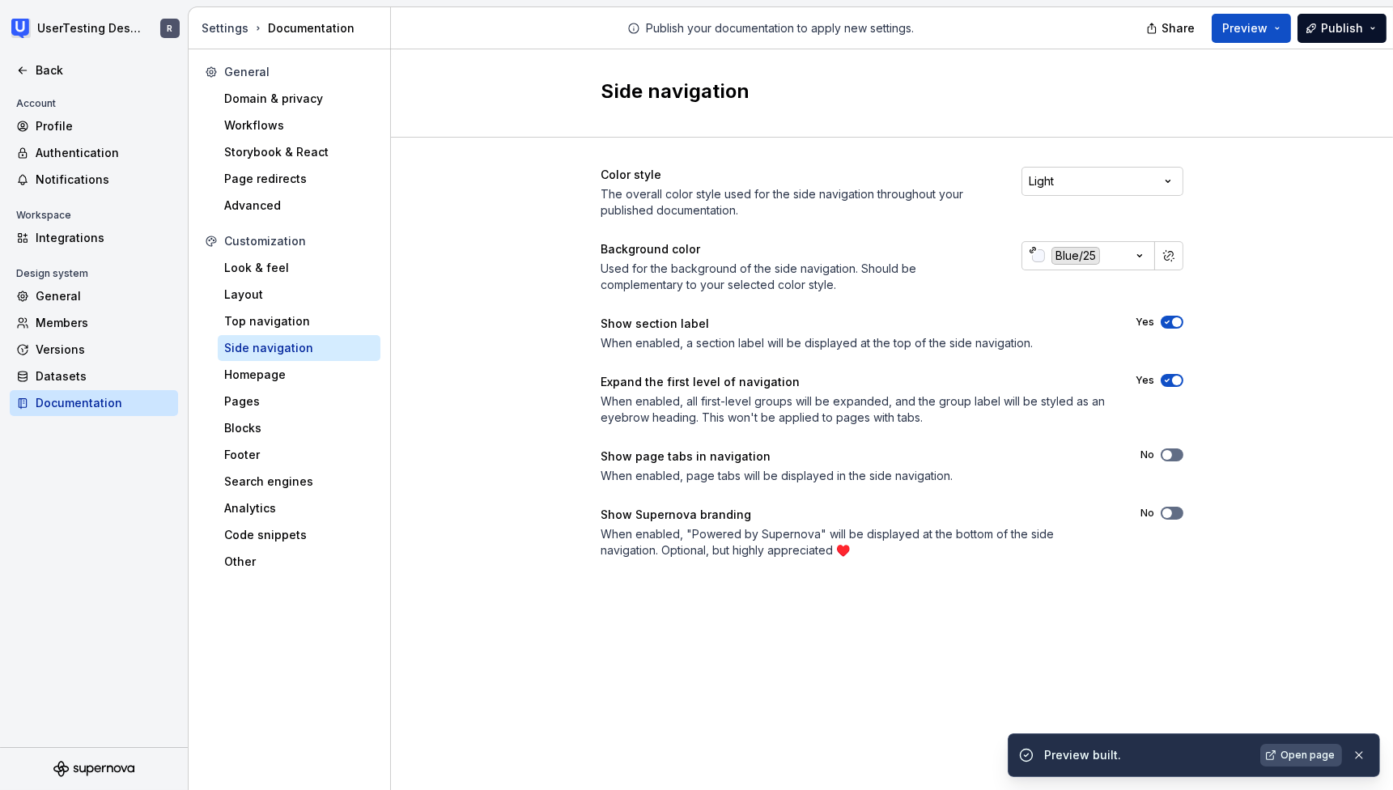
click at [1300, 751] on span "Open page" at bounding box center [1307, 755] width 54 height 13
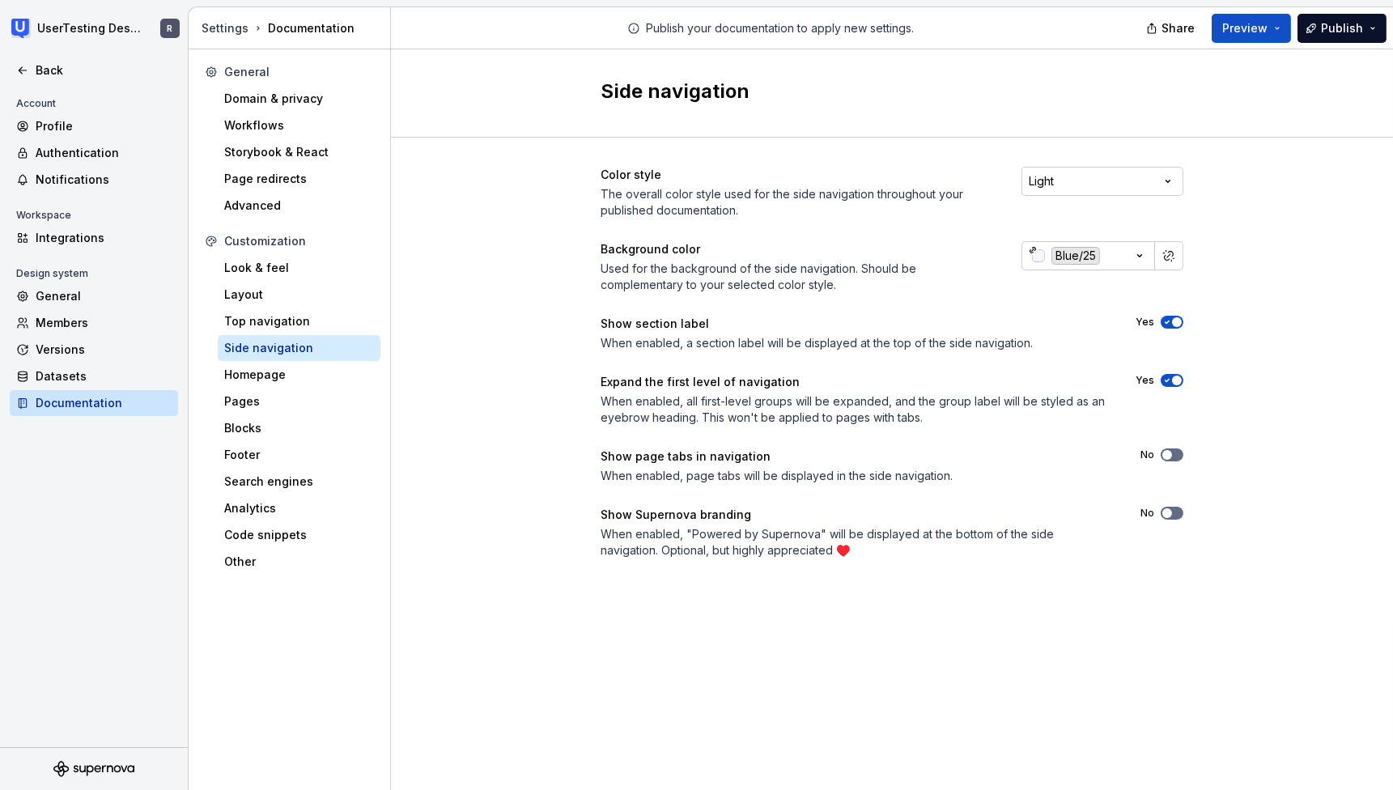
click at [1173, 321] on span "button" at bounding box center [1177, 322] width 10 height 10
click at [242, 369] on div "Homepage" at bounding box center [299, 375] width 150 height 16
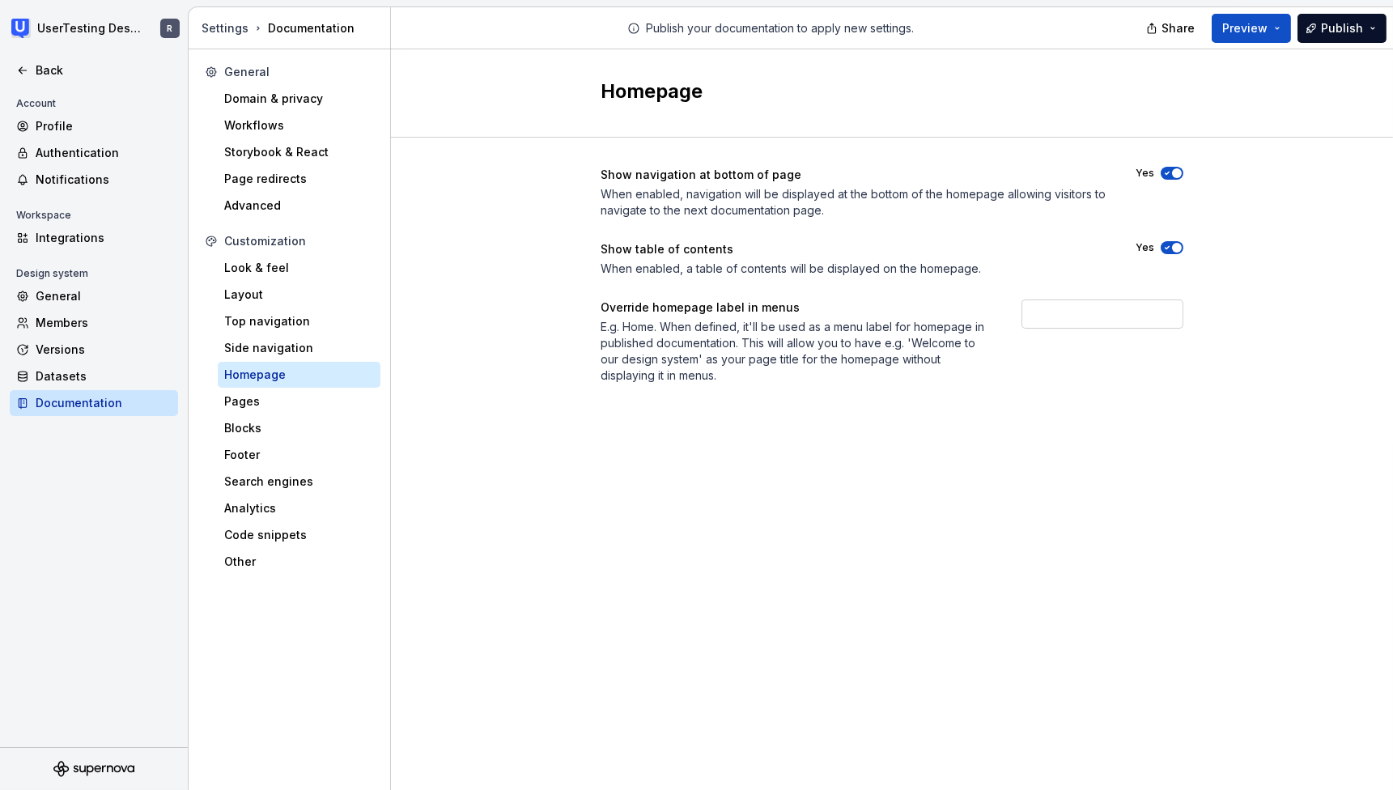
click at [1173, 172] on span "button" at bounding box center [1177, 173] width 10 height 10
click at [1167, 173] on span "button" at bounding box center [1167, 173] width 10 height 10
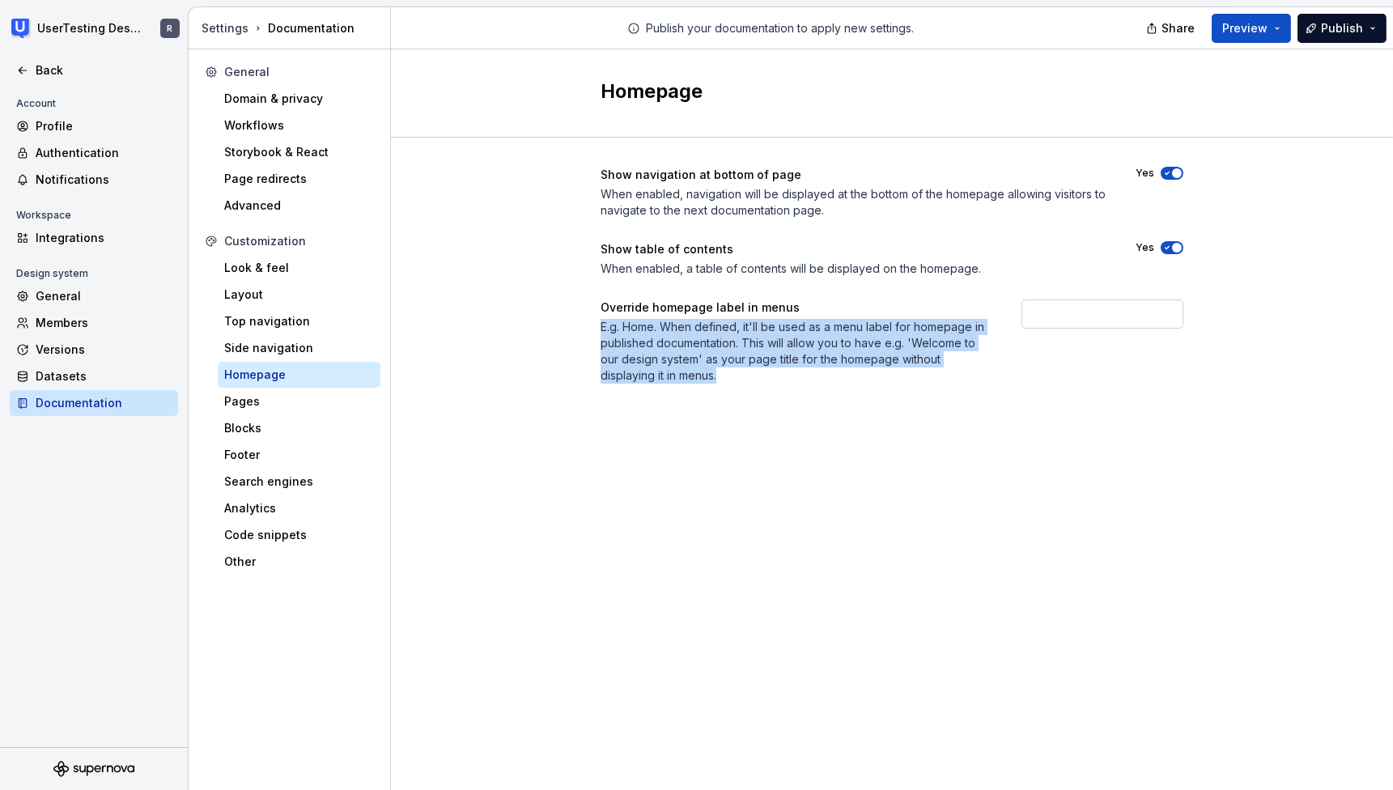
drag, startPoint x: 668, startPoint y: 366, endPoint x: 596, endPoint y: 331, distance: 80.7
click at [596, 331] on div "Show navigation at bottom of page When enabled, navigation will be displayed at…" at bounding box center [892, 292] width 1002 height 308
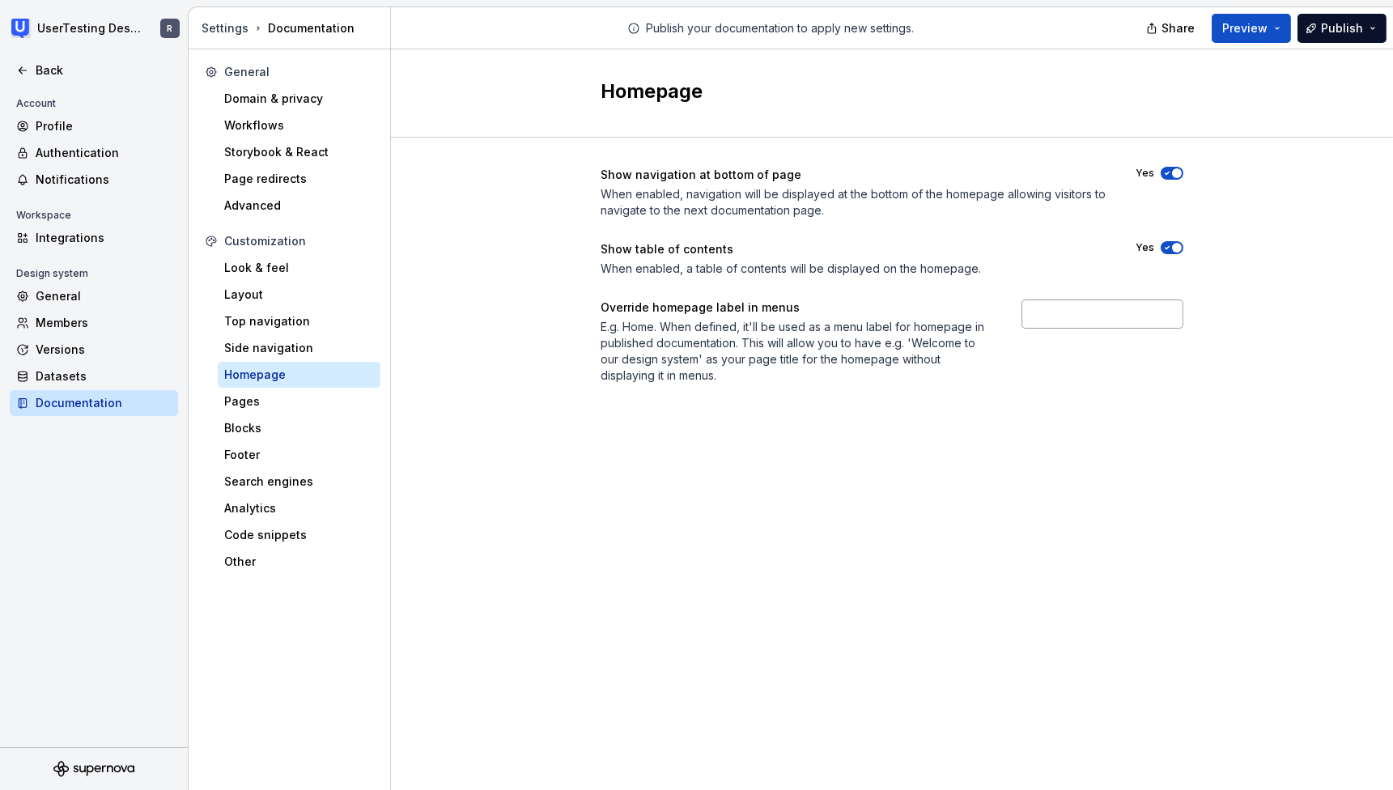
click at [1046, 315] on input "text" at bounding box center [1102, 313] width 162 height 29
click at [987, 456] on div "Homepage Show navigation at bottom of page When enabled, navigation will be dis…" at bounding box center [892, 419] width 1002 height 740
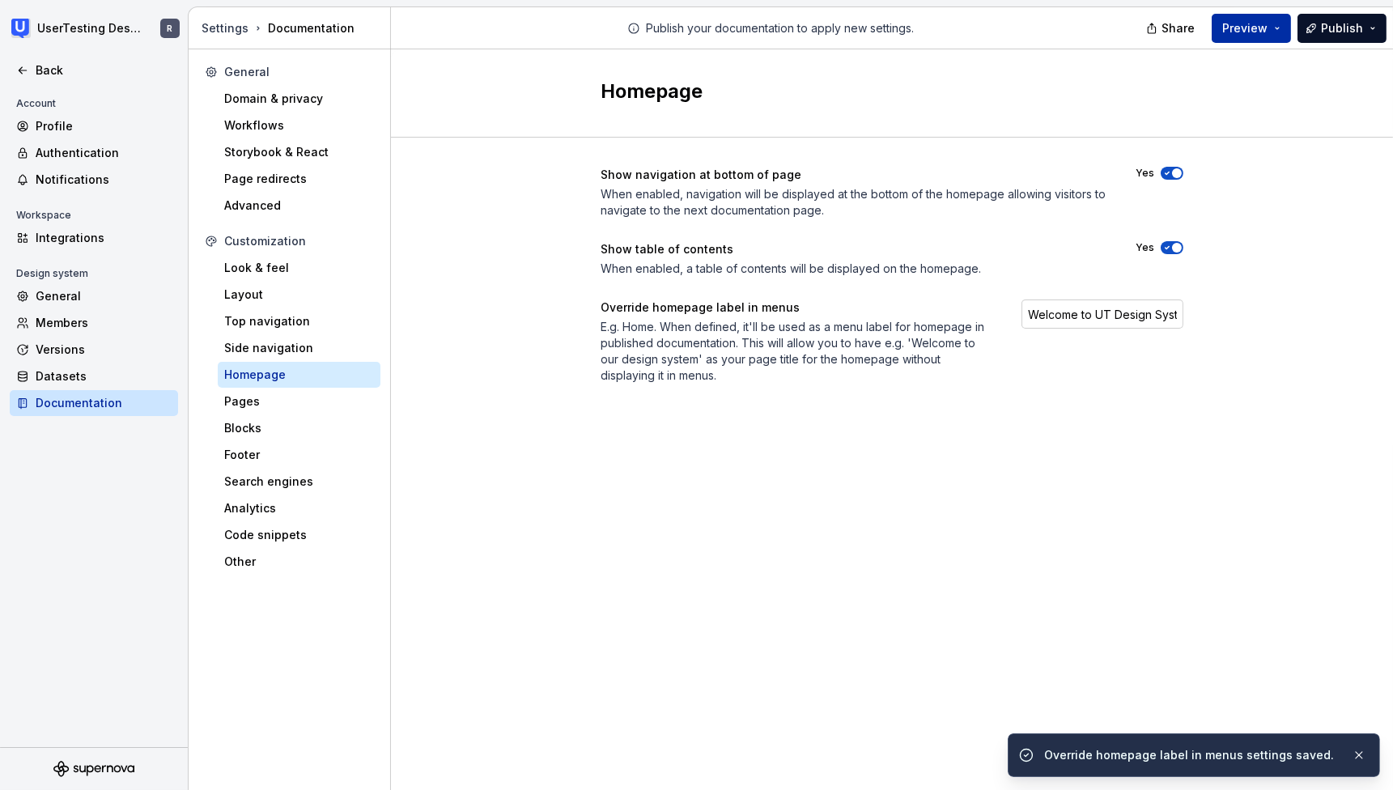
click at [1239, 25] on span "Preview" at bounding box center [1244, 28] width 45 height 16
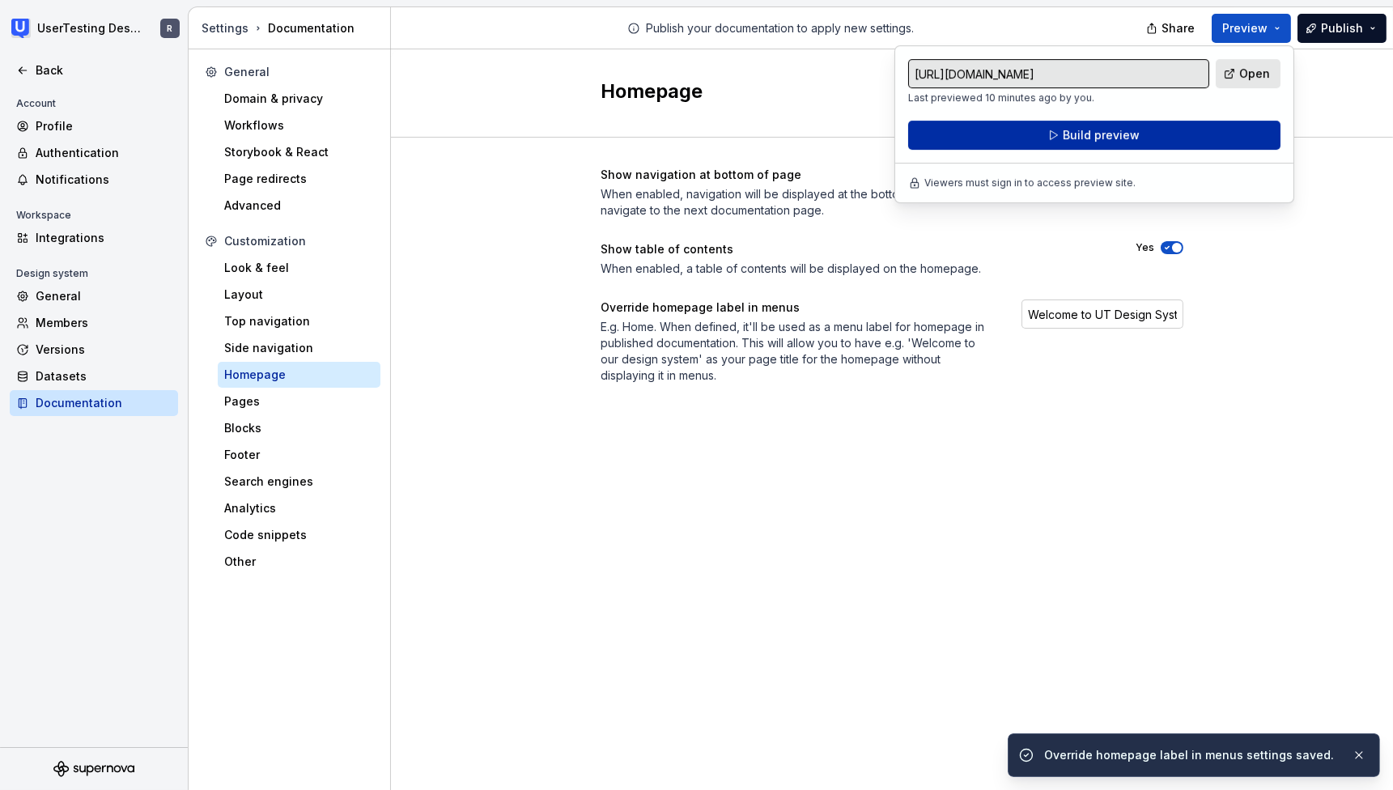
click at [1122, 142] on span "Build preview" at bounding box center [1100, 135] width 77 height 16
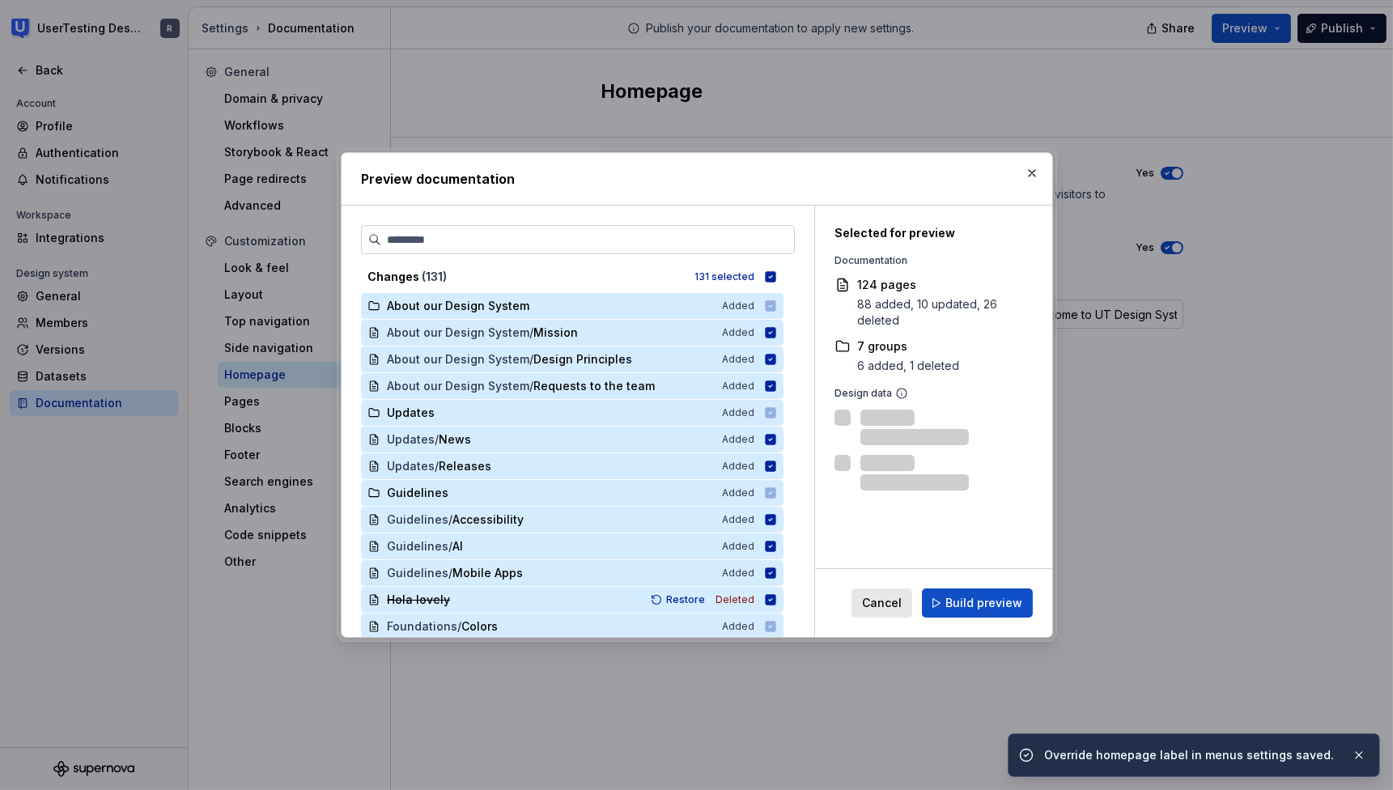
click at [999, 592] on button "Build preview" at bounding box center [977, 602] width 111 height 29
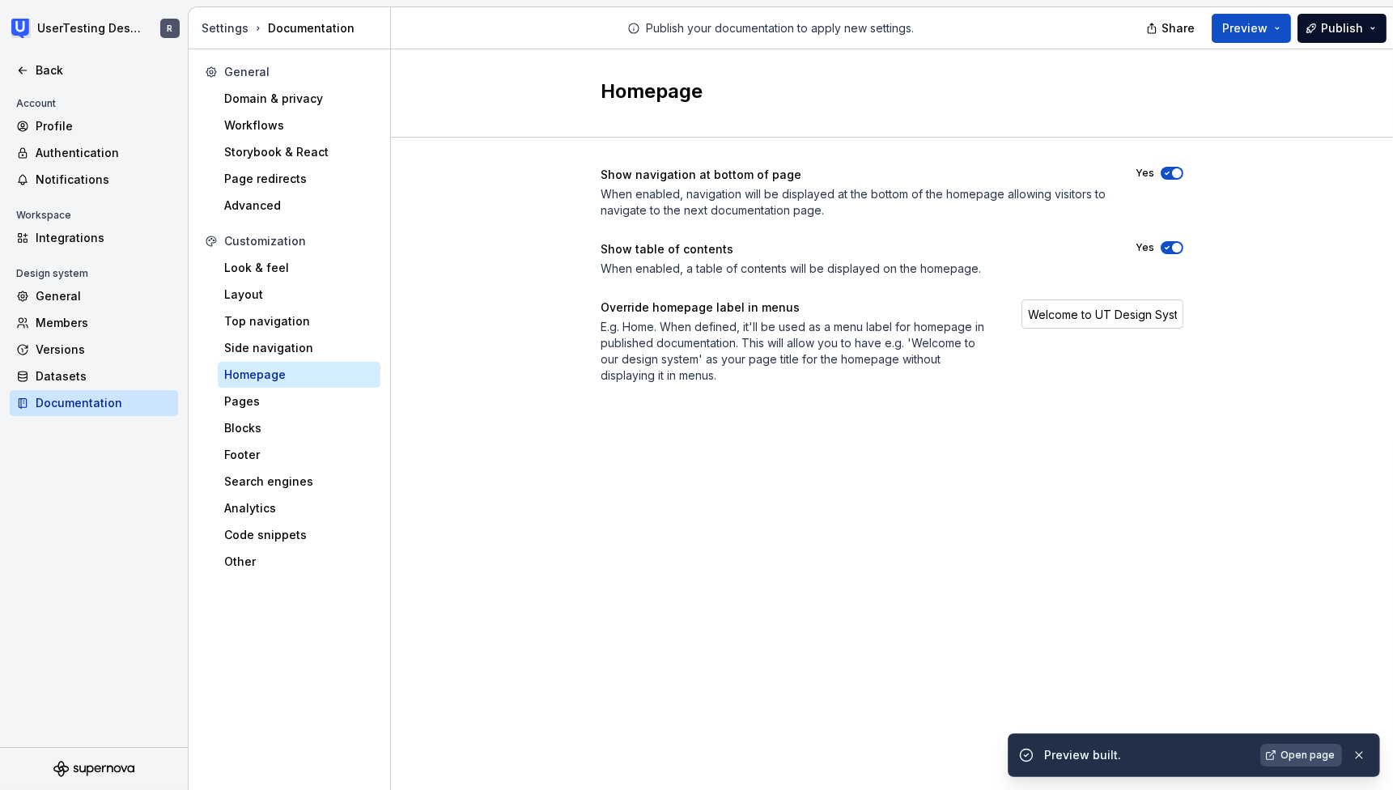
click at [1297, 746] on link "Open page" at bounding box center [1301, 755] width 82 height 23
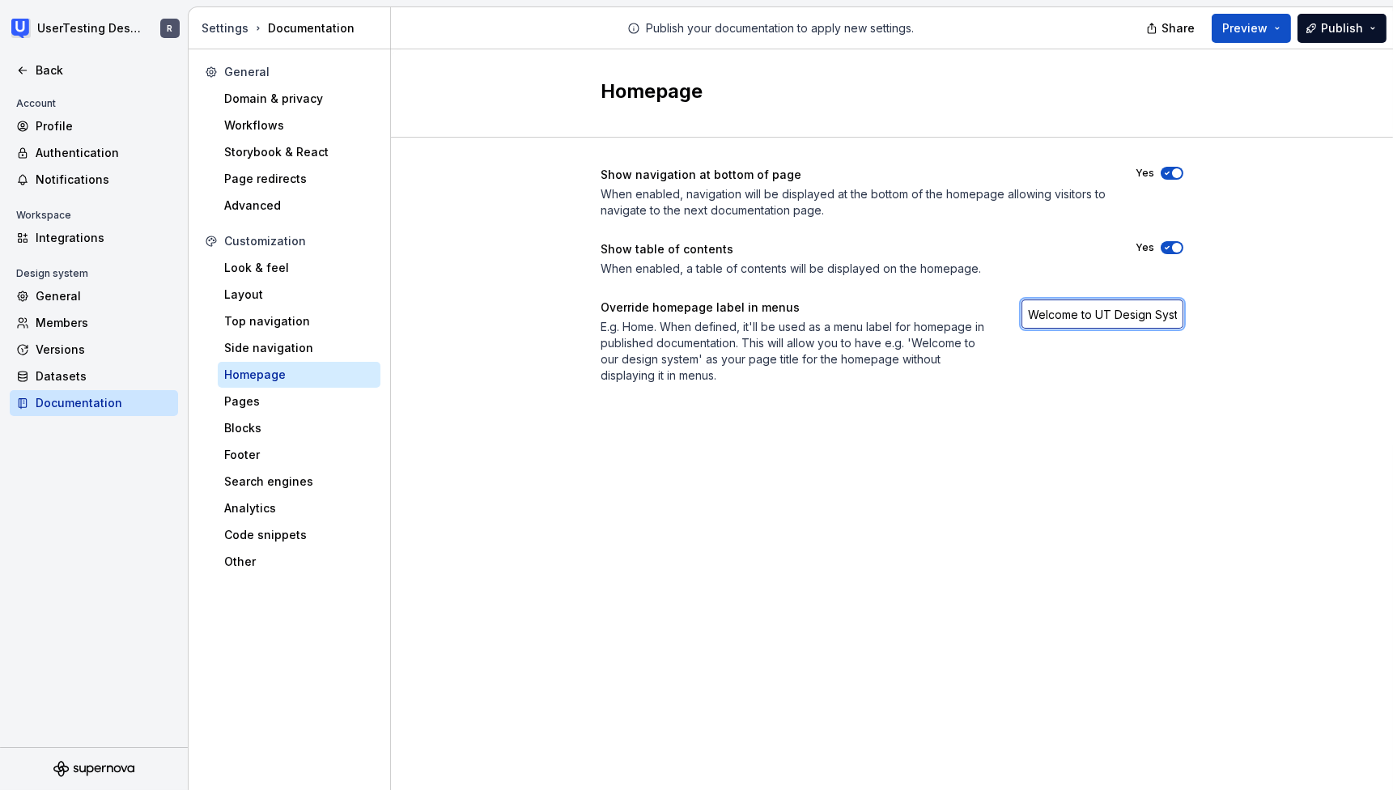
click at [1132, 306] on input "Welcome to UT Design System" at bounding box center [1102, 313] width 162 height 29
click at [1133, 306] on input "Welcome to UT Design System" at bounding box center [1102, 313] width 162 height 29
type input "Home"
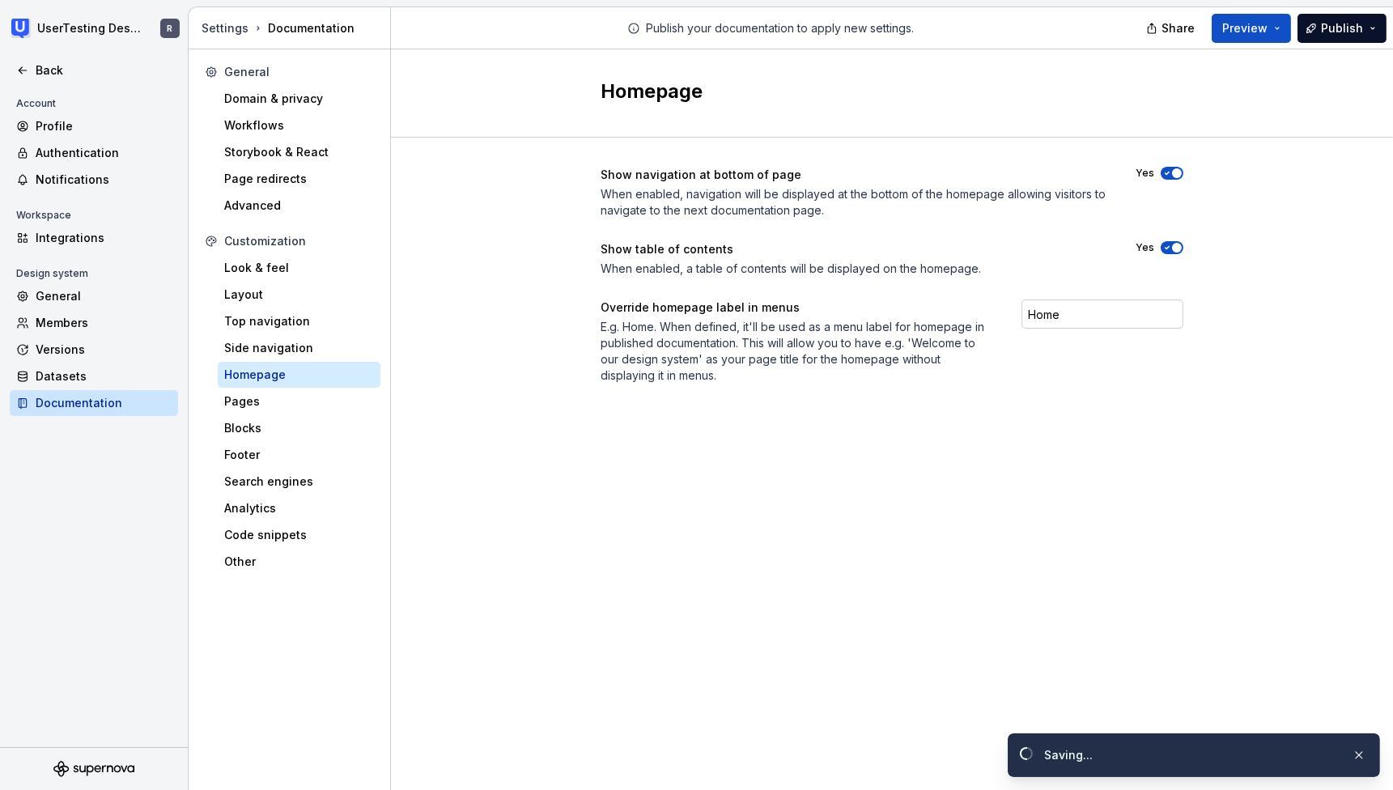
click at [1242, 374] on div "Show navigation at bottom of page When enabled, navigation will be displayed at…" at bounding box center [892, 292] width 1002 height 308
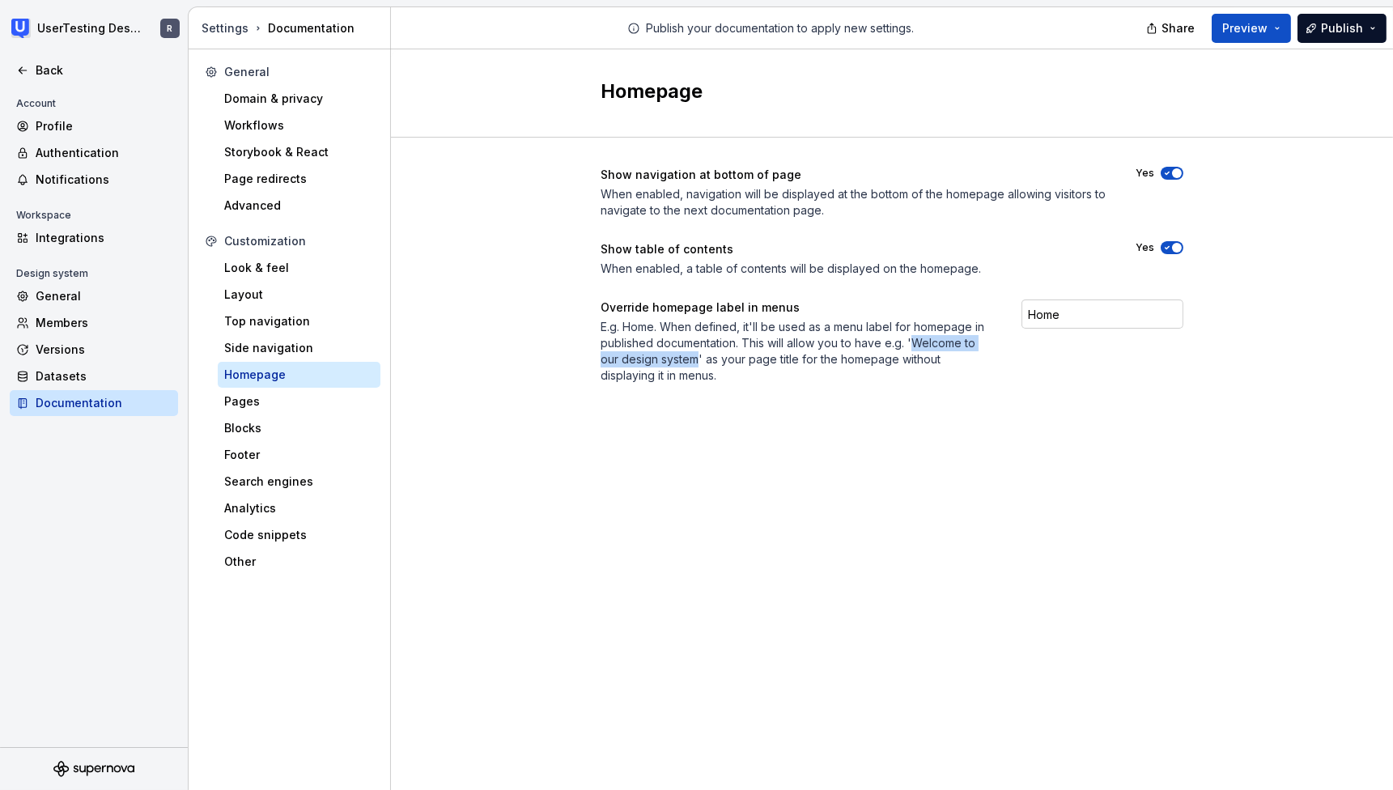
drag, startPoint x: 913, startPoint y: 342, endPoint x: 699, endPoint y: 362, distance: 214.5
click at [699, 362] on div "E.g. Home. When defined, it'll be used as a menu label for homepage in publishe…" at bounding box center [796, 351] width 392 height 65
click at [1241, 36] on button "Preview" at bounding box center [1250, 28] width 79 height 29
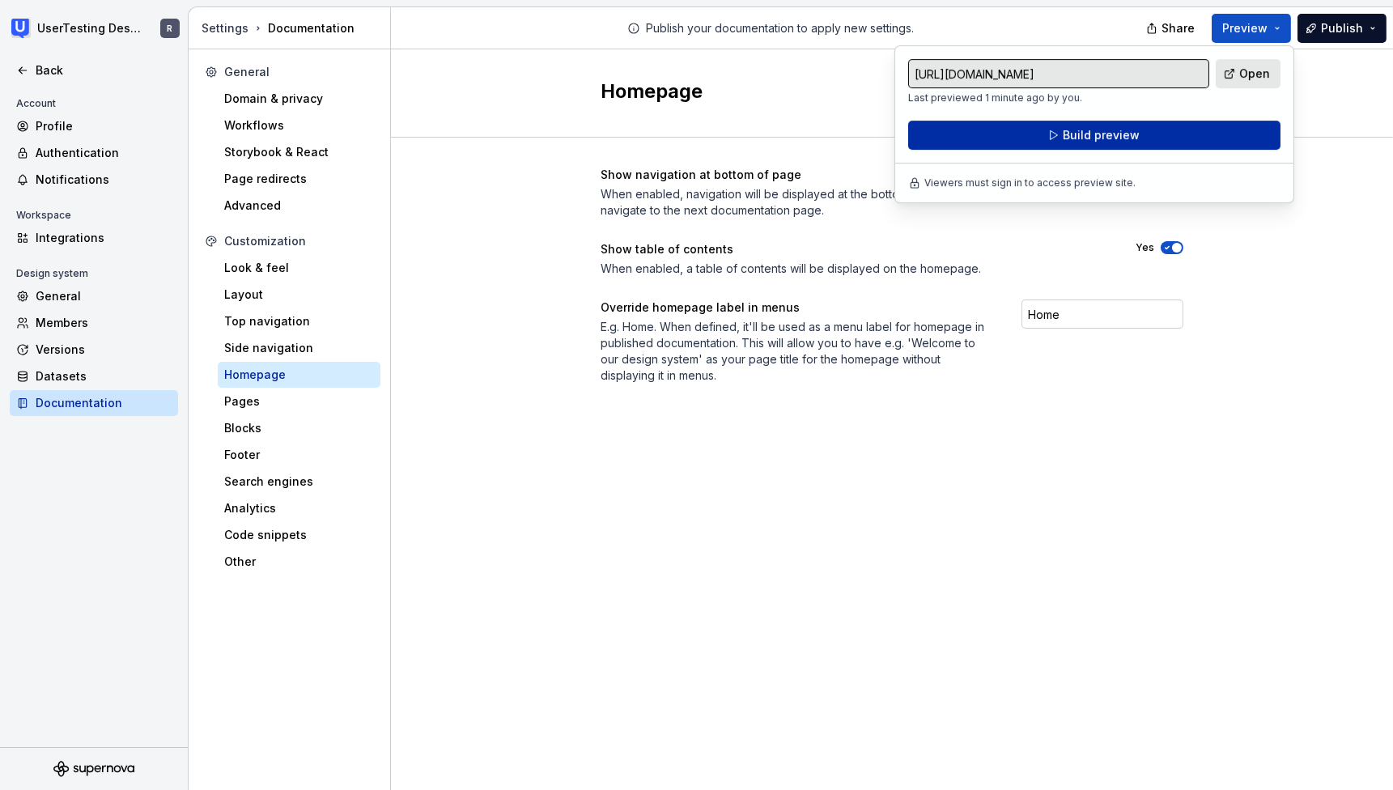
click at [1173, 142] on button "Build preview" at bounding box center [1094, 135] width 372 height 29
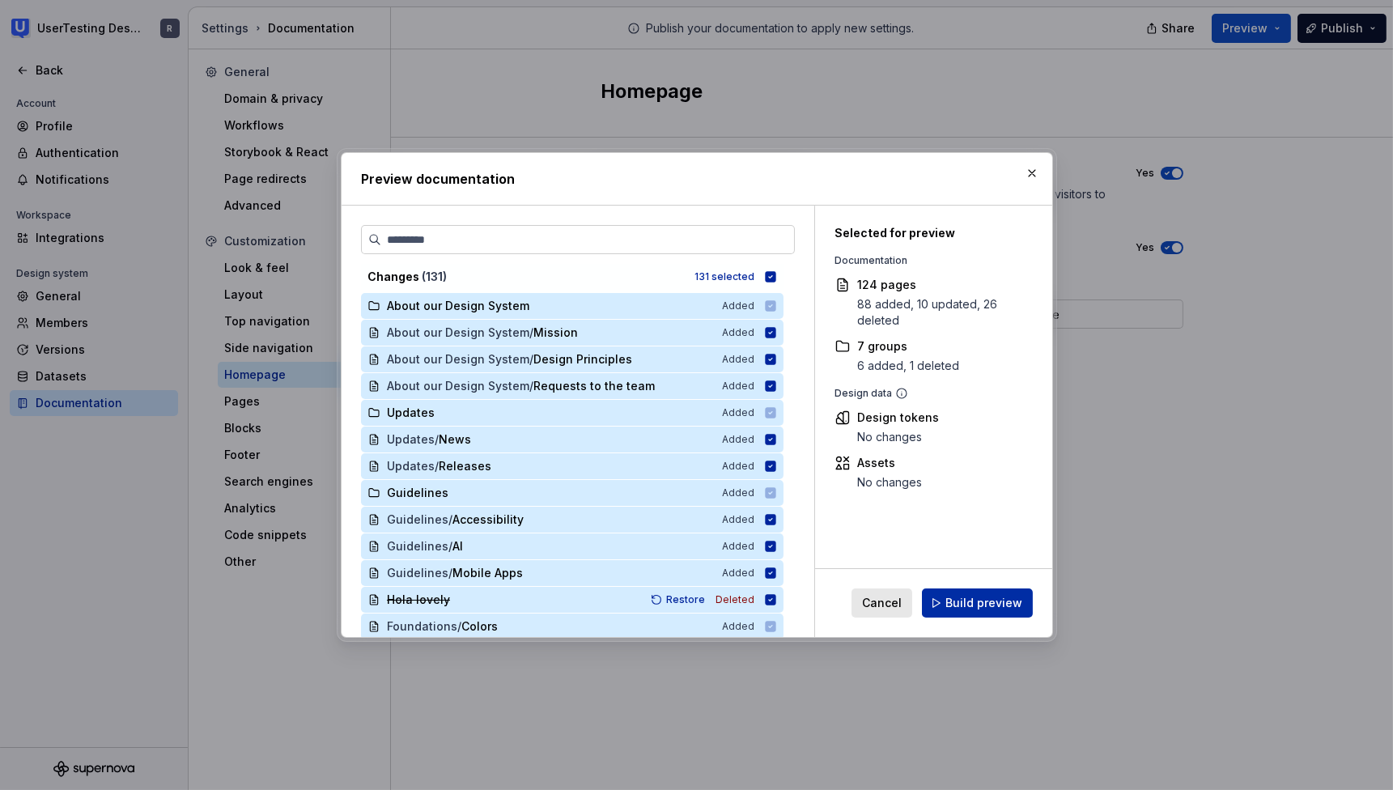
click at [987, 599] on span "Build preview" at bounding box center [983, 603] width 77 height 16
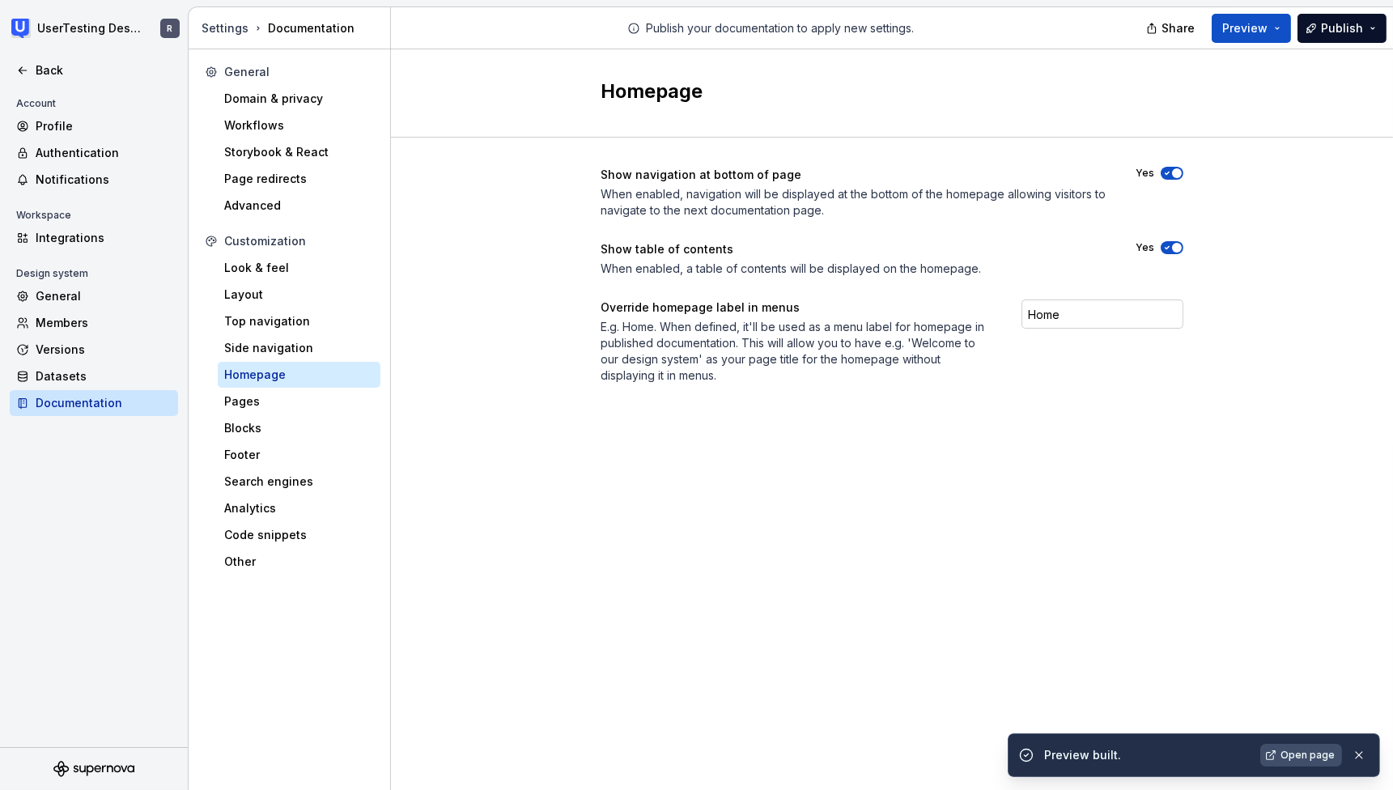
click at [1304, 757] on span "Open page" at bounding box center [1307, 755] width 54 height 13
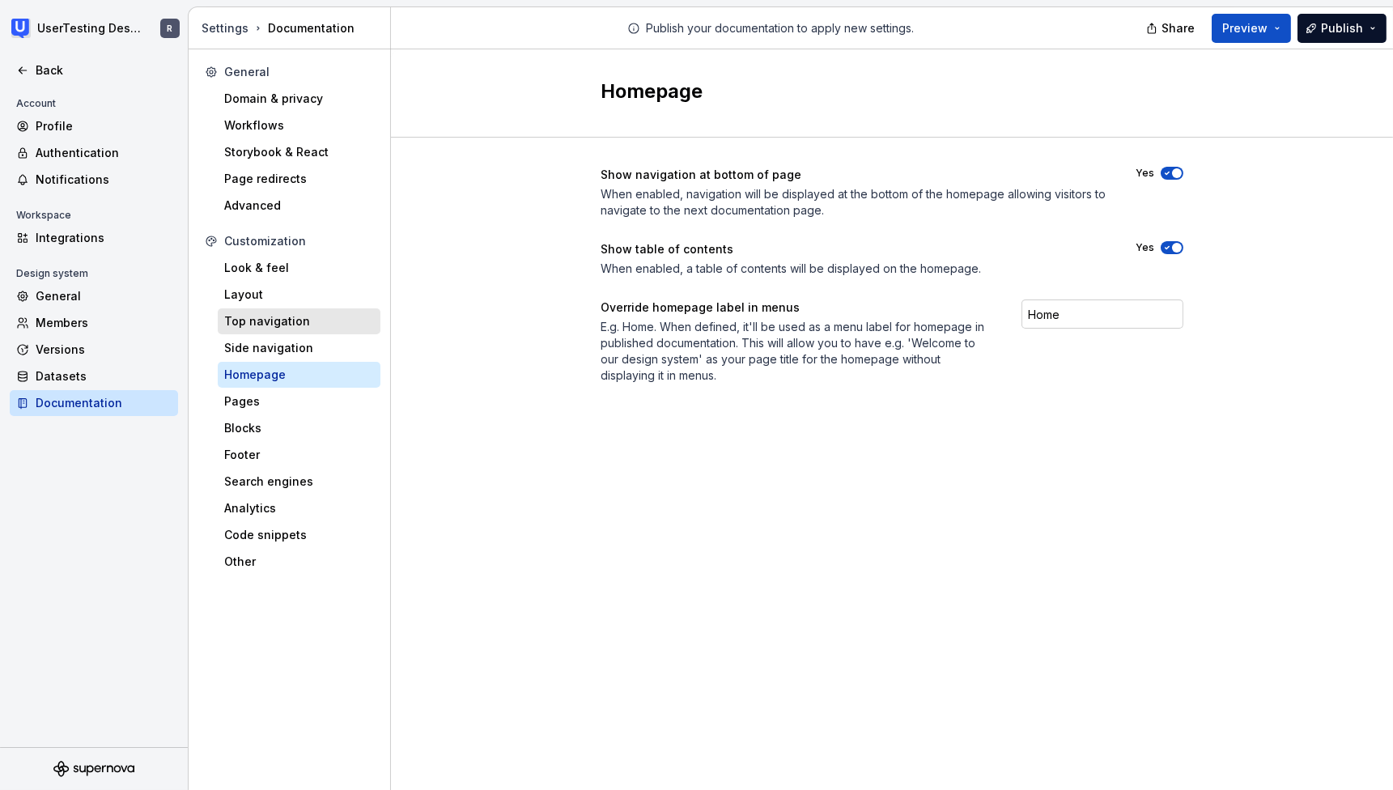
click at [270, 324] on div "Top navigation" at bounding box center [299, 321] width 150 height 16
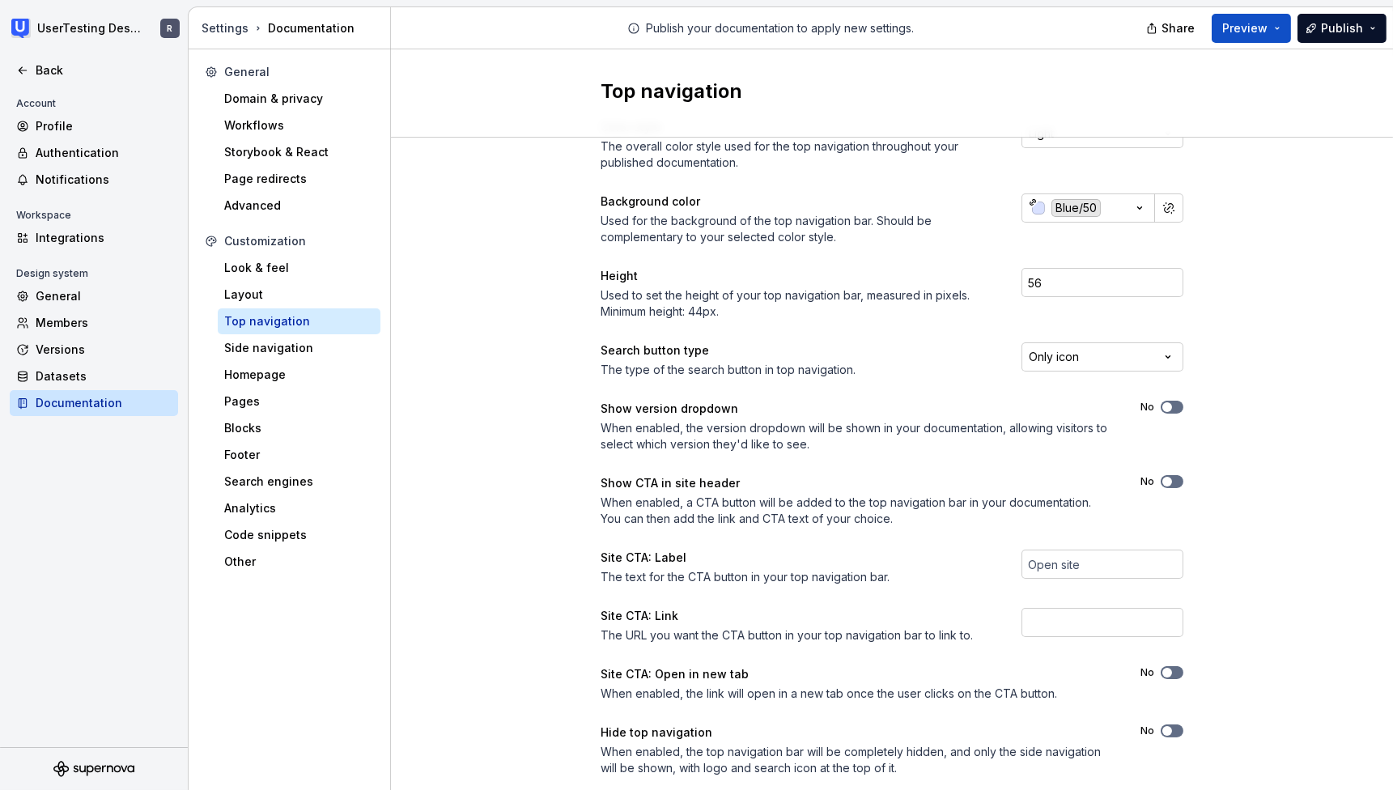
scroll to position [18, 0]
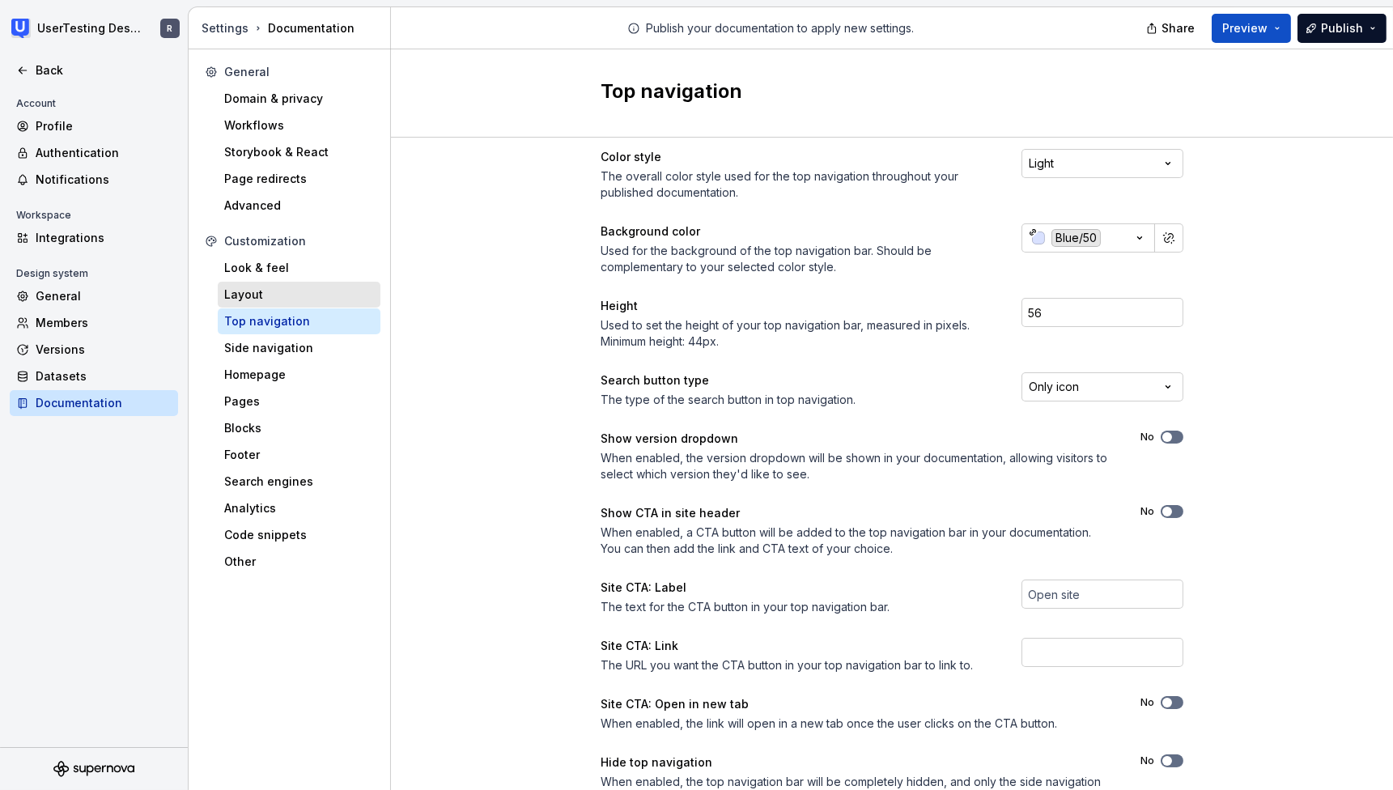
click at [248, 298] on div "Layout" at bounding box center [299, 294] width 150 height 16
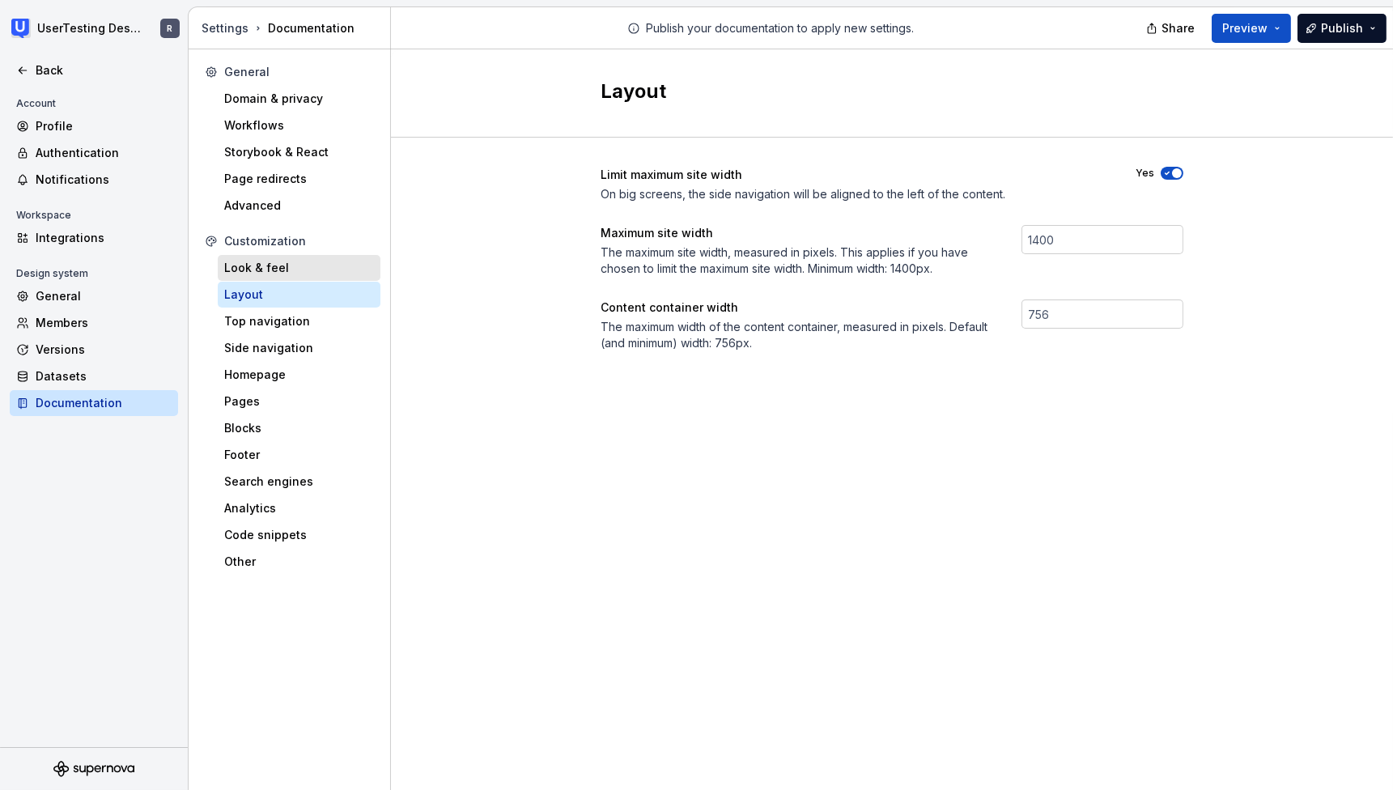
click at [249, 276] on div "Look & feel" at bounding box center [299, 268] width 163 height 26
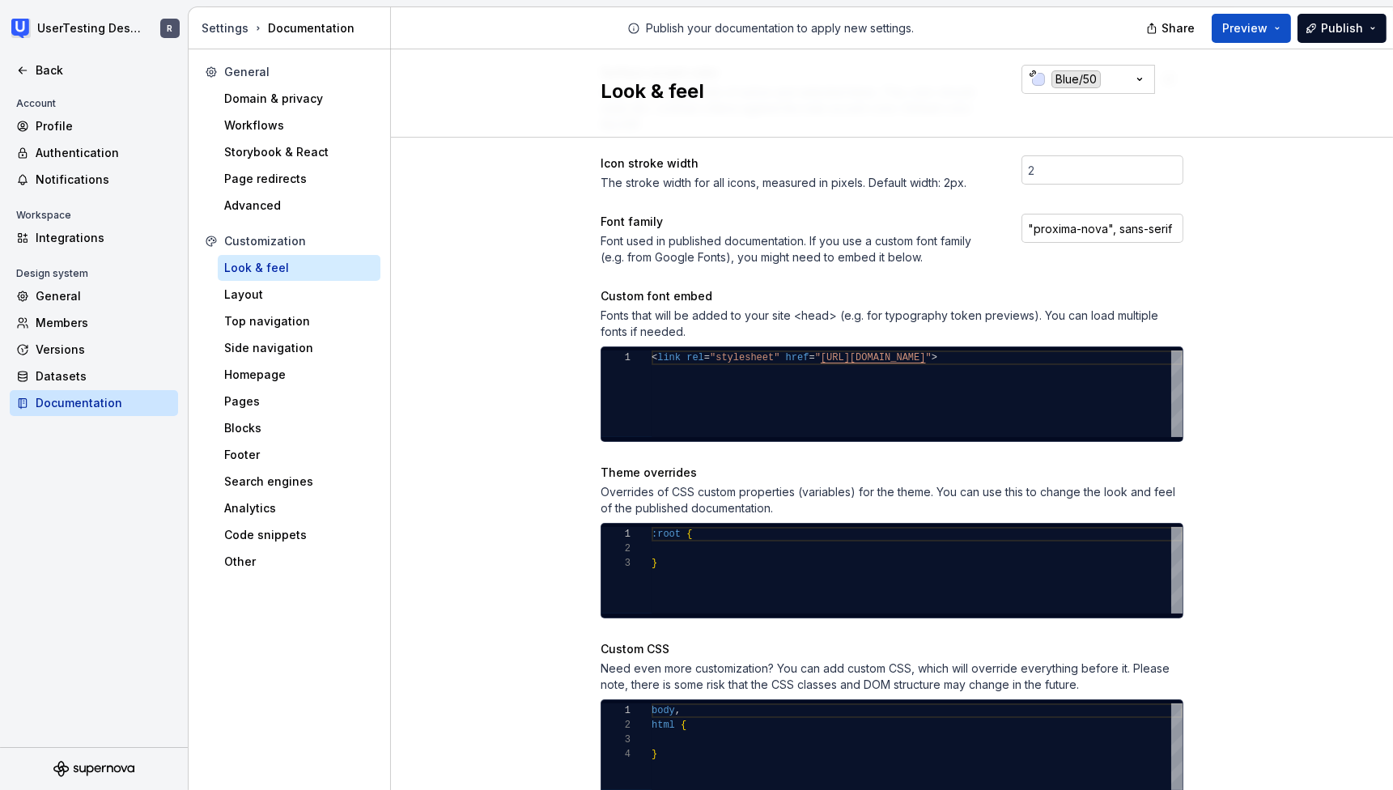
scroll to position [572, 0]
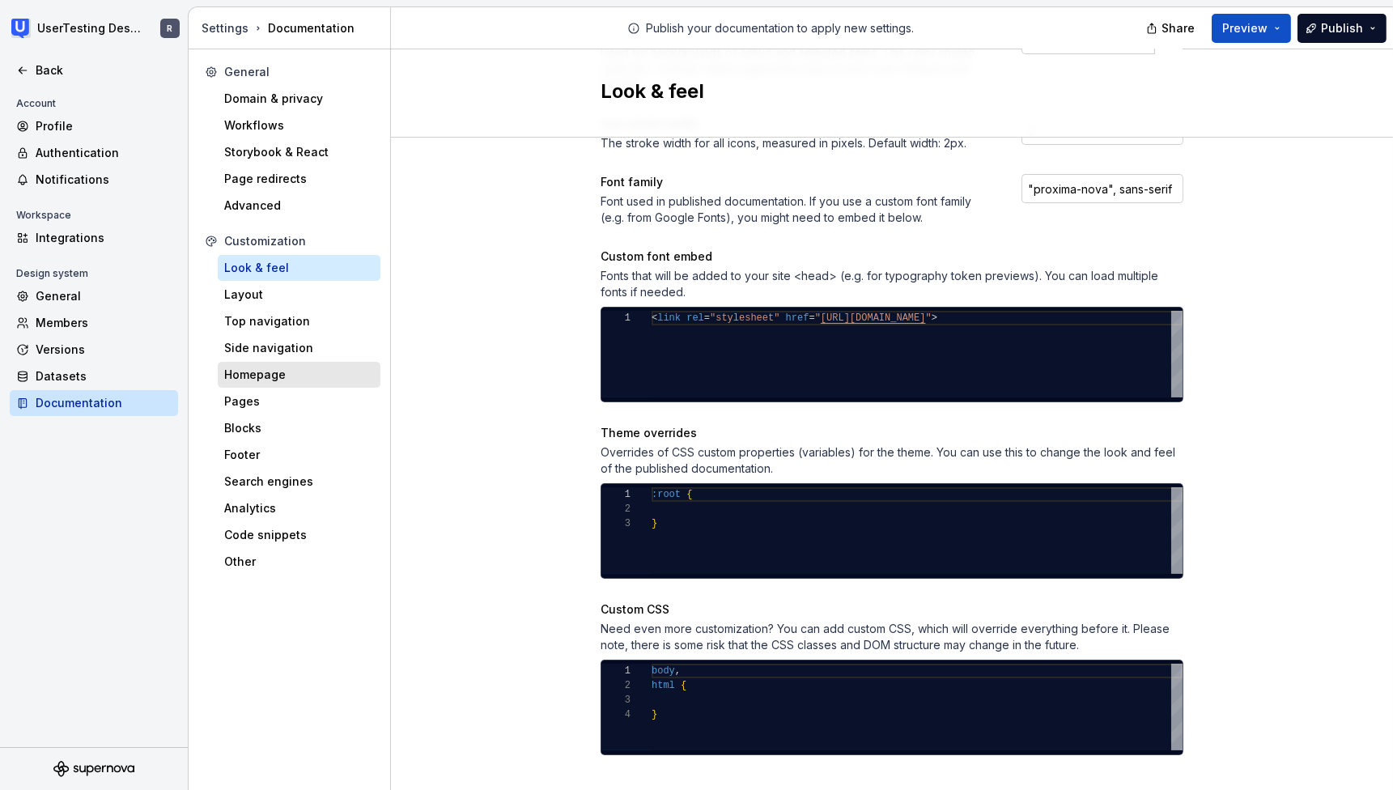
click at [270, 364] on div "Homepage" at bounding box center [299, 375] width 163 height 26
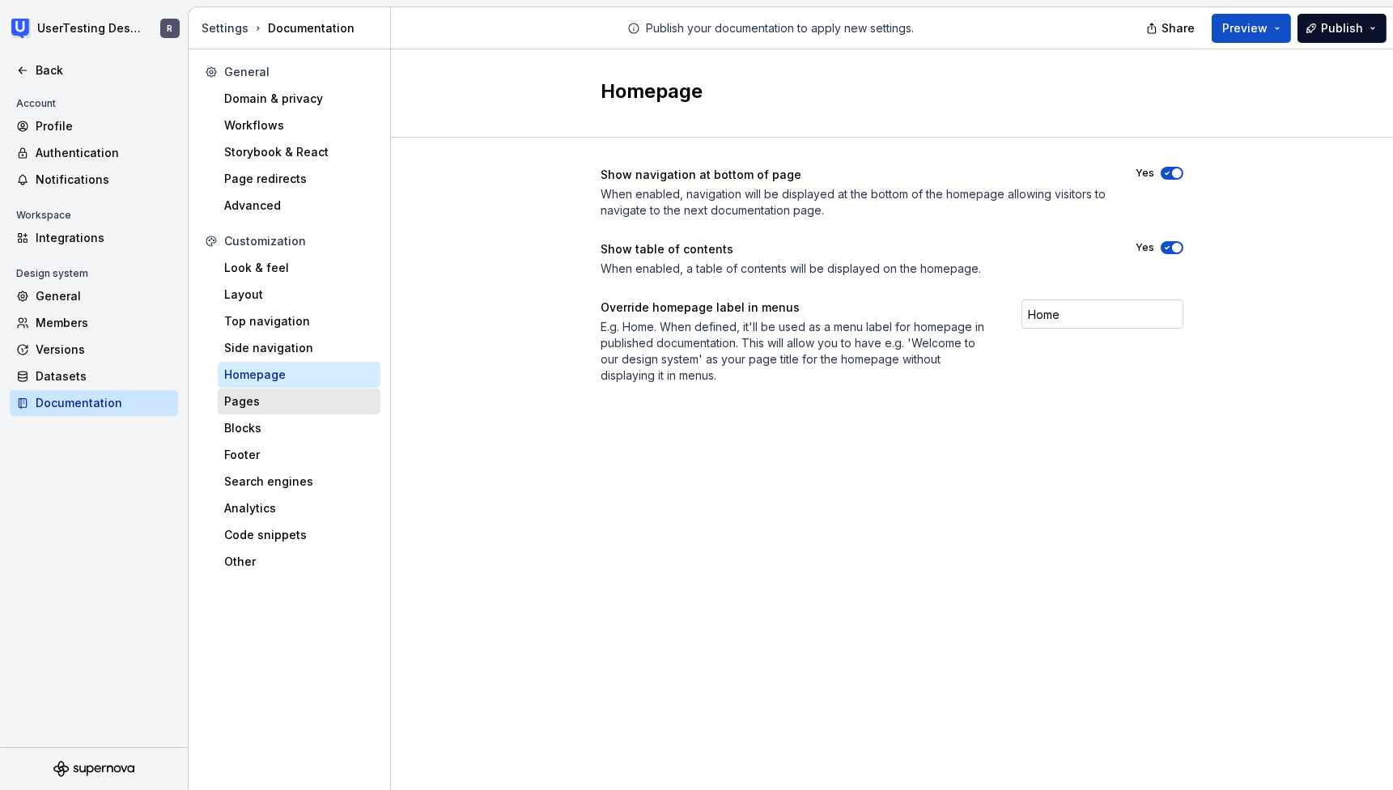
click at [289, 397] on div "Pages" at bounding box center [299, 401] width 150 height 16
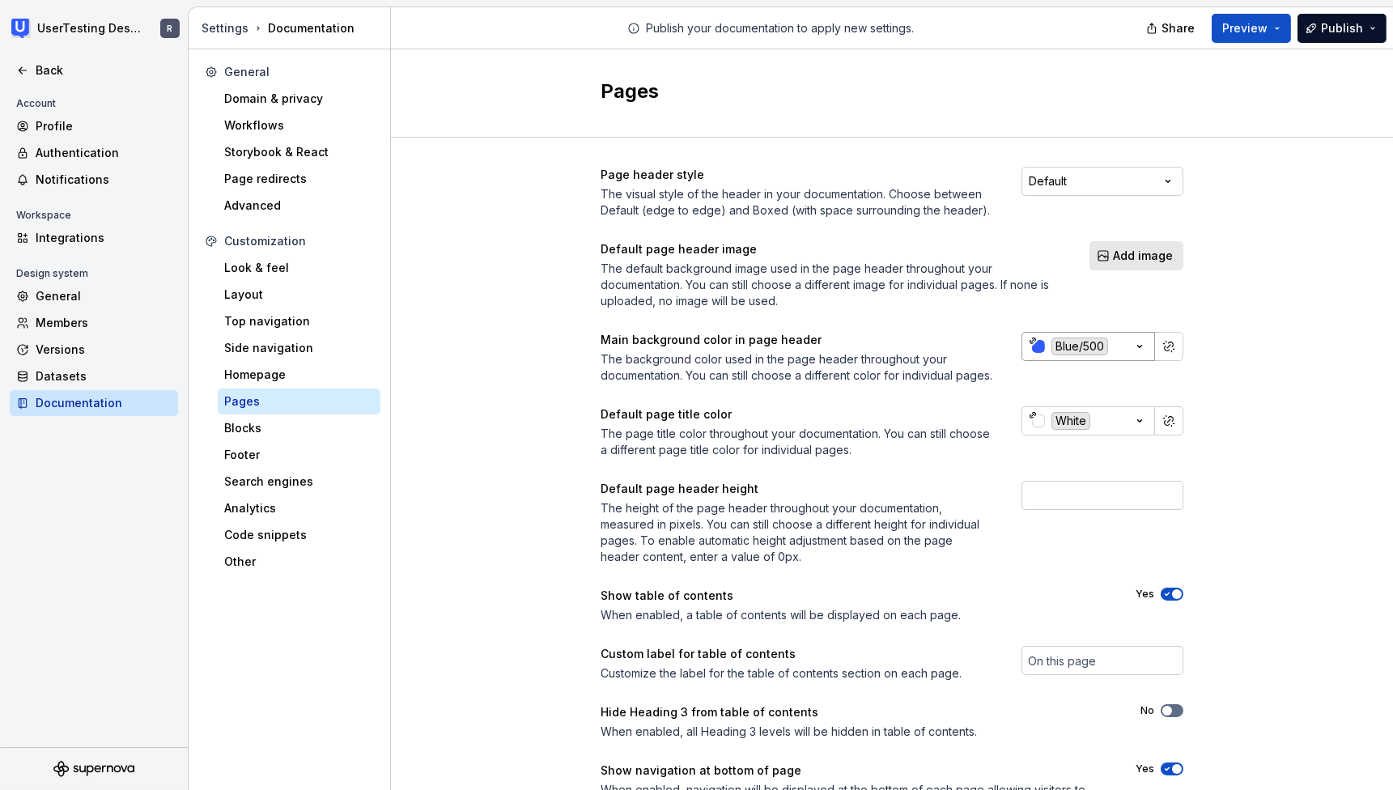
click at [1131, 340] on icon "button" at bounding box center [1139, 346] width 16 height 16
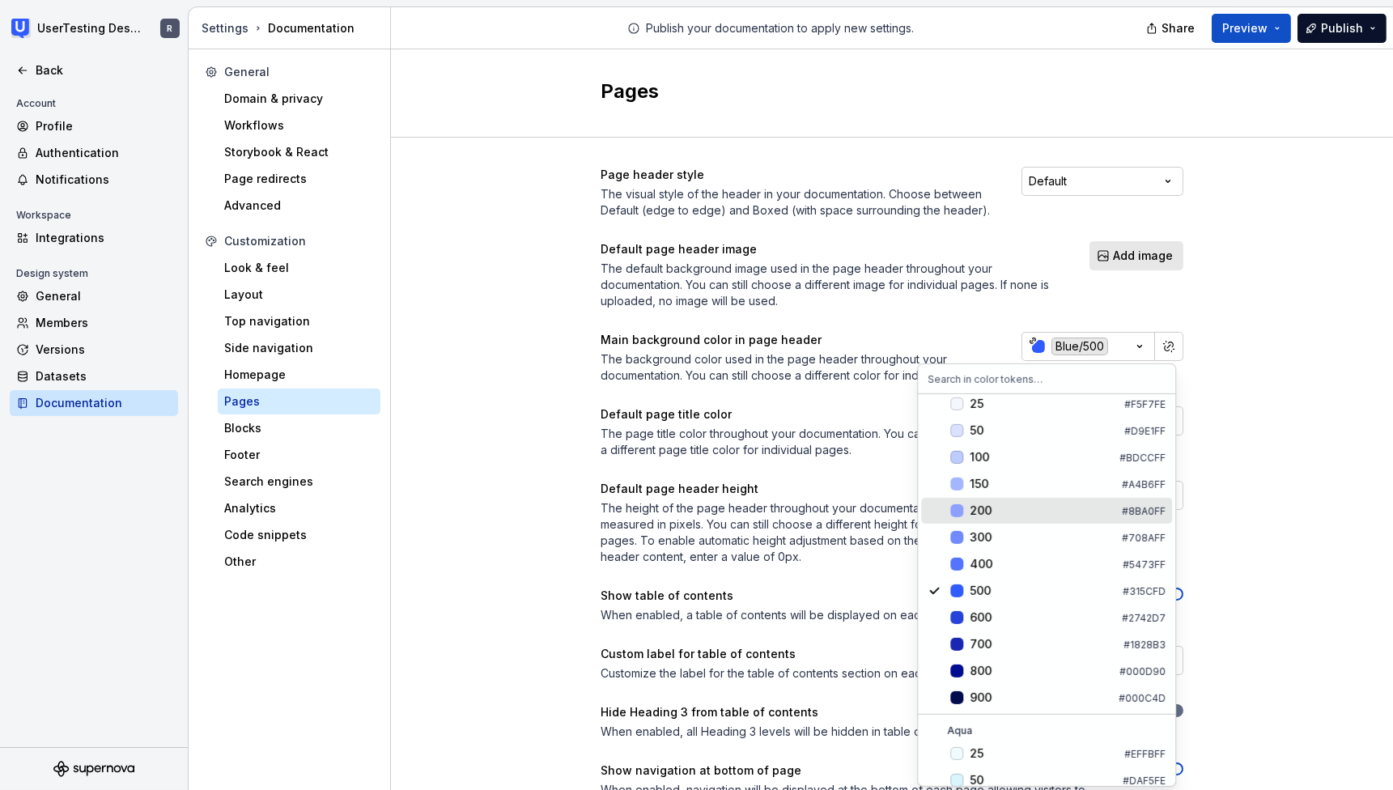
scroll to position [382, 0]
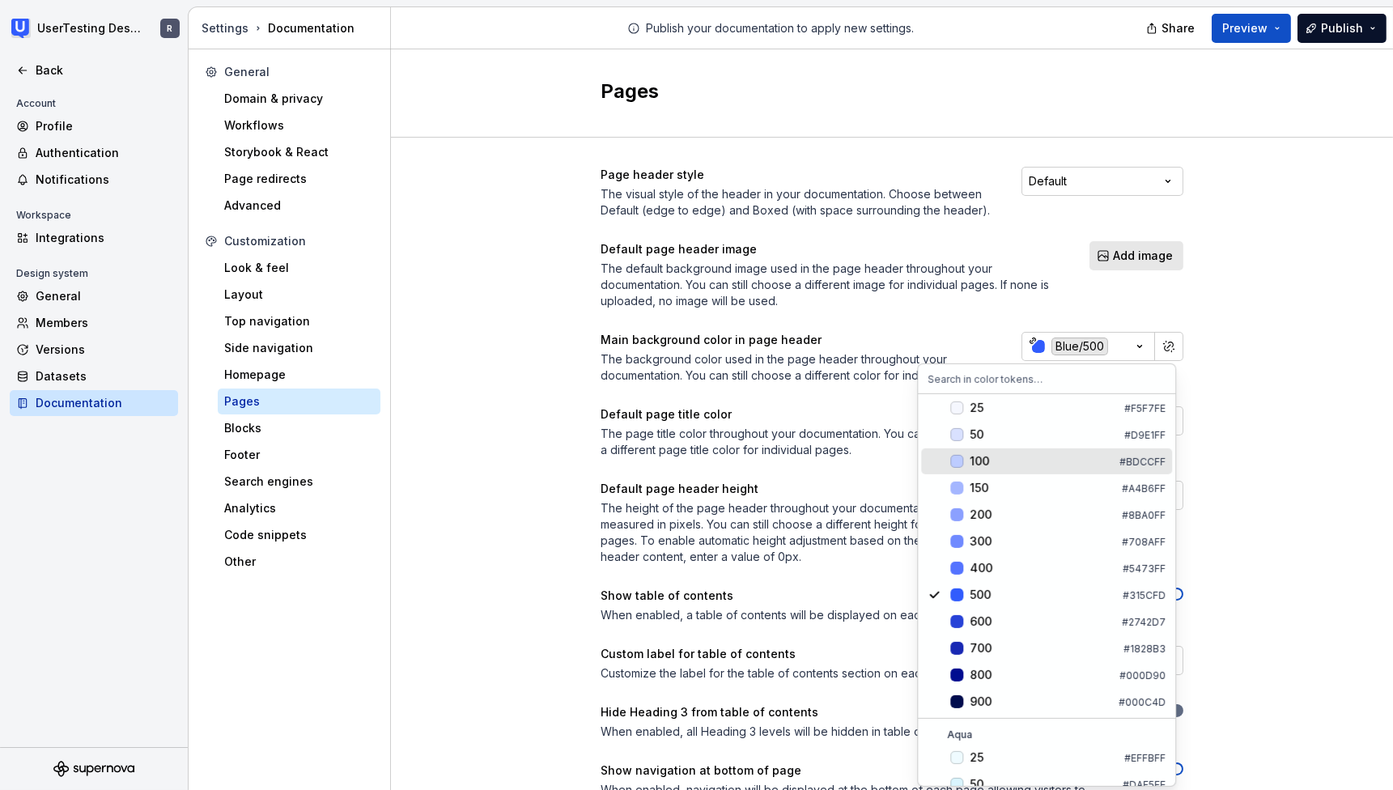
click at [970, 467] on span "100 #BDCCFF" at bounding box center [1046, 461] width 251 height 26
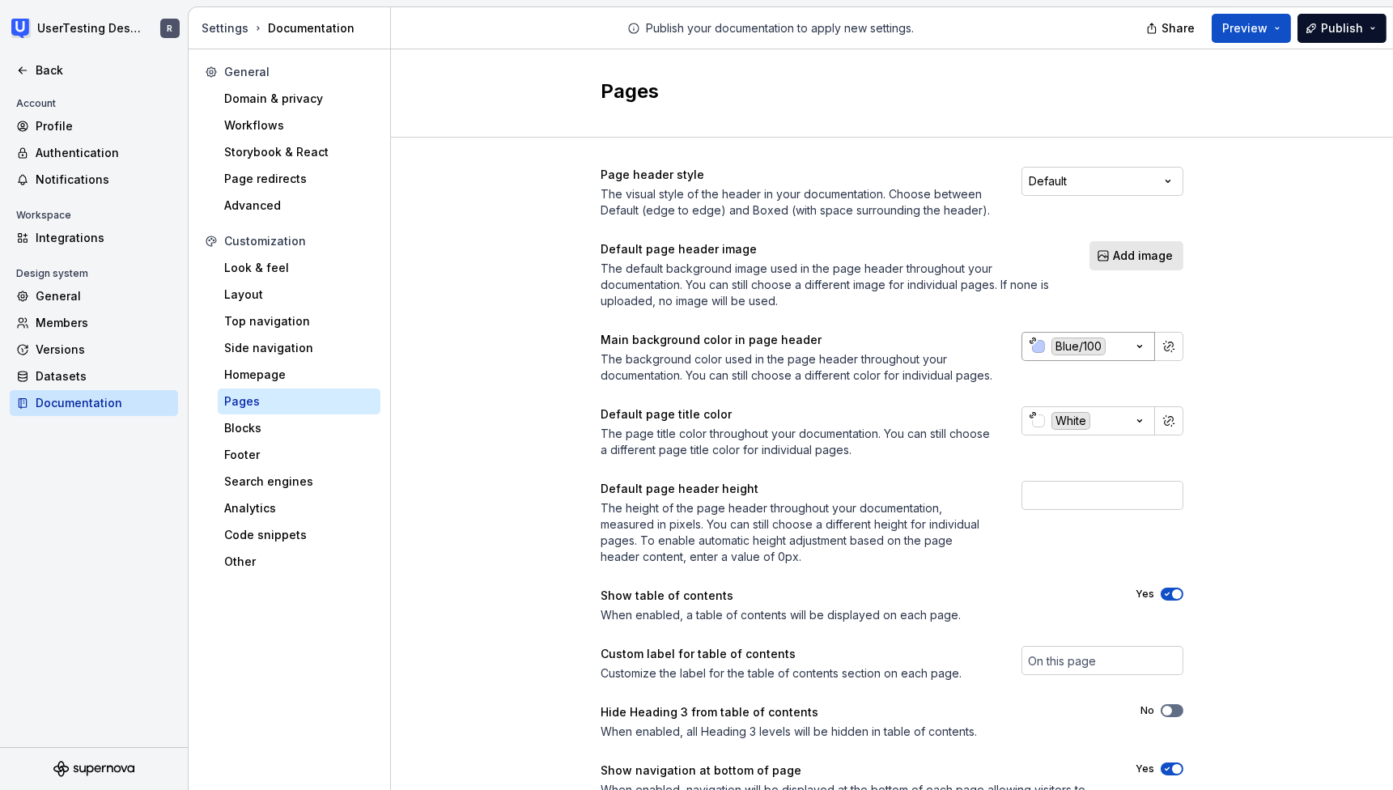
click at [1131, 342] on icon "button" at bounding box center [1139, 346] width 16 height 16
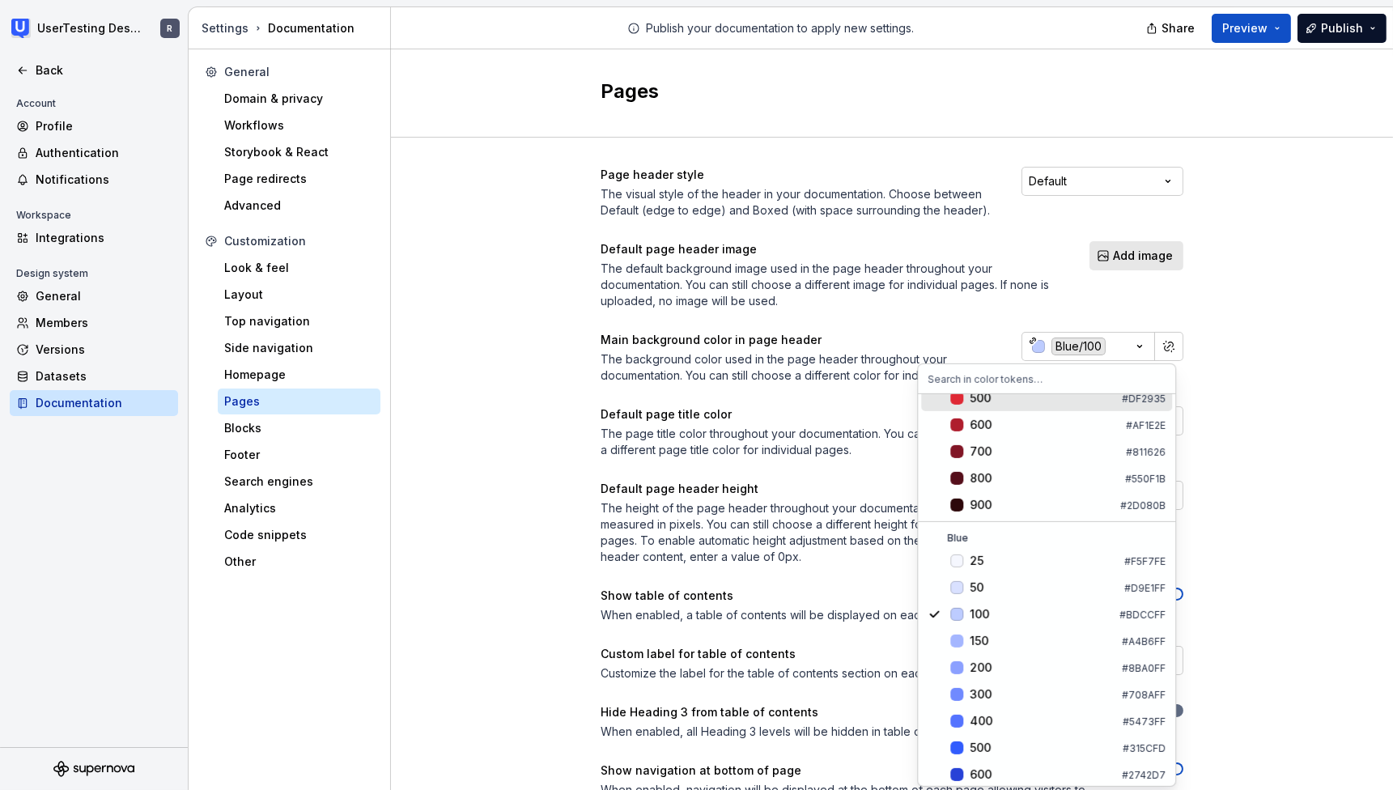
scroll to position [286, 0]
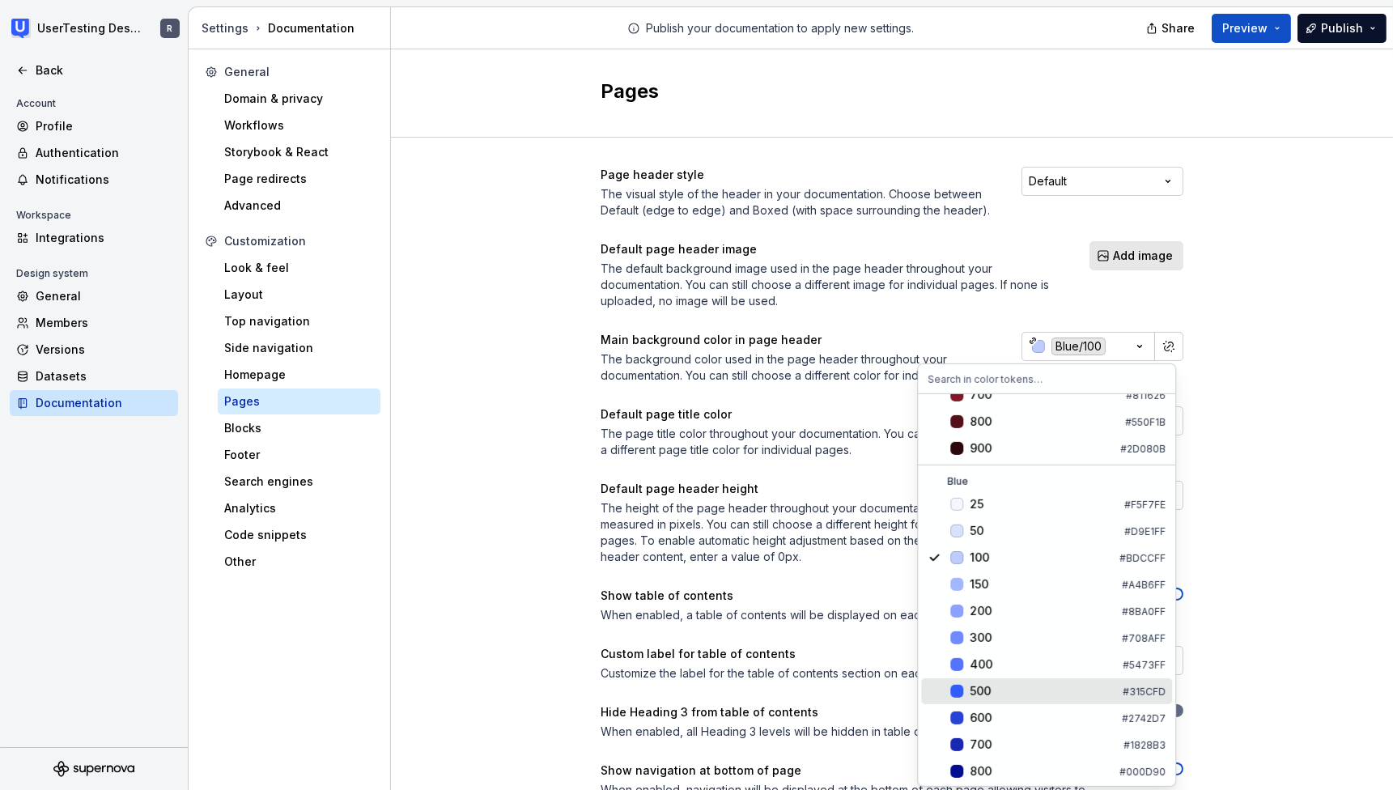
click at [1010, 691] on div "500" at bounding box center [1042, 691] width 146 height 16
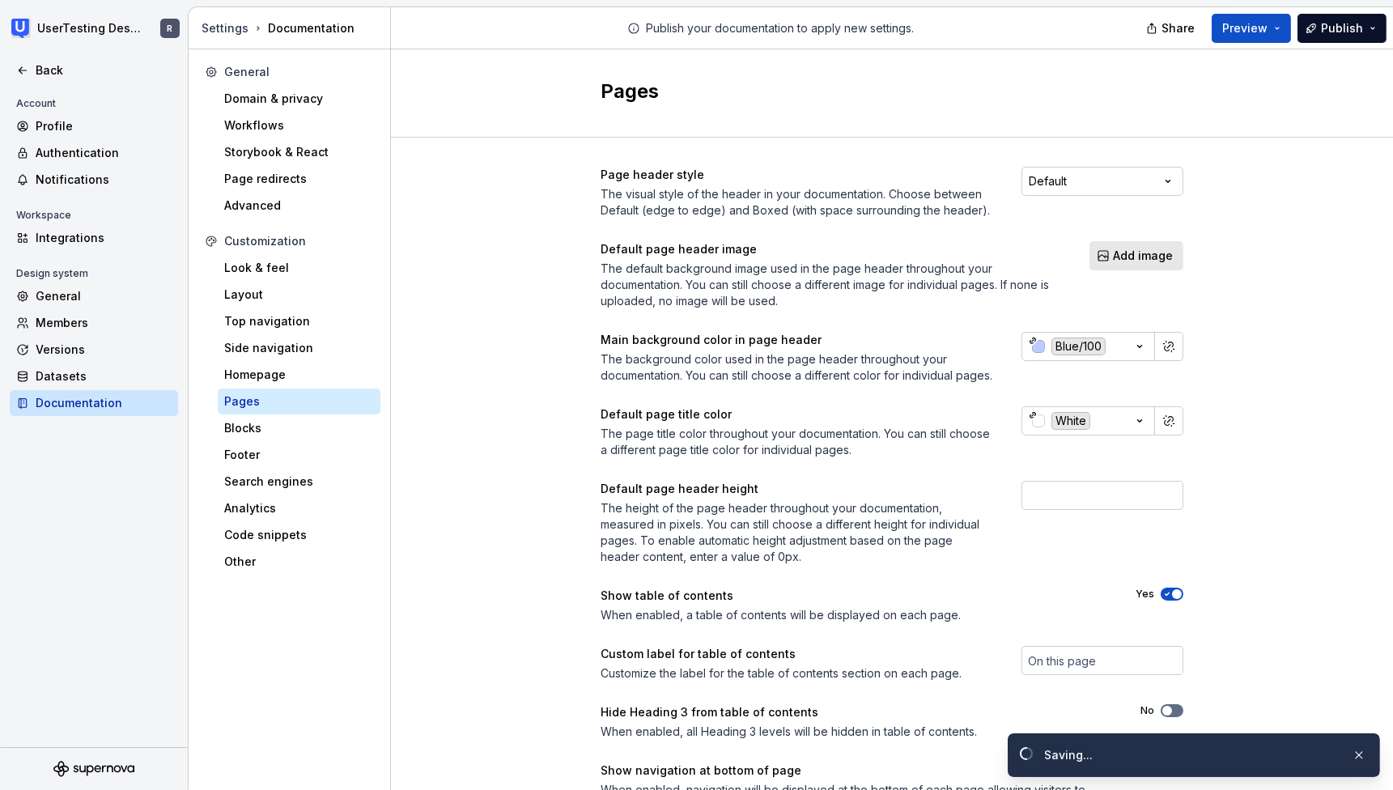
click at [1262, 468] on div "Page header style The visual style of the header in your documentation. Choose …" at bounding box center [892, 507] width 1002 height 738
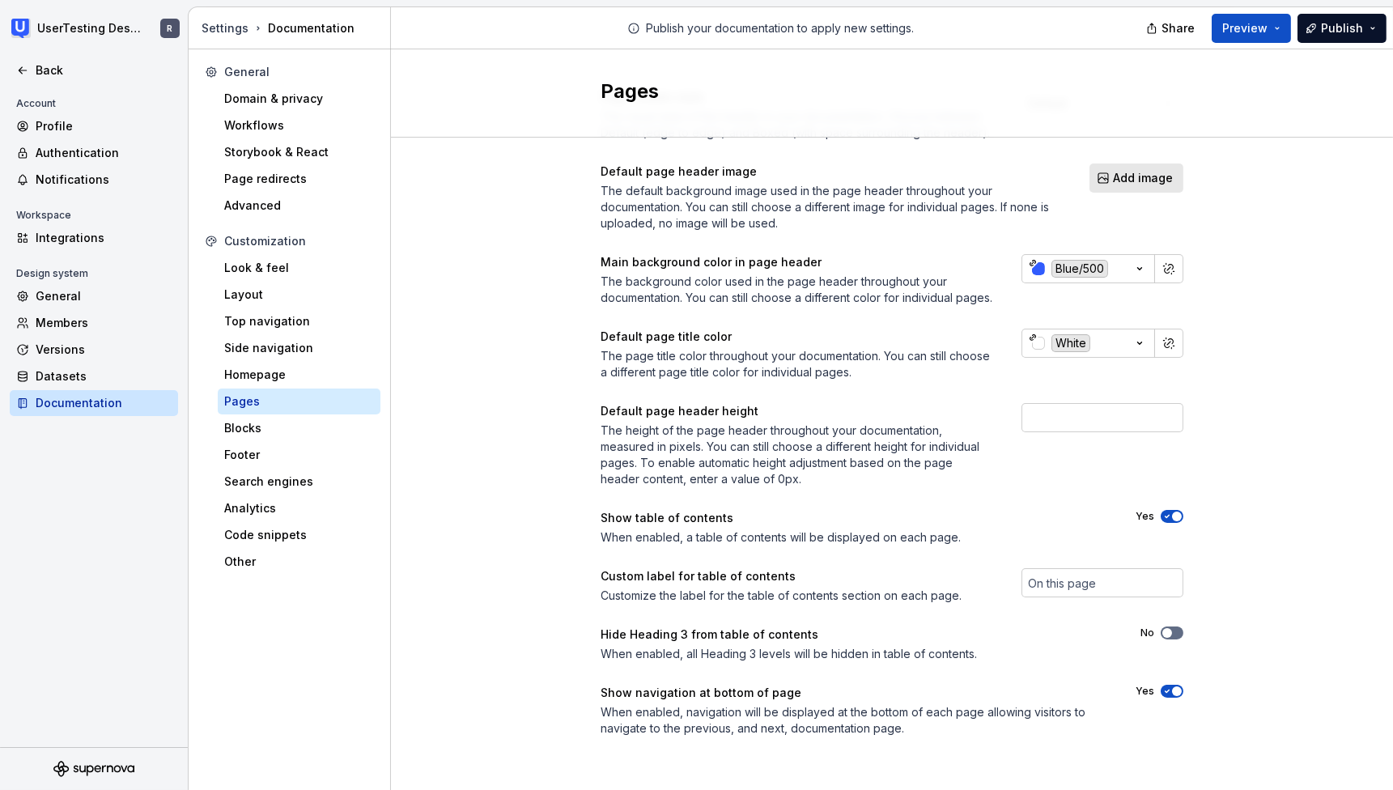
scroll to position [94, 0]
click at [1044, 583] on input "text" at bounding box center [1102, 581] width 162 height 29
click at [1236, 550] on div "Page header style The visual style of the header in your documentation. Choose …" at bounding box center [892, 428] width 1002 height 738
click at [254, 422] on div "Blocks" at bounding box center [299, 428] width 150 height 16
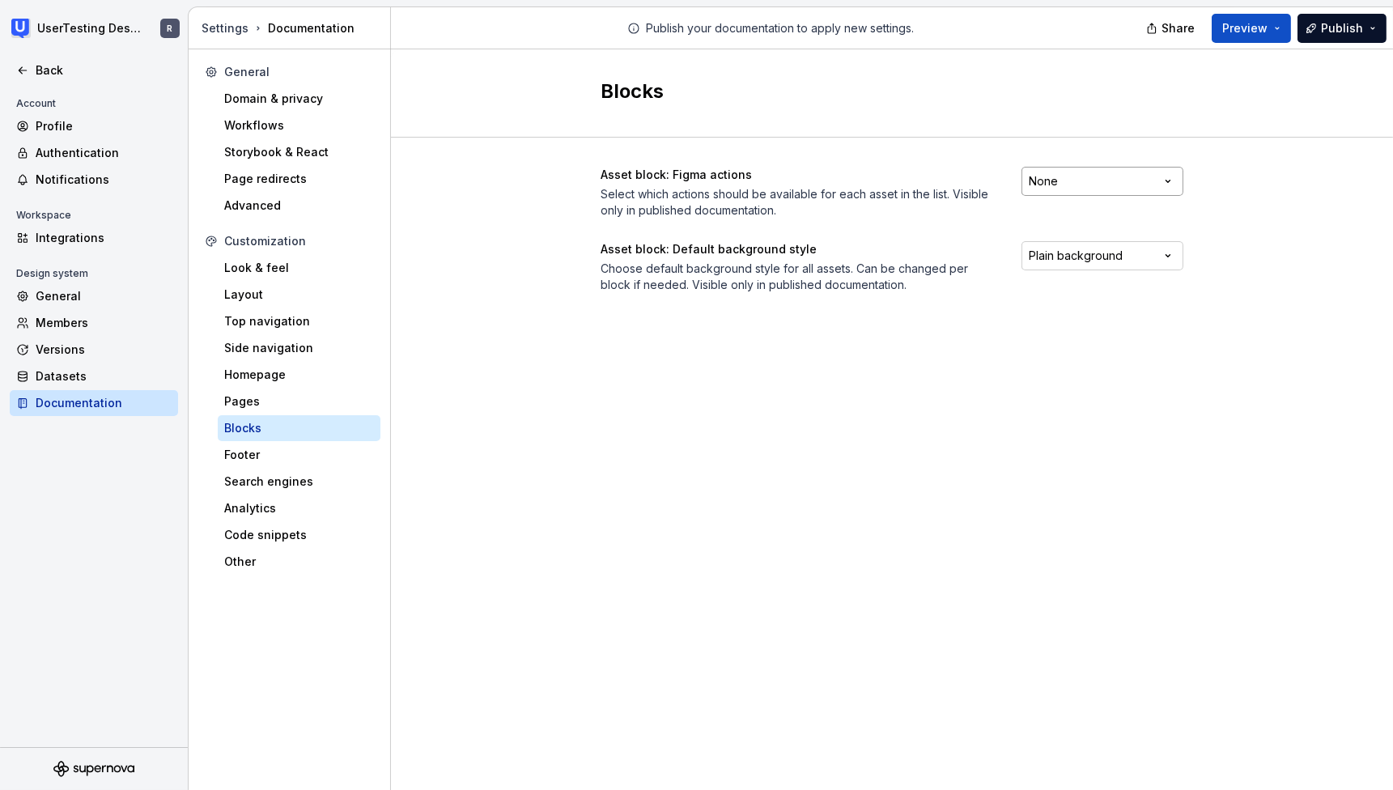
click at [1152, 179] on html "UserTesting Design System R Back Account Profile Authentication Notifications W…" at bounding box center [696, 395] width 1393 height 790
click at [1235, 176] on html "UserTesting Design System R Back Account Profile Authentication Notifications W…" at bounding box center [696, 395] width 1393 height 790
click at [1175, 248] on html "UserTesting Design System R Back Account Profile Authentication Notifications W…" at bounding box center [696, 395] width 1393 height 790
click at [1262, 241] on html "UserTesting Design System R Back Account Profile Authentication Notifications W…" at bounding box center [696, 395] width 1393 height 790
click at [277, 454] on div "Footer" at bounding box center [299, 455] width 150 height 16
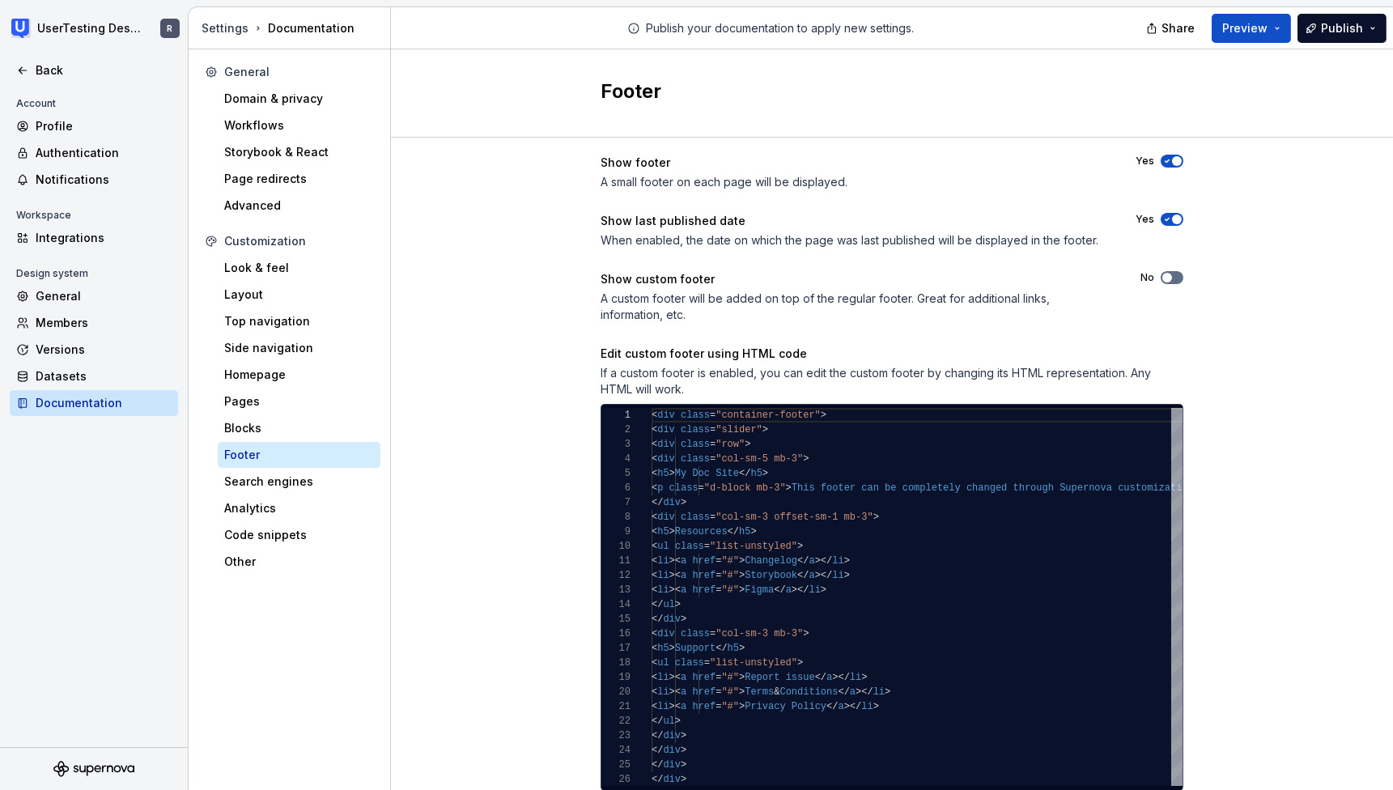
scroll to position [66, 0]
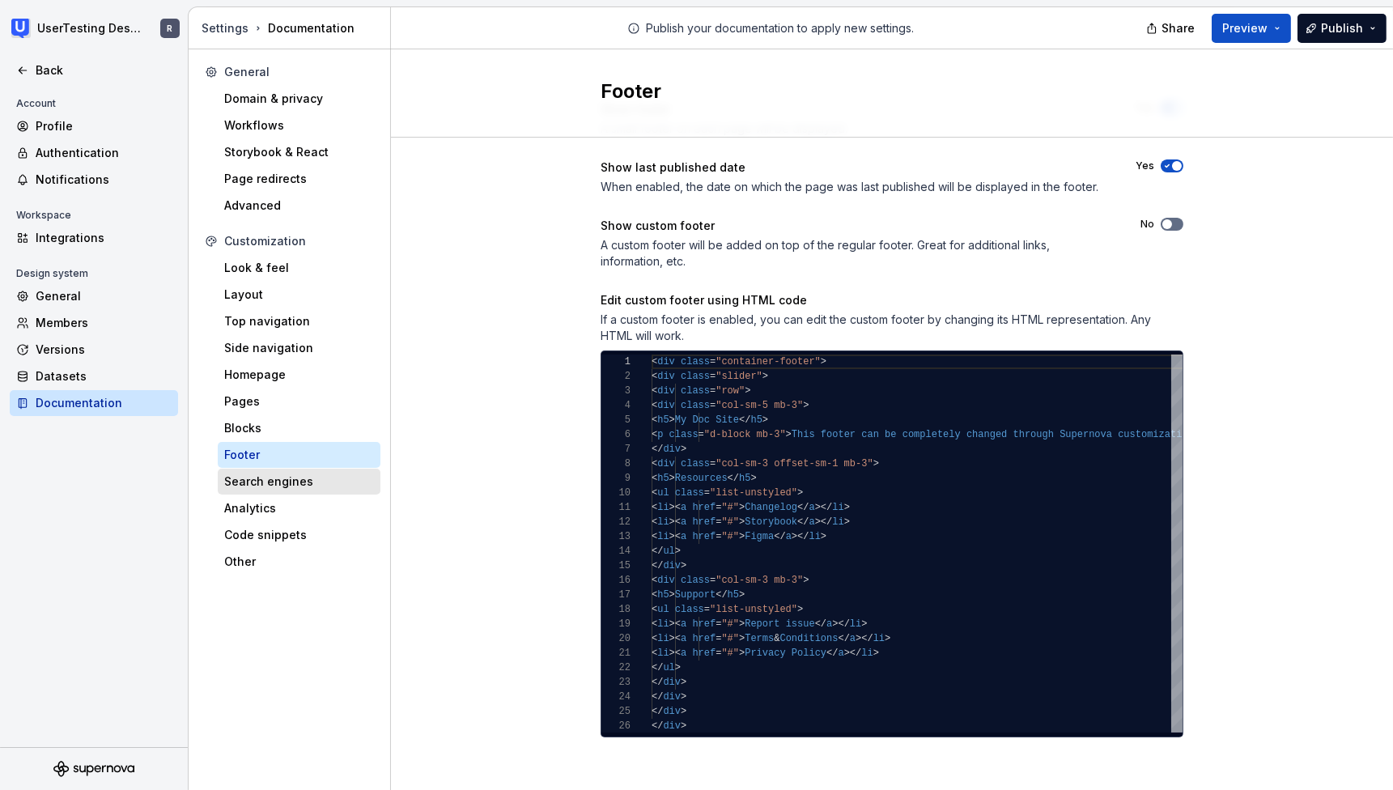
click at [272, 484] on div "Search engines" at bounding box center [299, 481] width 150 height 16
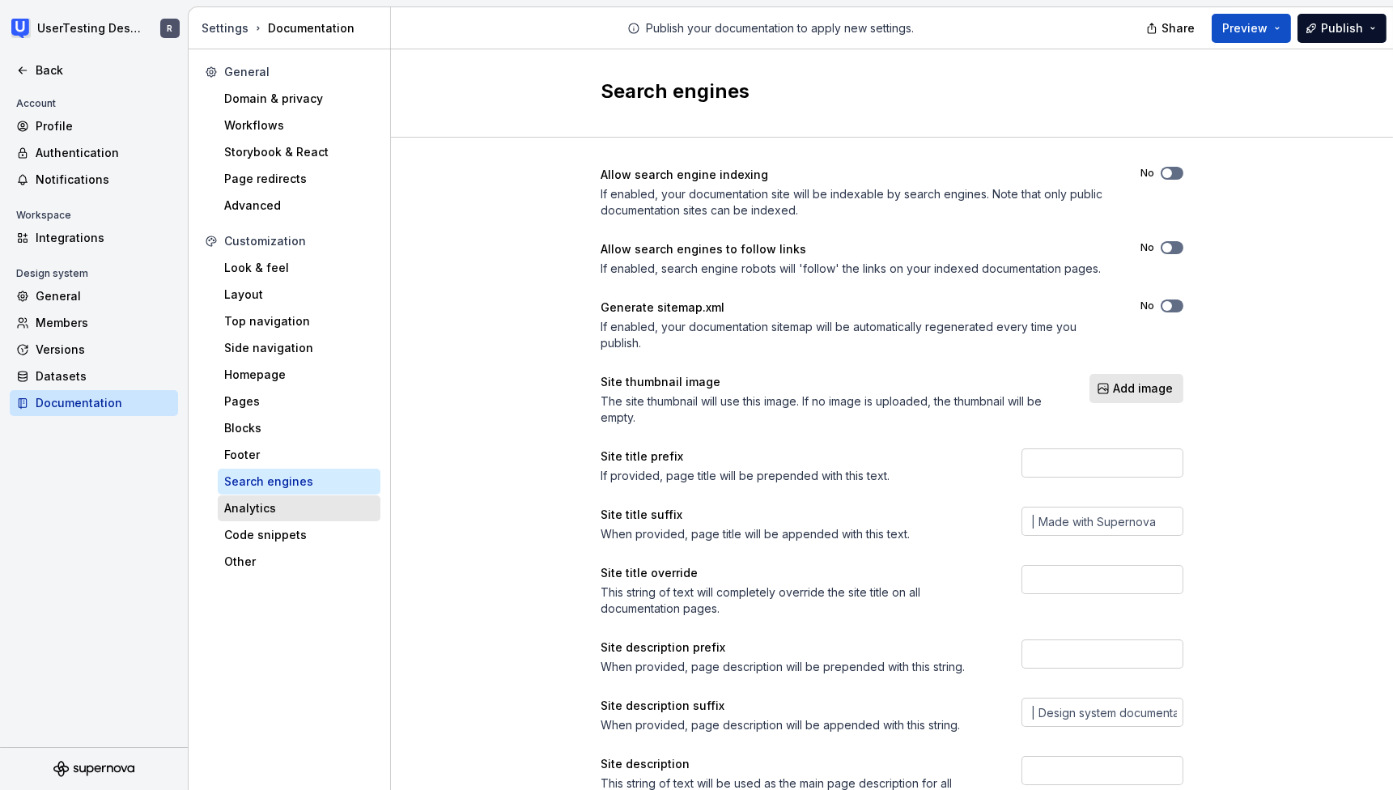
click at [279, 516] on div "Analytics" at bounding box center [299, 508] width 163 height 26
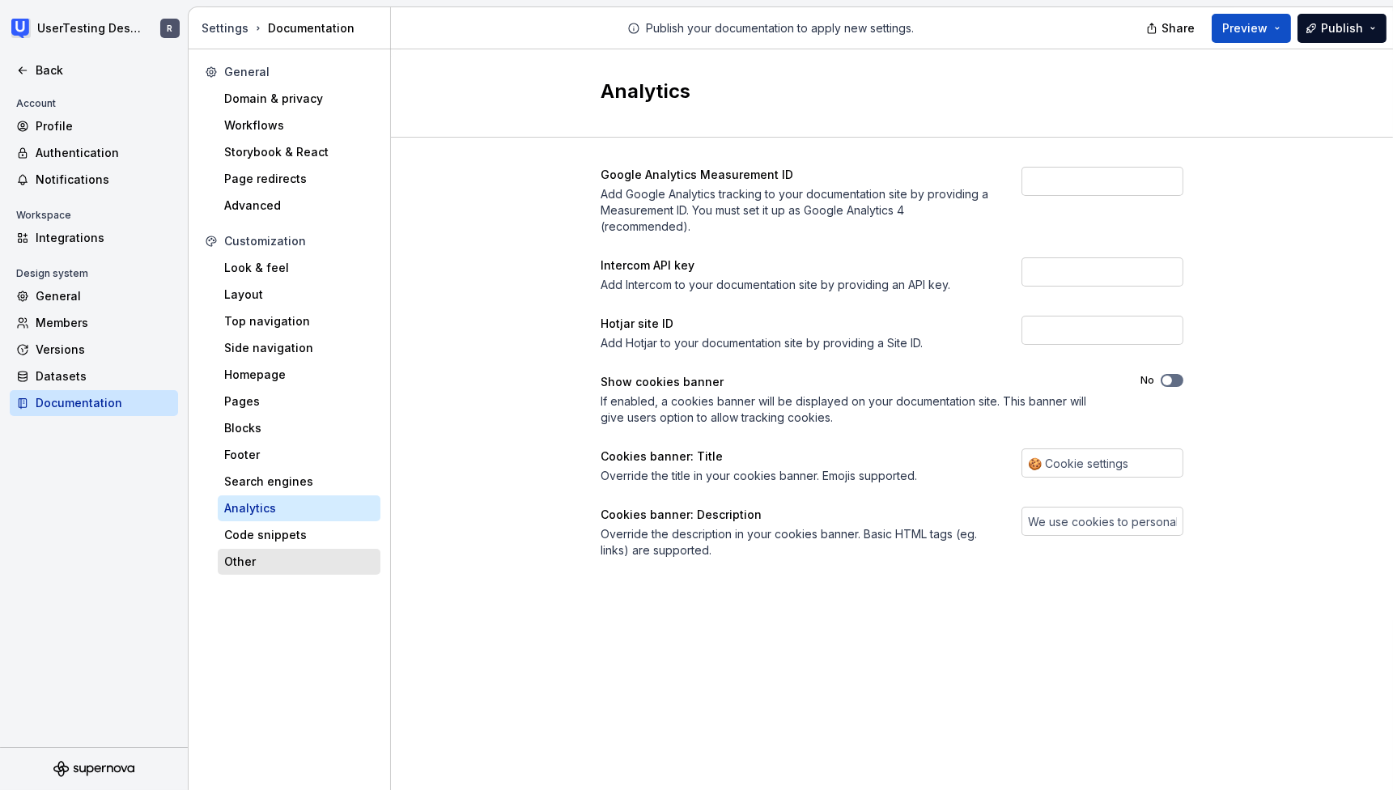
click at [301, 557] on div "Other" at bounding box center [299, 562] width 150 height 16
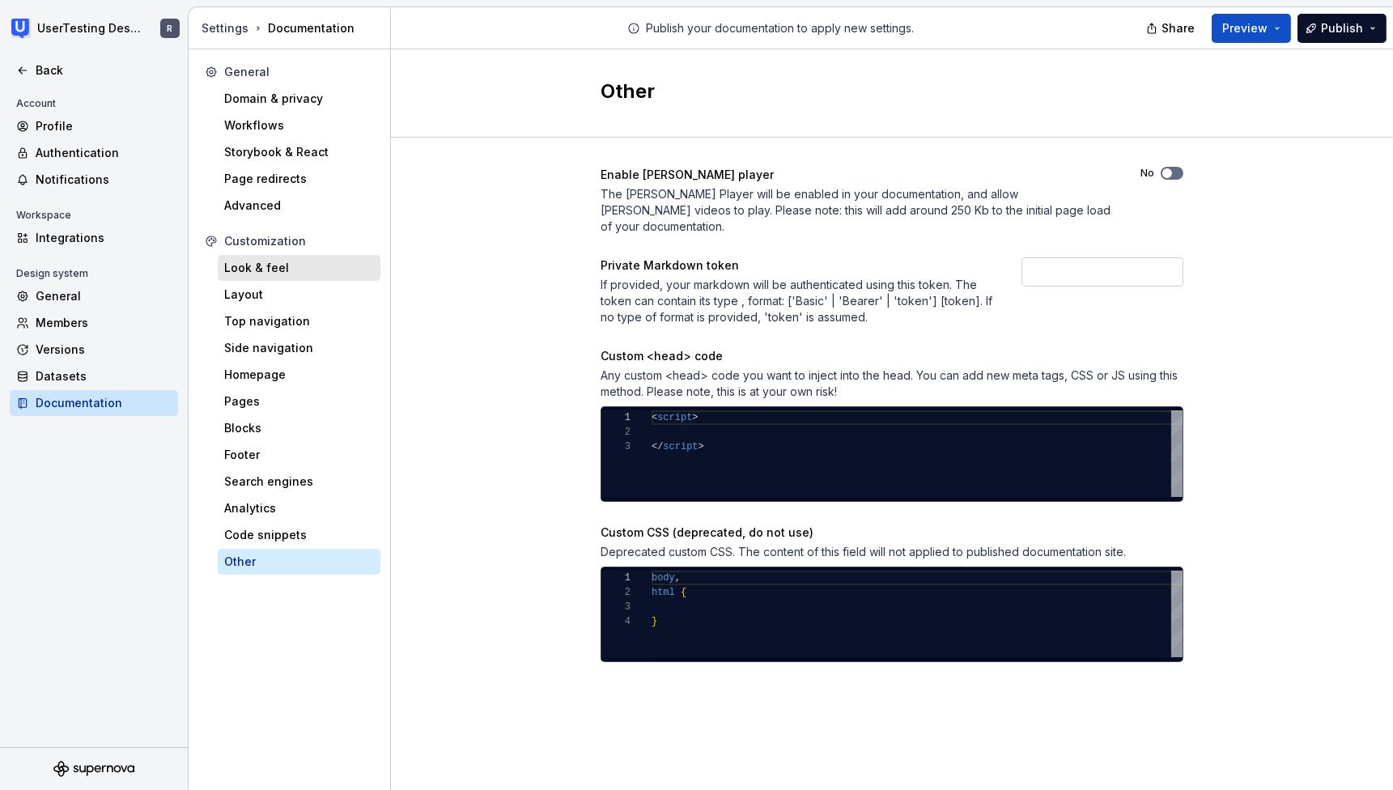
click at [280, 280] on div "Look & feel" at bounding box center [299, 268] width 163 height 26
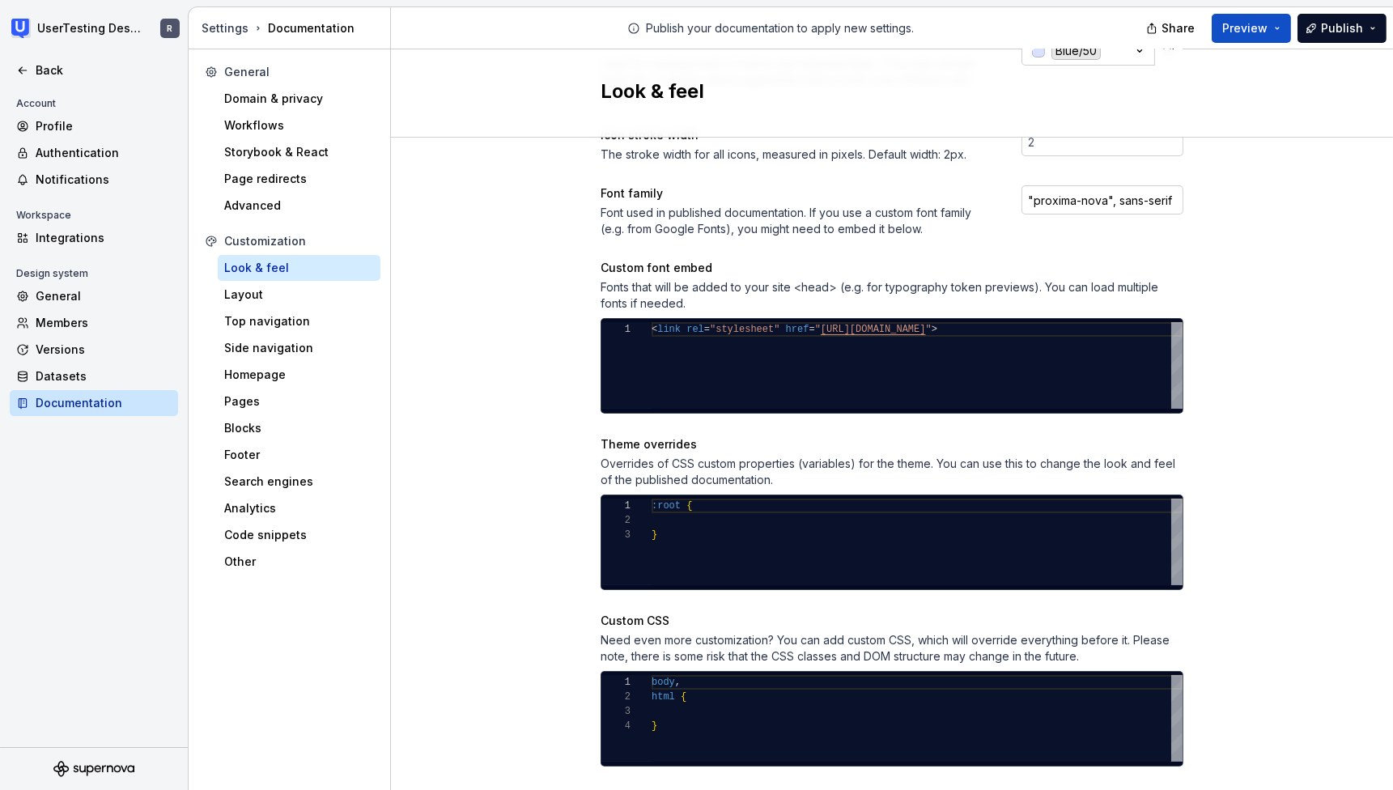
scroll to position [572, 0]
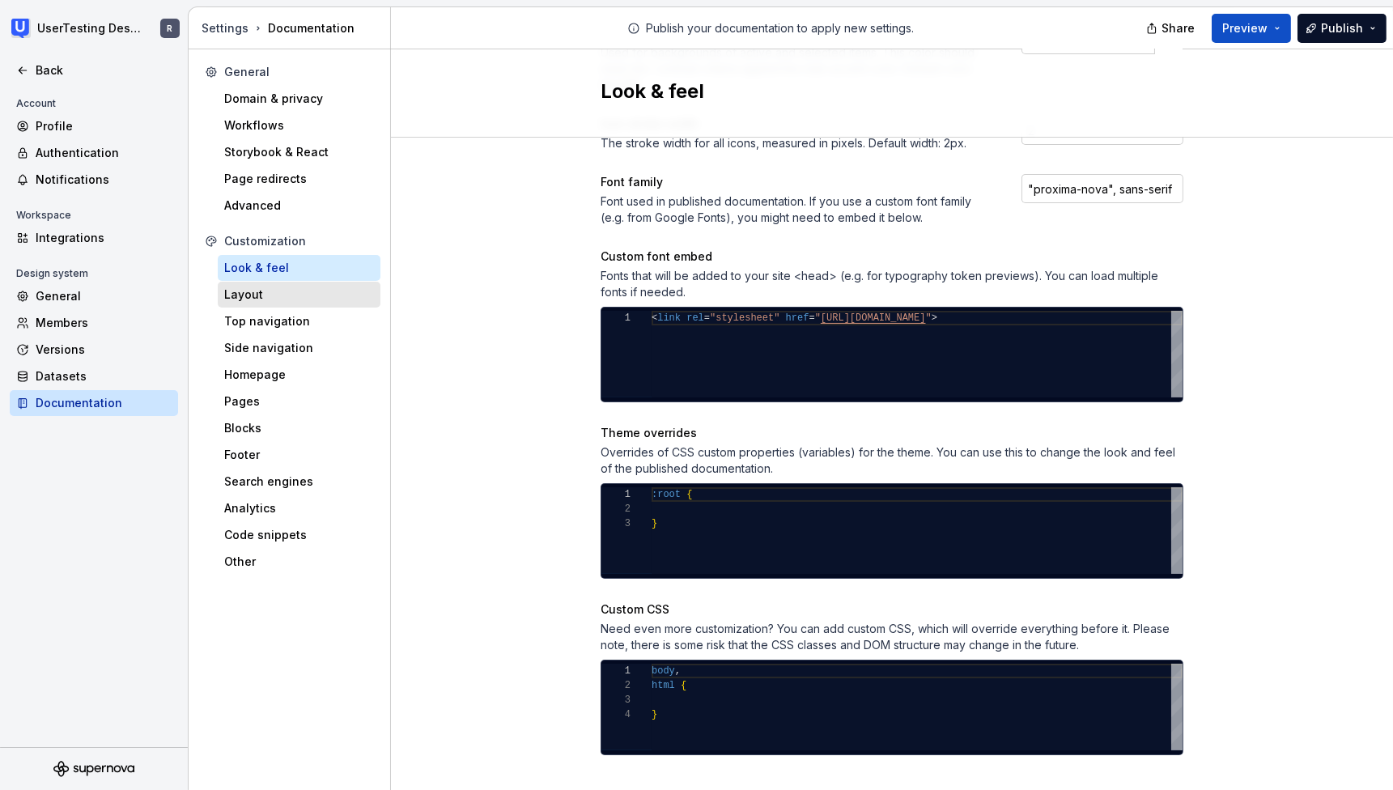
click at [337, 304] on div "Layout" at bounding box center [299, 295] width 163 height 26
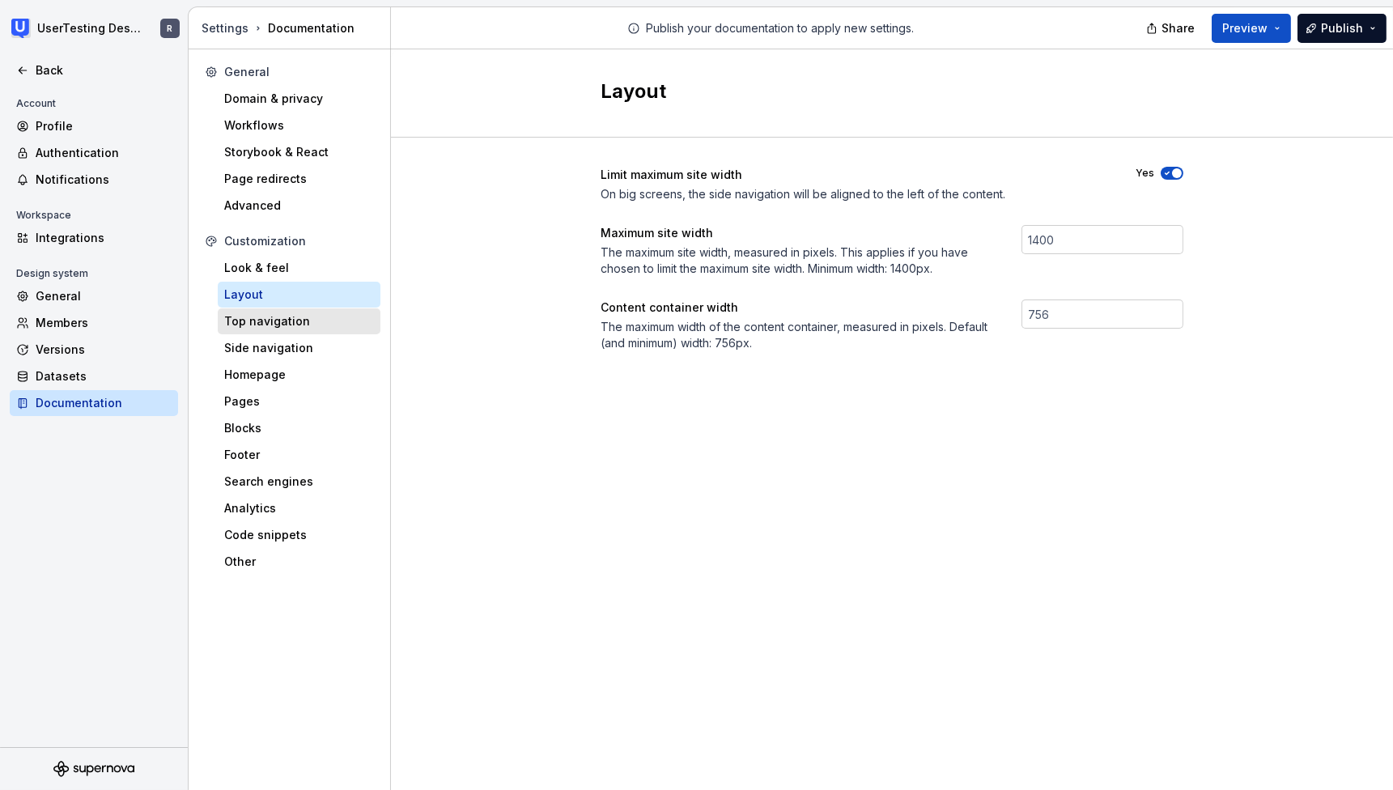
click at [309, 329] on div "Top navigation" at bounding box center [299, 321] width 163 height 26
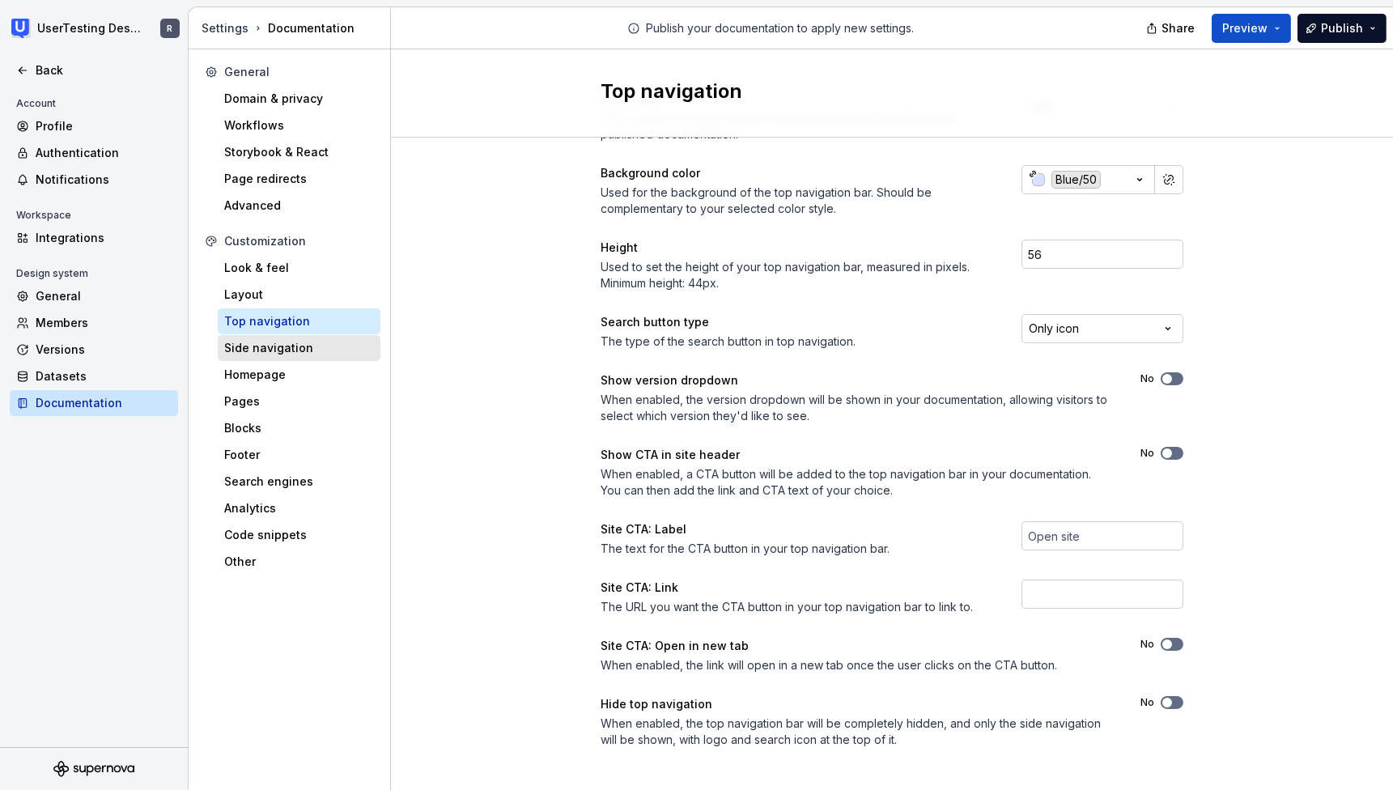
scroll to position [87, 0]
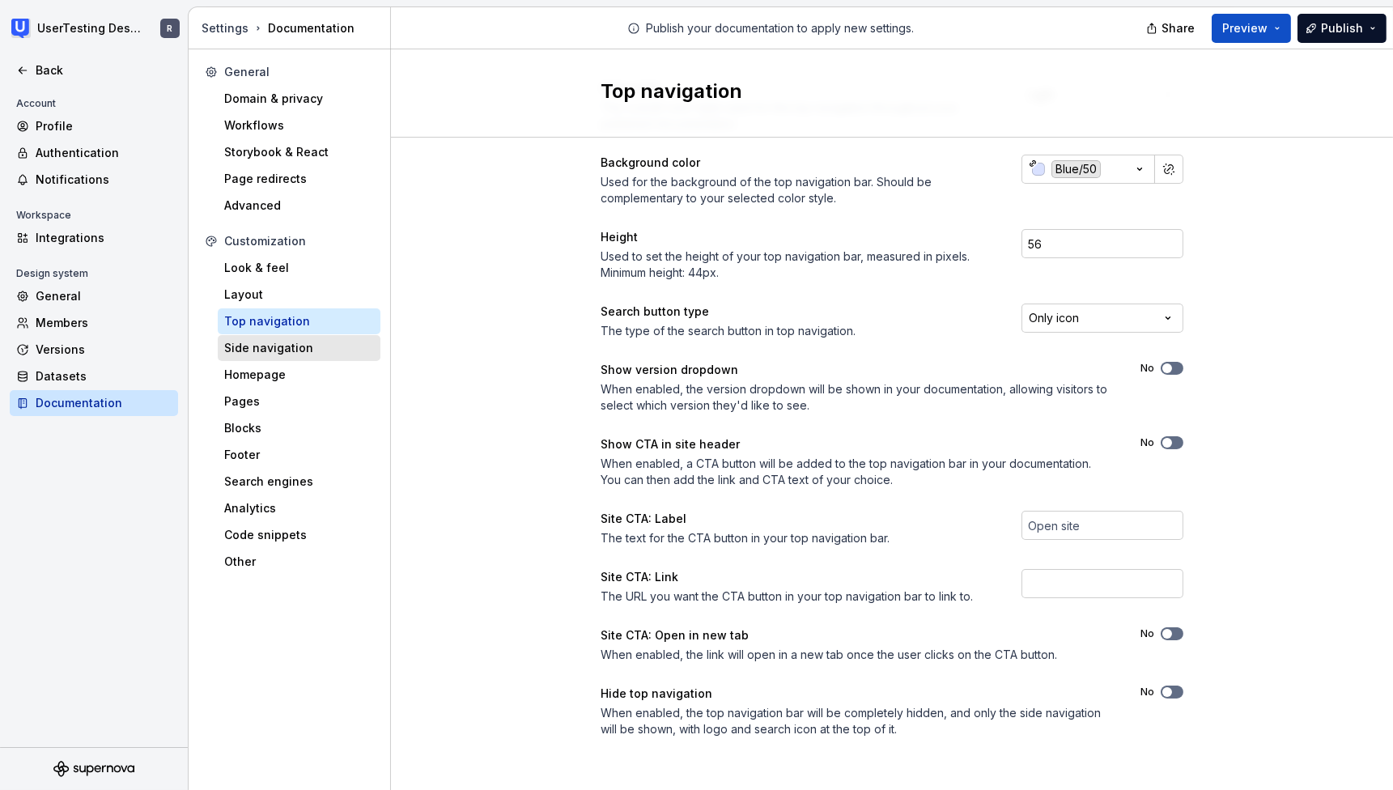
click at [282, 358] on div "Side navigation" at bounding box center [299, 348] width 163 height 26
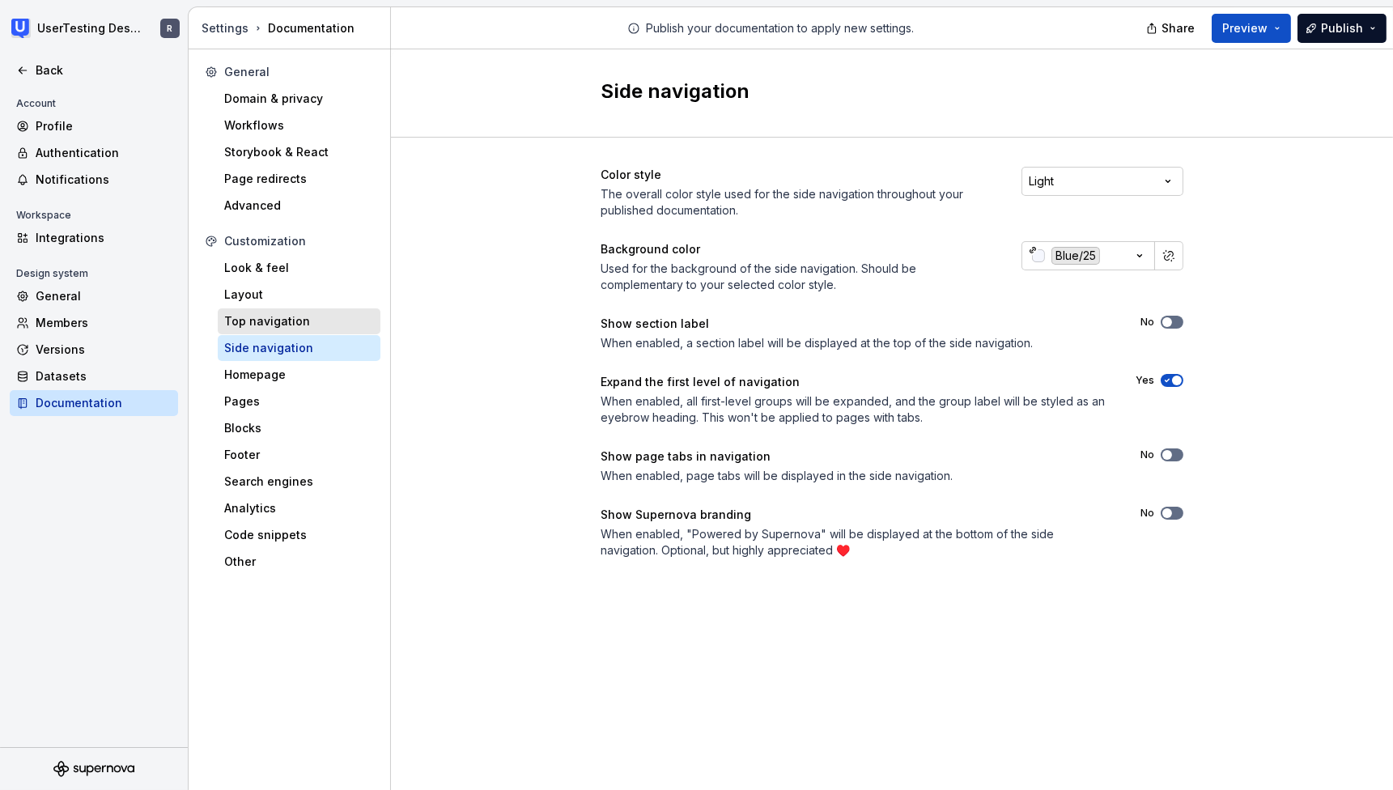
click at [291, 318] on div "Top navigation" at bounding box center [299, 321] width 150 height 16
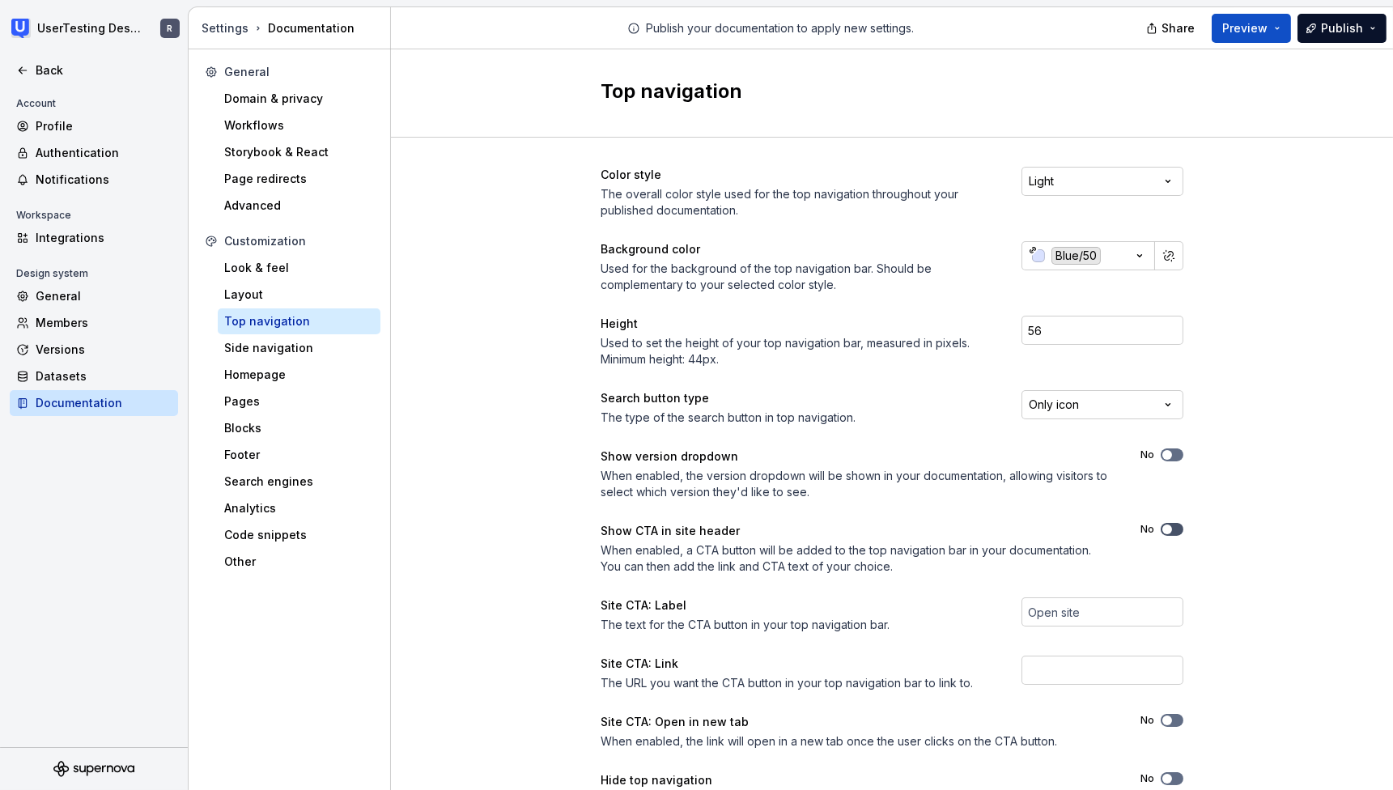
click at [1164, 529] on span "button" at bounding box center [1167, 529] width 10 height 10
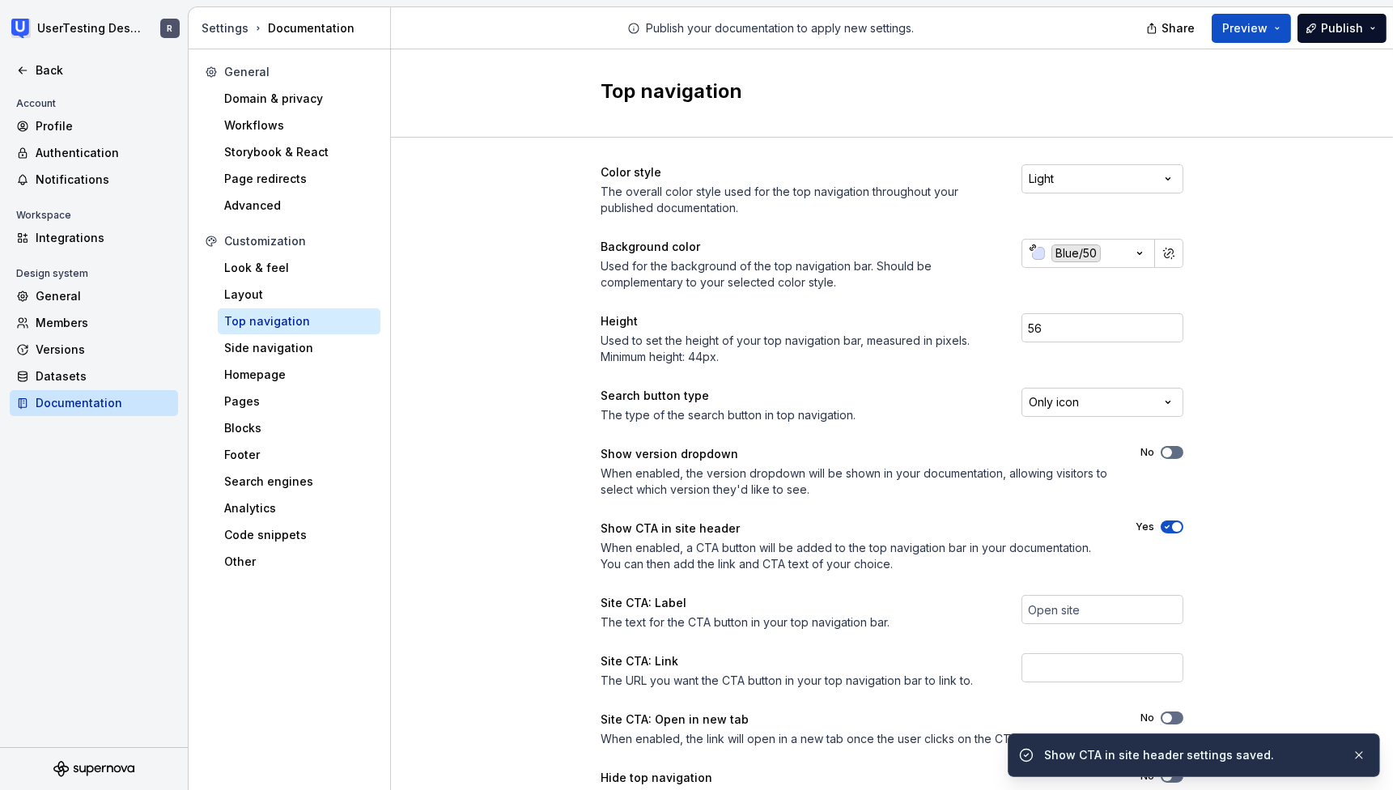
scroll to position [3, 0]
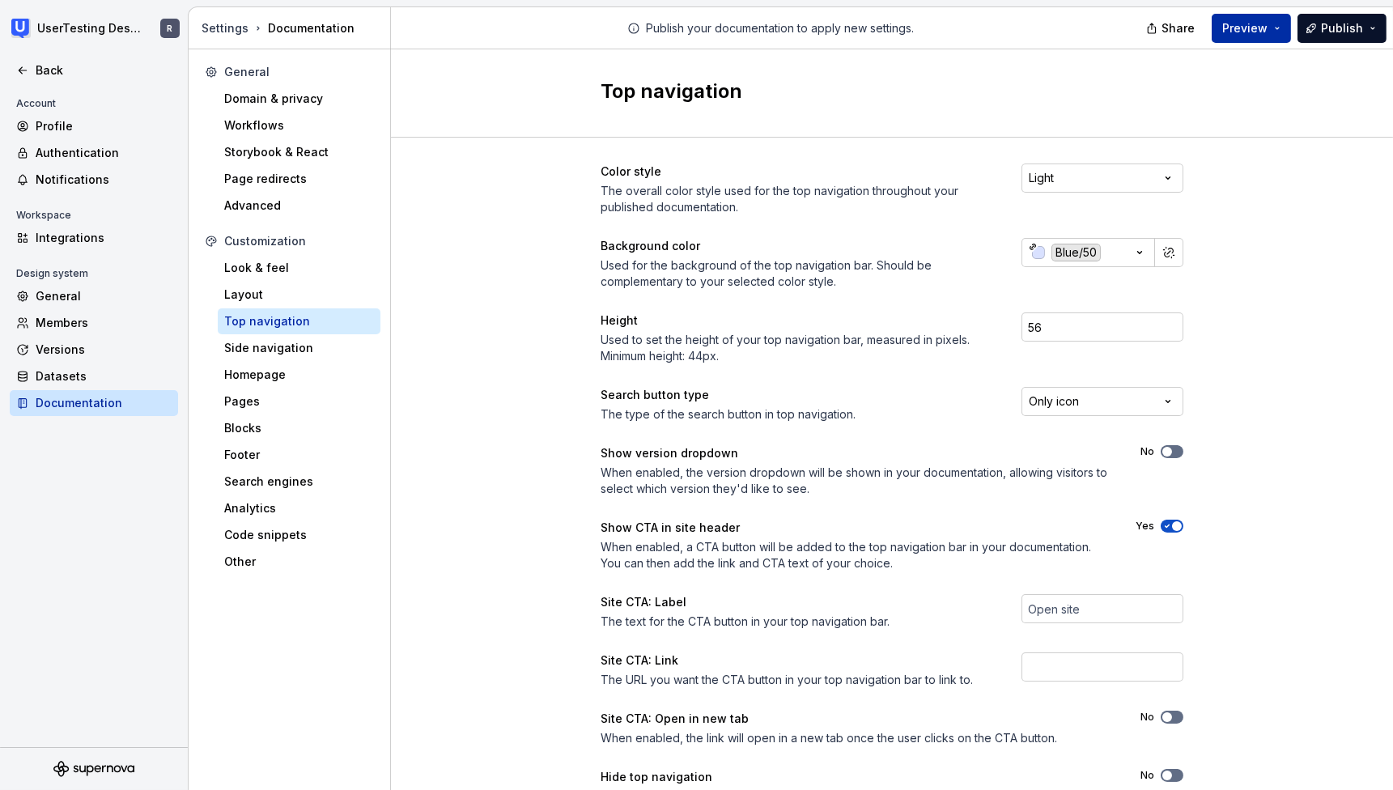
click at [1244, 16] on button "Preview" at bounding box center [1250, 28] width 79 height 29
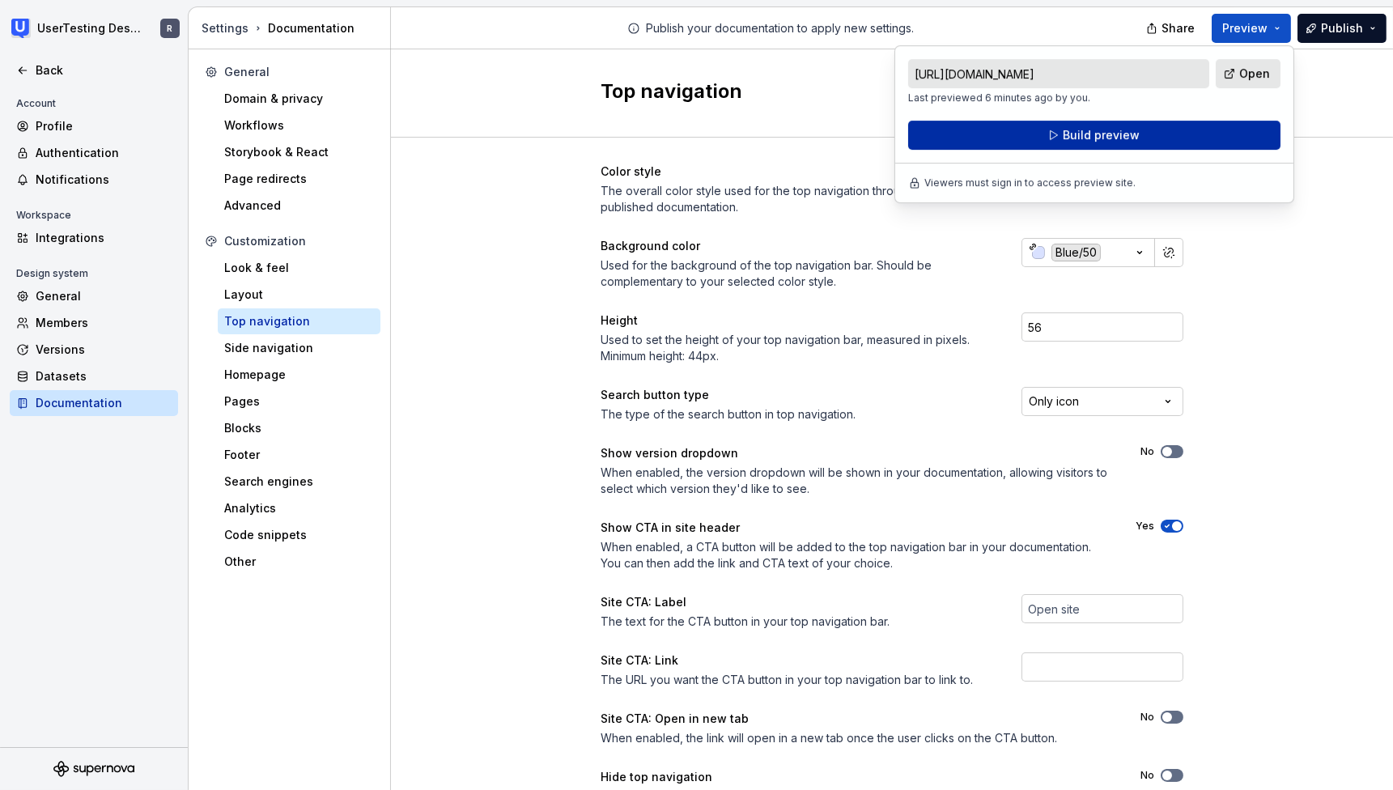
click at [1174, 134] on button "Build preview" at bounding box center [1094, 135] width 372 height 29
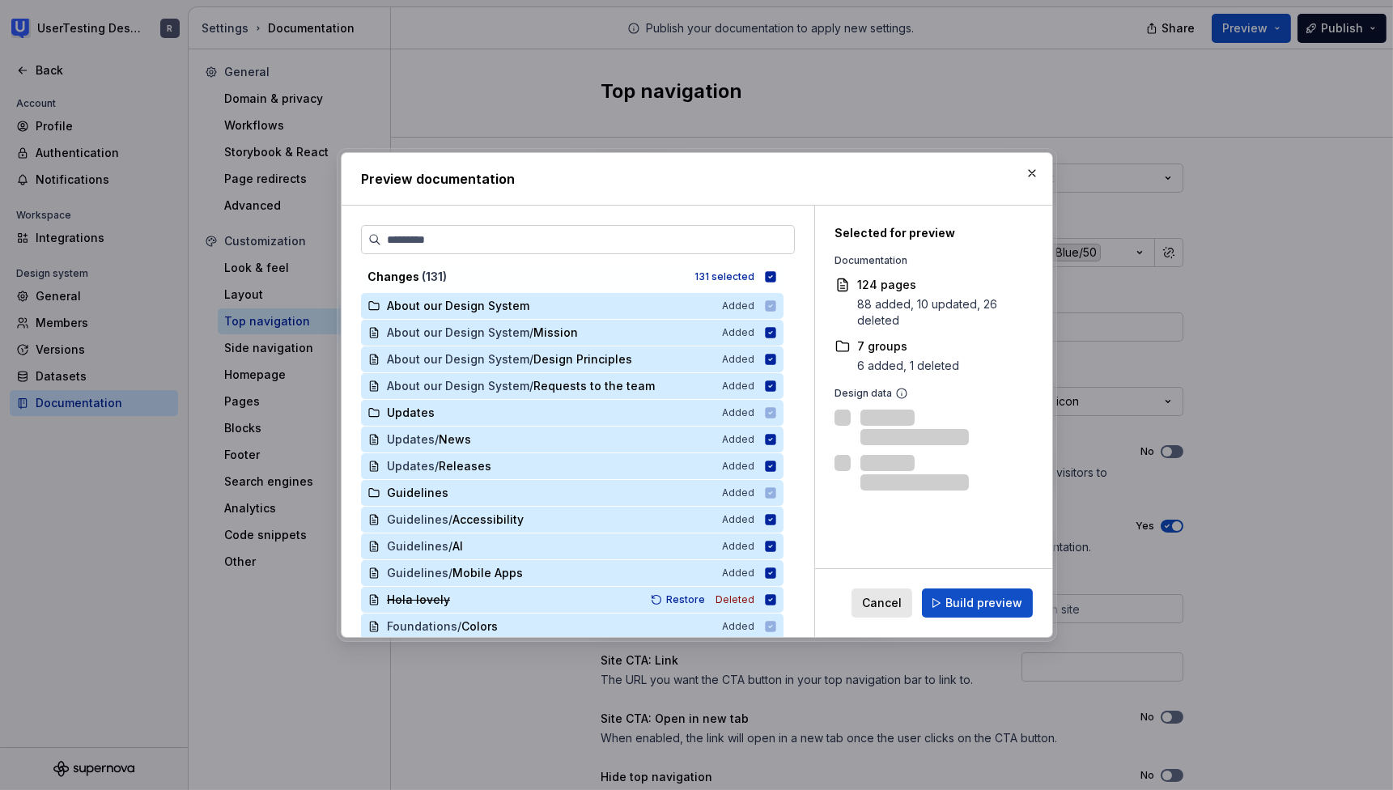
click at [1002, 609] on span "Build preview" at bounding box center [983, 603] width 77 height 16
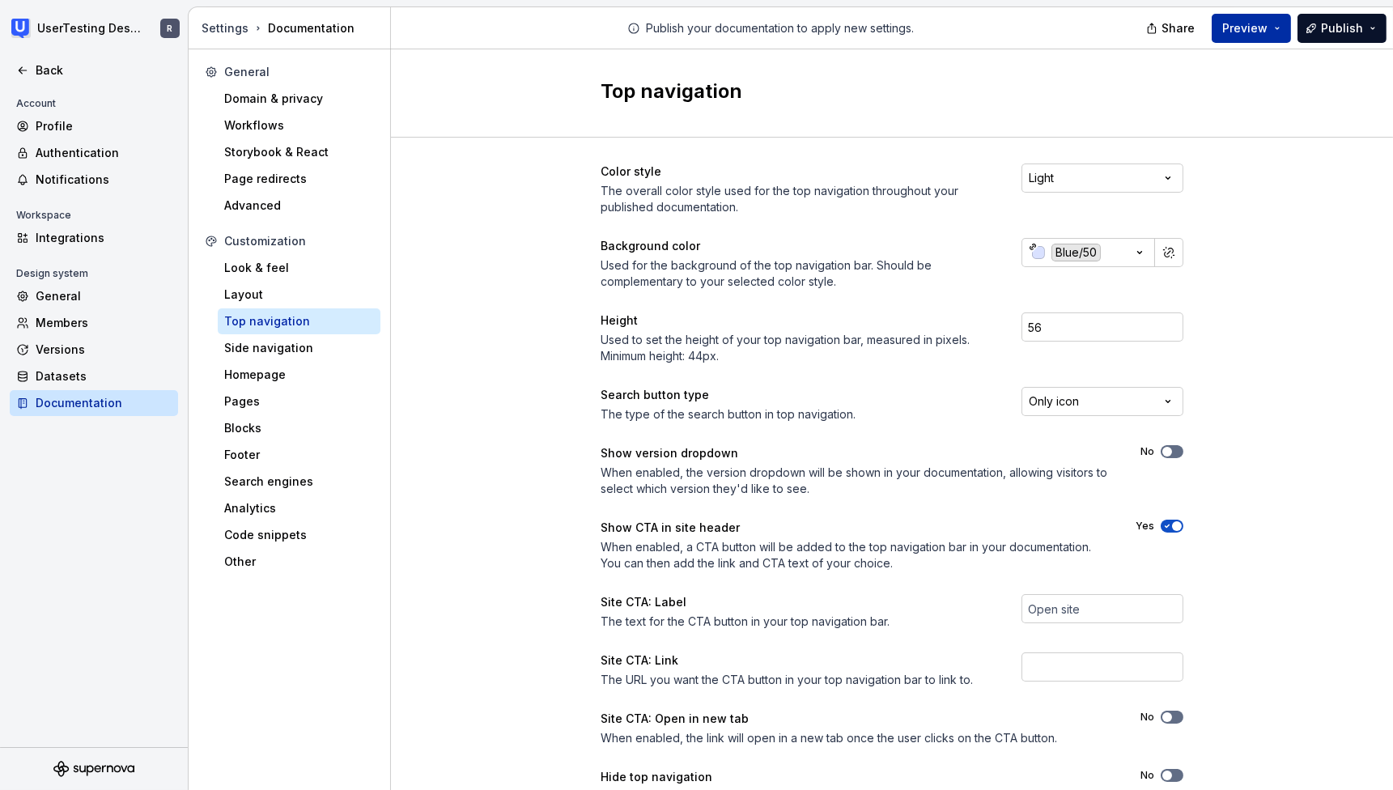
click at [1272, 34] on button "Preview" at bounding box center [1250, 28] width 79 height 29
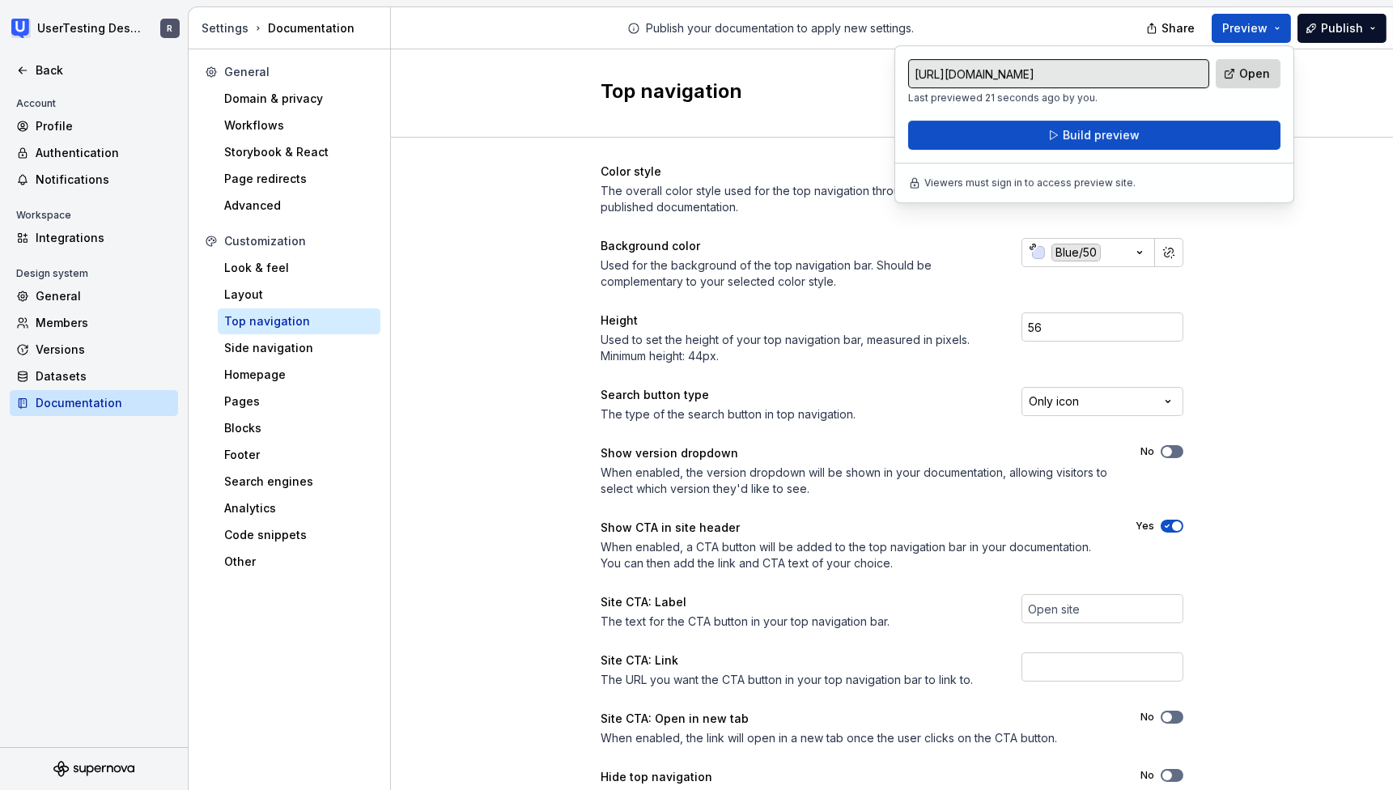
click at [1243, 68] on span "Open" at bounding box center [1254, 74] width 31 height 16
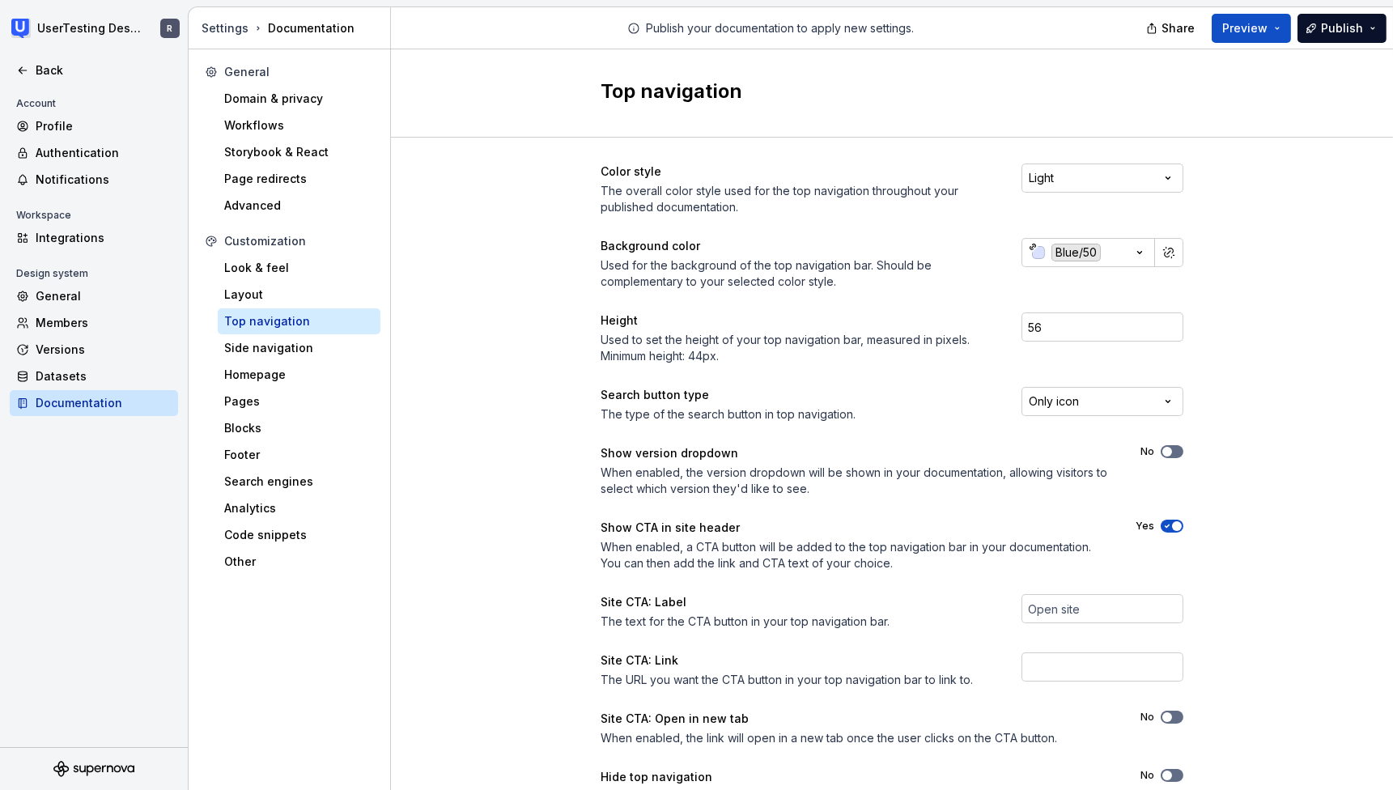
click at [1172, 521] on span "button" at bounding box center [1177, 526] width 10 height 10
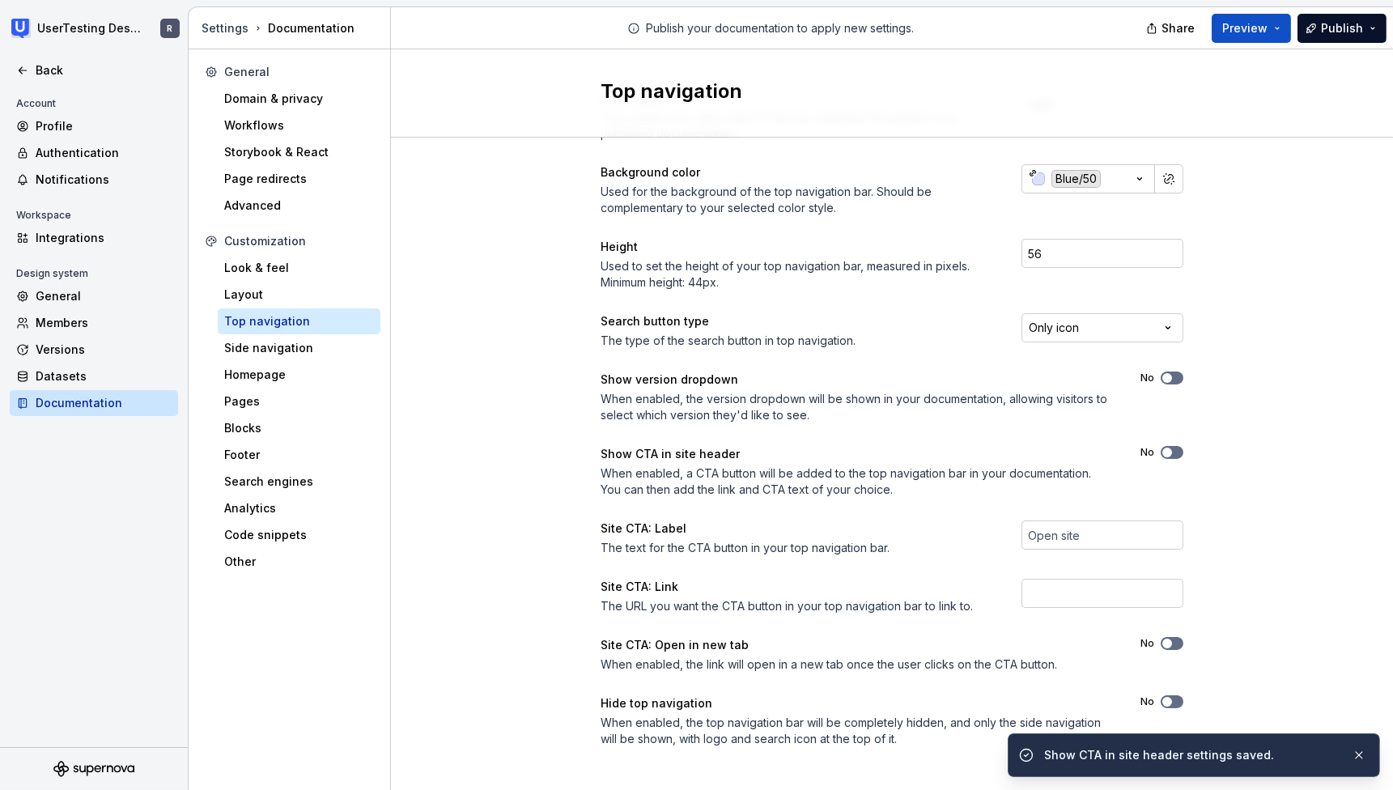
scroll to position [87, 0]
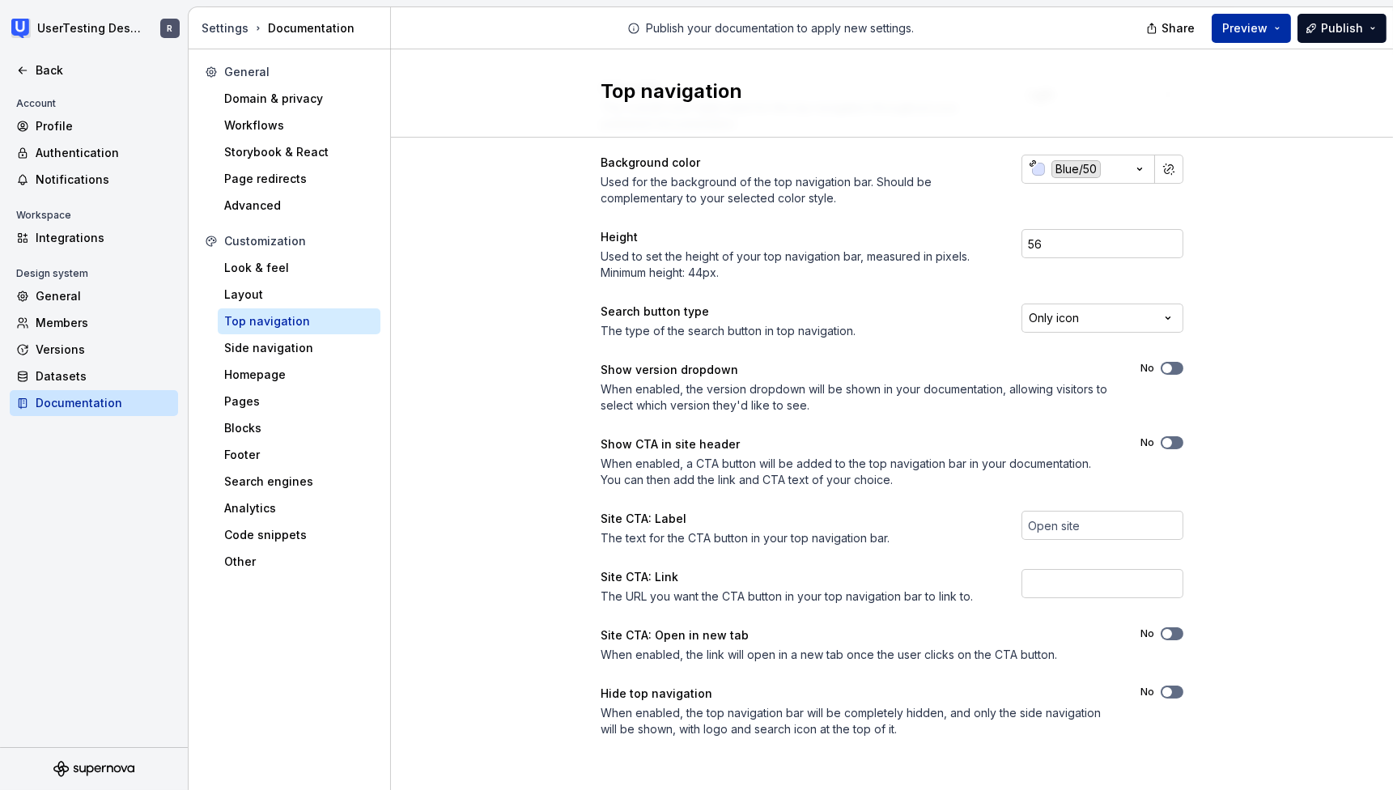
click at [1246, 23] on span "Preview" at bounding box center [1244, 28] width 45 height 16
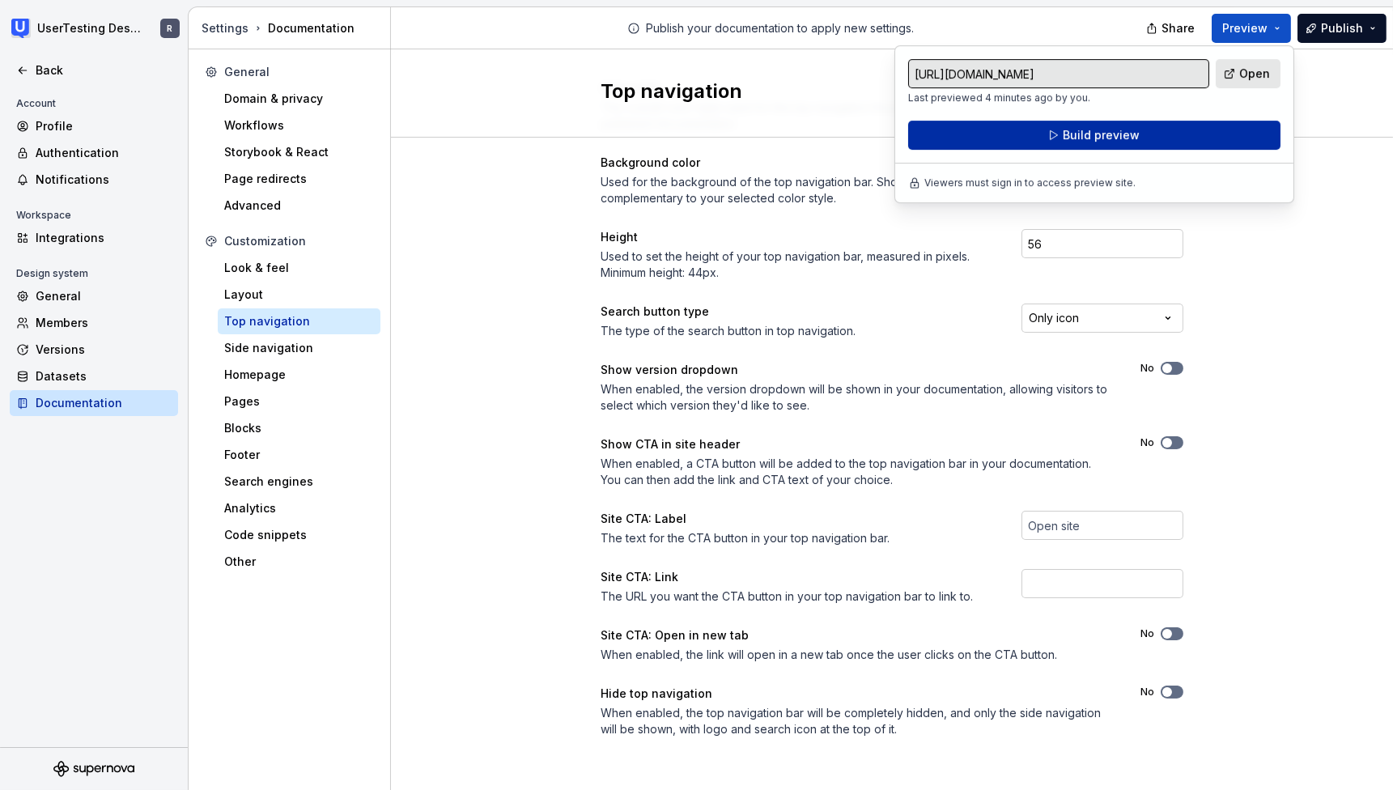
click at [1135, 130] on span "Build preview" at bounding box center [1100, 135] width 77 height 16
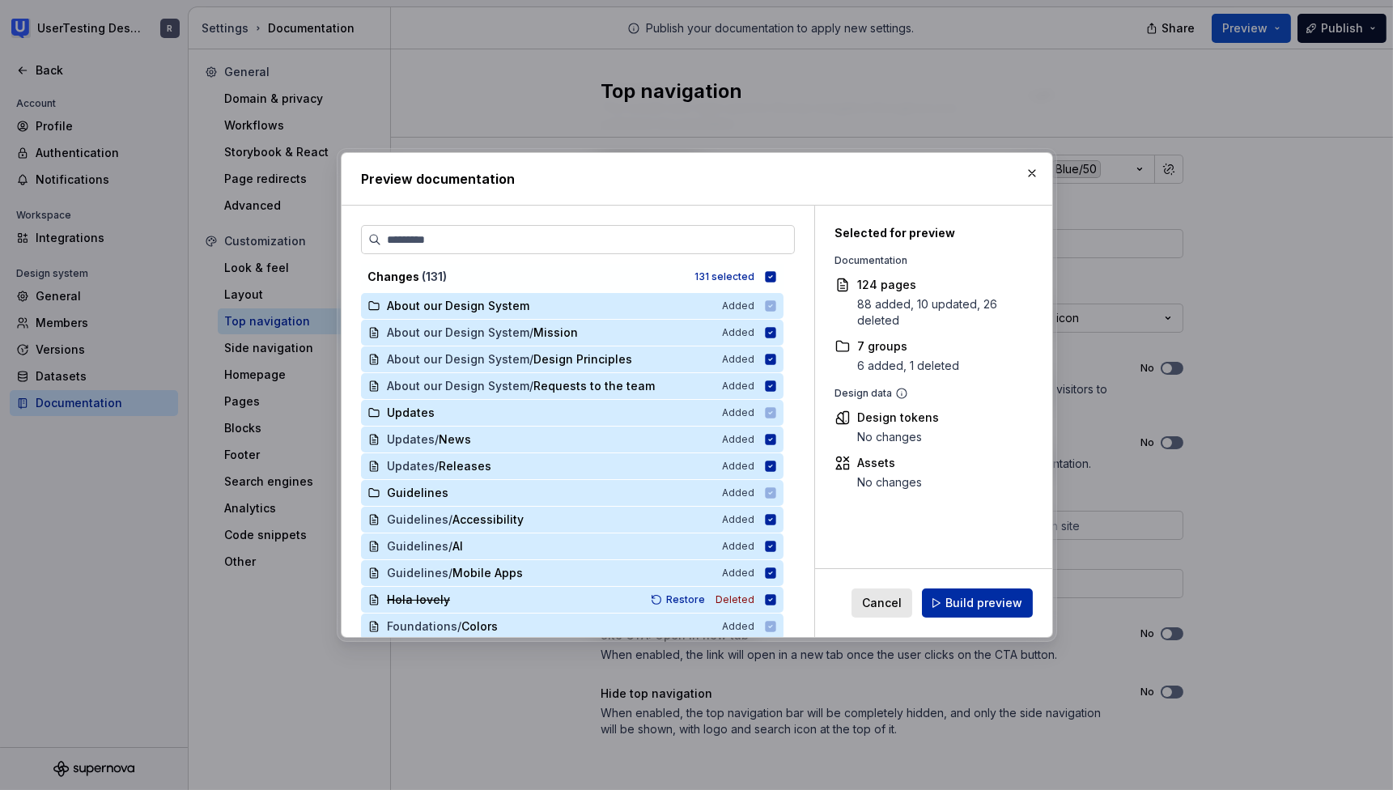
click at [999, 607] on span "Build preview" at bounding box center [983, 603] width 77 height 16
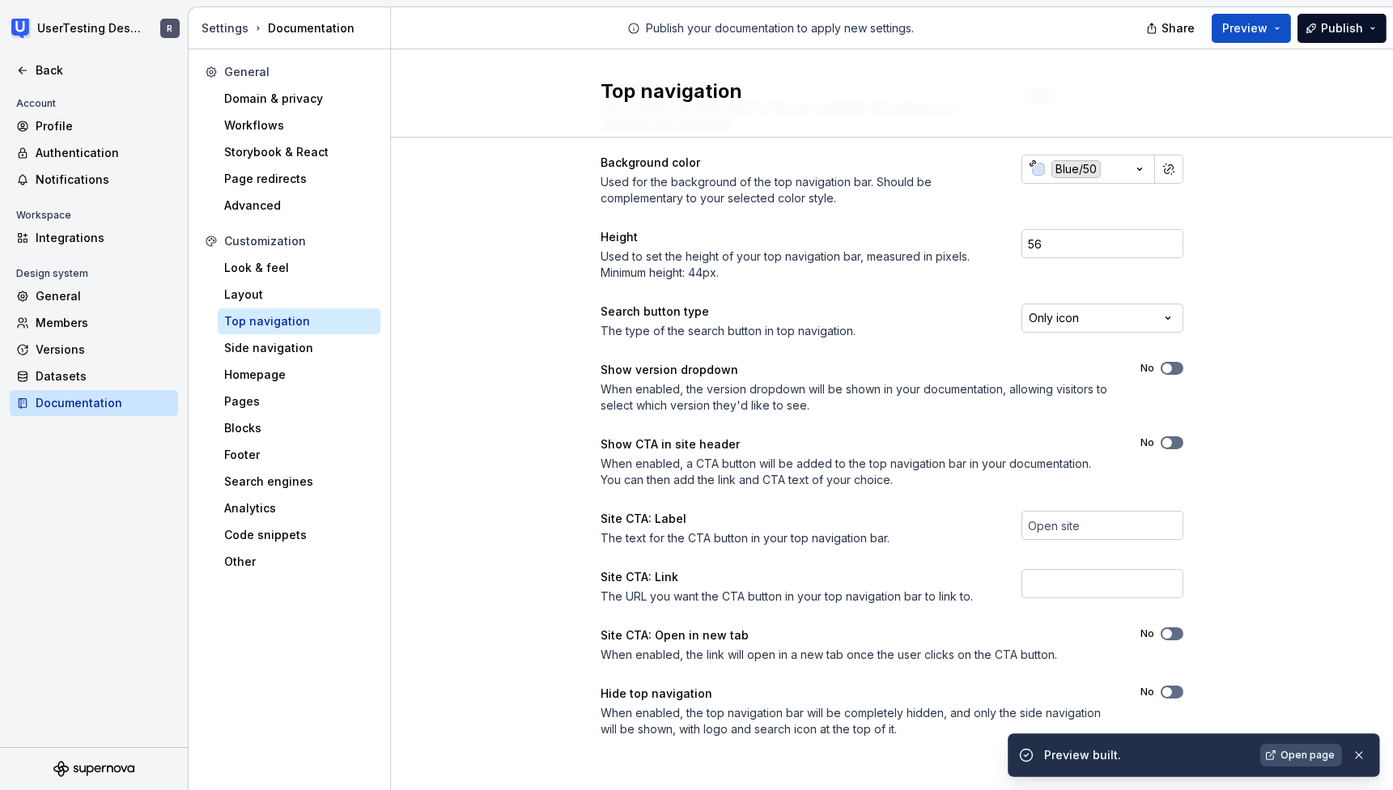
click at [1304, 749] on span "Open page" at bounding box center [1307, 755] width 54 height 13
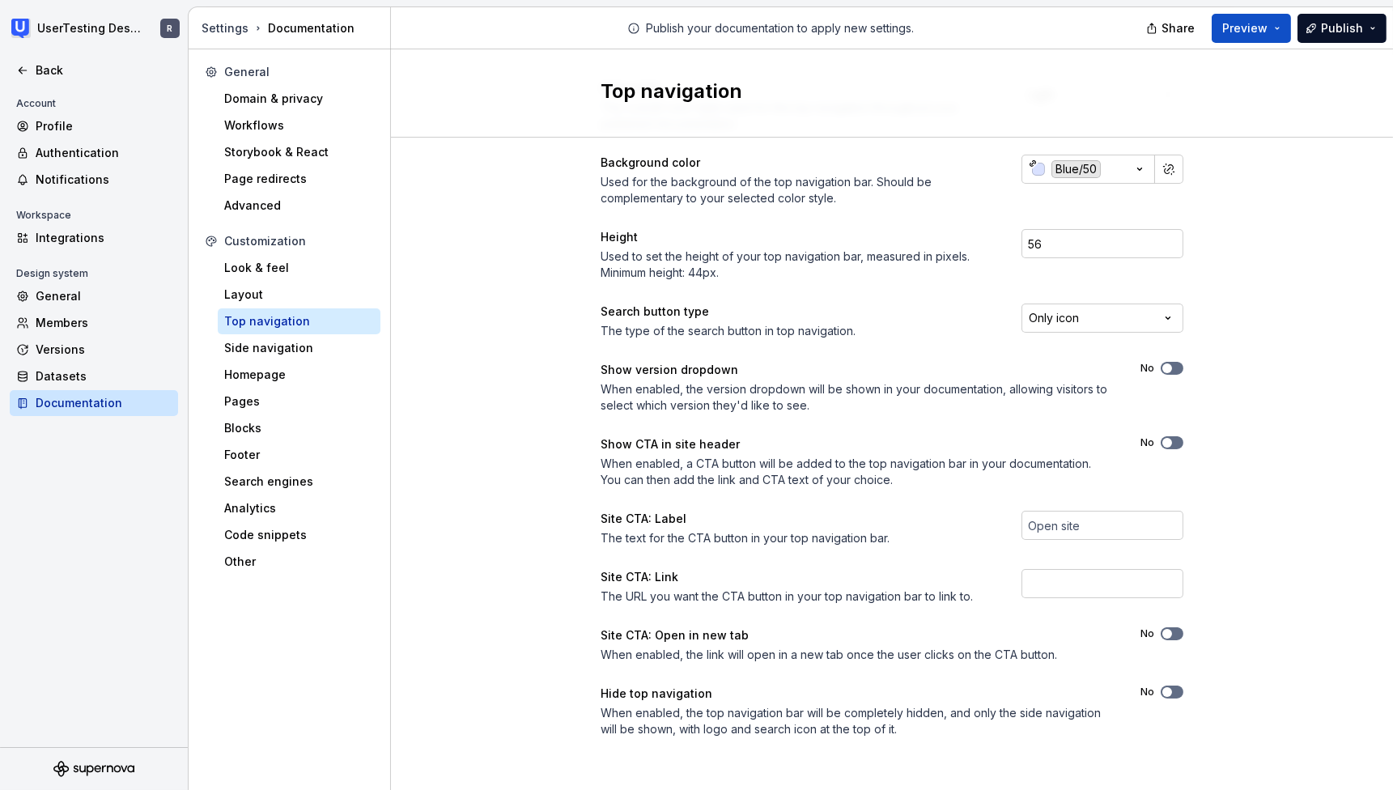
click at [340, 30] on div "Settings Documentation" at bounding box center [292, 28] width 182 height 16
click at [367, 30] on div "Settings Documentation" at bounding box center [292, 28] width 182 height 16
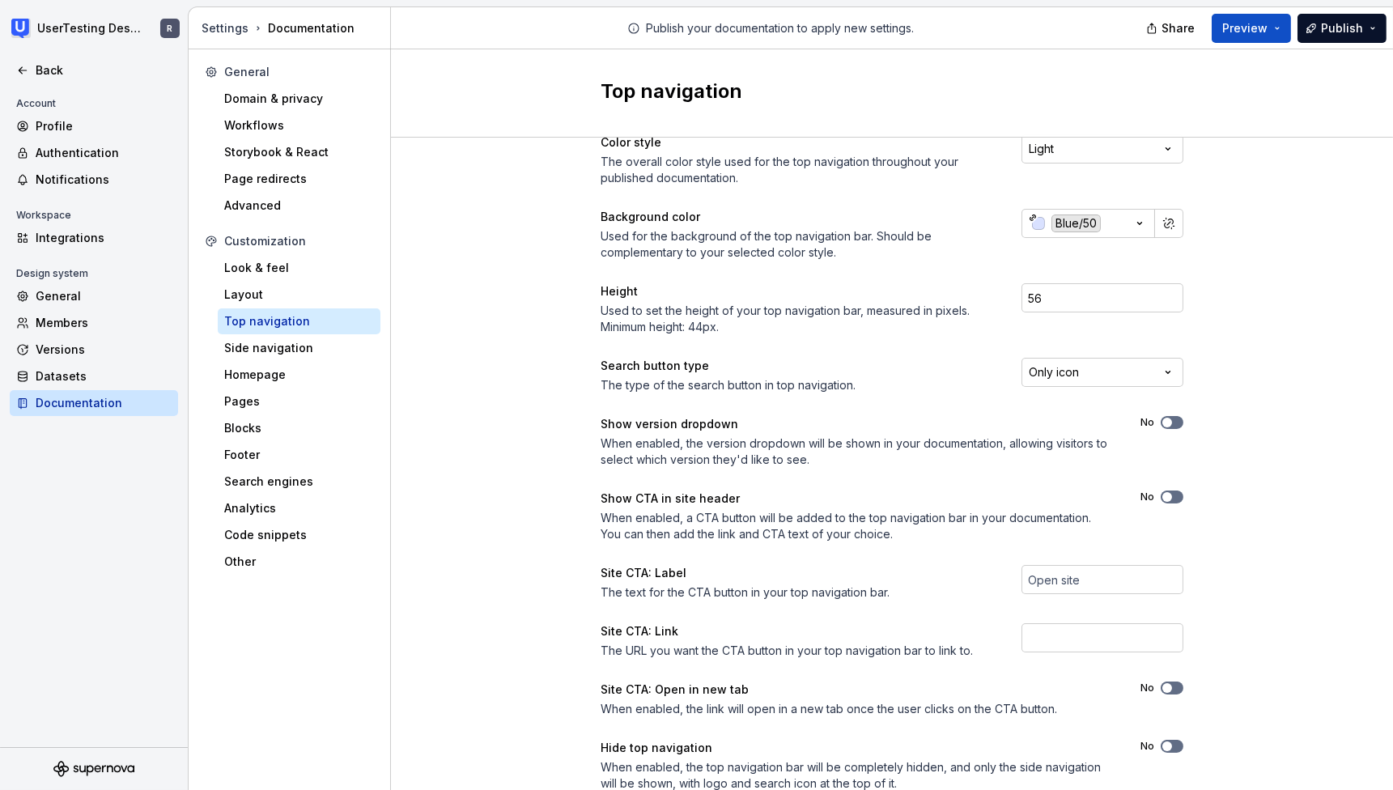
scroll to position [0, 0]
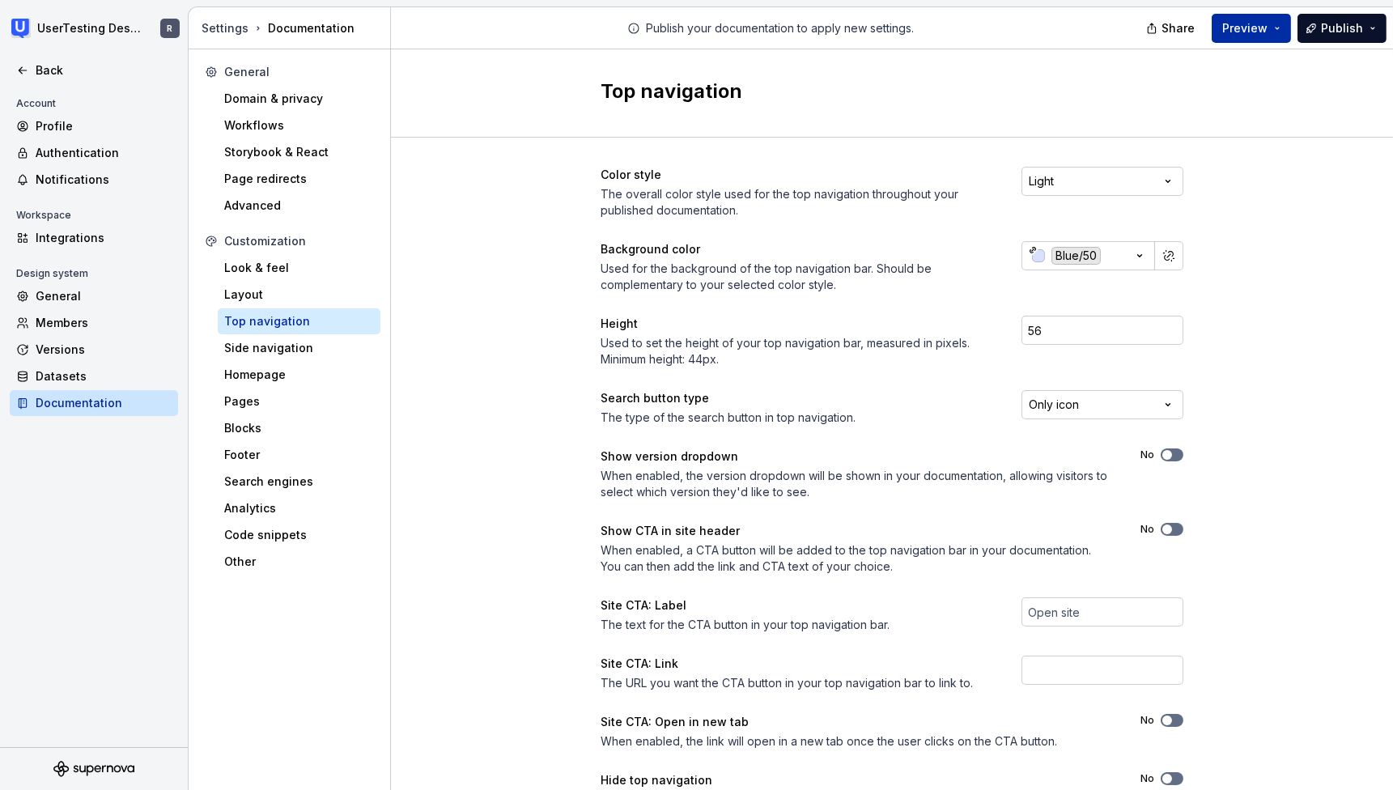
click at [1235, 35] on span "Preview" at bounding box center [1244, 28] width 45 height 16
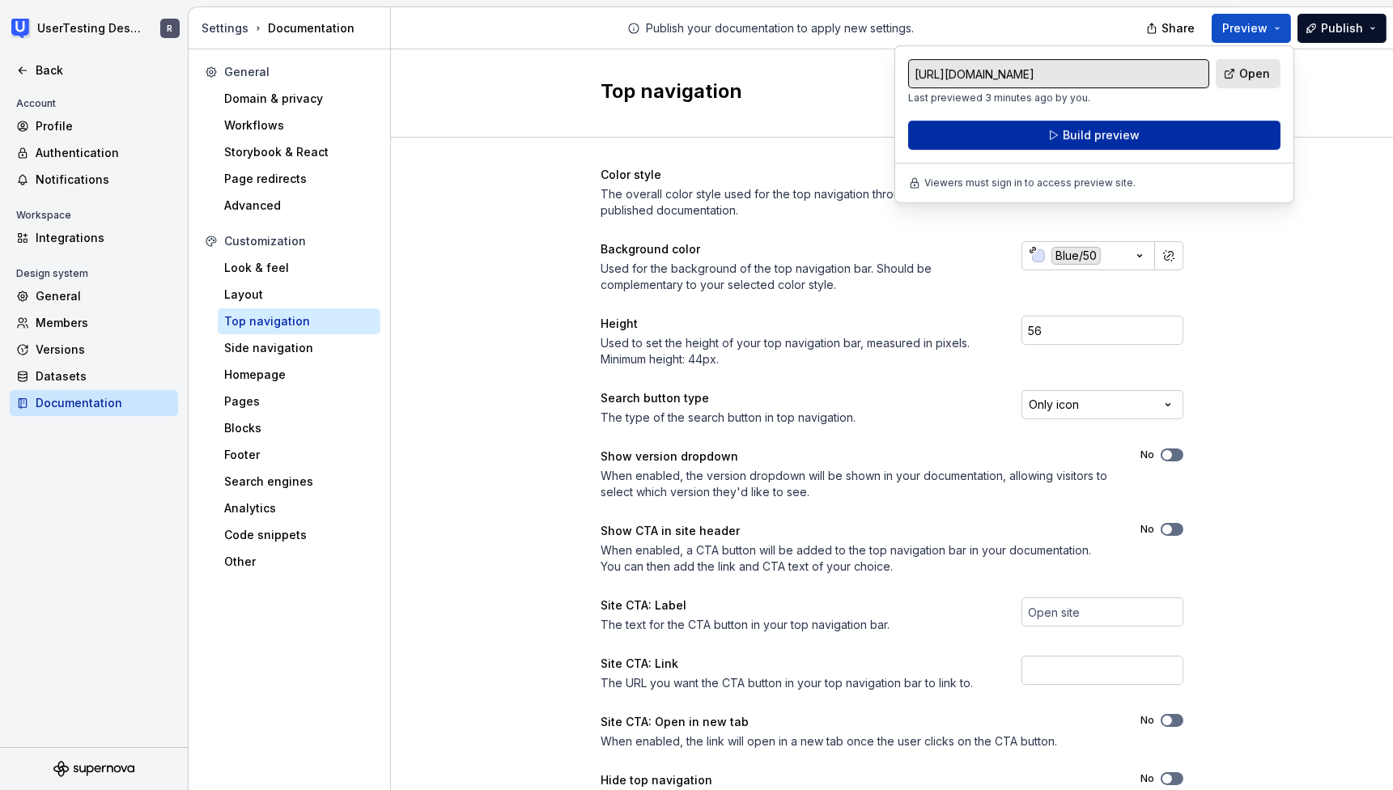
click at [1141, 135] on button "Build preview" at bounding box center [1094, 135] width 372 height 29
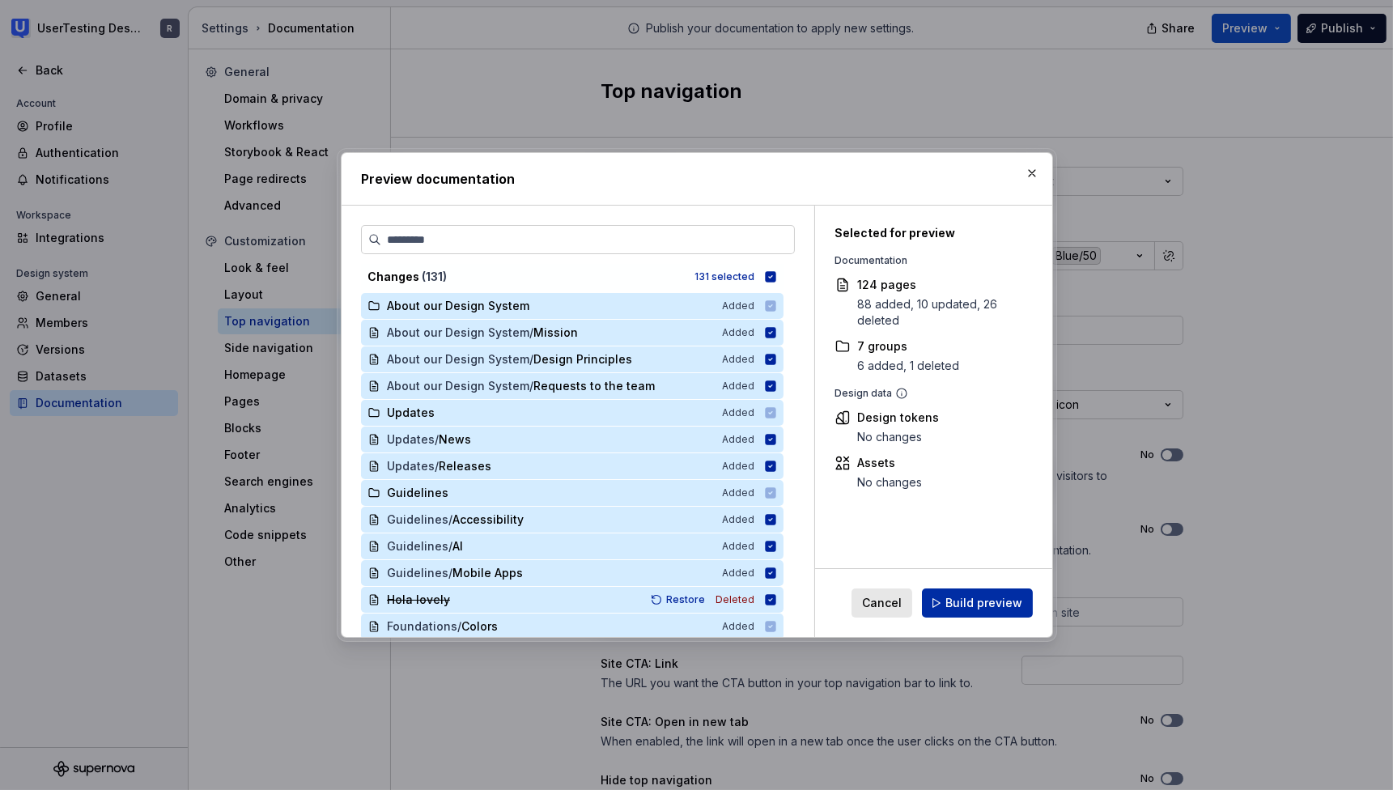
click at [1004, 614] on button "Build preview" at bounding box center [977, 602] width 111 height 29
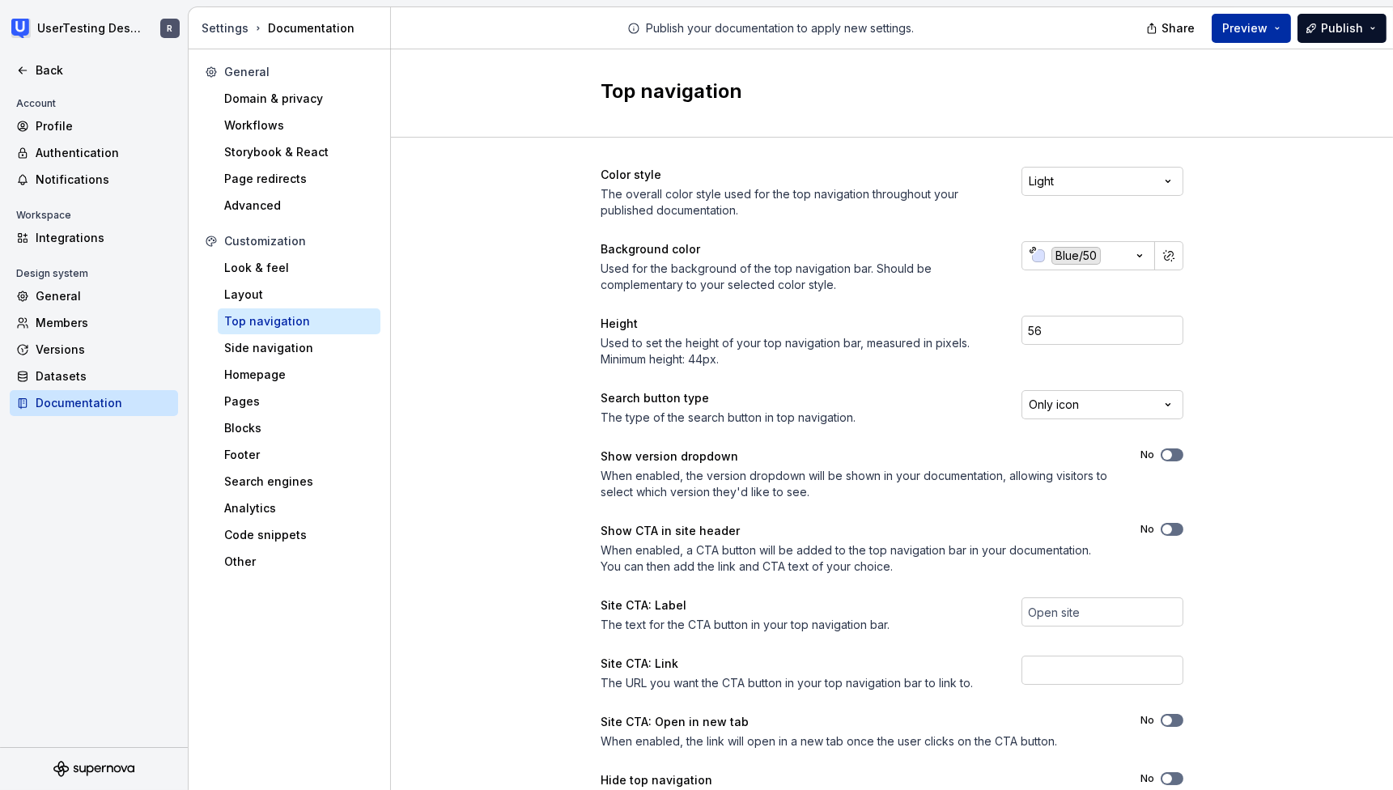
click at [1267, 28] on span "Preview" at bounding box center [1244, 28] width 45 height 16
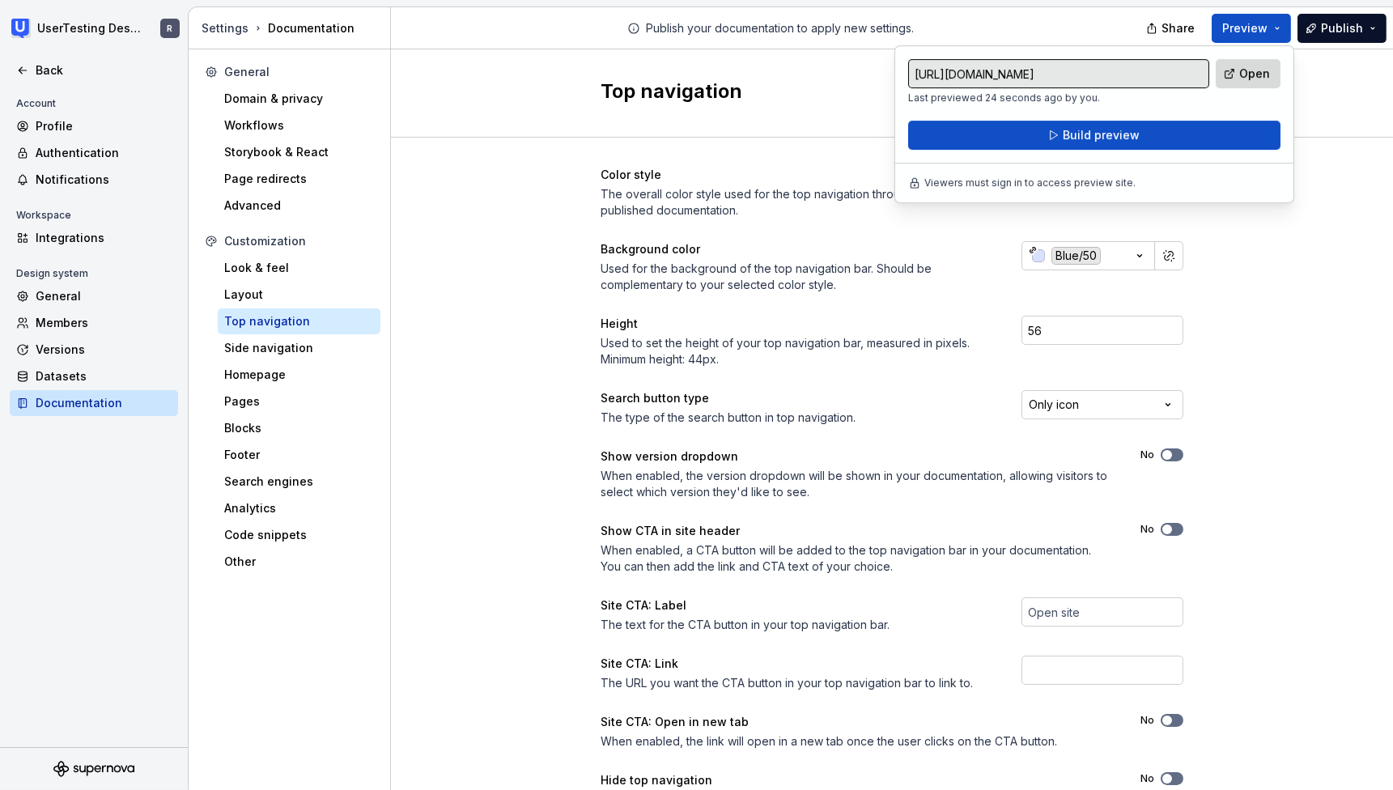
click at [1245, 80] on span "Open" at bounding box center [1254, 74] width 31 height 16
click at [546, 238] on div "Color style The overall color style used for the top navigation throughout your…" at bounding box center [892, 512] width 1002 height 748
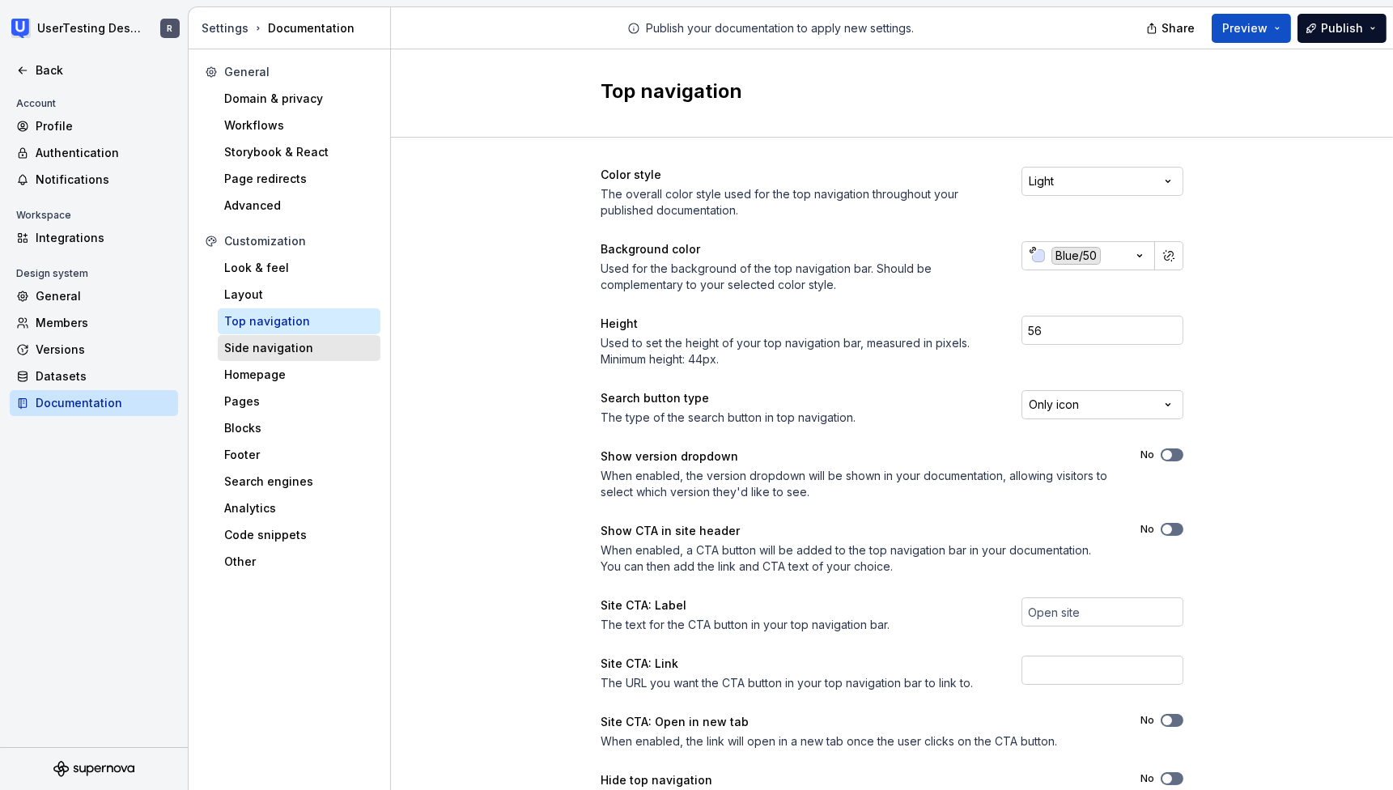
click at [261, 348] on div "Side navigation" at bounding box center [299, 348] width 150 height 16
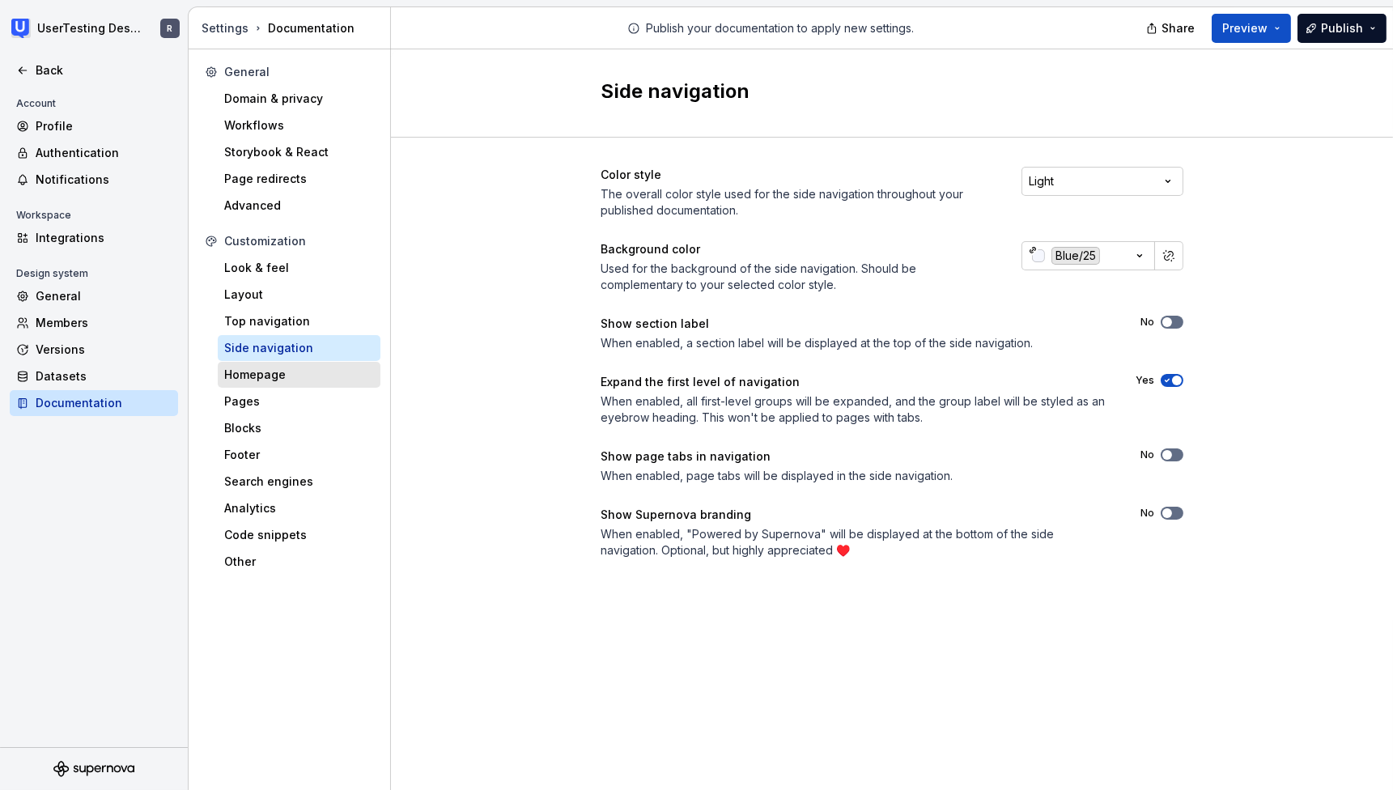
click at [301, 377] on div "Homepage" at bounding box center [299, 375] width 150 height 16
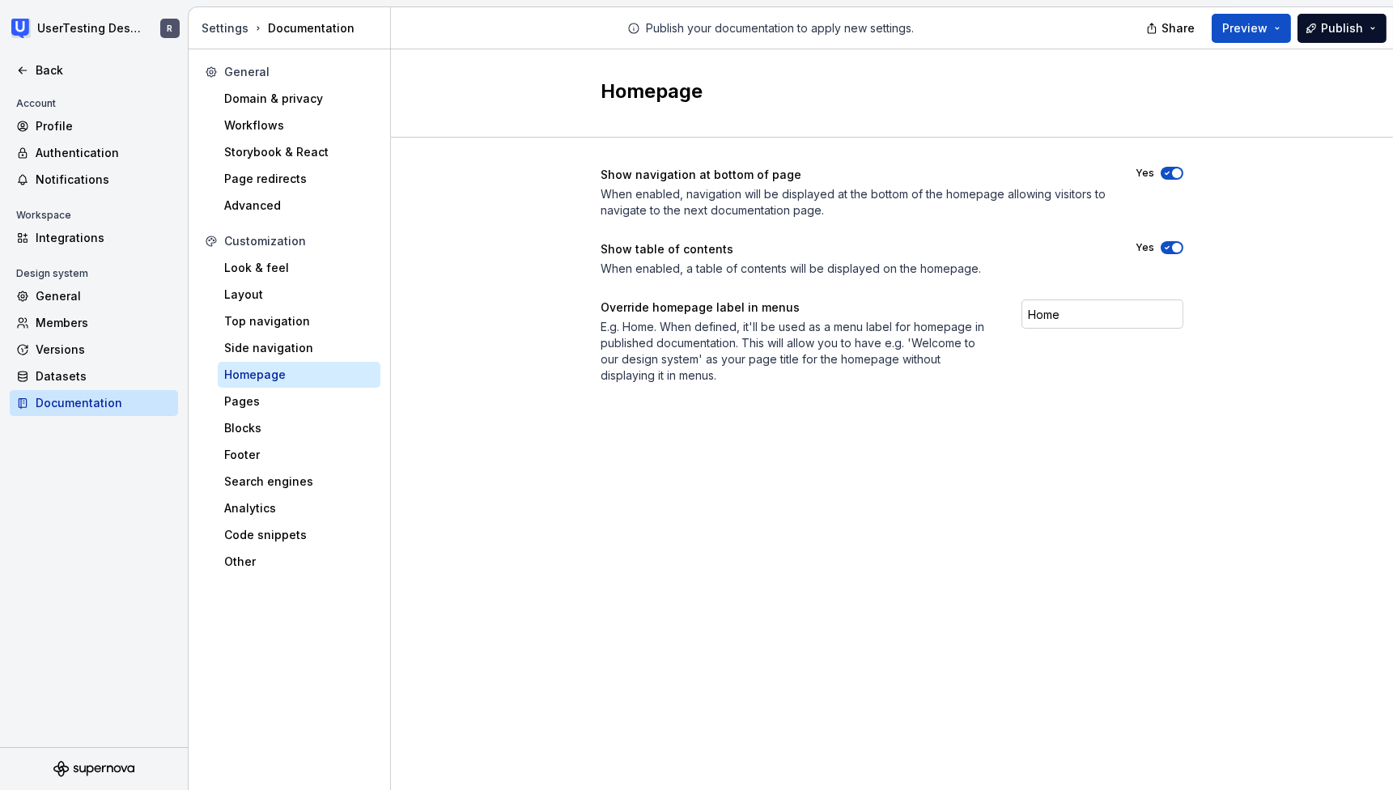
click at [1178, 244] on span "button" at bounding box center [1177, 248] width 10 height 10
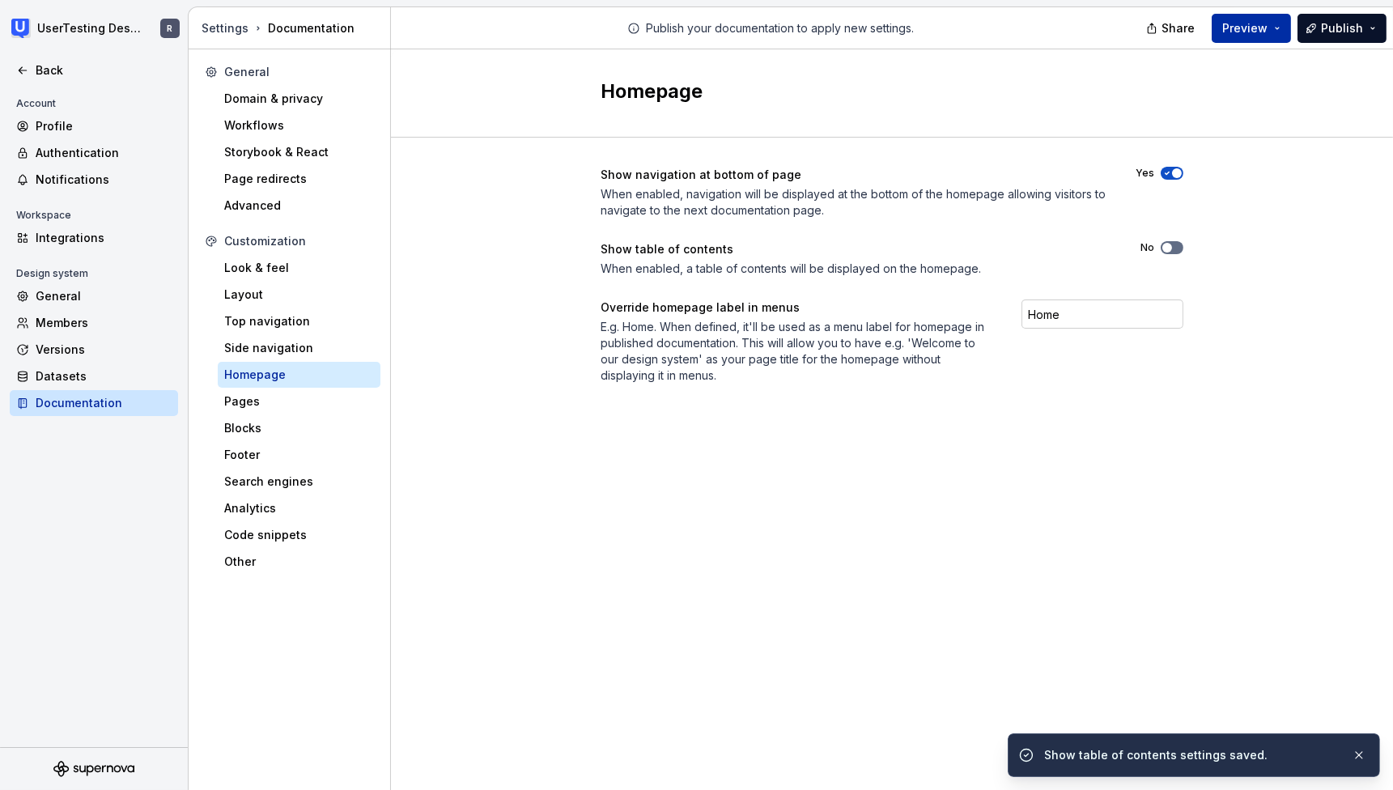
click at [1261, 33] on span "Preview" at bounding box center [1244, 28] width 45 height 16
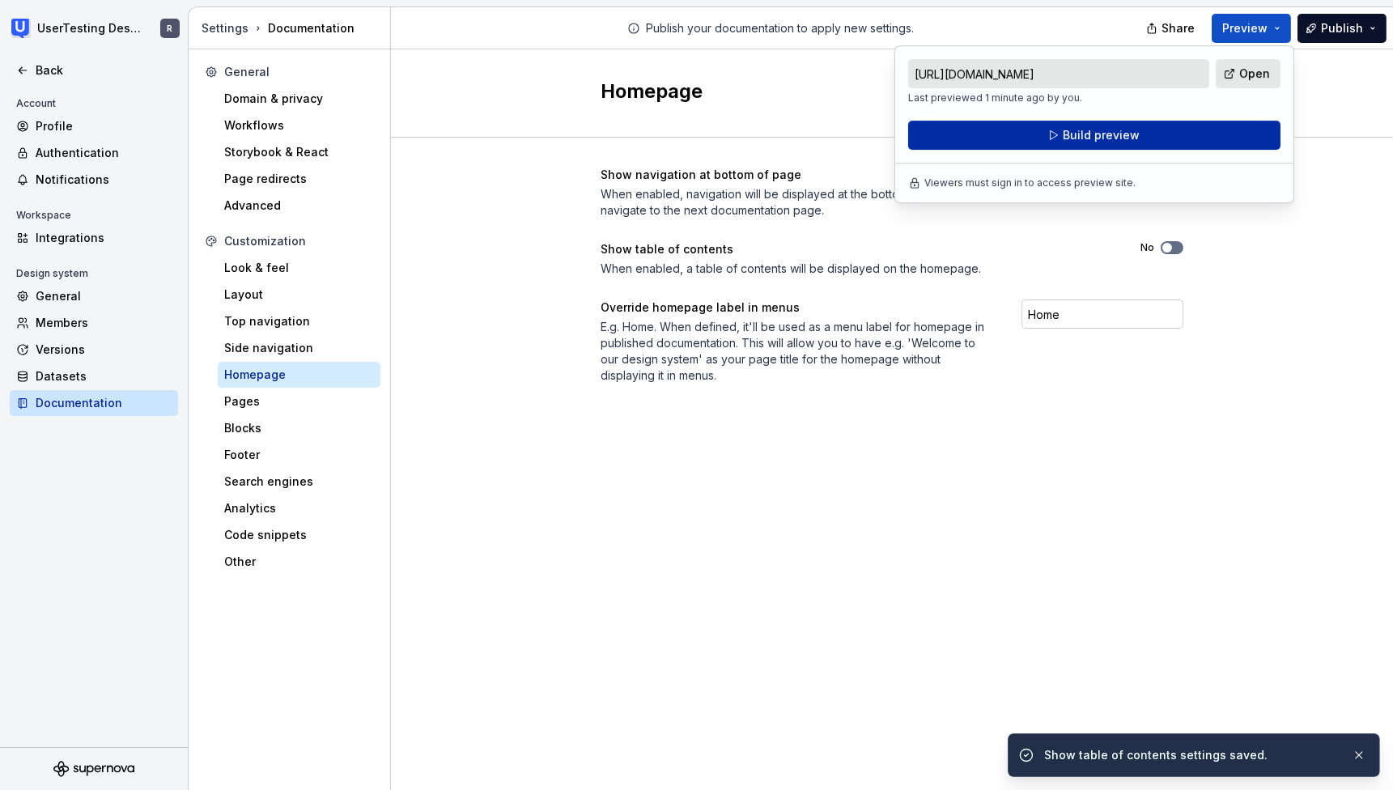
click at [1137, 142] on button "Build preview" at bounding box center [1094, 135] width 372 height 29
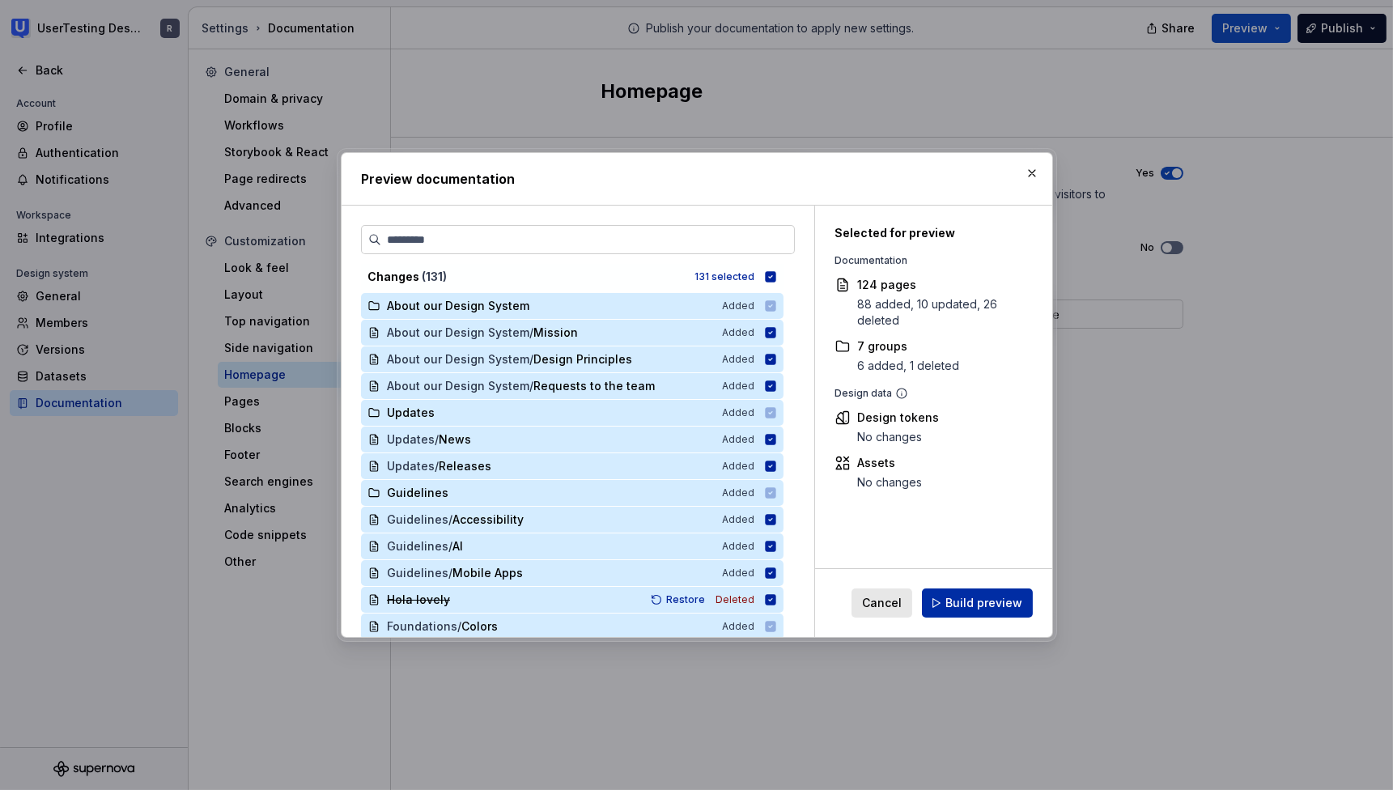
click at [1008, 598] on span "Build preview" at bounding box center [983, 603] width 77 height 16
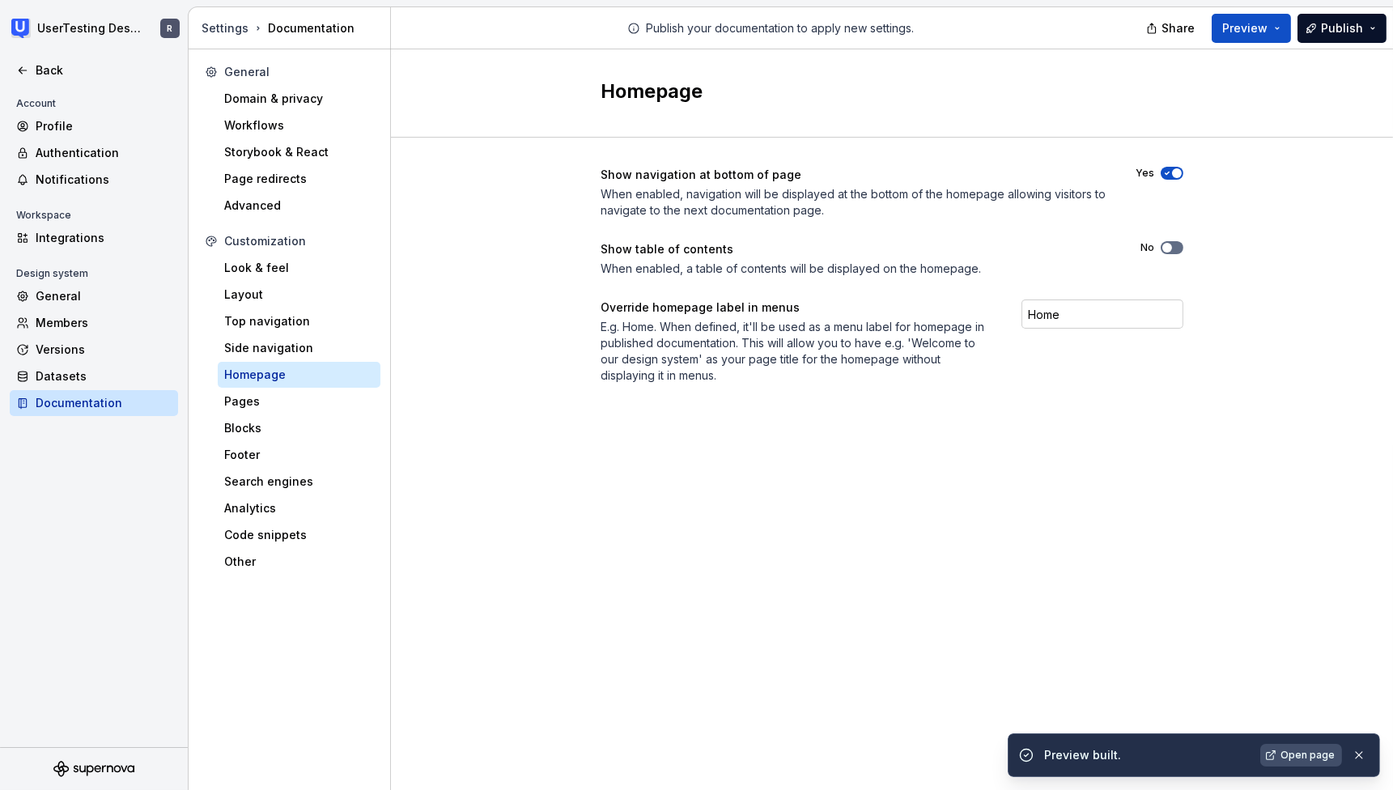
click at [1287, 748] on link "Open page" at bounding box center [1301, 755] width 82 height 23
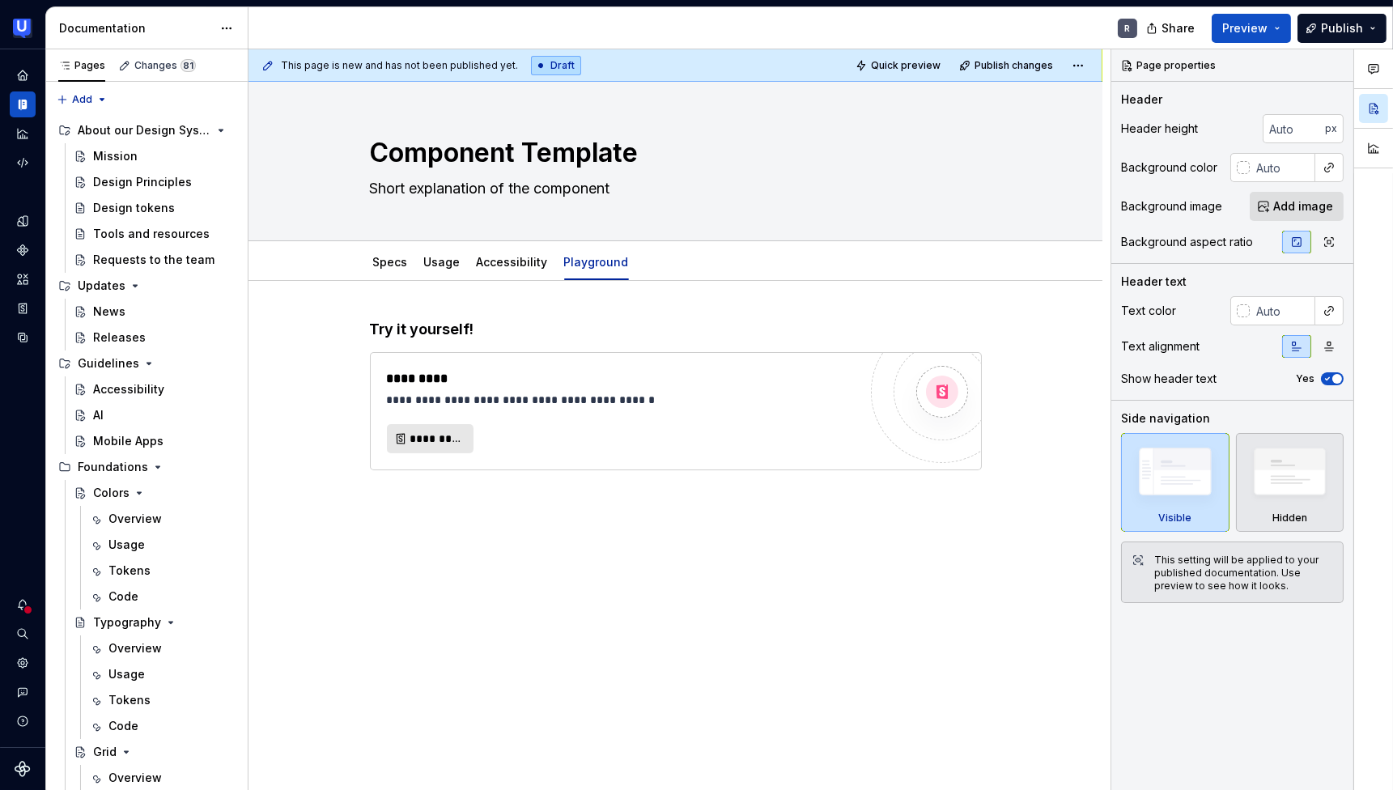
scroll to position [2191, 0]
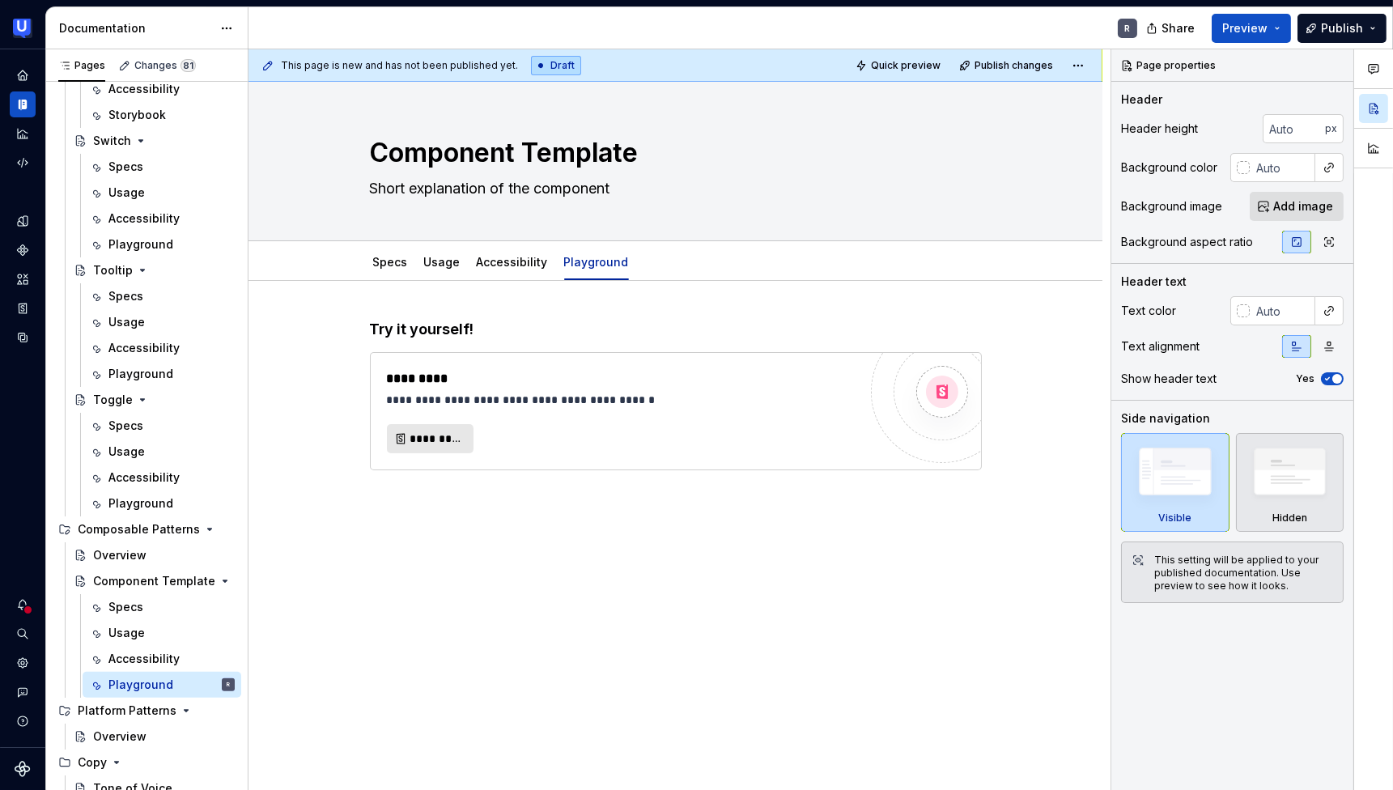
type textarea "*"
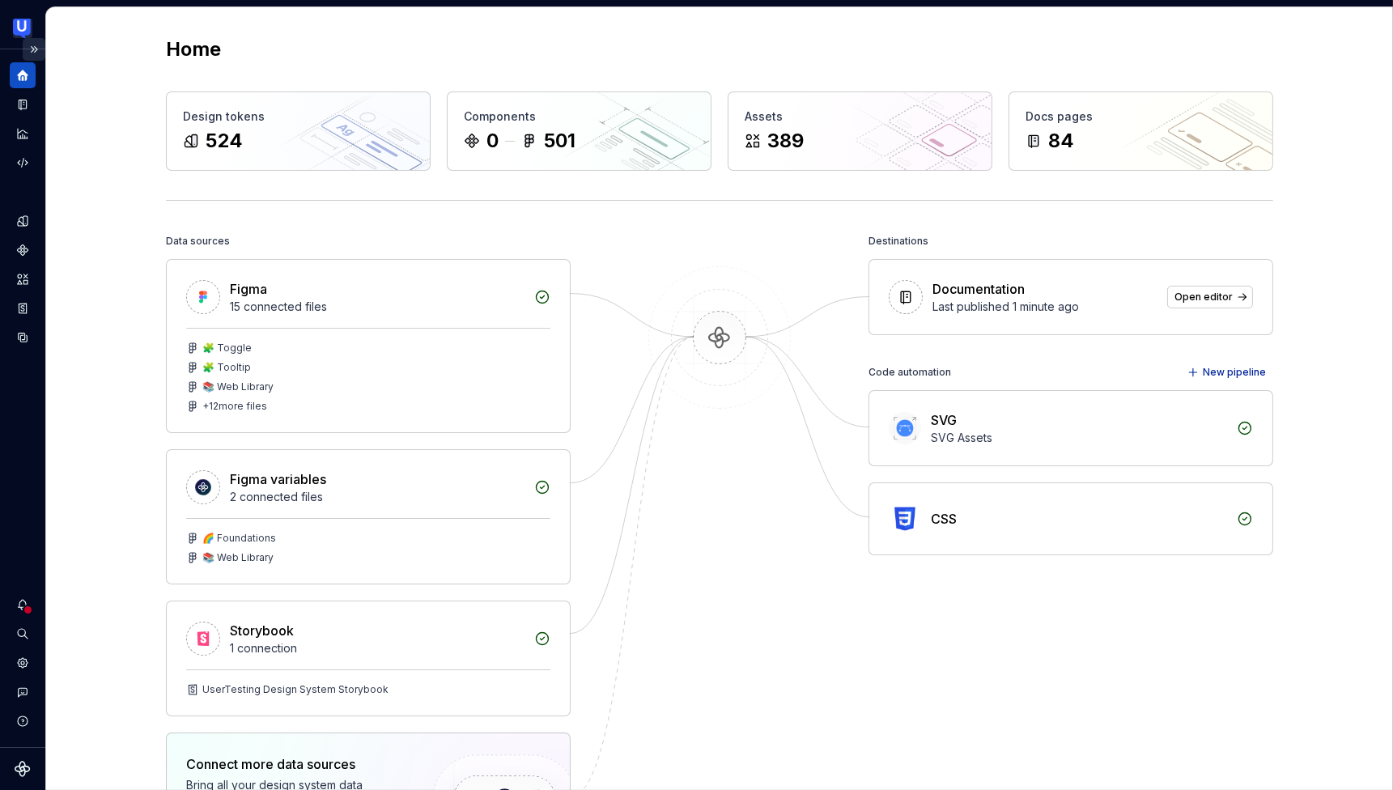
click at [33, 53] on button "Expand sidebar" at bounding box center [34, 49] width 23 height 23
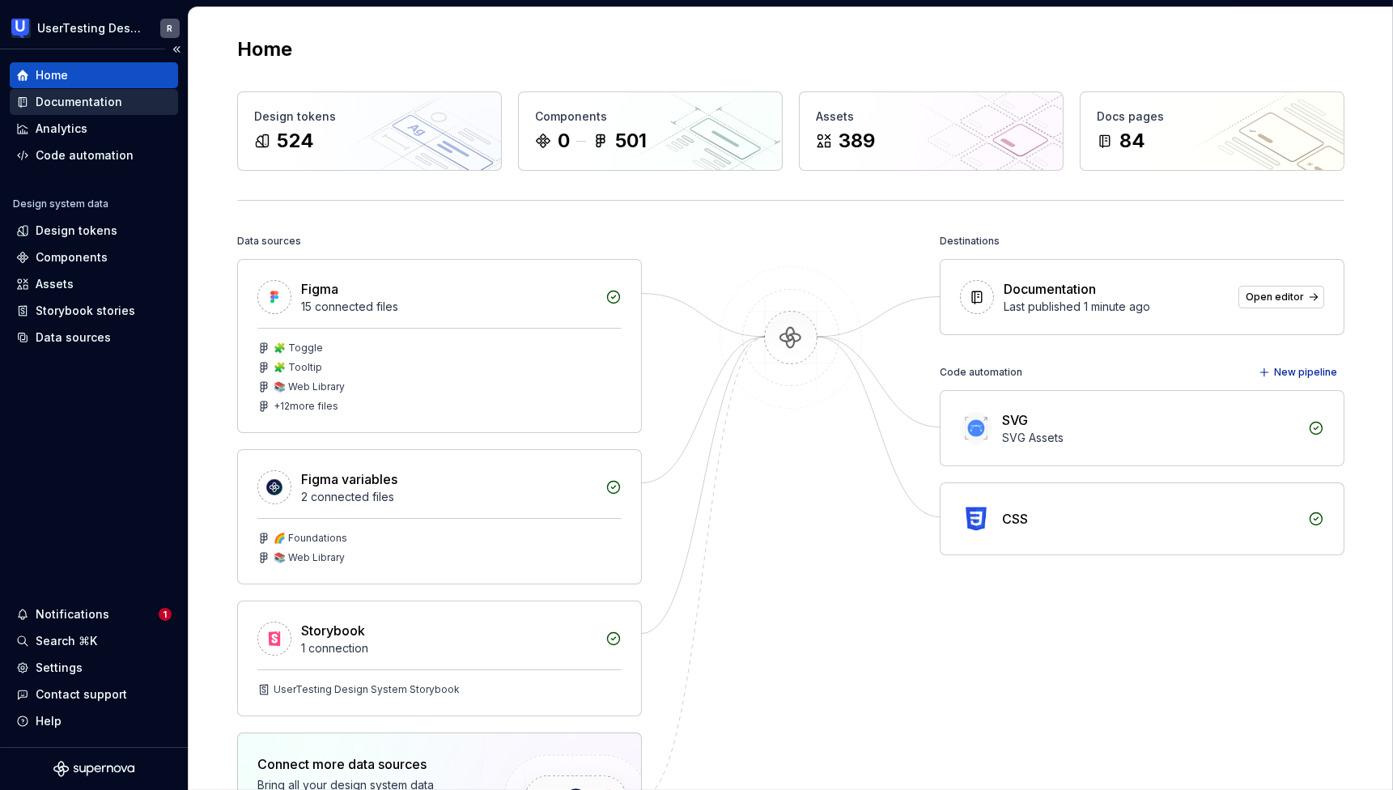
click at [47, 98] on div "Documentation" at bounding box center [79, 102] width 87 height 16
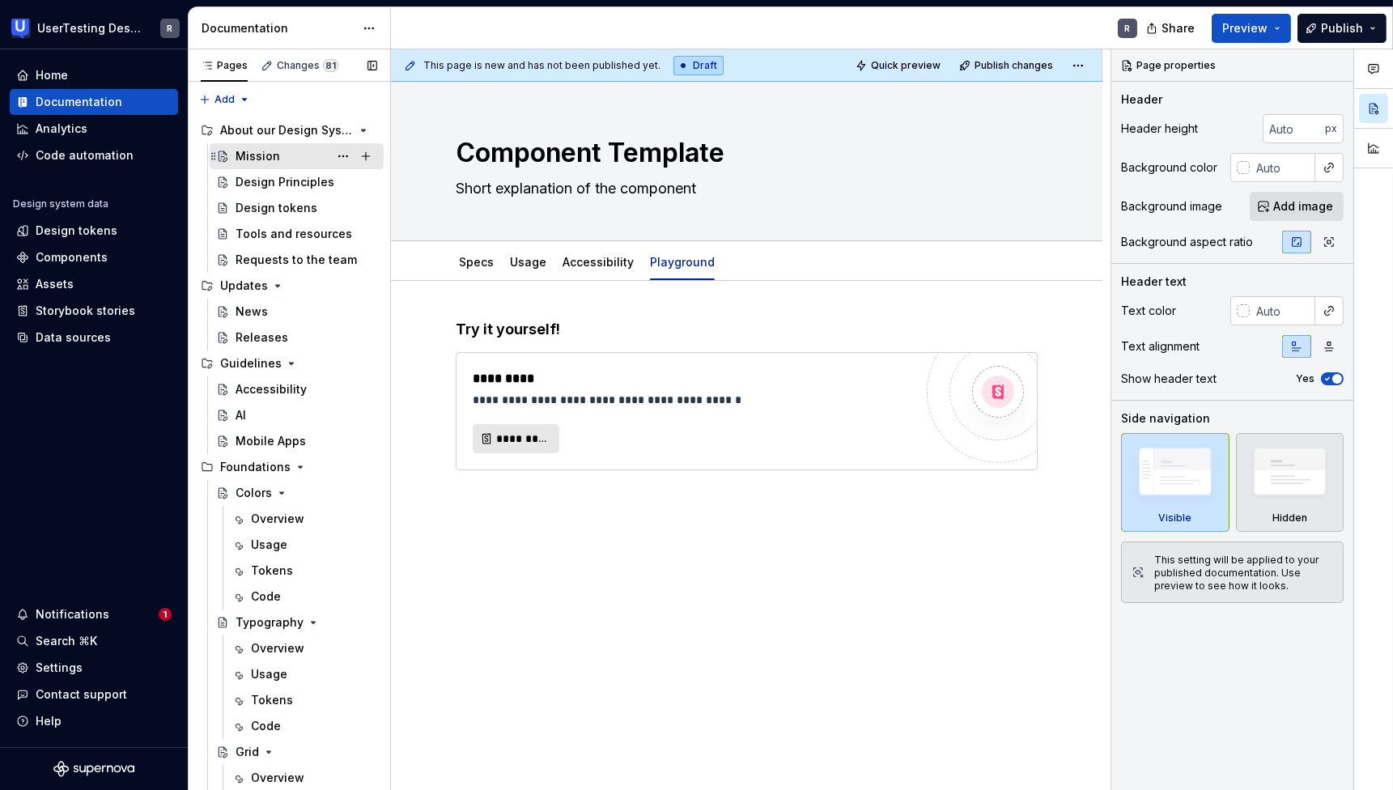
click at [262, 155] on div "Mission" at bounding box center [257, 156] width 45 height 16
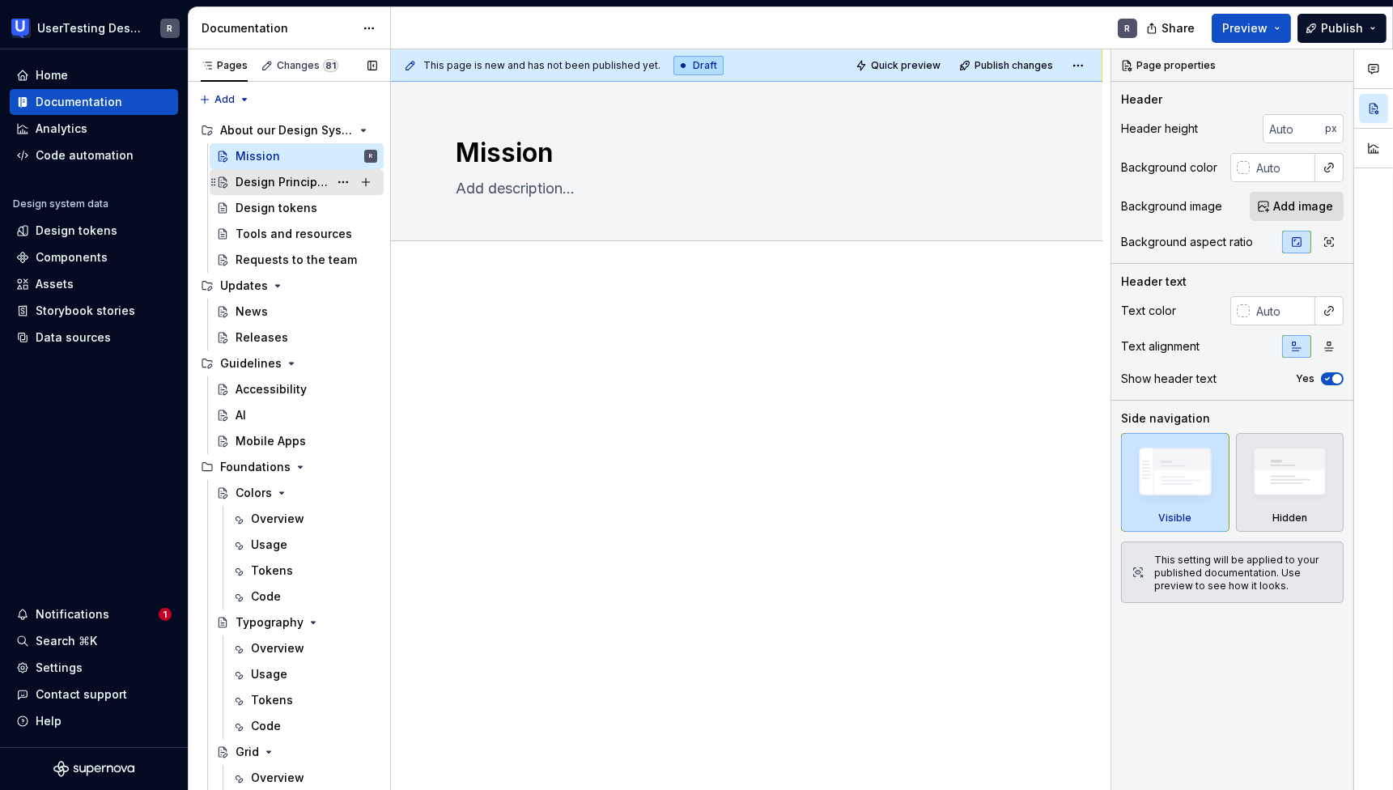
click at [262, 187] on div "Design Principles" at bounding box center [281, 182] width 93 height 16
click at [255, 150] on div "Mission" at bounding box center [257, 156] width 45 height 16
click at [255, 133] on div "About our Design System" at bounding box center [266, 130] width 92 height 16
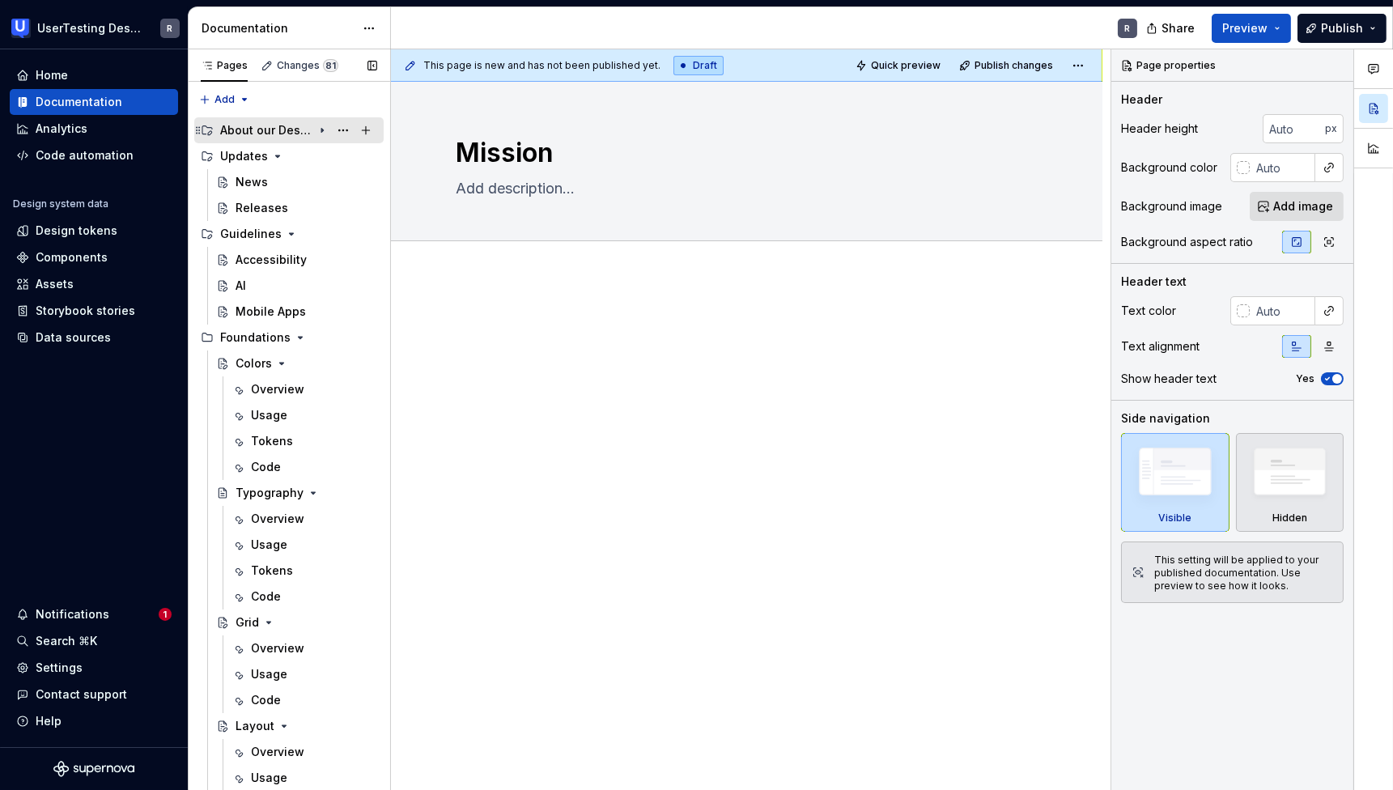
click at [255, 133] on div "About our Design System" at bounding box center [266, 130] width 92 height 16
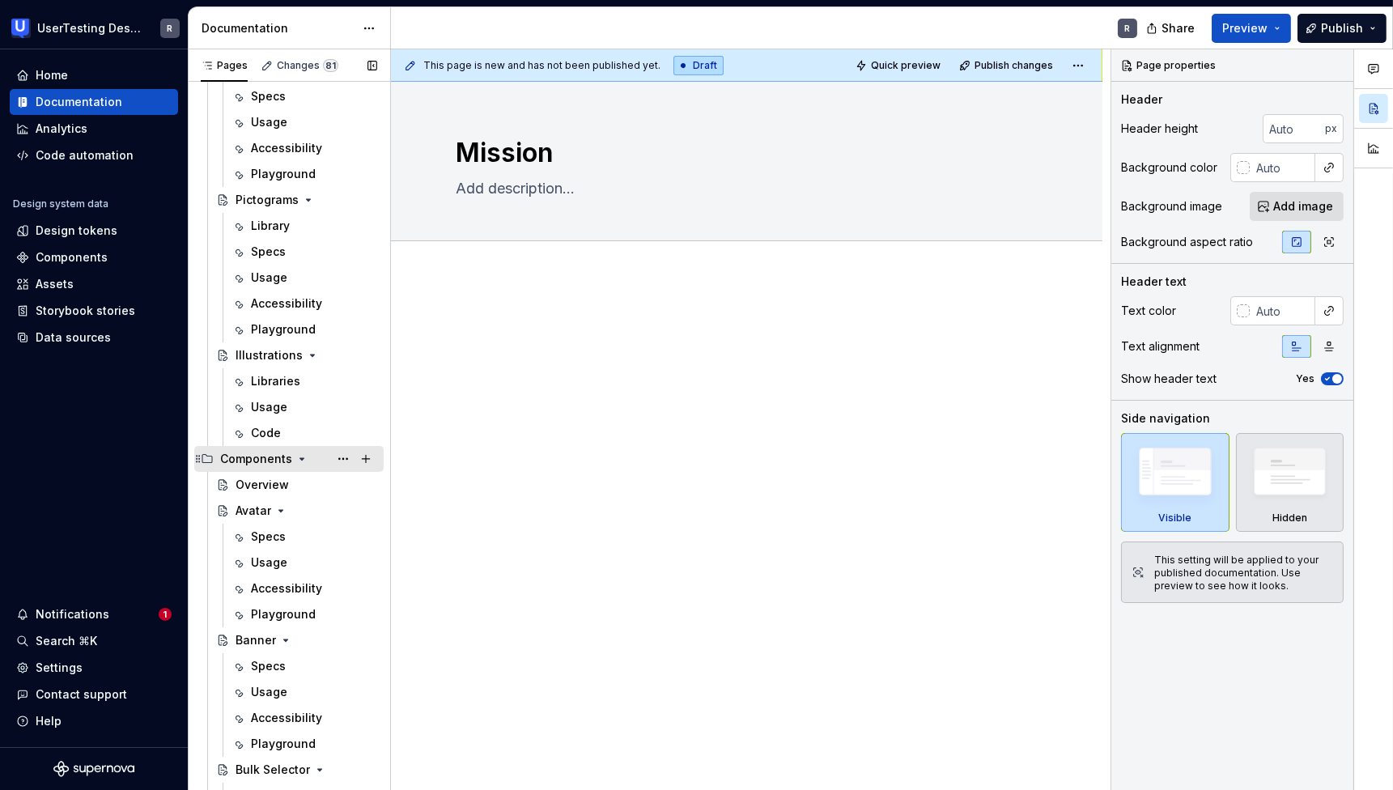
scroll to position [1132, 0]
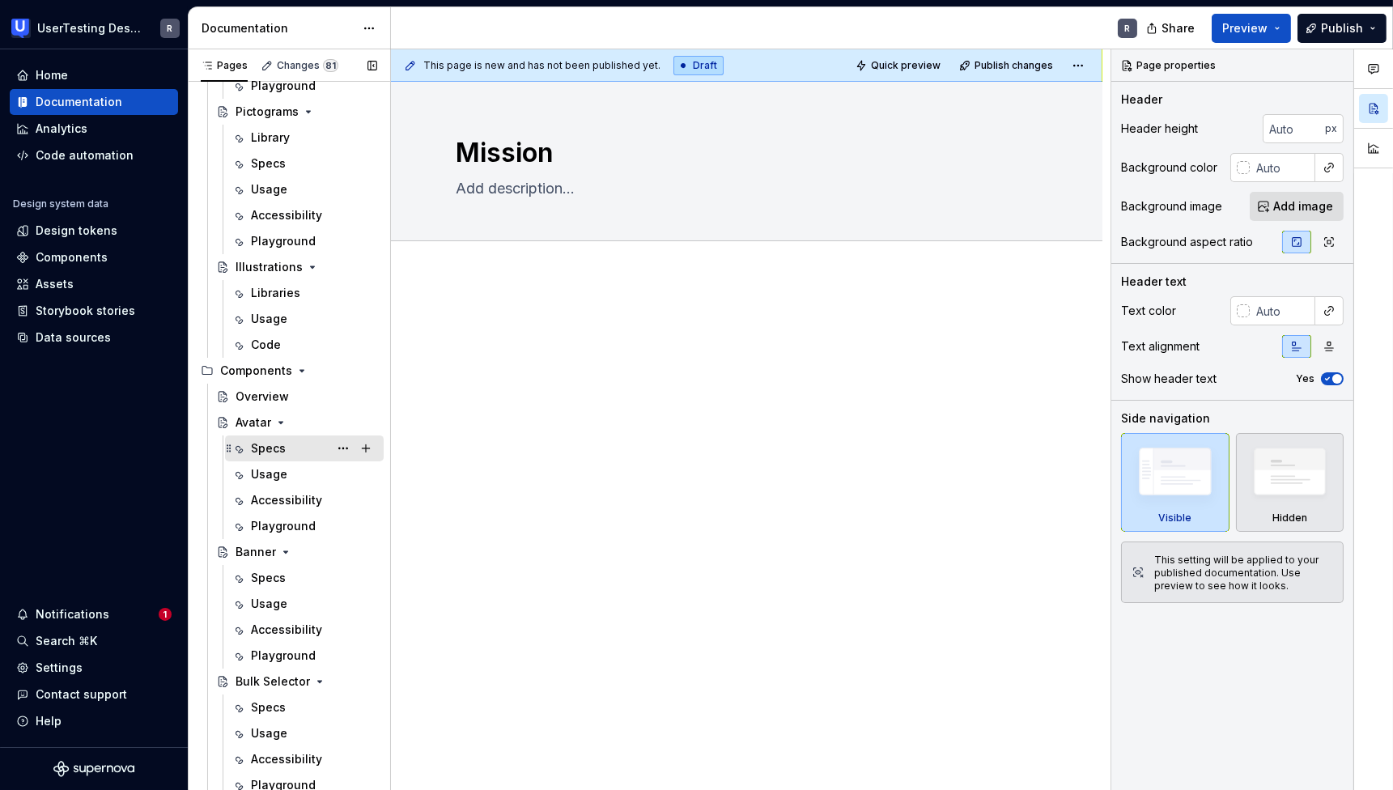
click at [257, 442] on div "Specs" at bounding box center [268, 448] width 35 height 16
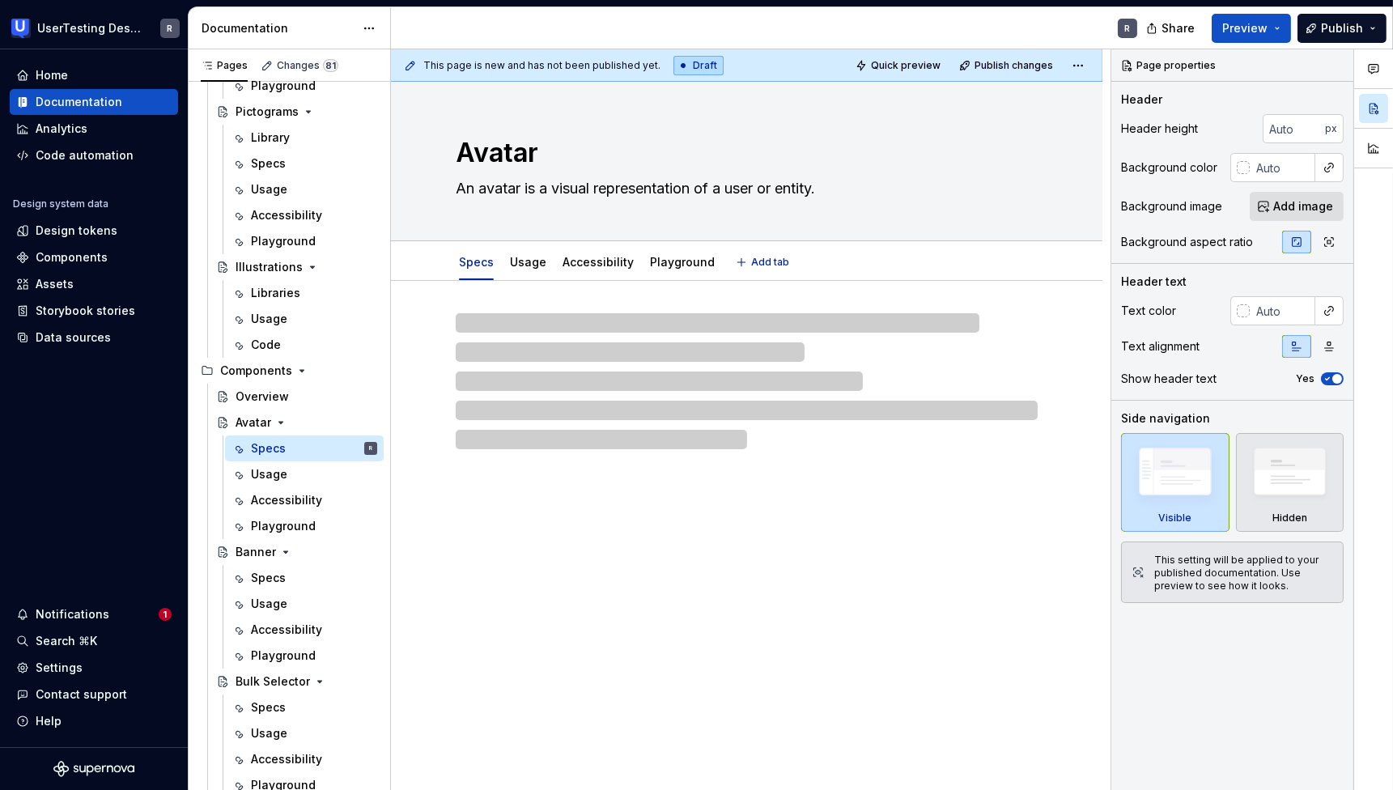
click at [519, 146] on textarea "Avatar" at bounding box center [743, 153] width 582 height 39
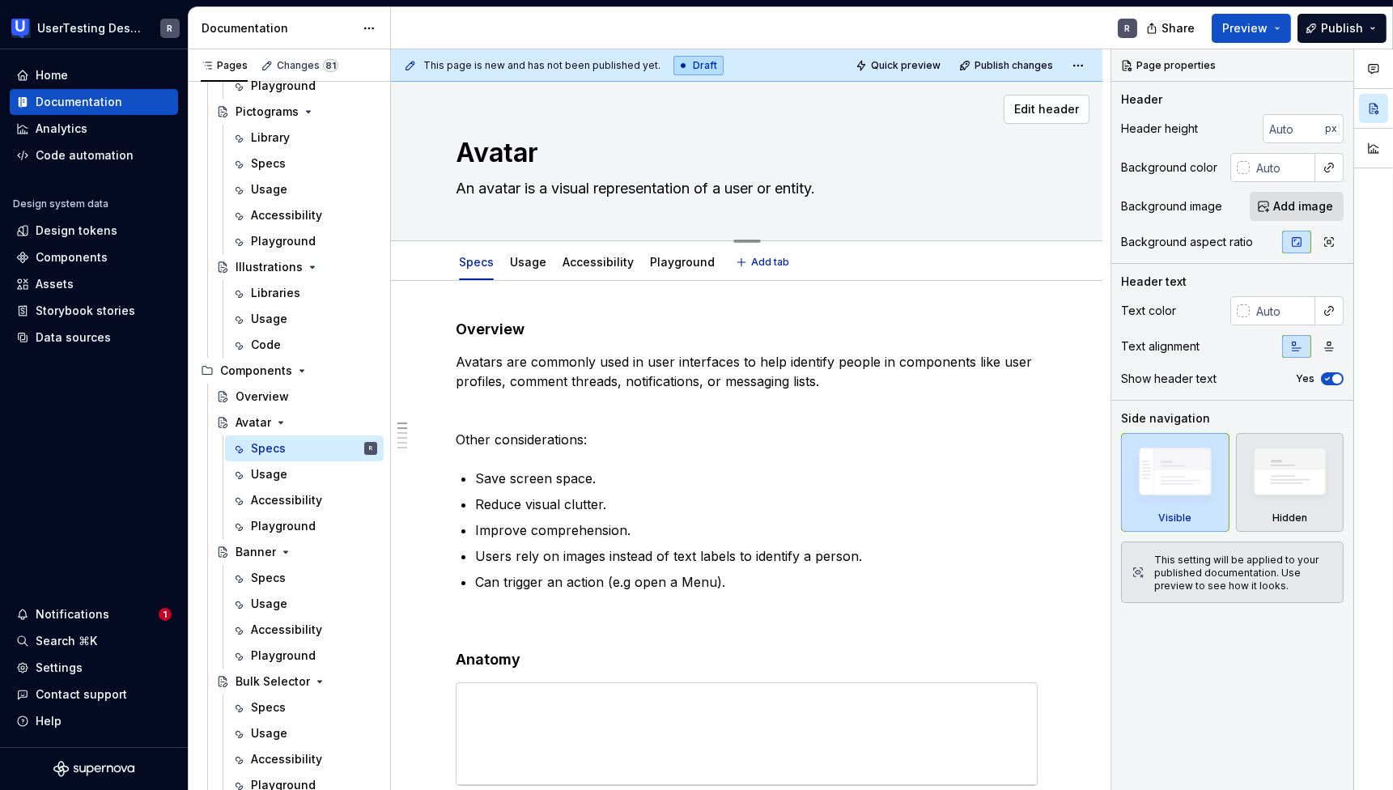
click at [540, 189] on textarea "An avatar is a visual representation of a user or entity." at bounding box center [743, 189] width 582 height 26
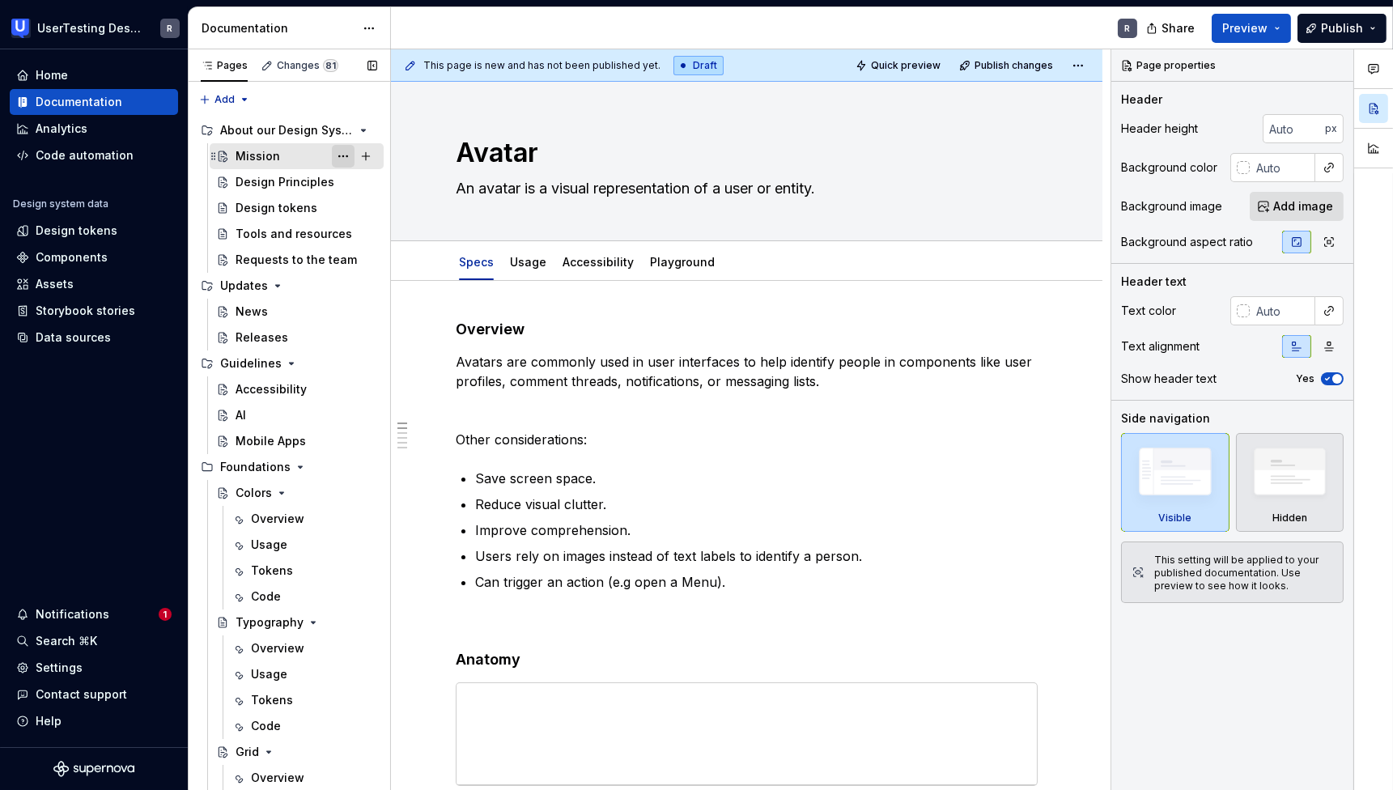
click at [337, 155] on button "Page tree" at bounding box center [343, 156] width 23 height 23
click at [337, 155] on div "Pages Changes 81 Add Accessibility guide for tree Page tree. Navigate the tree …" at bounding box center [289, 423] width 202 height 748
click at [365, 134] on button "Page tree" at bounding box center [365, 130] width 23 height 23
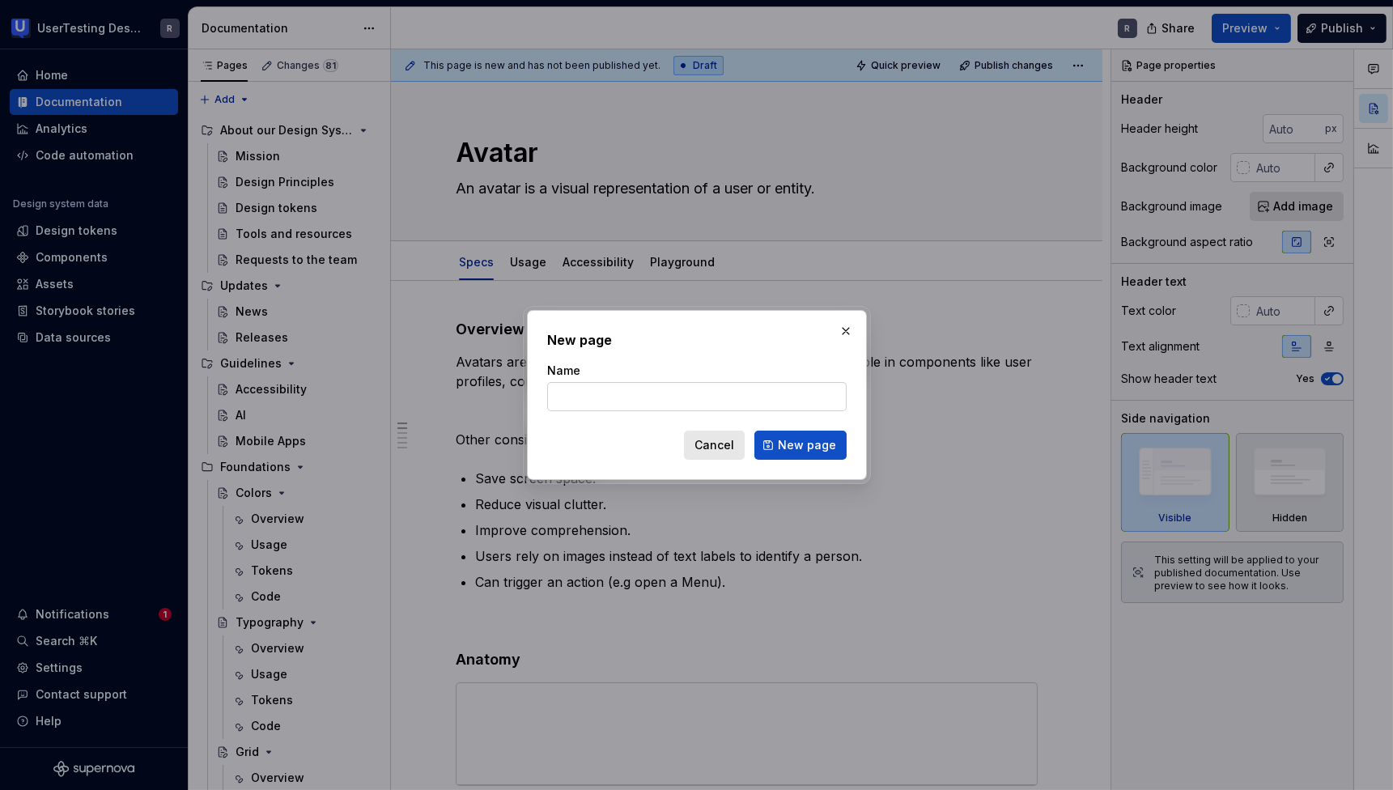
click at [716, 442] on span "Cancel" at bounding box center [714, 445] width 40 height 16
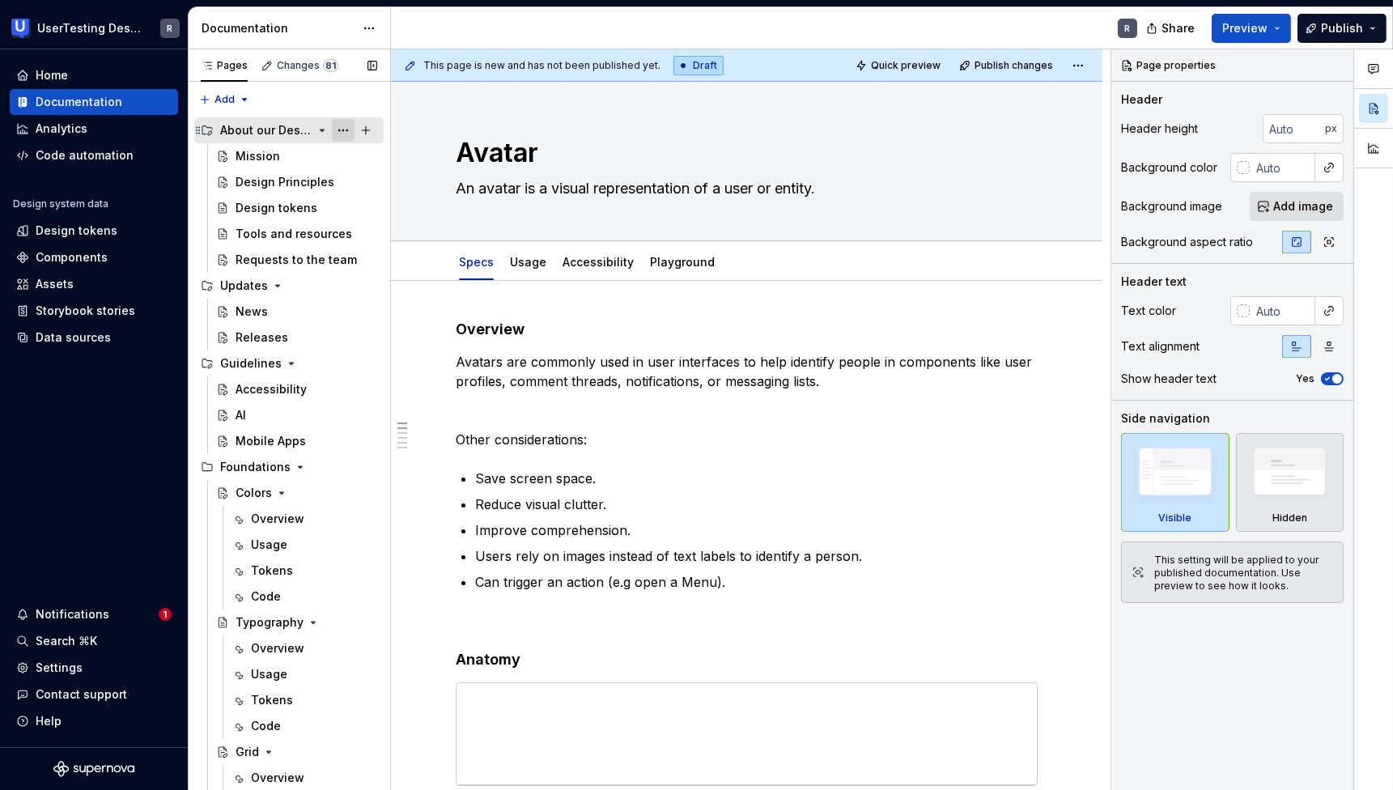
click at [338, 131] on button "Page tree" at bounding box center [343, 130] width 23 height 23
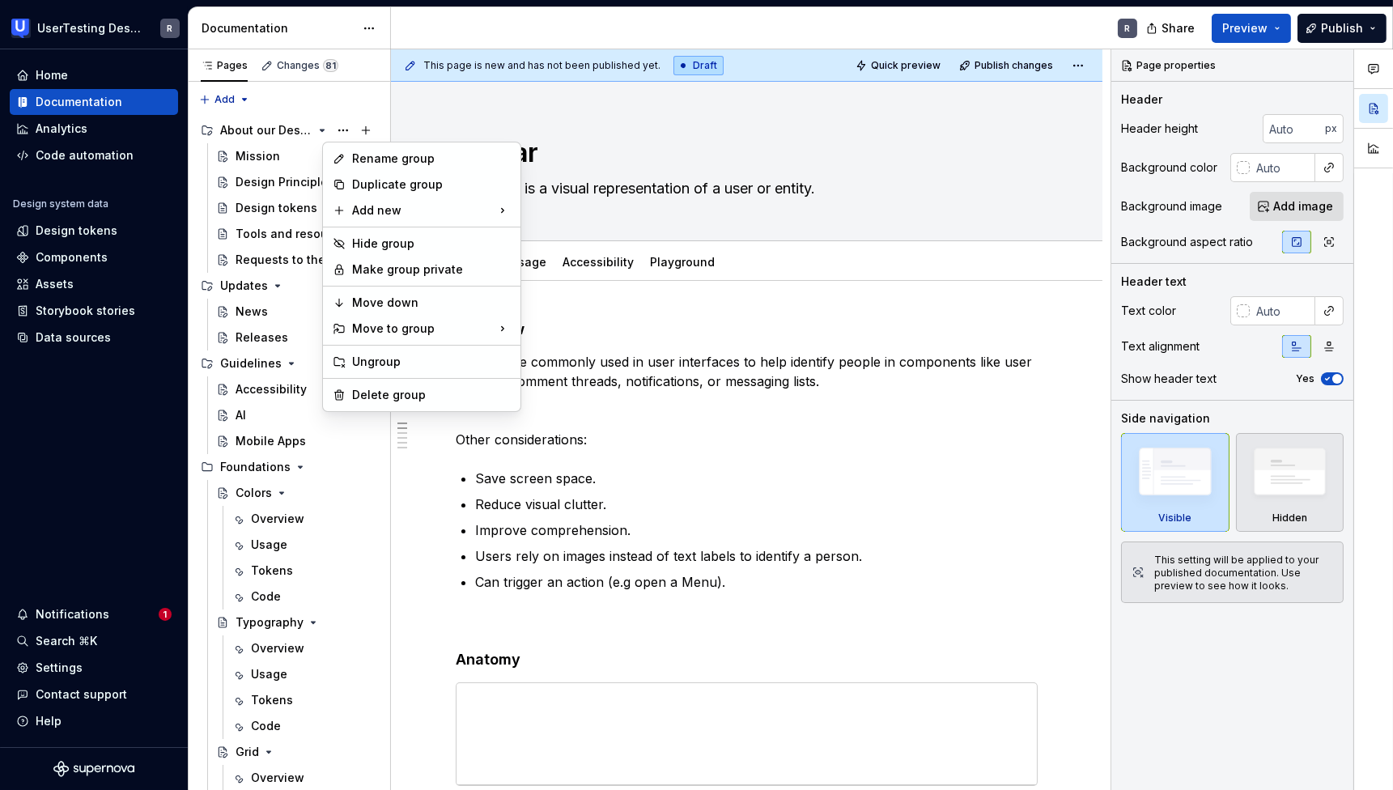
click at [364, 28] on html "UserTesting Design System R Home Documentation Analytics Code automation Design…" at bounding box center [696, 395] width 1393 height 790
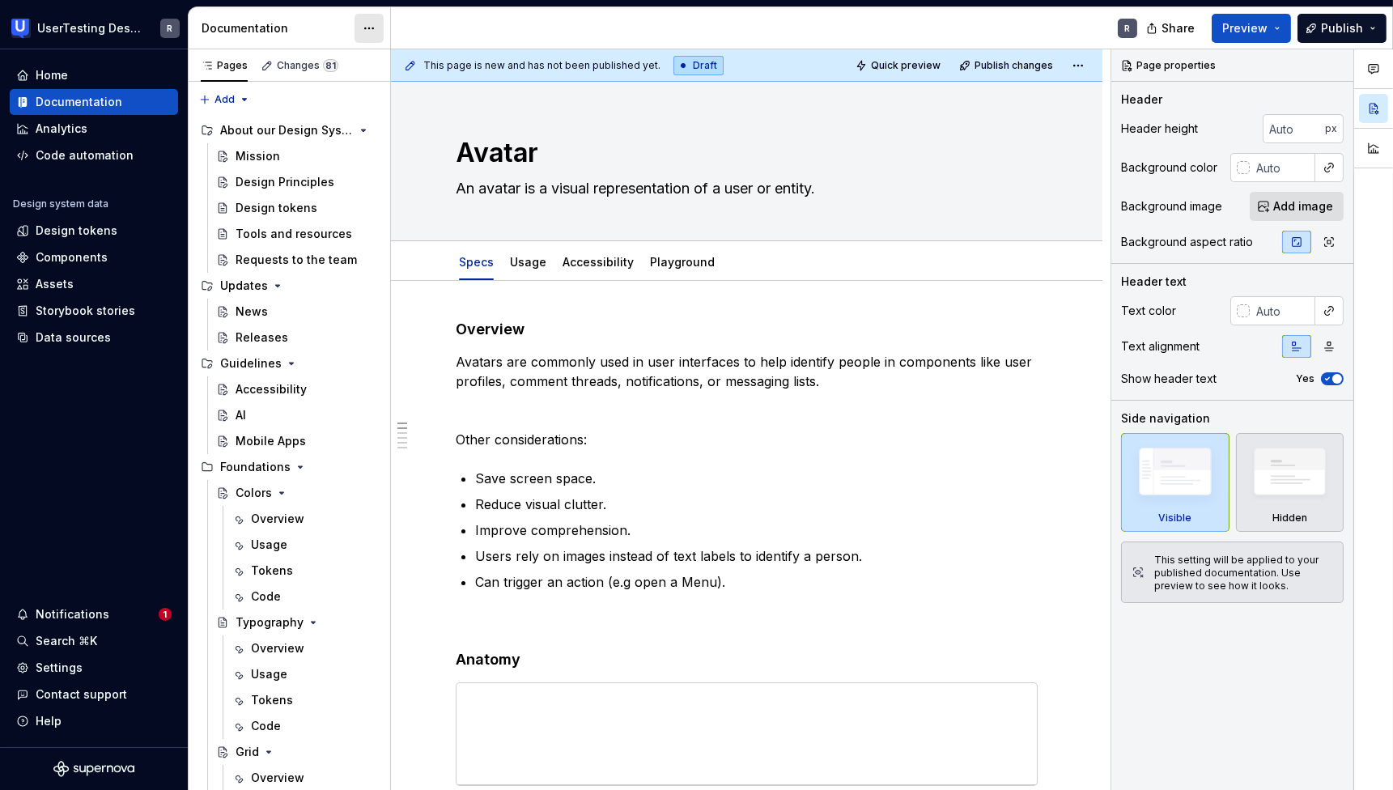
click at [370, 29] on html "UserTesting Design System R Home Documentation Analytics Code automation Design…" at bounding box center [696, 395] width 1393 height 790
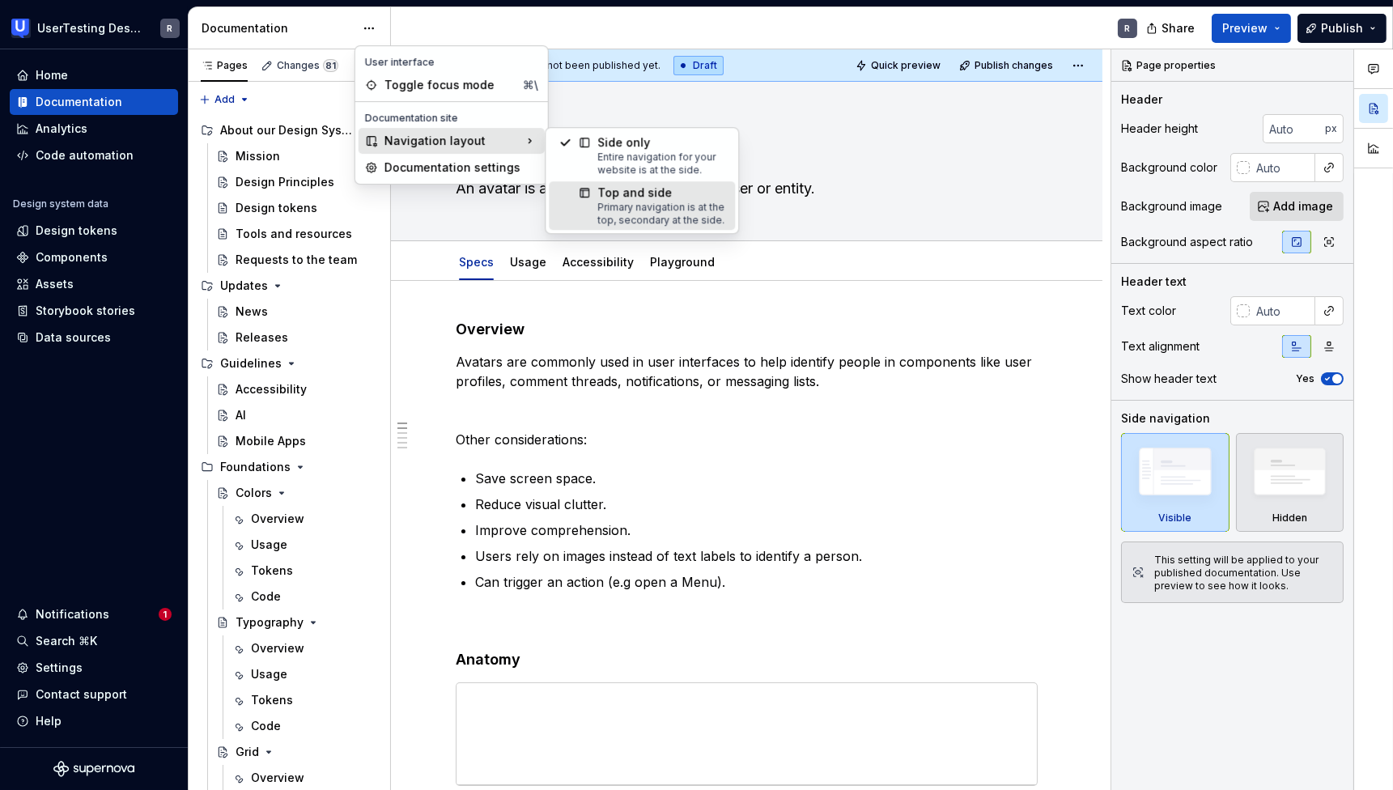
click at [642, 188] on div "Top and side" at bounding box center [661, 193] width 128 height 16
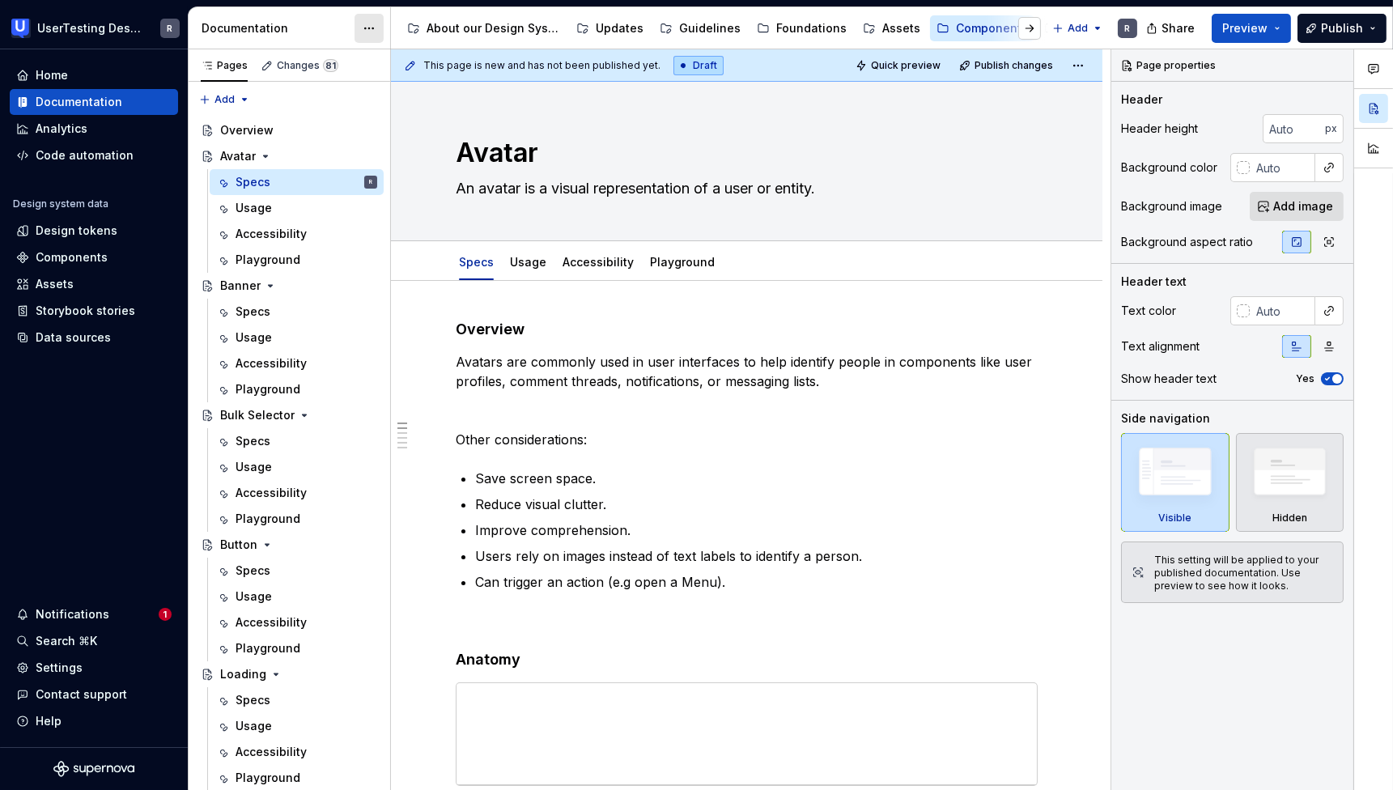
click at [367, 21] on html "UserTesting Design System R Home Documentation Analytics Code automation Design…" at bounding box center [696, 395] width 1393 height 790
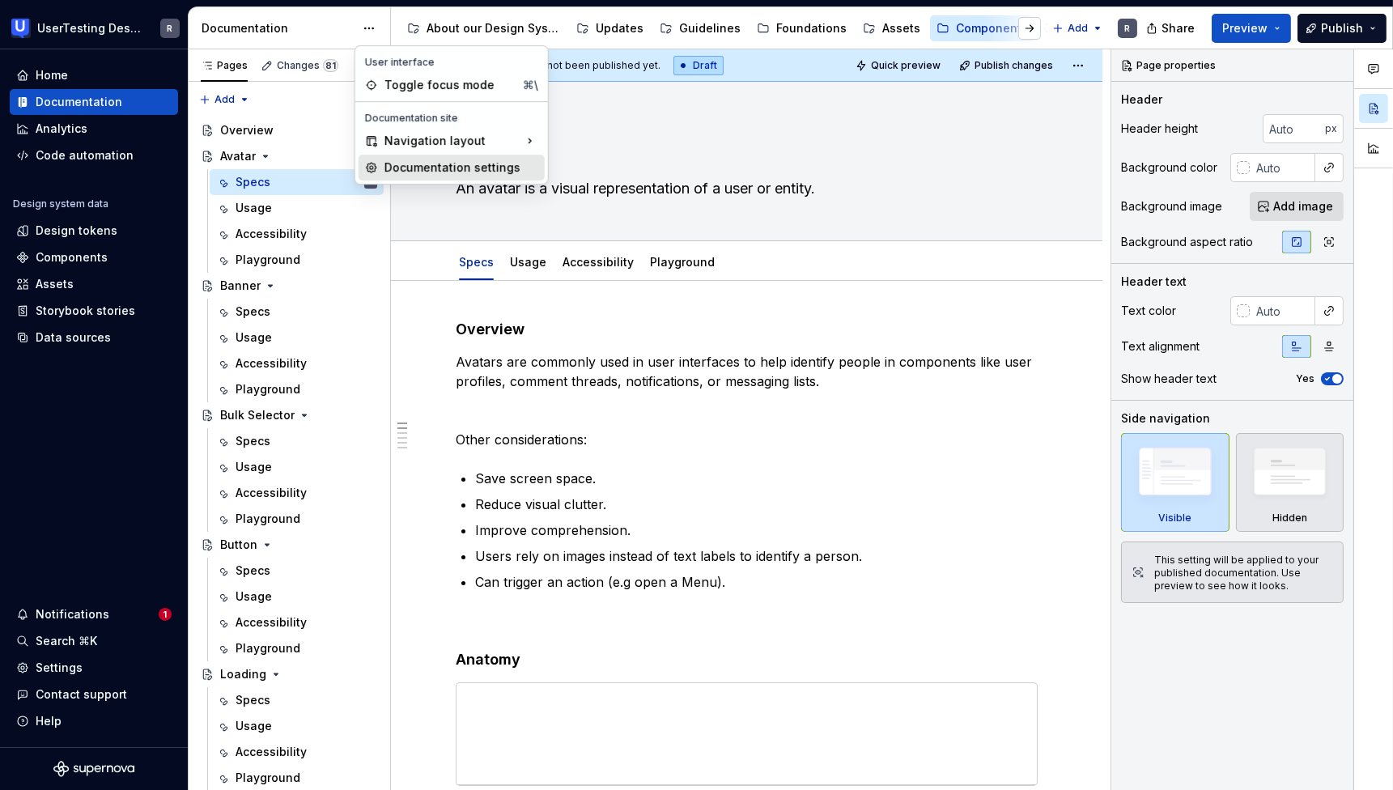
click at [475, 162] on div "Documentation settings" at bounding box center [461, 167] width 154 height 16
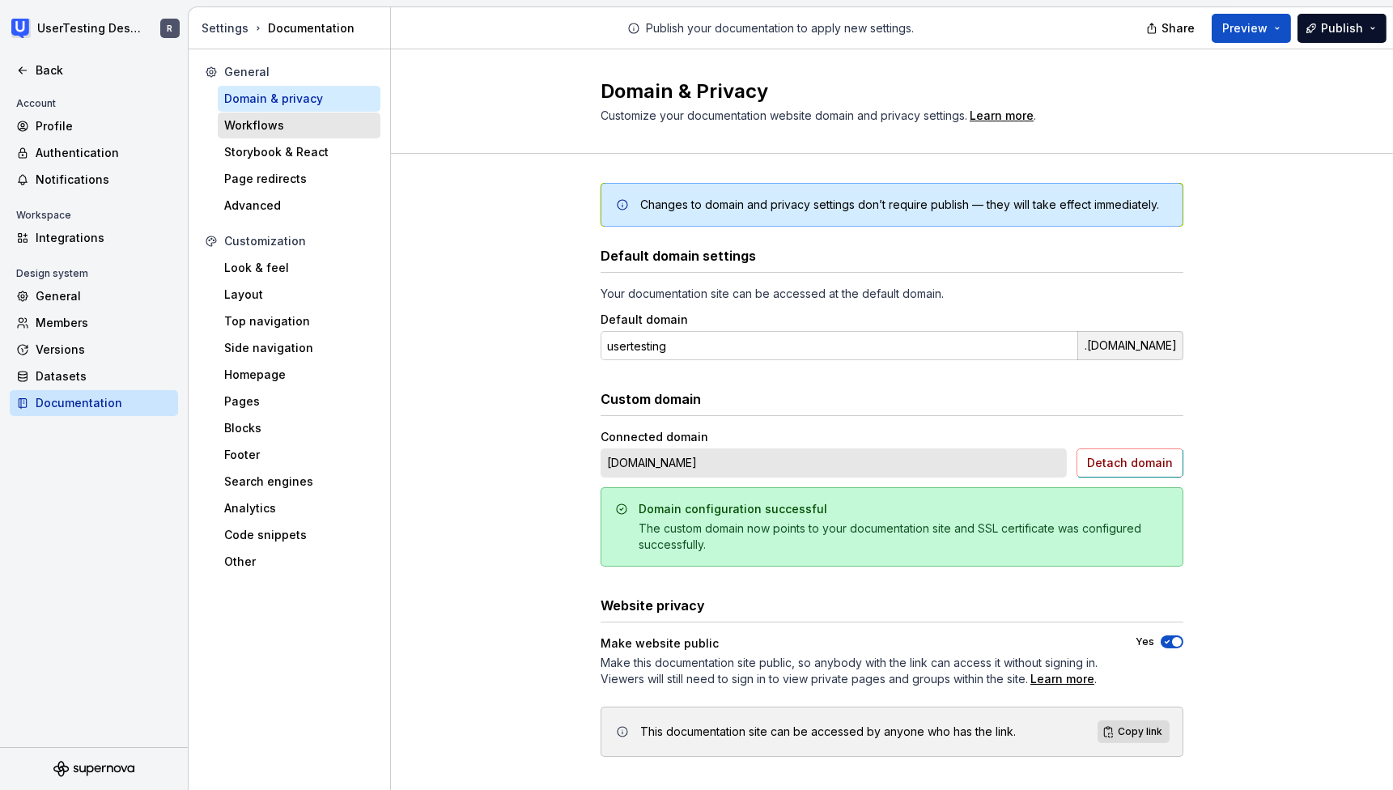
click at [265, 131] on div "Workflows" at bounding box center [299, 125] width 150 height 16
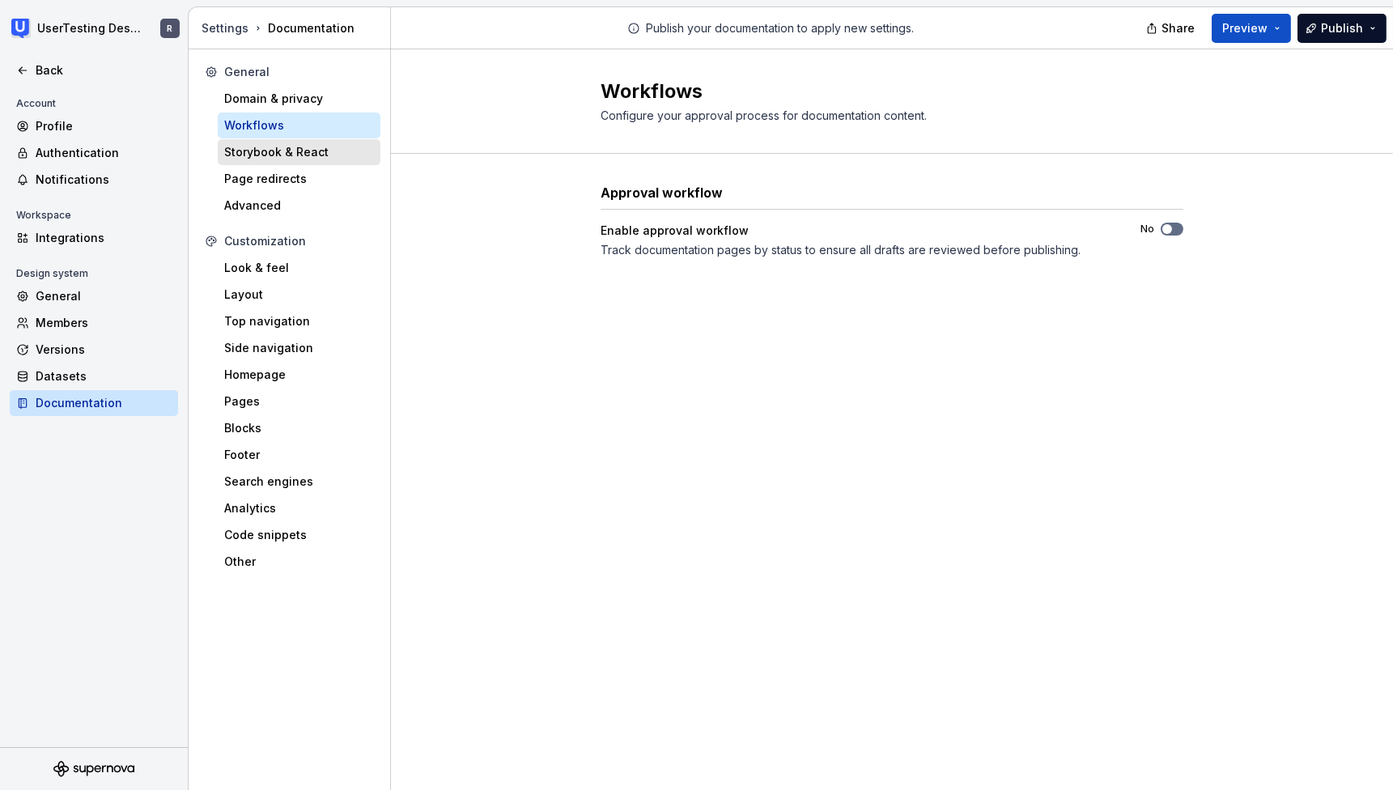
click at [281, 144] on div "Storybook & React" at bounding box center [299, 152] width 150 height 16
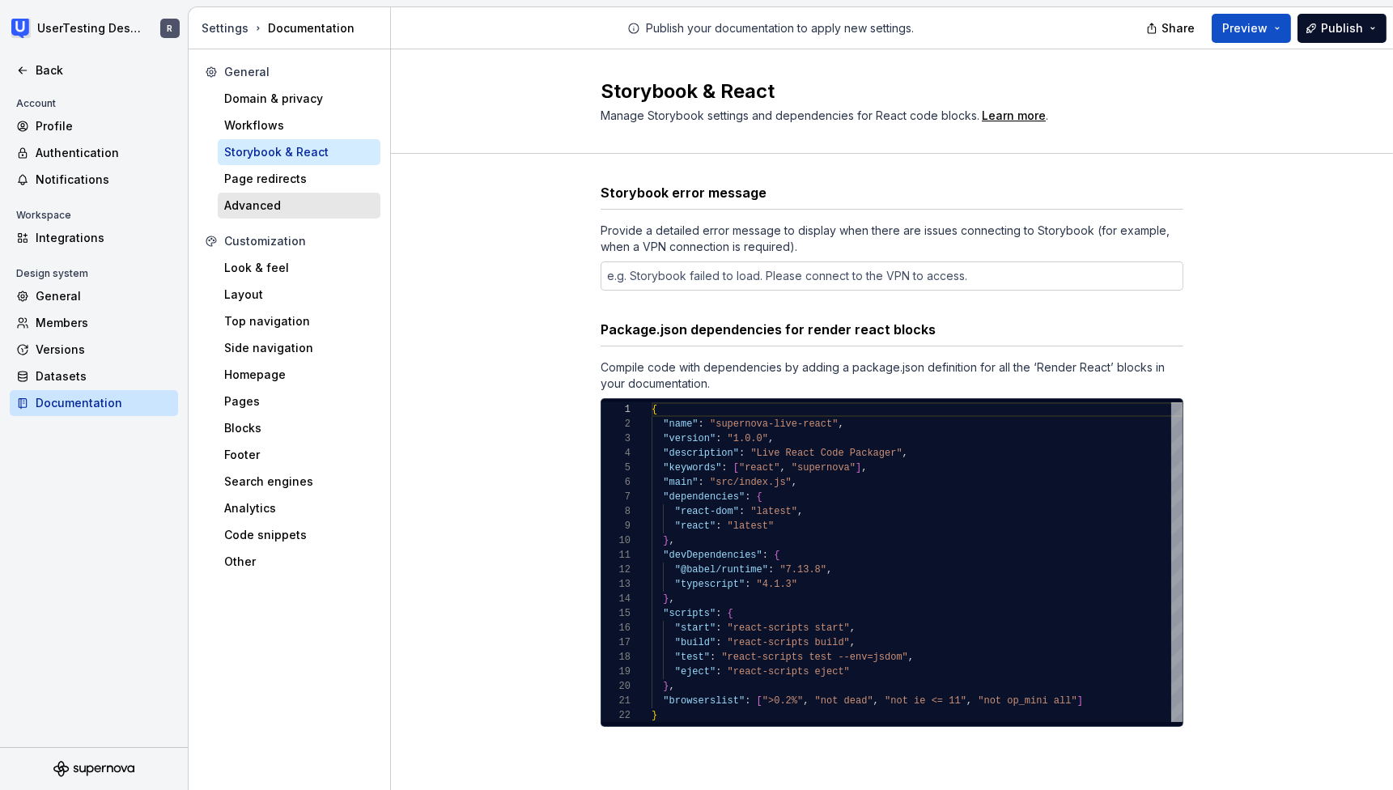
click at [270, 209] on div "Advanced" at bounding box center [299, 205] width 150 height 16
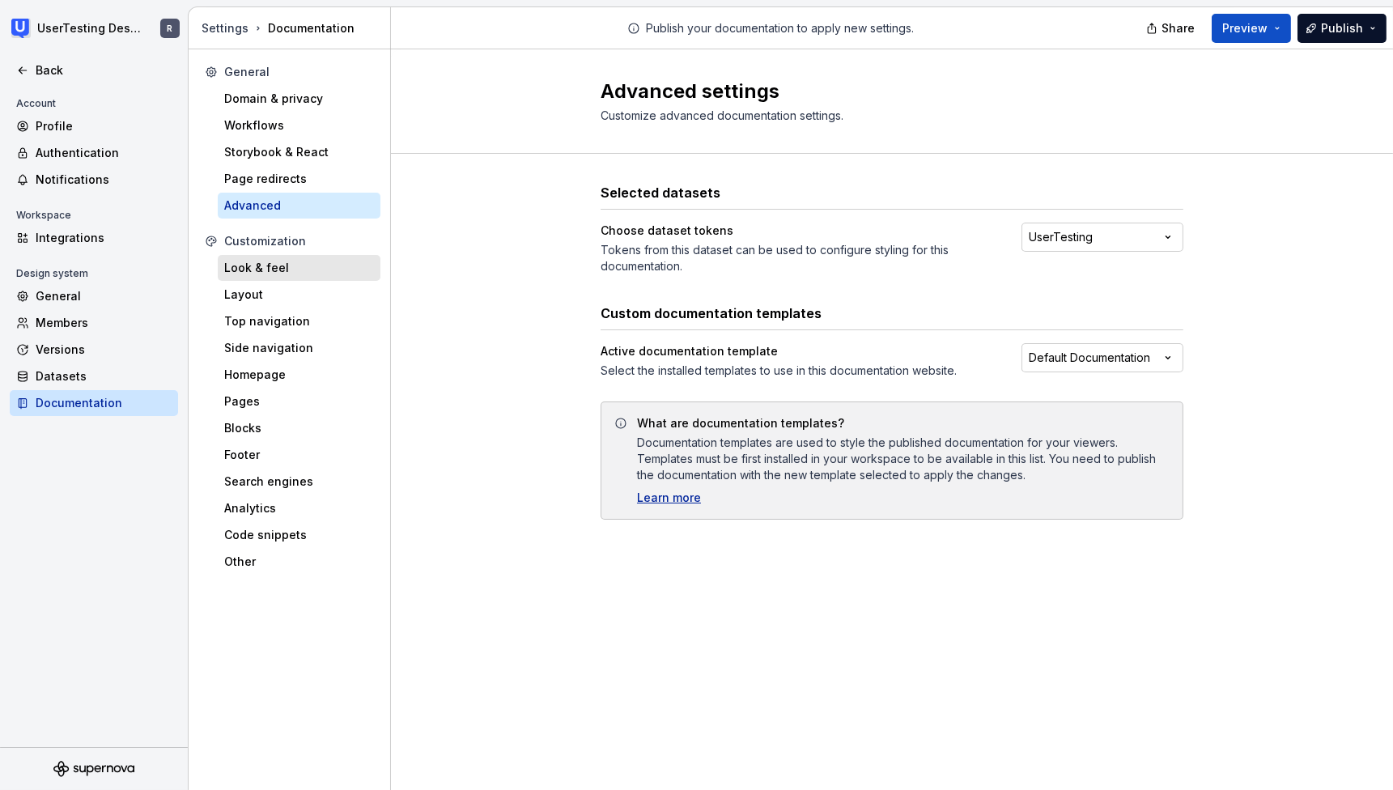
click at [308, 256] on div "Look & feel" at bounding box center [299, 268] width 163 height 26
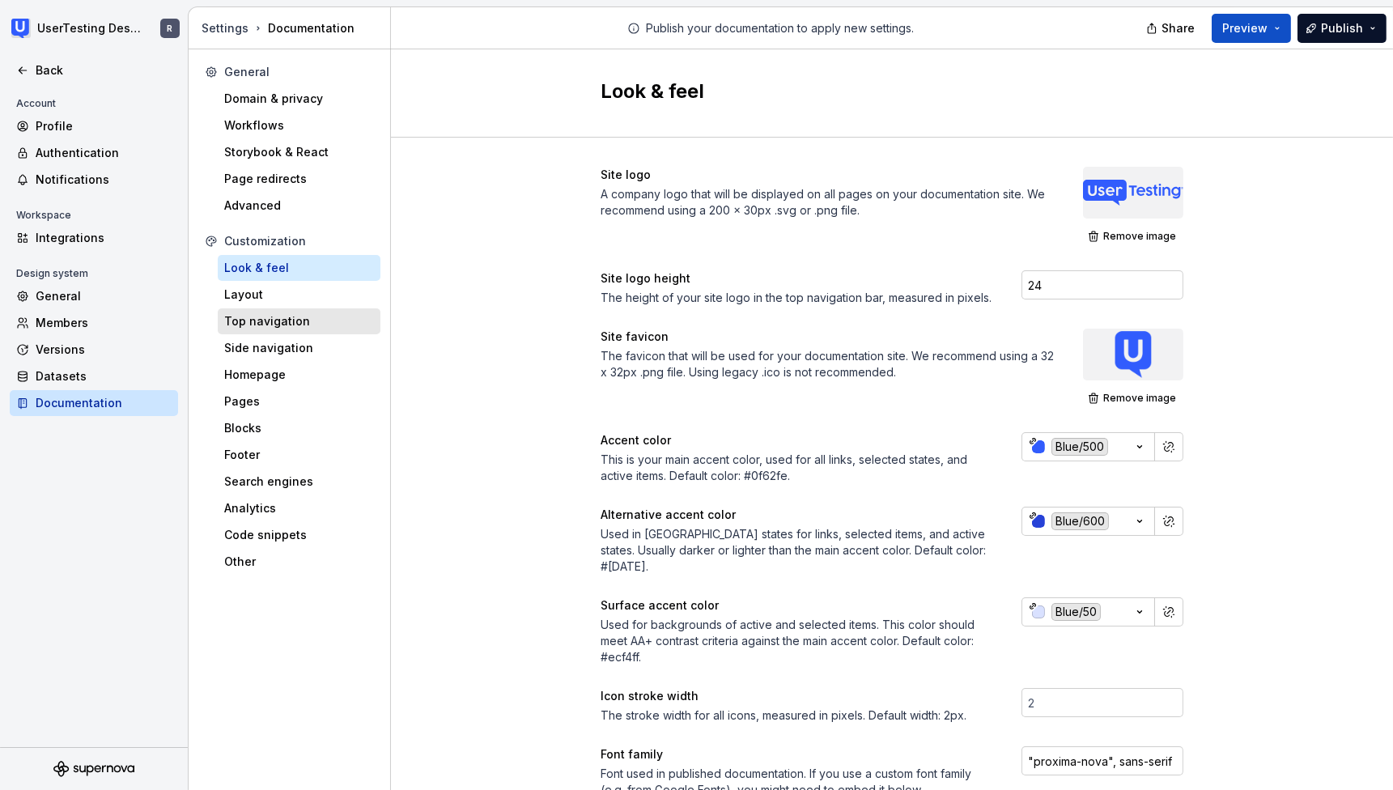
click at [305, 324] on div "Top navigation" at bounding box center [299, 321] width 150 height 16
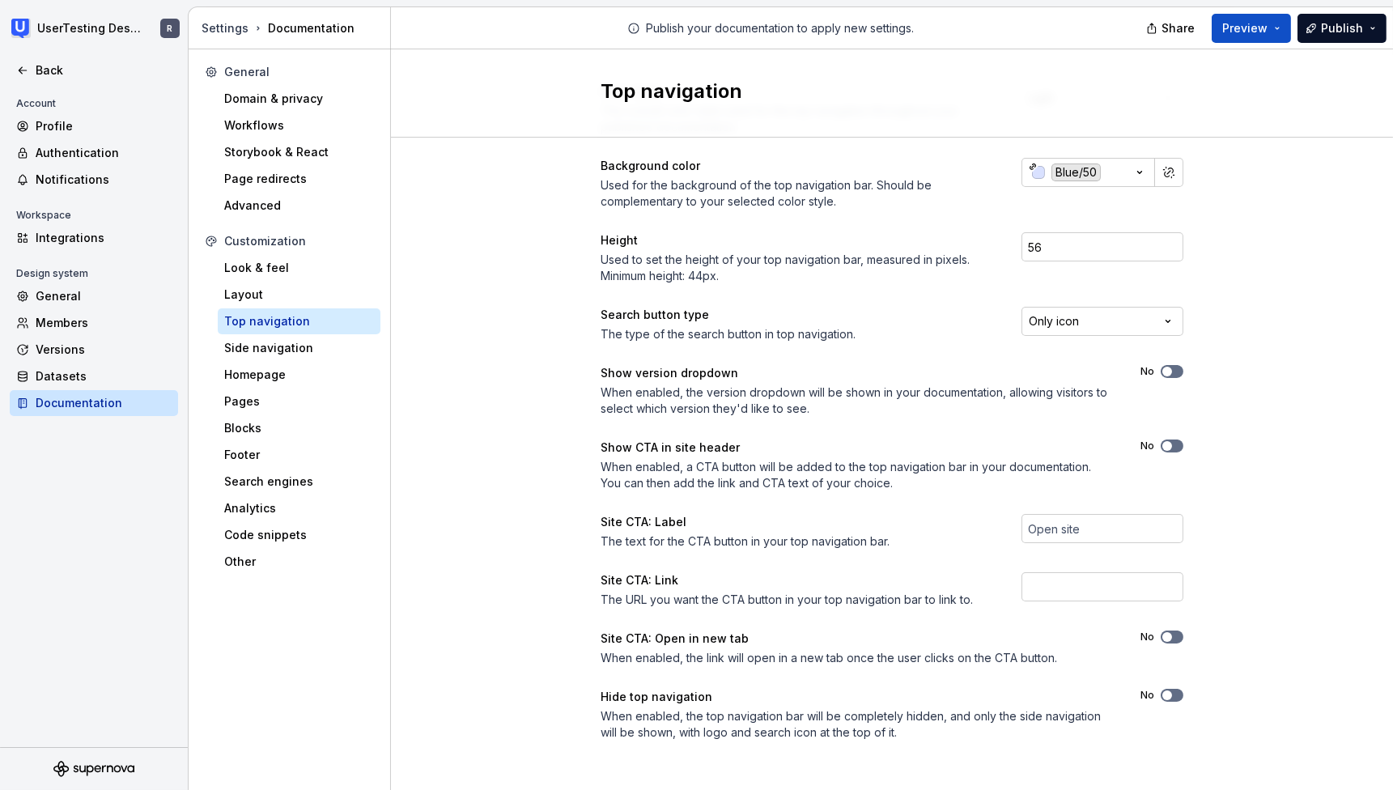
scroll to position [87, 0]
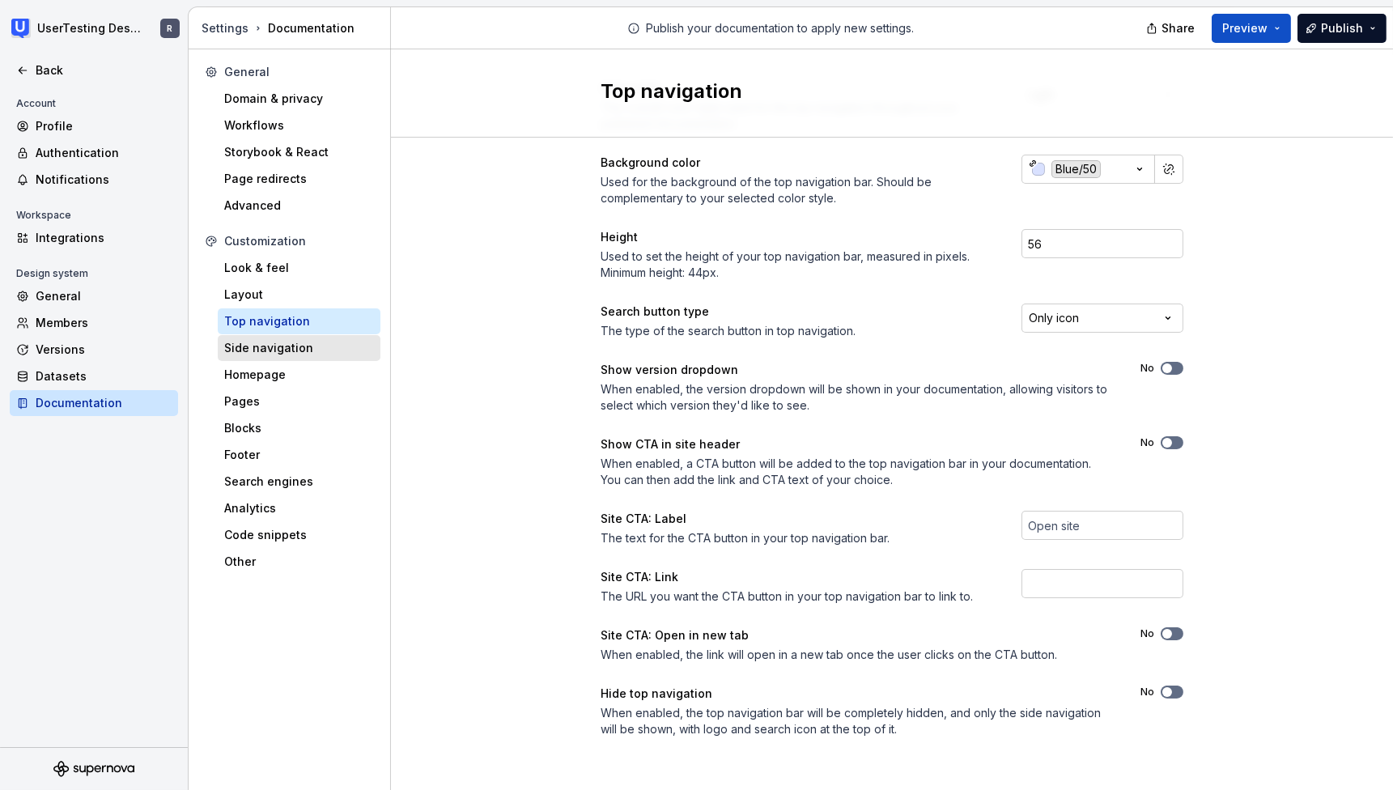
click at [290, 350] on div "Side navigation" at bounding box center [299, 348] width 150 height 16
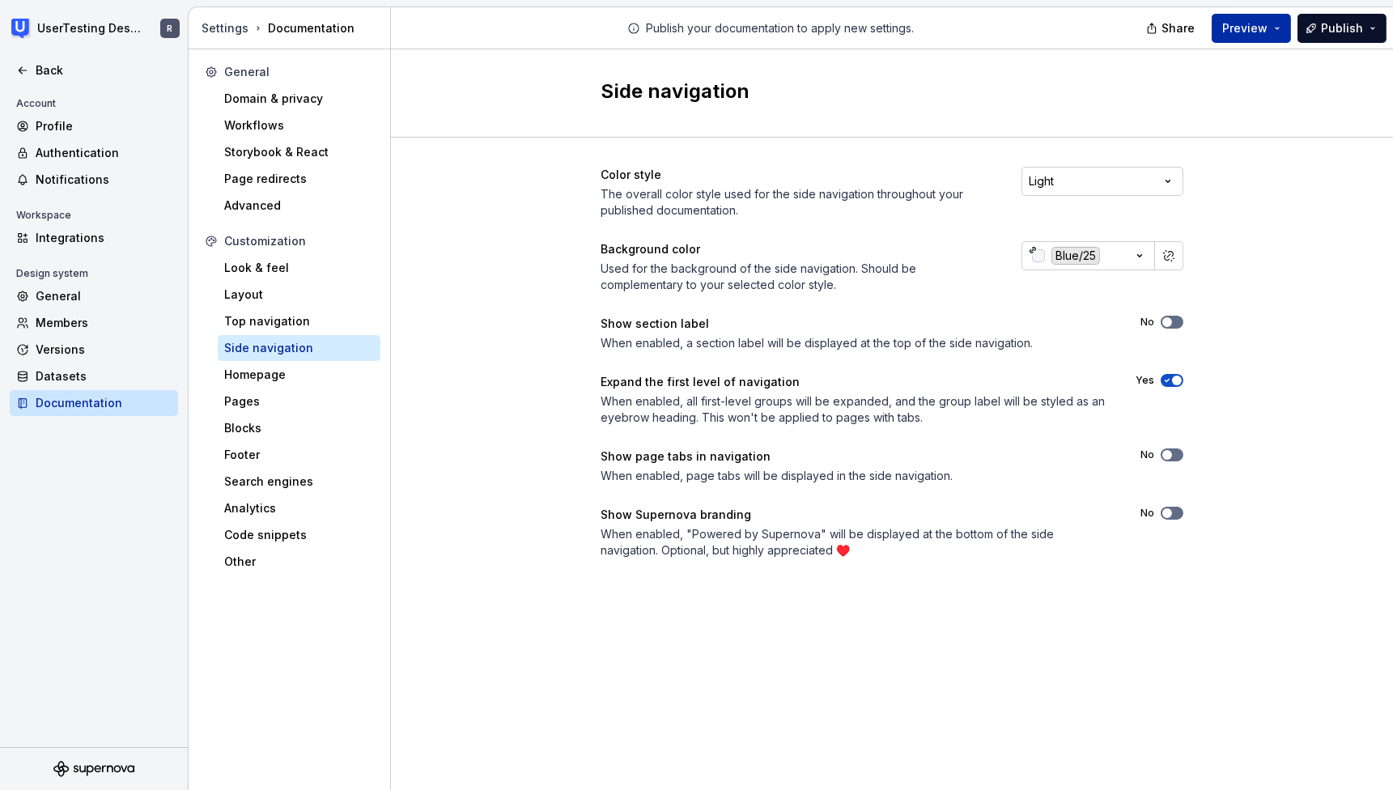
click at [1270, 27] on button "Preview" at bounding box center [1250, 28] width 79 height 29
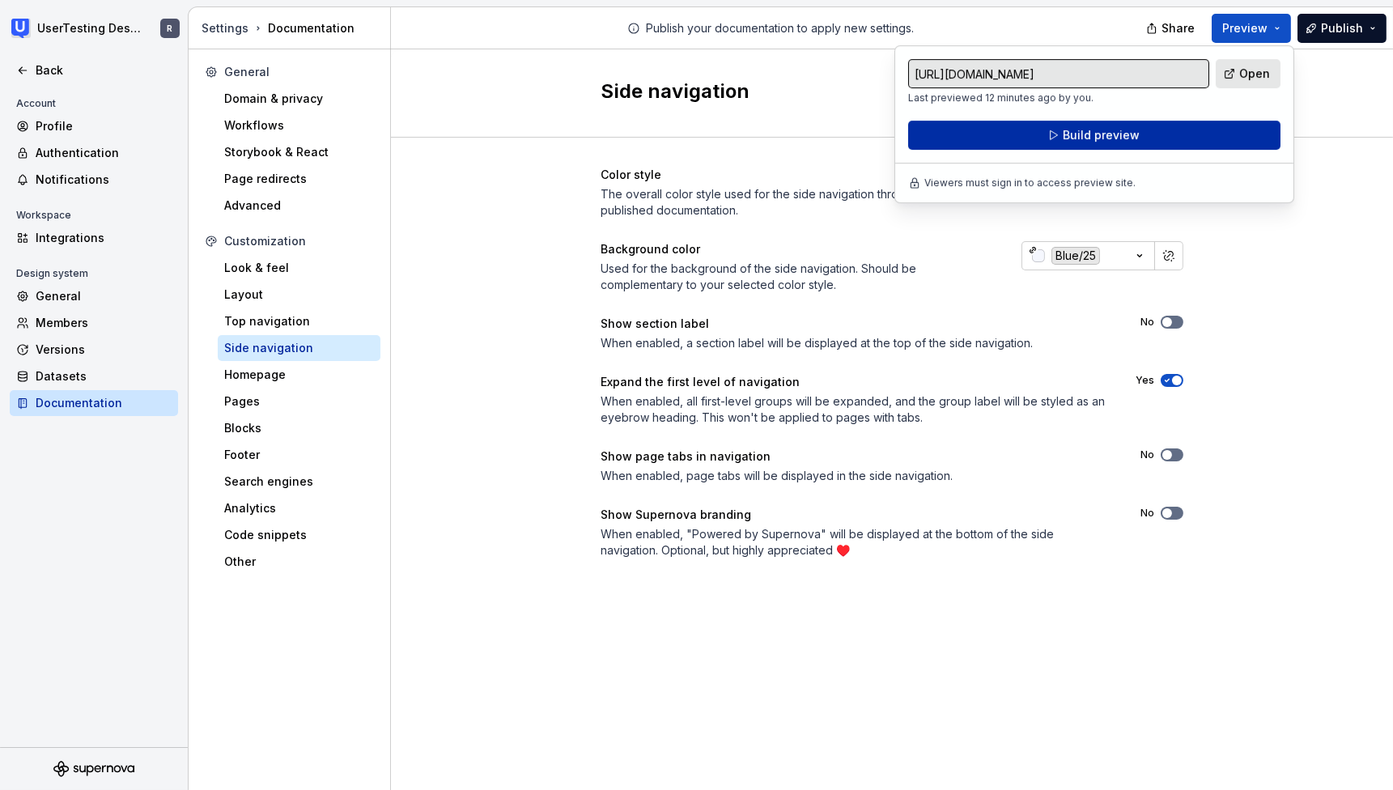
click at [1194, 140] on button "Build preview" at bounding box center [1094, 135] width 372 height 29
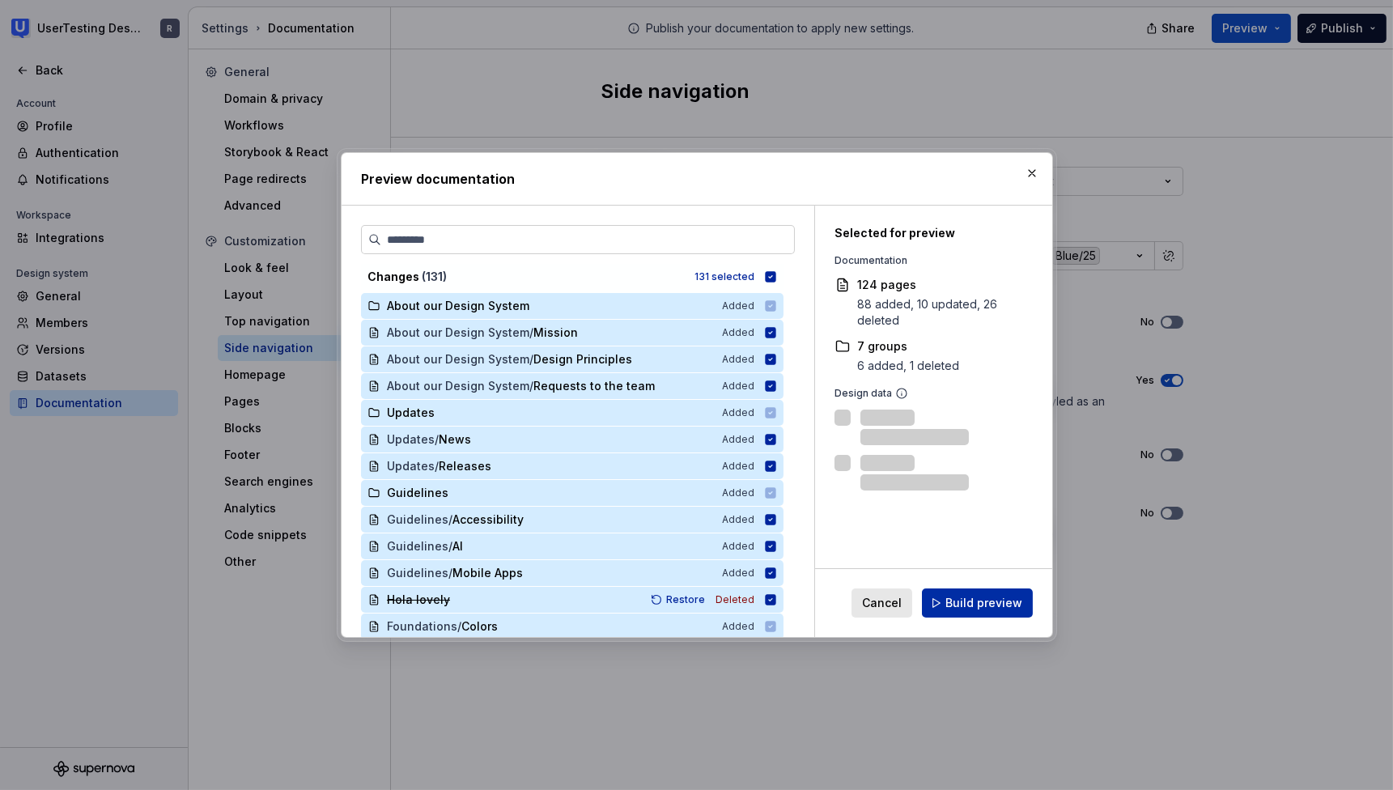
click at [957, 598] on span "Build preview" at bounding box center [983, 603] width 77 height 16
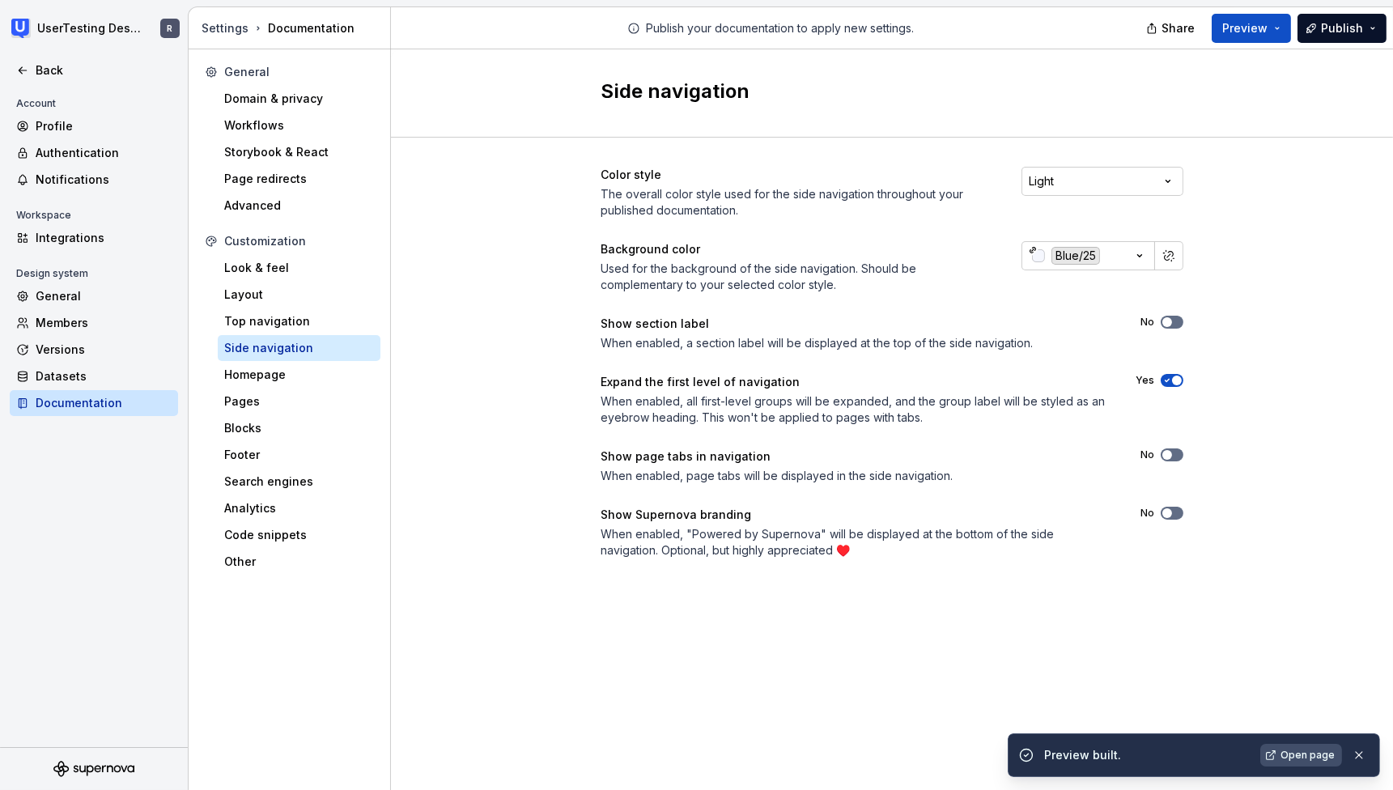
click at [1296, 753] on span "Open page" at bounding box center [1307, 755] width 54 height 13
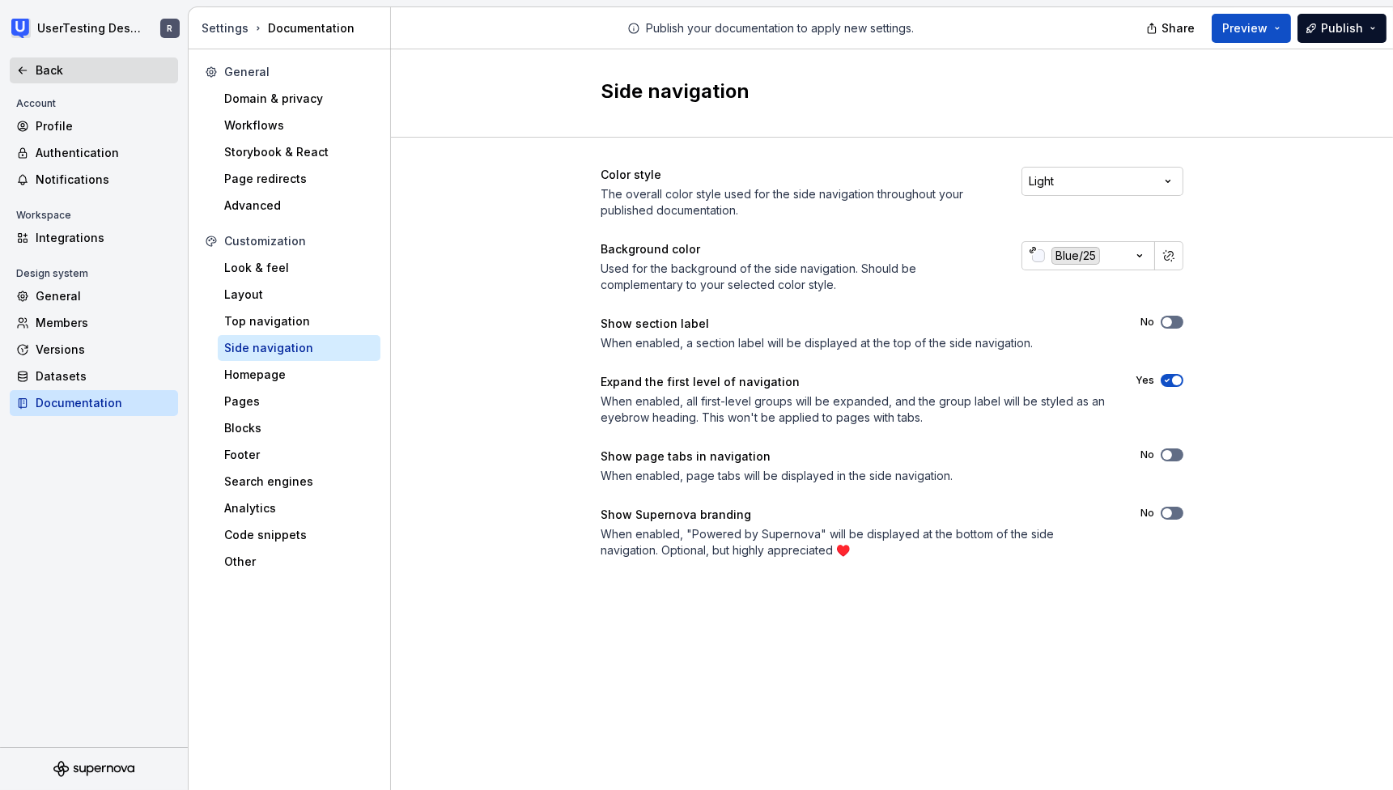
click at [49, 73] on div "Back" at bounding box center [104, 70] width 136 height 16
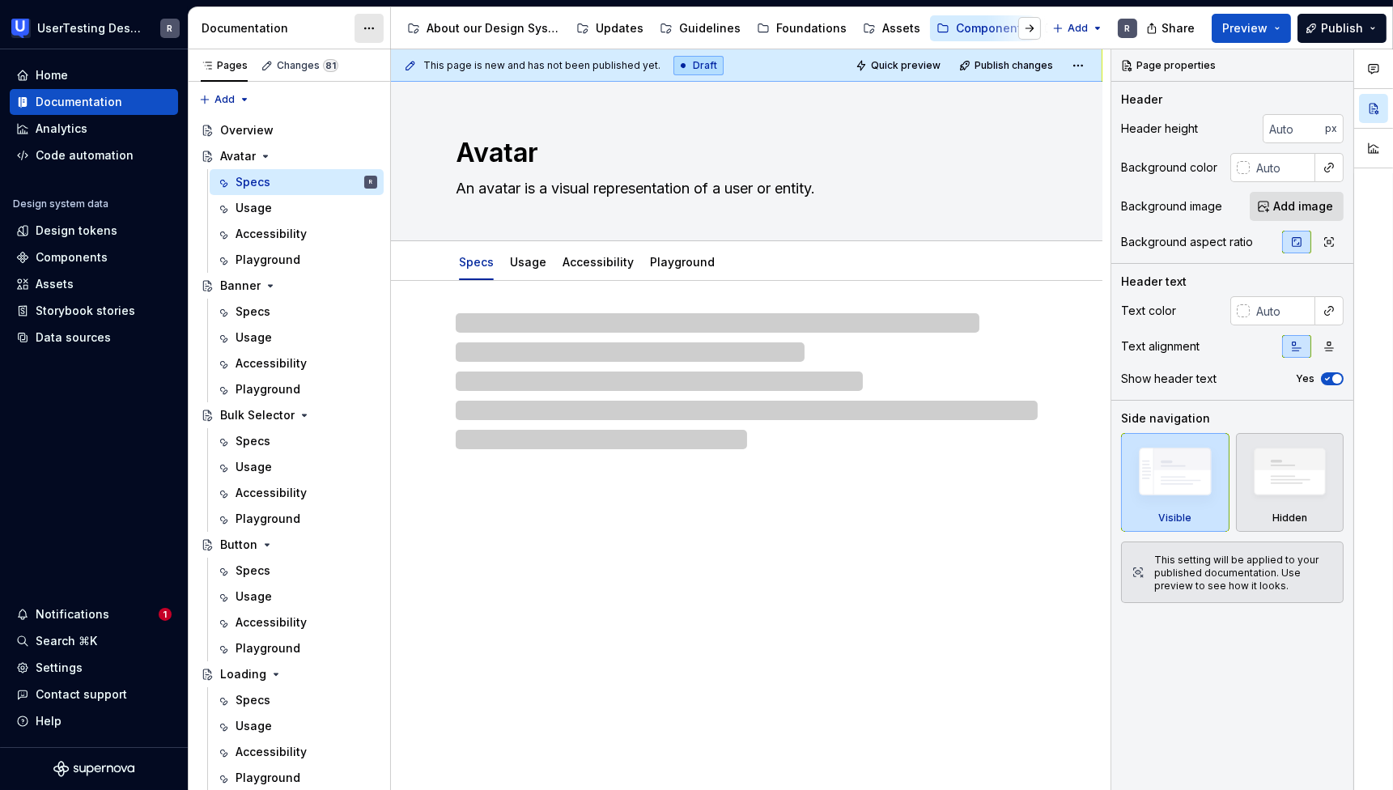
click at [368, 21] on html "UserTesting Design System R Home Documentation Analytics Code automation Design…" at bounding box center [696, 395] width 1393 height 790
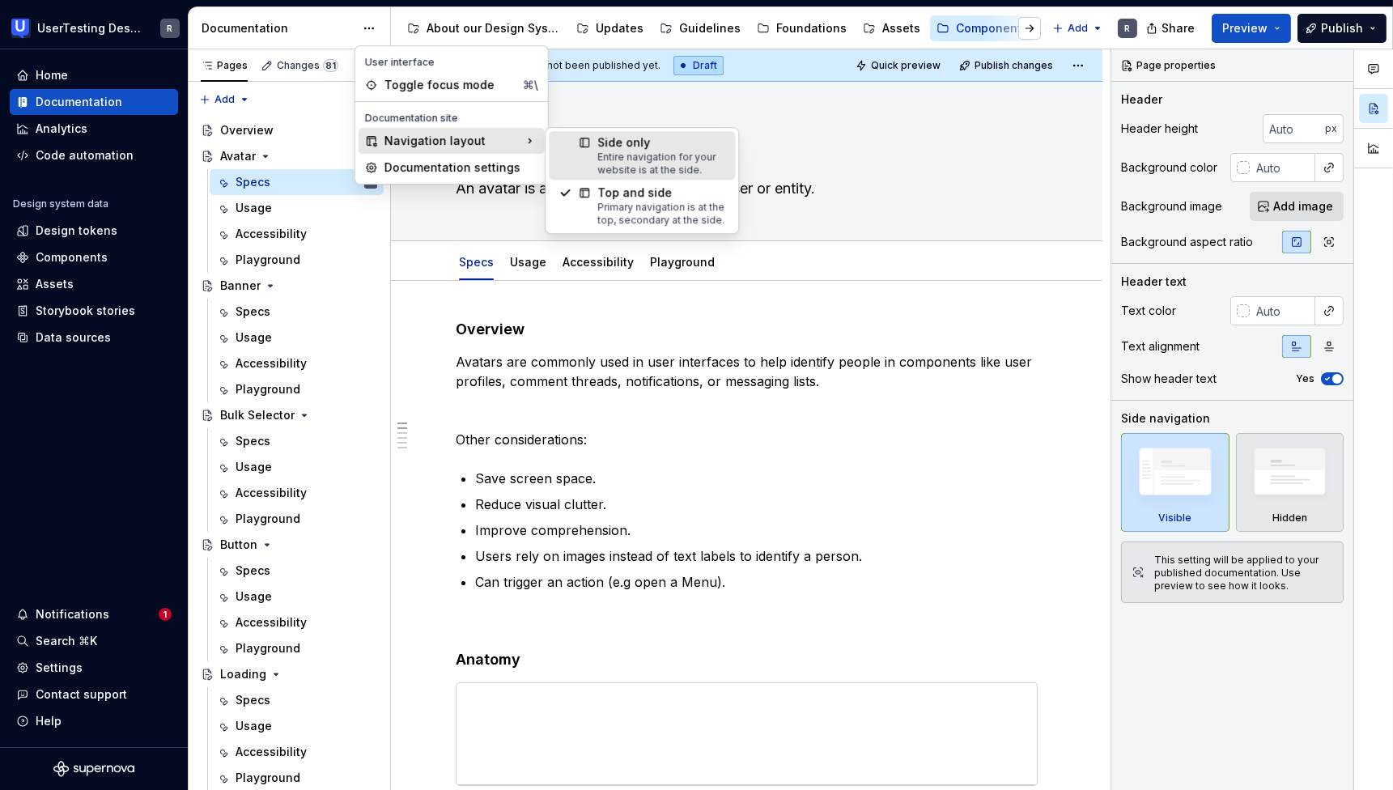
click at [606, 148] on div "Side only" at bounding box center [661, 142] width 128 height 16
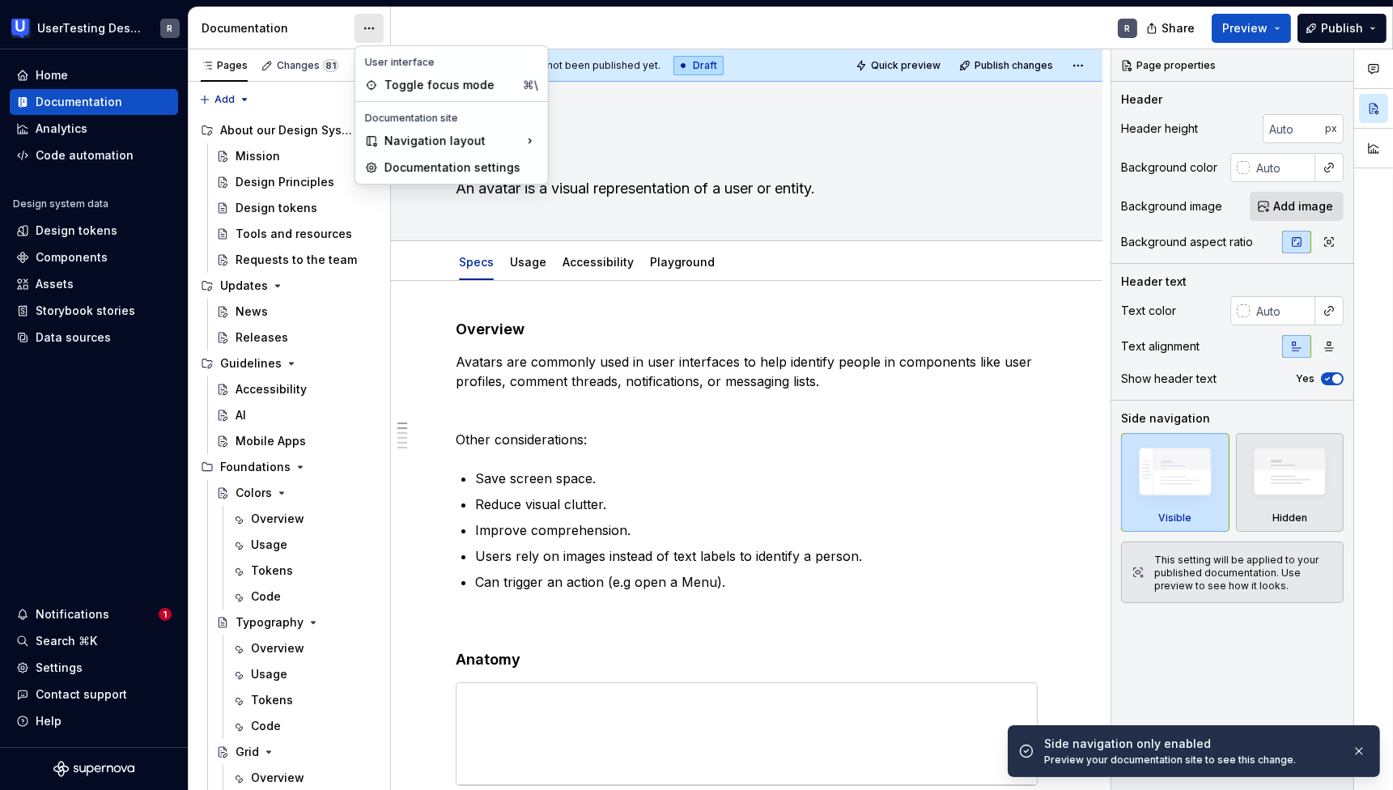
click at [371, 28] on html "UserTesting Design System R Home Documentation Analytics Code automation Design…" at bounding box center [696, 395] width 1393 height 790
click at [421, 167] on div "Documentation settings" at bounding box center [461, 167] width 154 height 16
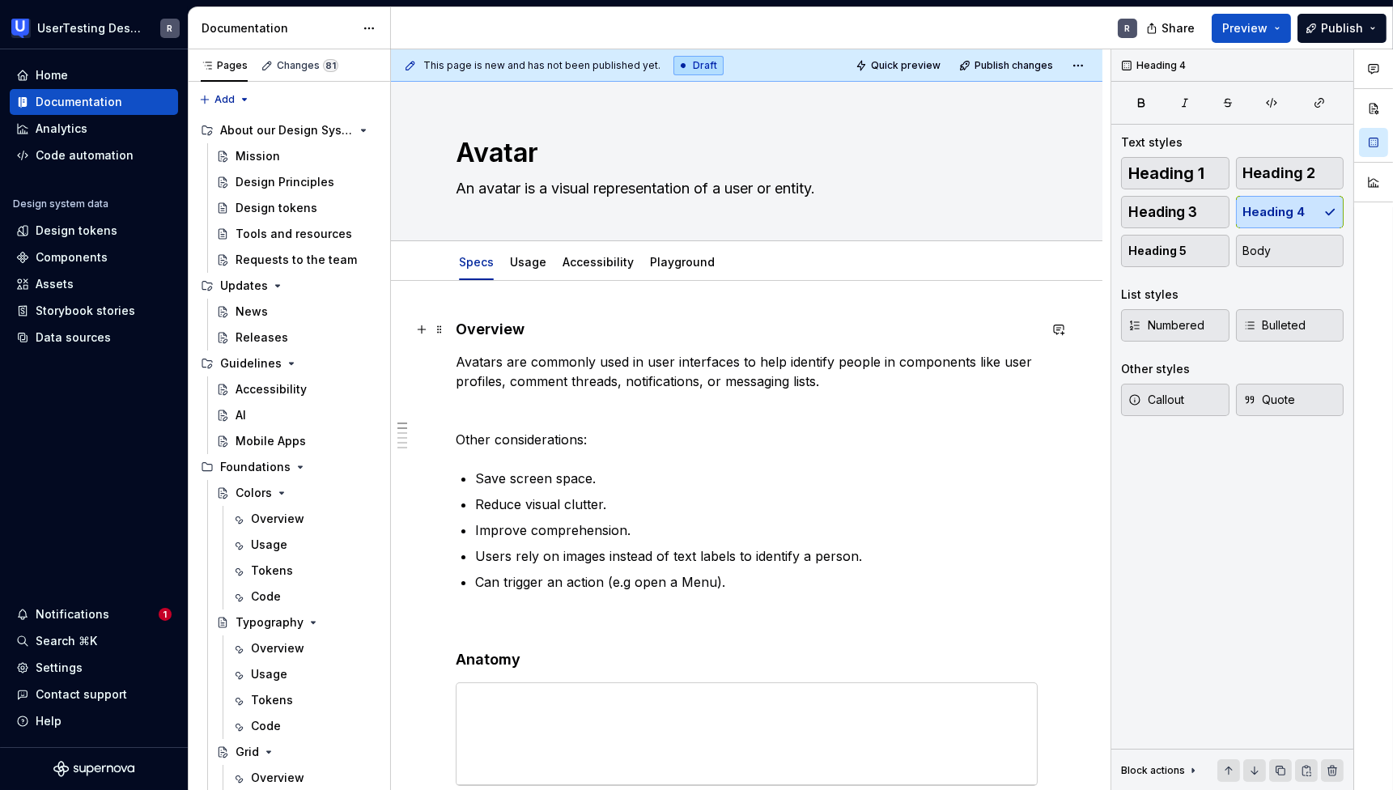
click at [500, 330] on h4 "Overview" at bounding box center [747, 329] width 582 height 19
click at [1383, 107] on button "button" at bounding box center [1373, 108] width 29 height 29
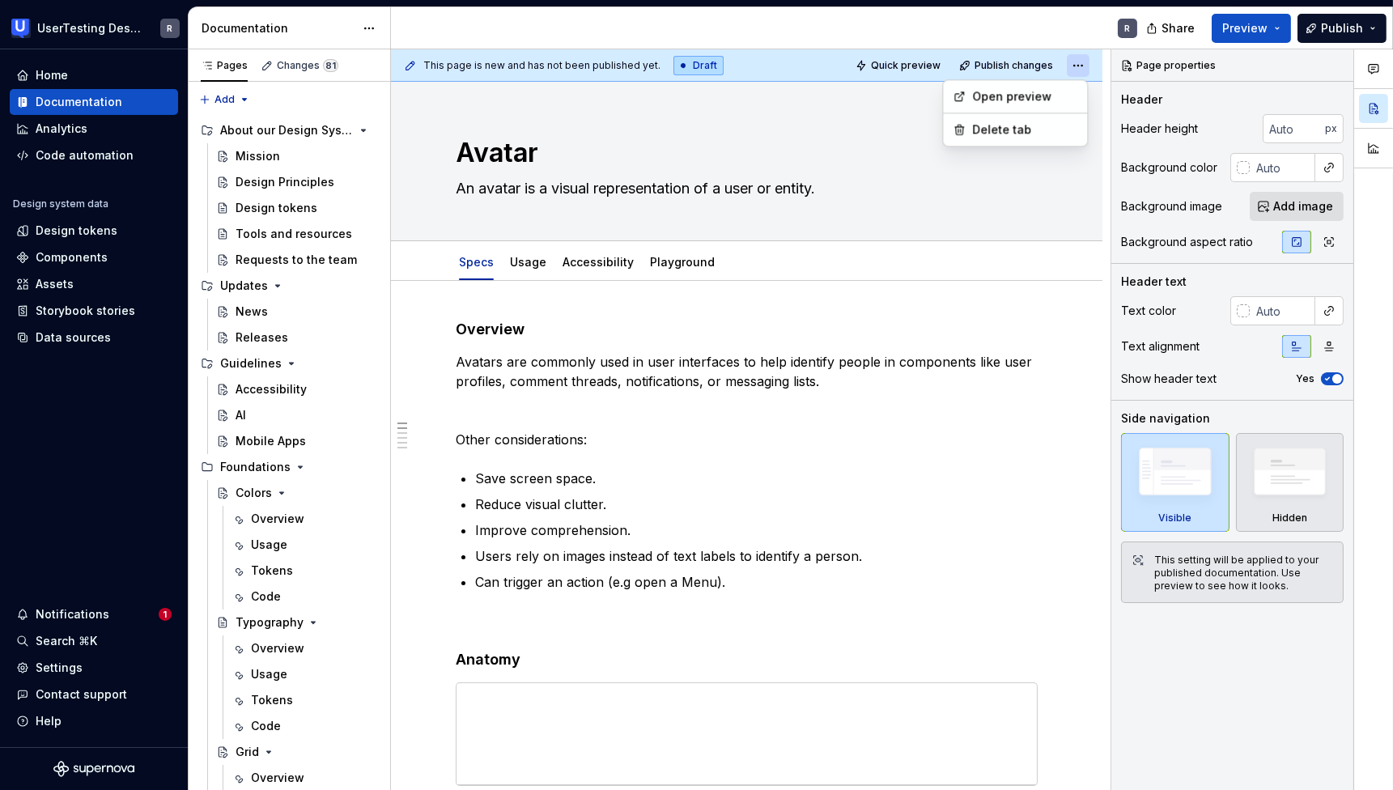
click at [1081, 66] on html "UserTesting Design System R Home Documentation Analytics Code automation Design…" at bounding box center [696, 395] width 1393 height 790
click at [922, 181] on textarea "An avatar is a visual representation of a user or entity." at bounding box center [743, 189] width 582 height 26
click at [756, 159] on textarea "Avatar" at bounding box center [743, 153] width 582 height 39
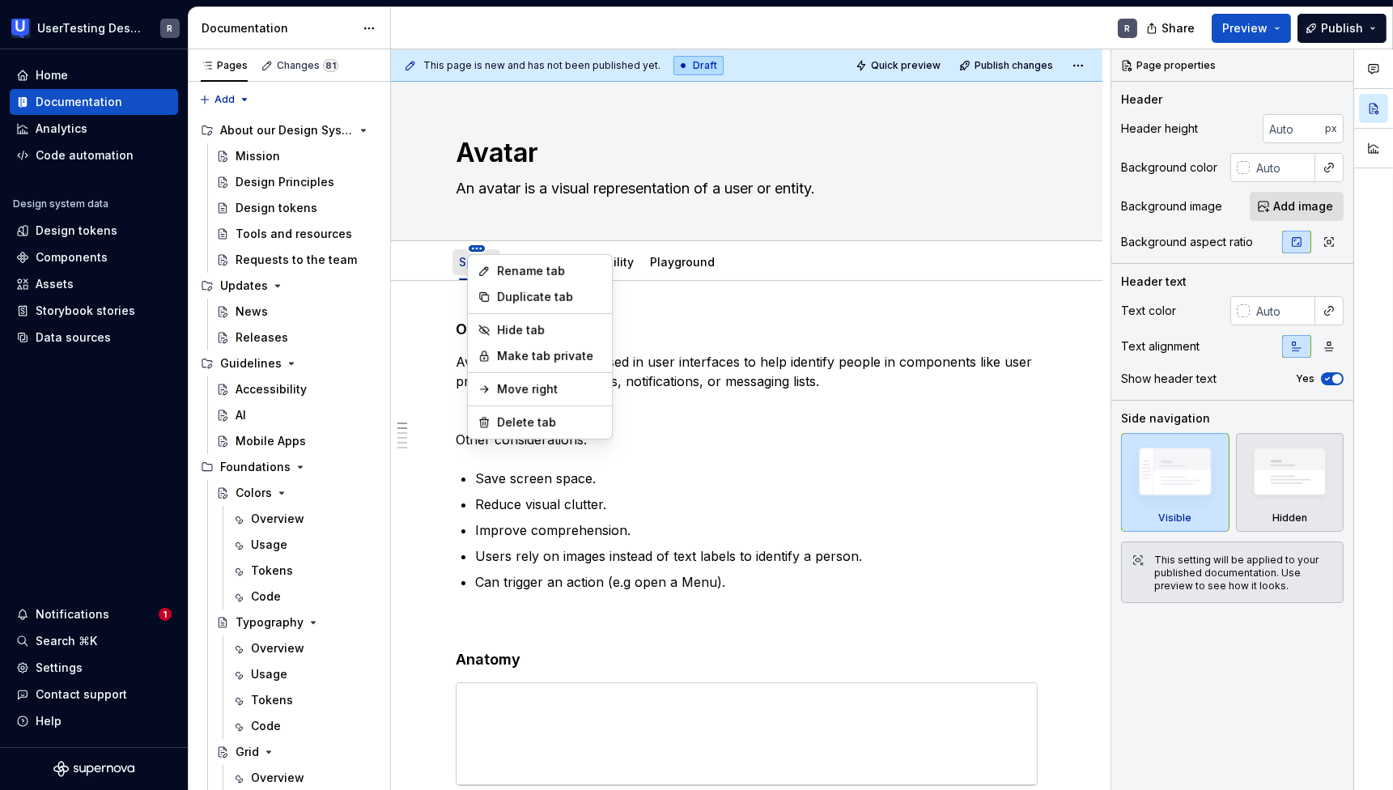
click at [475, 247] on html "UserTesting Design System R Home Documentation Analytics Code automation Design…" at bounding box center [696, 395] width 1393 height 790
click at [971, 296] on html "UserTesting Design System R Home Documentation Analytics Code automation Design…" at bounding box center [696, 395] width 1393 height 790
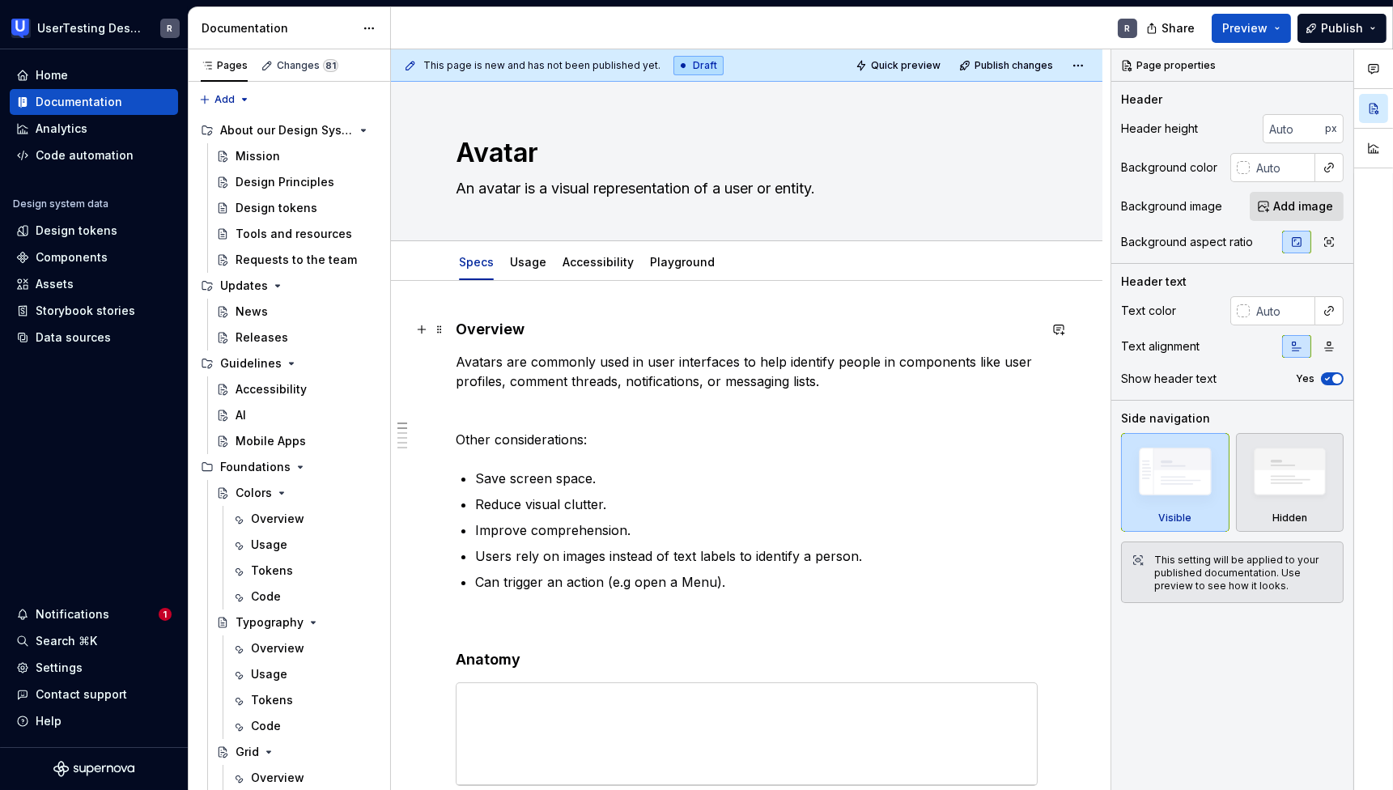
click at [480, 327] on h4 "Overview" at bounding box center [747, 329] width 582 height 19
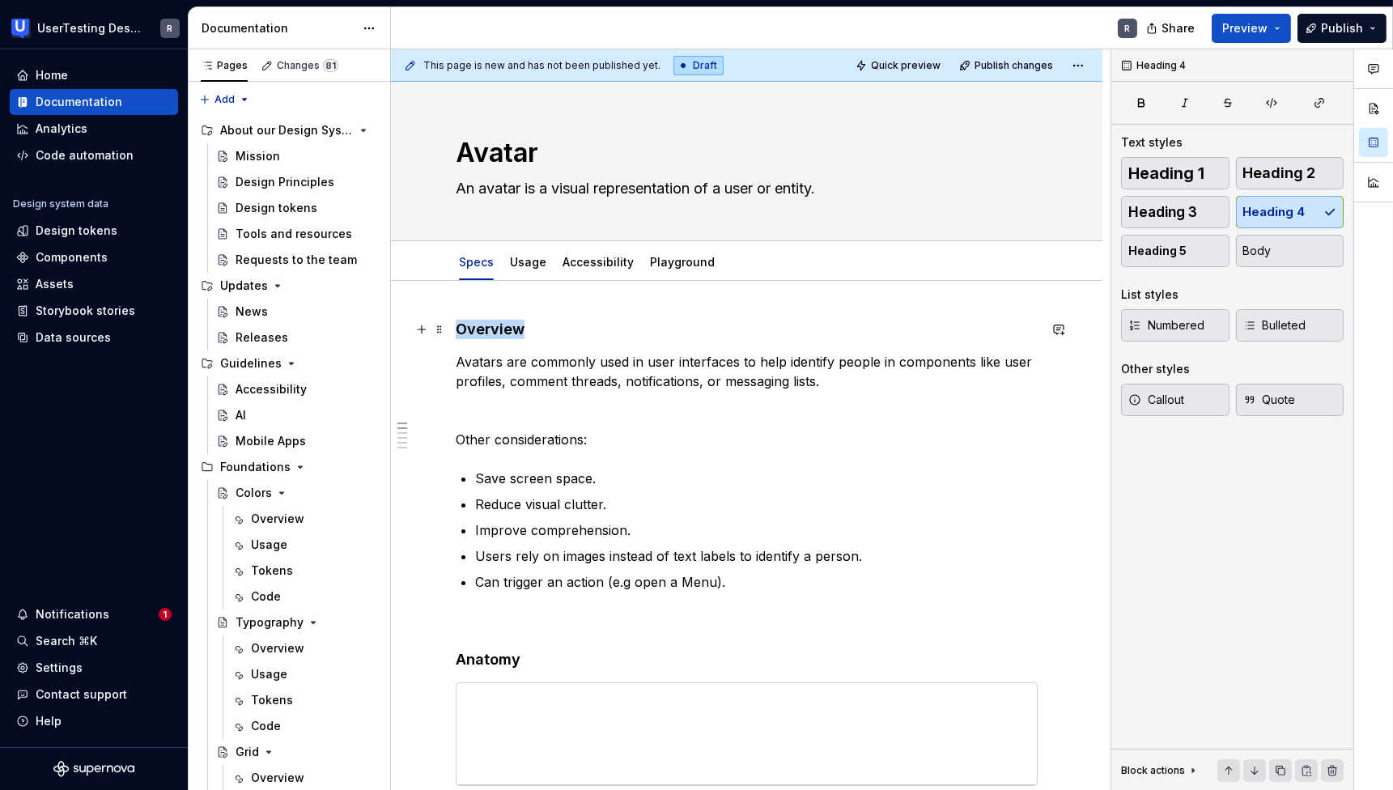
click at [480, 327] on h4 "Overview" at bounding box center [747, 329] width 582 height 19
click at [843, 444] on p "Other considerations:" at bounding box center [747, 439] width 582 height 19
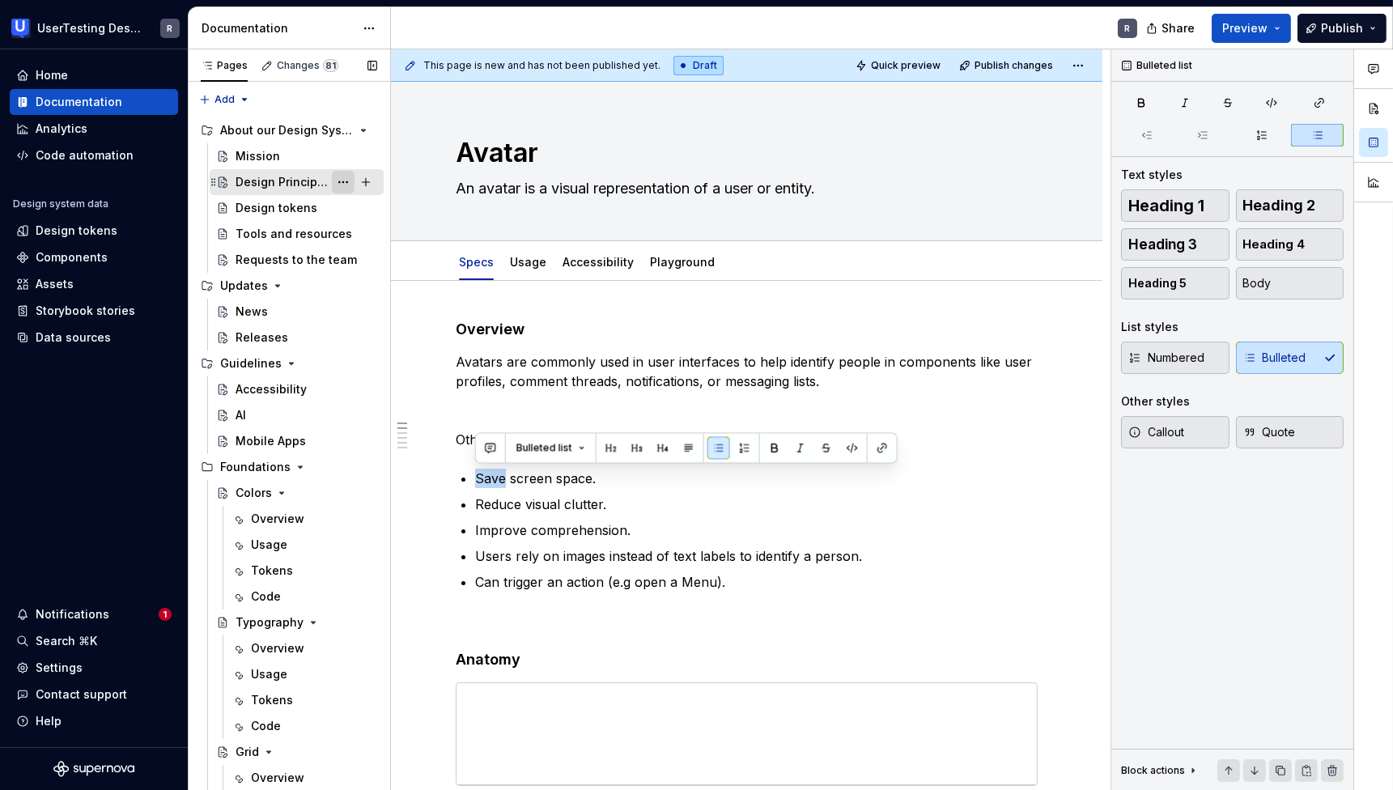
click at [336, 182] on button "Page tree" at bounding box center [343, 182] width 23 height 23
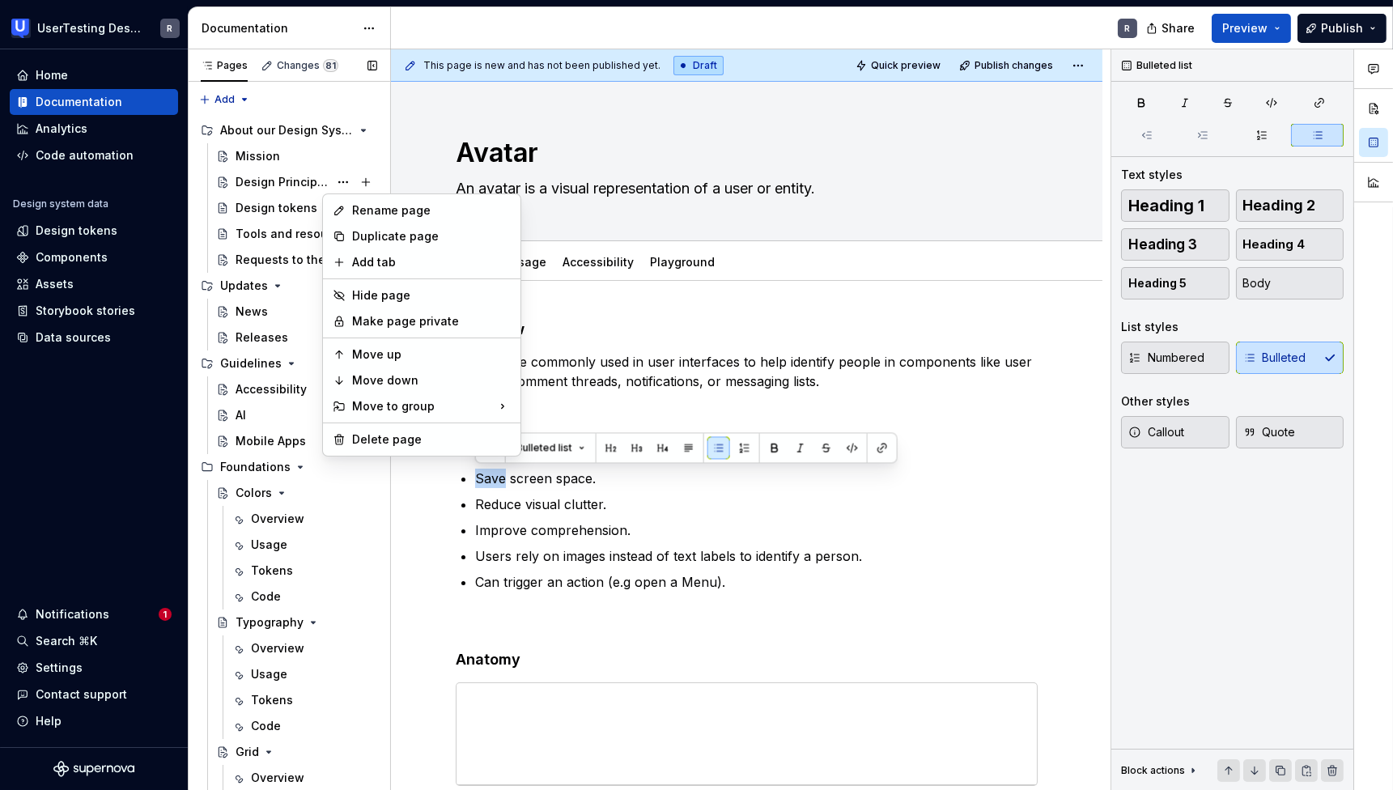
click at [226, 185] on div "Pages Changes 81 Add Accessibility guide for tree Page tree. Navigate the tree …" at bounding box center [289, 423] width 202 height 748
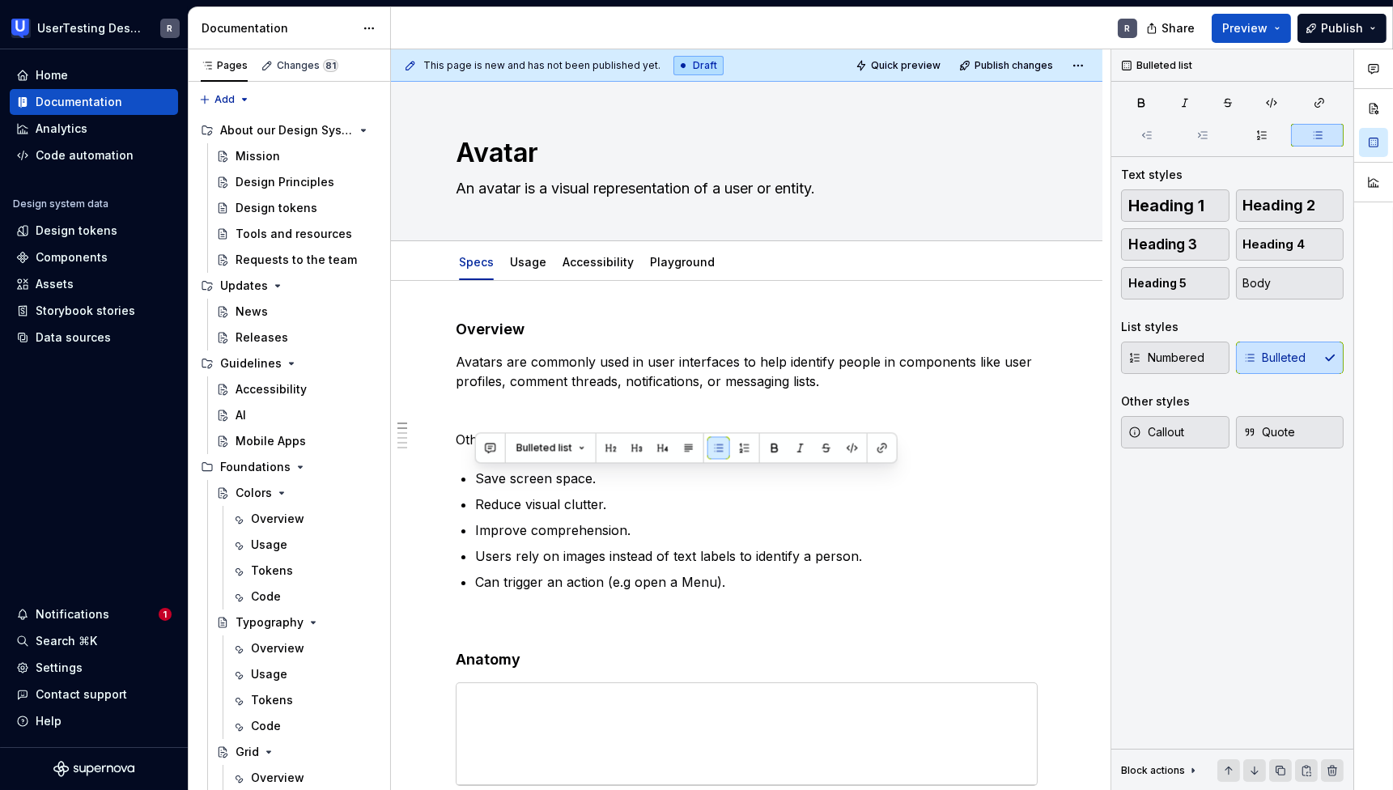
drag, startPoint x: 218, startPoint y: 181, endPoint x: 861, endPoint y: 11, distance: 664.6
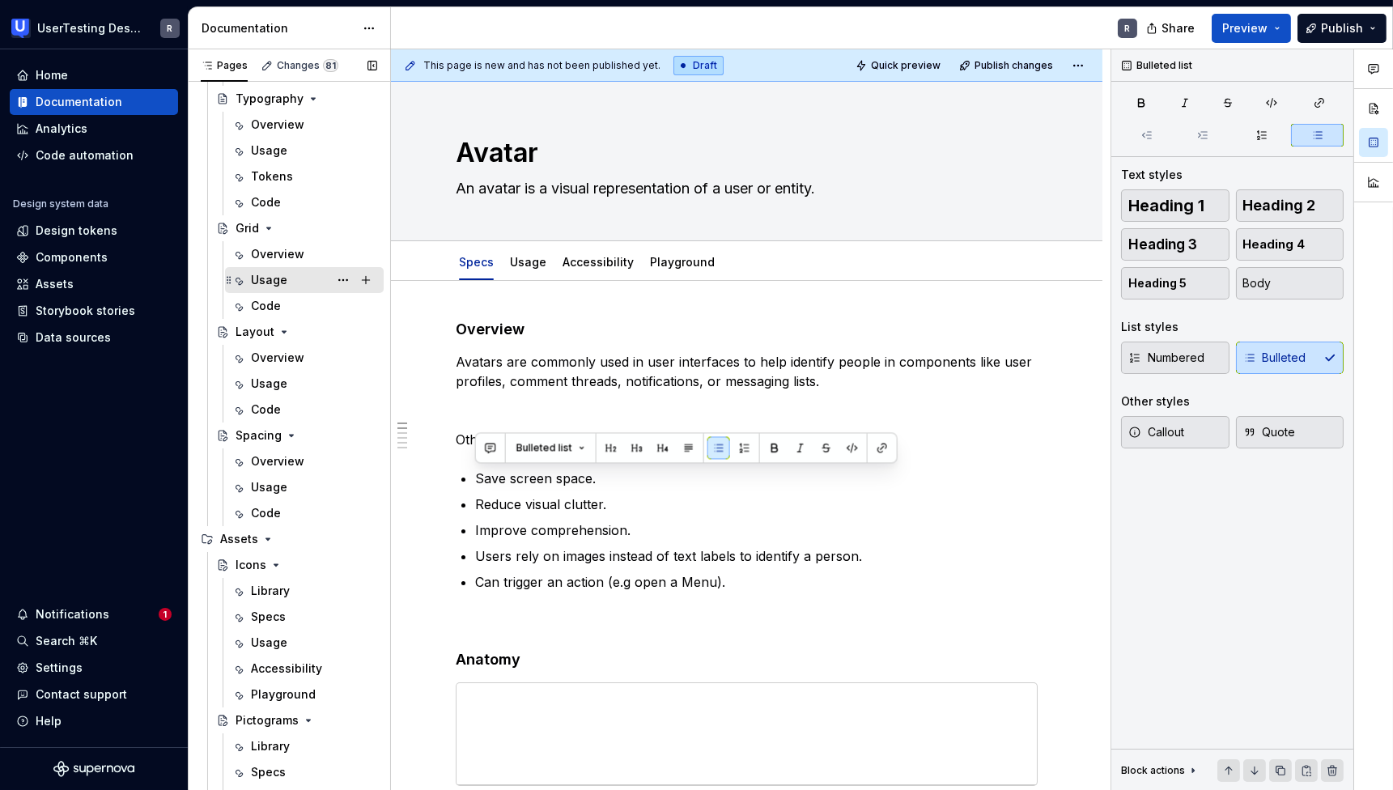
scroll to position [570, 0]
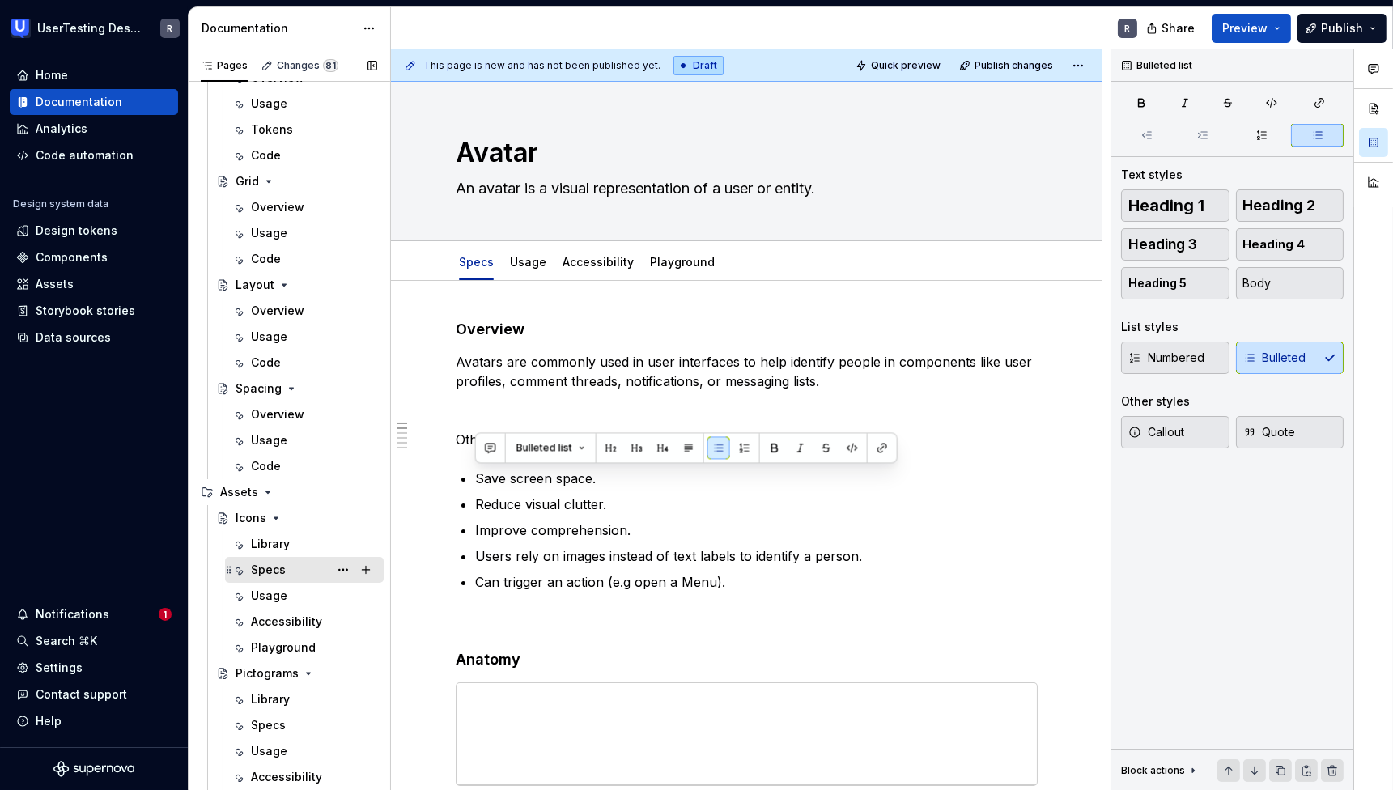
click at [265, 570] on div "Specs" at bounding box center [268, 570] width 35 height 16
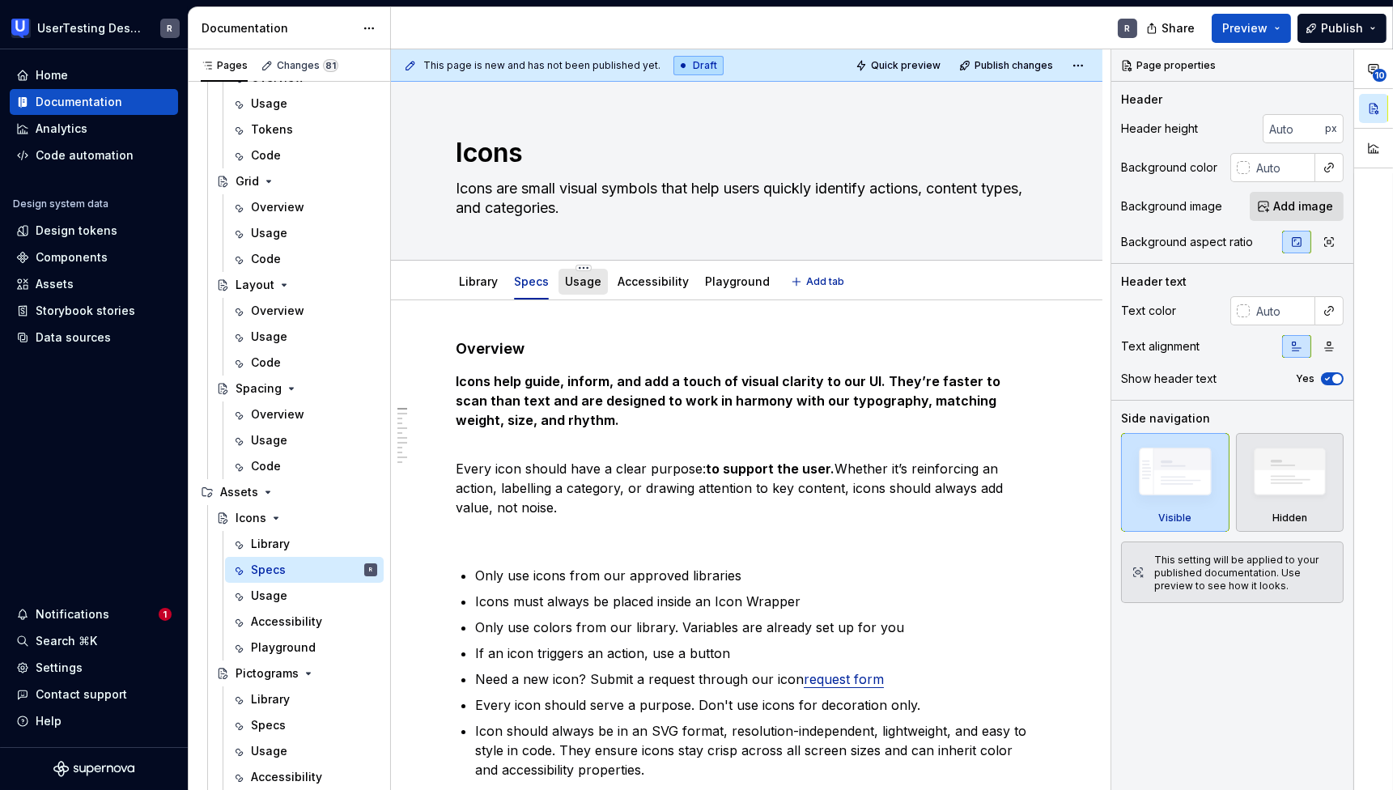
click at [588, 286] on link "Usage" at bounding box center [583, 281] width 36 height 14
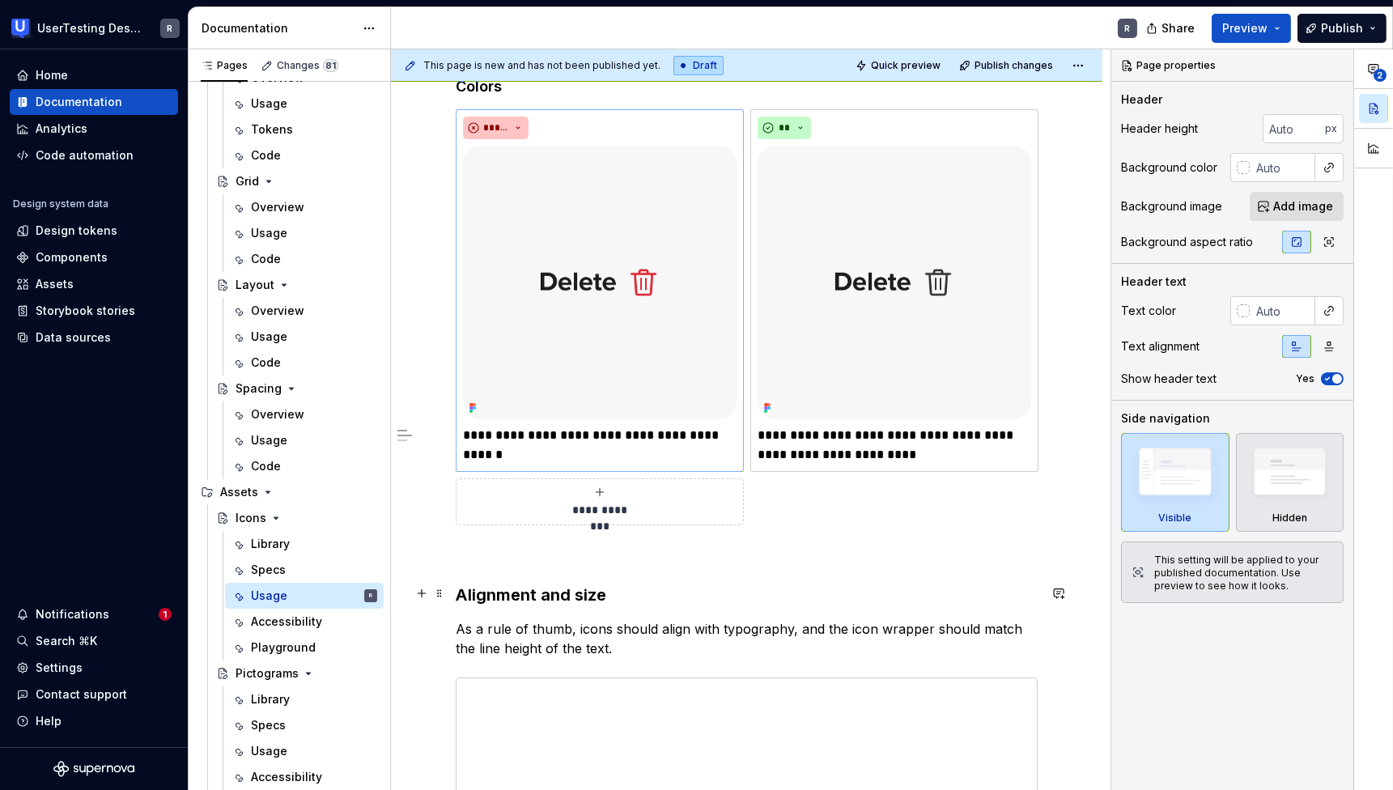
scroll to position [414, 0]
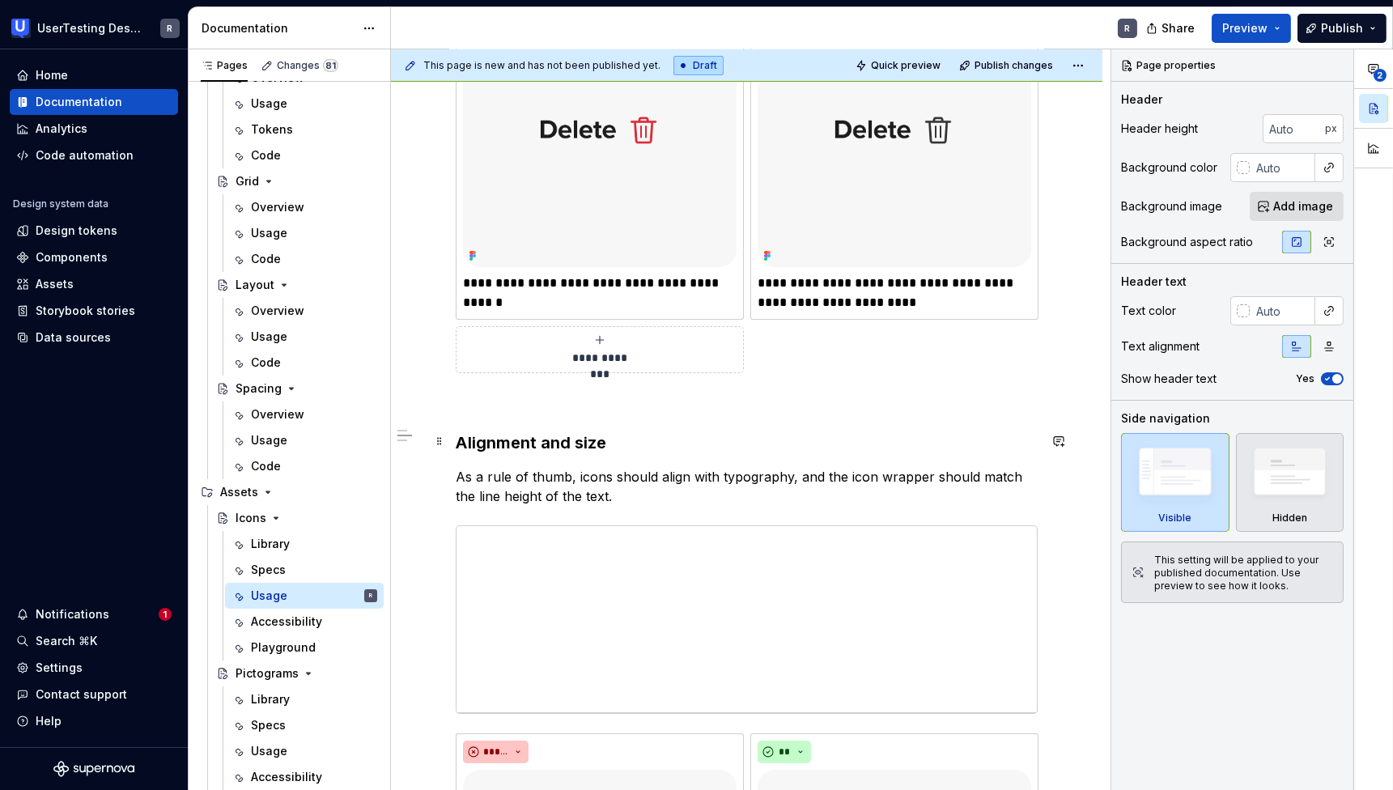
click at [520, 436] on h3 "Alignment and size" at bounding box center [747, 442] width 582 height 23
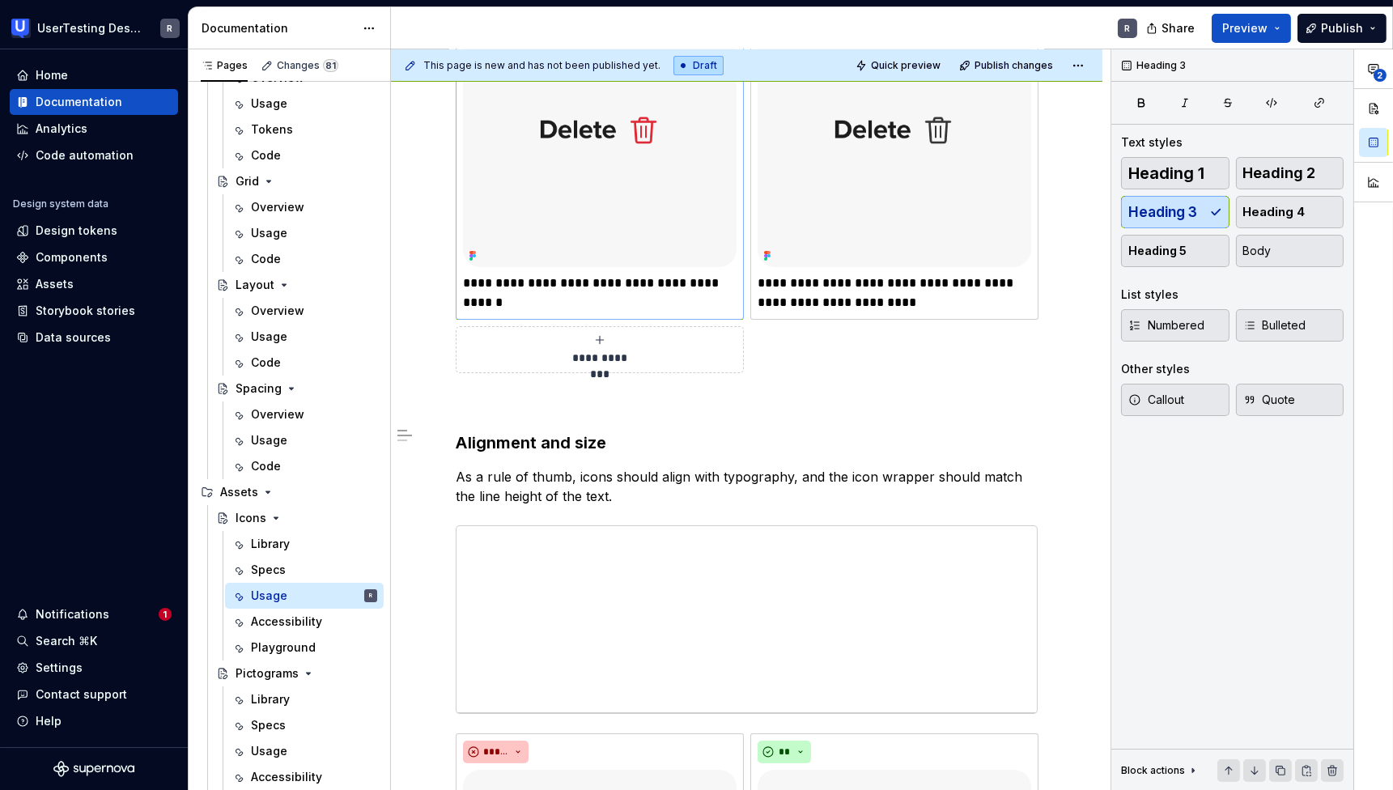
scroll to position [0, 0]
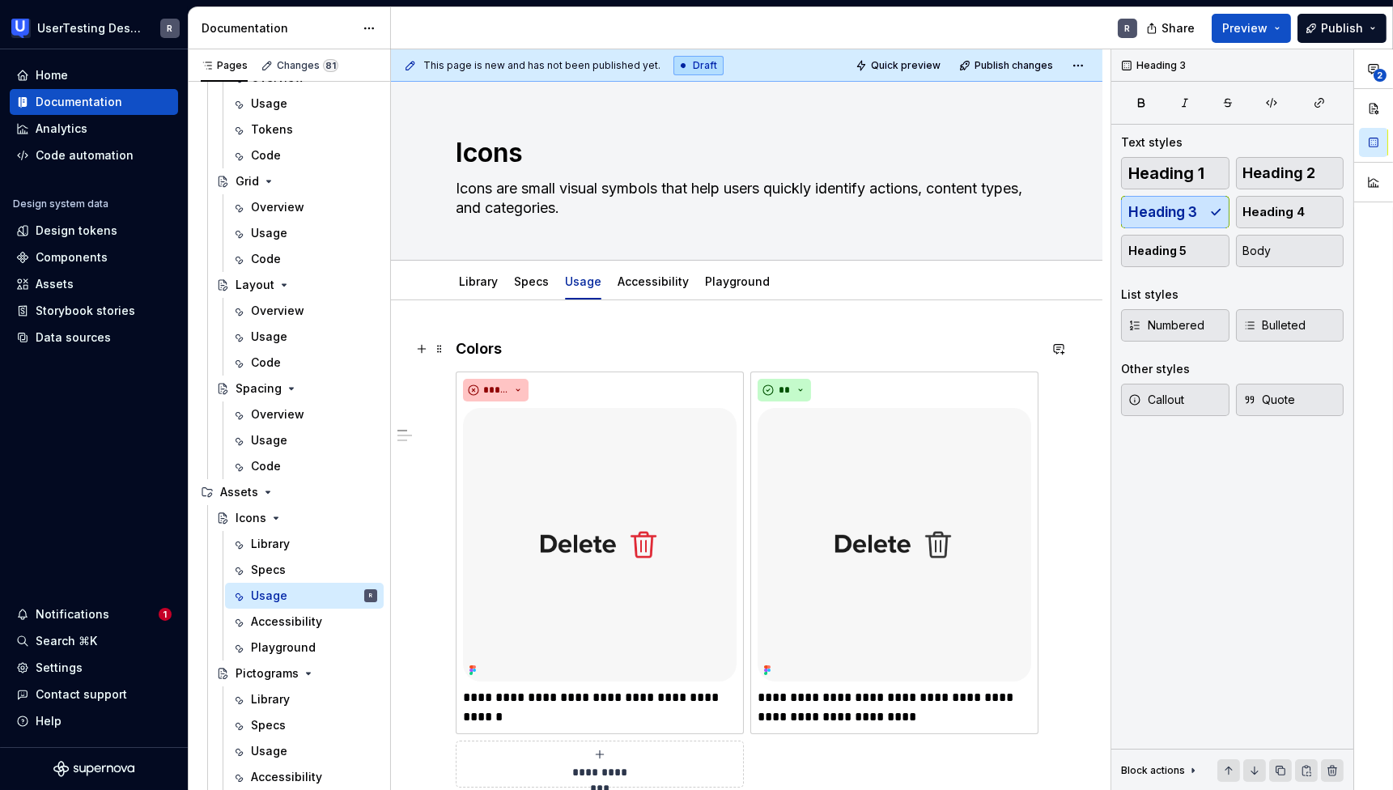
click at [496, 346] on h4 "Colors" at bounding box center [747, 348] width 582 height 19
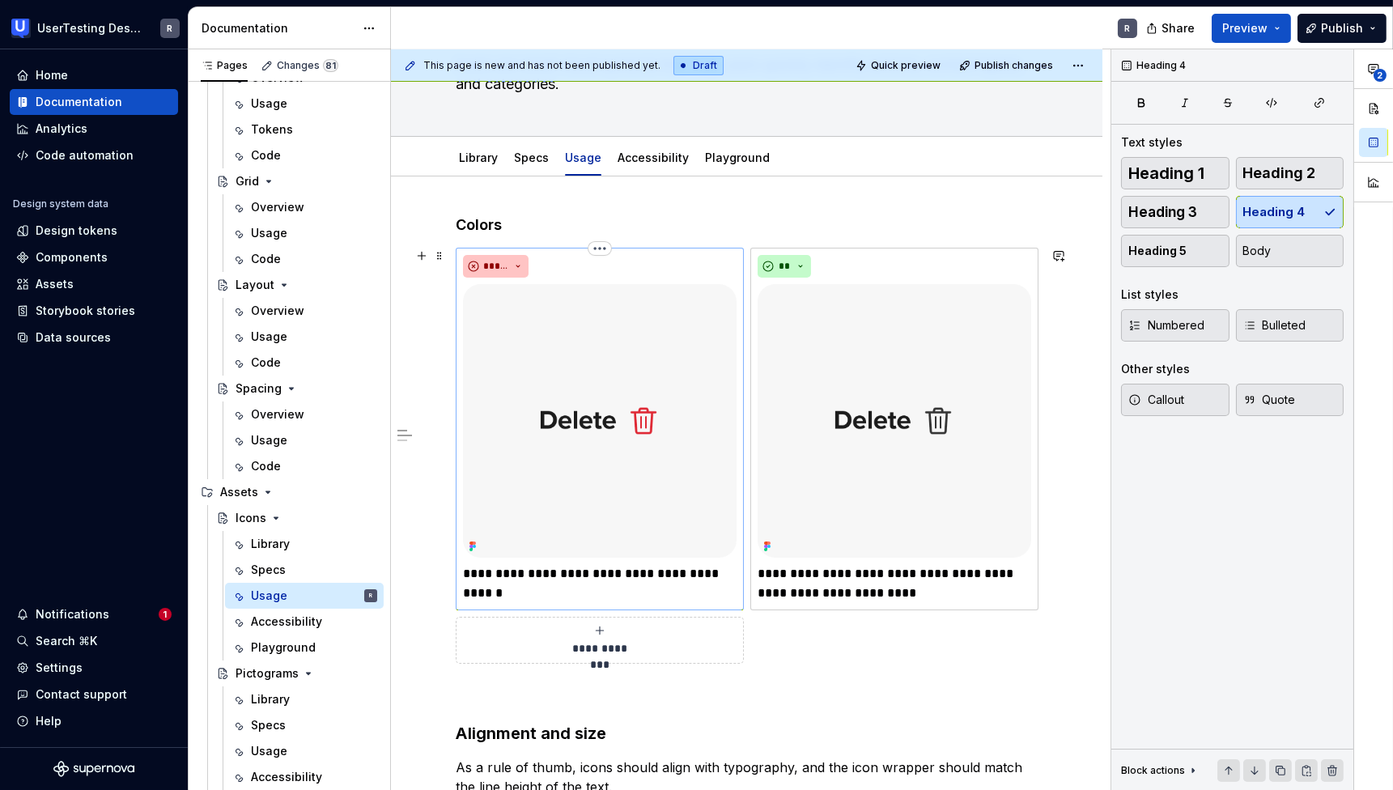
scroll to position [128, 0]
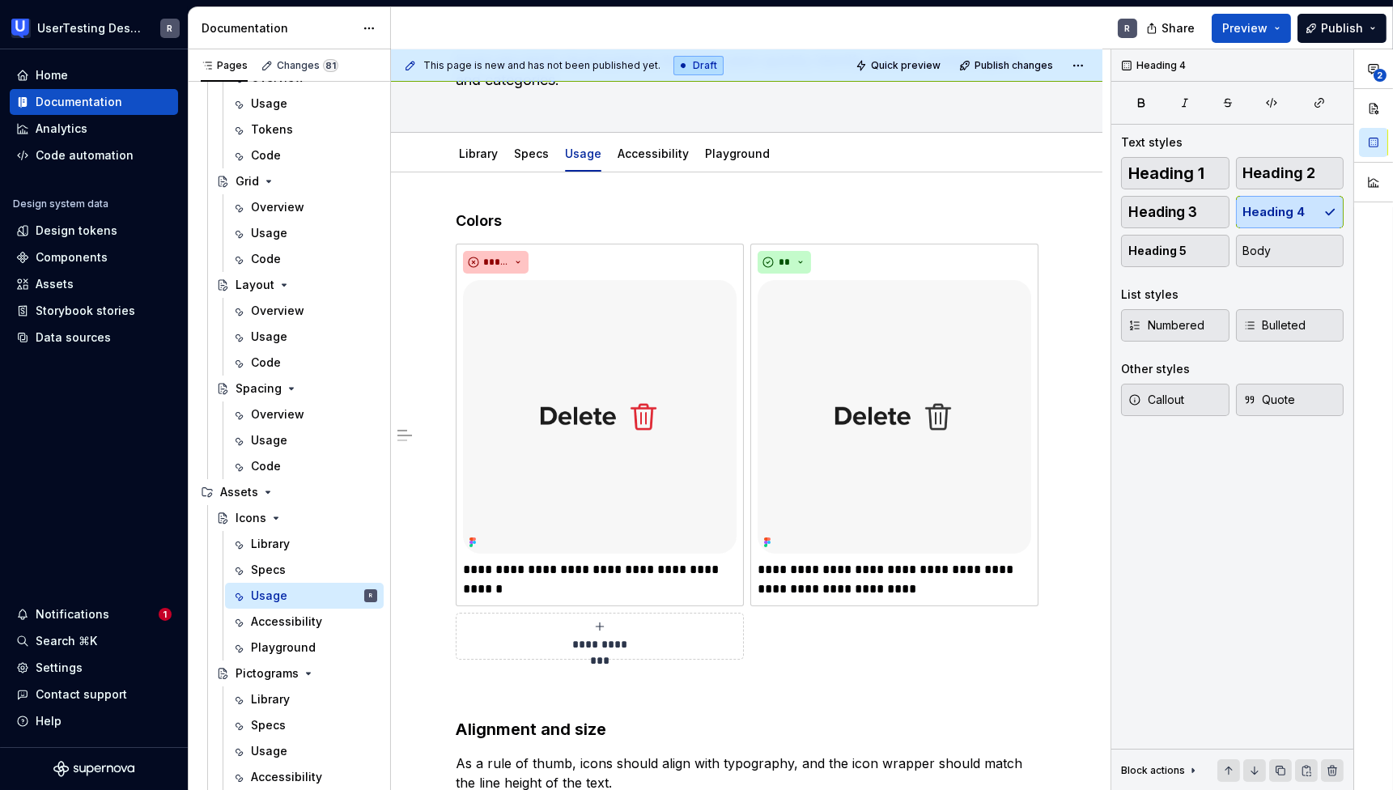
type textarea "*"
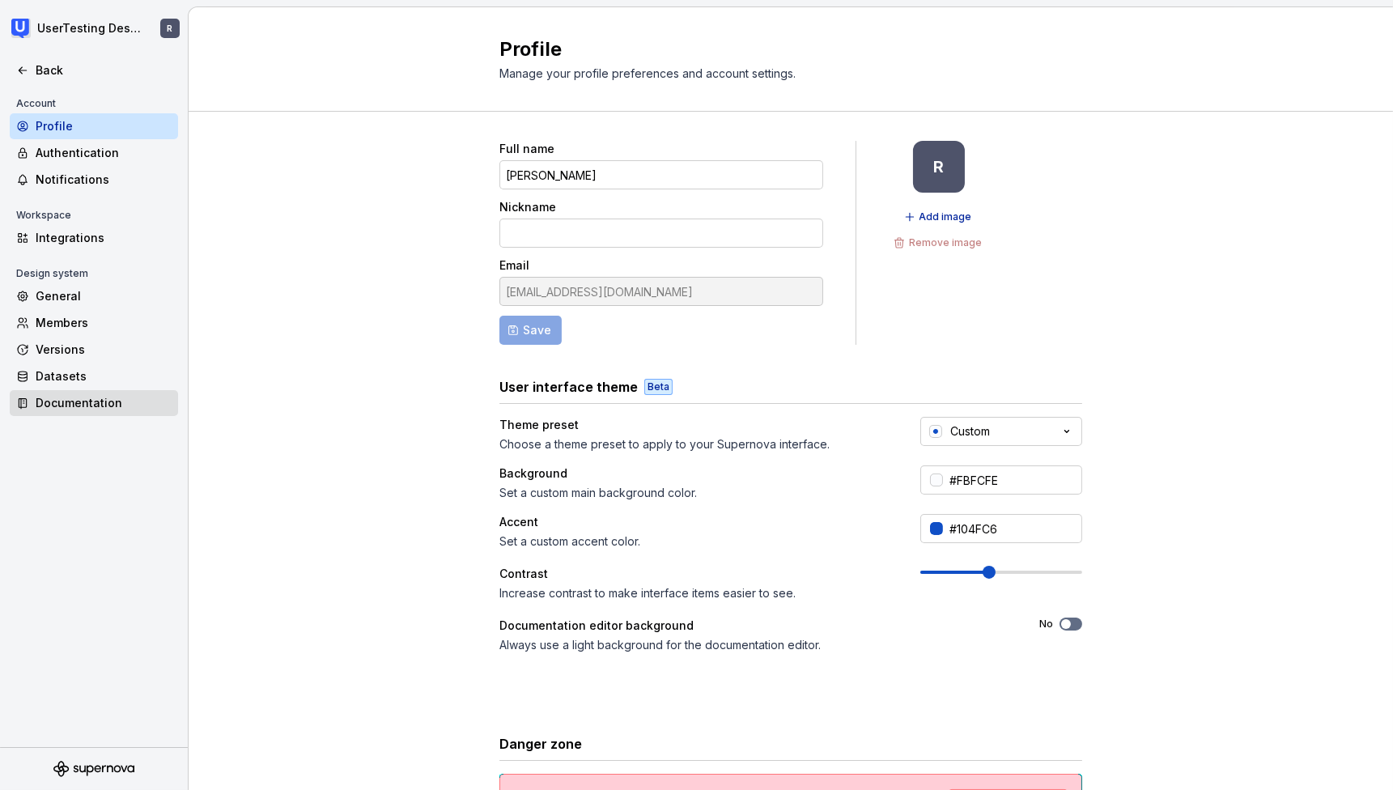
click at [71, 407] on div "Documentation" at bounding box center [104, 403] width 136 height 16
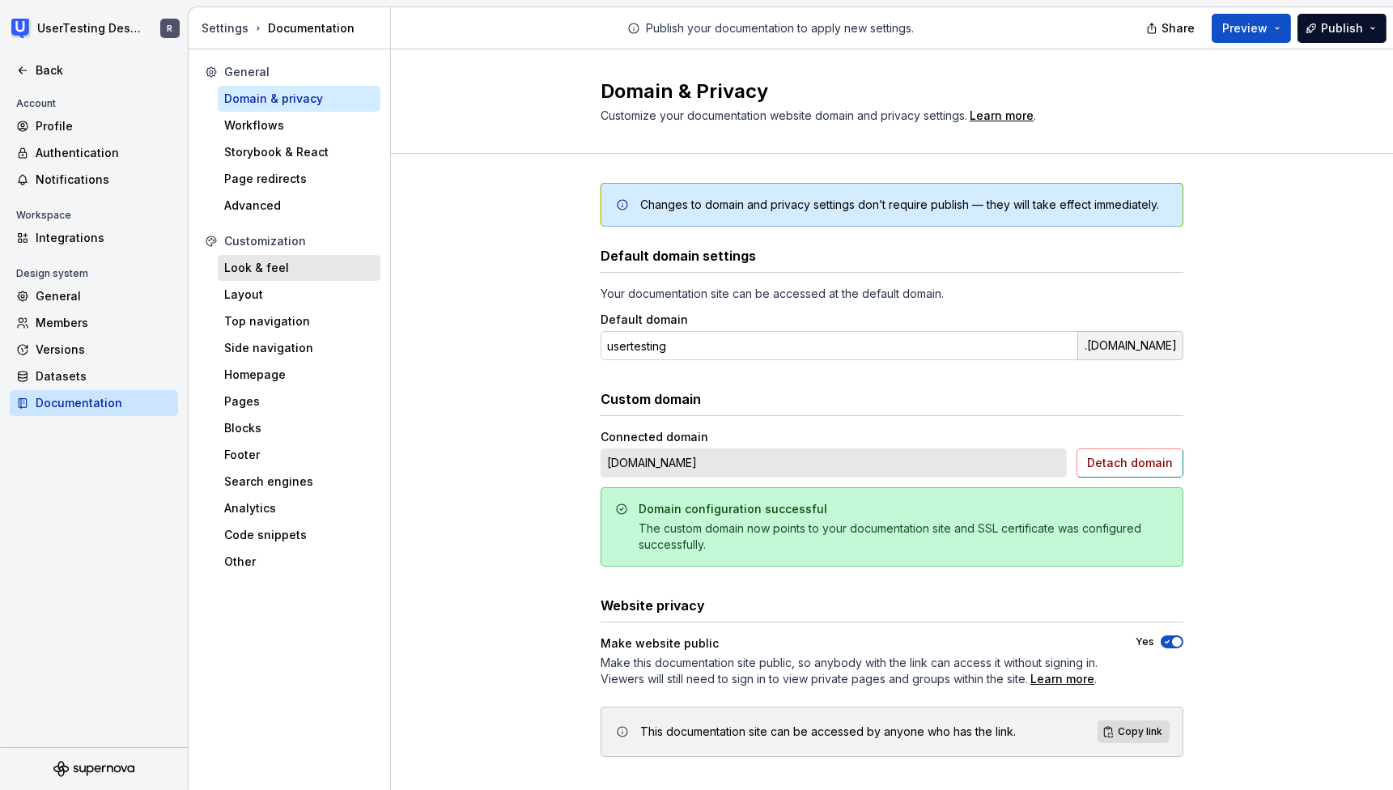
click at [252, 258] on div "Look & feel" at bounding box center [299, 268] width 163 height 26
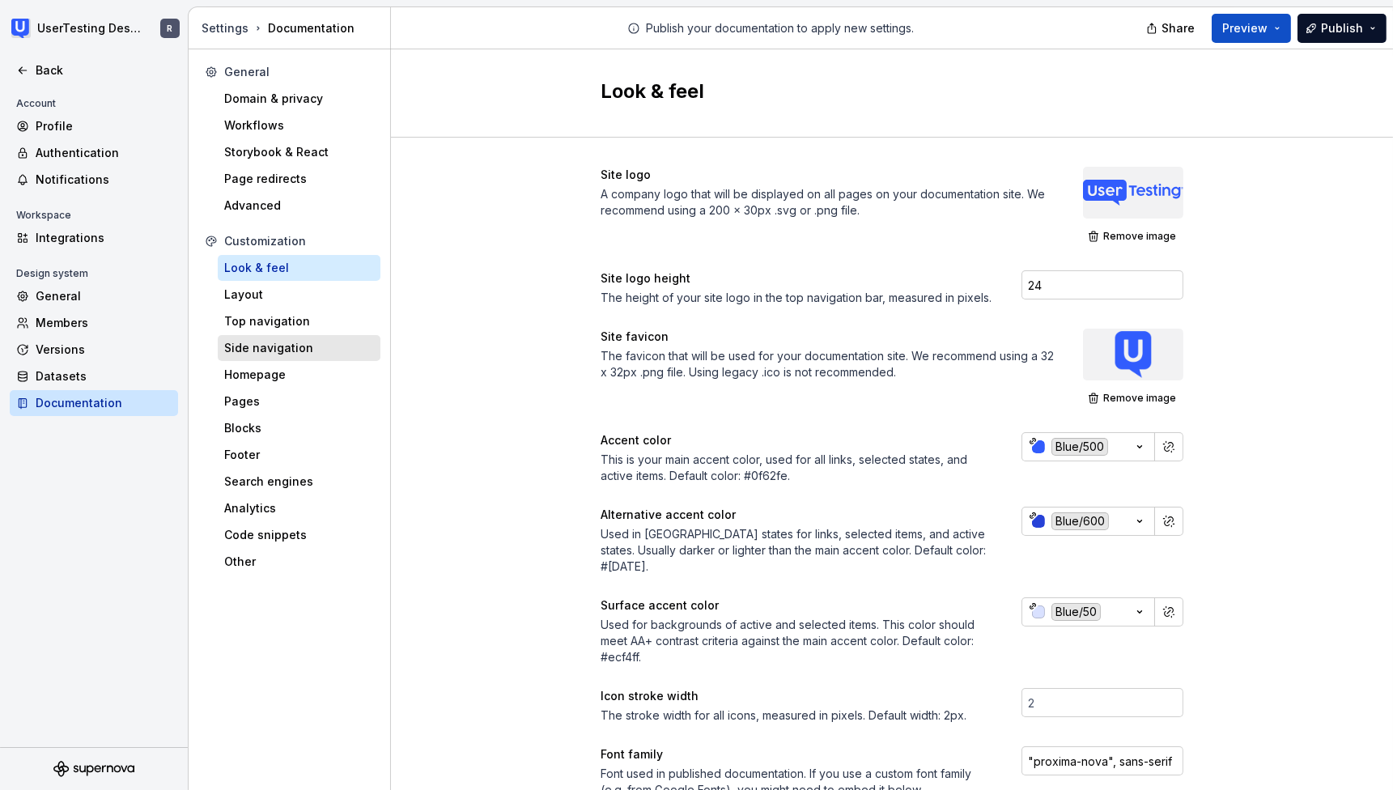
click at [316, 346] on div "Side navigation" at bounding box center [299, 348] width 150 height 16
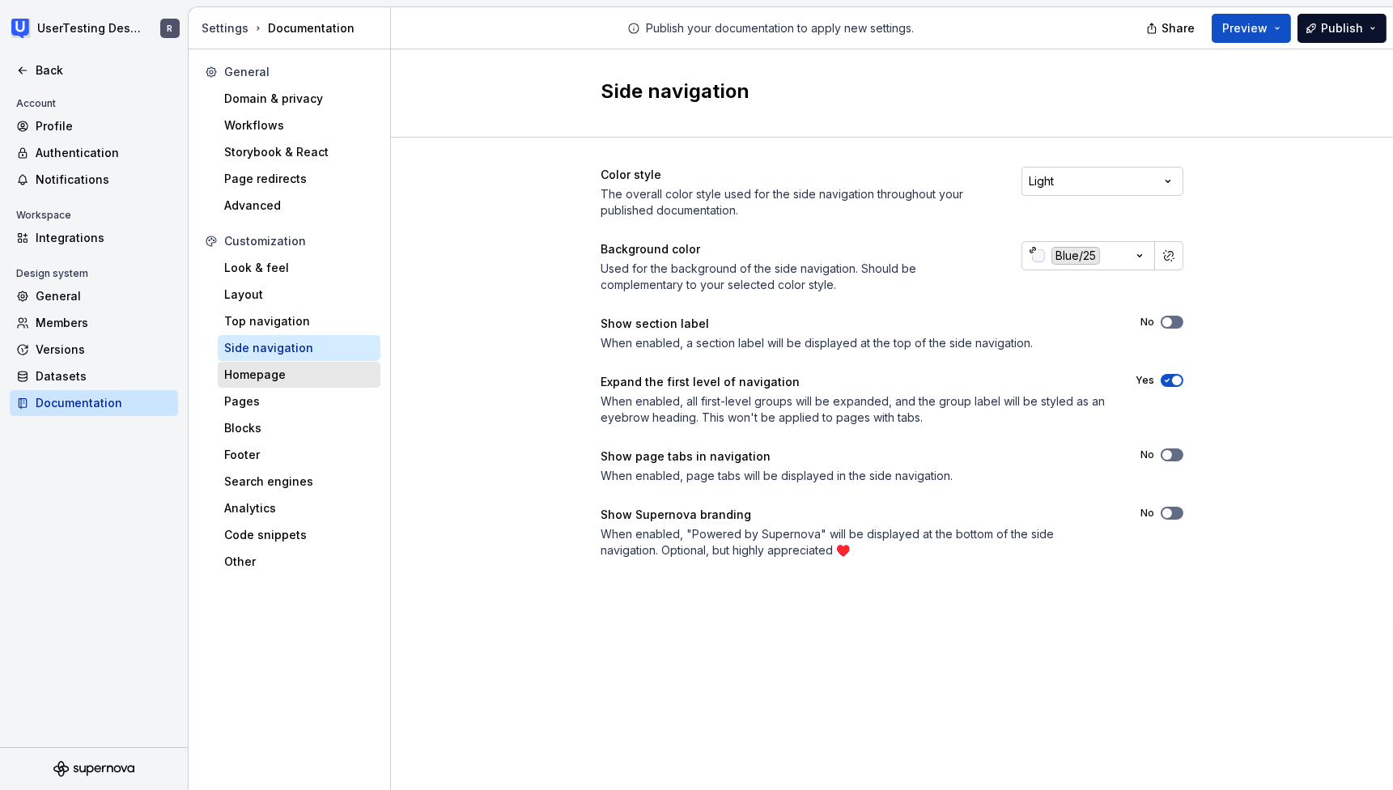
click at [288, 369] on div "Homepage" at bounding box center [299, 375] width 150 height 16
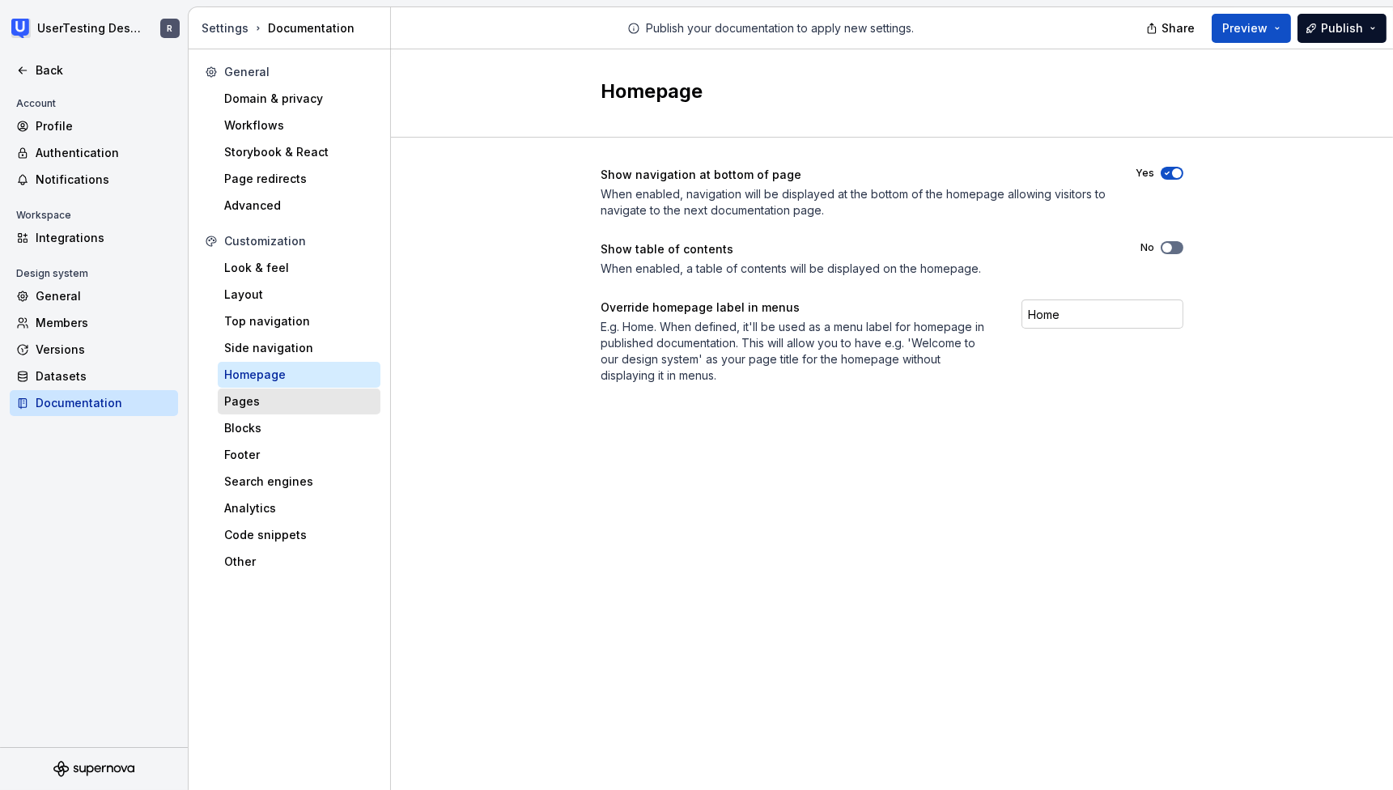
click at [266, 408] on div "Pages" at bounding box center [299, 401] width 150 height 16
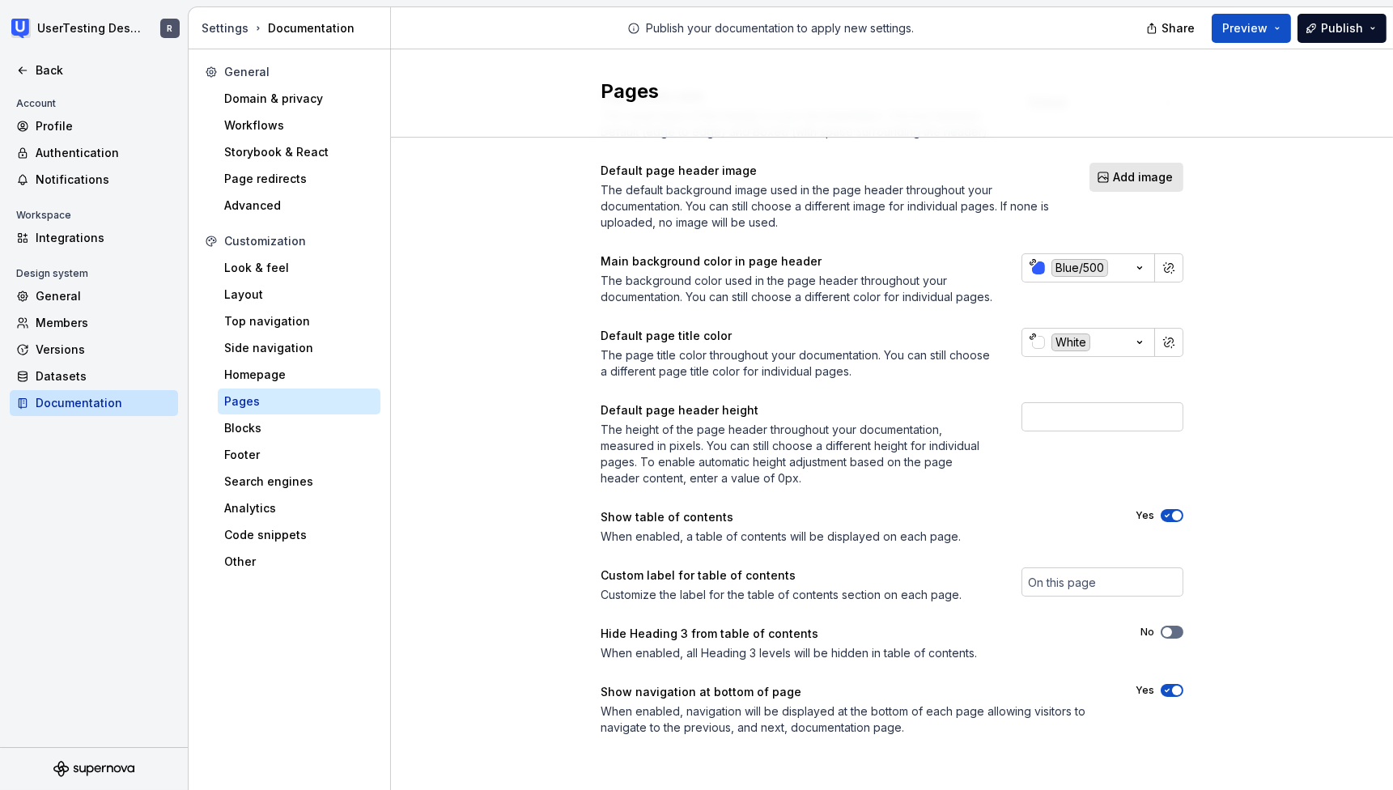
scroll to position [94, 0]
drag, startPoint x: 671, startPoint y: 632, endPoint x: 817, endPoint y: 623, distance: 146.7
click at [817, 623] on div "Page header style The visual style of the header in your documentation. Choose …" at bounding box center [891, 411] width 583 height 647
click at [816, 638] on div "Hide Heading 3 from table of contents" at bounding box center [855, 634] width 511 height 16
click at [235, 430] on div "Blocks" at bounding box center [299, 428] width 150 height 16
